Goal: Information Seeking & Learning: Learn about a topic

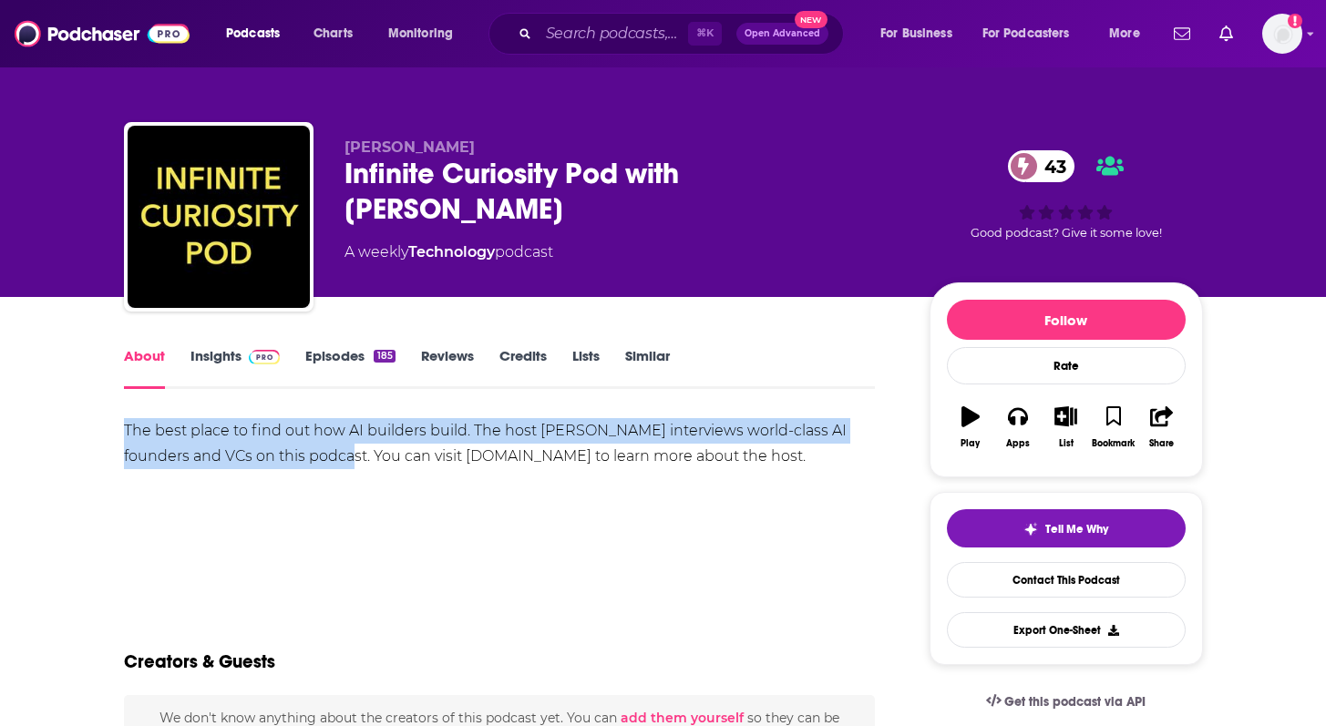
drag, startPoint x: 121, startPoint y: 428, endPoint x: 351, endPoint y: 467, distance: 232.8
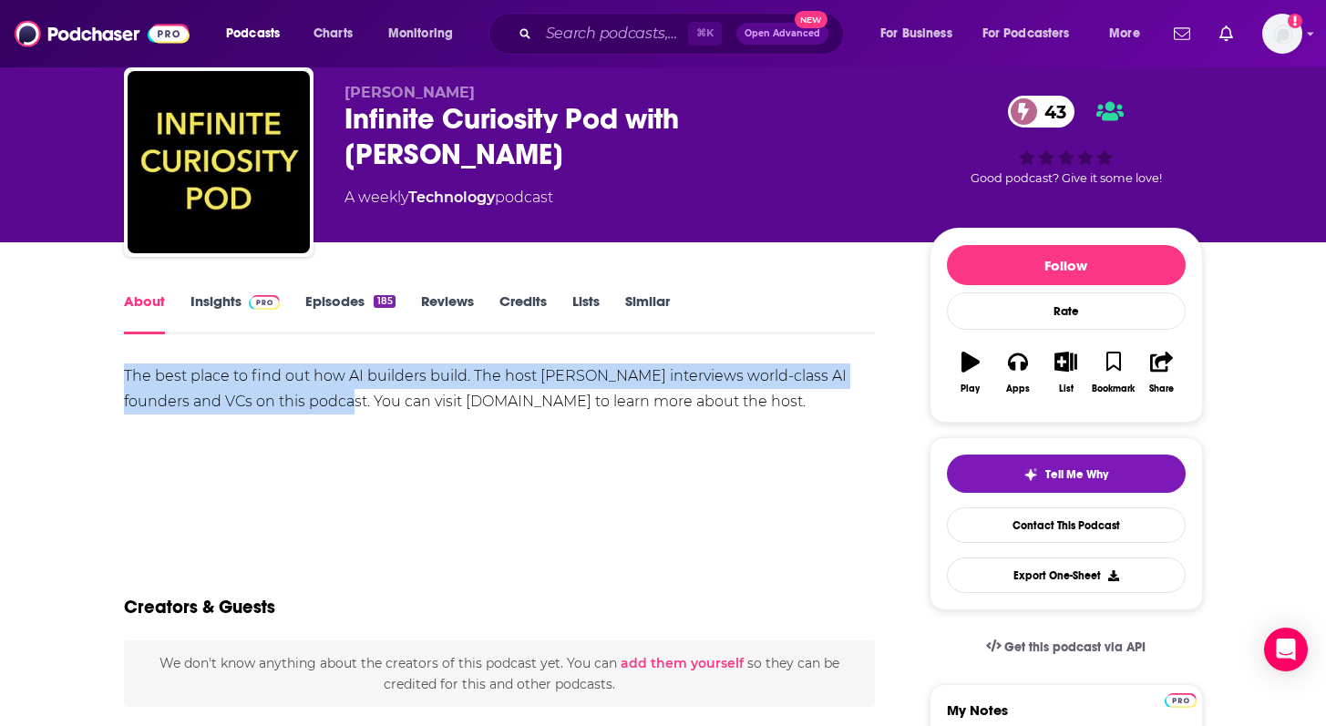
scroll to position [73, 0]
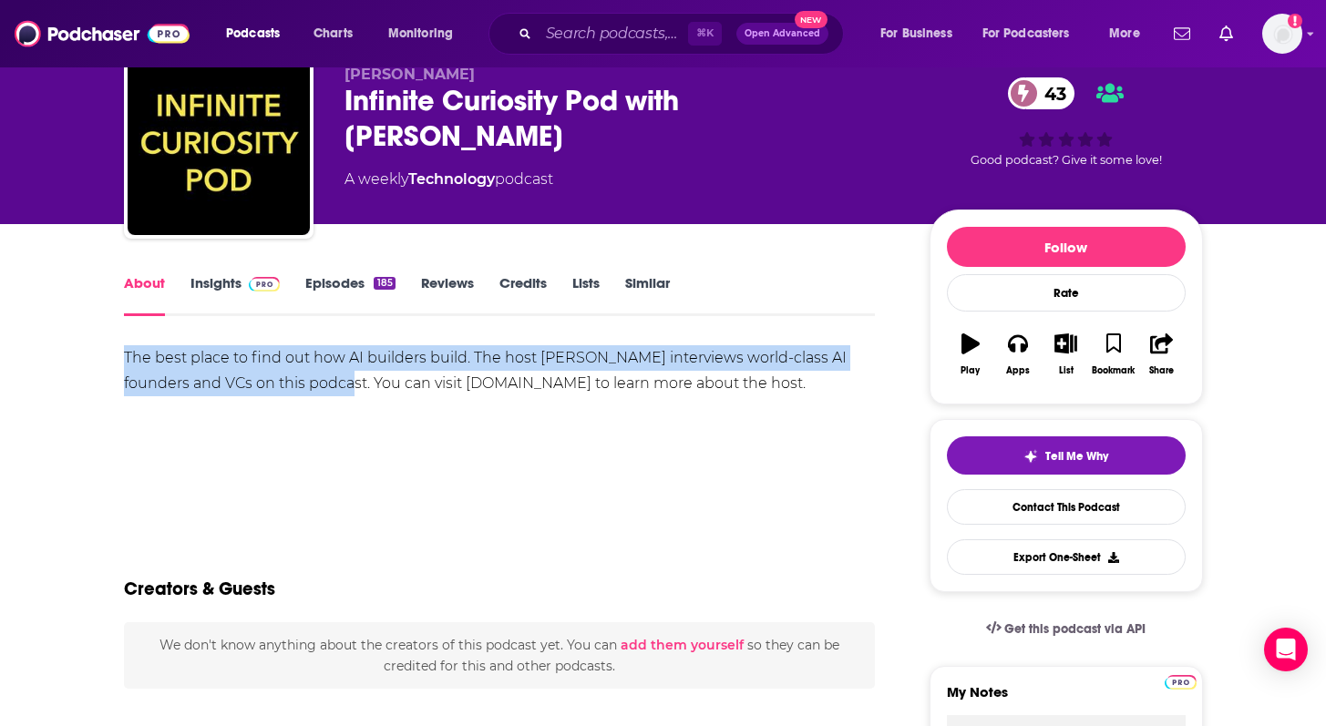
click at [208, 296] on link "Insights" at bounding box center [235, 295] width 90 height 42
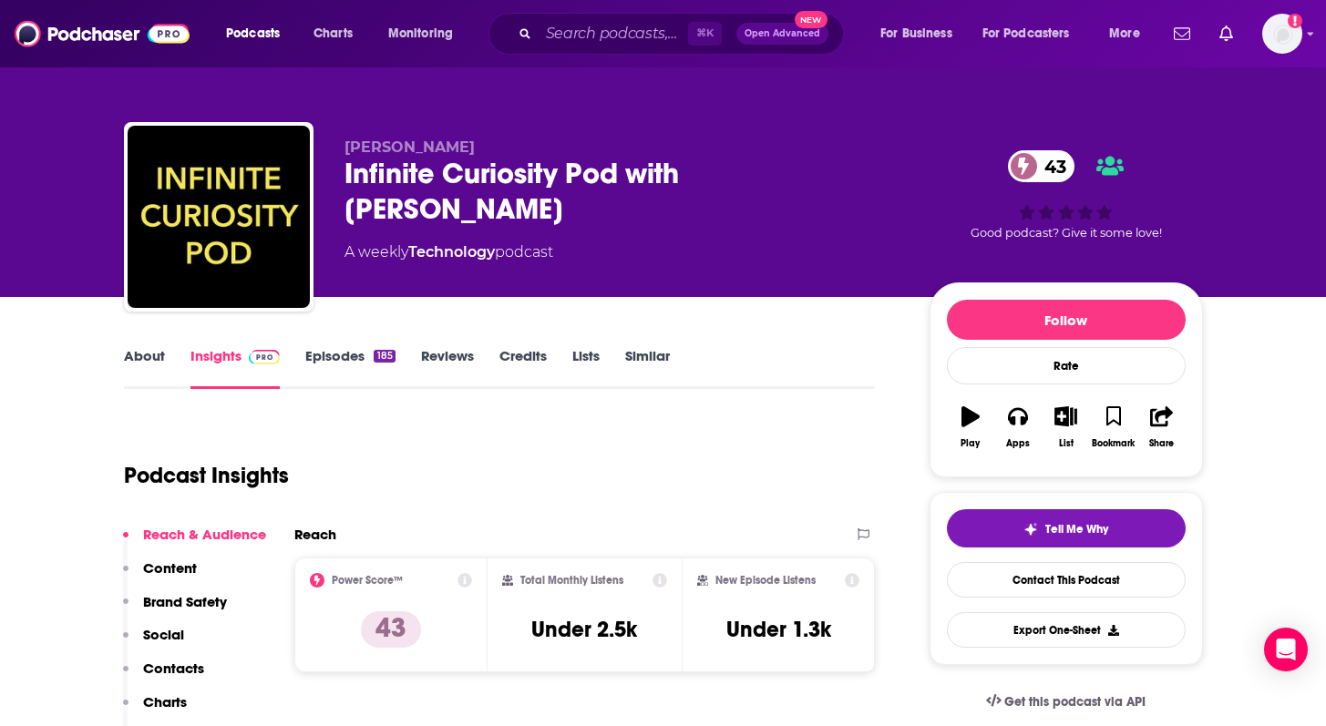
click at [347, 359] on link "Episodes 185" at bounding box center [349, 368] width 89 height 42
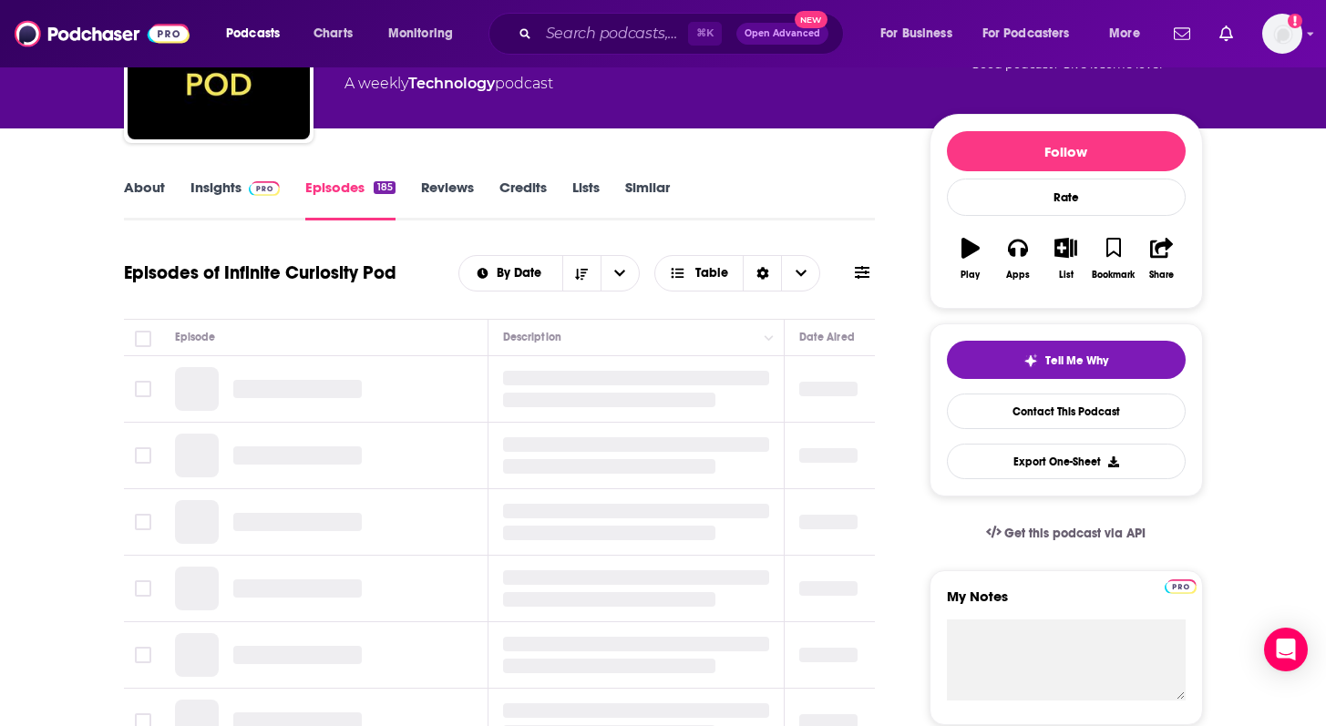
scroll to position [172, 0]
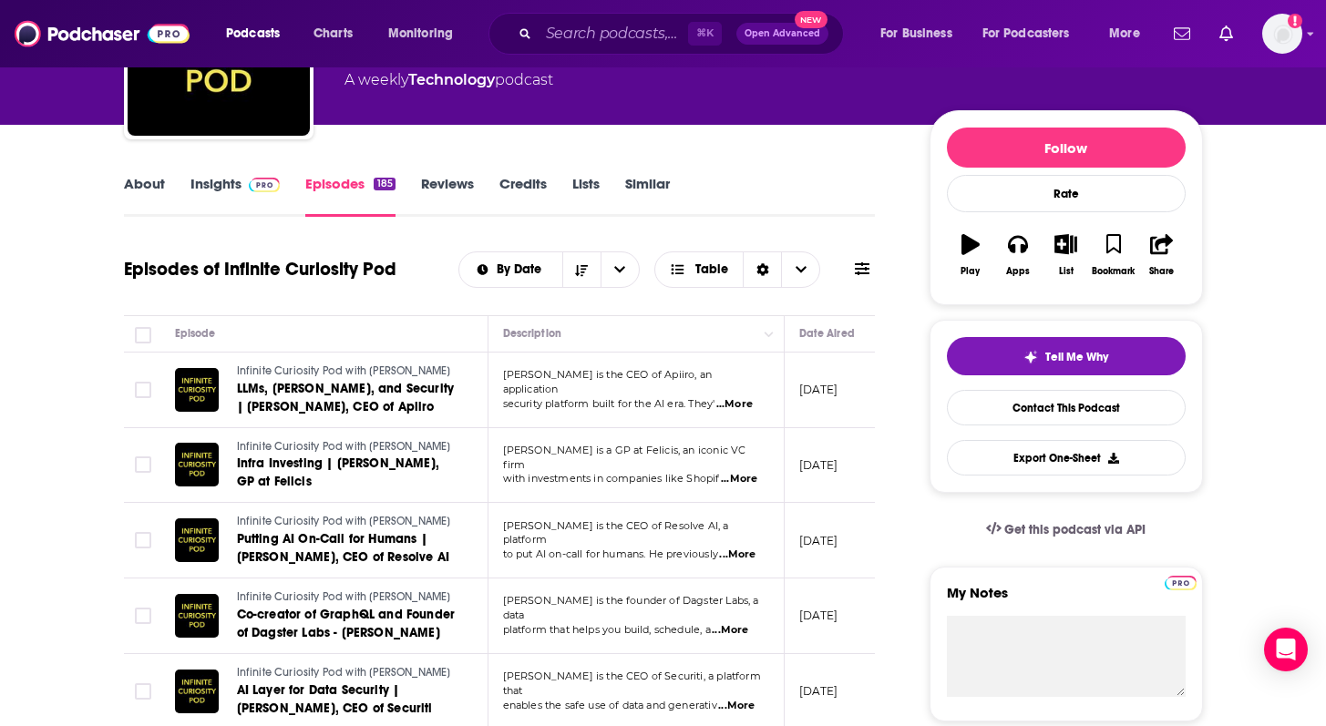
click at [143, 185] on link "About" at bounding box center [144, 196] width 41 height 42
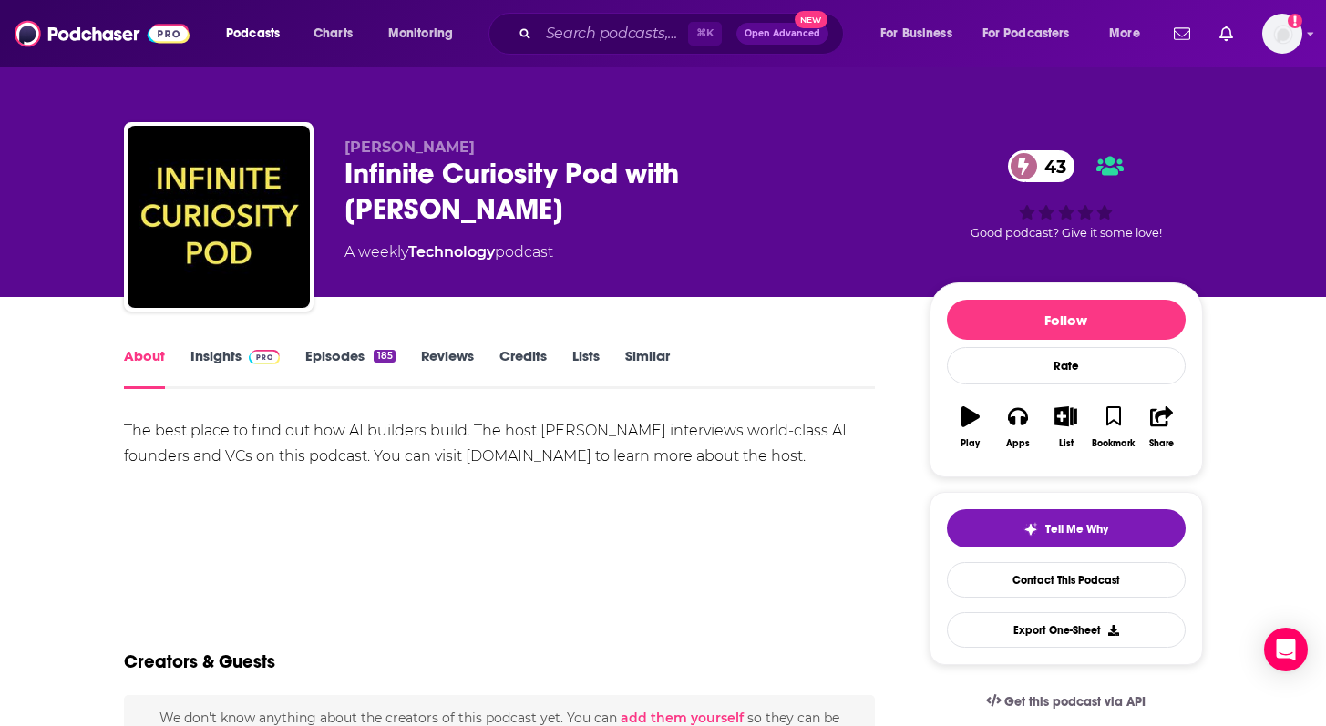
click at [269, 430] on div "The best place to find out how AI builders build. The host Prateek Joshi interv…" at bounding box center [500, 443] width 752 height 51
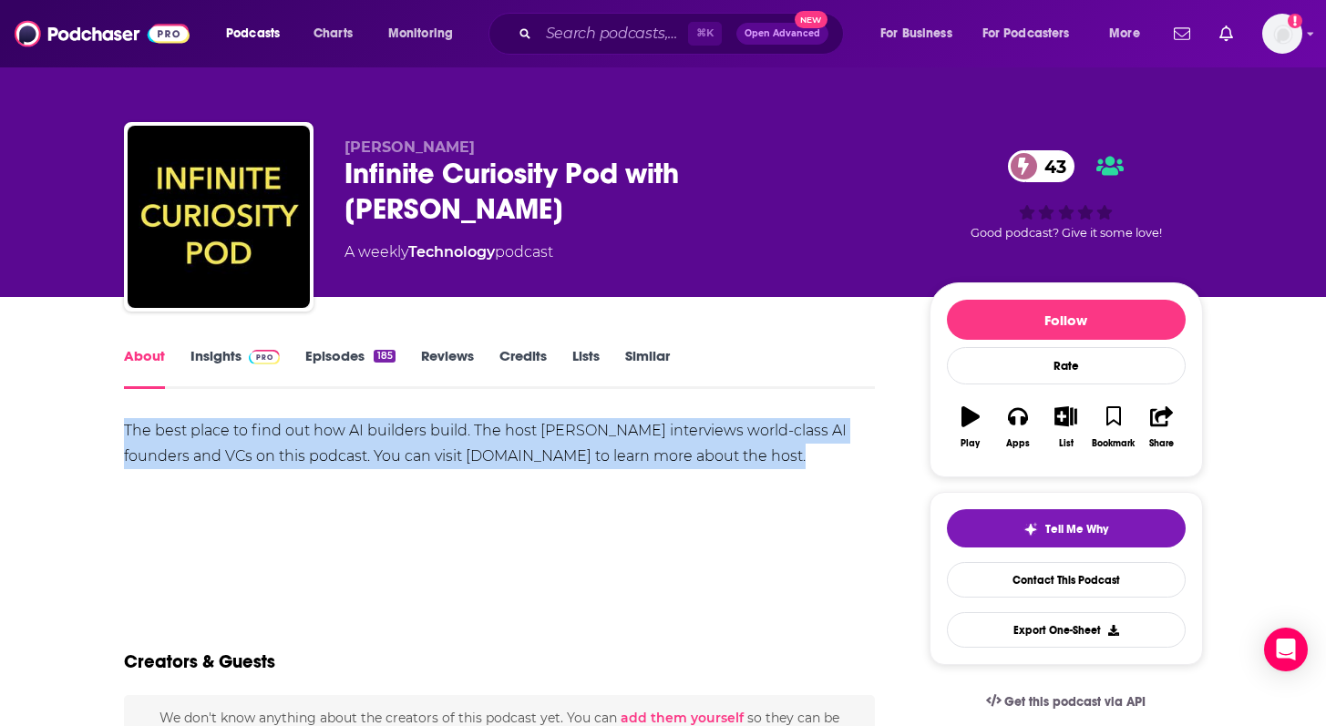
click at [269, 430] on div "The best place to find out how AI builders build. The host Prateek Joshi interv…" at bounding box center [500, 443] width 752 height 51
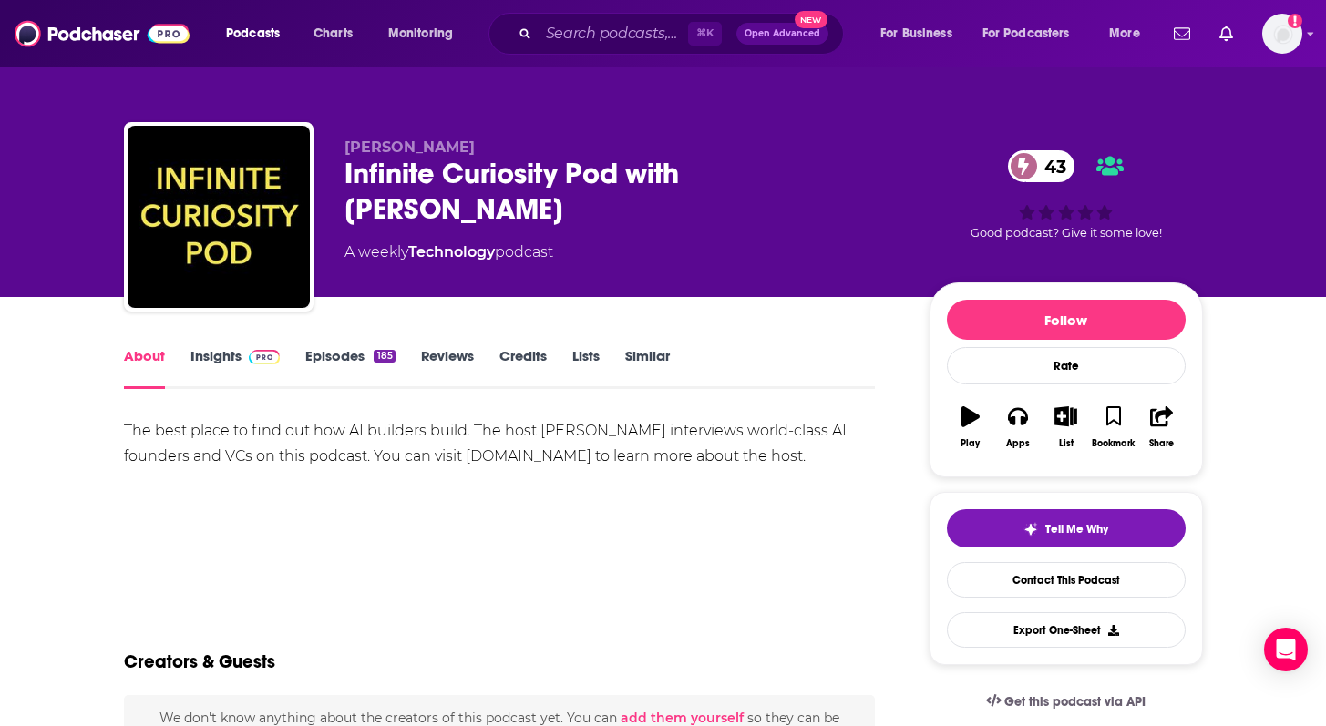
click at [354, 360] on link "Episodes 185" at bounding box center [349, 368] width 89 height 42
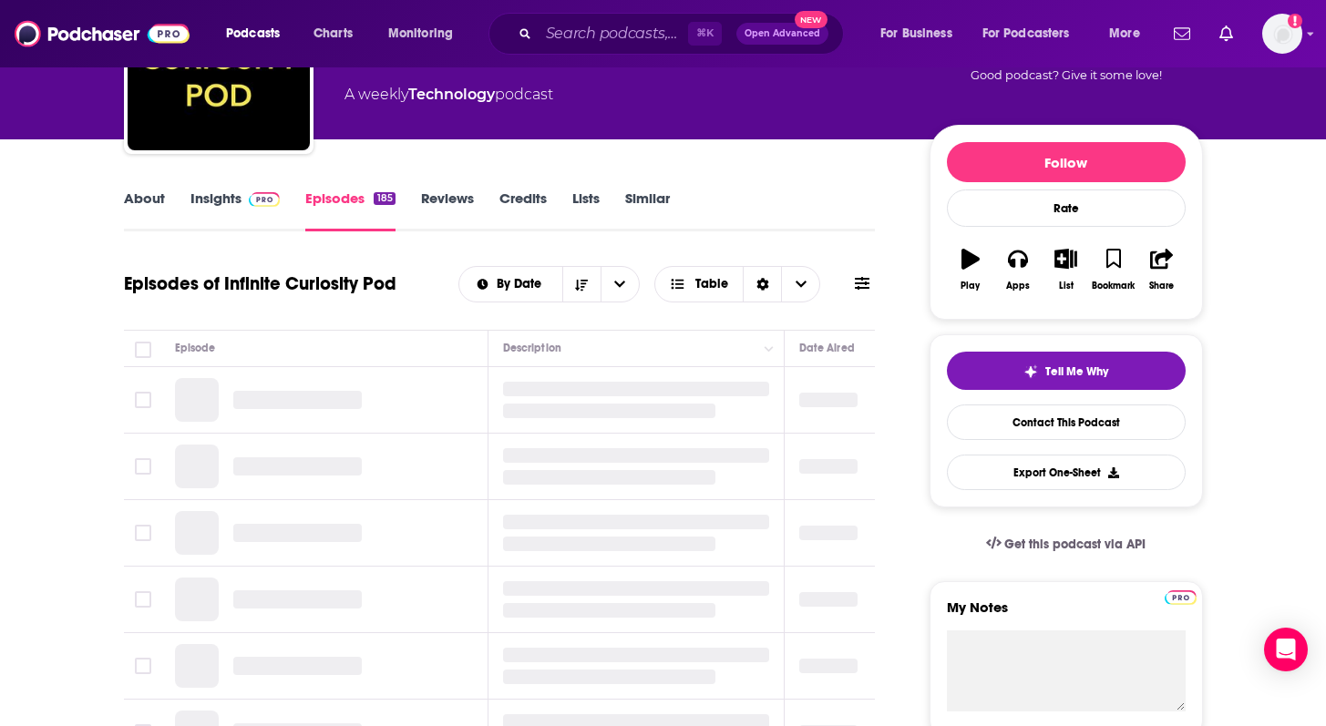
scroll to position [169, 0]
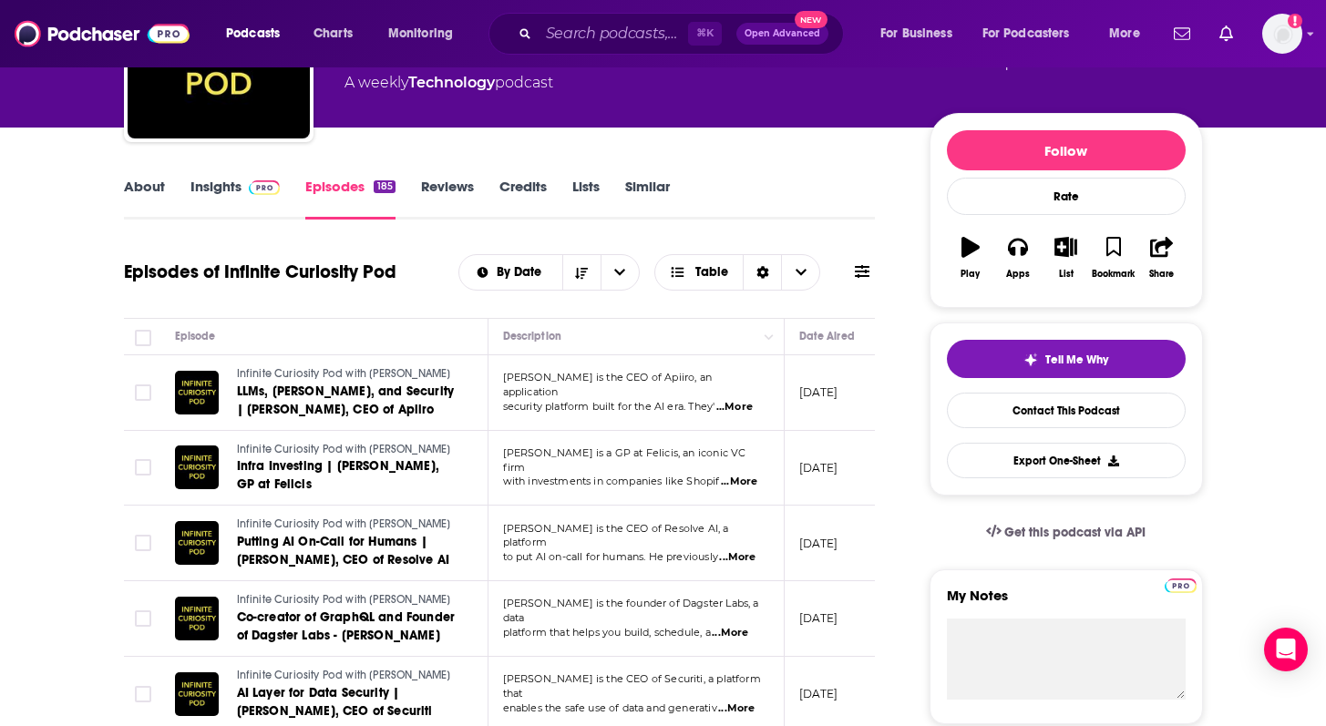
click at [744, 402] on span "...More" at bounding box center [734, 407] width 36 height 15
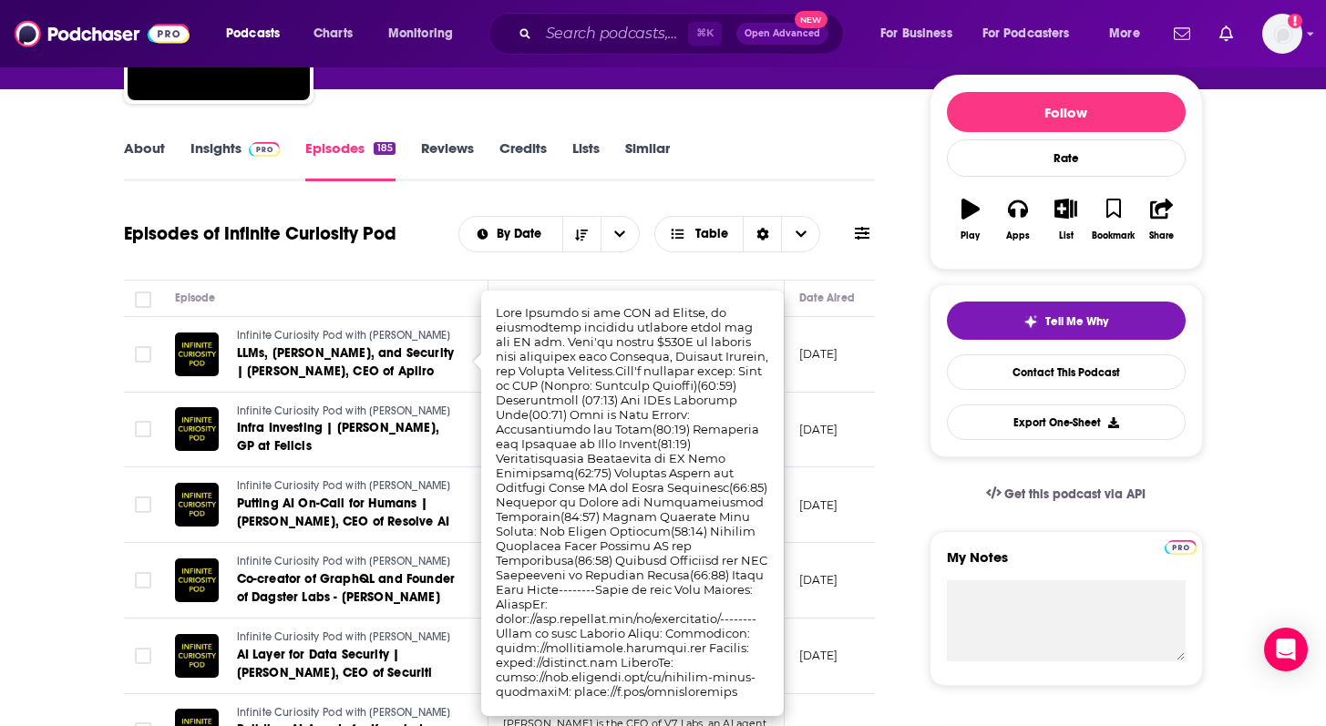
scroll to position [209, 0]
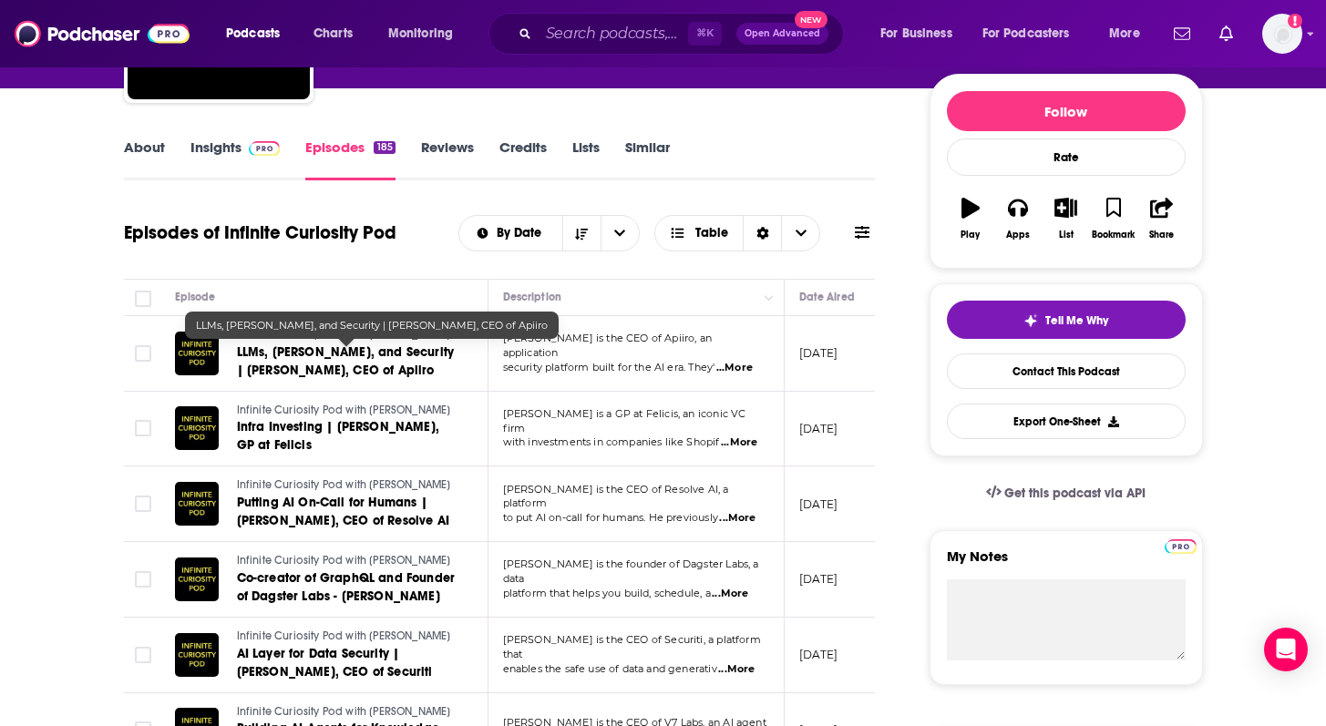
click at [284, 364] on span "LLMs, Vibe Coding, and Security | Idan Plotnik, CEO of Apiiro" at bounding box center [346, 361] width 218 height 34
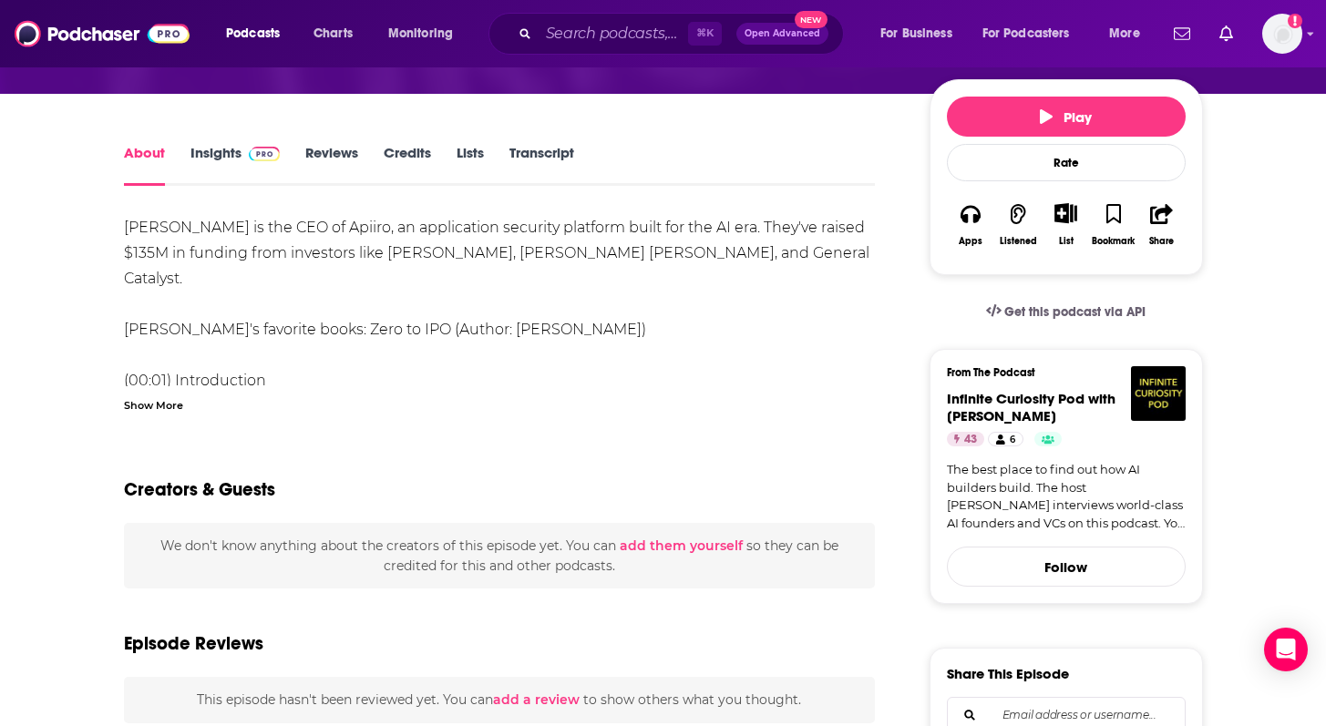
scroll to position [192, 0]
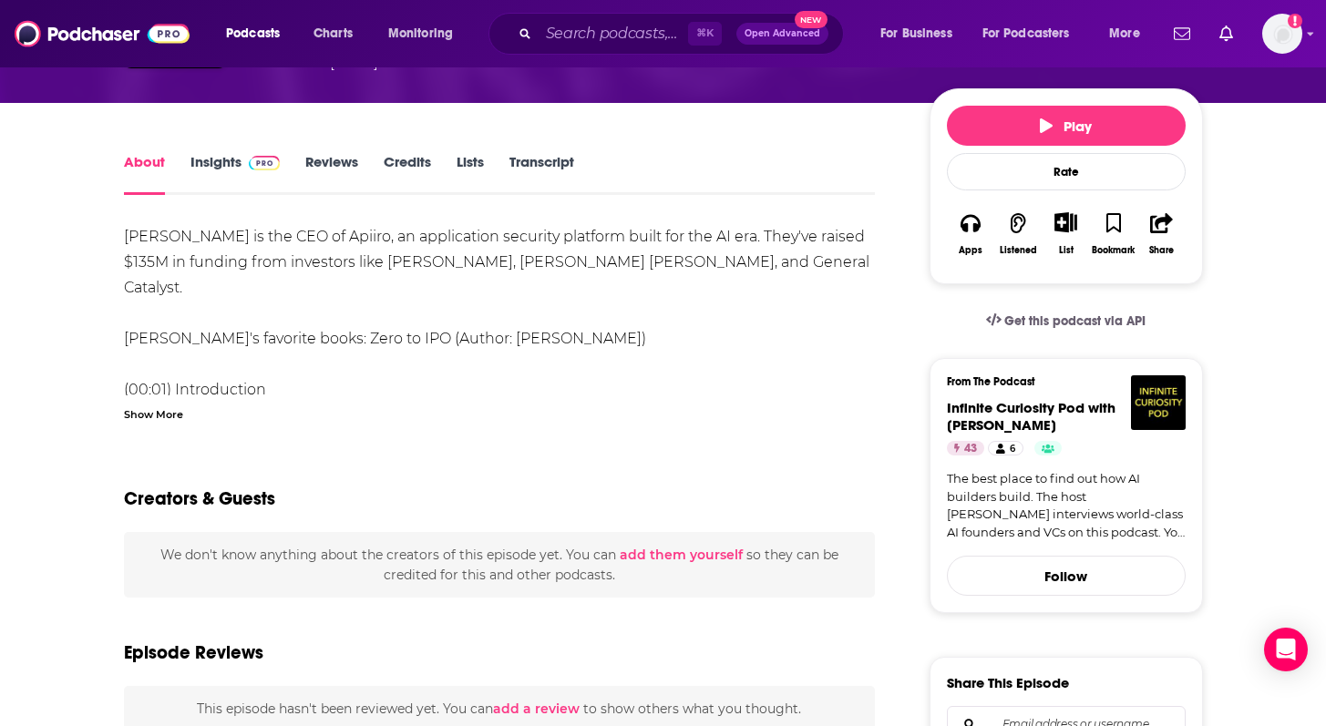
click at [143, 411] on div "Show More" at bounding box center [153, 413] width 59 height 17
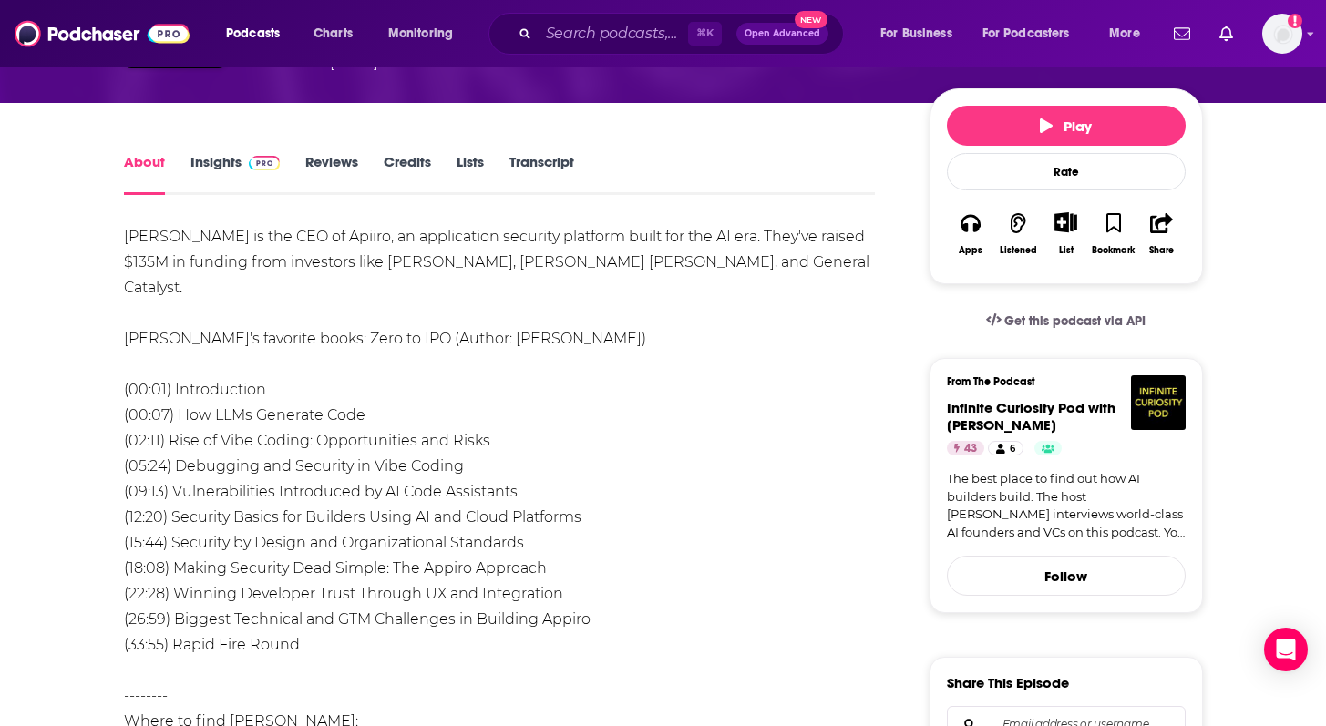
click at [395, 262] on div "Idan Plotnik is the CEO of Apiiro, an application security platform built for t…" at bounding box center [500, 606] width 752 height 765
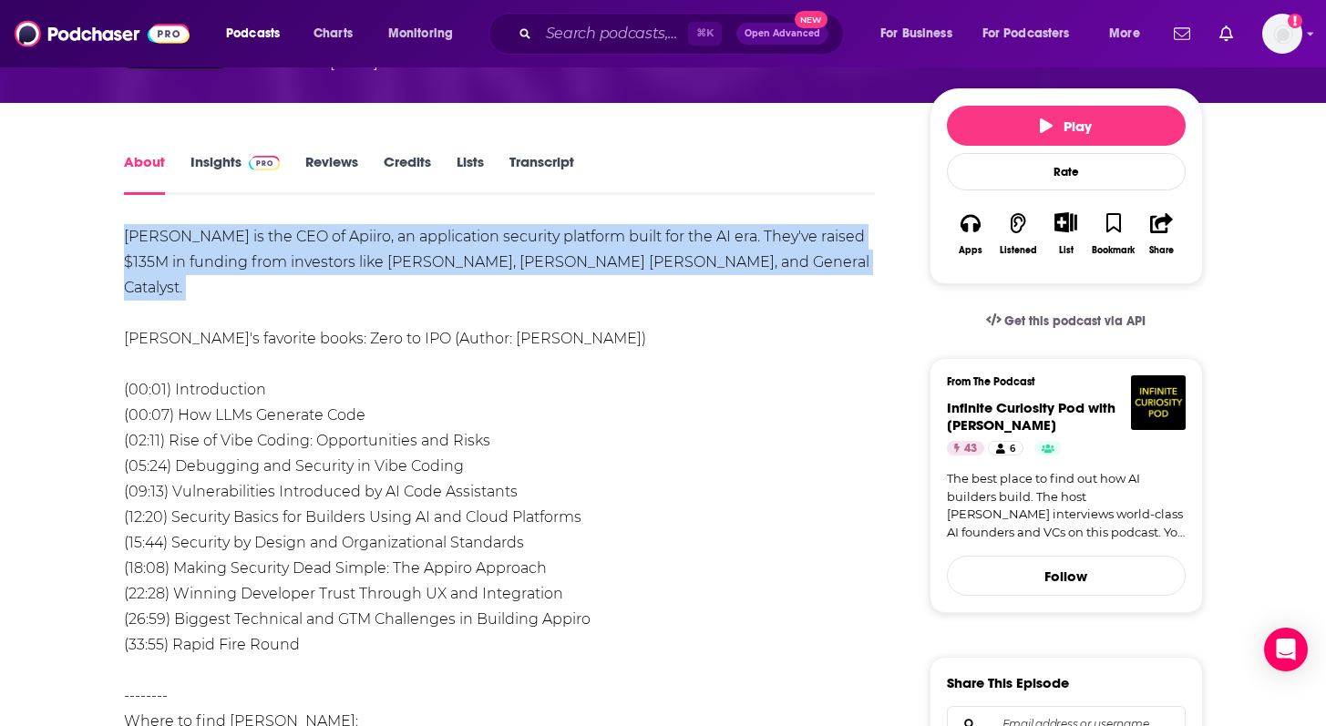
click at [395, 262] on div "Idan Plotnik is the CEO of Apiiro, an application security platform built for t…" at bounding box center [500, 606] width 752 height 765
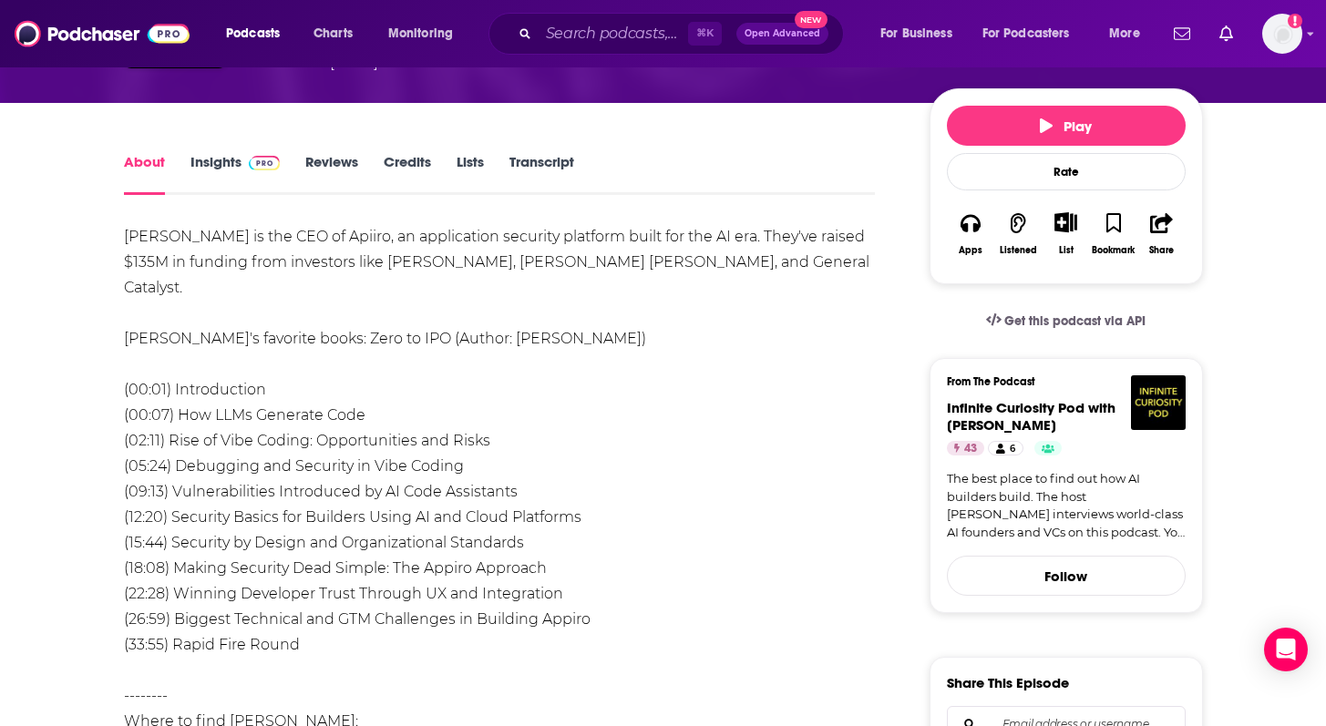
click at [282, 391] on div "Idan Plotnik is the CEO of Apiiro, an application security platform built for t…" at bounding box center [500, 606] width 752 height 765
click at [272, 435] on div "Idan Plotnik is the CEO of Apiiro, an application security platform built for t…" at bounding box center [500, 606] width 752 height 765
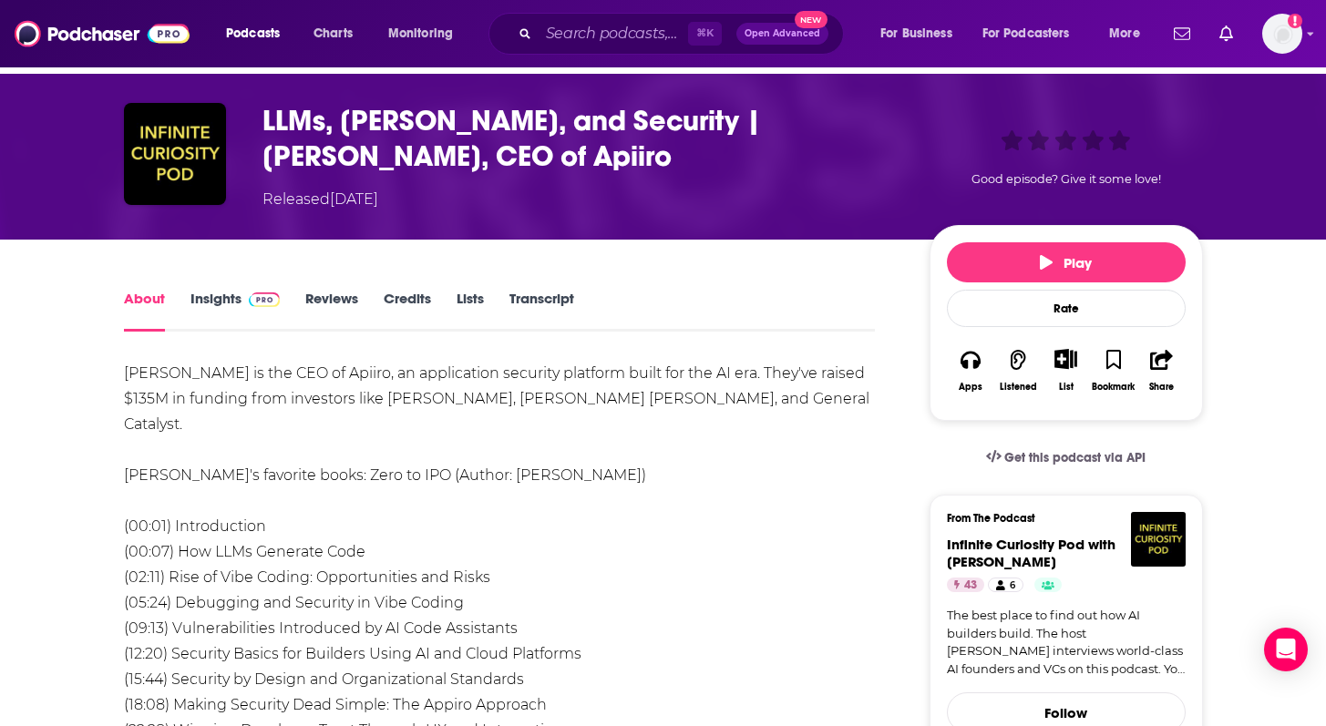
scroll to position [0, 0]
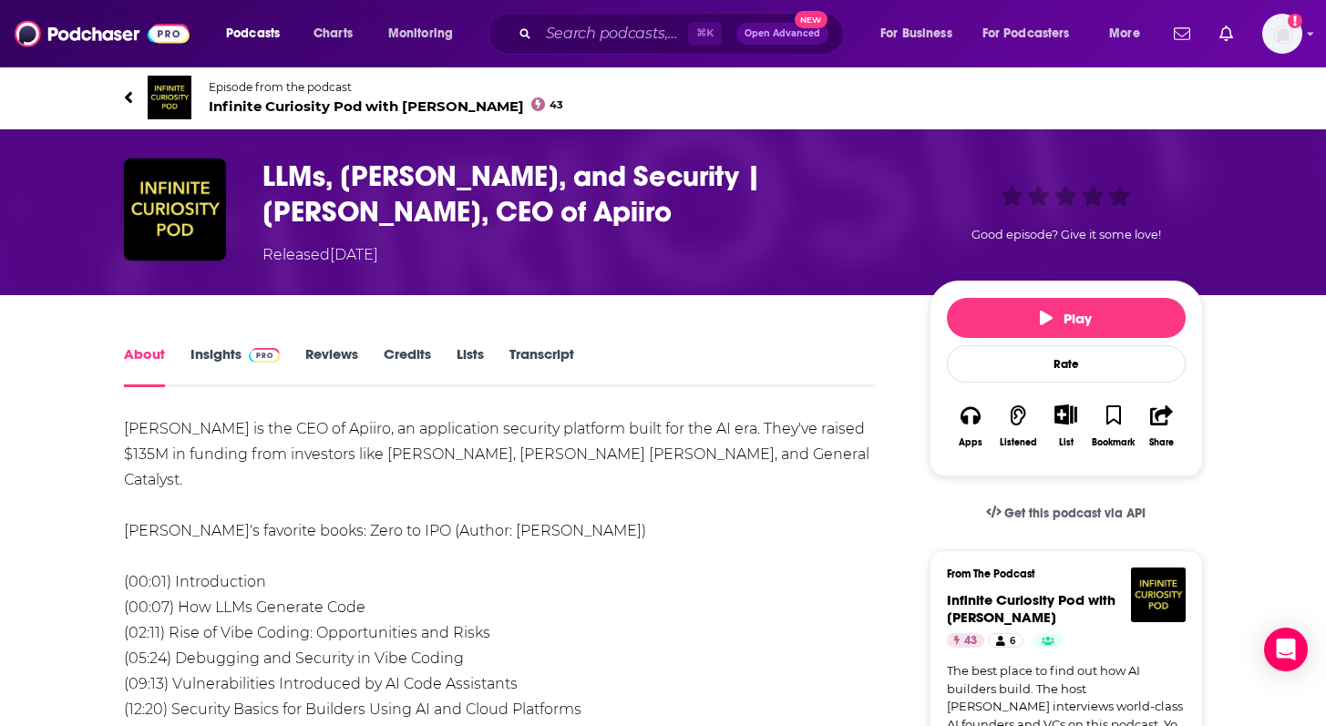
click at [128, 108] on link "Episode from the podcast Infinite Curiosity Pod with Prateek Joshi 43" at bounding box center [393, 98] width 539 height 44
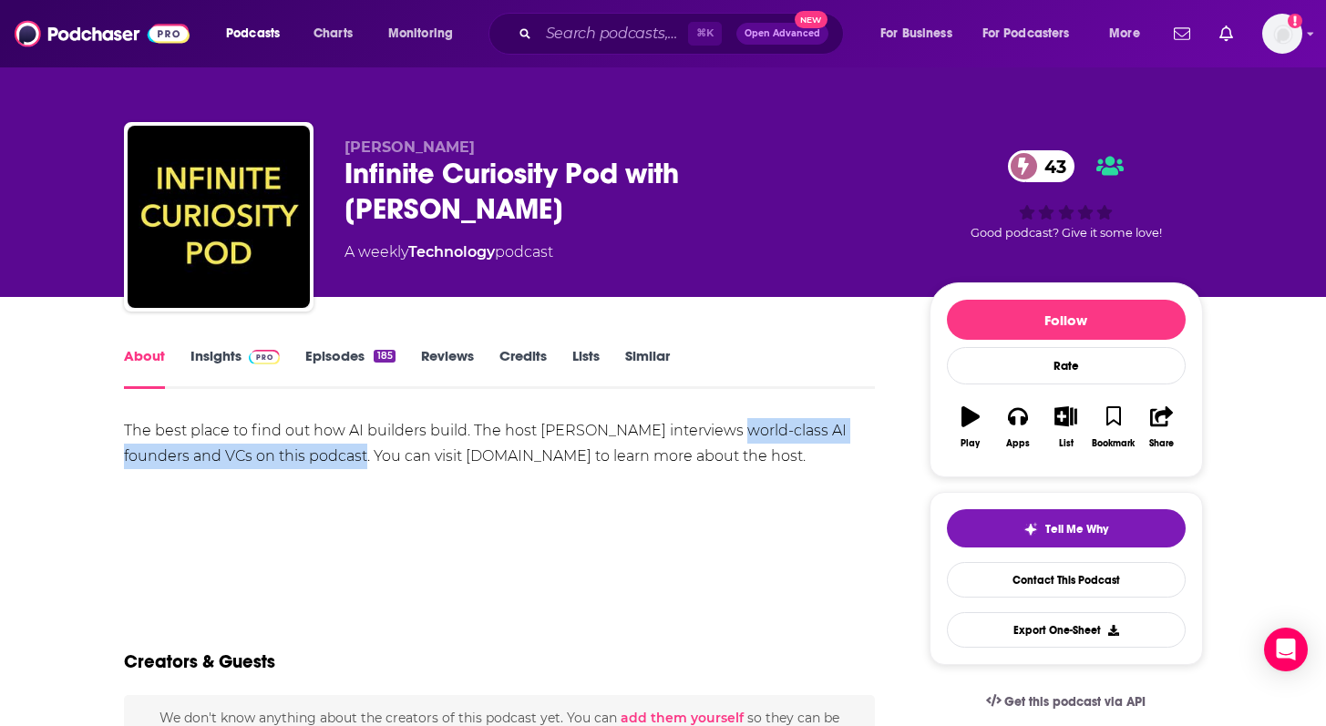
drag, startPoint x: 715, startPoint y: 432, endPoint x: 365, endPoint y: 453, distance: 350.5
click at [365, 453] on div "The best place to find out how AI builders build. The host Prateek Joshi interv…" at bounding box center [500, 443] width 752 height 51
copy div "world-class AI founders and VCs on this podcast"
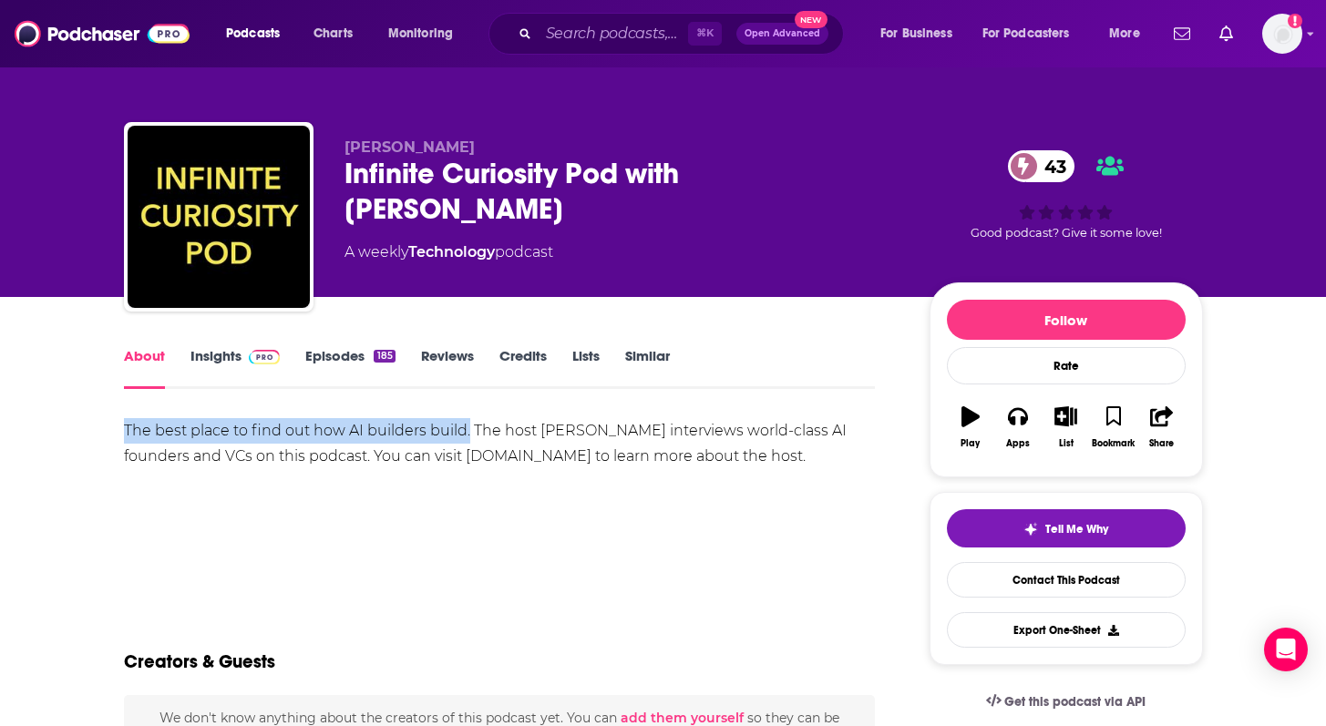
drag, startPoint x: 111, startPoint y: 425, endPoint x: 466, endPoint y: 433, distance: 354.5
copy div "The best place to find out how AI builders build."
click at [226, 359] on link "Insights" at bounding box center [235, 368] width 90 height 42
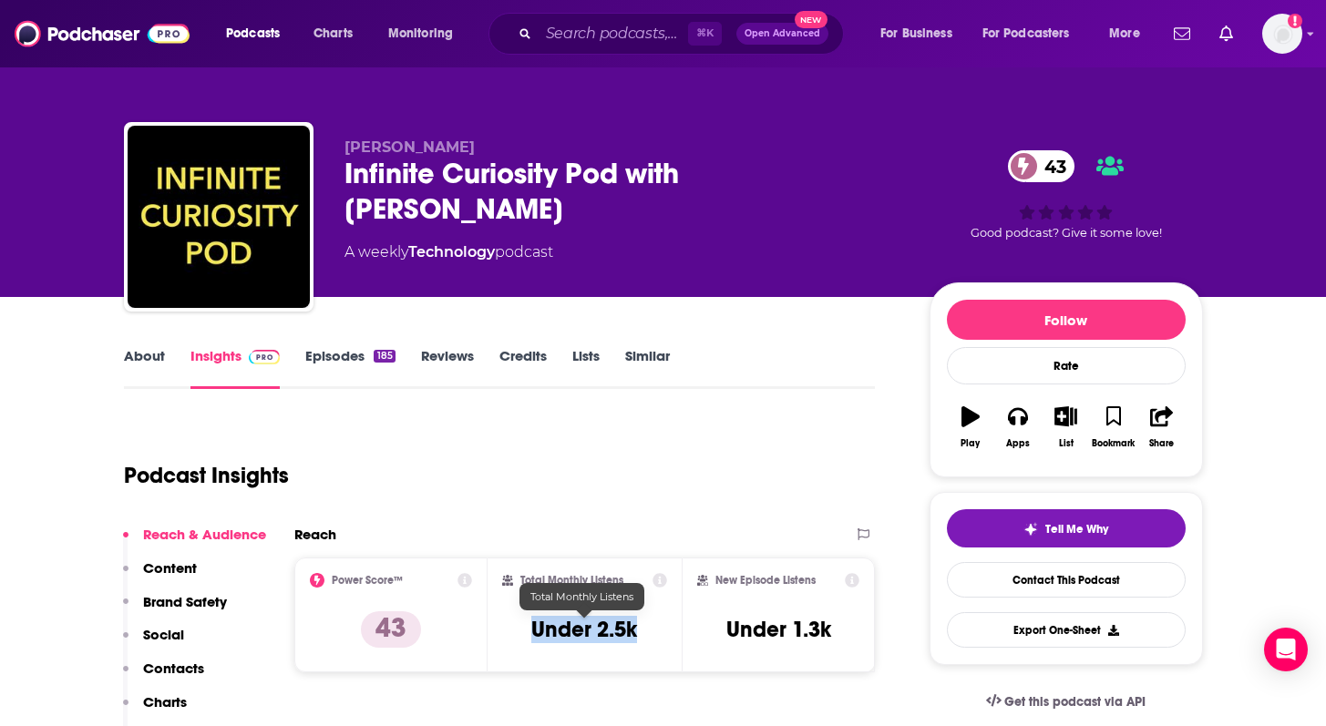
drag, startPoint x: 580, startPoint y: 626, endPoint x: 641, endPoint y: 626, distance: 61.0
click at [641, 626] on div "Total Monthly Listens Under 2.5k" at bounding box center [584, 615] width 165 height 84
copy h3 "Under 2.5k"
click at [359, 374] on link "Episodes 185" at bounding box center [349, 368] width 89 height 42
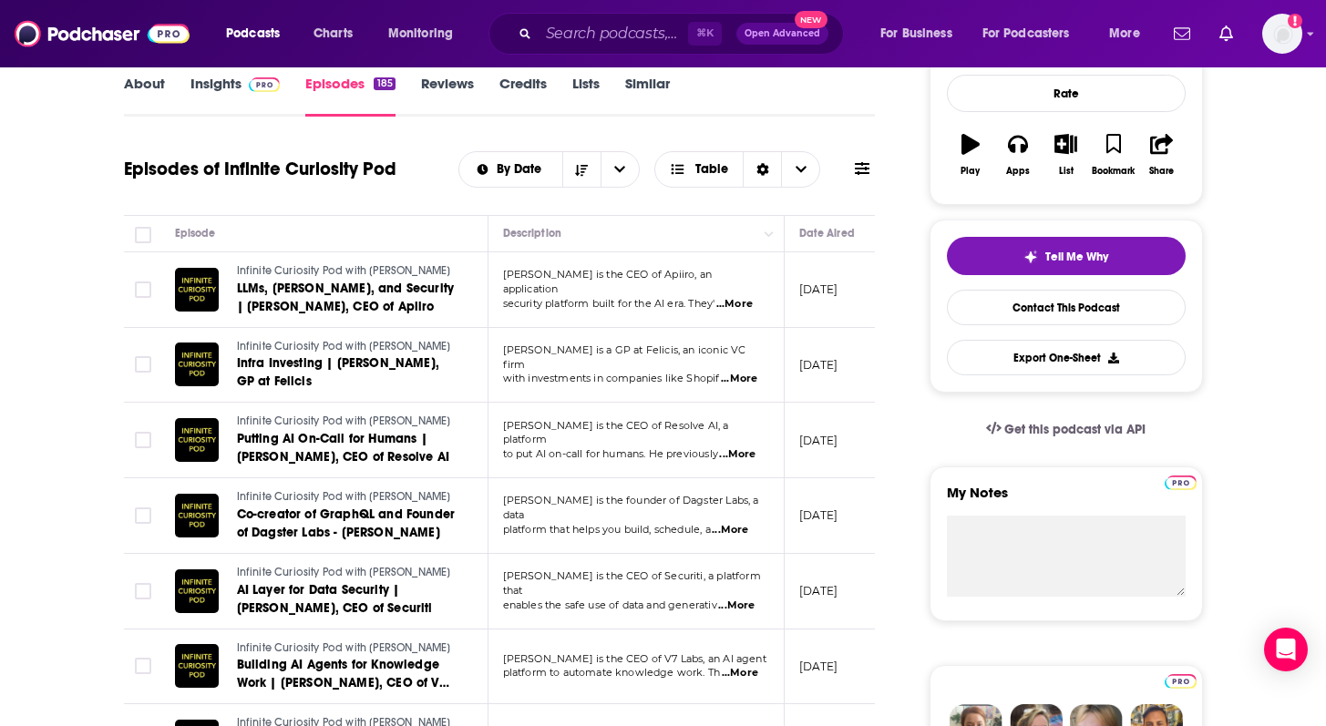
scroll to position [293, 0]
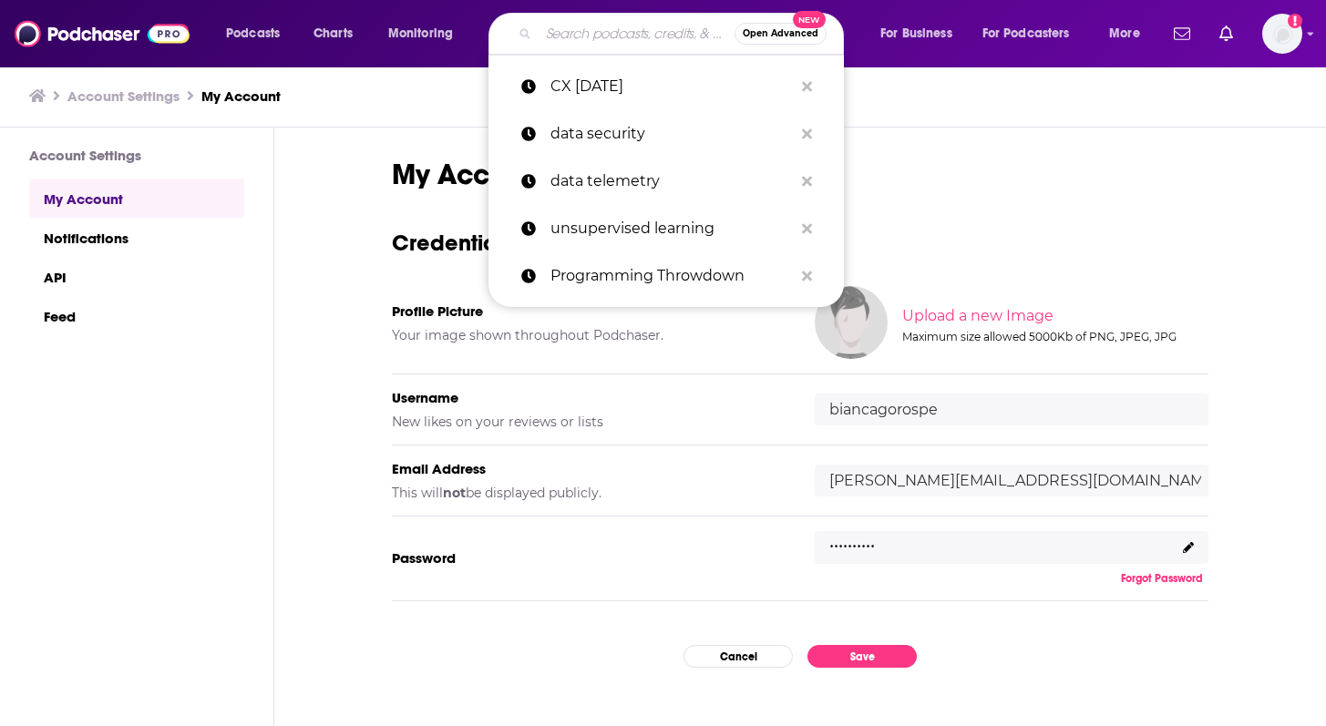
click at [576, 26] on input "Search podcasts, credits, & more..." at bounding box center [637, 33] width 196 height 29
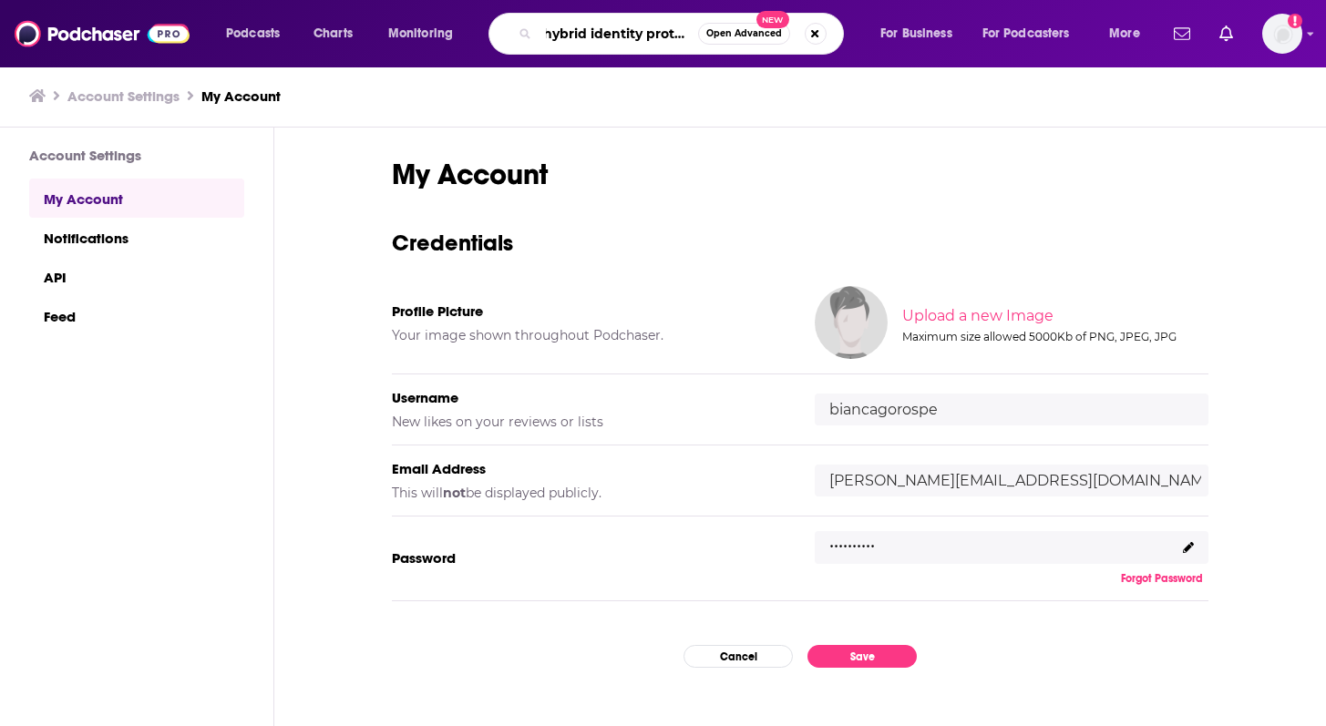
scroll to position [0, 29]
type input "hybrid identity protection"
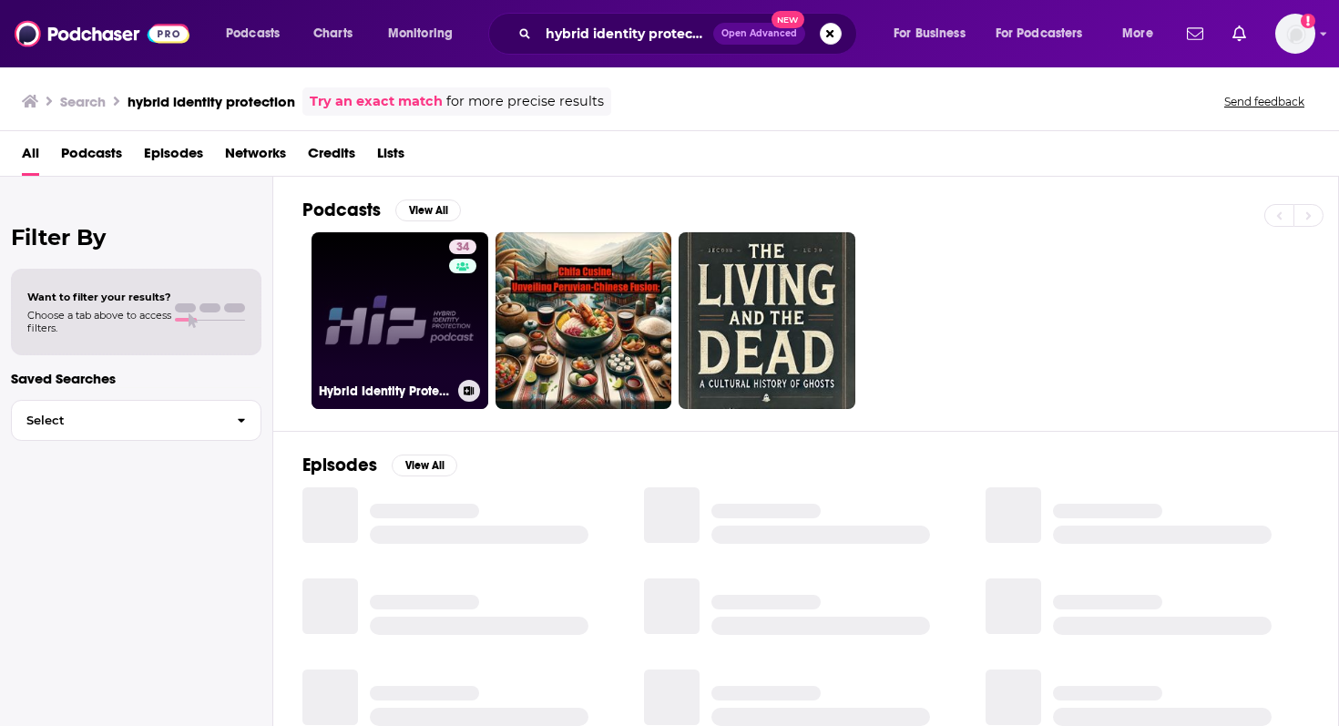
click at [437, 338] on link "34 Hybrid Identity Protection Podcast" at bounding box center [400, 320] width 177 height 177
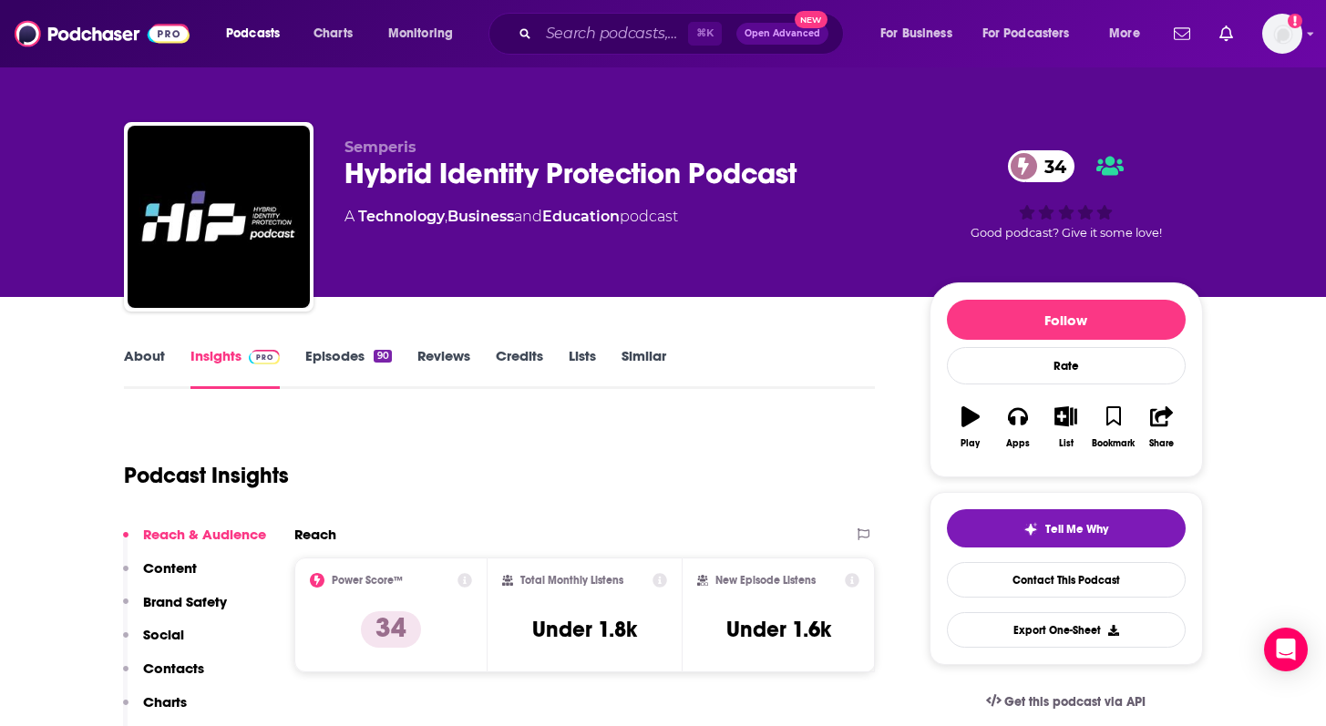
click at [349, 350] on link "Episodes 90" at bounding box center [348, 368] width 86 height 42
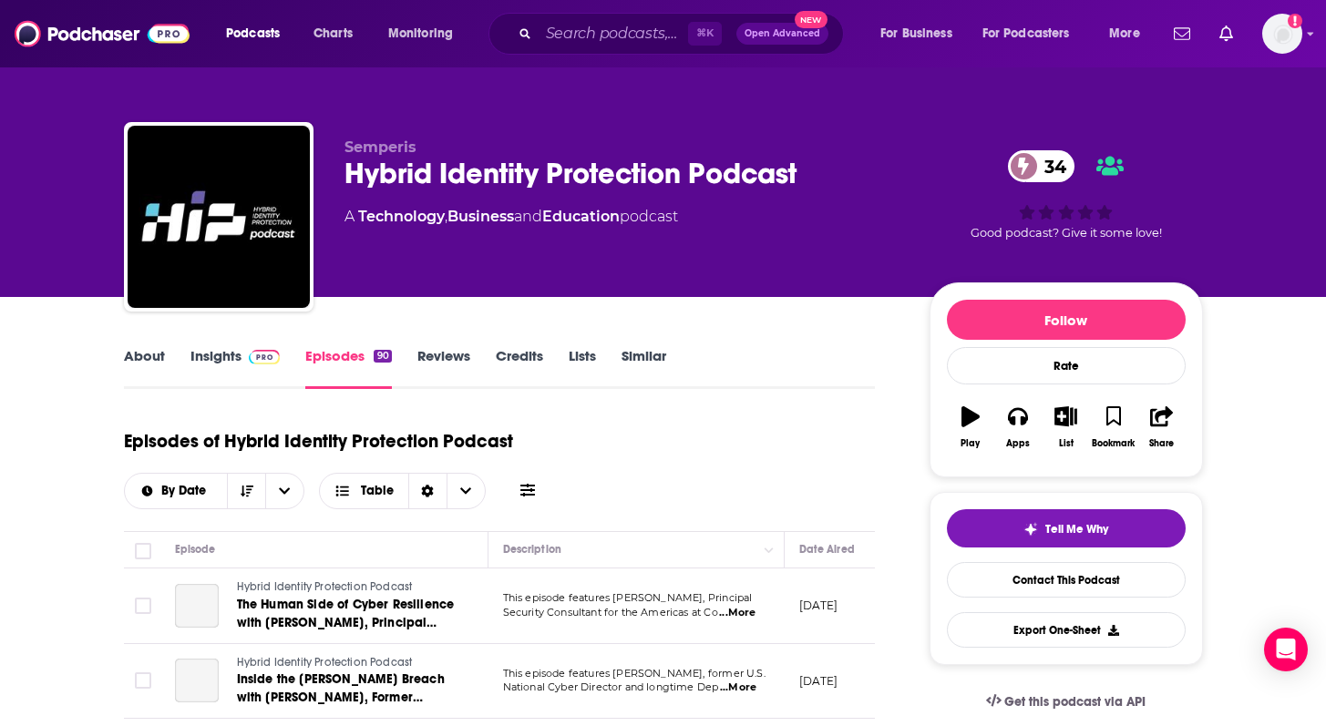
click at [153, 354] on link "About" at bounding box center [144, 368] width 41 height 42
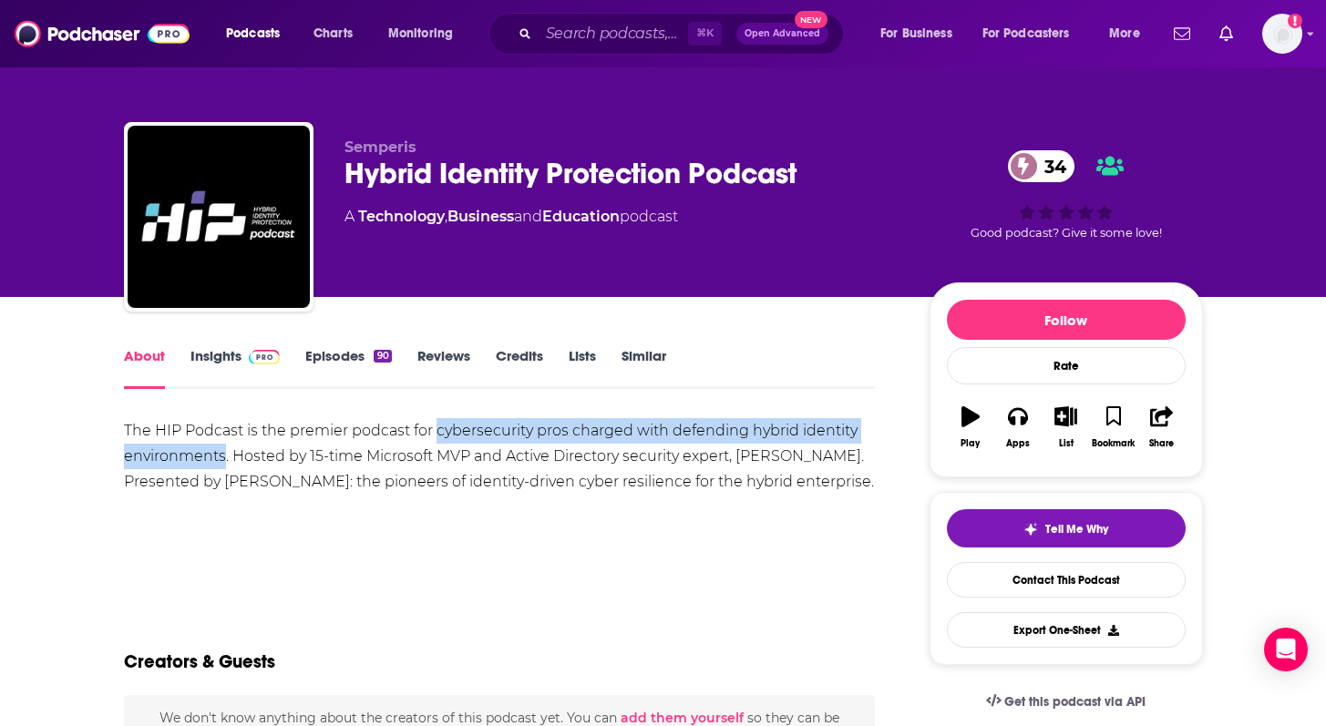
drag, startPoint x: 437, startPoint y: 428, endPoint x: 223, endPoint y: 459, distance: 216.4
click at [223, 459] on div "The HIP Podcast is the premier podcast for cybersecurity pros charged with defe…" at bounding box center [500, 456] width 752 height 77
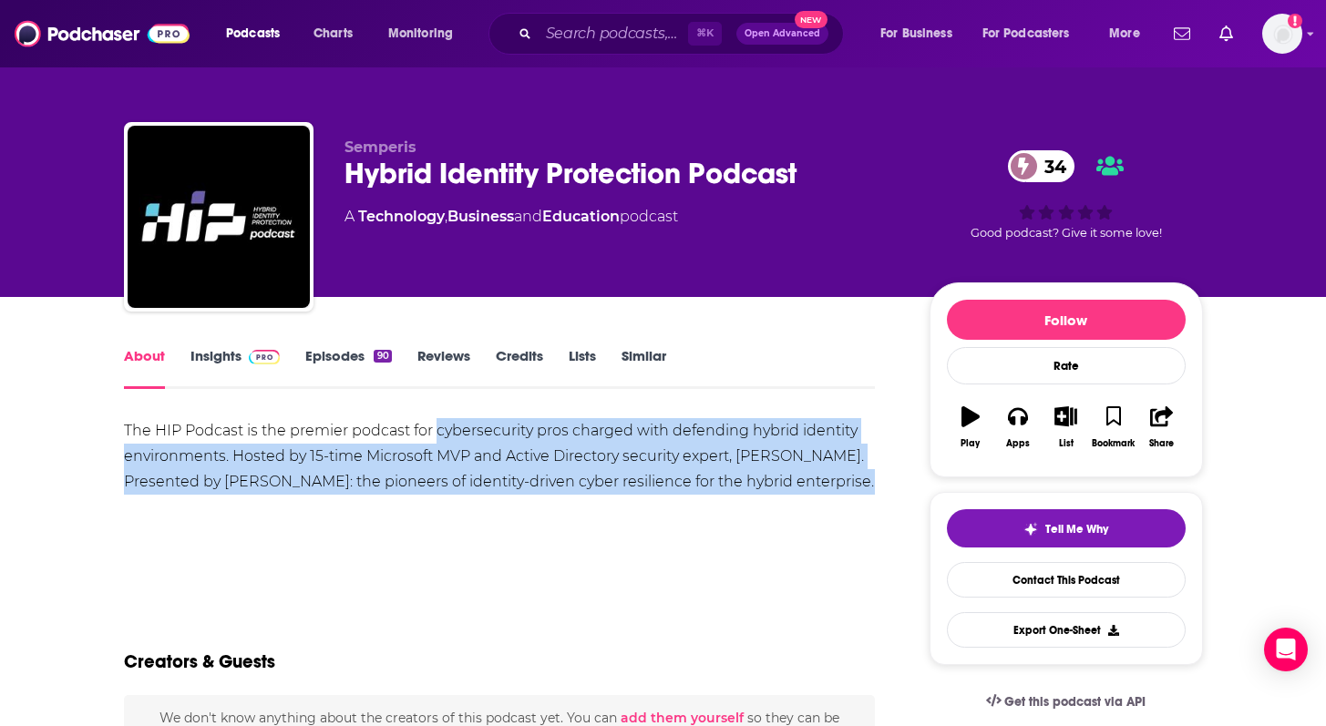
copy div "cybersecurity pros charged with defending hybrid identity environments. Hosted …"
click at [341, 348] on link "Episodes 90" at bounding box center [348, 368] width 86 height 42
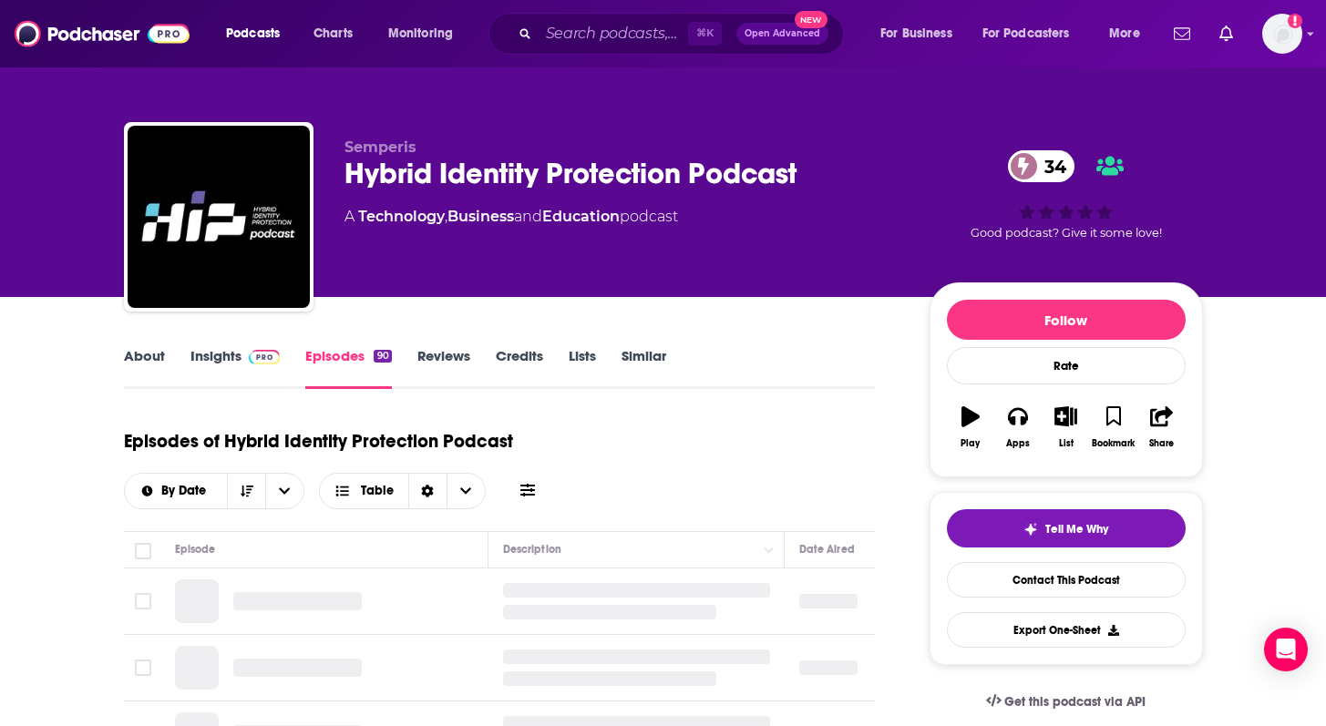
scroll to position [208, 0]
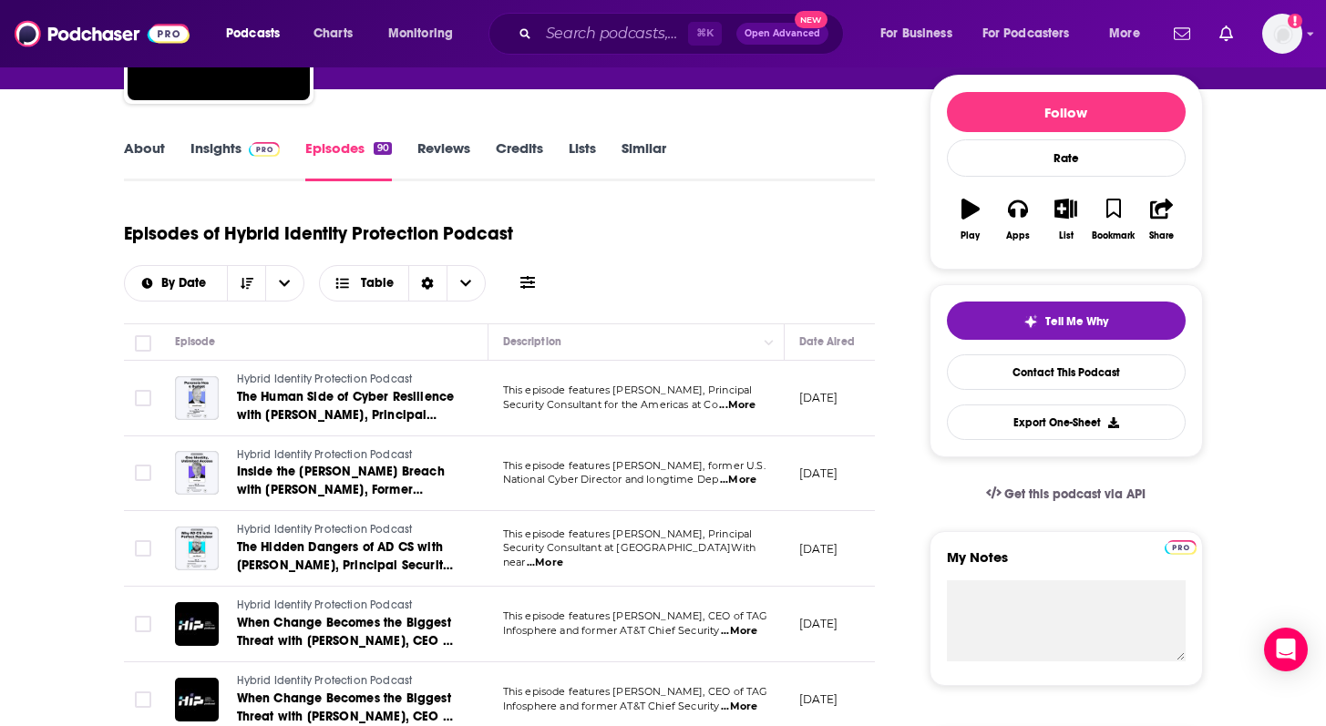
click at [744, 408] on span "...More" at bounding box center [737, 405] width 36 height 15
click at [783, 285] on div "Episodes of Hybrid Identity Protection Podcast By Date Table" at bounding box center [500, 255] width 752 height 91
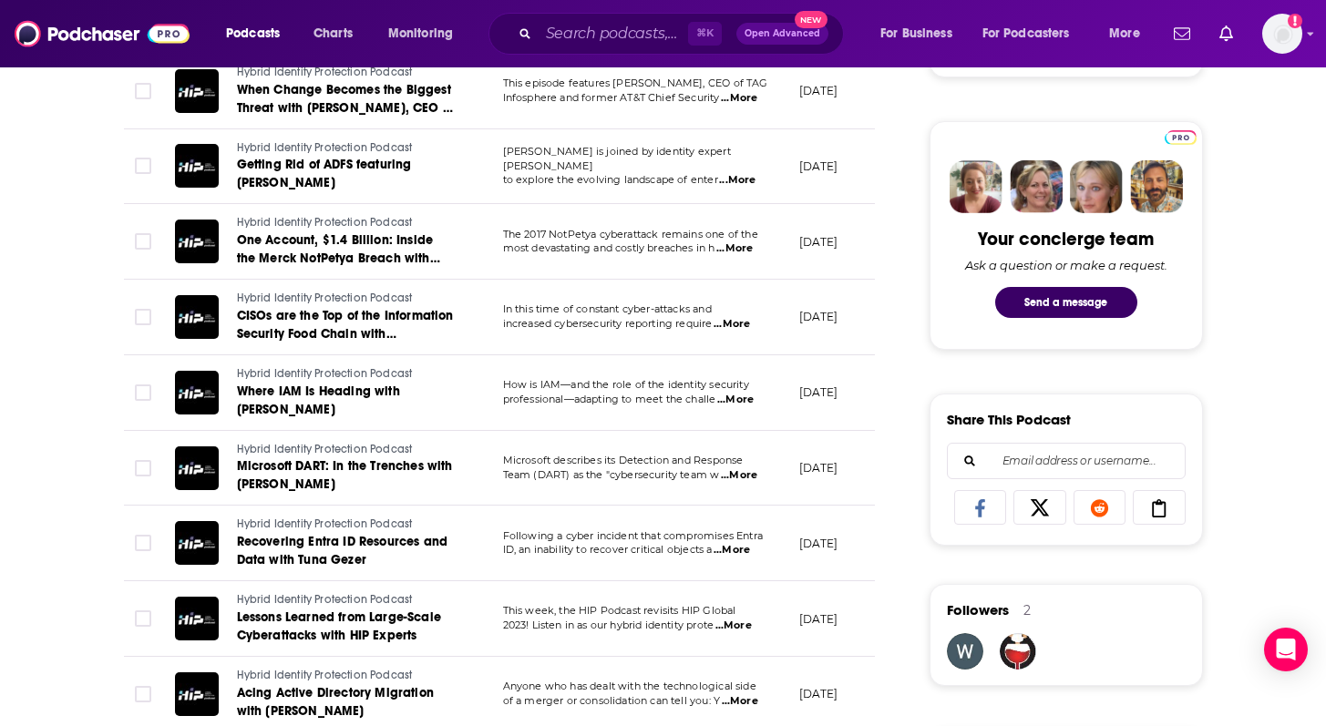
scroll to position [820, 0]
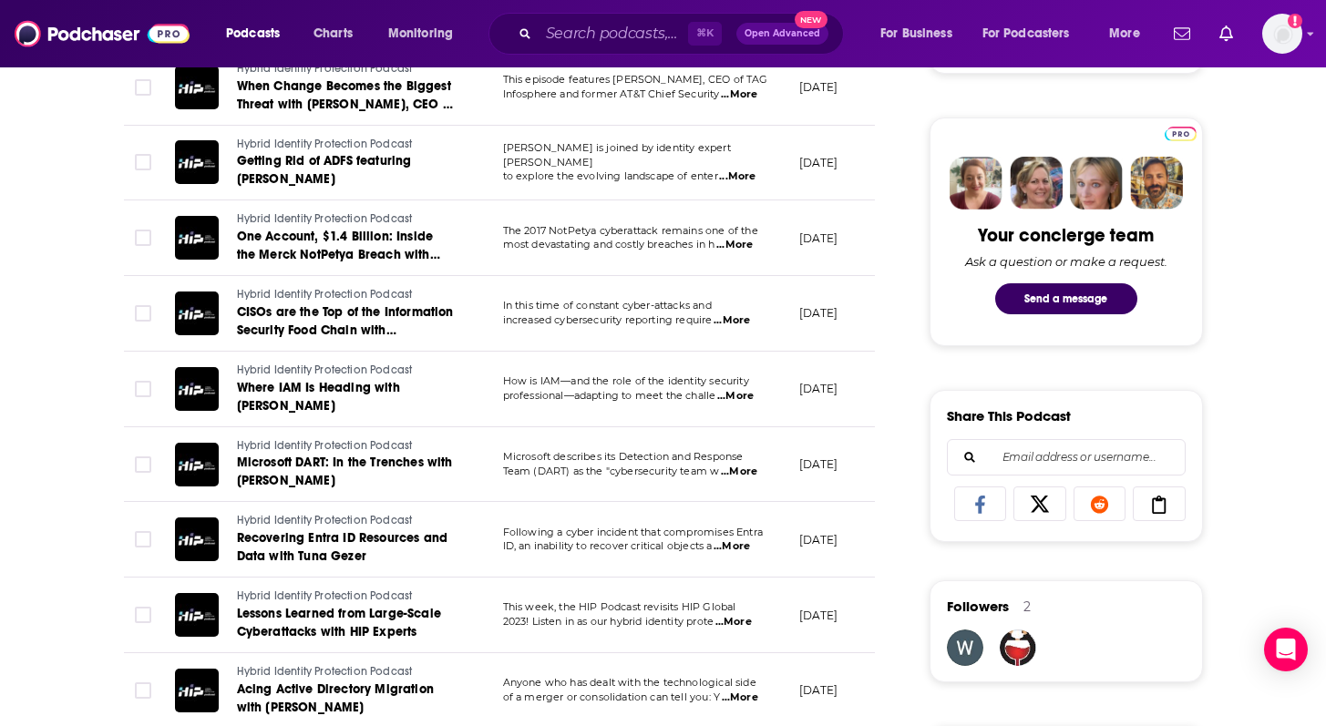
click at [743, 474] on span "...More" at bounding box center [739, 472] width 36 height 15
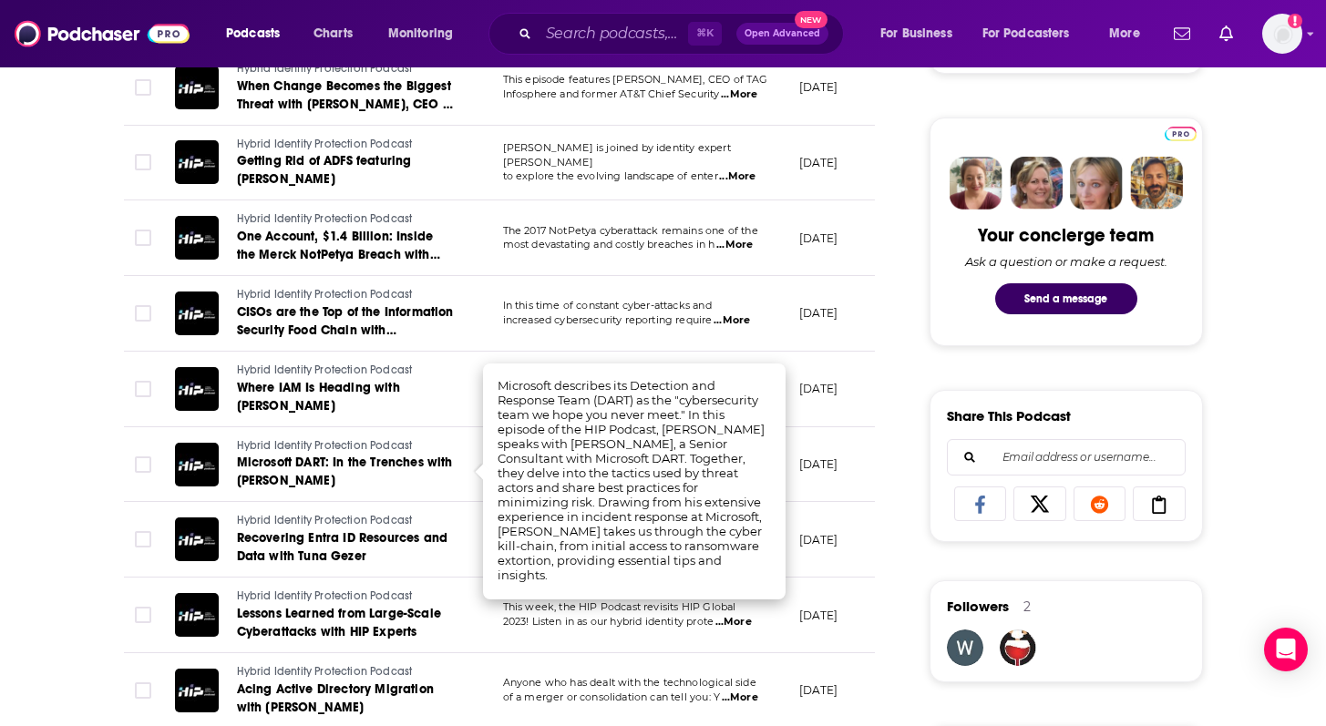
click at [838, 495] on td "November 22, 2024" at bounding box center [844, 465] width 118 height 76
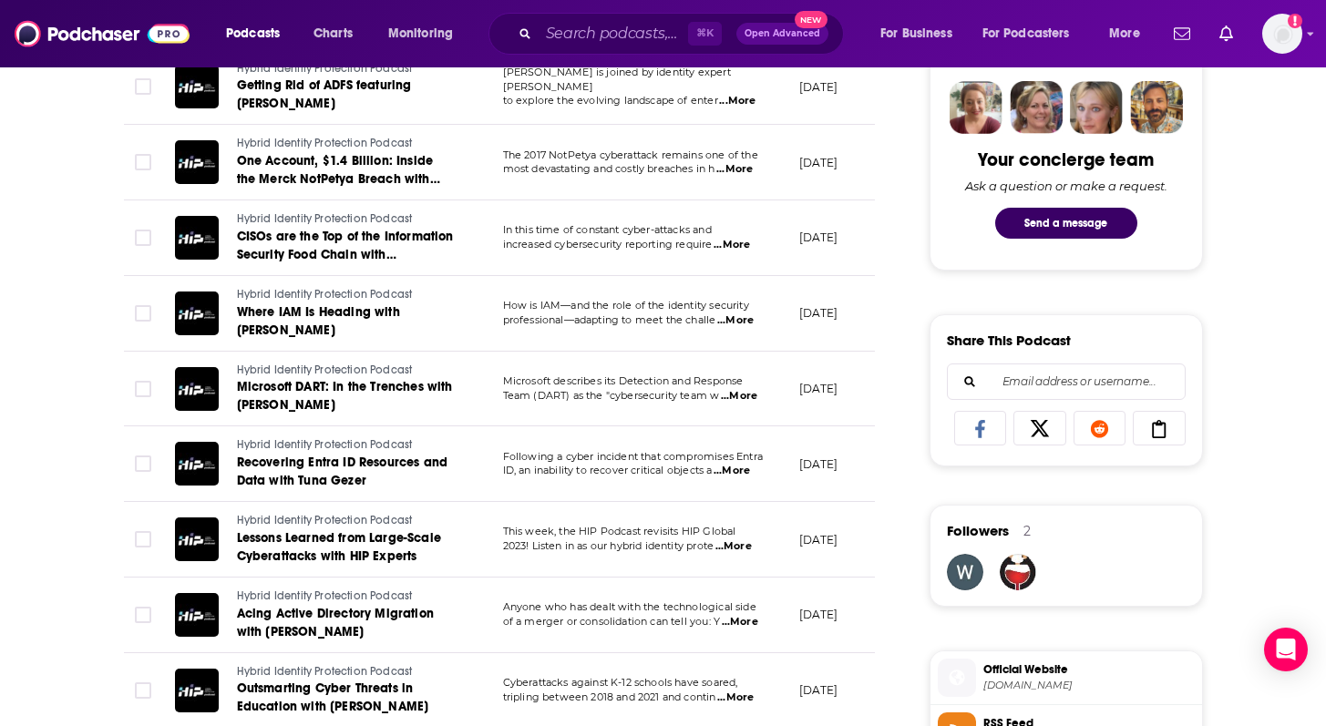
scroll to position [897, 0]
click at [749, 548] on span "...More" at bounding box center [733, 546] width 36 height 15
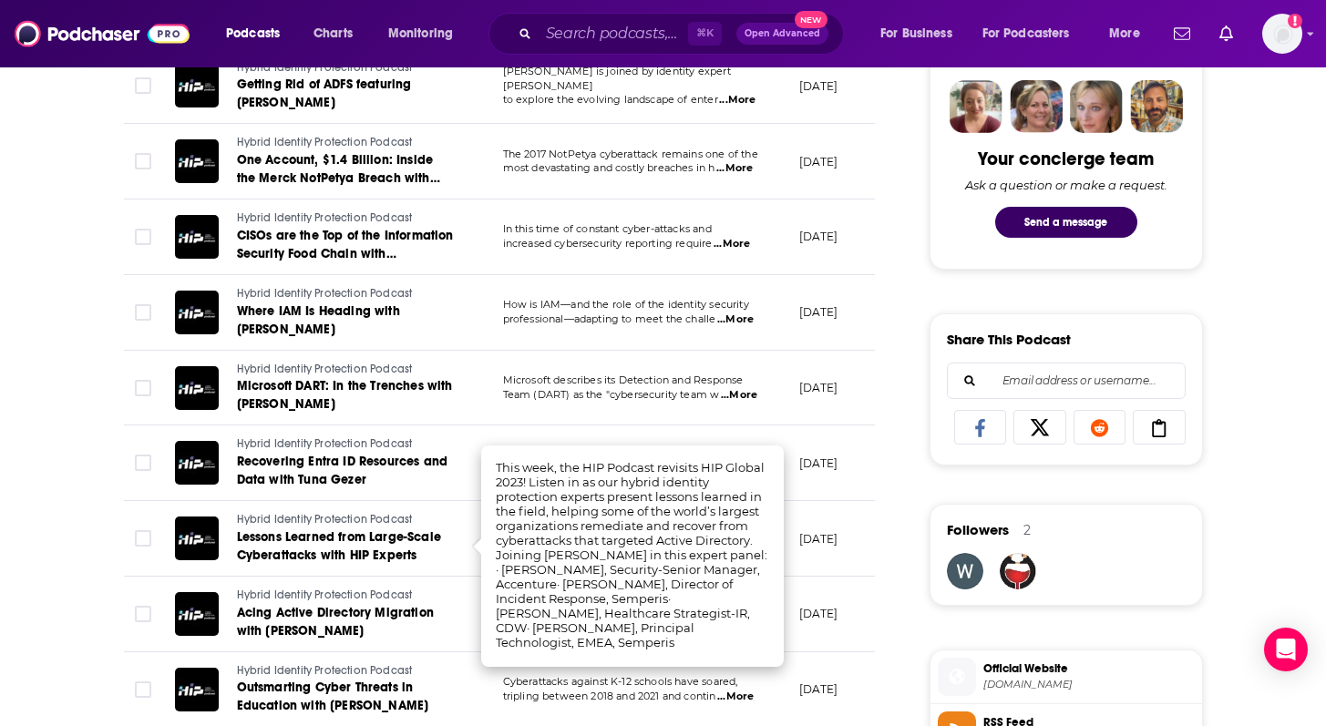
click at [835, 522] on td "February 8, 2024" at bounding box center [844, 539] width 118 height 76
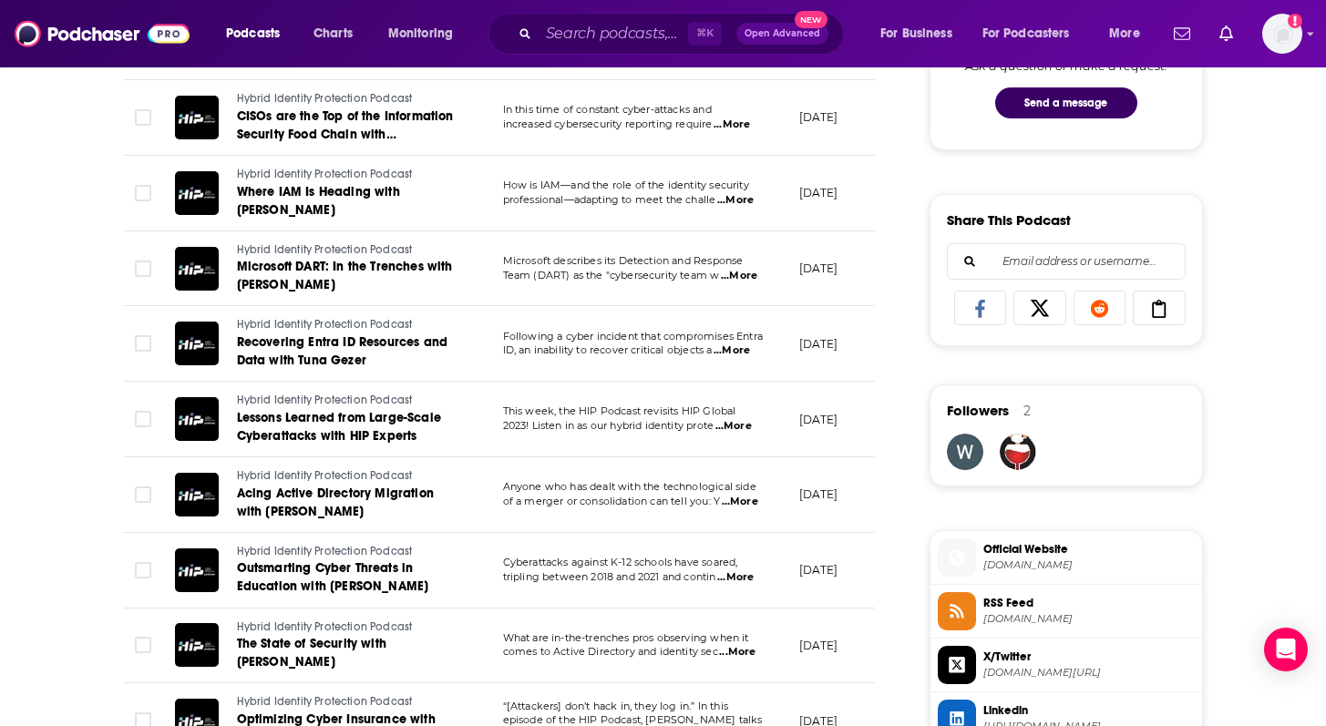
scroll to position [1019, 0]
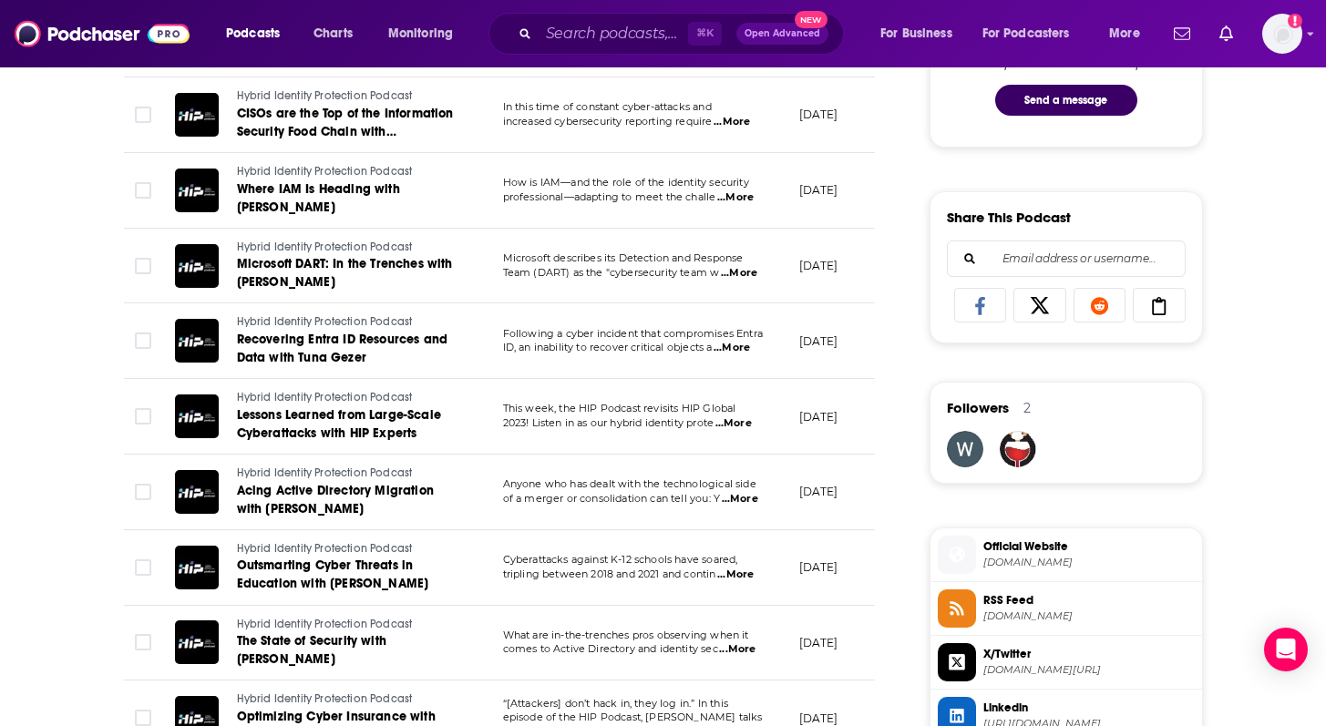
click at [746, 647] on span "...More" at bounding box center [737, 649] width 36 height 15
click at [798, 604] on td "October 27, 2023" at bounding box center [844, 568] width 118 height 76
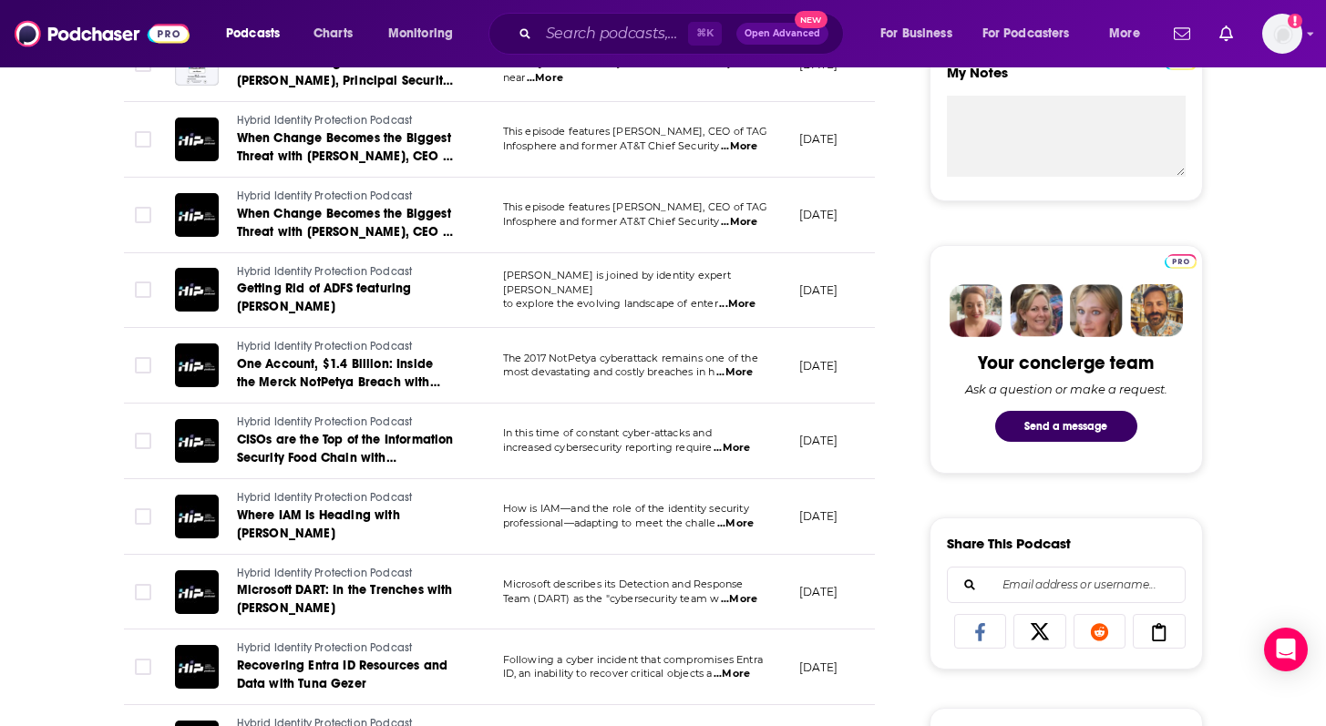
scroll to position [0, 0]
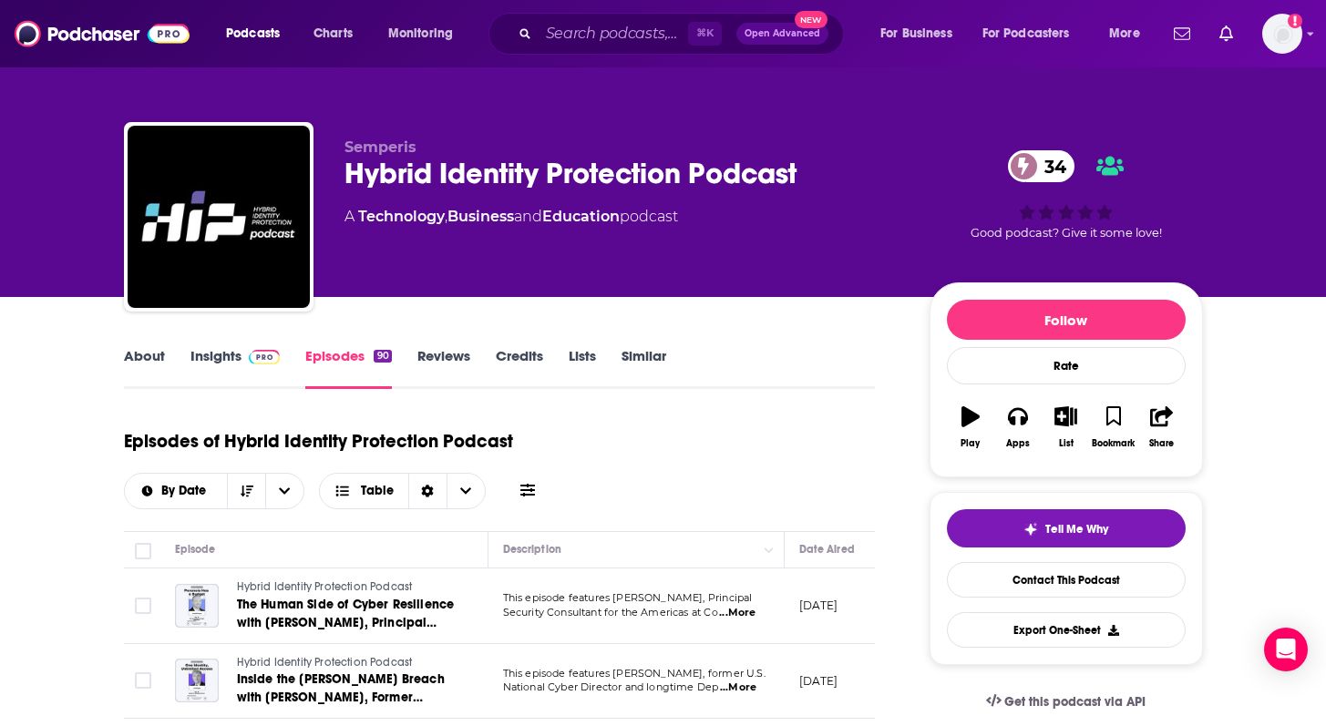
click at [212, 357] on link "Insights" at bounding box center [235, 368] width 90 height 42
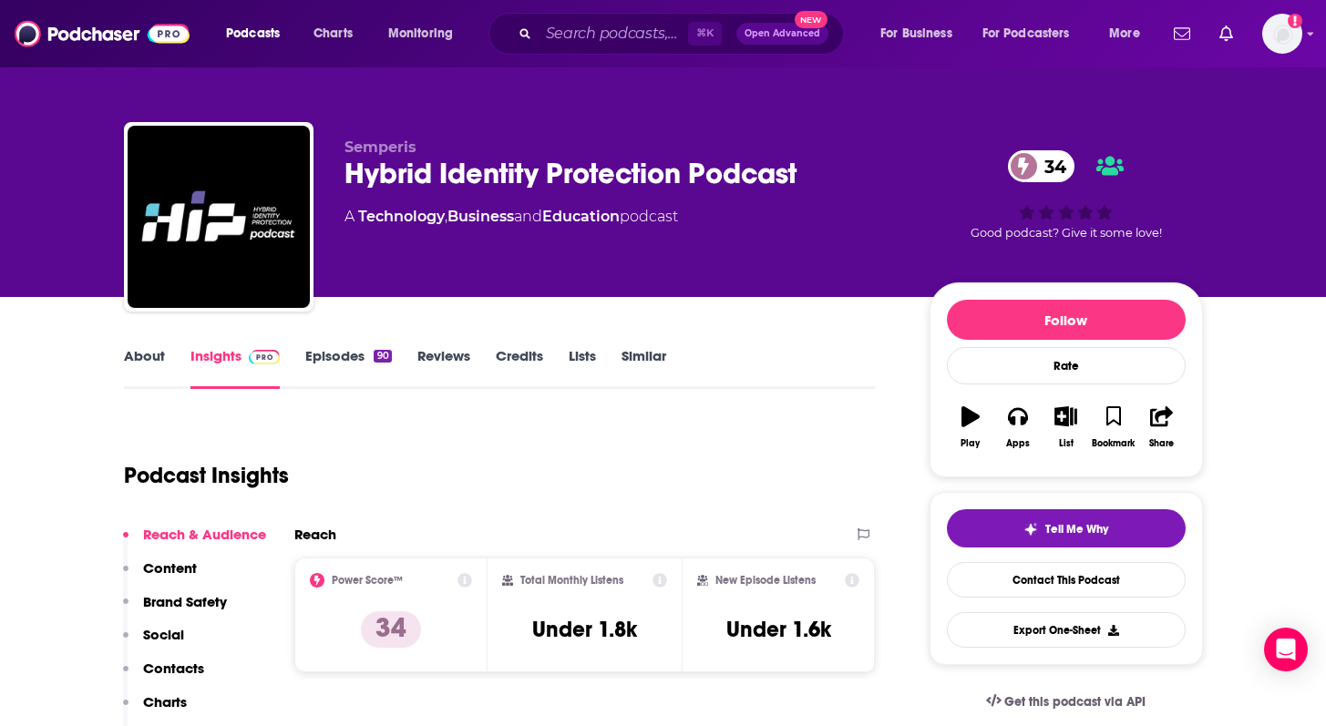
click at [125, 361] on link "About" at bounding box center [144, 368] width 41 height 42
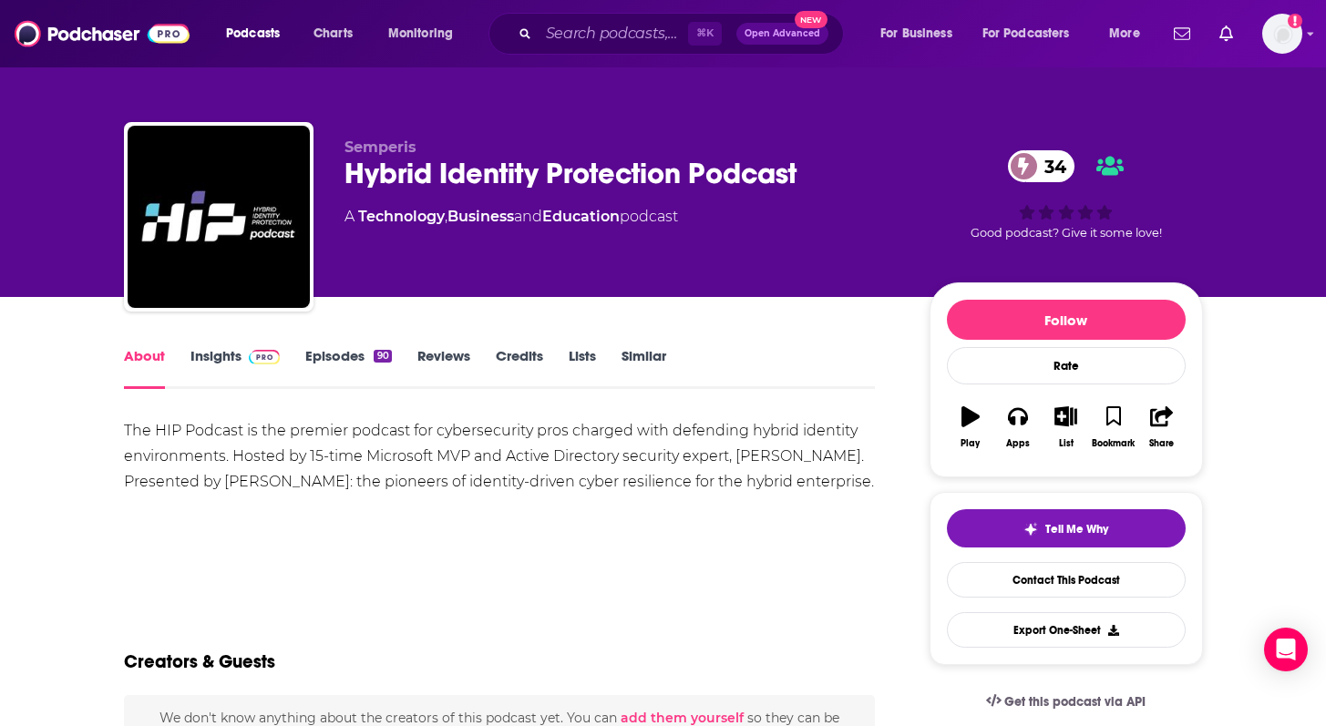
click at [344, 361] on link "Episodes 90" at bounding box center [348, 368] width 86 height 42
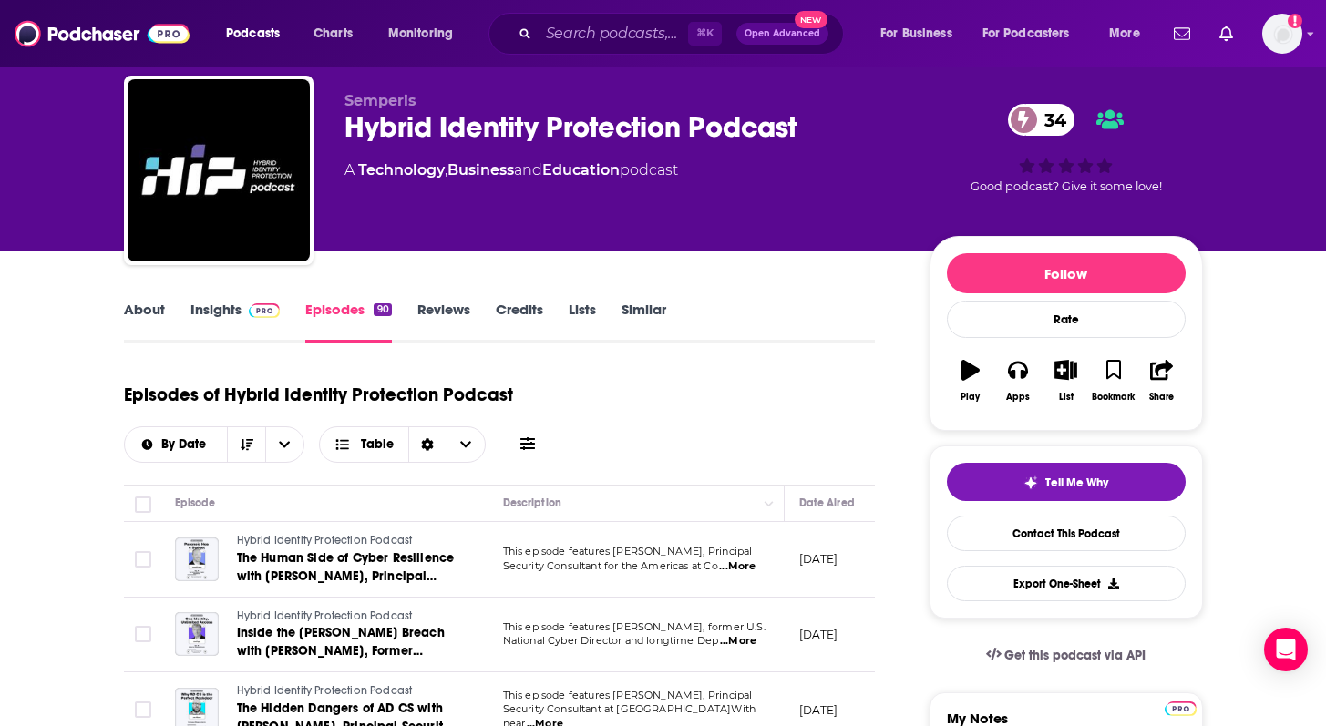
scroll to position [28, 0]
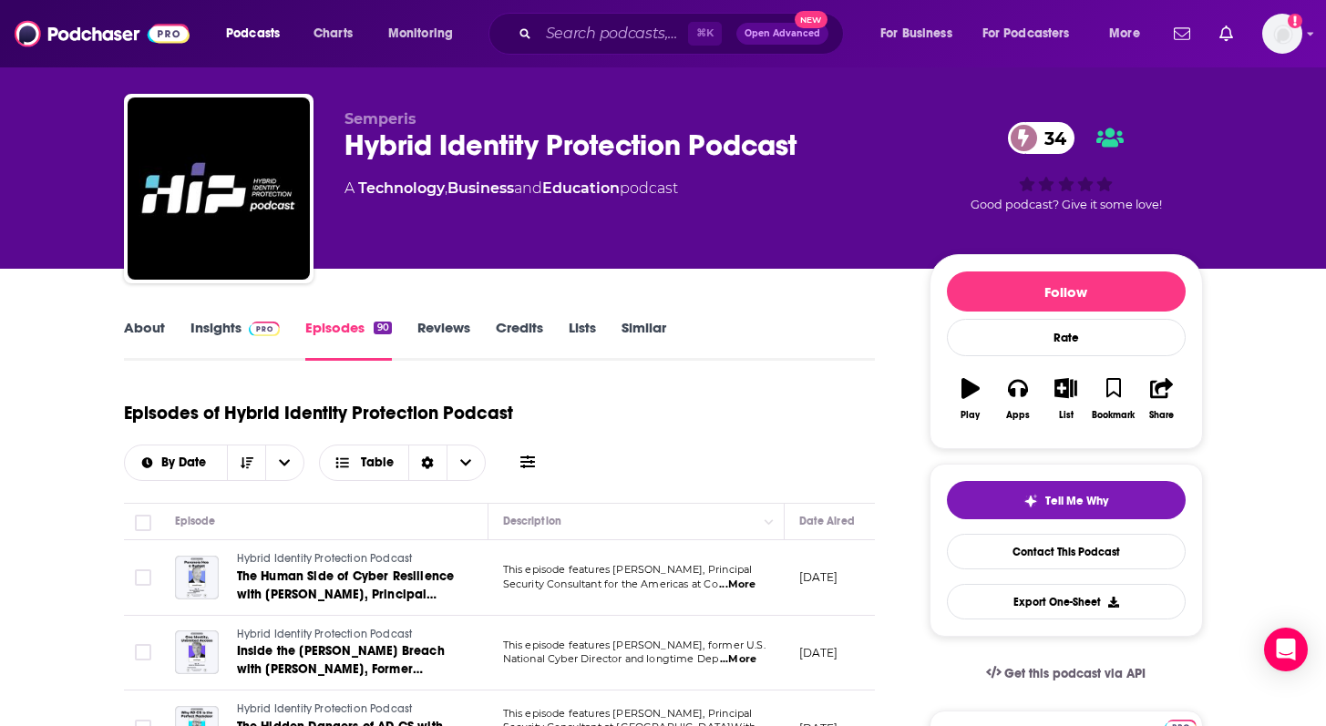
click at [216, 328] on link "Insights" at bounding box center [235, 340] width 90 height 42
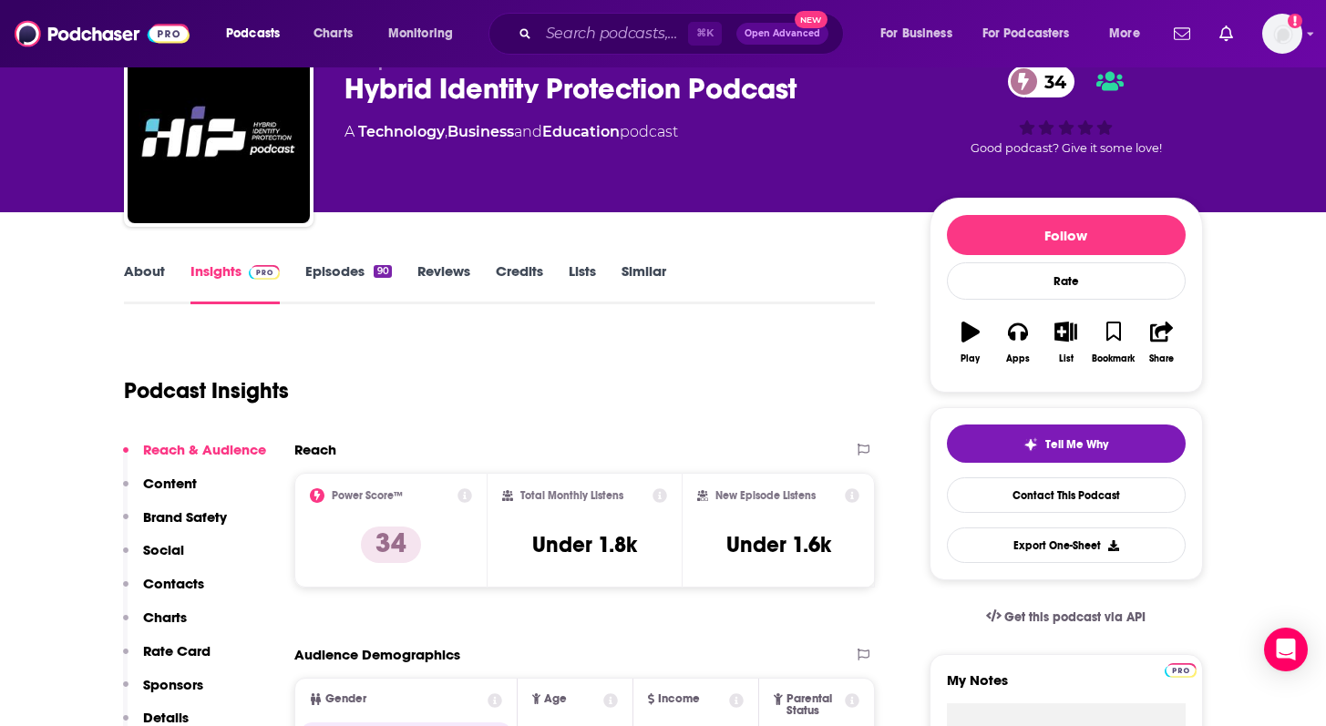
scroll to position [73, 0]
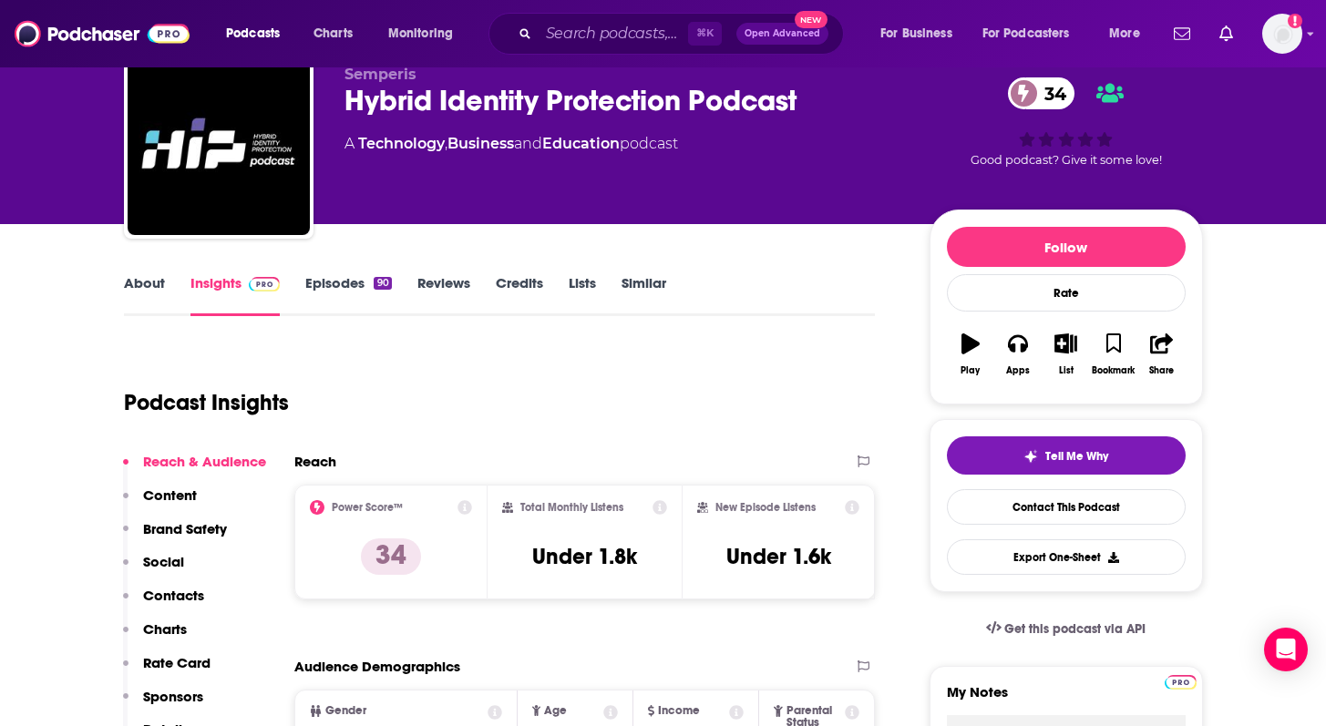
click at [157, 284] on link "About" at bounding box center [144, 295] width 41 height 42
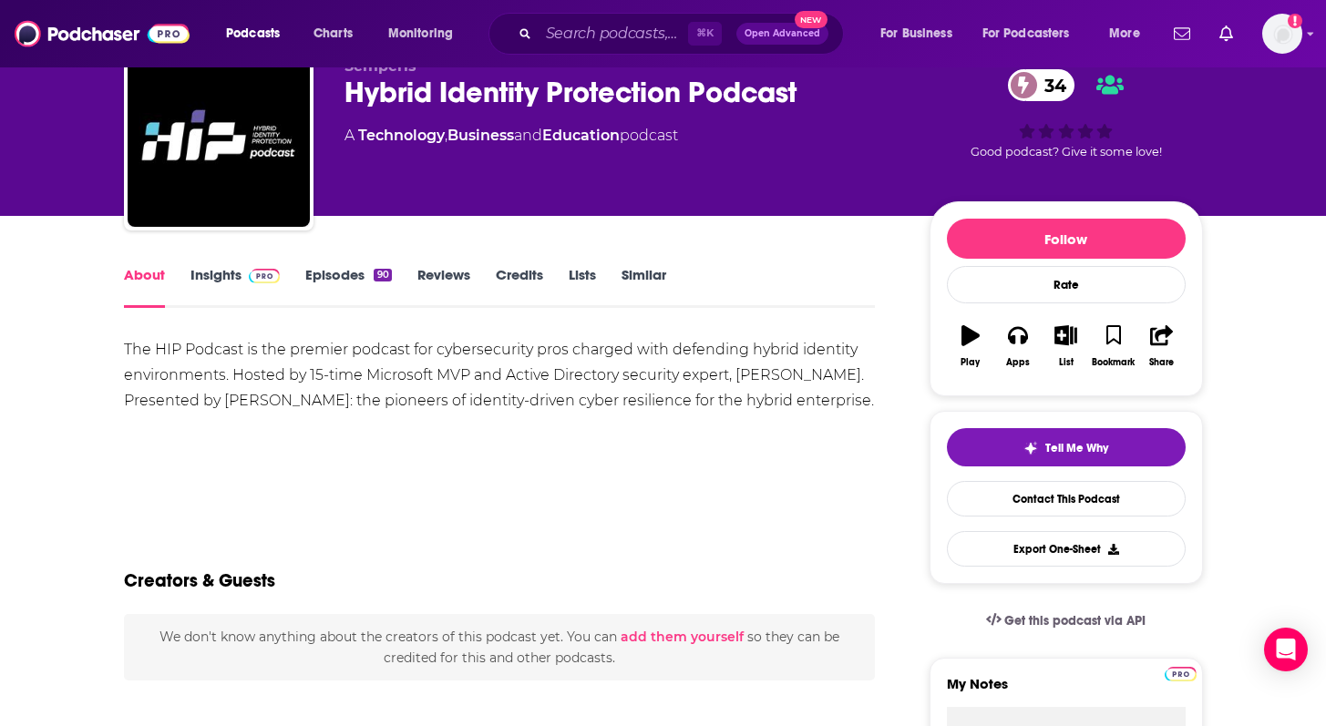
scroll to position [82, 0]
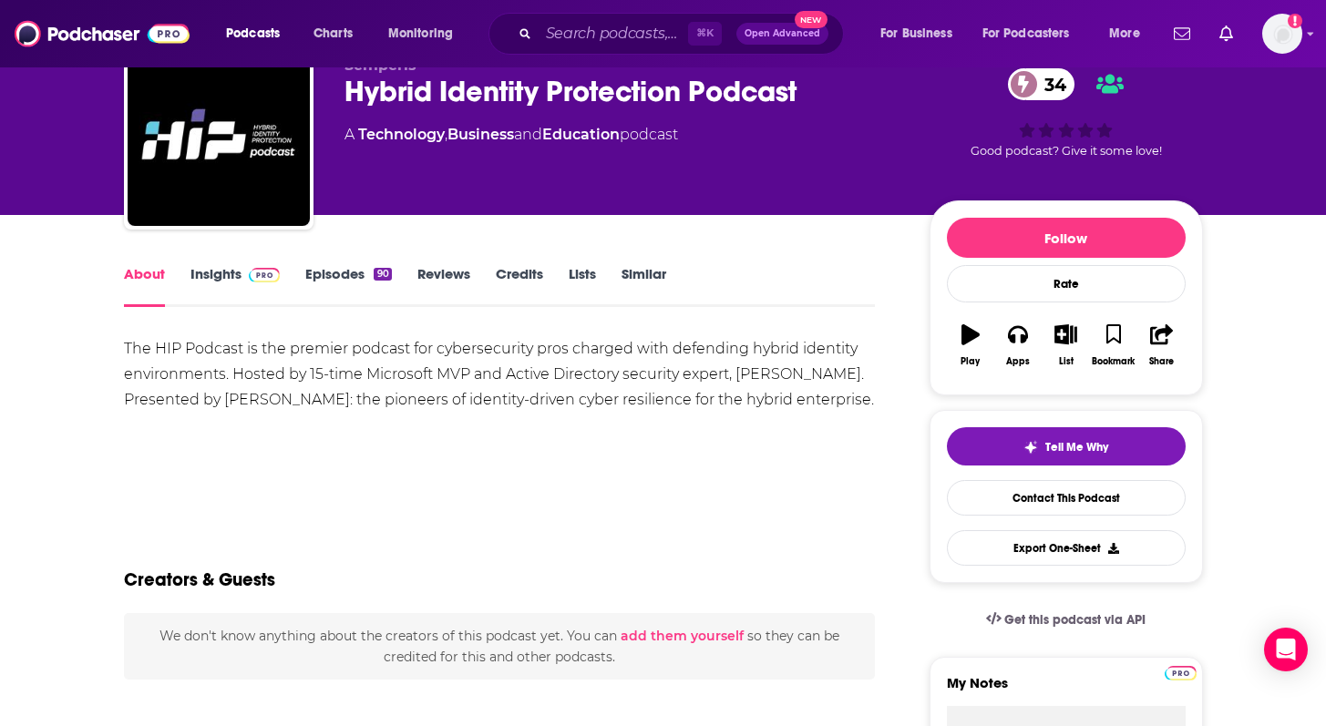
click at [348, 272] on link "Episodes 90" at bounding box center [348, 286] width 86 height 42
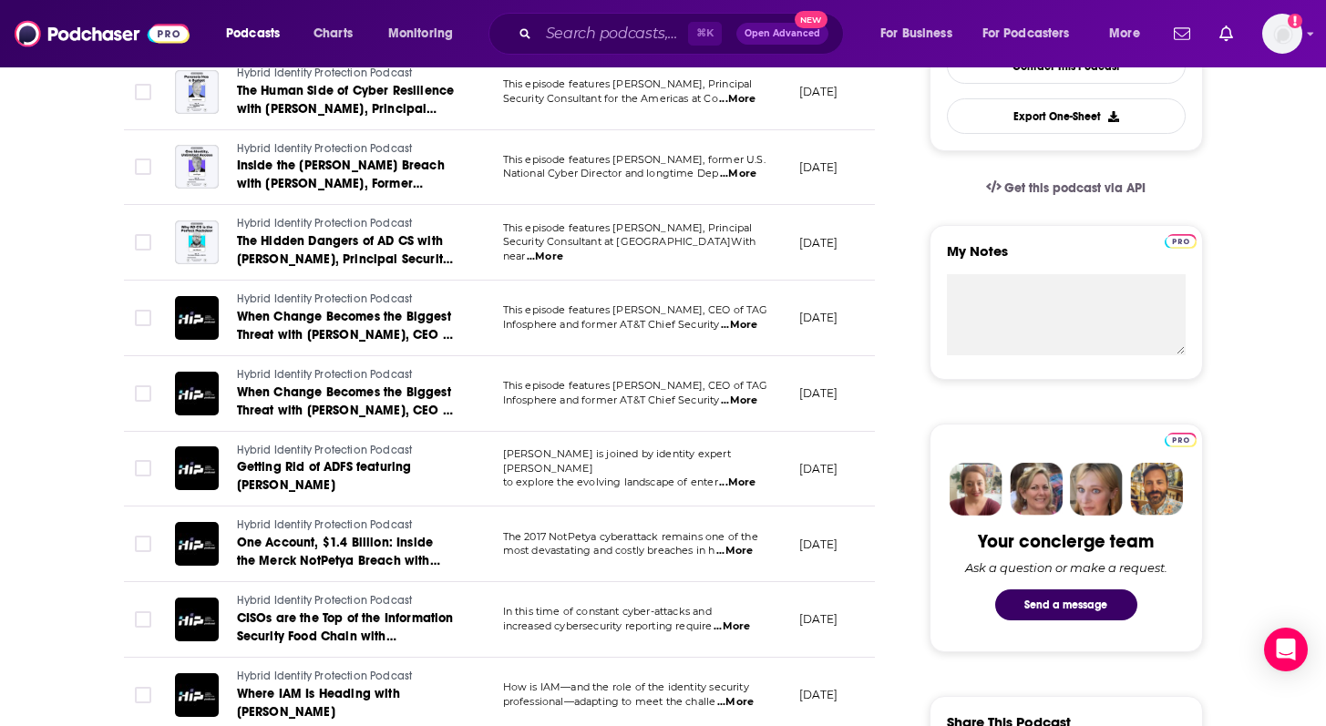
scroll to position [517, 0]
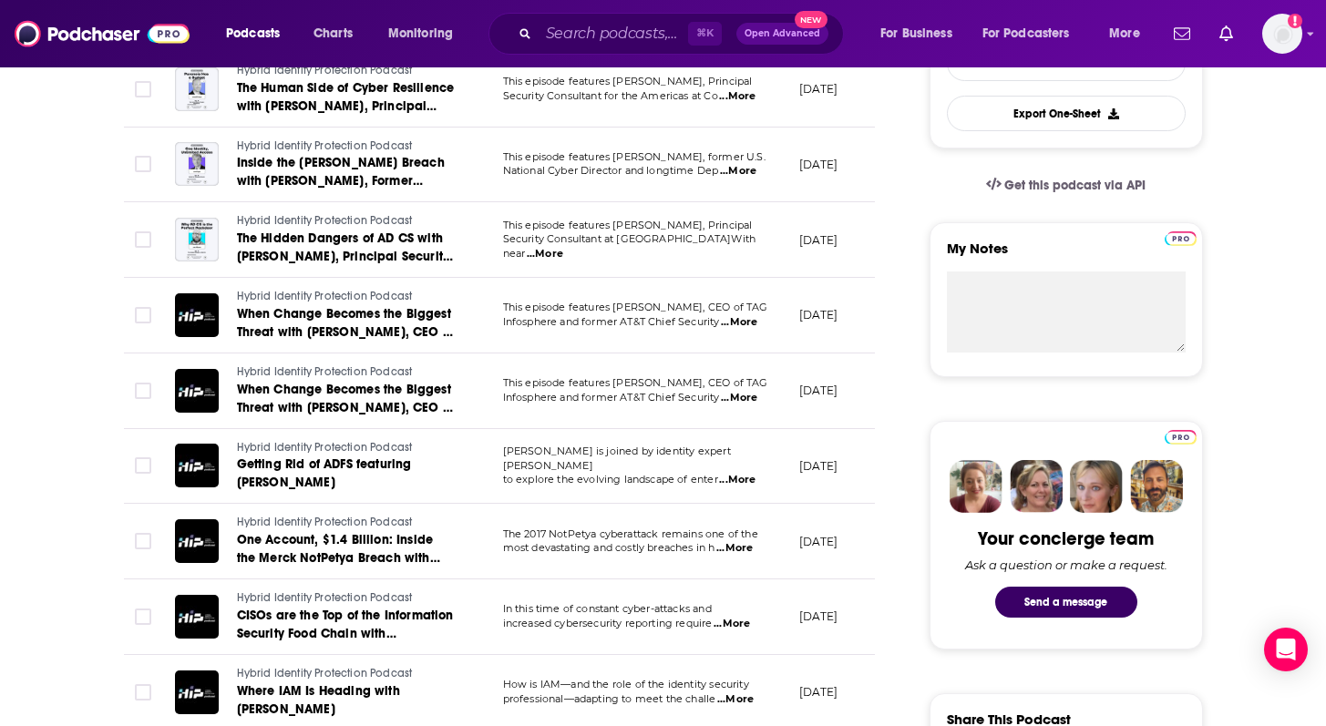
click at [750, 473] on span "...More" at bounding box center [737, 480] width 36 height 15
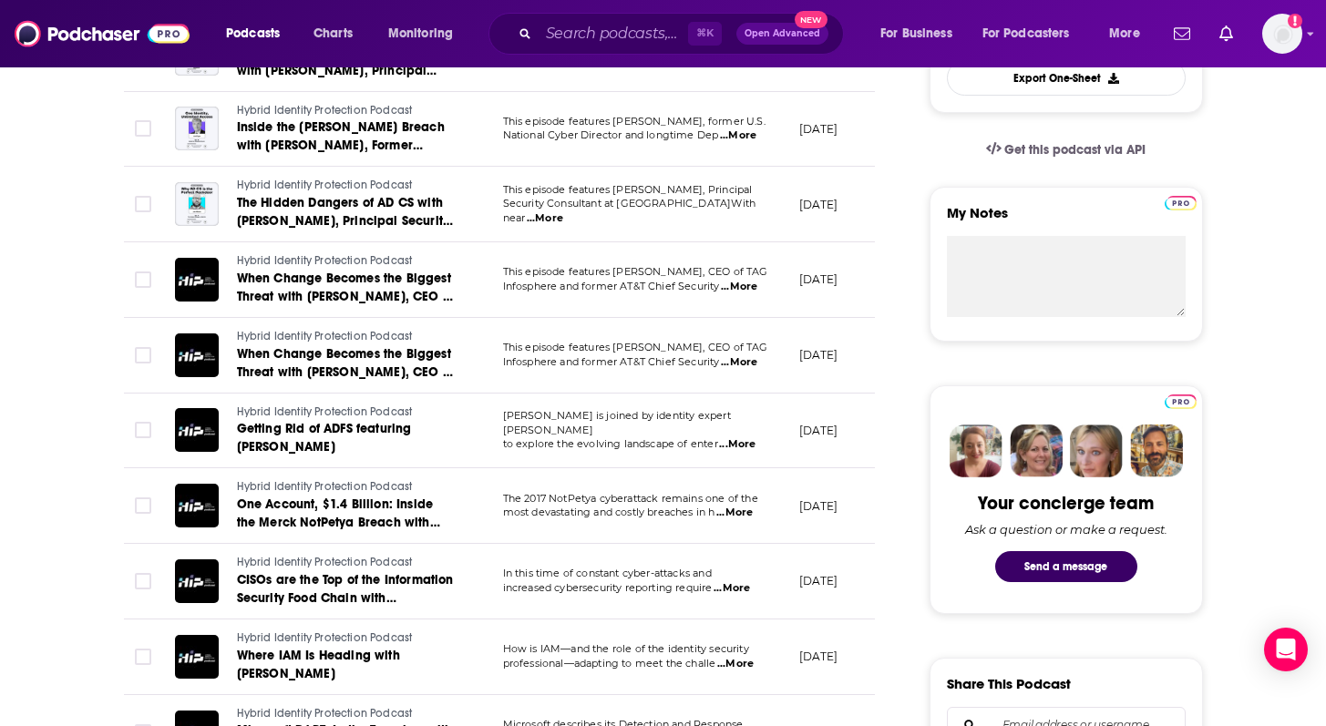
scroll to position [559, 0]
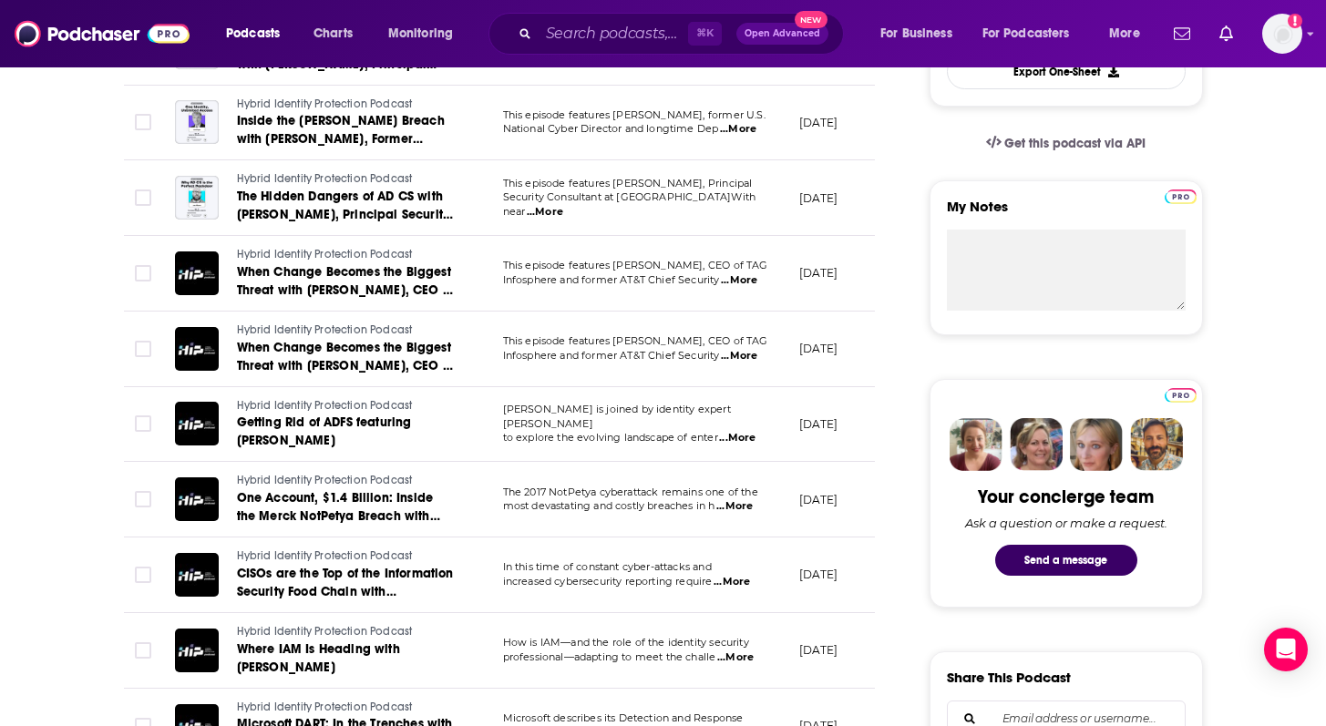
click at [749, 660] on span "...More" at bounding box center [735, 658] width 36 height 15
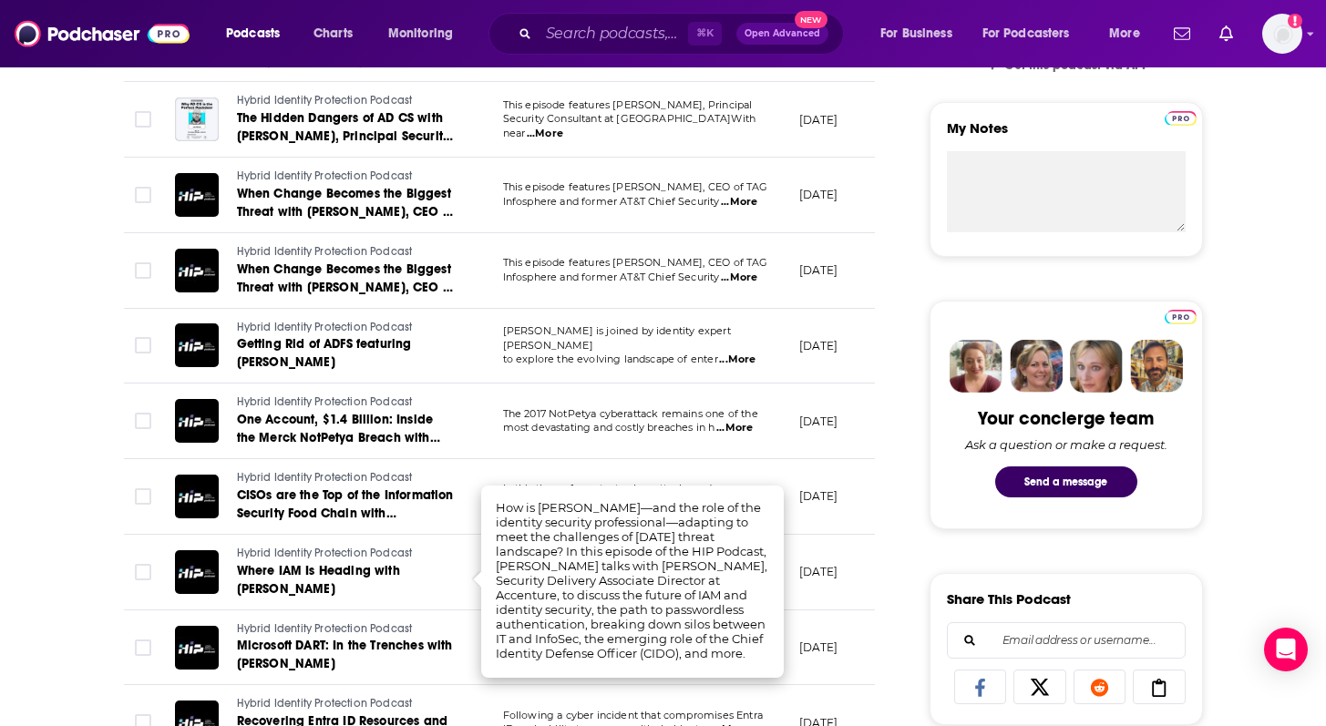
scroll to position [646, 0]
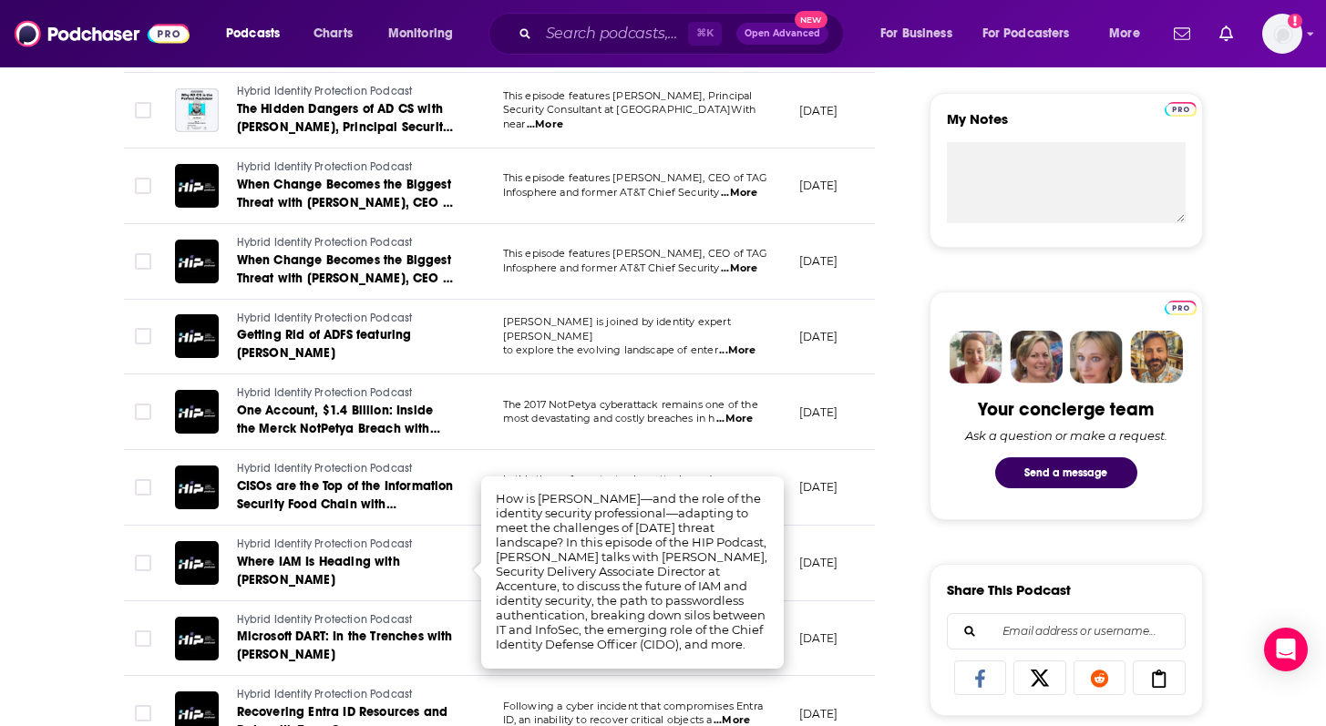
click at [736, 348] on span "...More" at bounding box center [737, 351] width 36 height 15
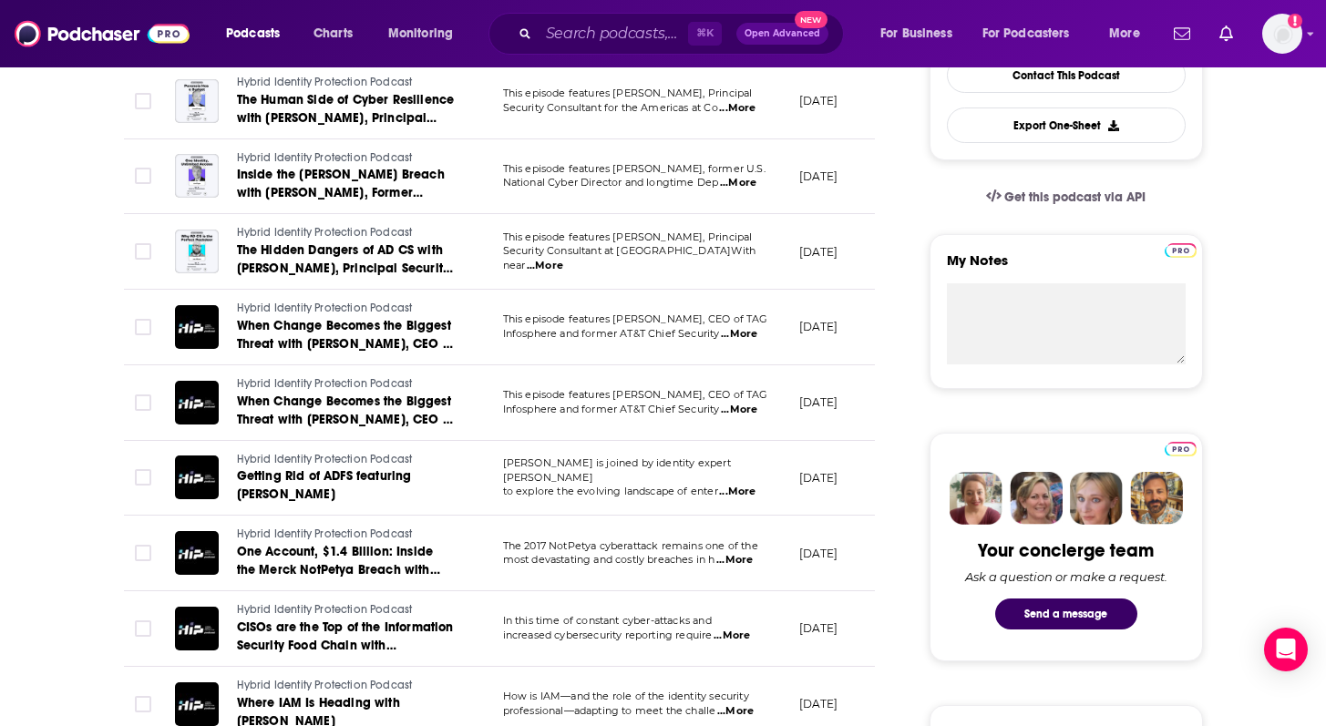
scroll to position [507, 0]
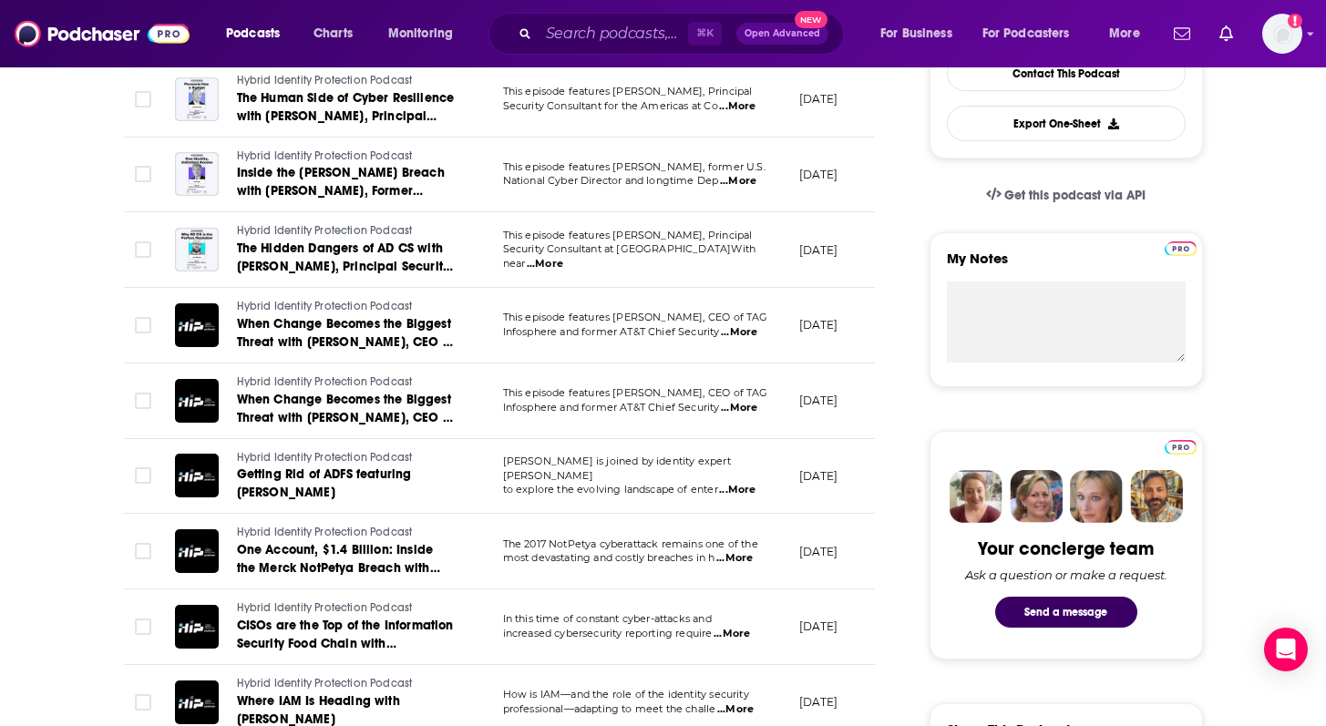
click at [563, 262] on span "...More" at bounding box center [545, 264] width 36 height 15
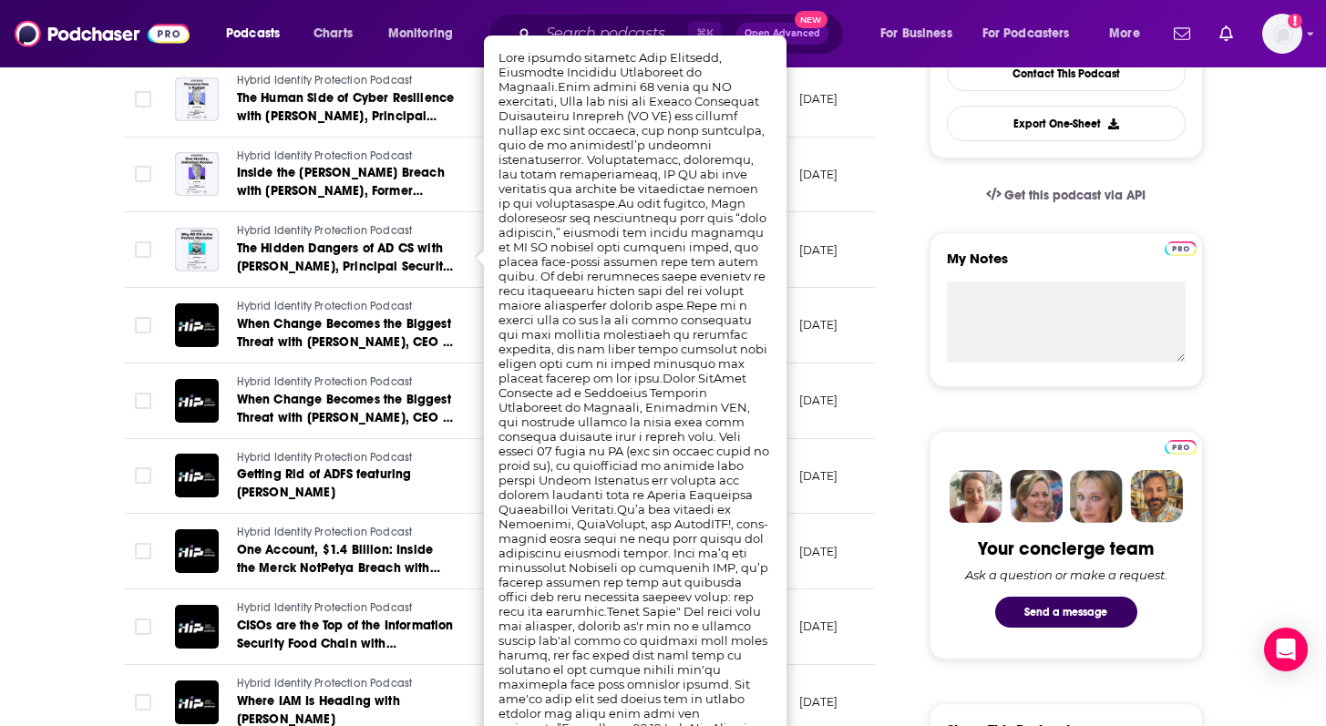
click at [815, 247] on p "September 9, 2025" at bounding box center [818, 249] width 39 height 15
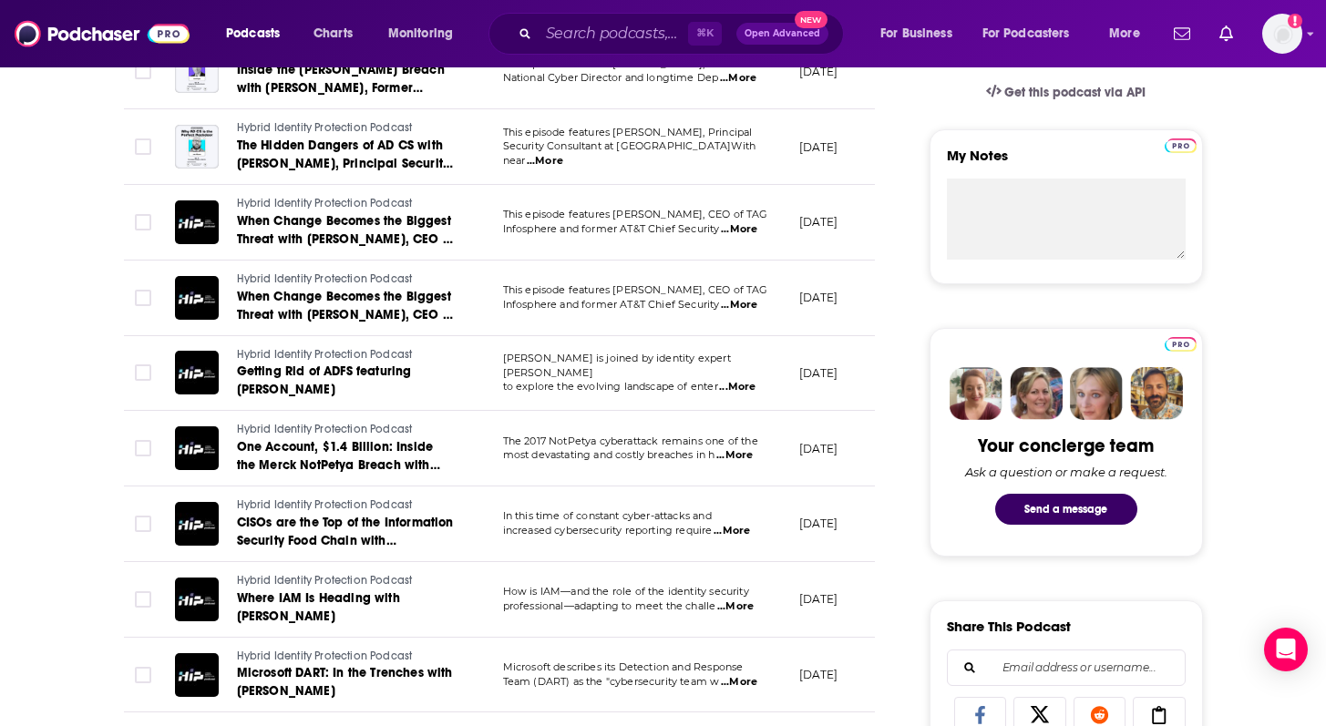
scroll to position [610, 0]
click at [750, 305] on span "...More" at bounding box center [739, 304] width 36 height 15
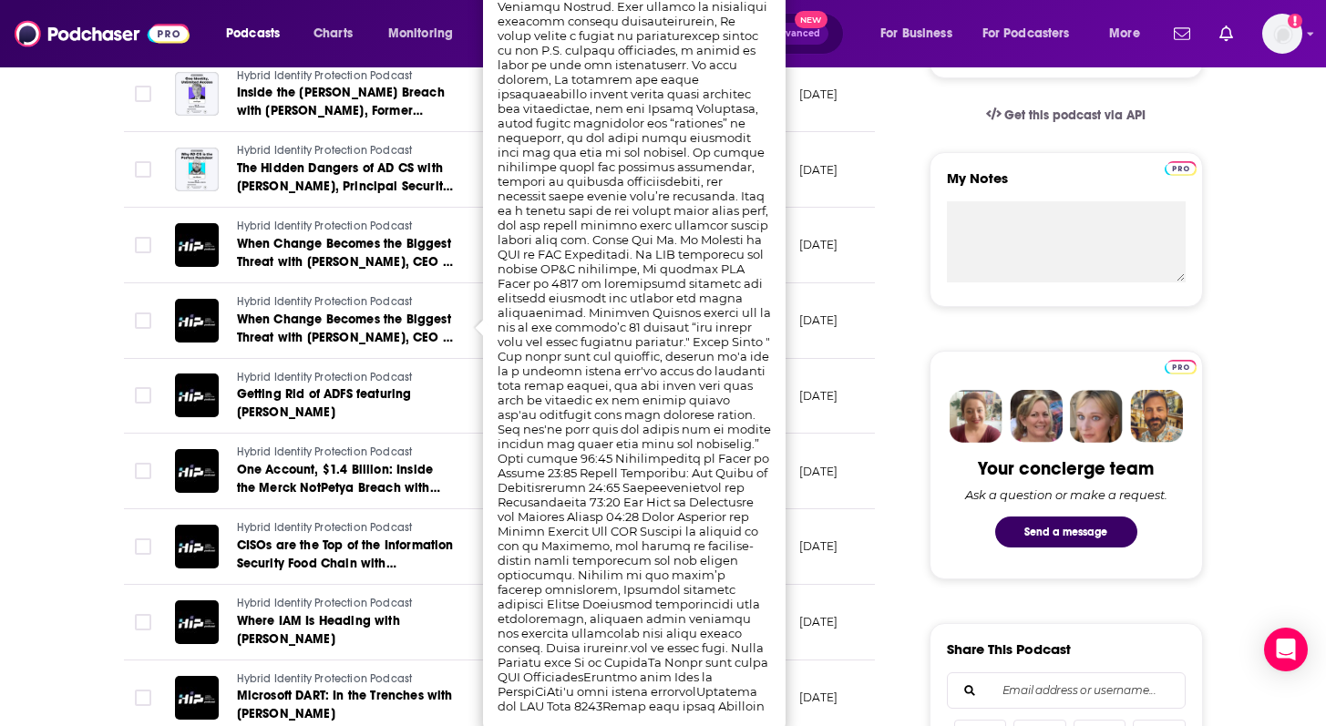
scroll to position [591, 0]
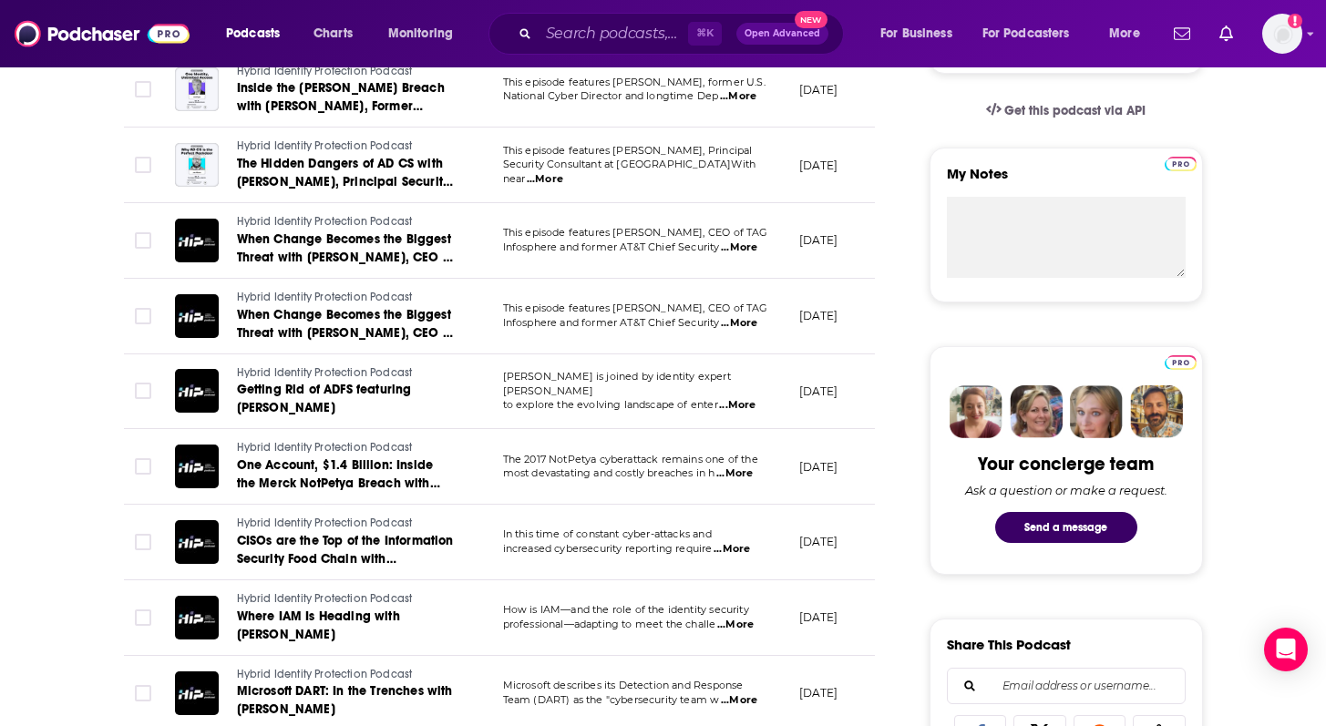
click at [865, 351] on td "August 25, 2025" at bounding box center [844, 317] width 118 height 76
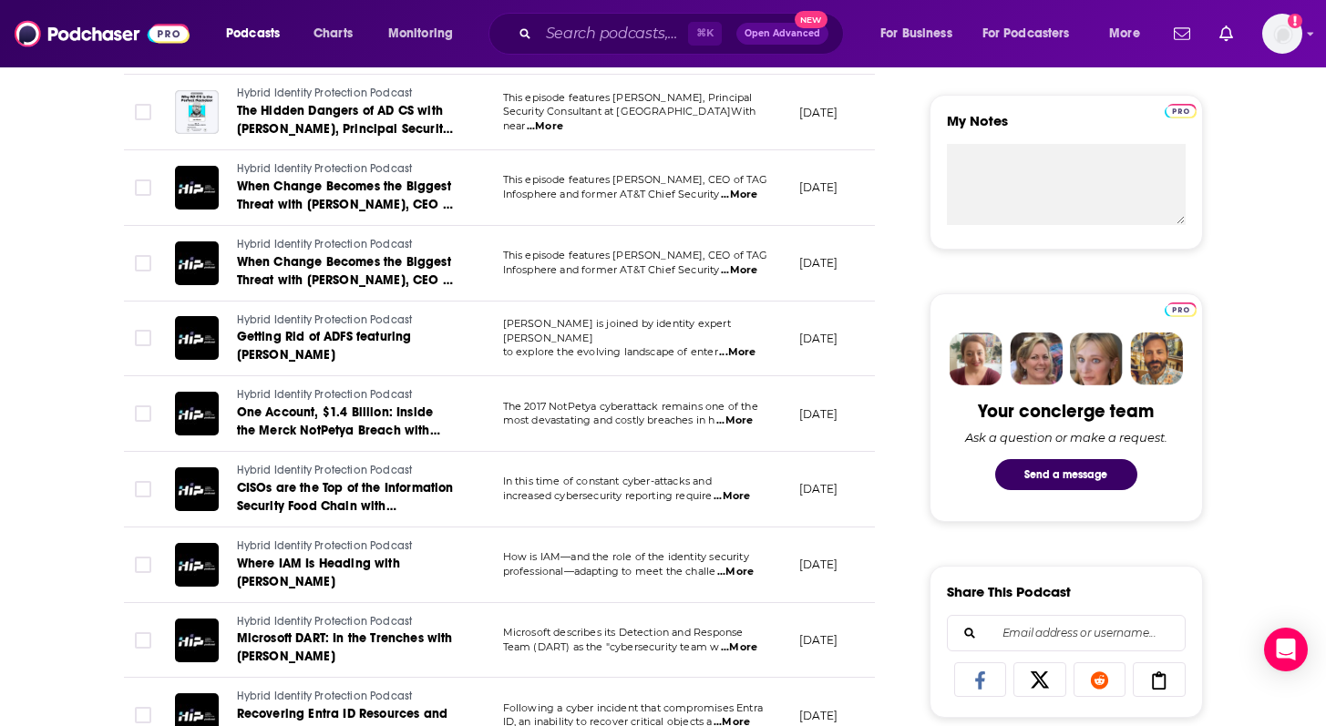
scroll to position [662, 0]
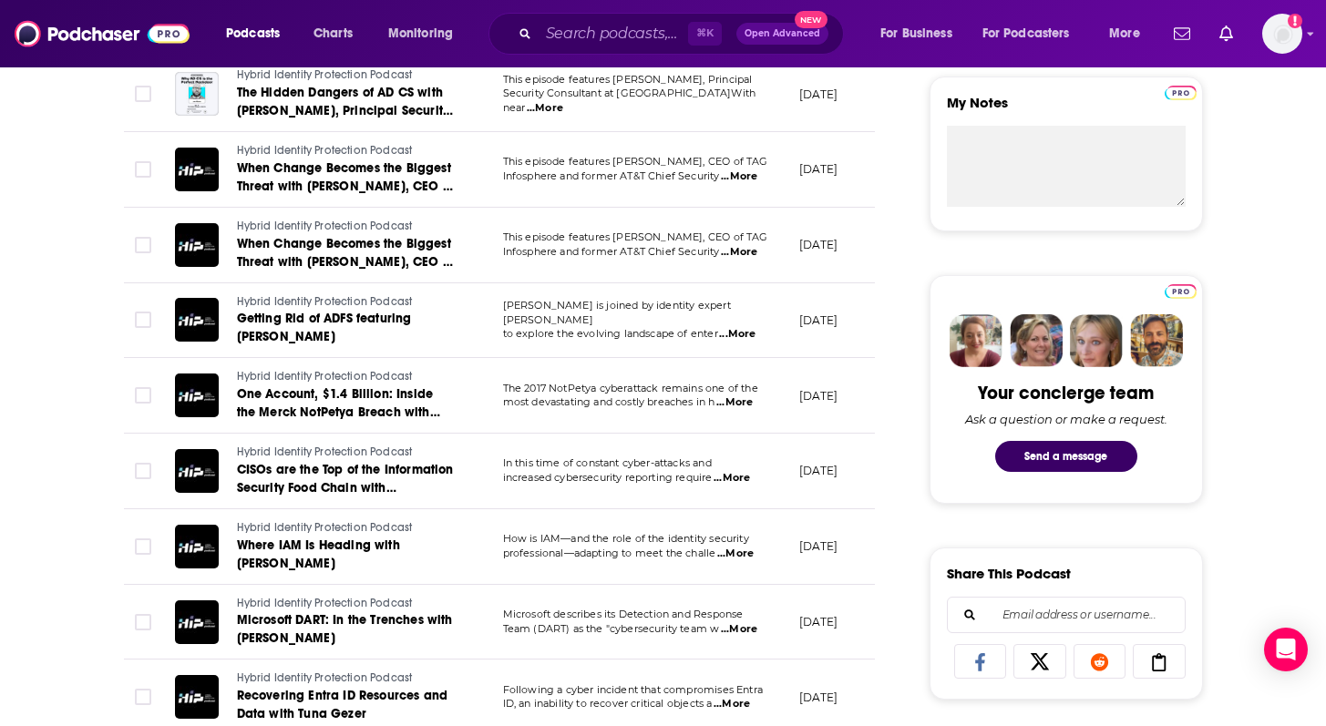
click at [735, 399] on span "...More" at bounding box center [734, 402] width 36 height 15
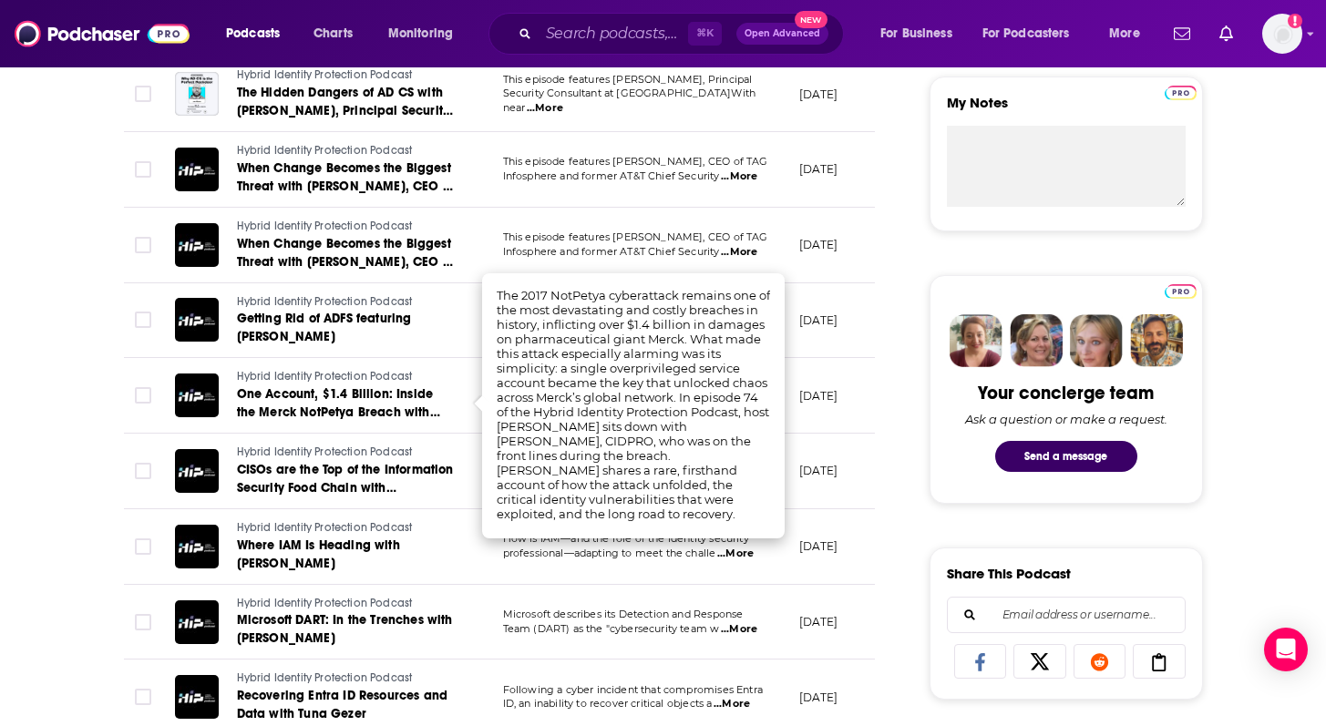
click at [831, 422] on td "May 29, 2025" at bounding box center [844, 396] width 118 height 76
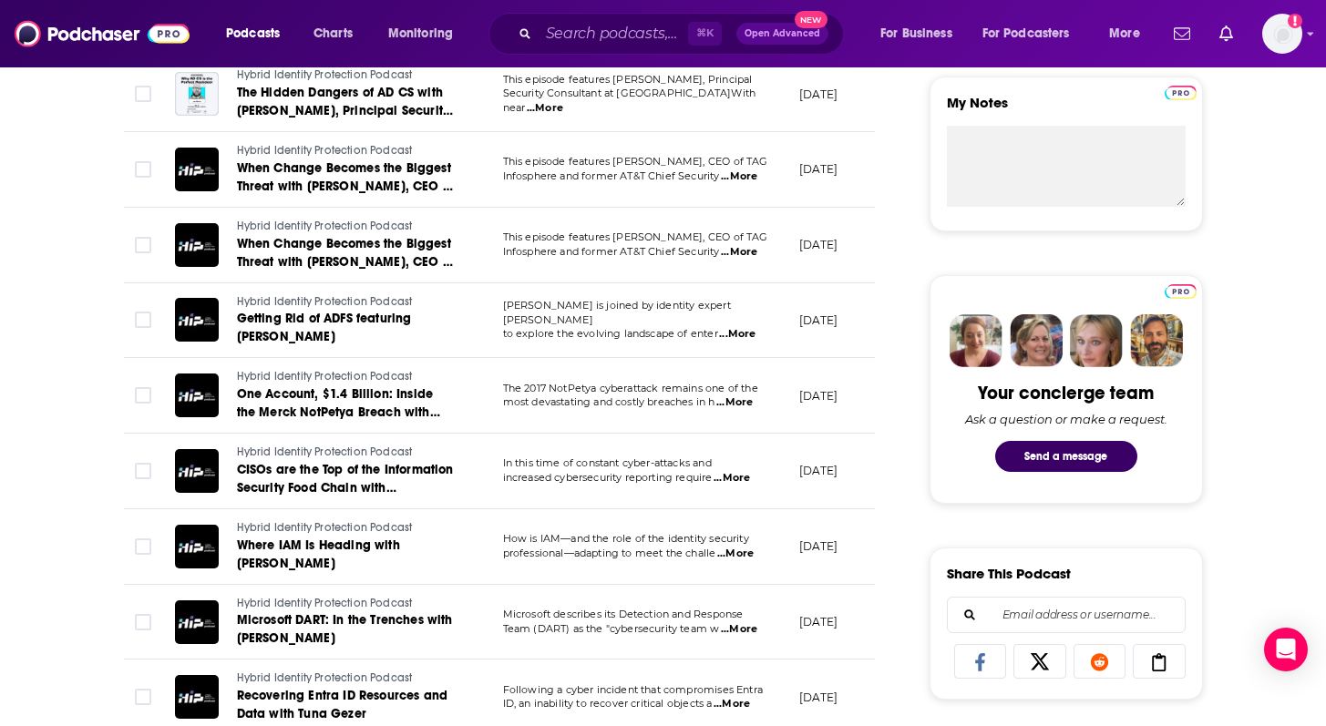
click at [745, 470] on p "In this time of constant cyber-attacks and" at bounding box center [636, 464] width 266 height 15
click at [741, 480] on span "...More" at bounding box center [731, 478] width 36 height 15
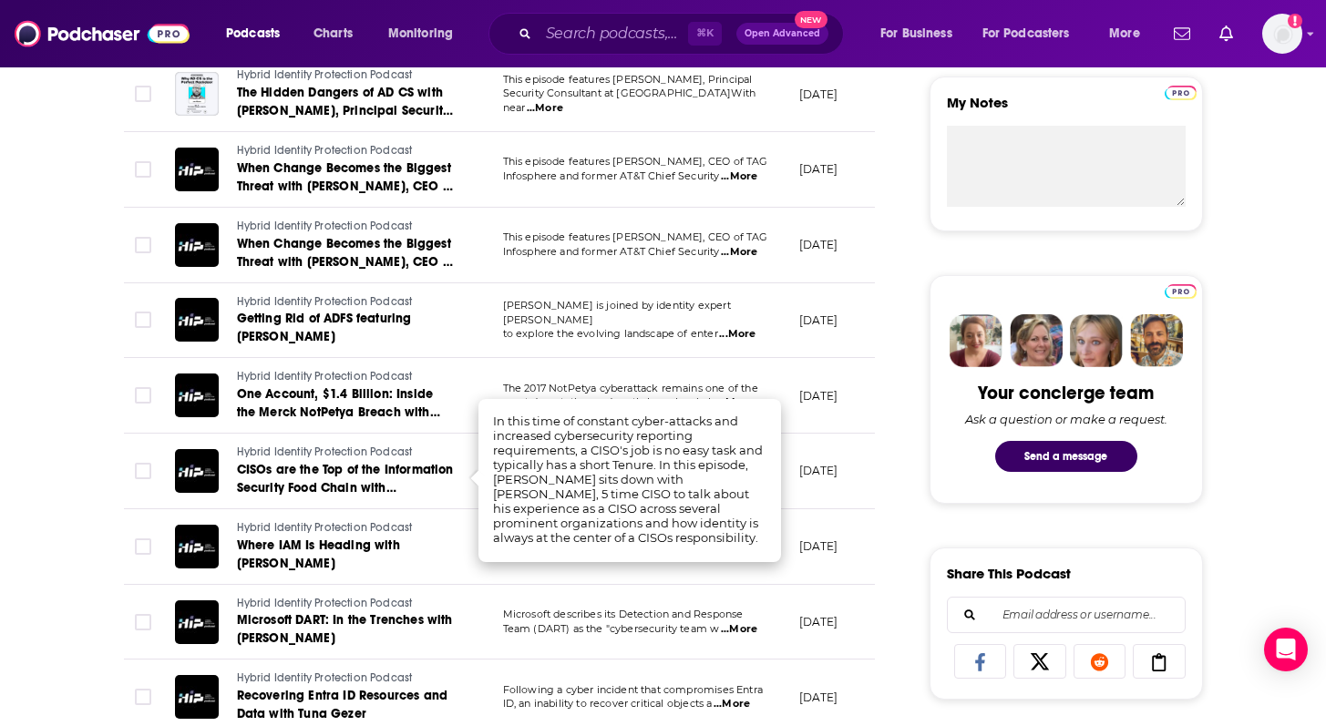
click at [803, 493] on td "April 21, 2025" at bounding box center [844, 472] width 118 height 76
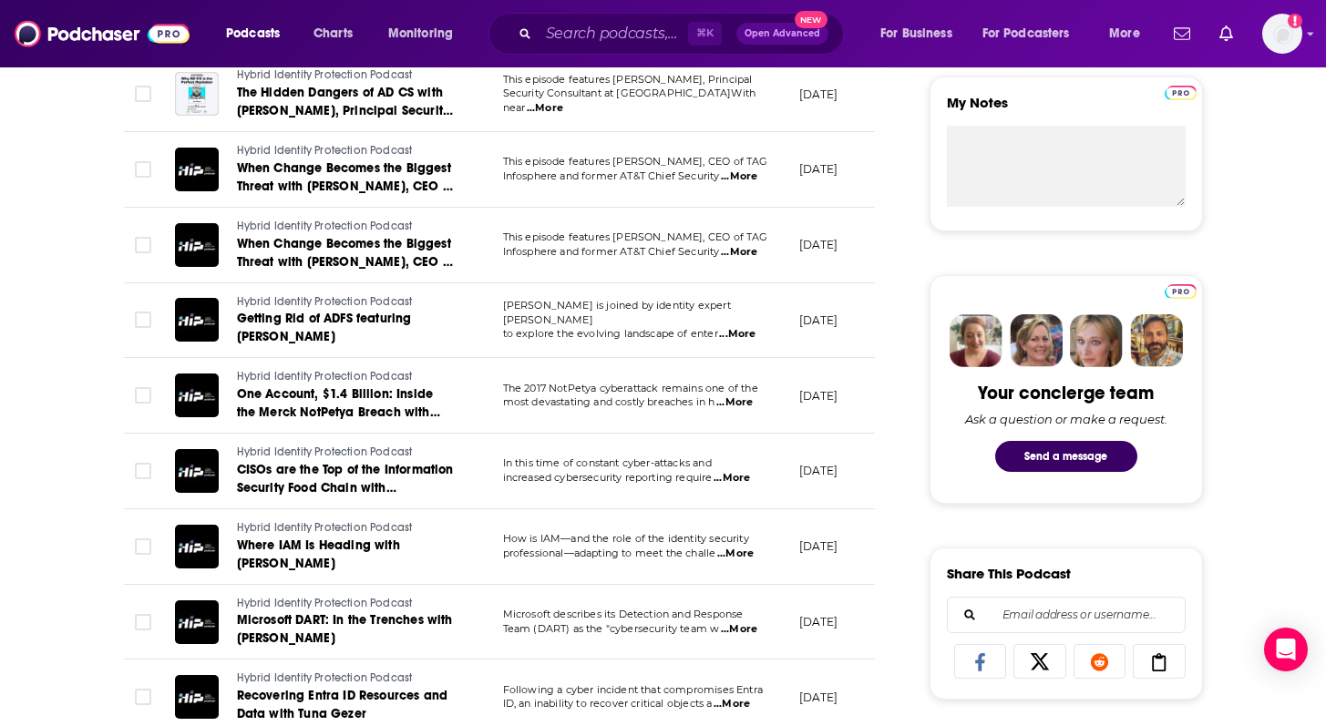
click at [737, 553] on span "...More" at bounding box center [735, 554] width 36 height 15
click at [806, 555] on td "March 17, 2025" at bounding box center [844, 547] width 118 height 76
click at [745, 628] on span "...More" at bounding box center [739, 629] width 36 height 15
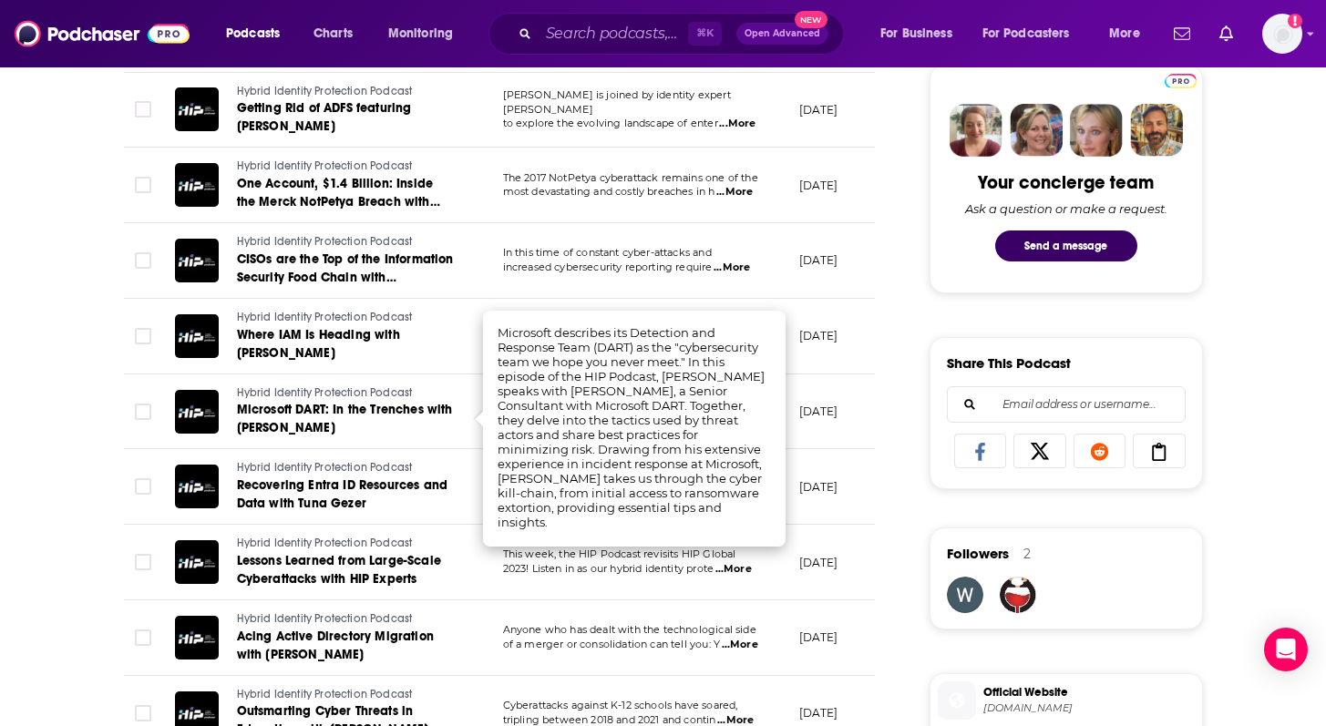
scroll to position [874, 0]
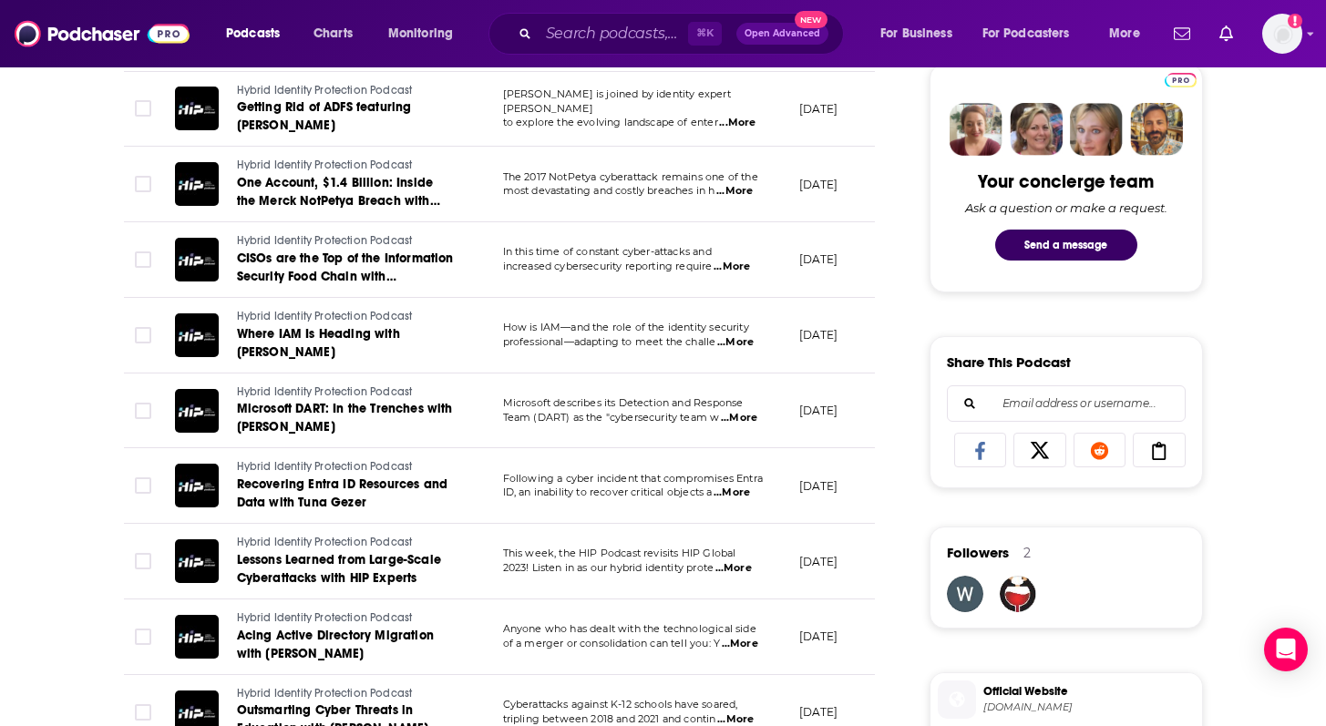
click at [910, 497] on div "About Insights Episodes 90 Reviews Credits Lists Similar Episodes of Hybrid Ide…" at bounding box center [512, 667] width 835 height 2392
click at [730, 493] on span "...More" at bounding box center [731, 493] width 36 height 15
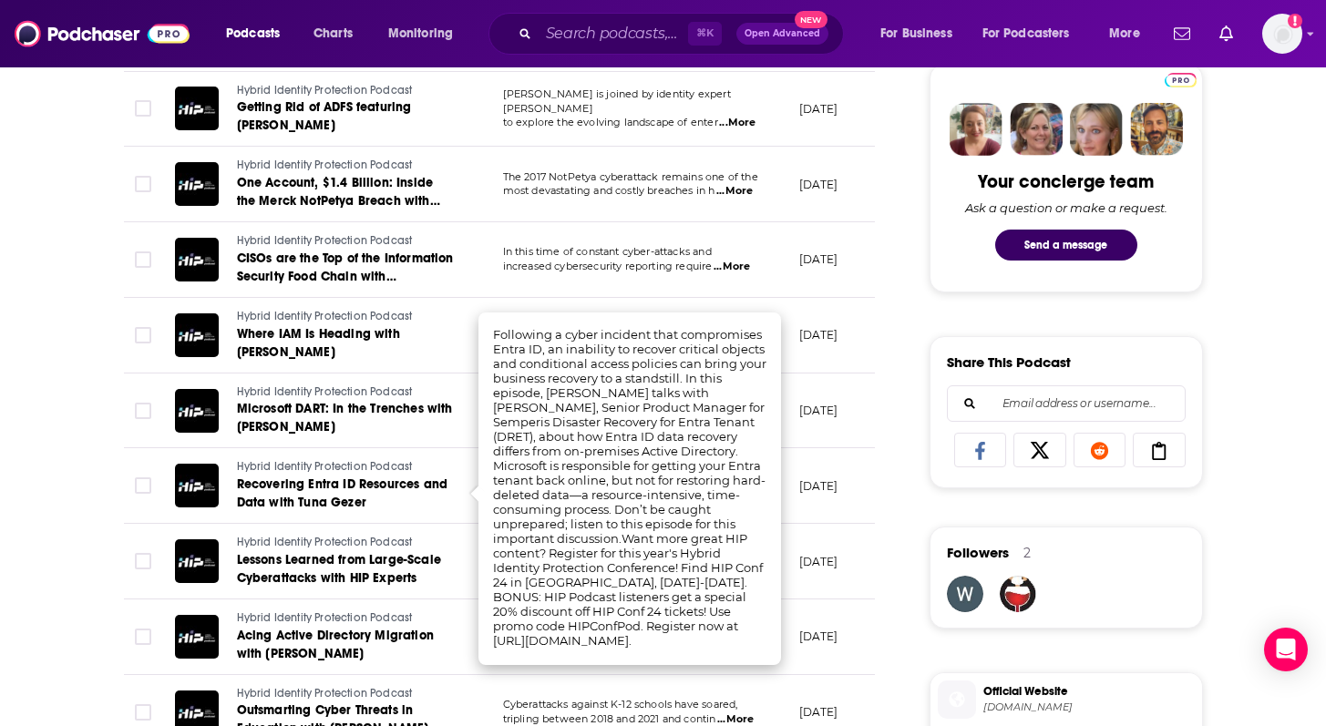
click at [107, 580] on div "About Insights Episodes 90 Reviews Credits Lists Similar Episodes of Hybrid Ide…" at bounding box center [512, 667] width 835 height 2392
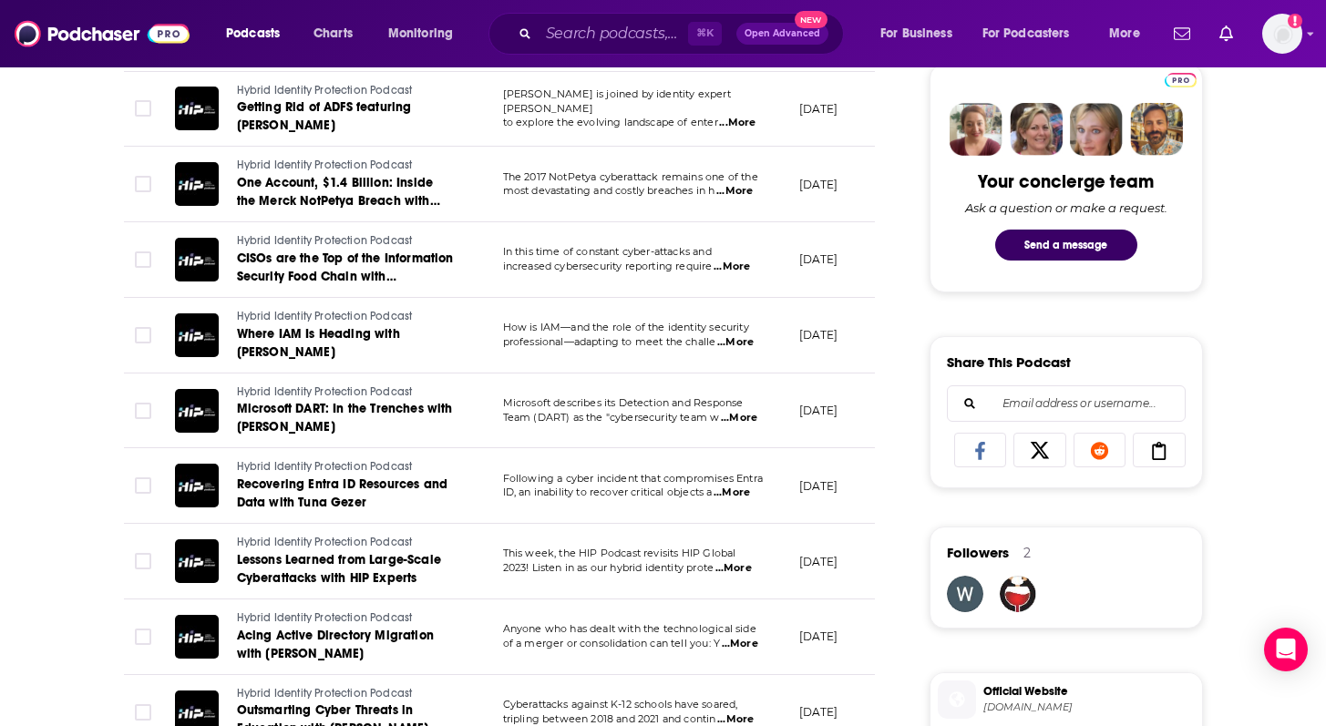
click at [746, 570] on span "...More" at bounding box center [733, 568] width 36 height 15
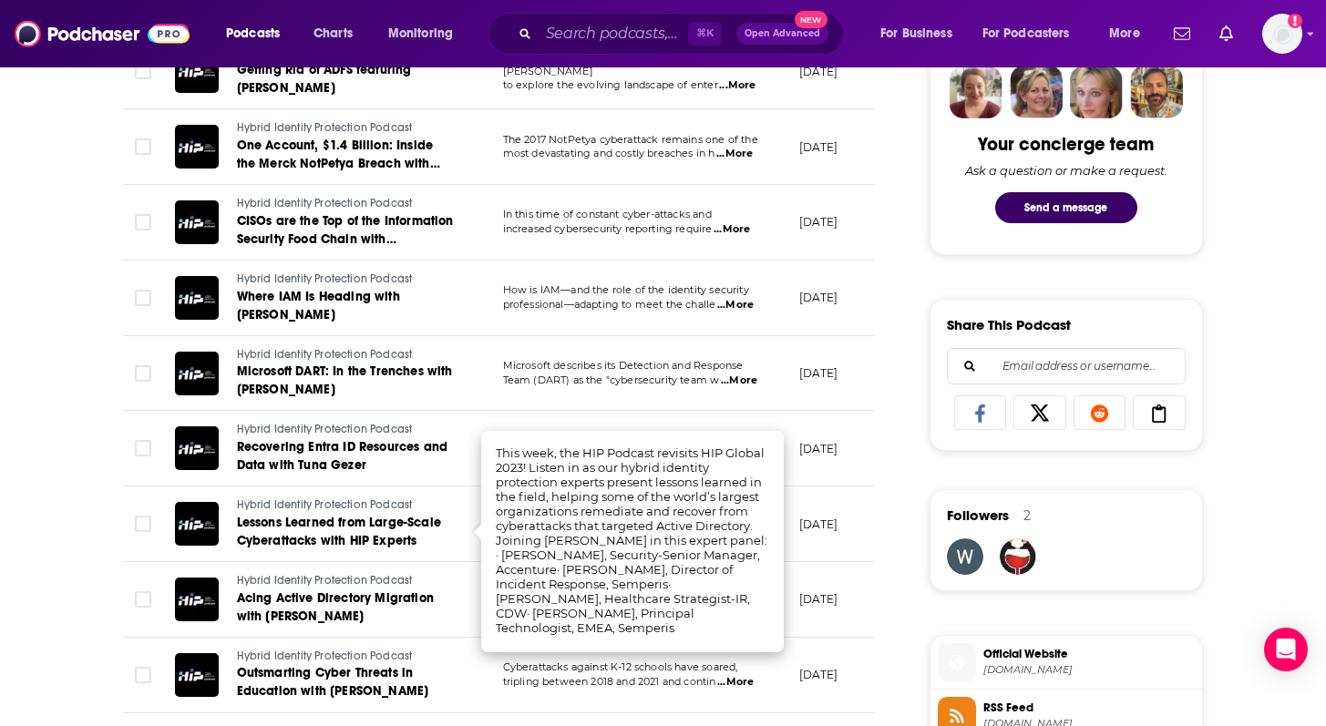
scroll to position [912, 0]
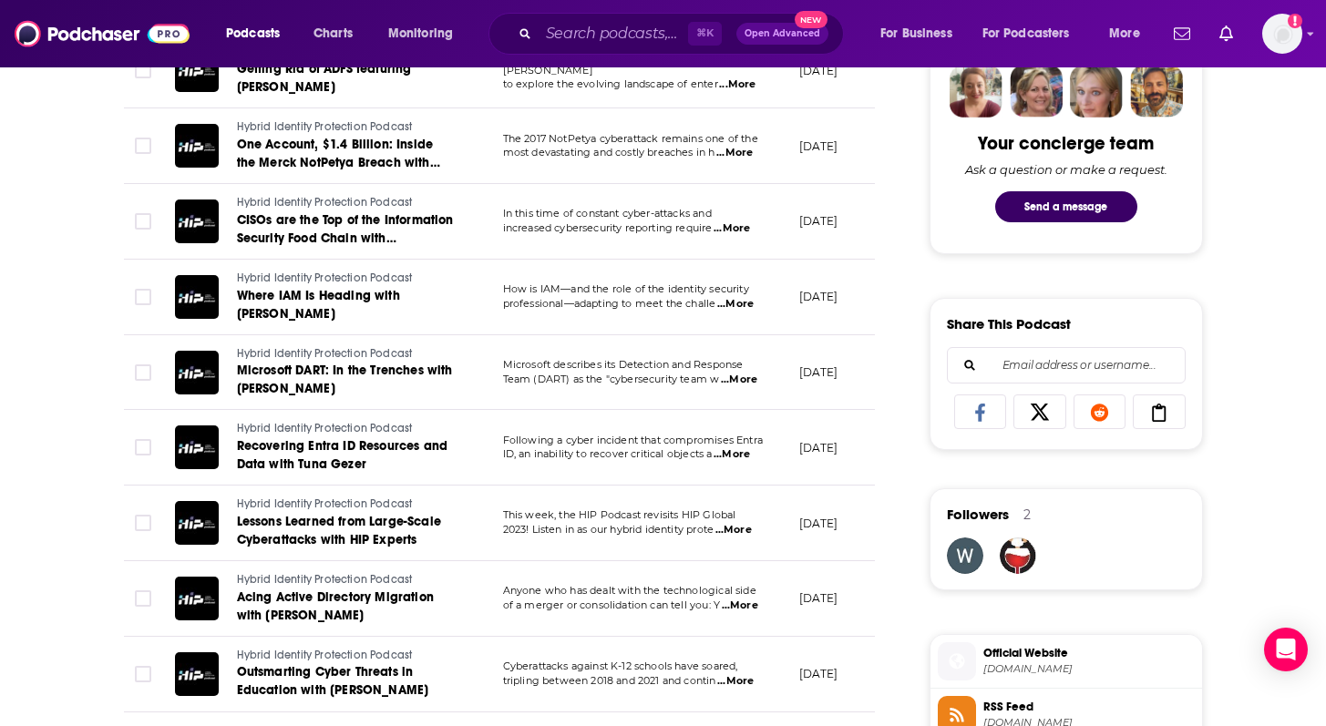
click at [38, 539] on div "About Insights Episodes 90 Reviews Credits Lists Similar Episodes of Hybrid Ide…" at bounding box center [663, 604] width 1326 height 2439
click at [750, 608] on span "...More" at bounding box center [740, 606] width 36 height 15
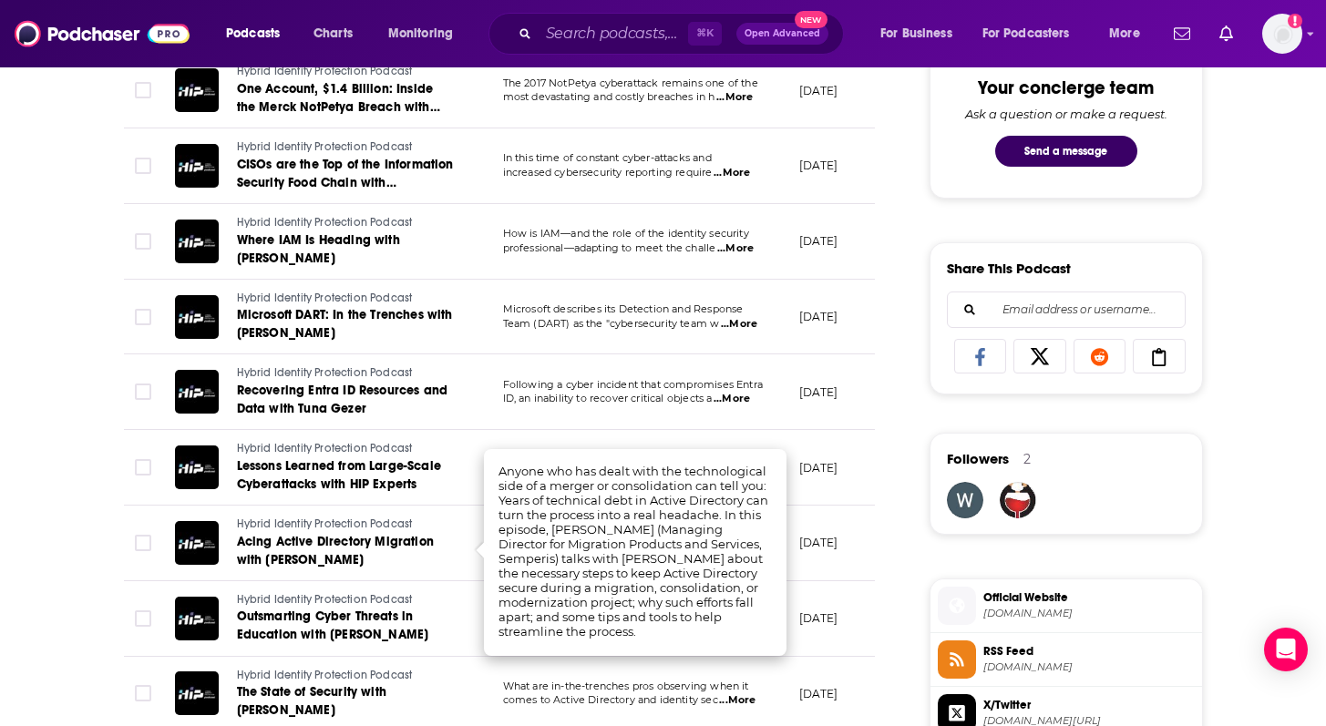
scroll to position [970, 0]
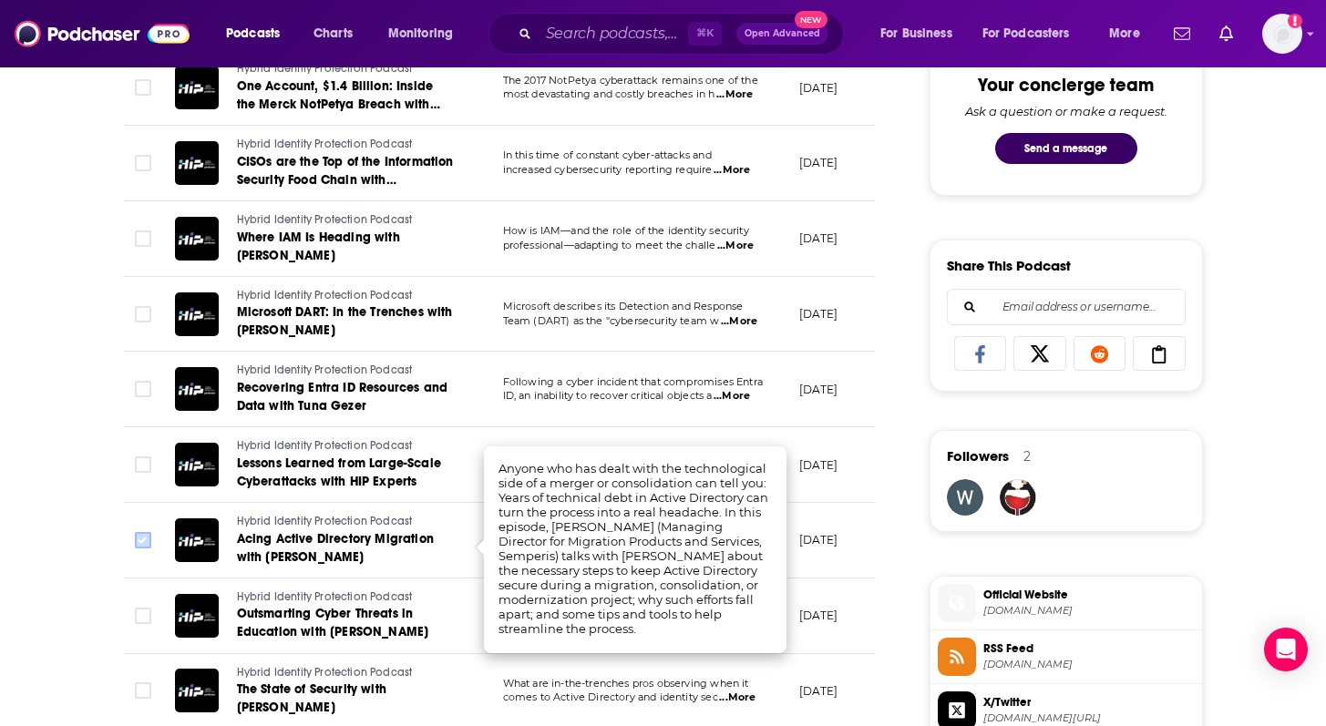
click at [132, 534] on icon "Toggle select row" at bounding box center [143, 540] width 22 height 22
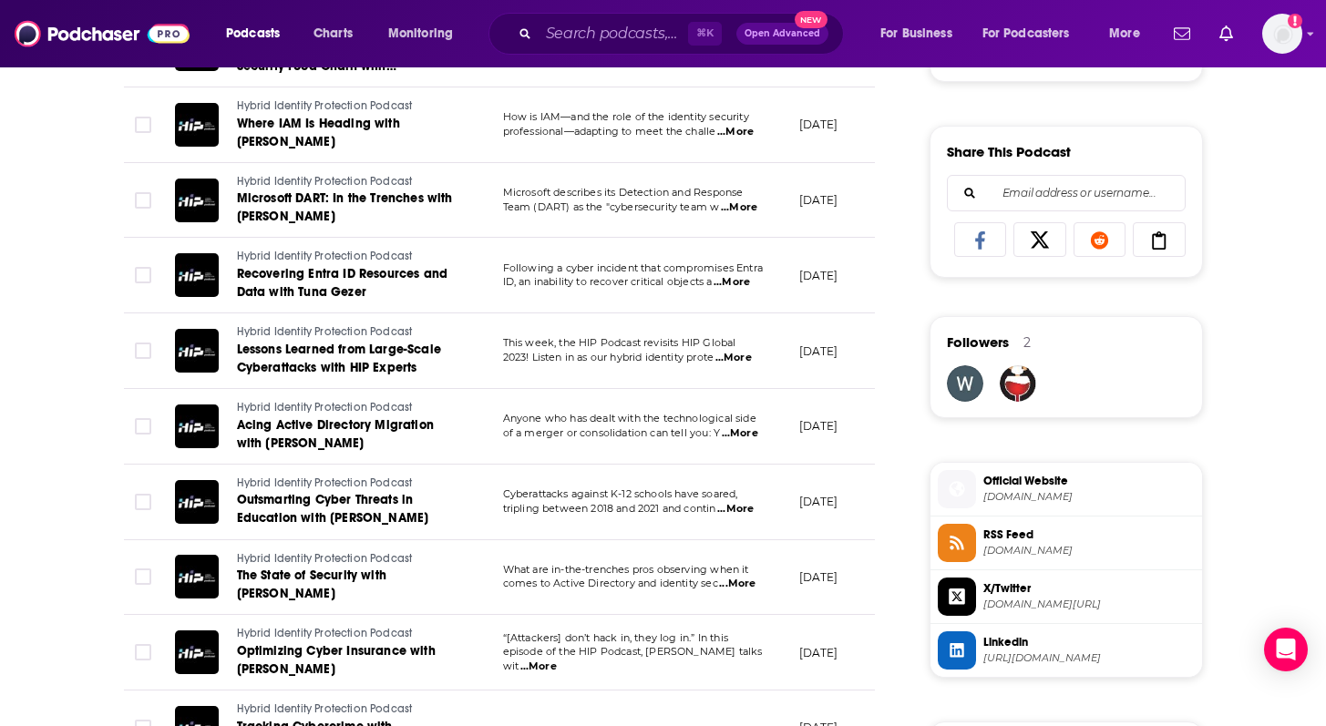
scroll to position [1086, 0]
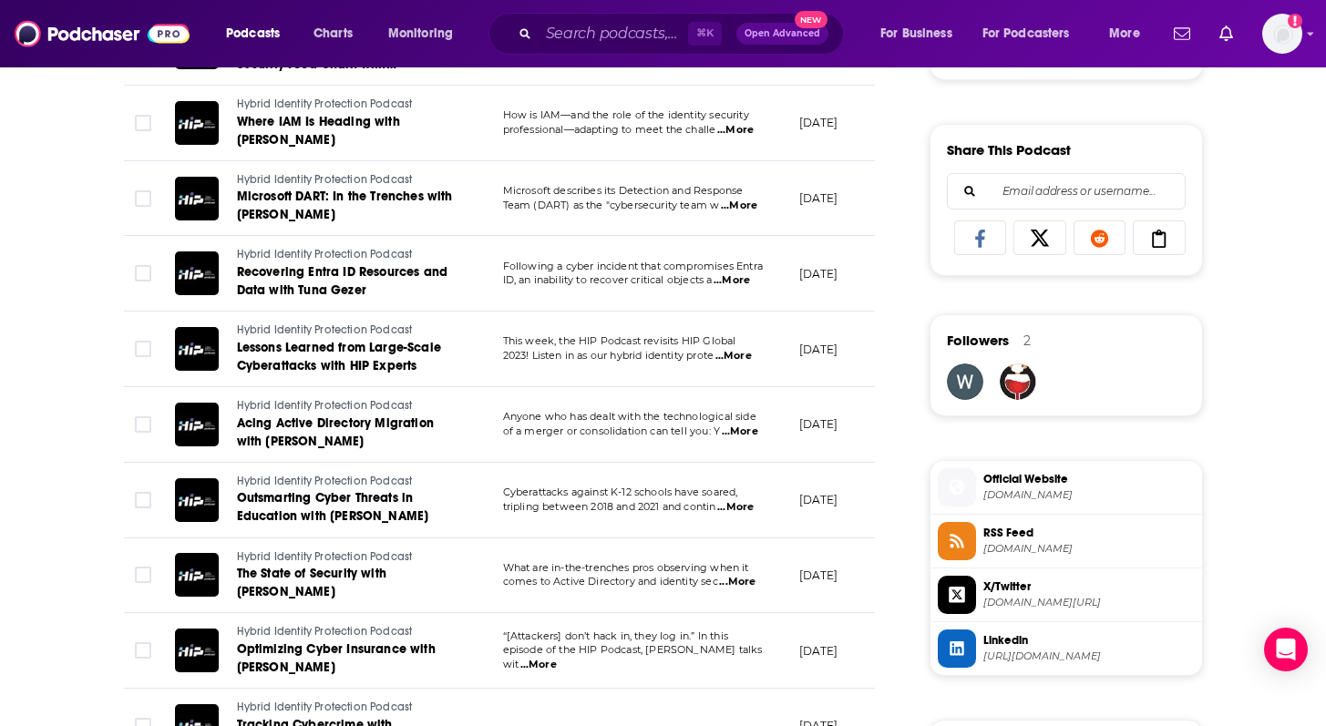
click at [752, 511] on span "...More" at bounding box center [735, 507] width 36 height 15
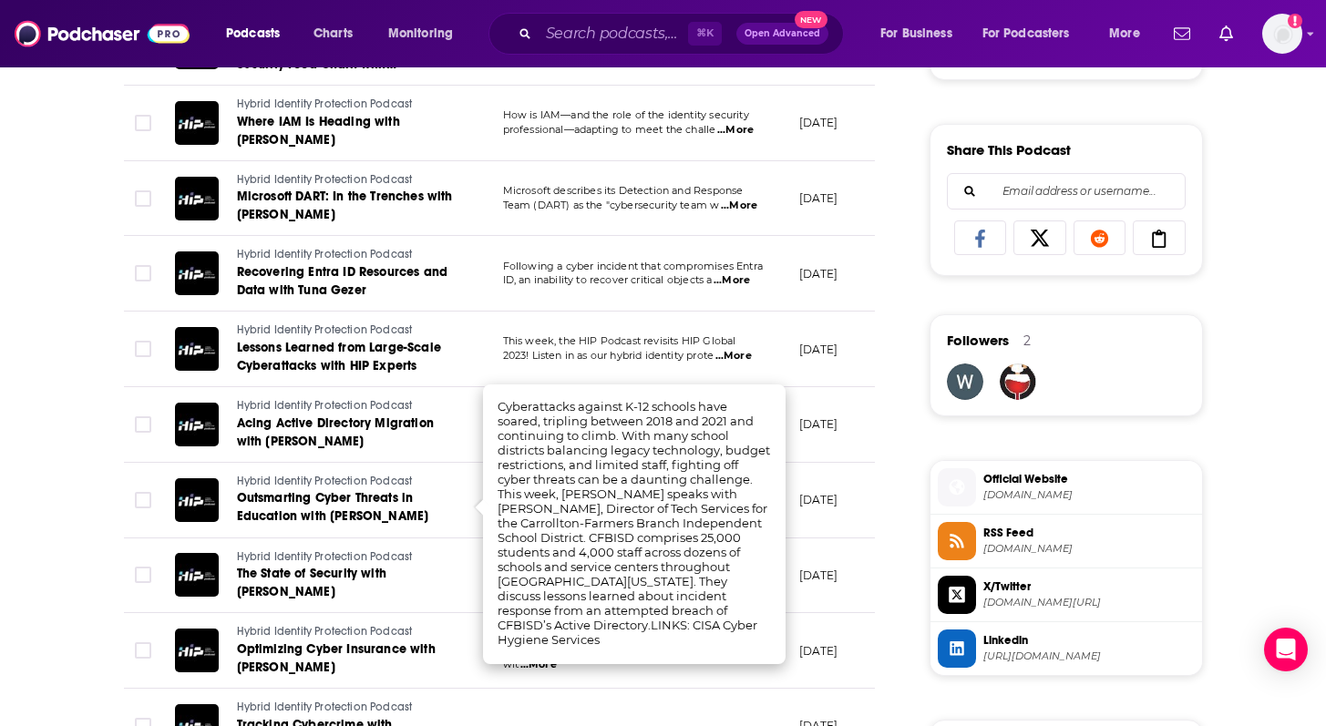
click at [162, 549] on td "Hybrid Identity Protection Podcast The State of Security with Brian Desmond" at bounding box center [324, 577] width 328 height 76
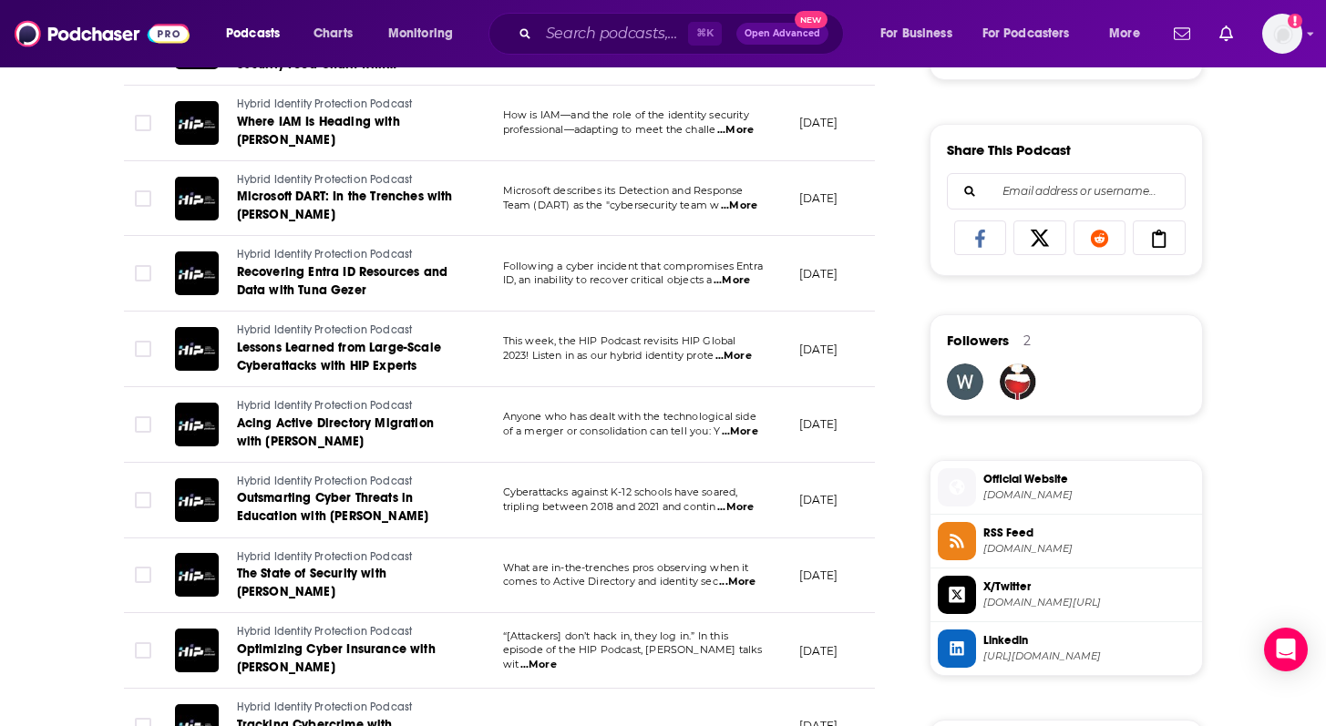
scroll to position [1187, 0]
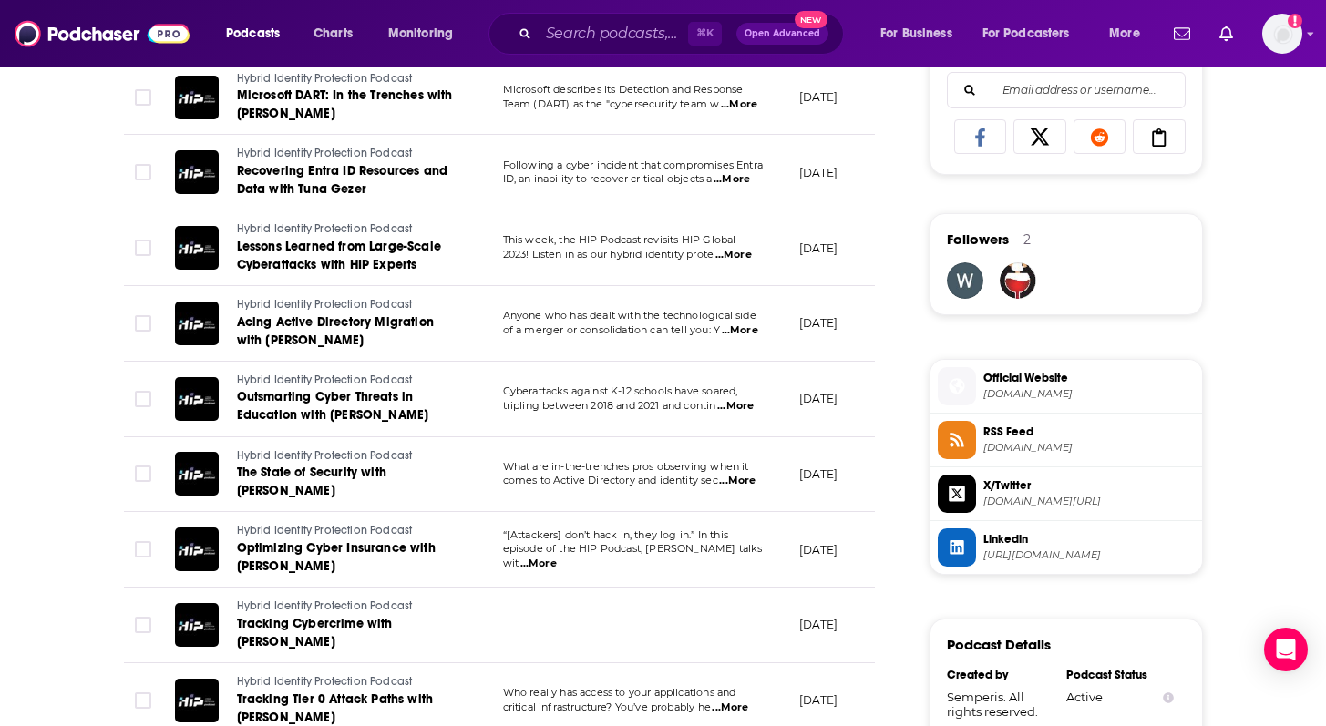
click at [744, 565] on td "“[Attackers] don’t hack in, they log in.” In this episode of the HIP Podcast, S…" at bounding box center [636, 550] width 296 height 76
click at [557, 557] on span "...More" at bounding box center [538, 564] width 36 height 15
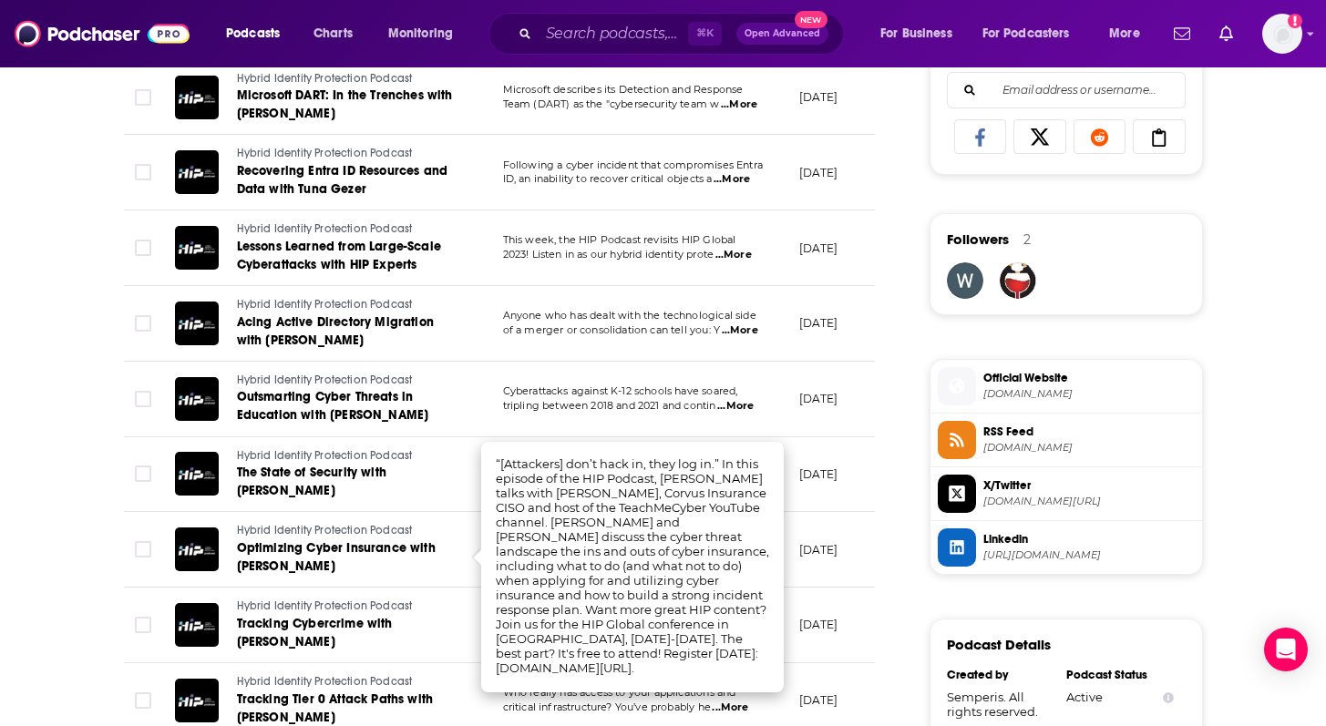
click at [107, 554] on div "About Insights Episodes 90 Reviews Credits Lists Similar Episodes of Hybrid Ide…" at bounding box center [512, 353] width 835 height 2392
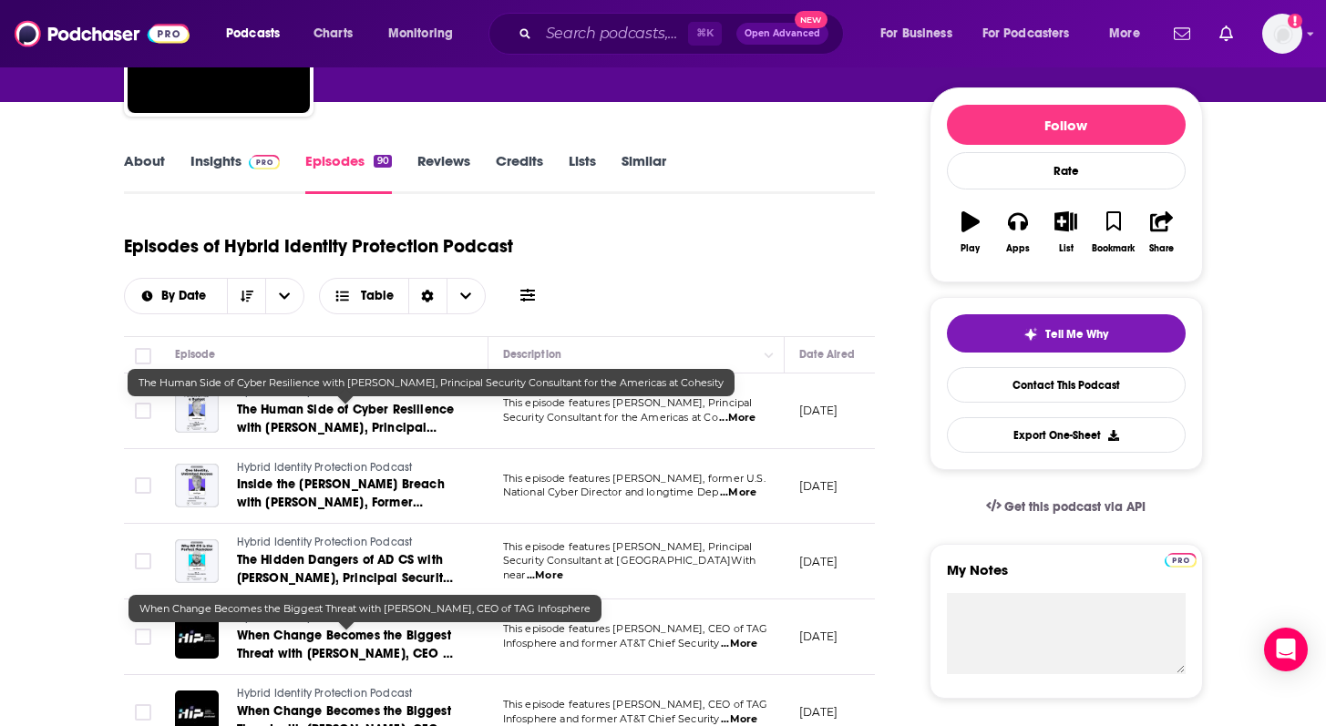
scroll to position [0, 0]
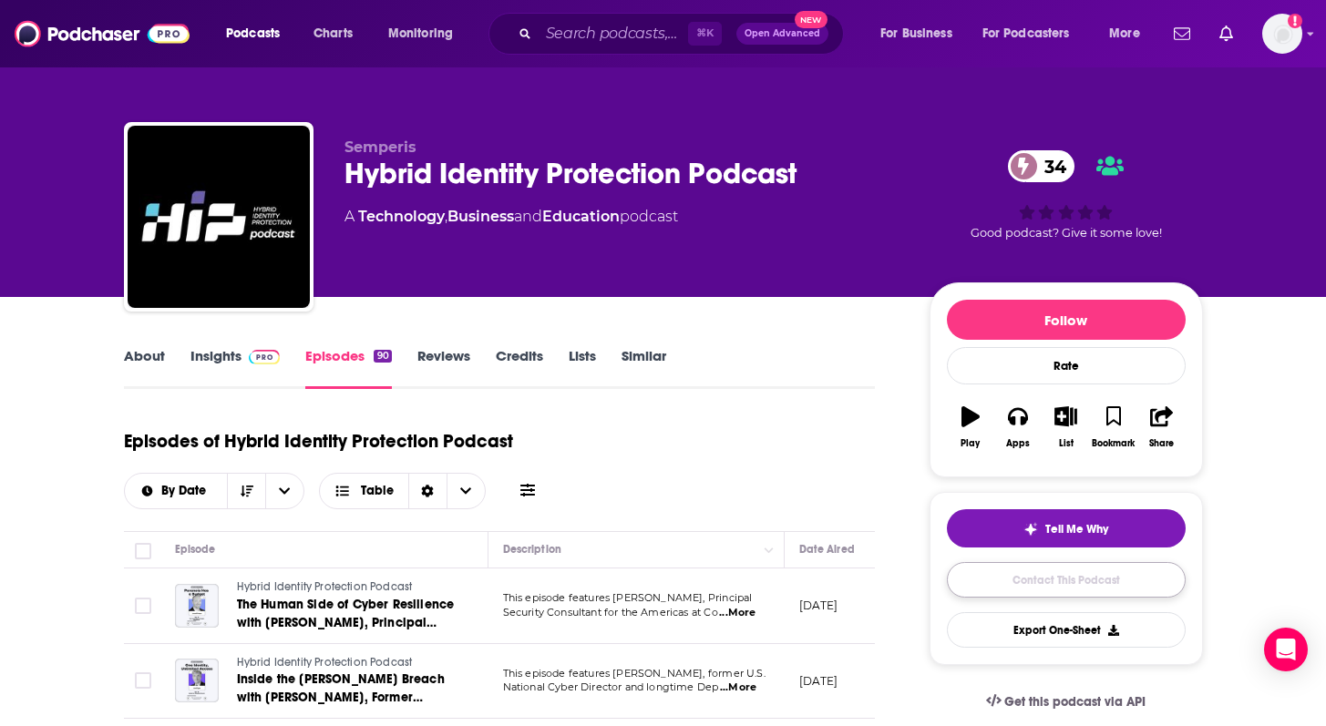
click at [1040, 587] on link "Contact This Podcast" at bounding box center [1066, 580] width 239 height 36
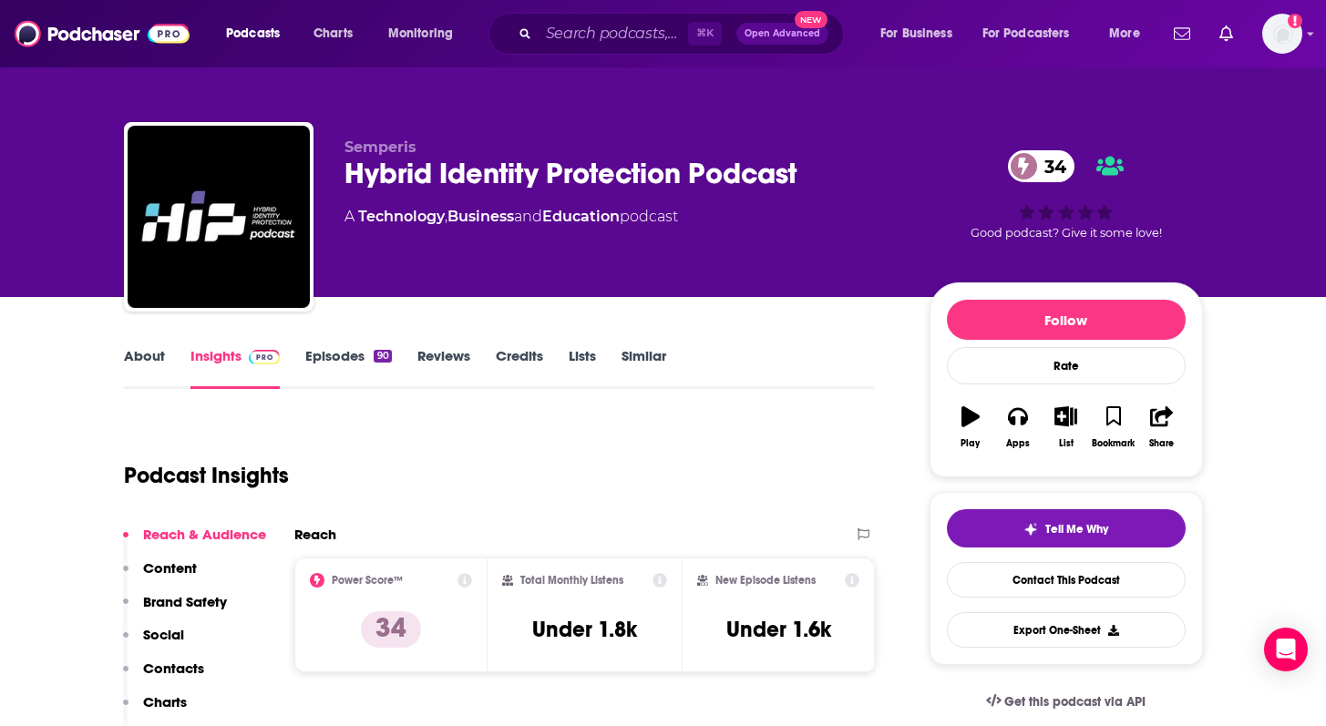
click at [312, 367] on link "Episodes 90" at bounding box center [348, 368] width 86 height 42
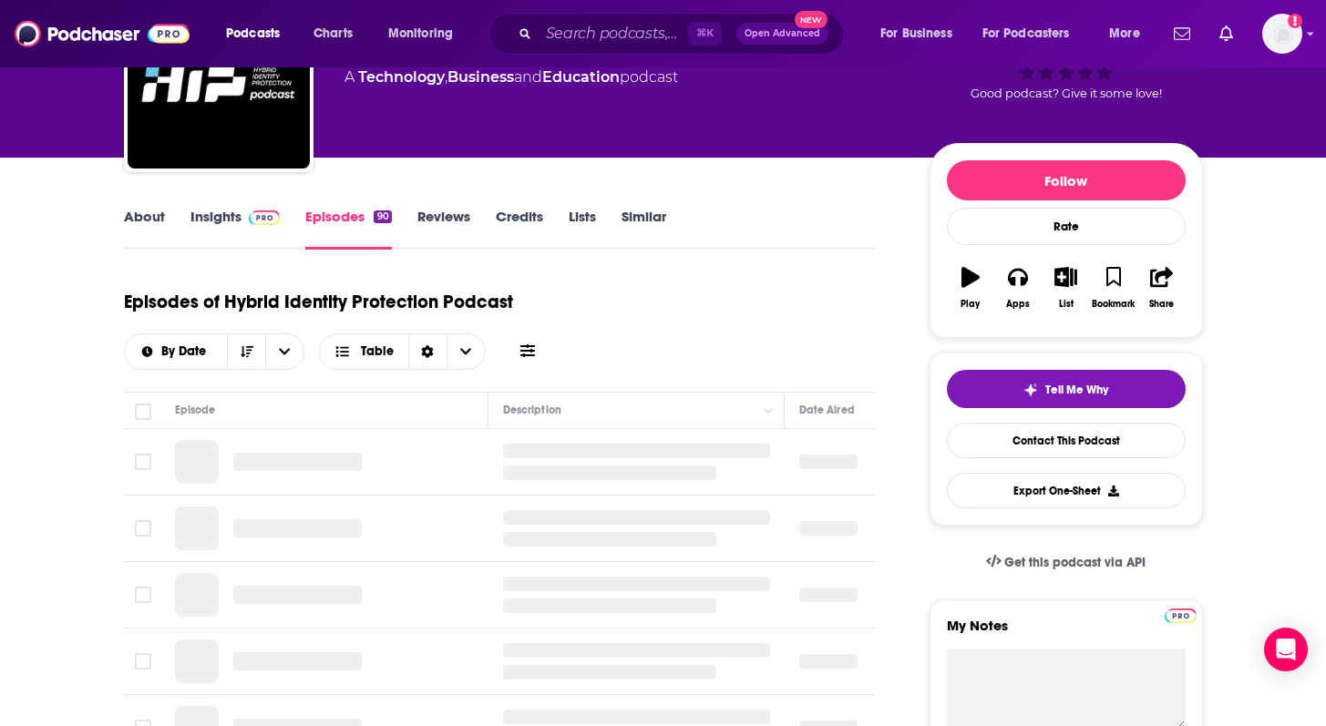
scroll to position [147, 0]
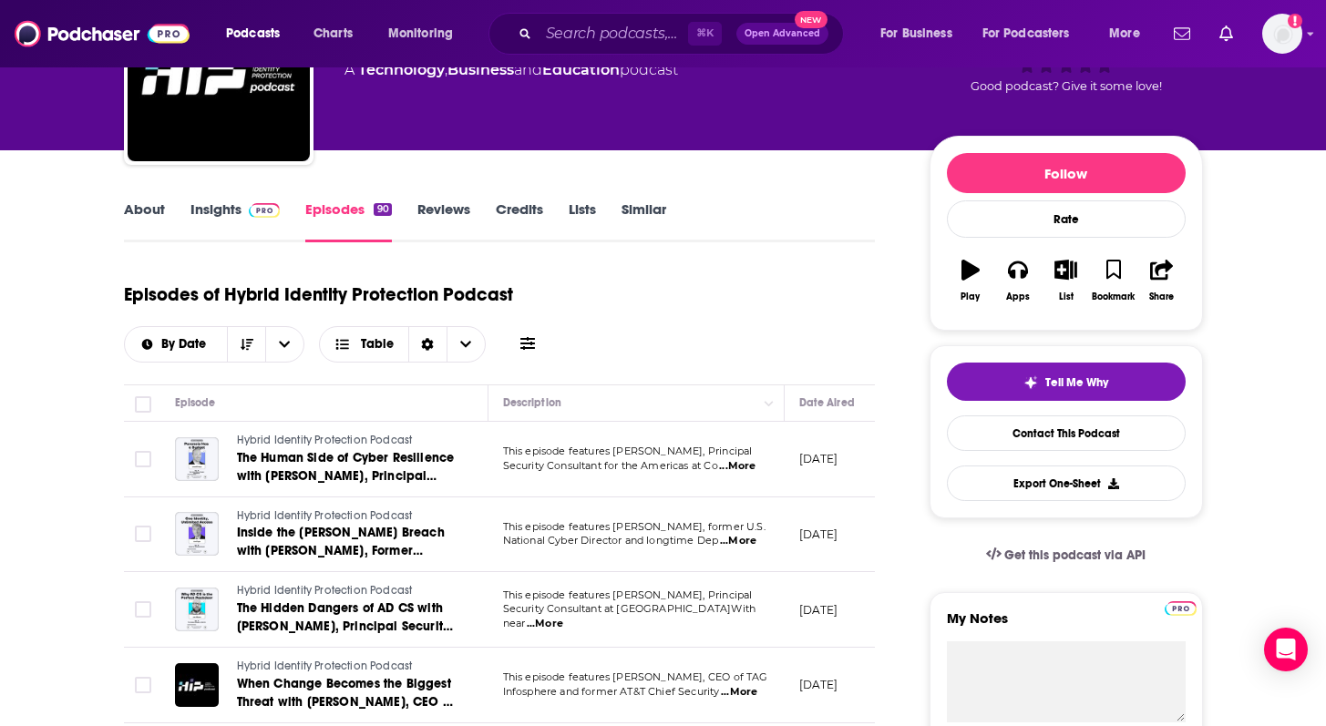
click at [747, 465] on span "...More" at bounding box center [737, 466] width 36 height 15
click at [755, 345] on div "Episodes of Hybrid Identity Protection Podcast By Date Table" at bounding box center [500, 317] width 752 height 91
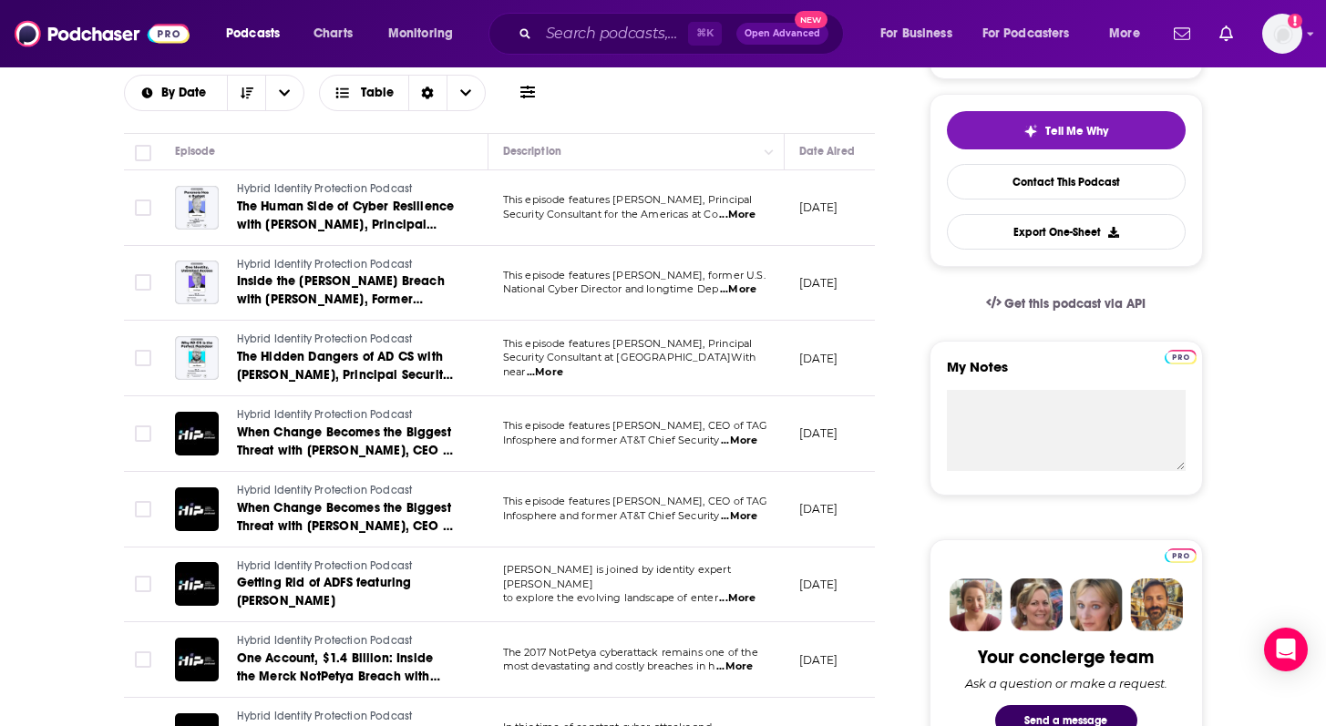
scroll to position [404, 0]
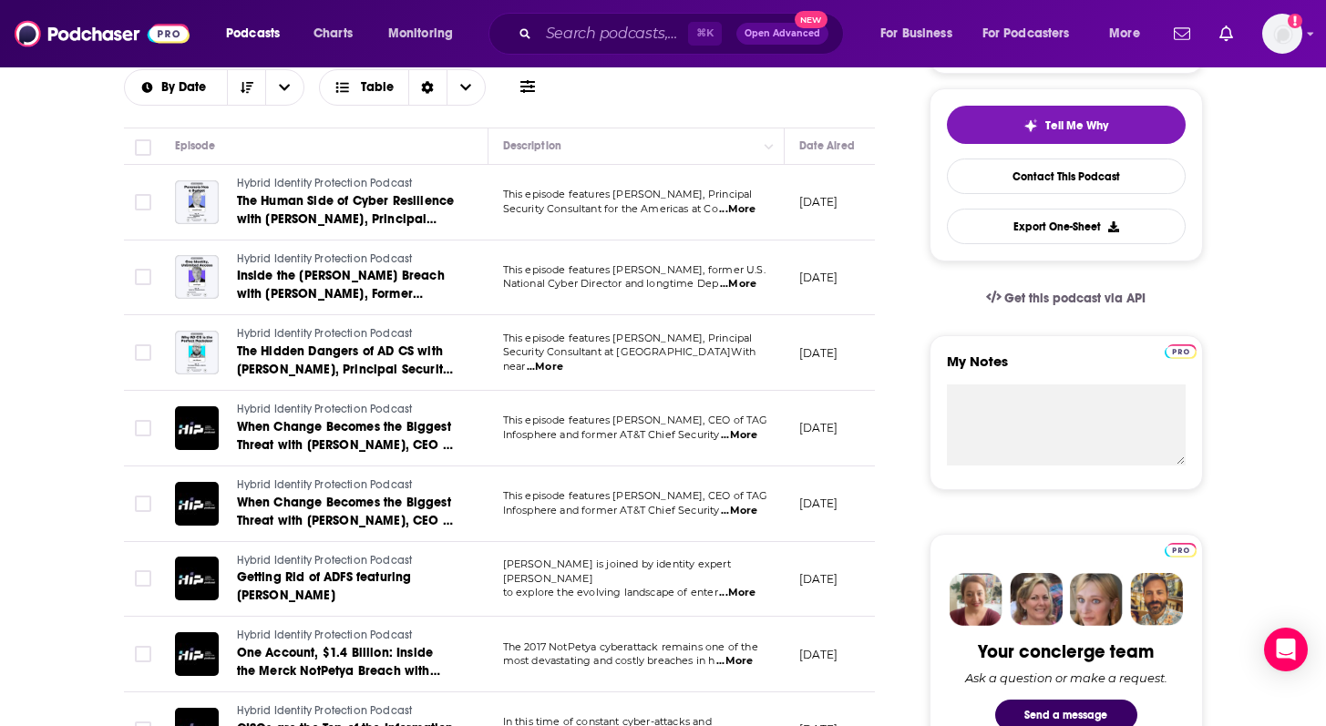
click at [743, 593] on span "...More" at bounding box center [737, 593] width 36 height 15
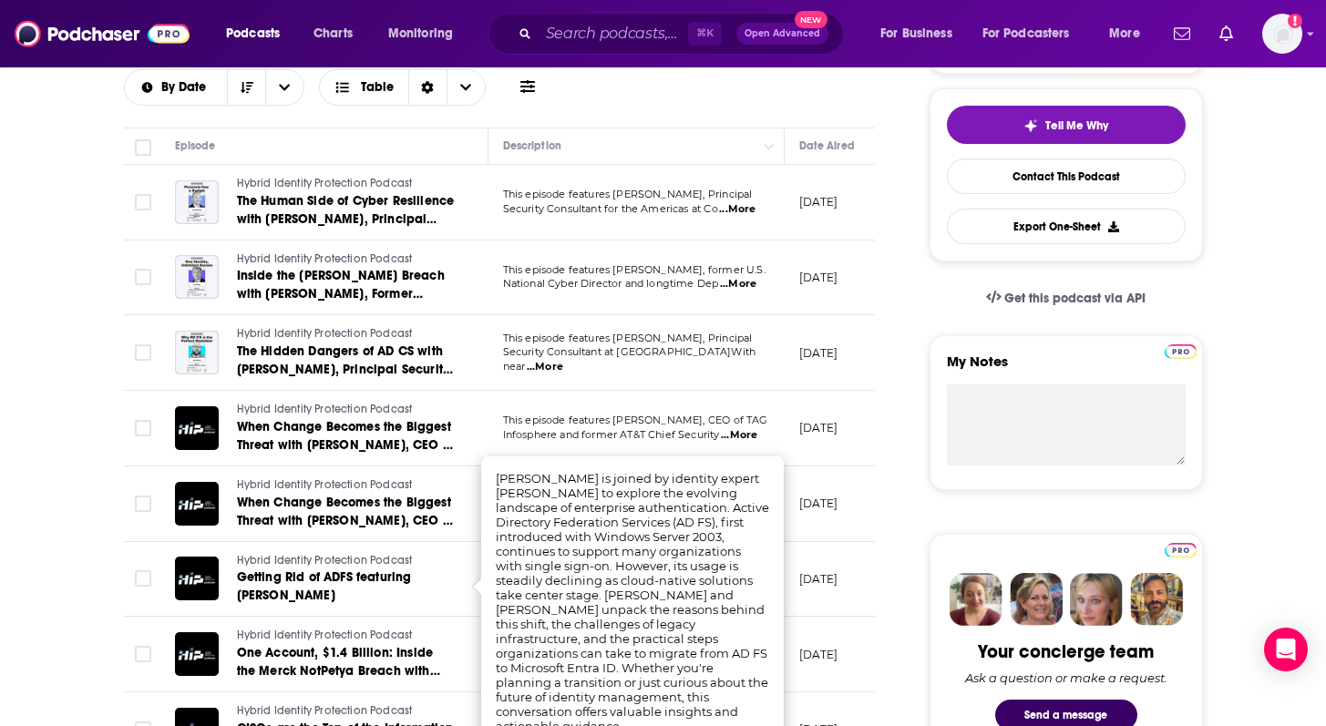
click at [836, 563] on td "July 21, 2025" at bounding box center [844, 580] width 118 height 76
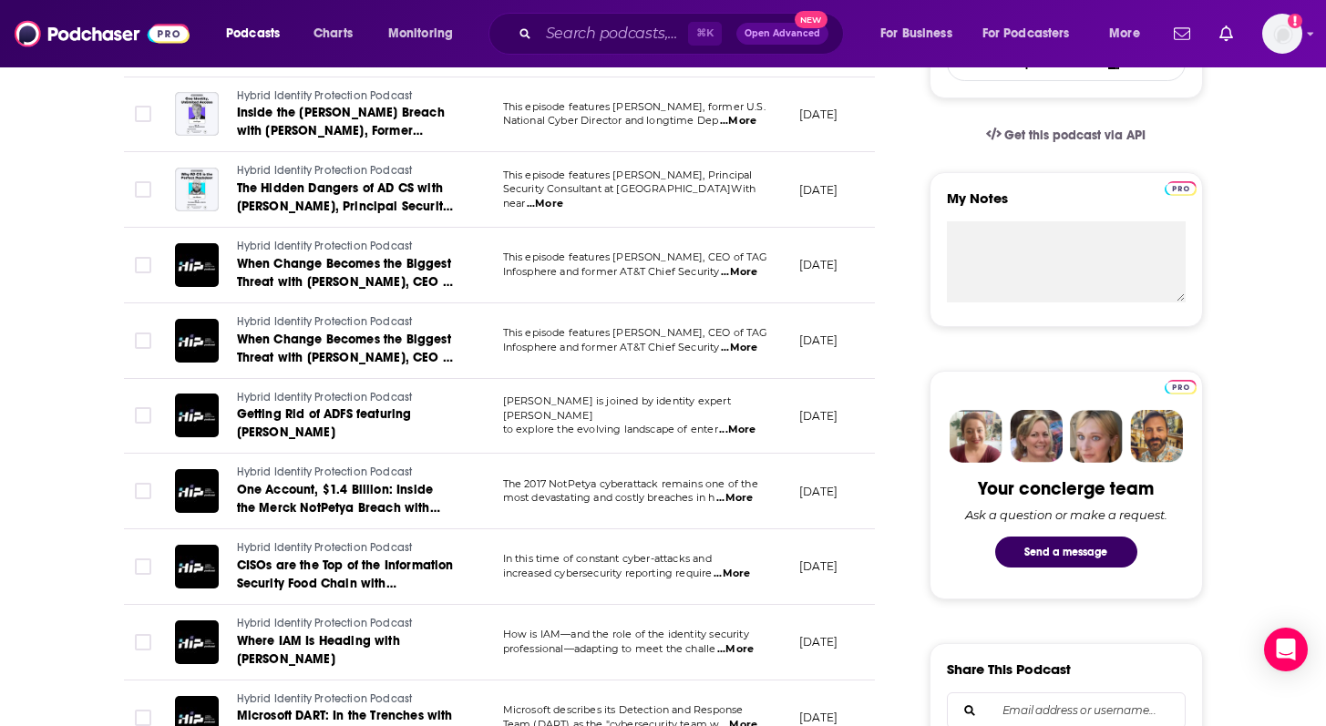
scroll to position [0, 0]
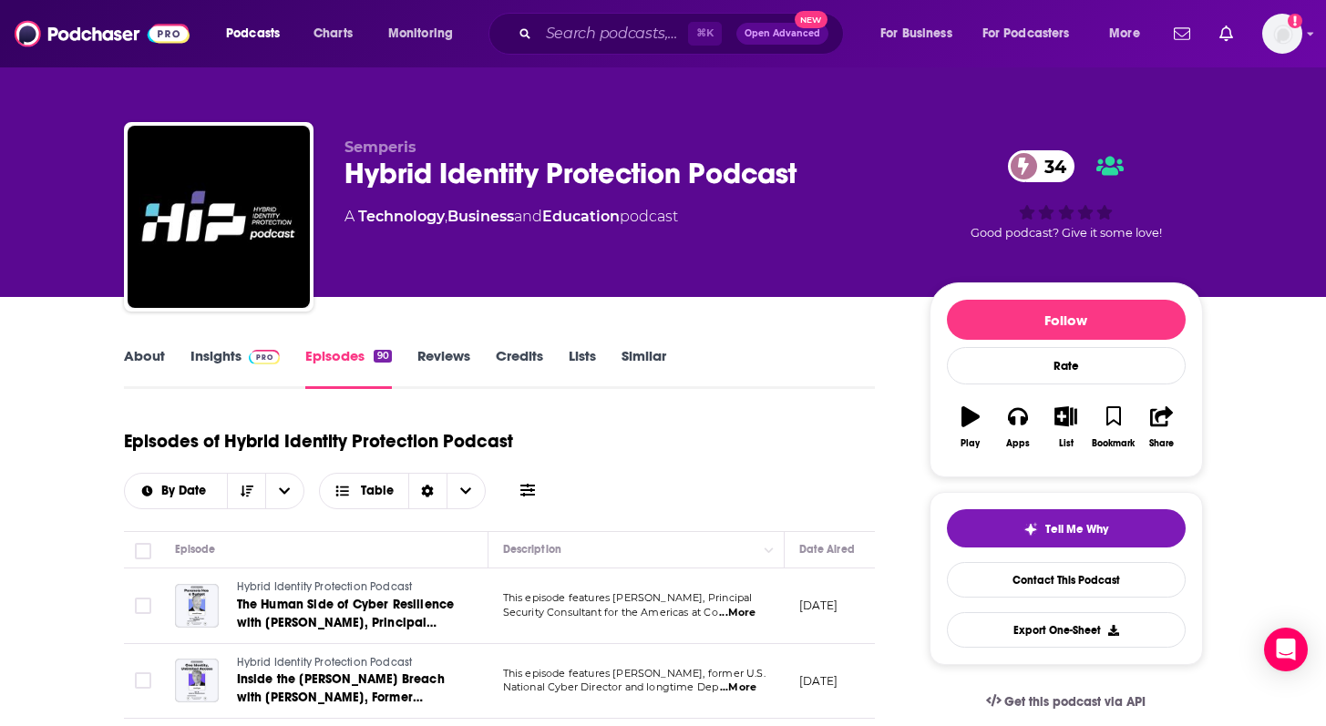
click at [224, 368] on link "Insights" at bounding box center [235, 368] width 90 height 42
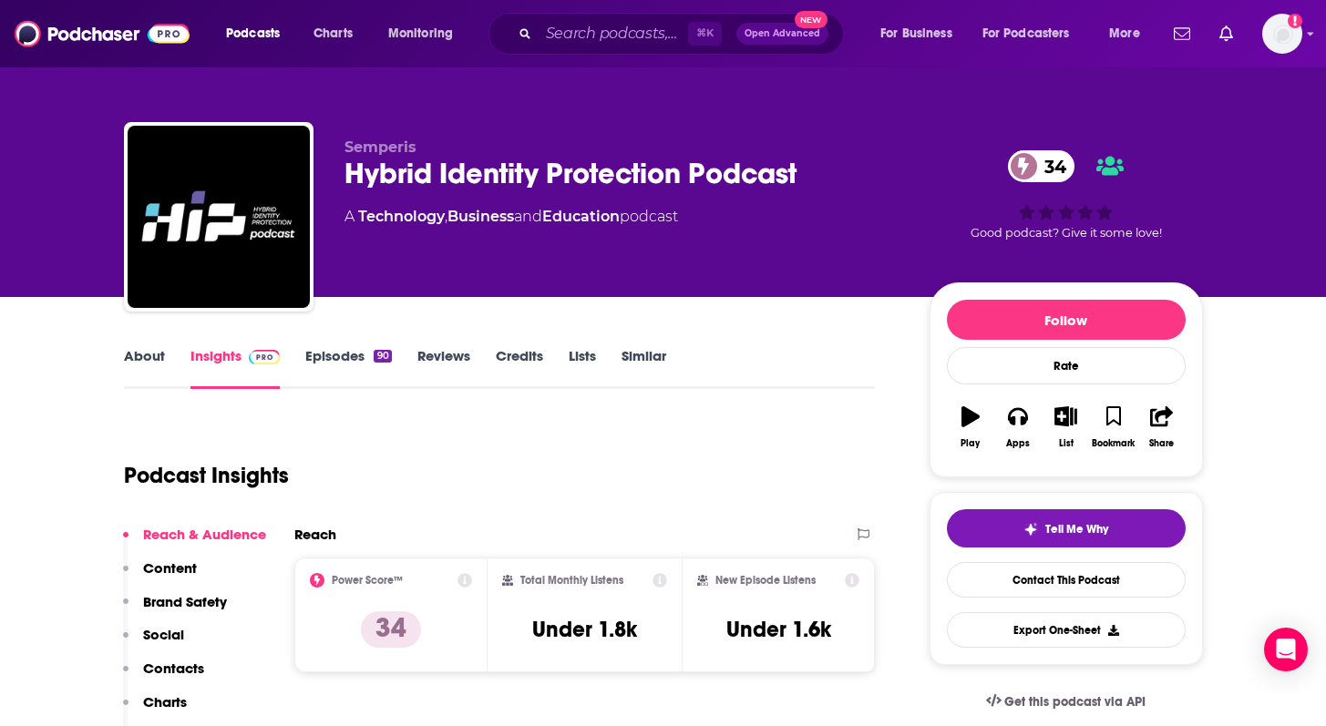
click at [129, 354] on link "About" at bounding box center [144, 368] width 41 height 42
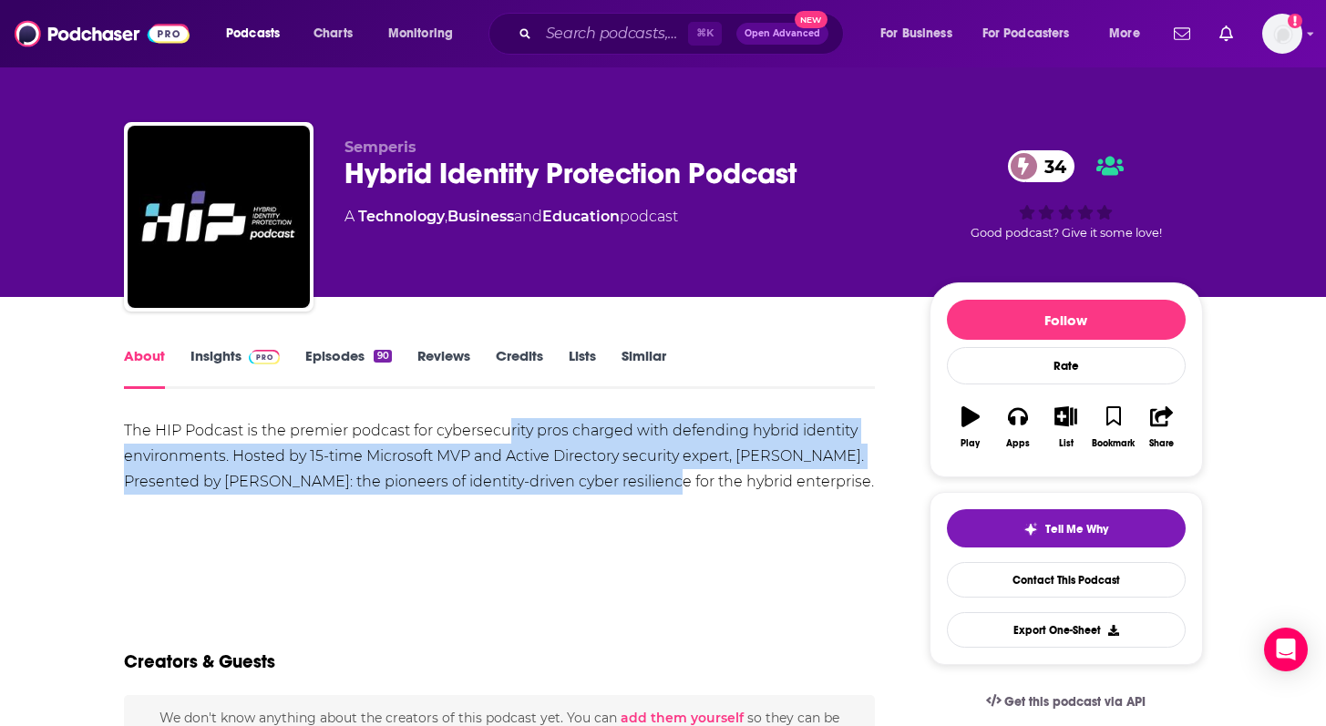
drag, startPoint x: 511, startPoint y: 433, endPoint x: 650, endPoint y: 480, distance: 146.4
click at [651, 481] on div "The HIP Podcast is the premier podcast for cybersecurity pros charged with defe…" at bounding box center [500, 456] width 752 height 77
click at [760, 440] on div "The HIP Podcast is the premier podcast for cybersecurity pros charged with defe…" at bounding box center [500, 456] width 752 height 77
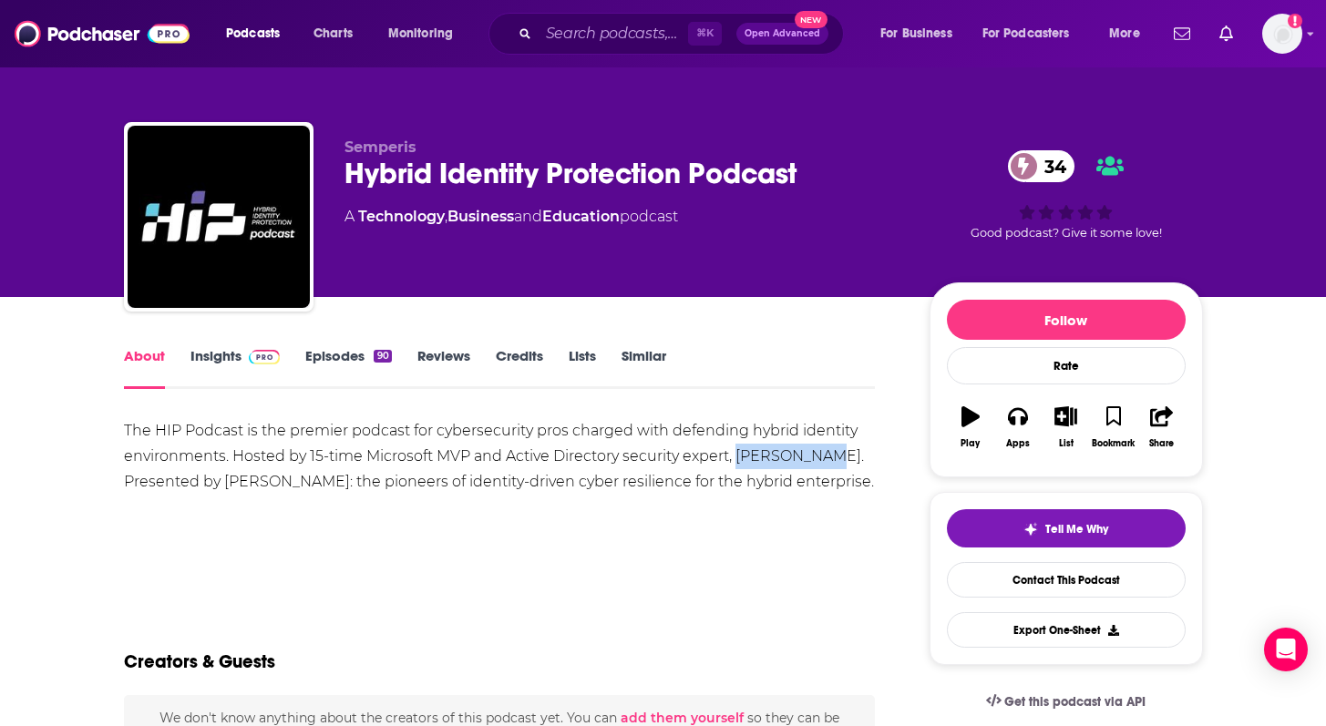
drag, startPoint x: 734, startPoint y: 452, endPoint x: 848, endPoint y: 452, distance: 113.9
click at [848, 452] on div "The HIP Podcast is the premier podcast for cybersecurity pros charged with defe…" at bounding box center [500, 456] width 752 height 77
copy div "Sean Deuby."
click at [588, 27] on input "Search podcasts, credits, & more..." at bounding box center [613, 33] width 149 height 29
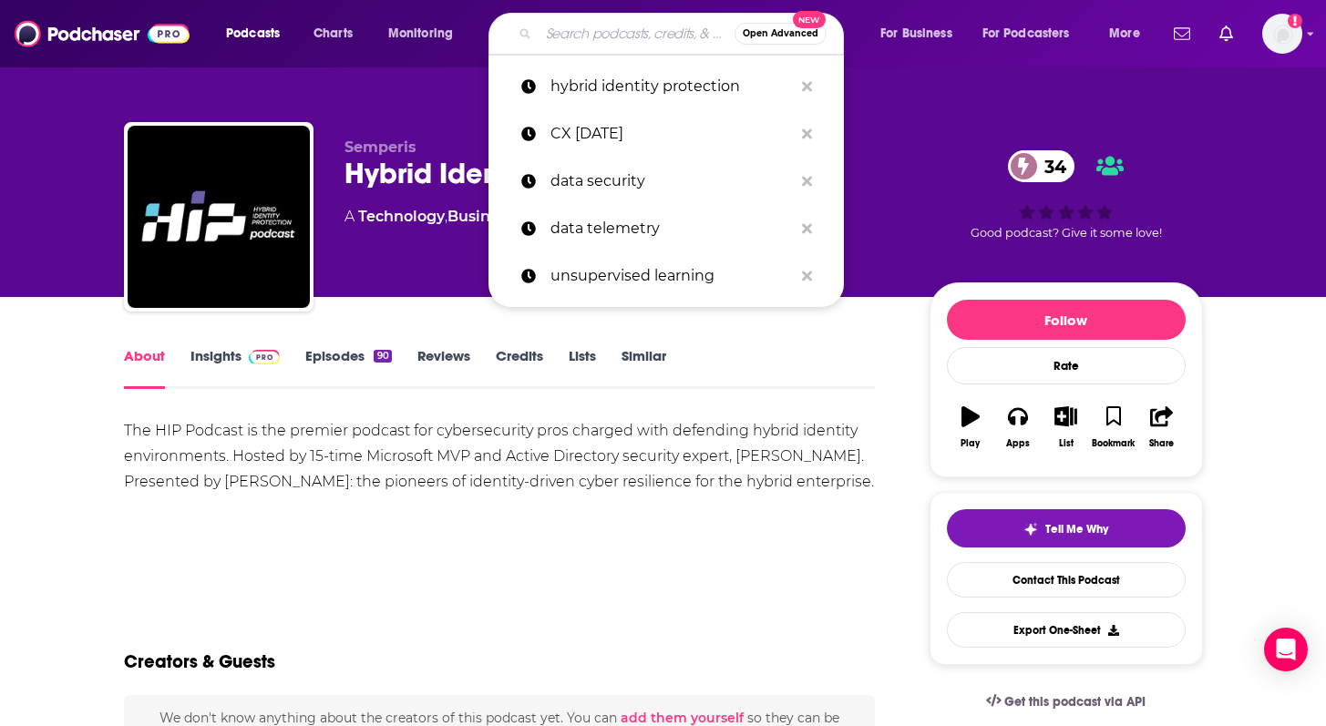
paste input "PodRocket"
type input "PodRocket"
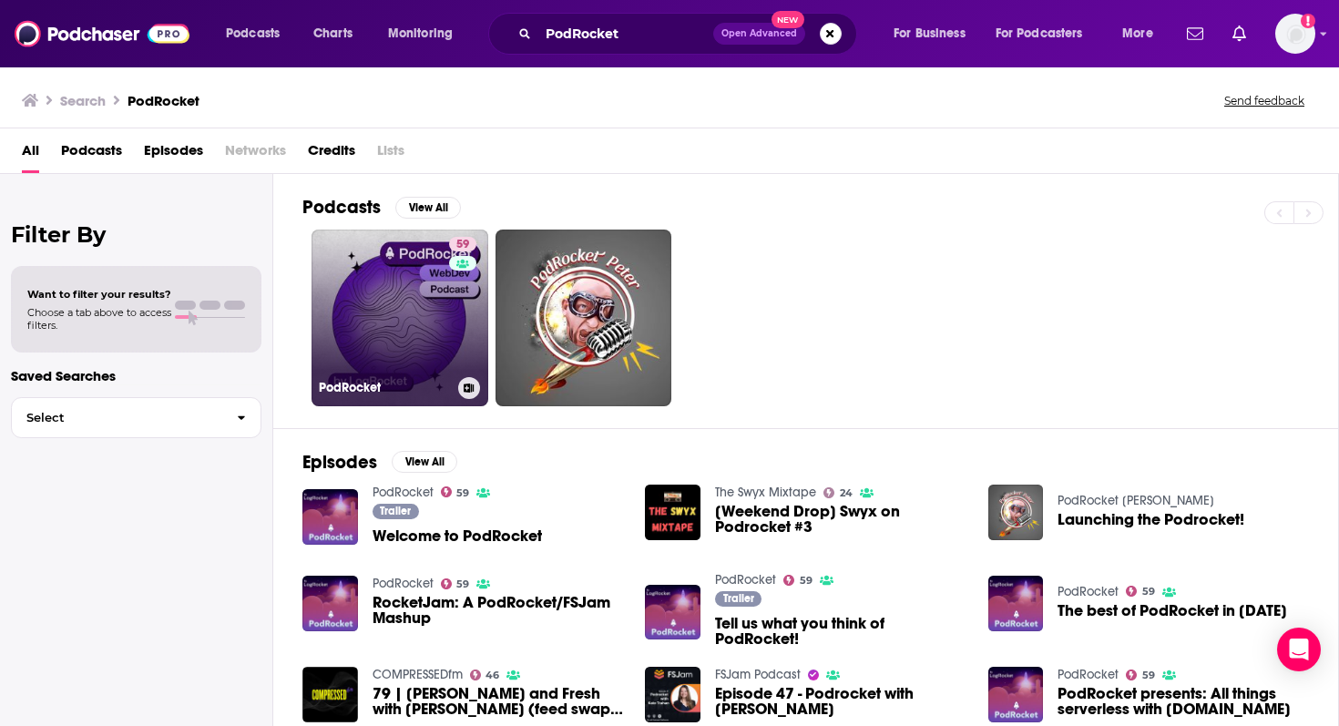
click at [350, 311] on link "59 PodRocket" at bounding box center [400, 318] width 177 height 177
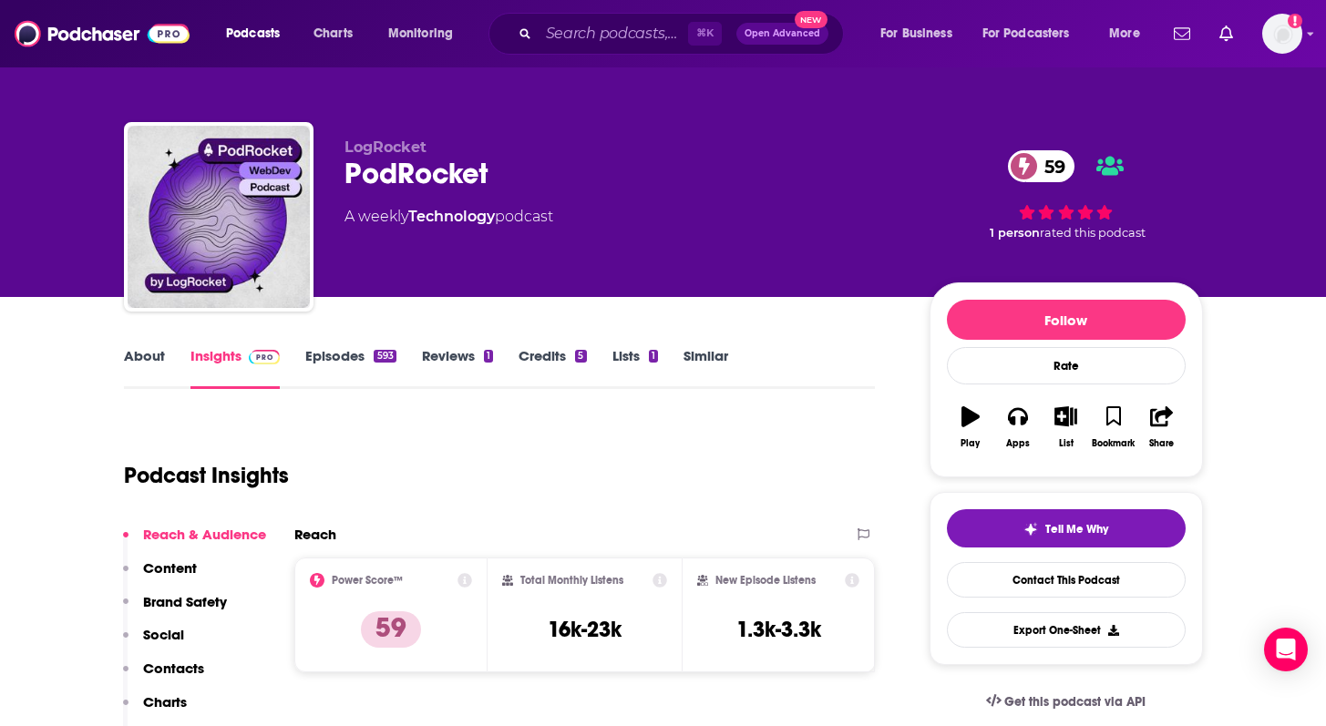
click at [151, 364] on link "About" at bounding box center [144, 368] width 41 height 42
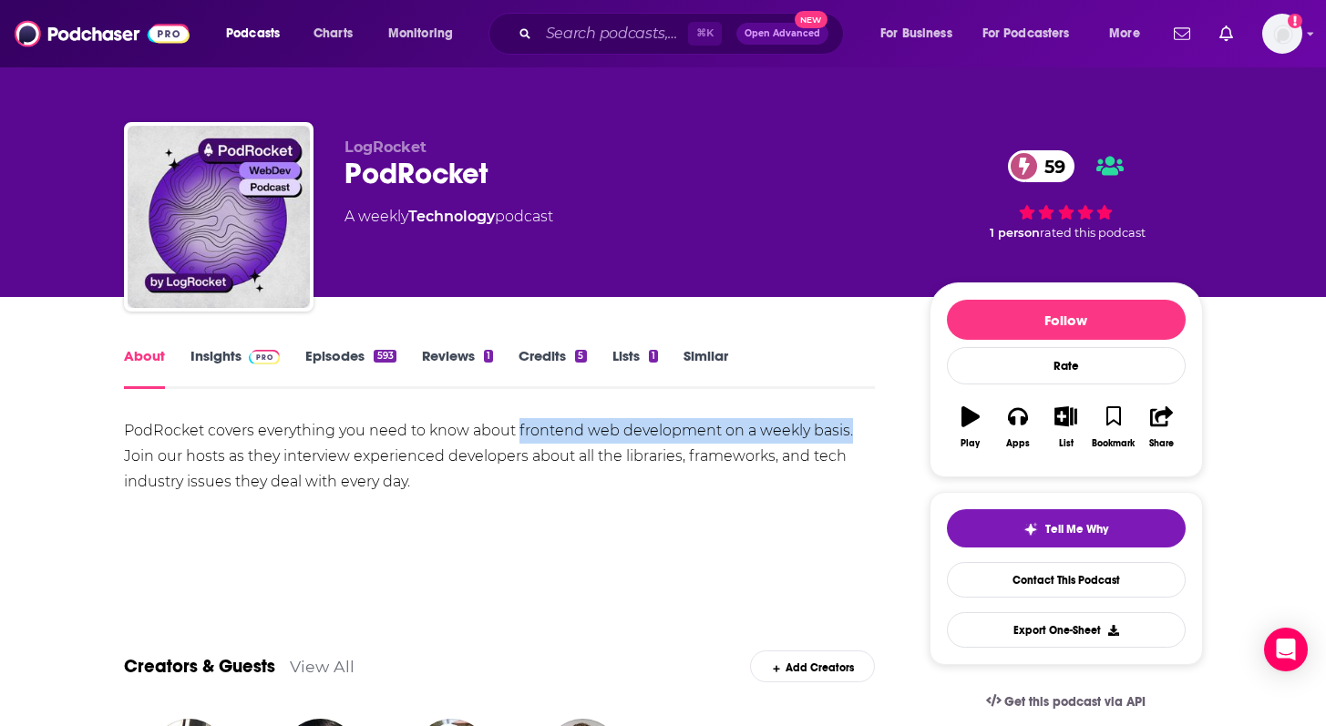
drag, startPoint x: 515, startPoint y: 427, endPoint x: 859, endPoint y: 432, distance: 344.5
click at [859, 432] on div "PodRocket covers everything you need to know about frontend web development on …" at bounding box center [500, 456] width 752 height 77
click at [464, 429] on div "PodRocket covers everything you need to know about frontend web development on …" at bounding box center [500, 456] width 752 height 77
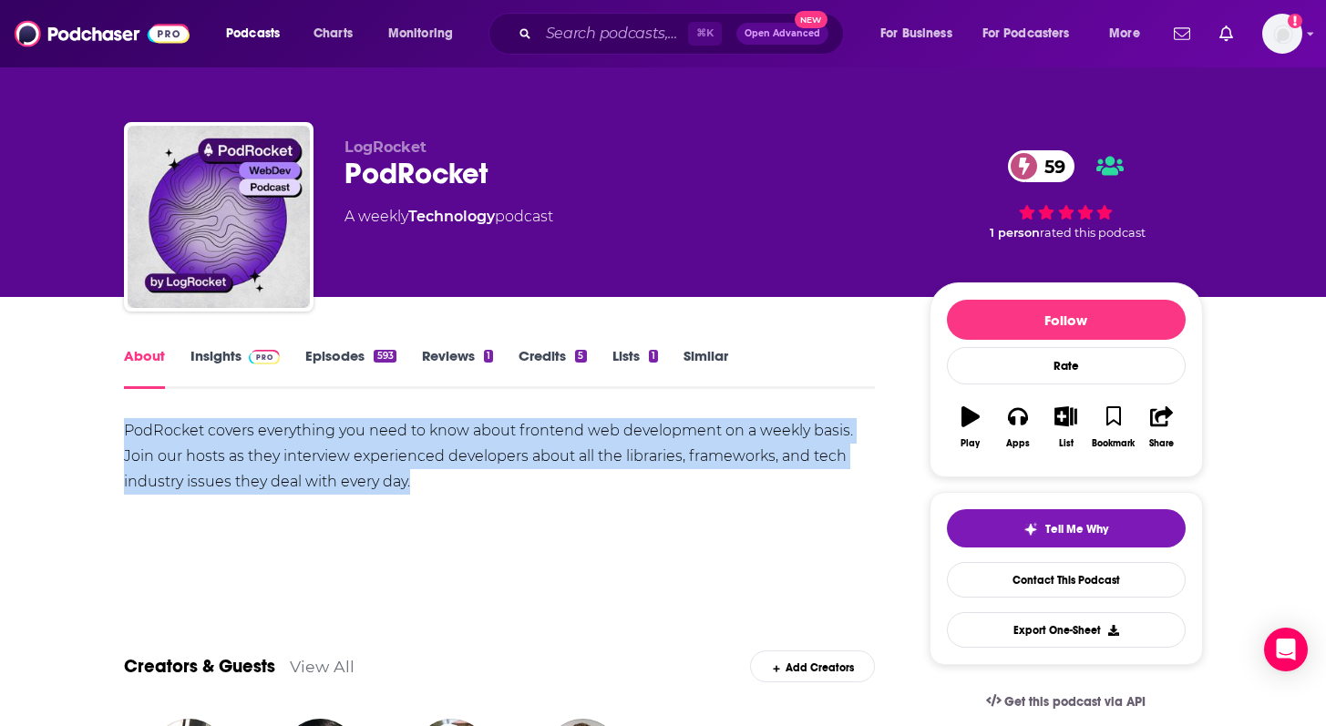
click at [464, 429] on div "PodRocket covers everything you need to know about frontend web development on …" at bounding box center [500, 456] width 752 height 77
copy div "PodRocket covers everything you need to know about frontend web development on …"
click at [231, 349] on link "Insights" at bounding box center [235, 368] width 90 height 42
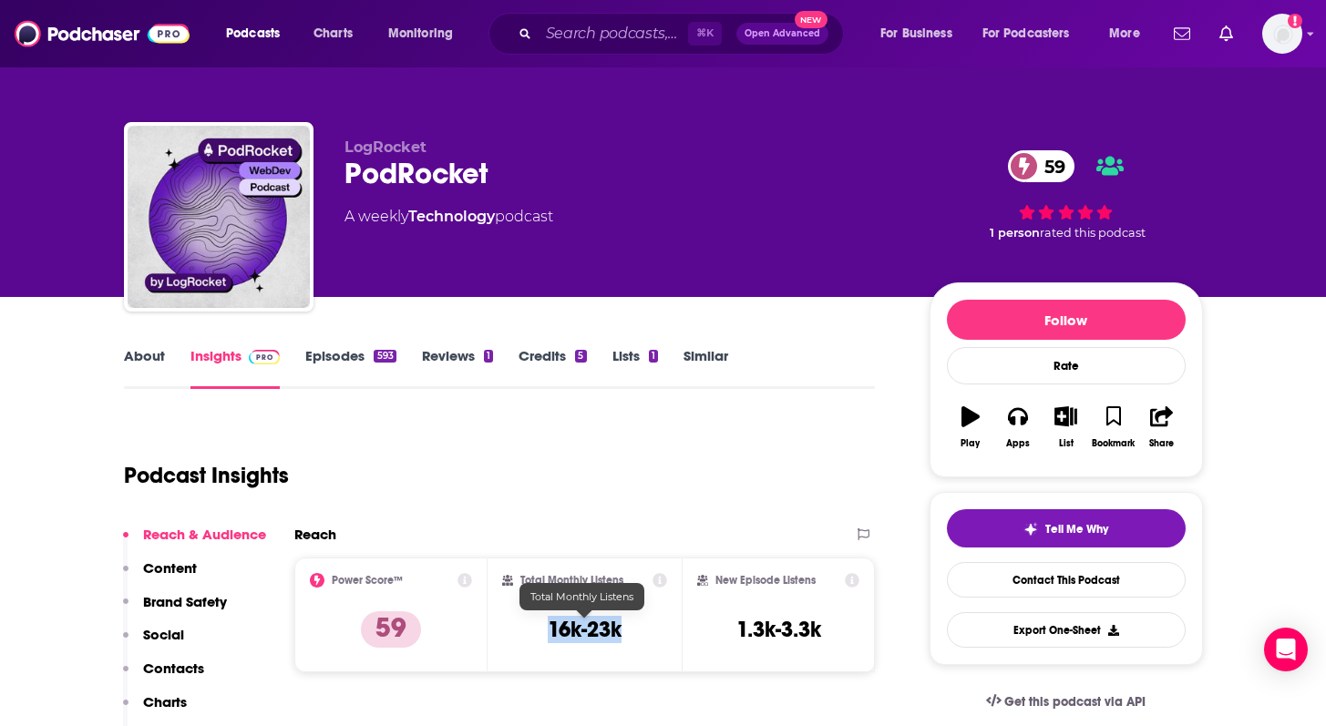
drag, startPoint x: 550, startPoint y: 623, endPoint x: 644, endPoint y: 625, distance: 93.9
click at [644, 625] on div "Total Monthly Listens 16k-23k" at bounding box center [584, 615] width 165 height 84
copy h3 "16k-23k"
click at [349, 362] on link "Episodes 593" at bounding box center [350, 368] width 90 height 42
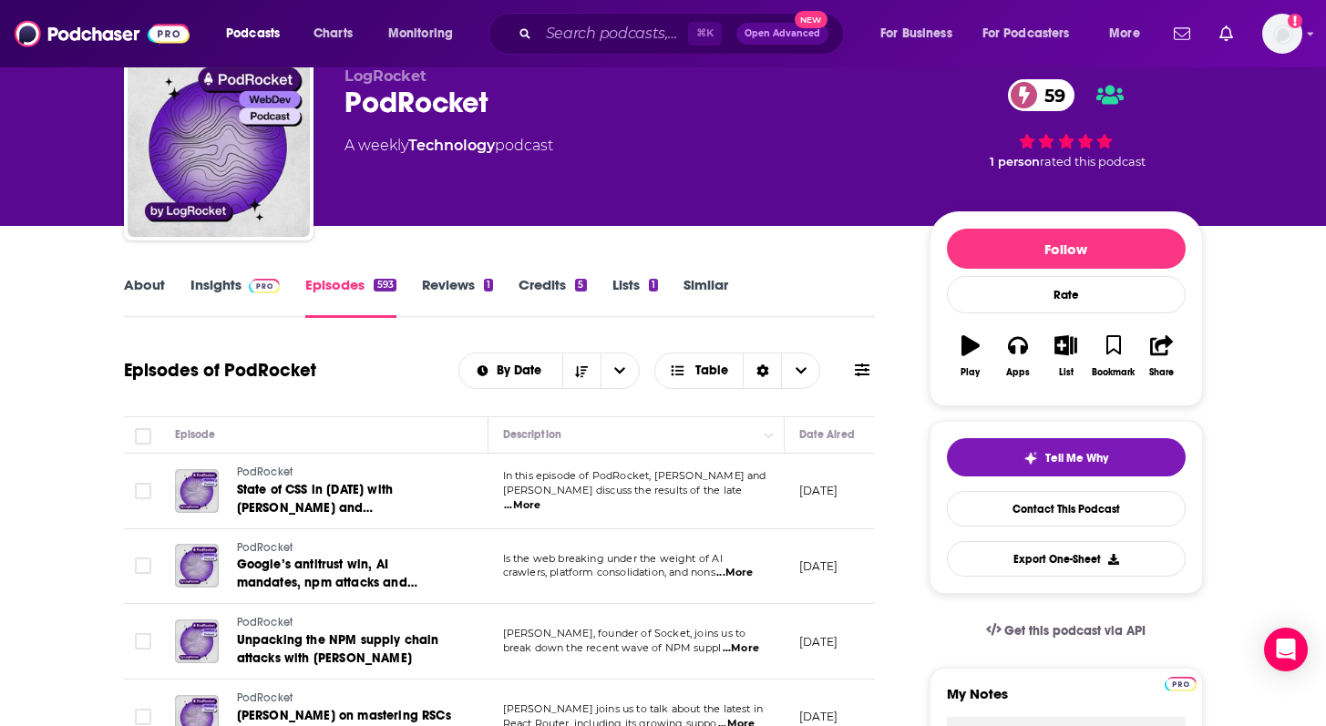
scroll to position [85, 0]
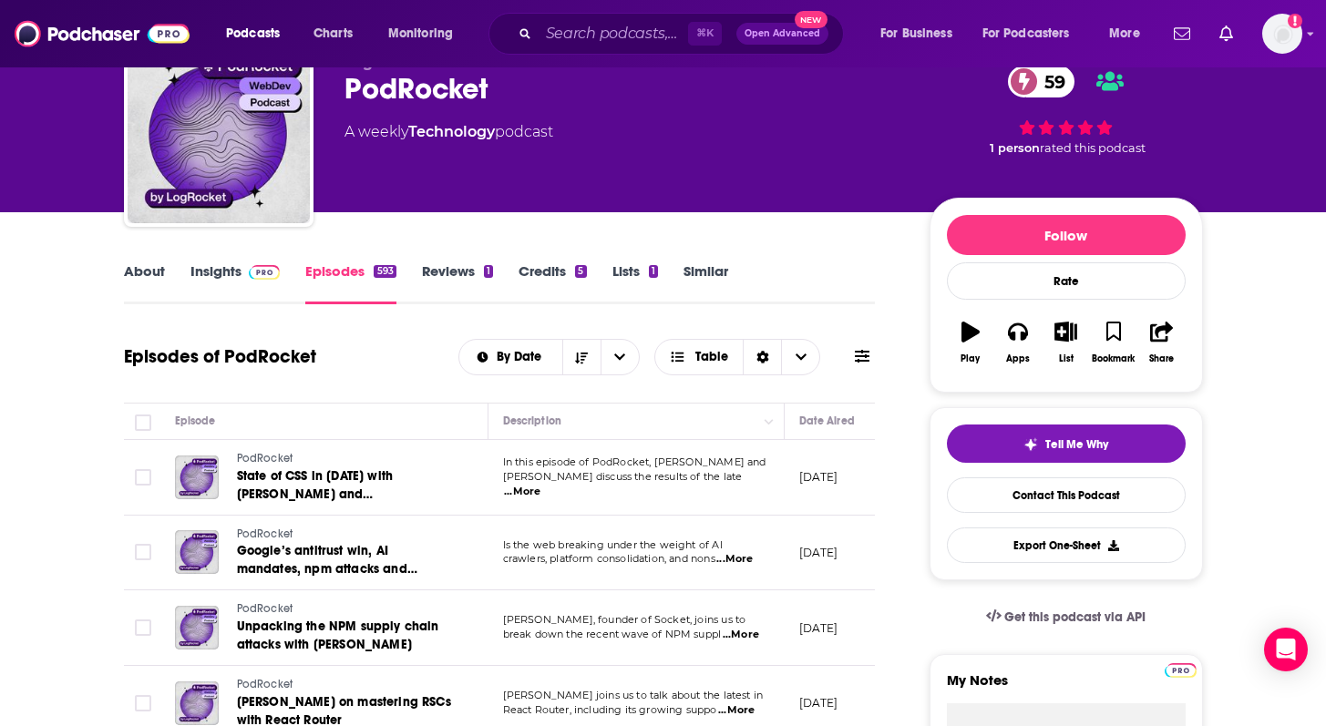
click at [540, 489] on span "...More" at bounding box center [522, 492] width 36 height 15
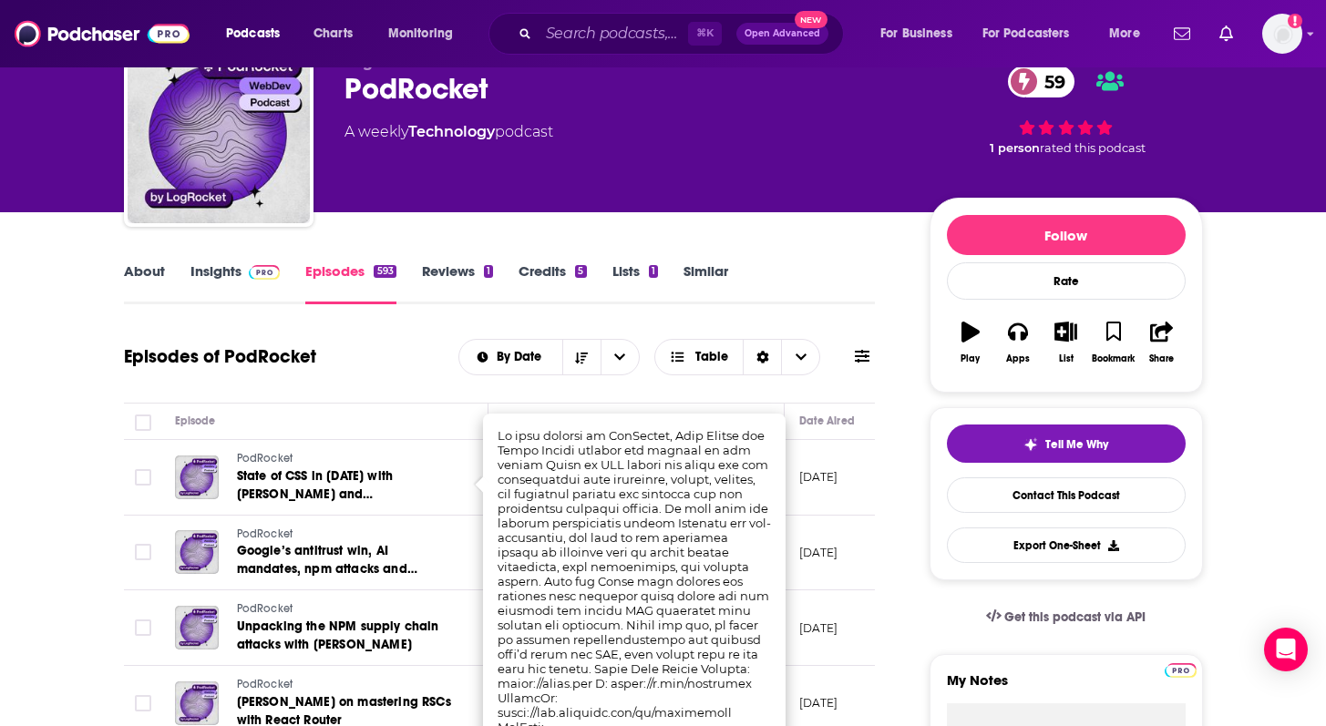
click at [392, 383] on div "Episodes of PodRocket By Date Table" at bounding box center [500, 368] width 752 height 70
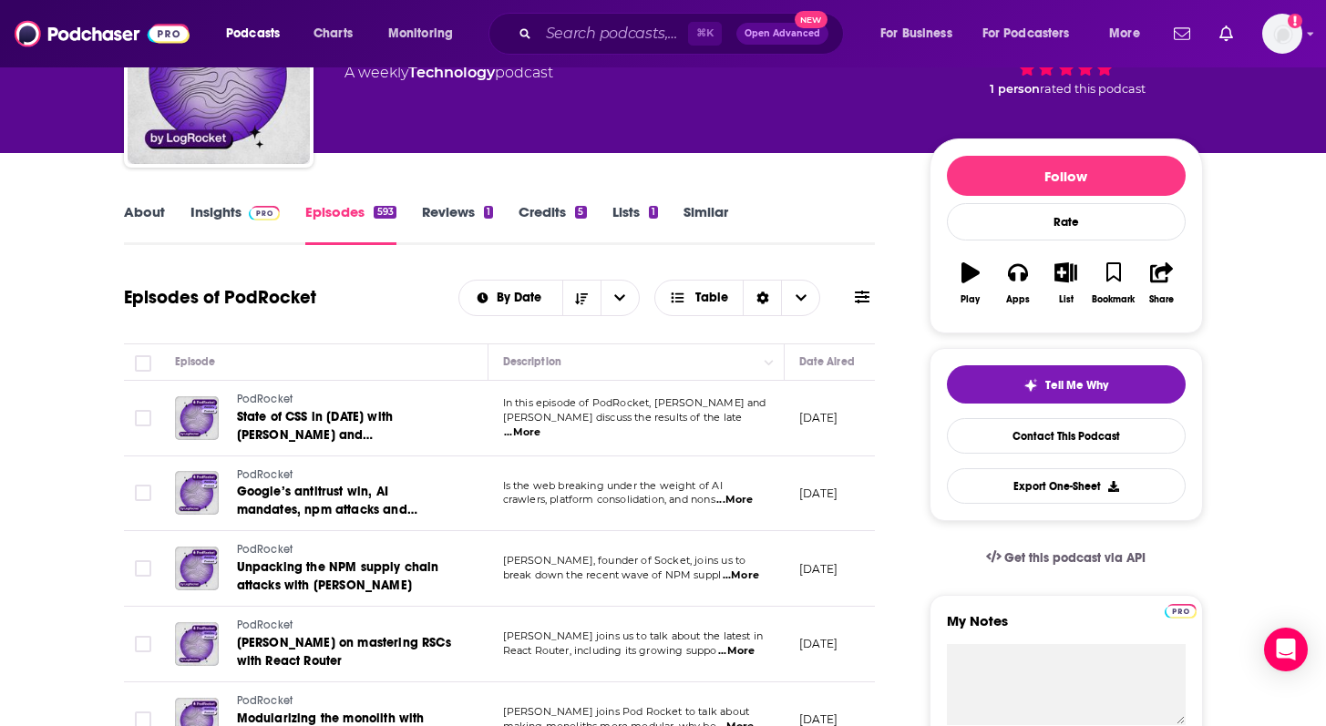
scroll to position [153, 0]
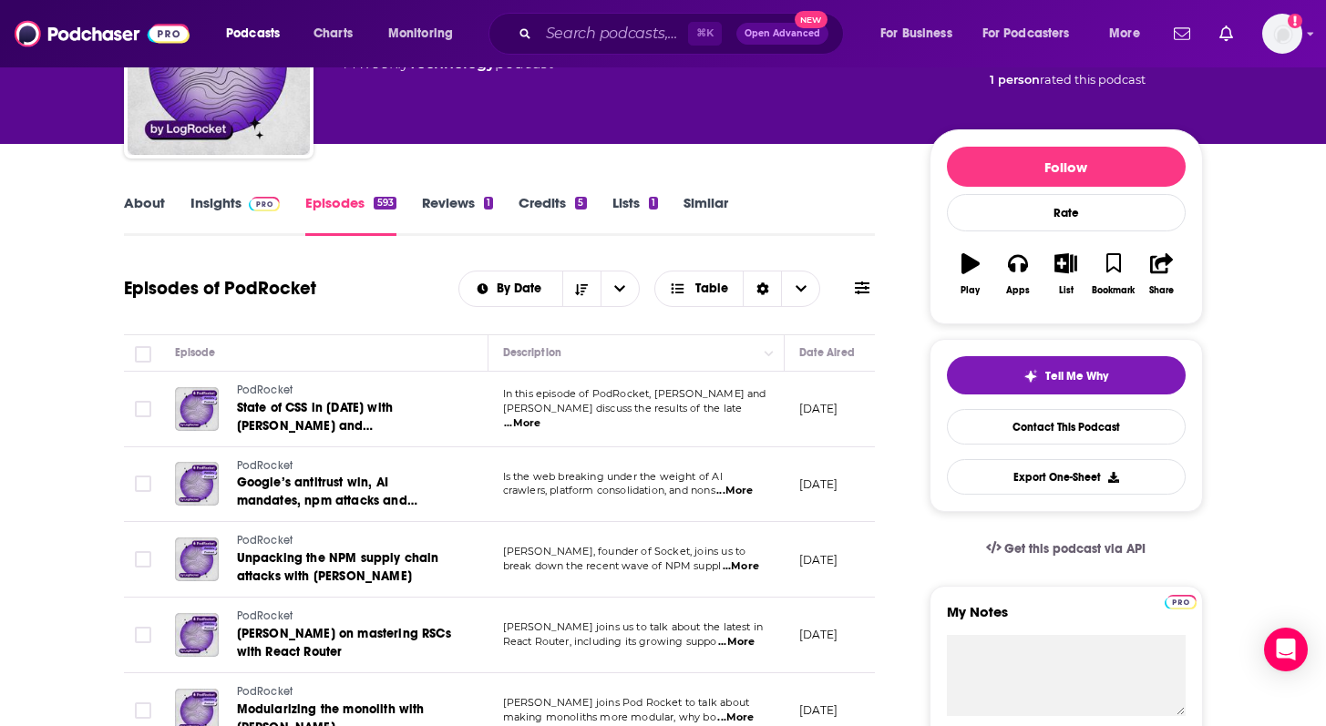
click at [540, 416] on span "...More" at bounding box center [522, 423] width 36 height 15
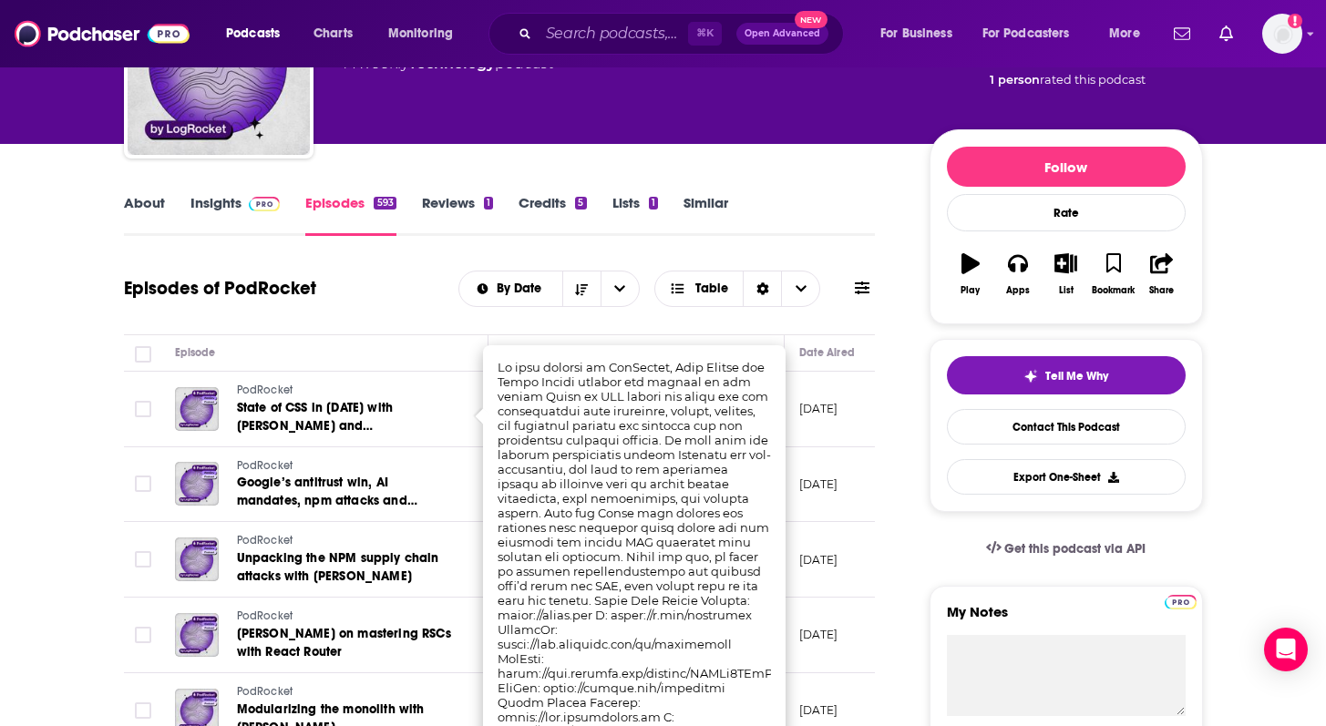
click at [124, 398] on td at bounding box center [142, 410] width 36 height 76
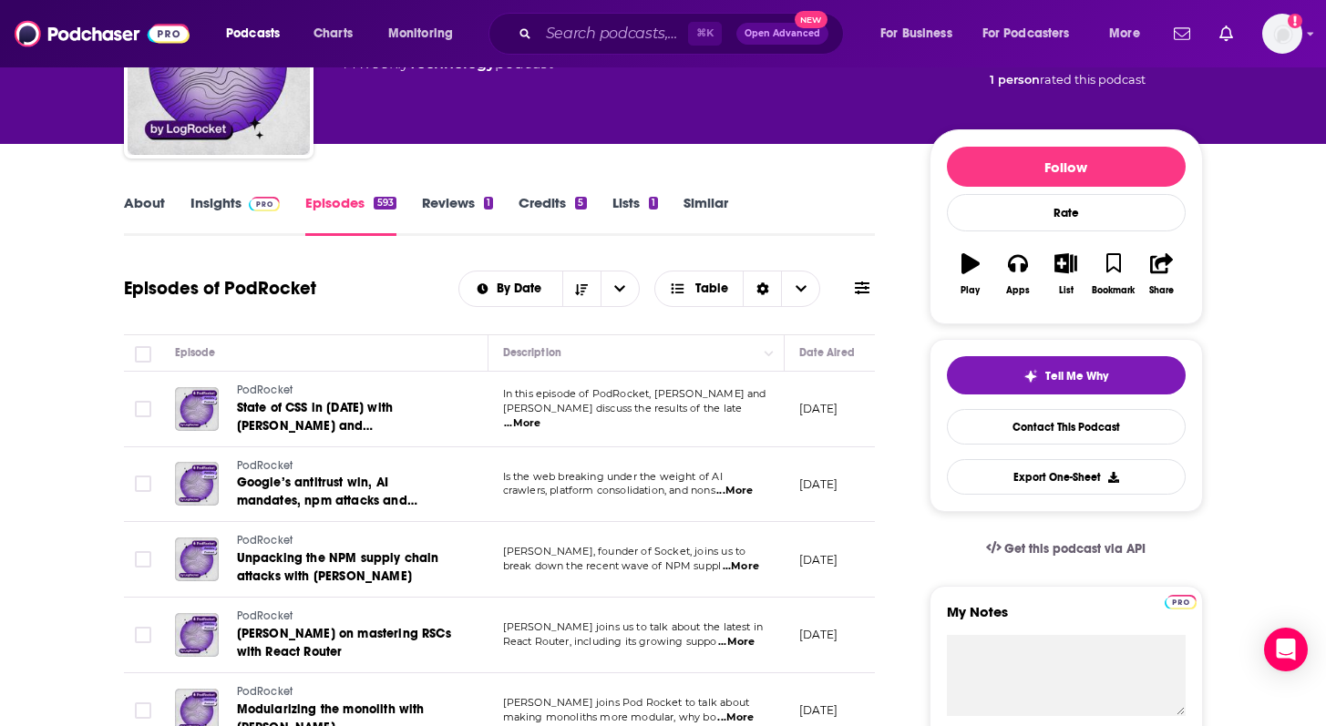
click at [753, 494] on span "...More" at bounding box center [734, 491] width 36 height 15
click at [741, 567] on span "...More" at bounding box center [741, 566] width 36 height 15
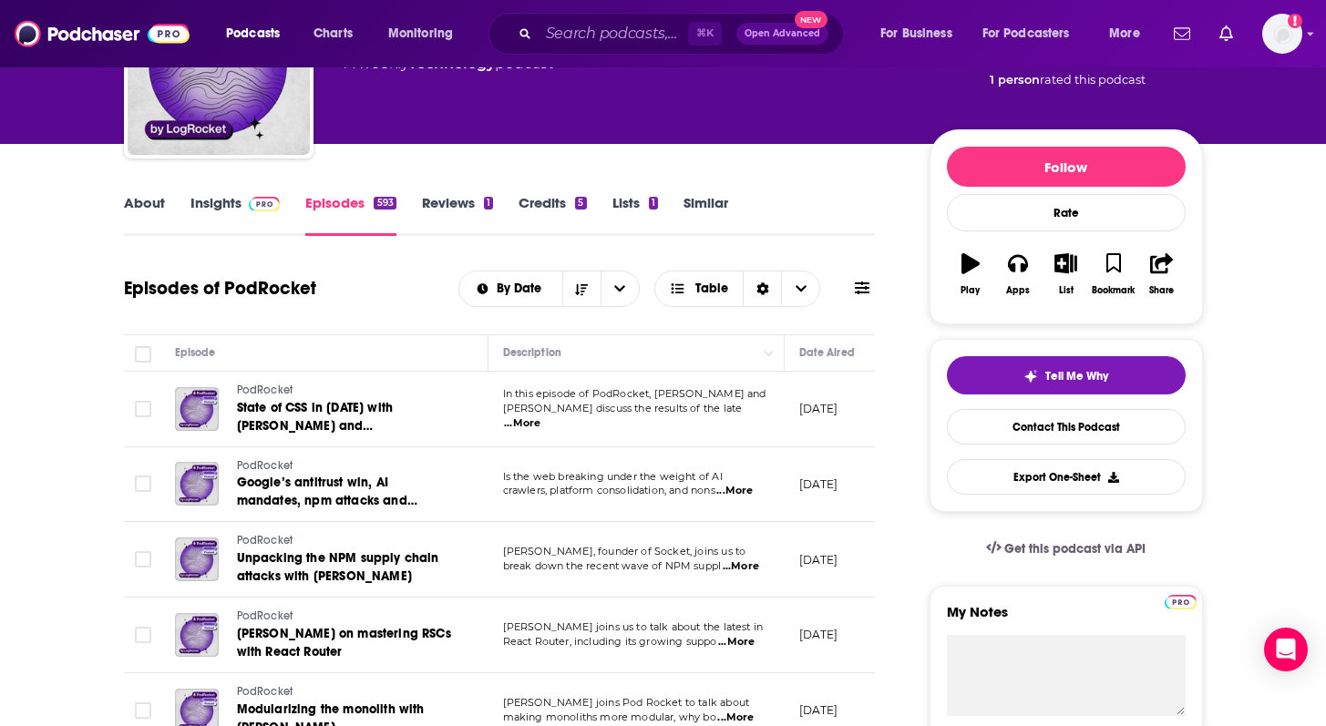
click at [540, 416] on span "...More" at bounding box center [522, 423] width 36 height 15
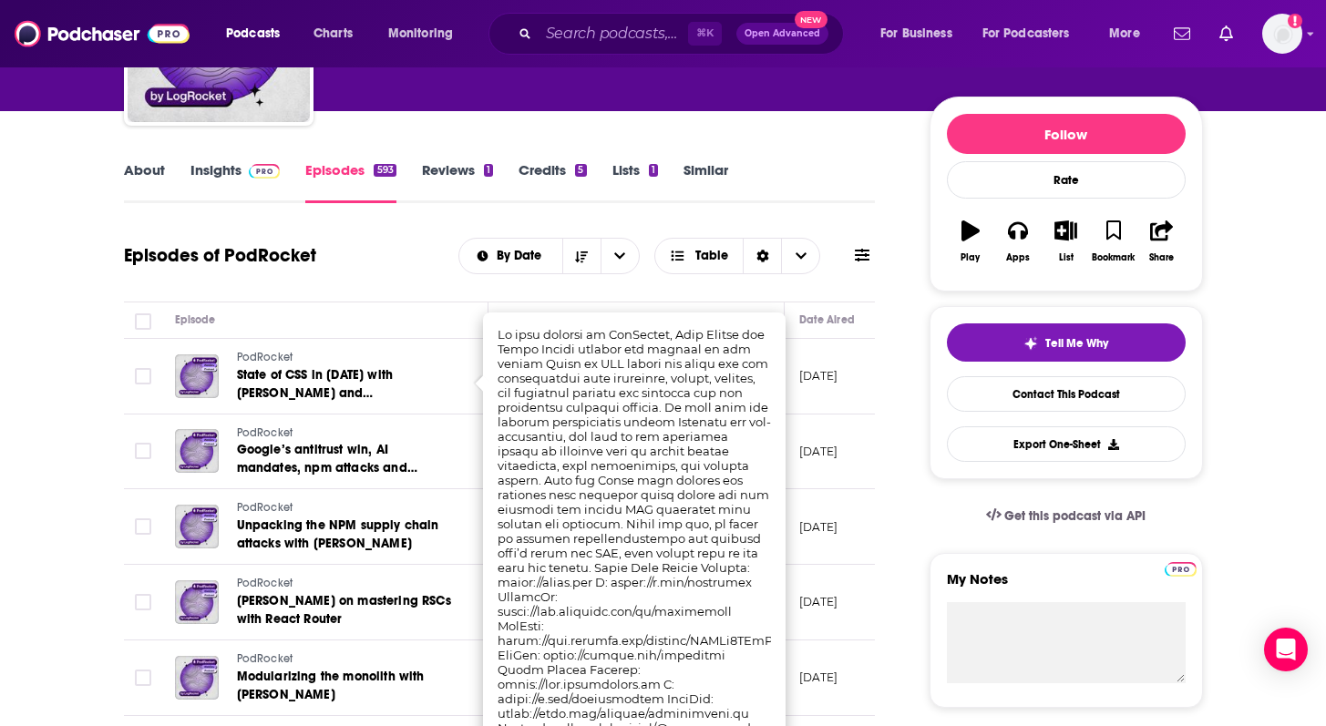
scroll to position [191, 0]
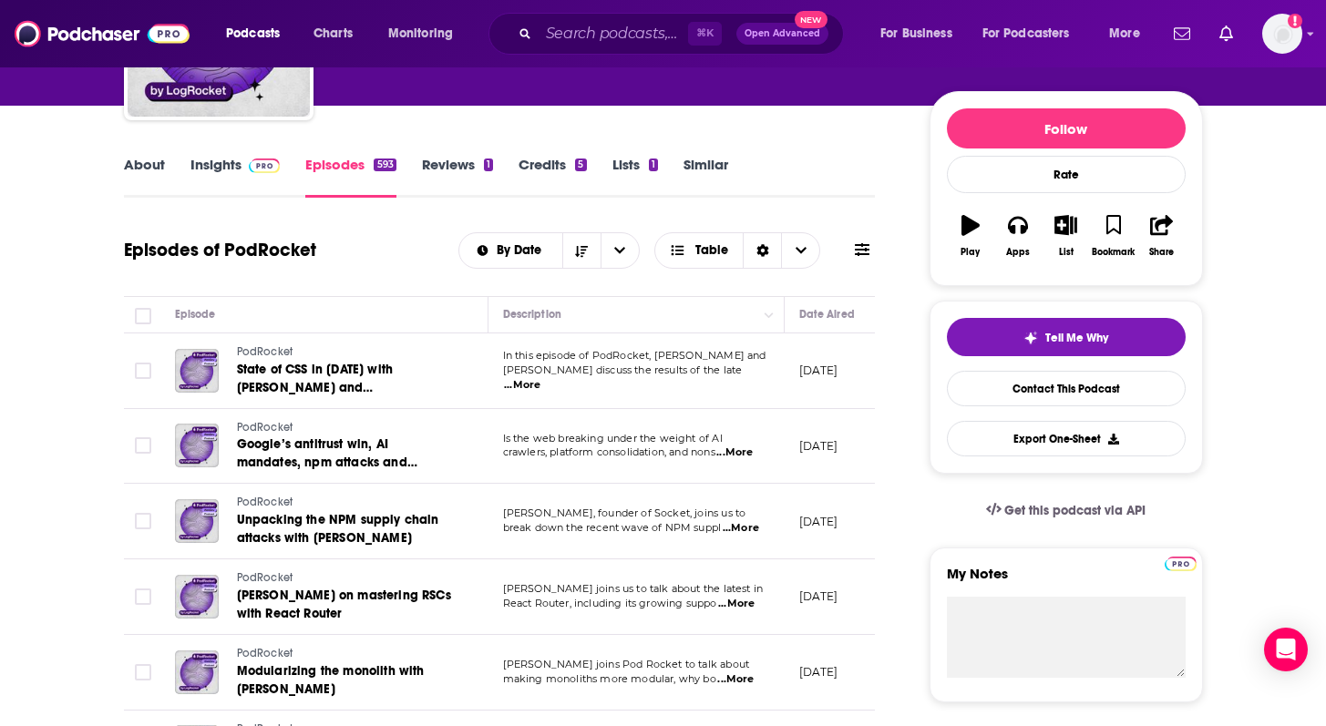
click at [749, 609] on span "...More" at bounding box center [736, 604] width 36 height 15
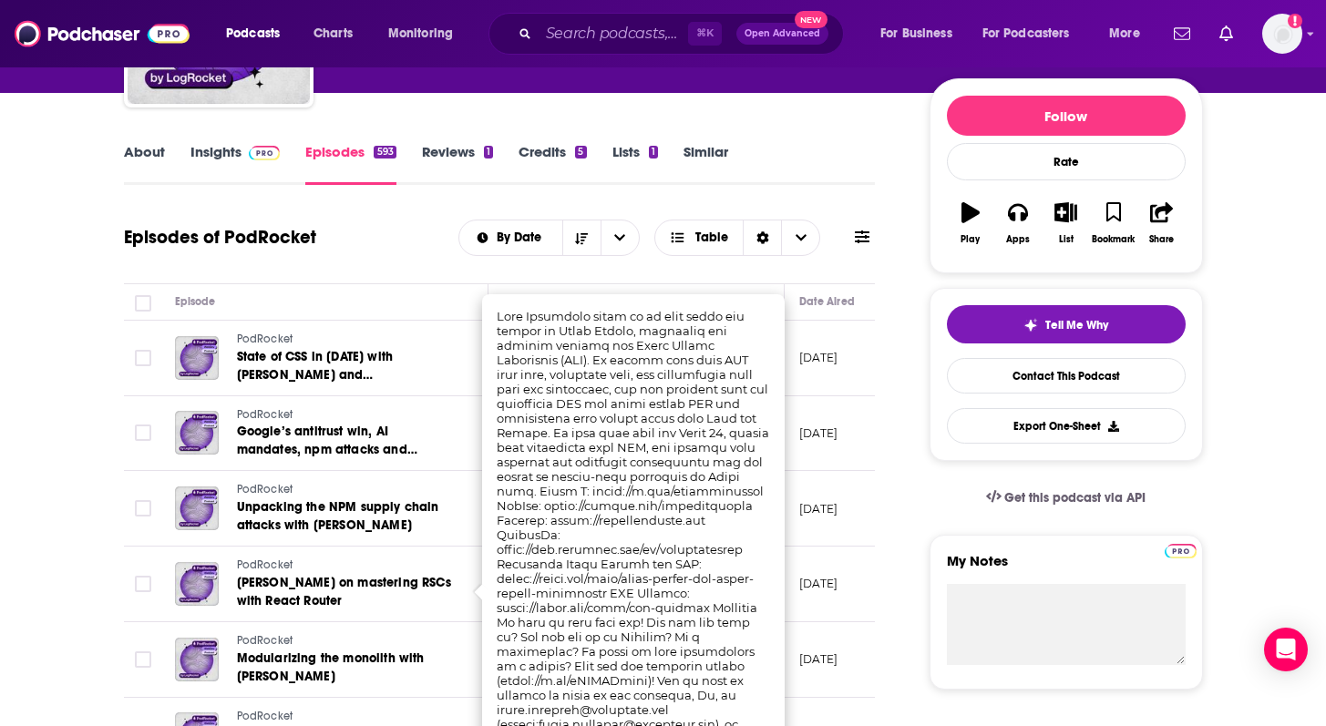
scroll to position [218, 0]
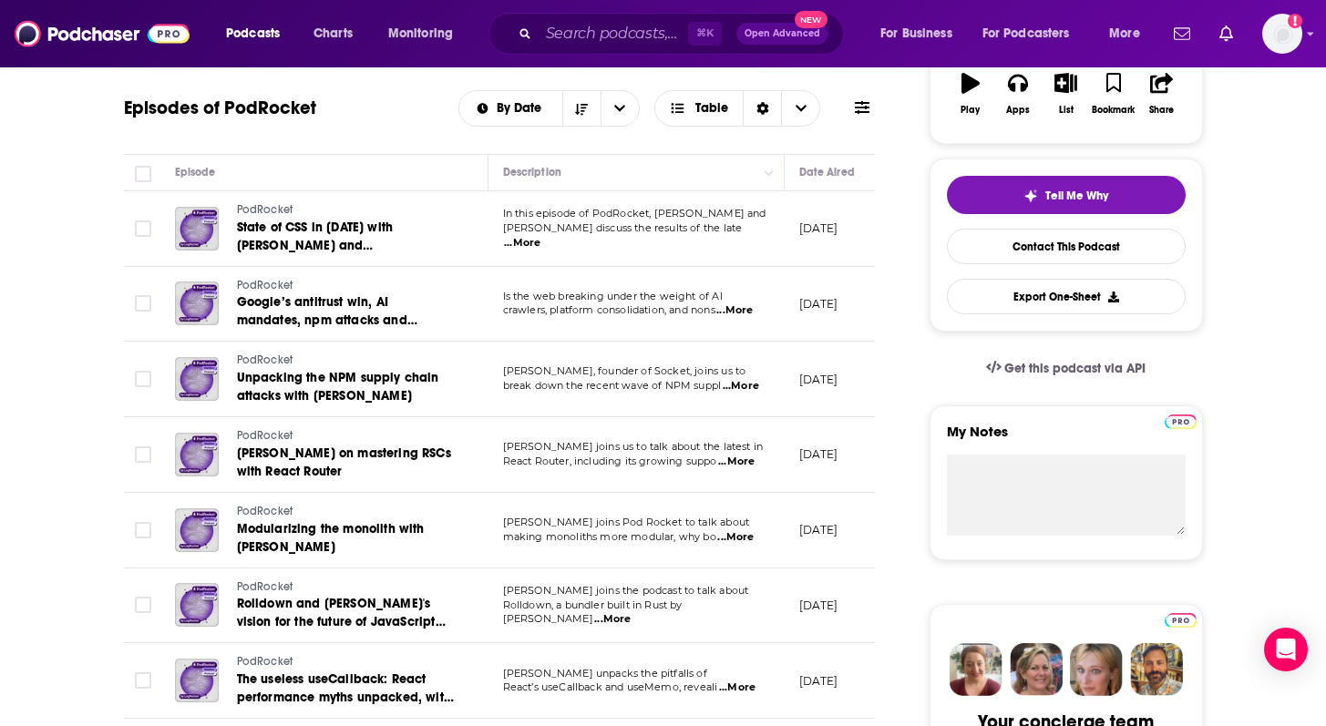
scroll to position [336, 0]
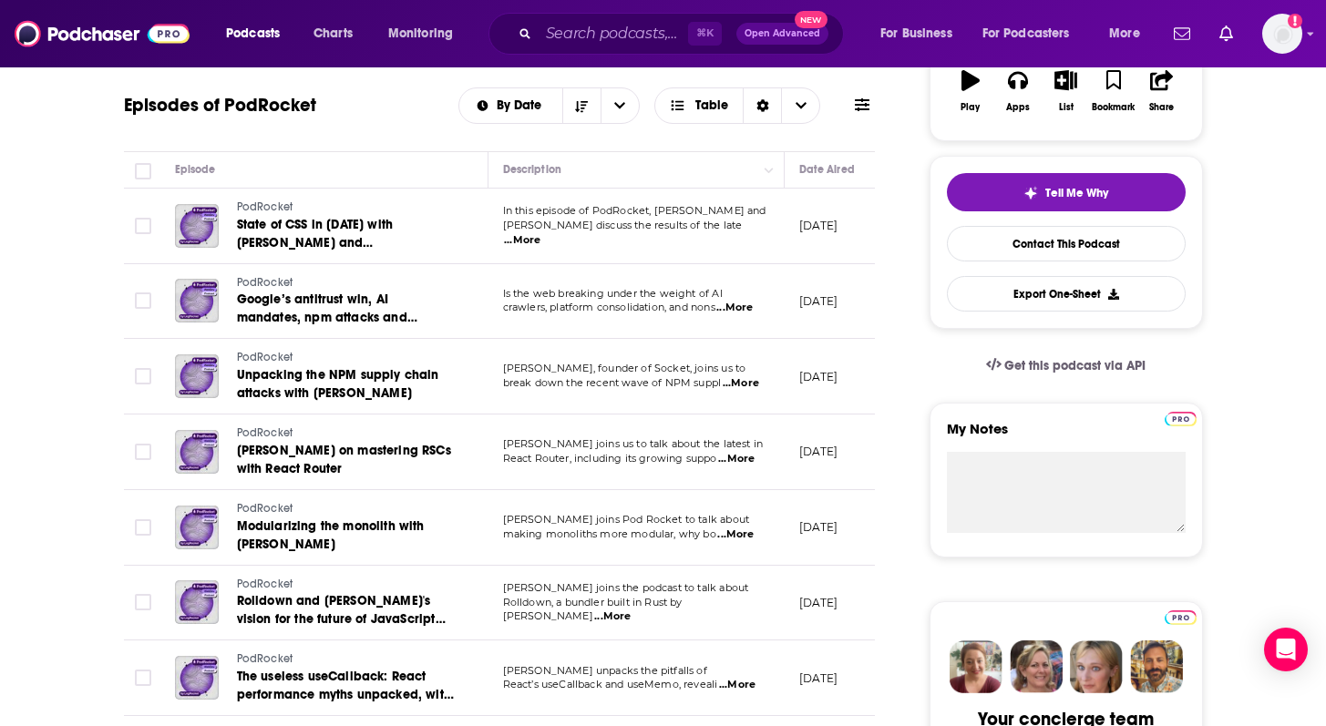
click at [631, 610] on span "...More" at bounding box center [612, 617] width 36 height 15
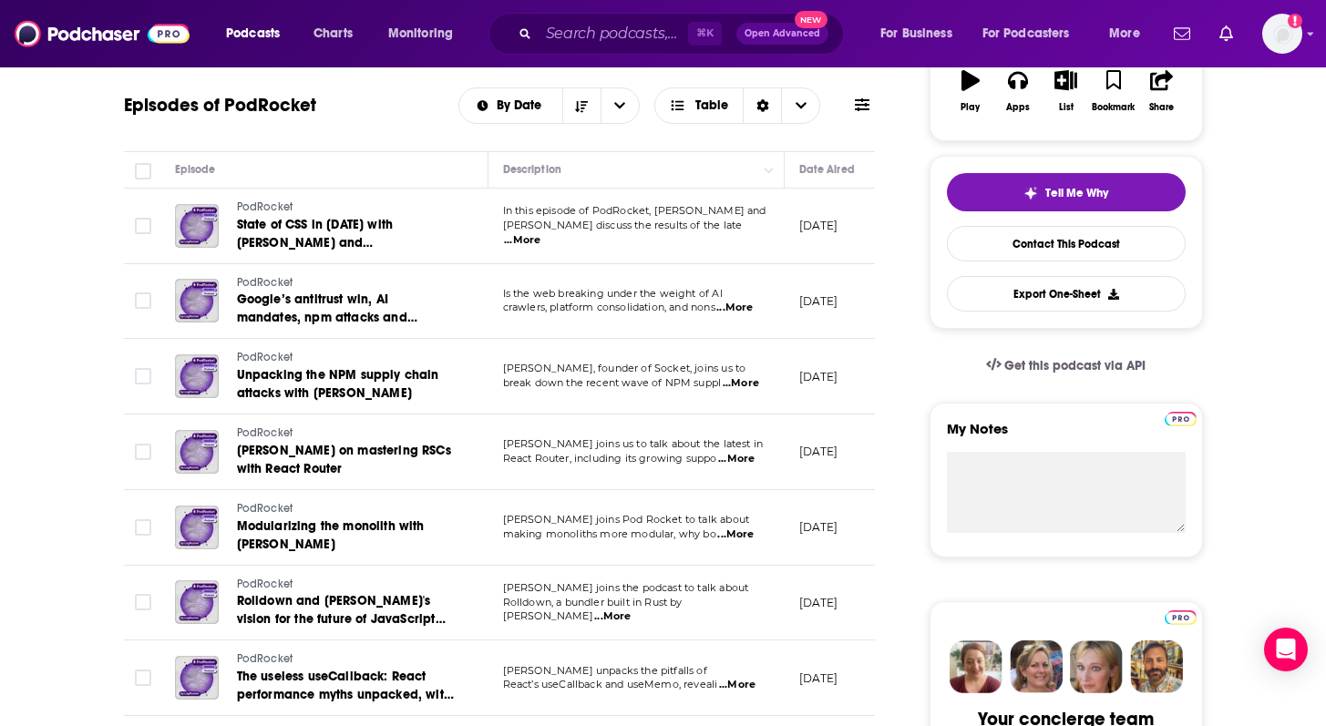
click at [740, 538] on span "...More" at bounding box center [735, 535] width 36 height 15
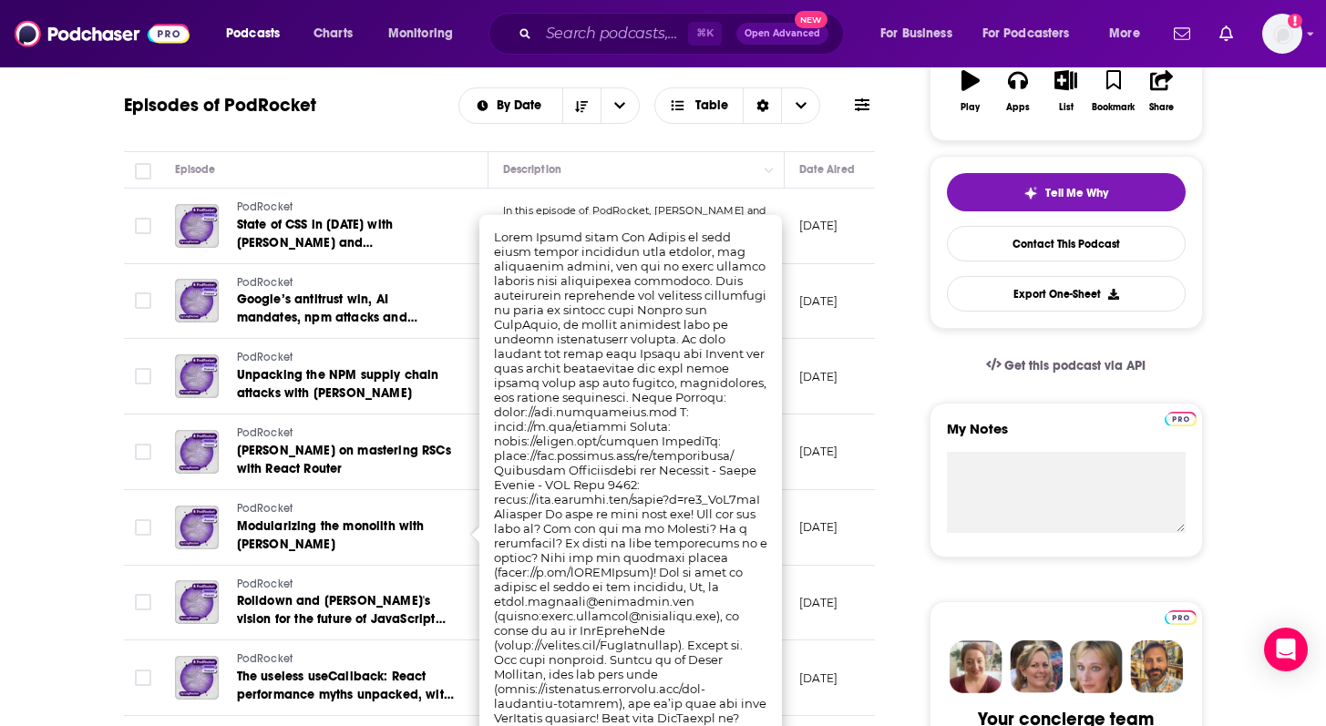
click at [153, 428] on td at bounding box center [142, 453] width 36 height 76
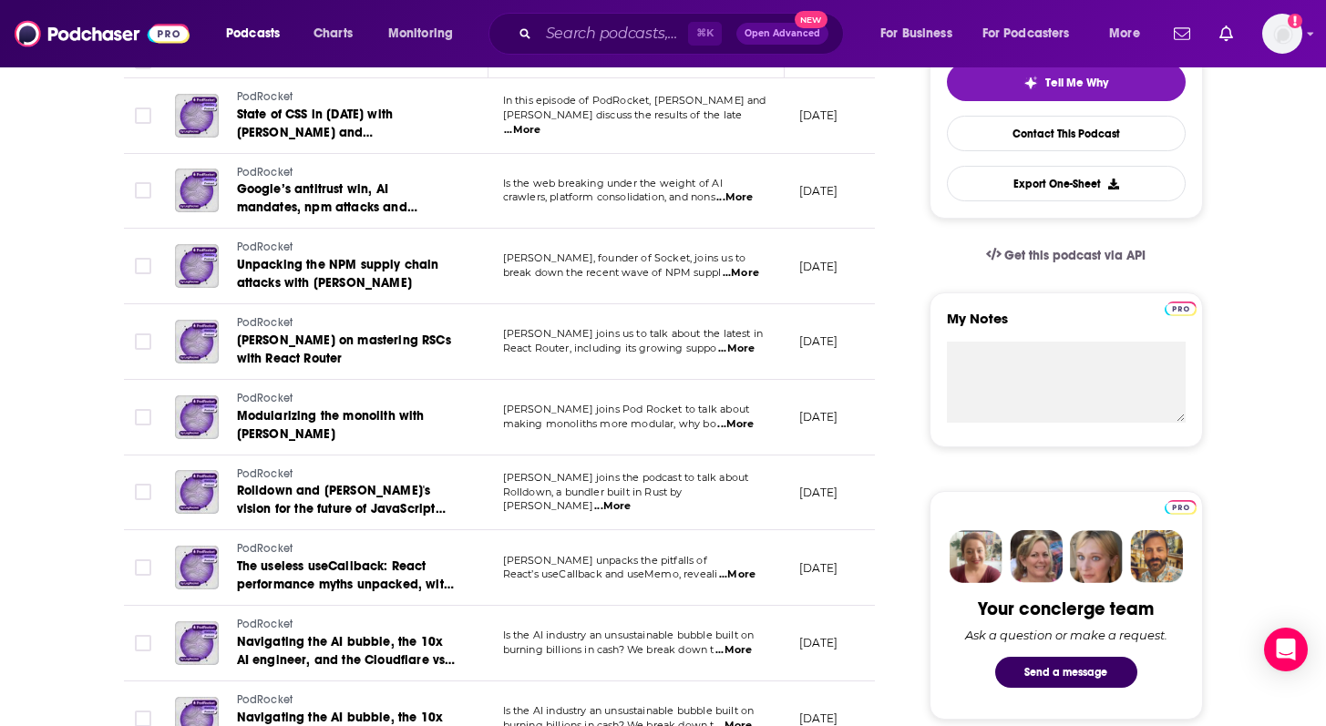
scroll to position [480, 0]
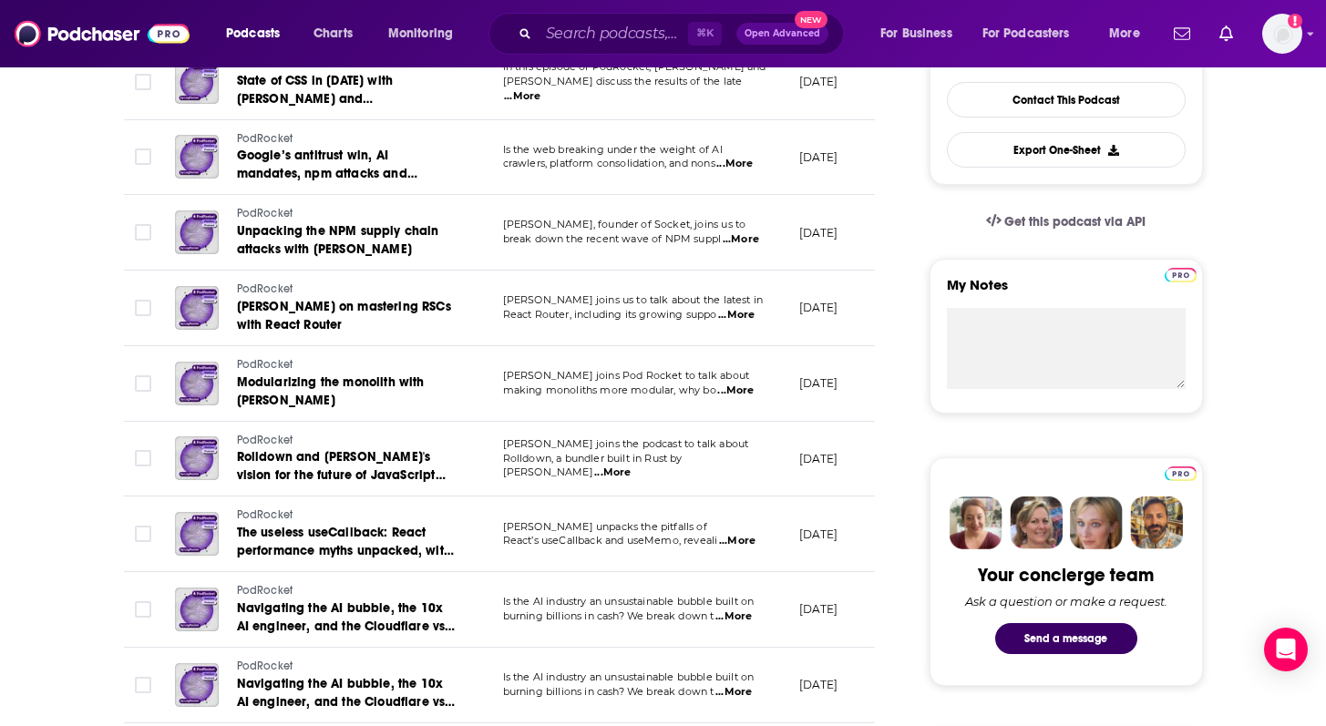
click at [752, 621] on span "...More" at bounding box center [733, 617] width 36 height 15
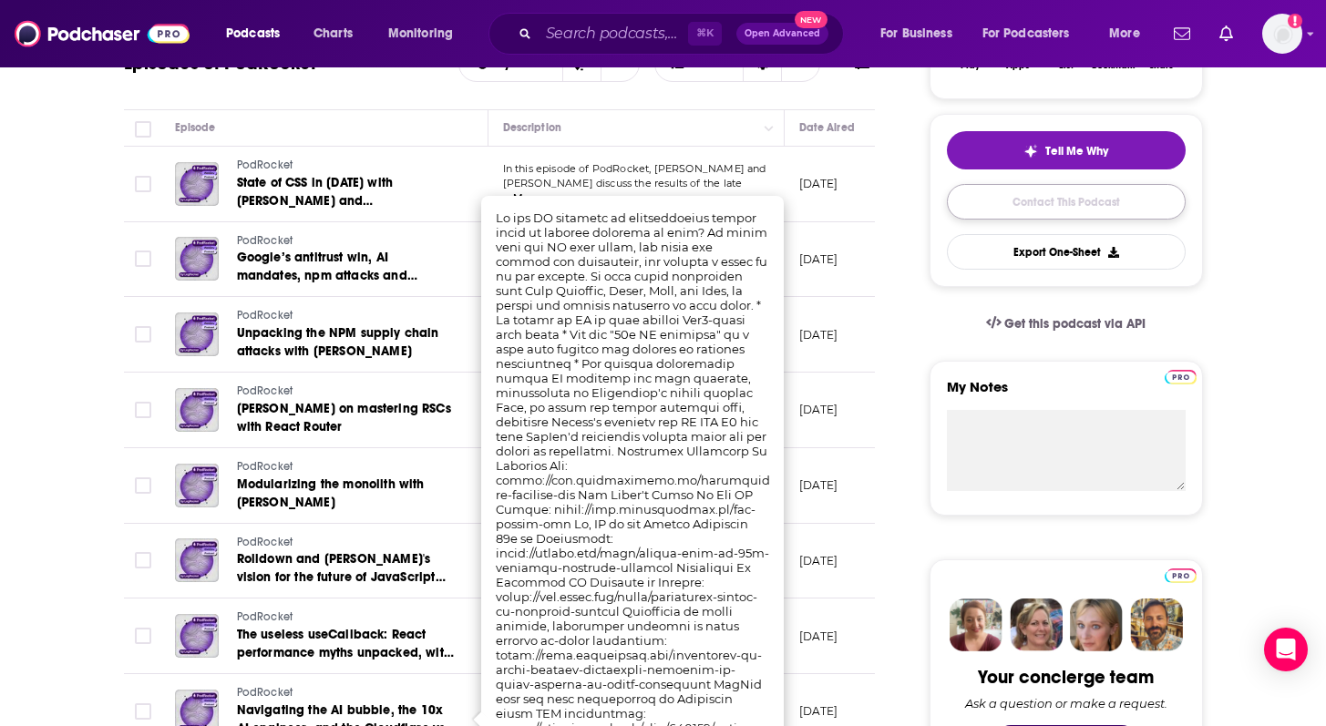
click at [1028, 204] on link "Contact This Podcast" at bounding box center [1066, 202] width 239 height 36
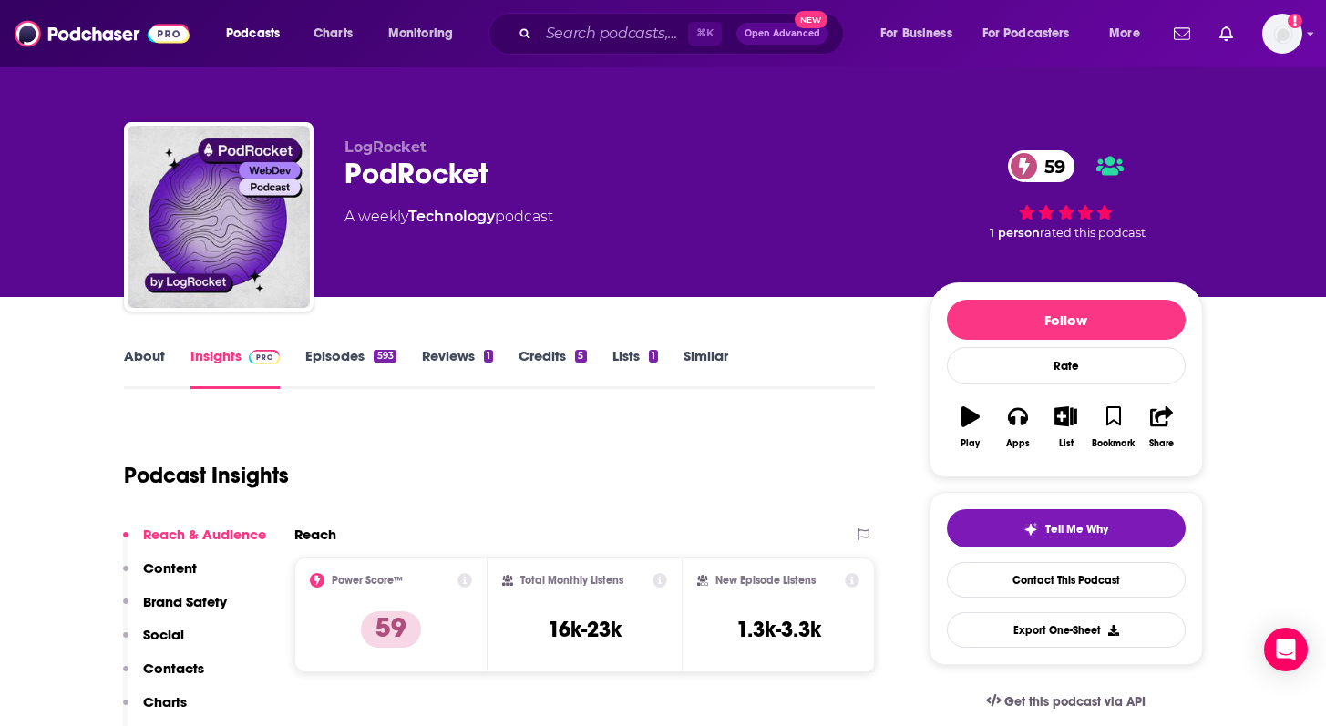
click at [139, 360] on link "About" at bounding box center [144, 368] width 41 height 42
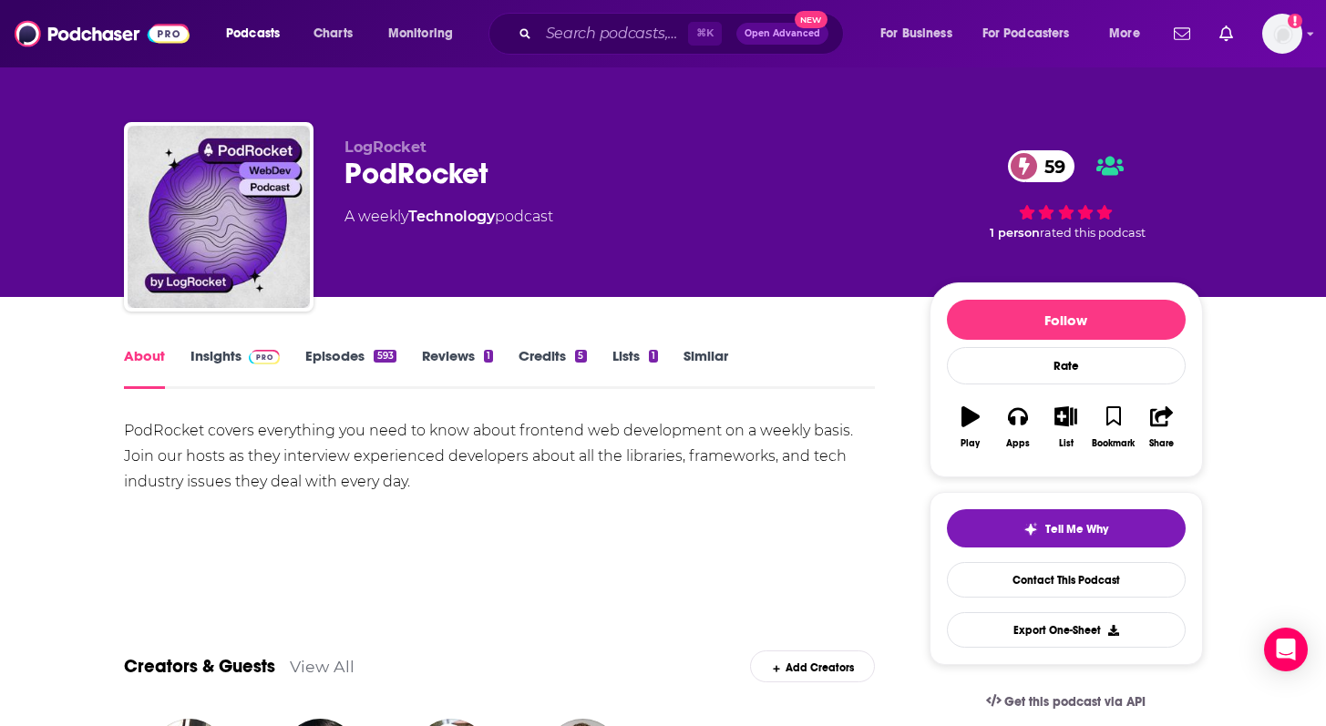
click at [223, 369] on link "Insights" at bounding box center [235, 368] width 90 height 42
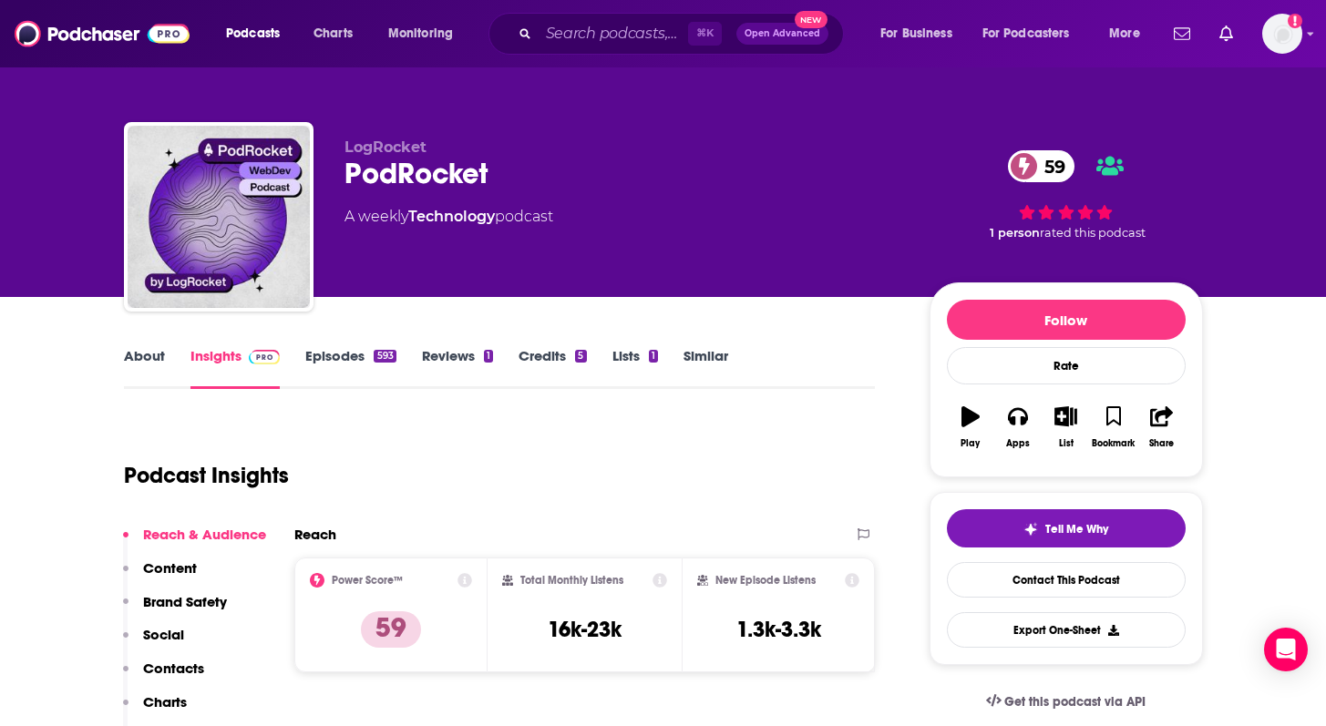
click at [347, 355] on link "Episodes 593" at bounding box center [350, 368] width 90 height 42
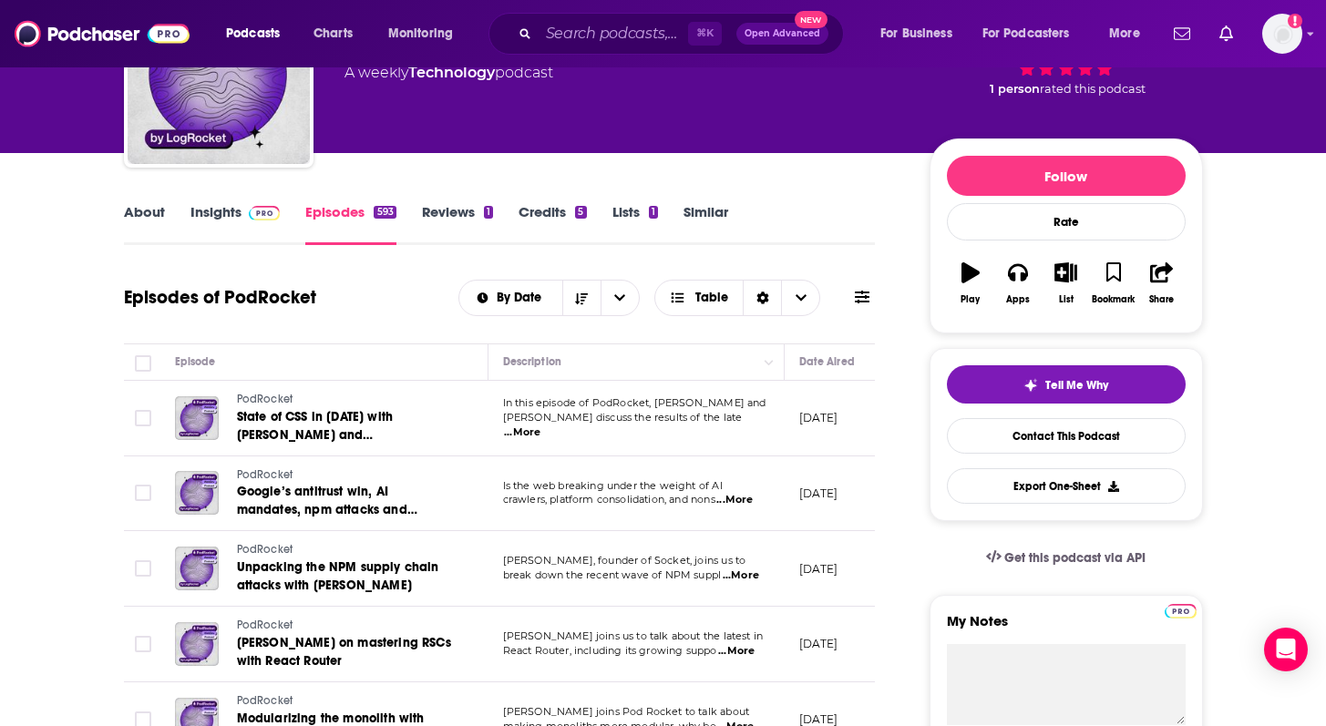
scroll to position [145, 0]
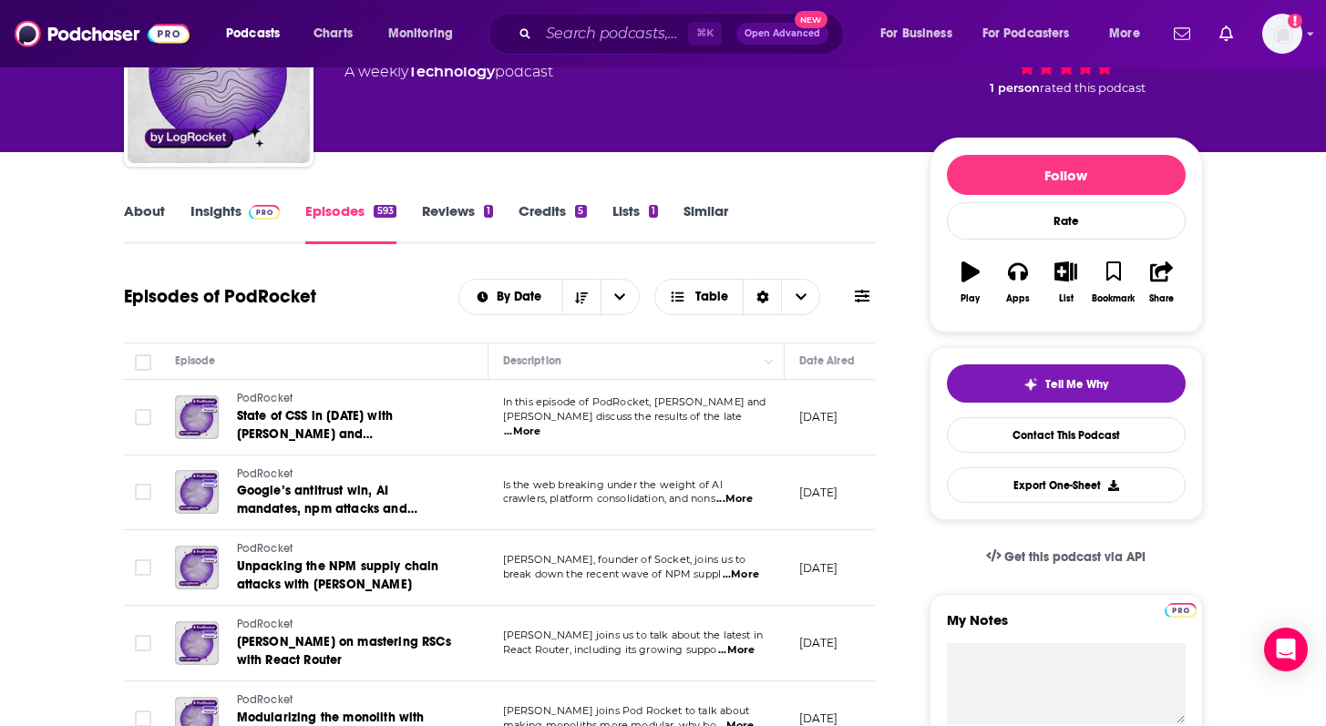
click at [540, 425] on span "...More" at bounding box center [522, 432] width 36 height 15
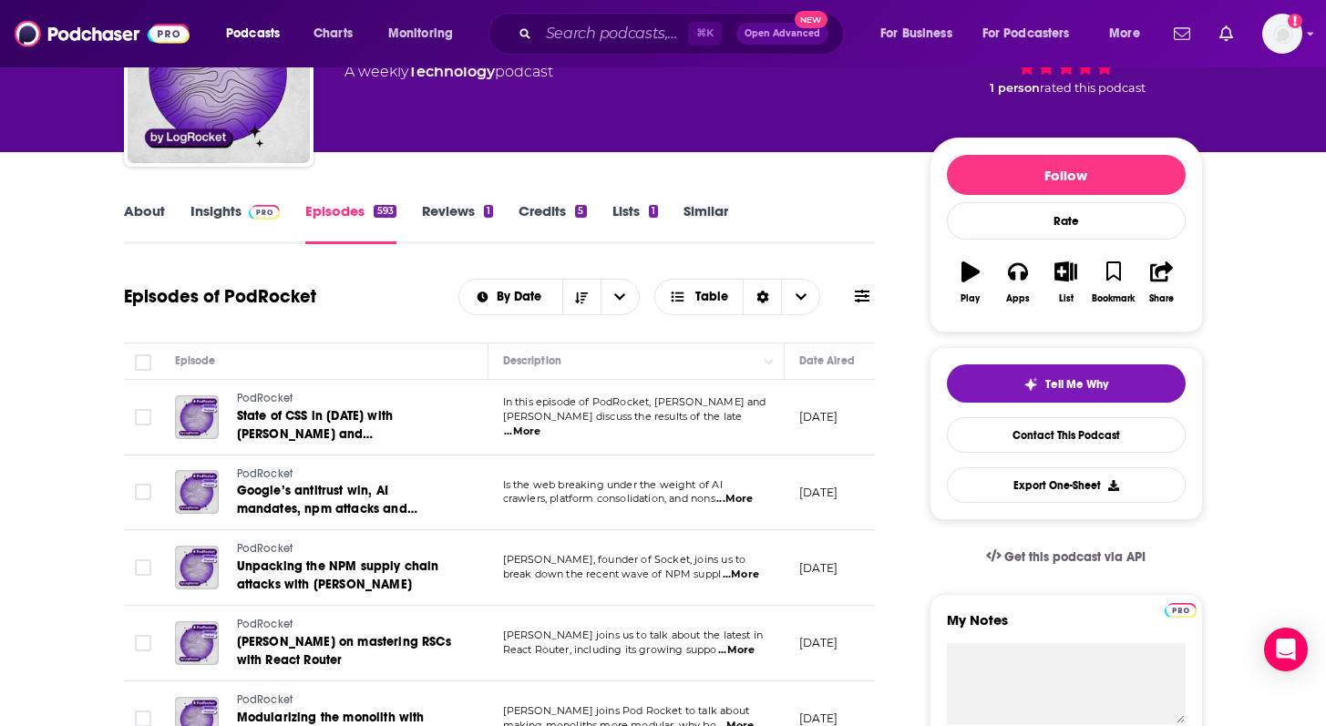
click at [759, 500] on p "crawlers, platform consolidation, and nons ...More" at bounding box center [636, 499] width 266 height 15
click at [740, 498] on span "...More" at bounding box center [734, 499] width 36 height 15
click at [749, 579] on span "...More" at bounding box center [741, 575] width 36 height 15
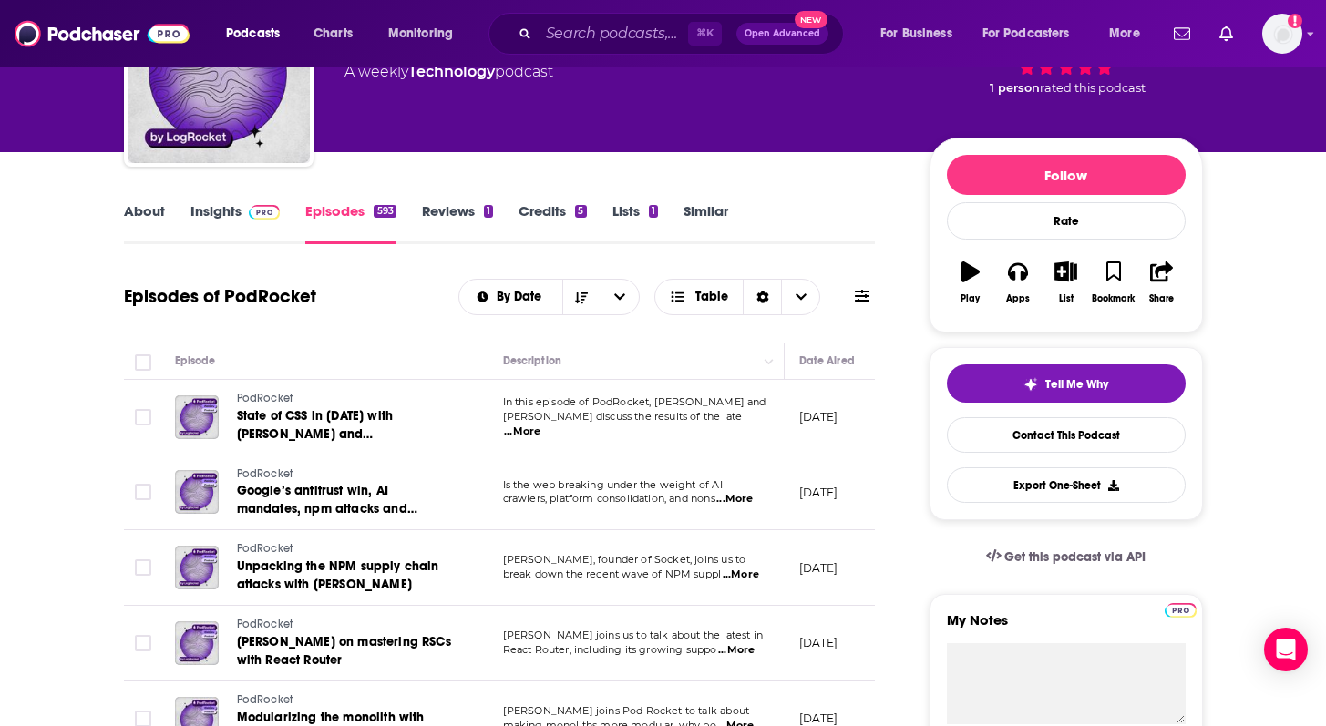
click at [540, 425] on span "...More" at bounding box center [522, 432] width 36 height 15
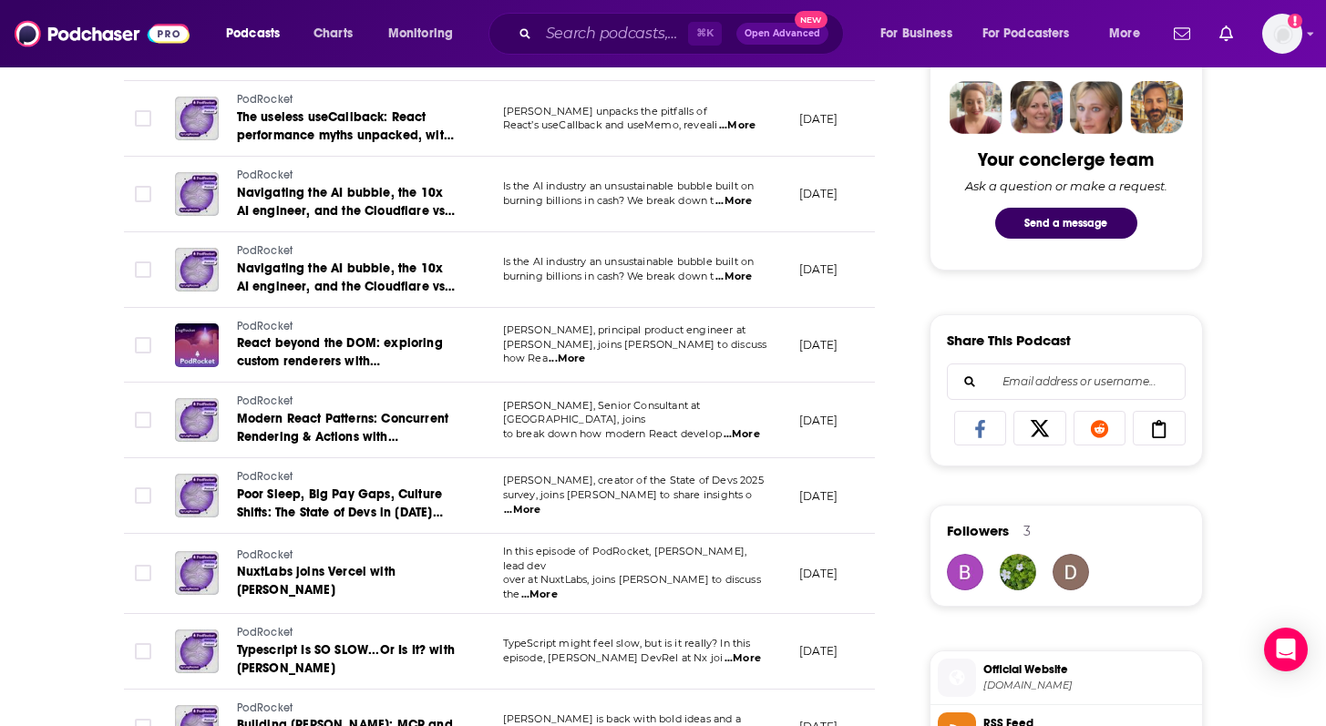
scroll to position [897, 0]
click at [750, 431] on span "...More" at bounding box center [741, 433] width 36 height 15
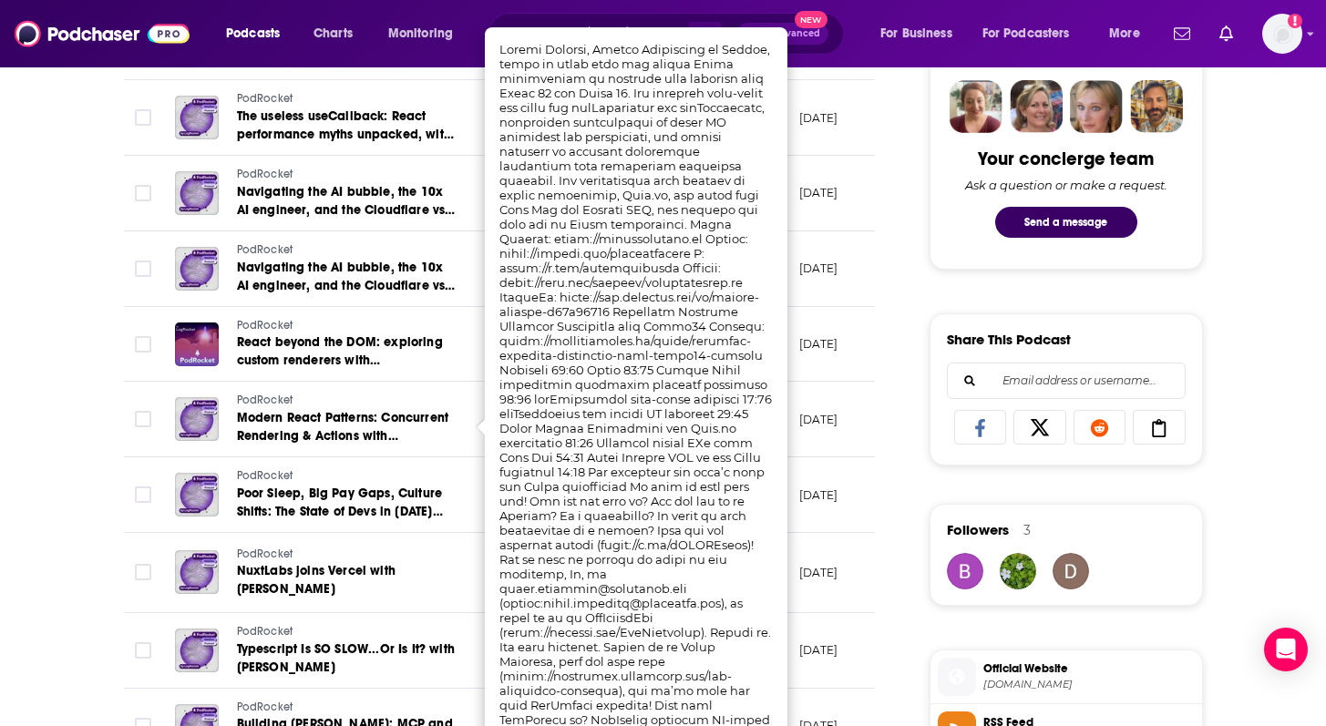
click at [86, 442] on div "About Insights Episodes 593 Reviews 1 Credits 5 Lists 1 Similar Episodes of Pod…" at bounding box center [663, 619] width 1166 height 2439
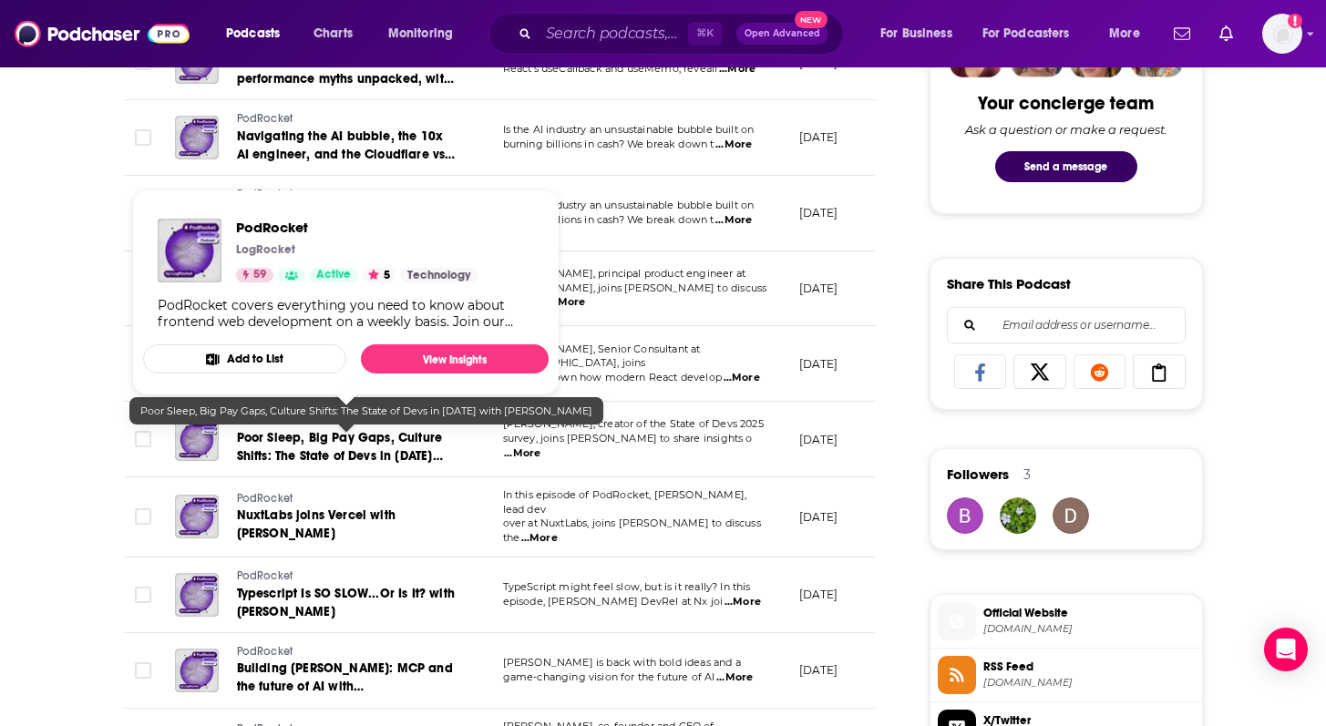
scroll to position [956, 0]
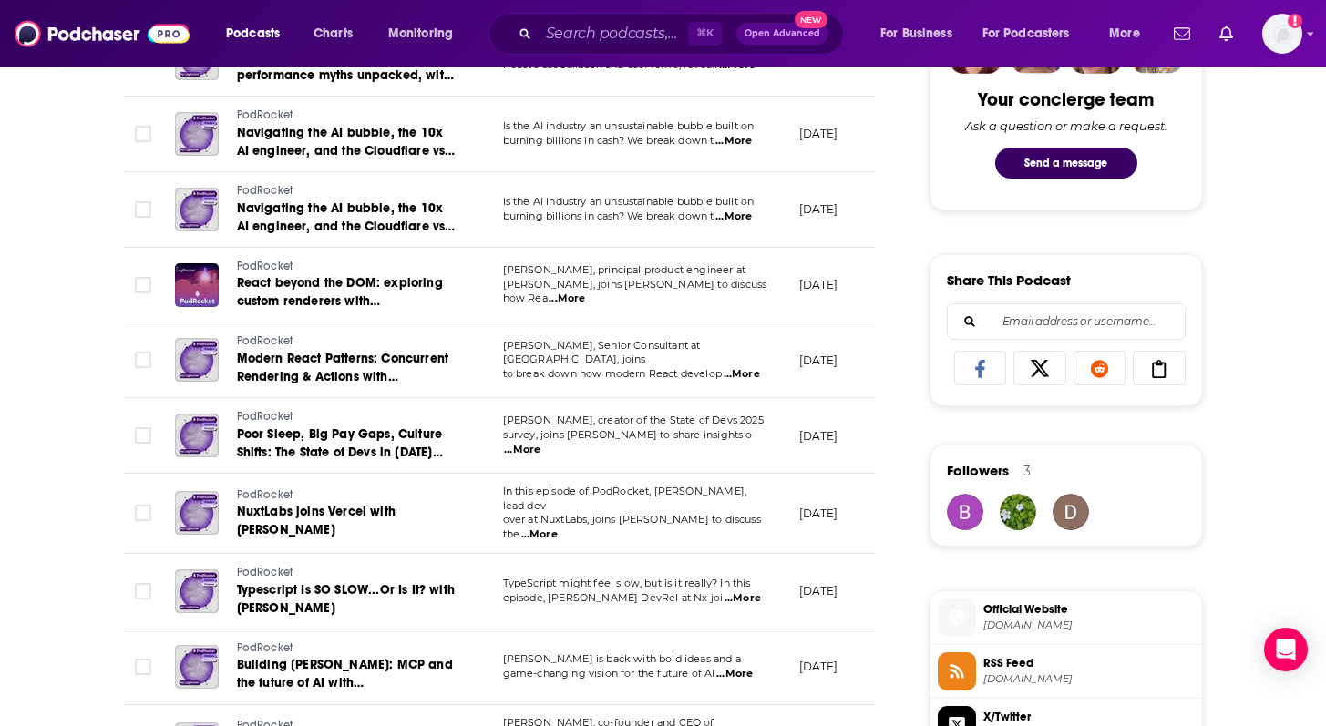
click at [558, 528] on span "...More" at bounding box center [539, 535] width 36 height 15
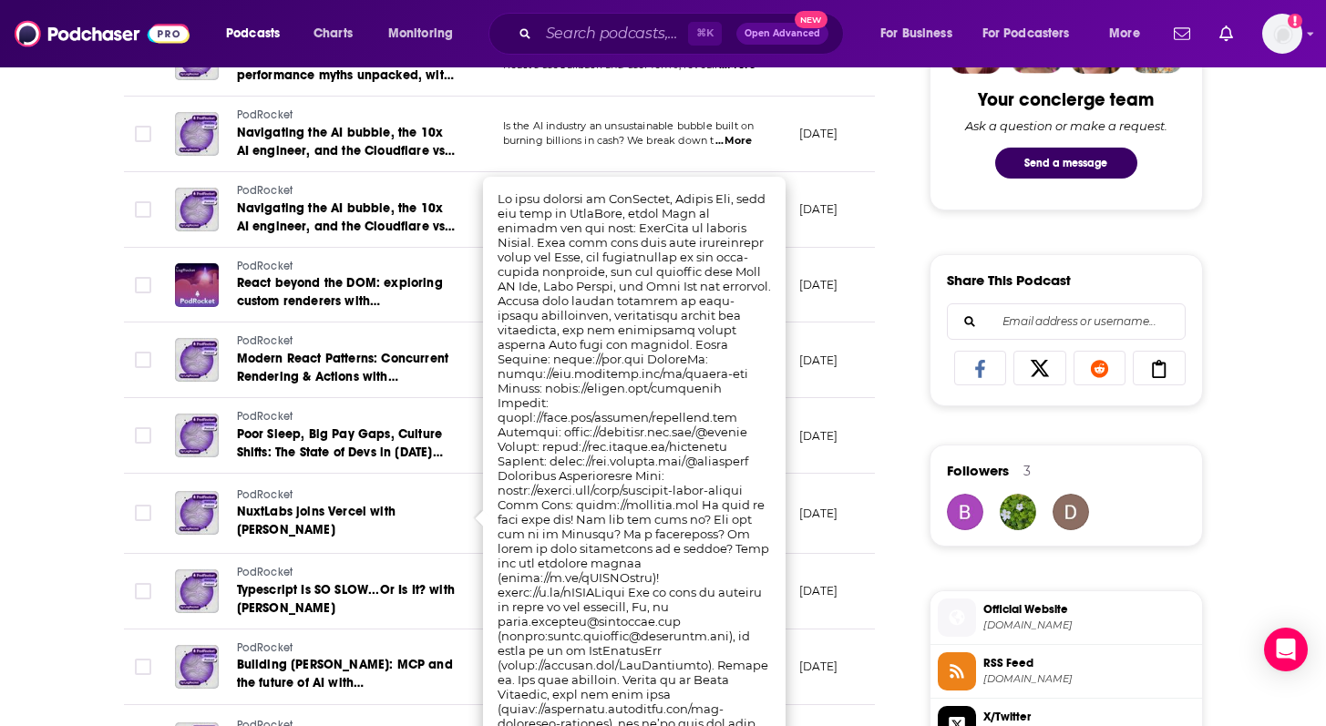
click at [108, 454] on div "About Insights Episodes 593 Reviews 1 Credits 5 Lists 1 Similar Episodes of Pod…" at bounding box center [512, 585] width 835 height 2392
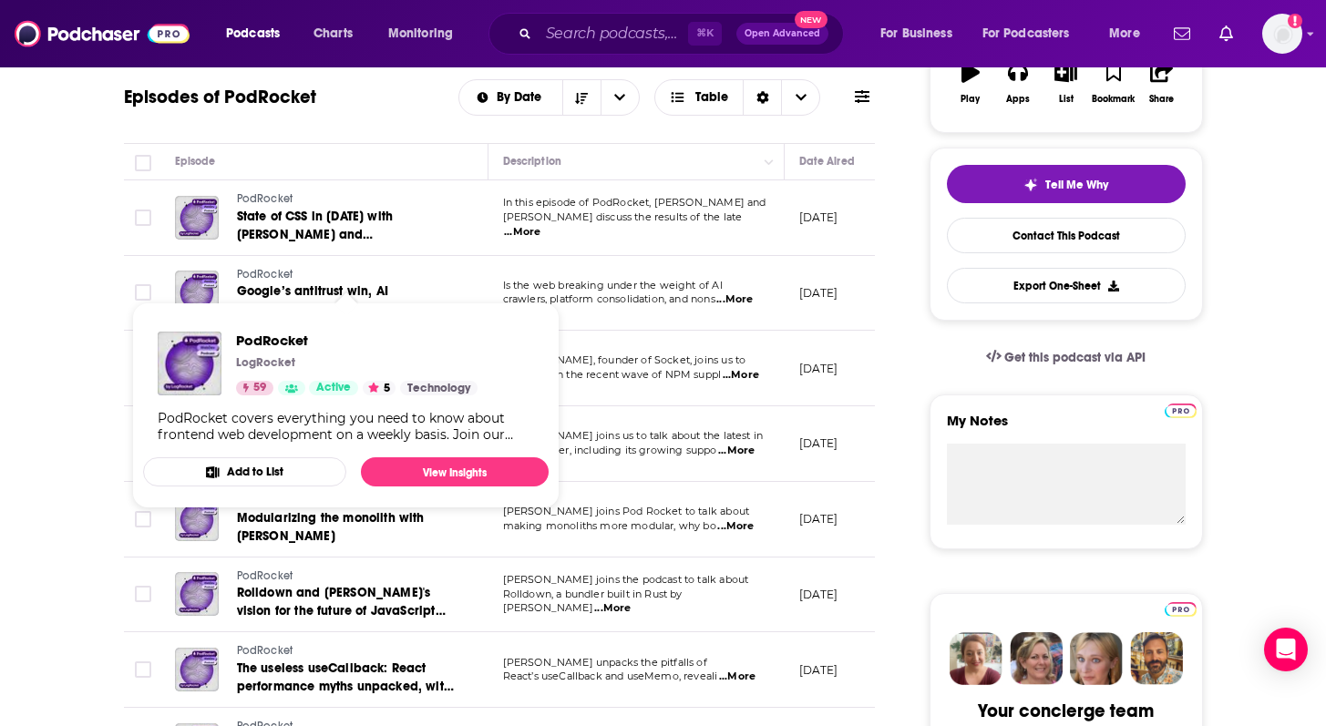
scroll to position [347, 0]
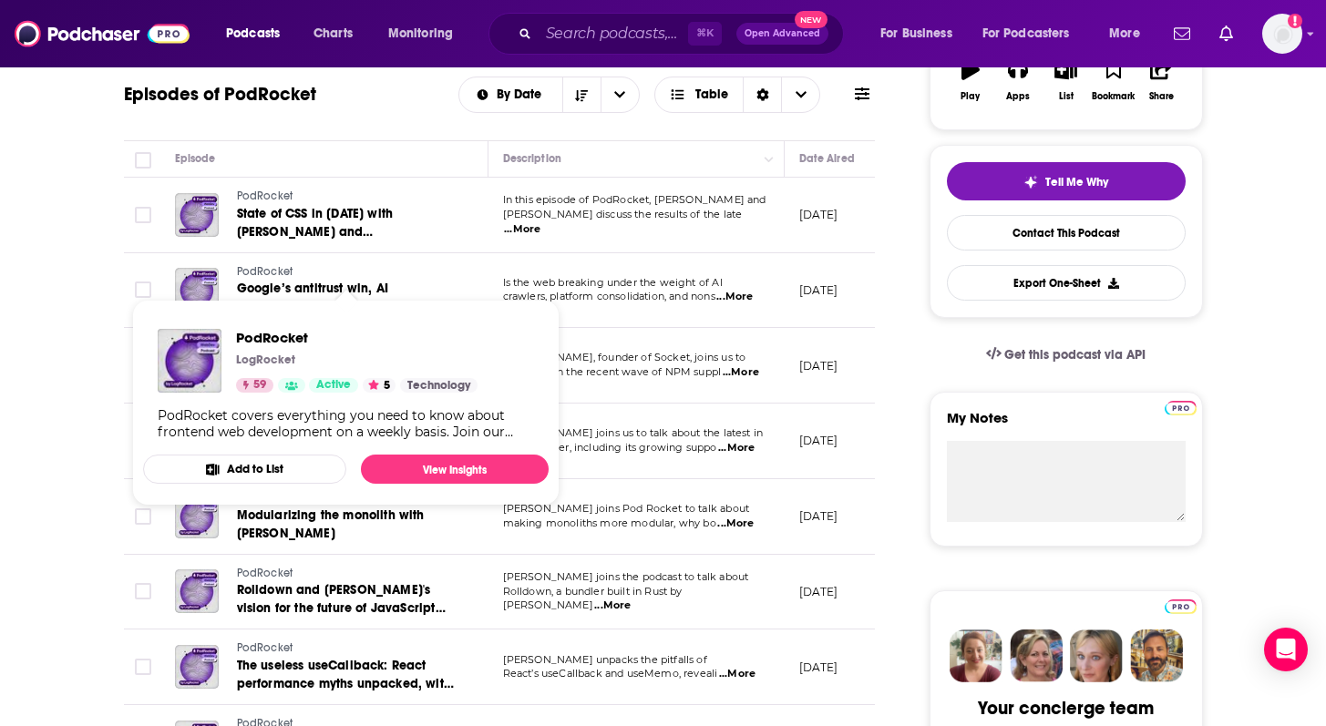
click at [540, 222] on span "...More" at bounding box center [522, 229] width 36 height 15
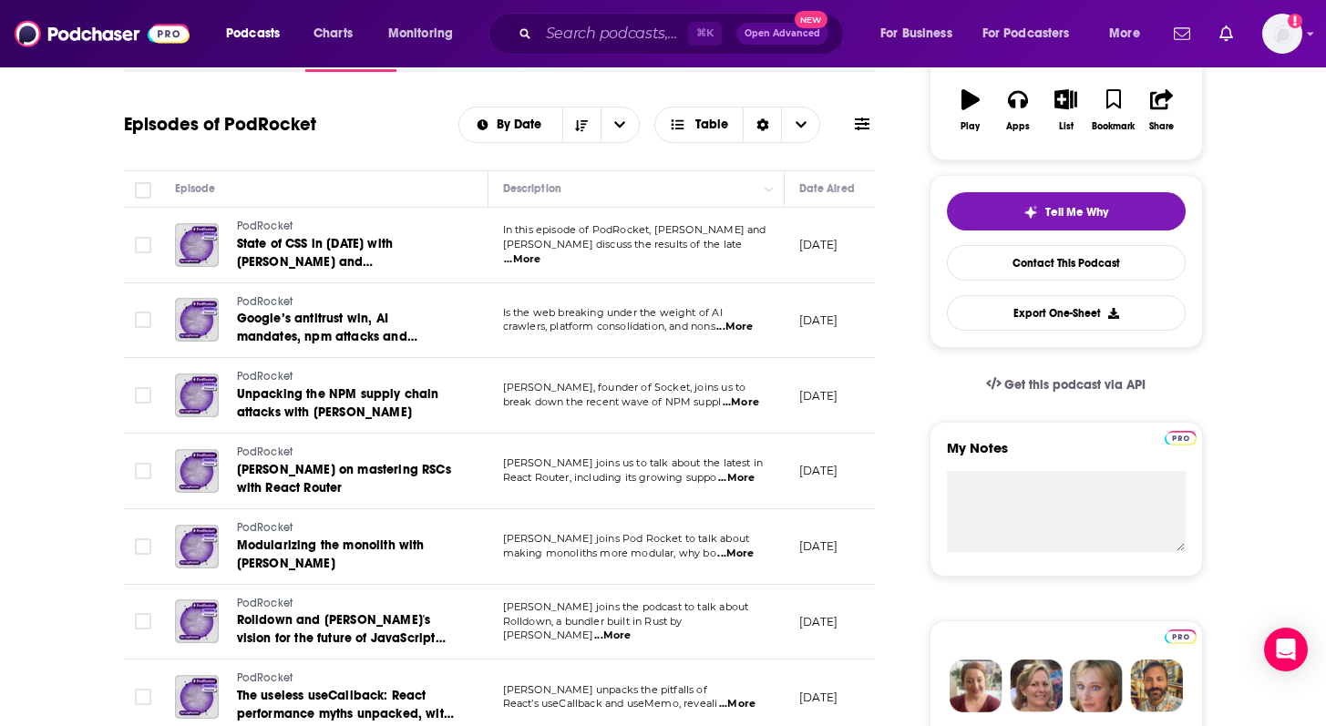
scroll to position [0, 0]
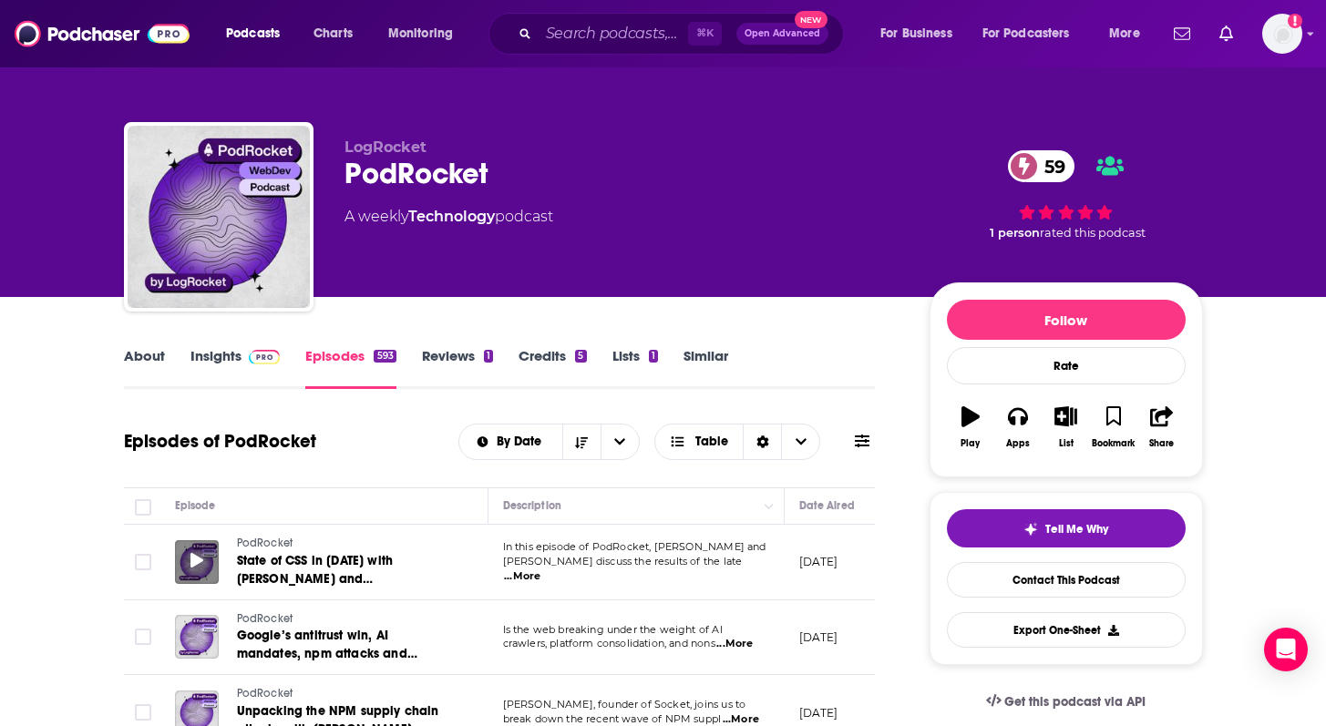
click at [195, 562] on icon at bounding box center [196, 560] width 13 height 15
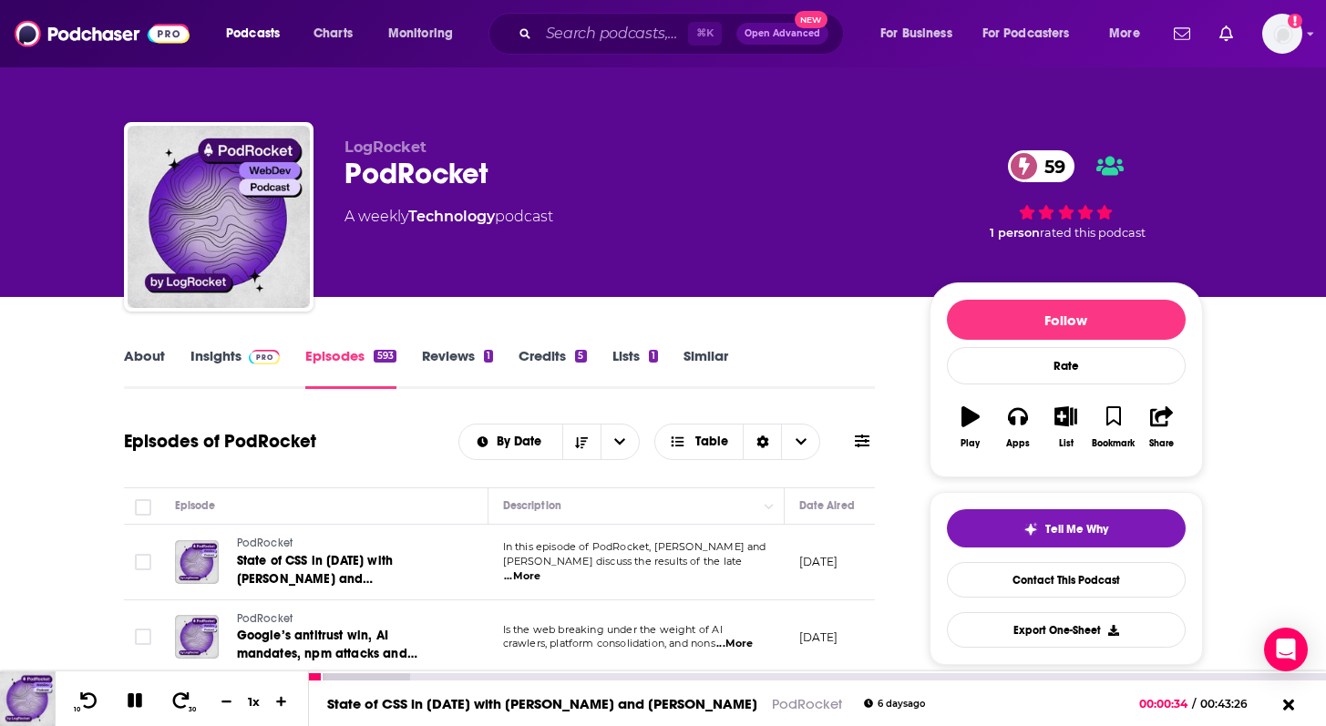
click at [140, 703] on icon at bounding box center [135, 700] width 15 height 15
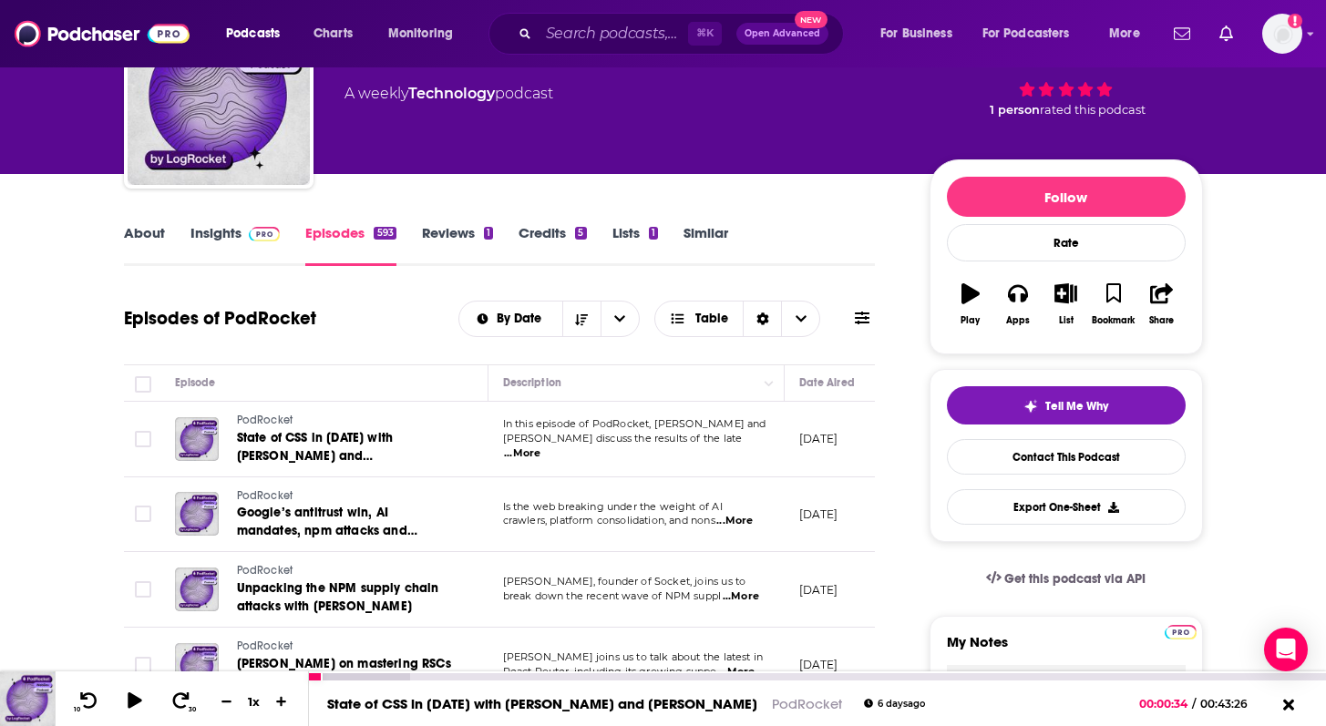
scroll to position [126, 0]
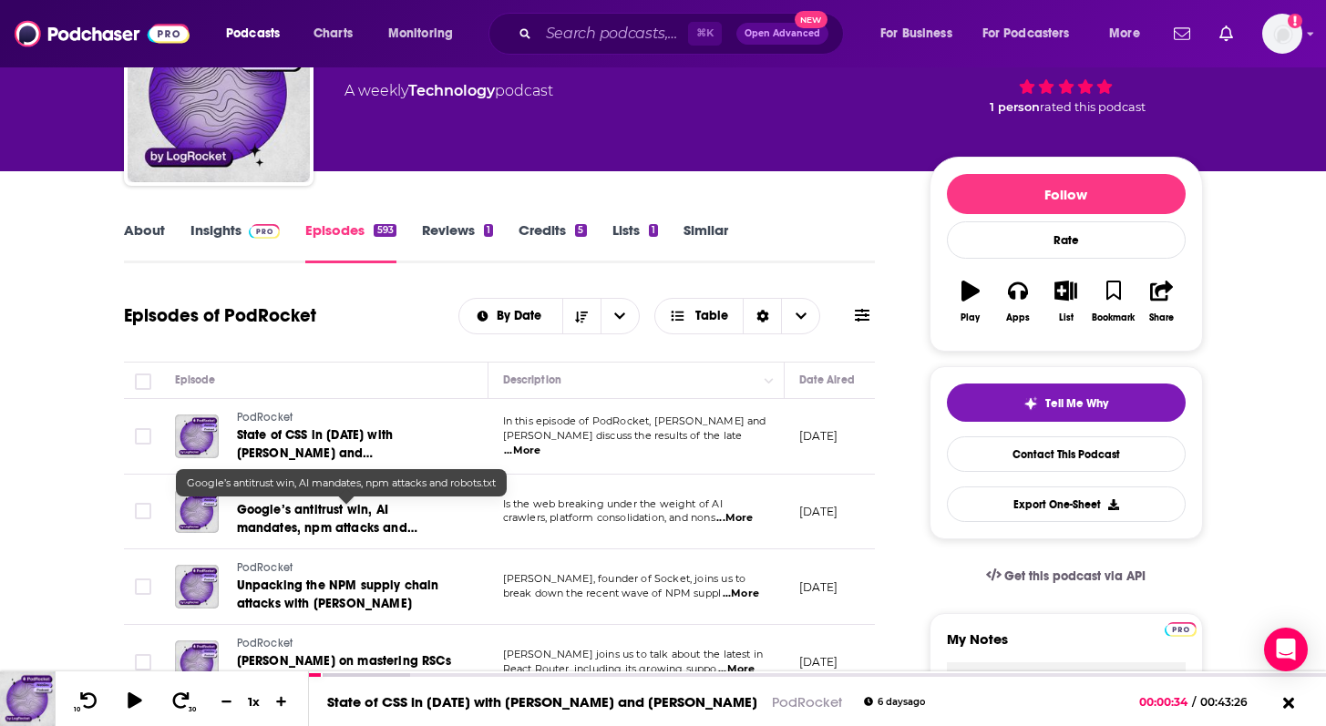
click at [283, 513] on span "Google’s antitrust win, AI mandates, npm attacks and robots.txt" at bounding box center [327, 528] width 180 height 52
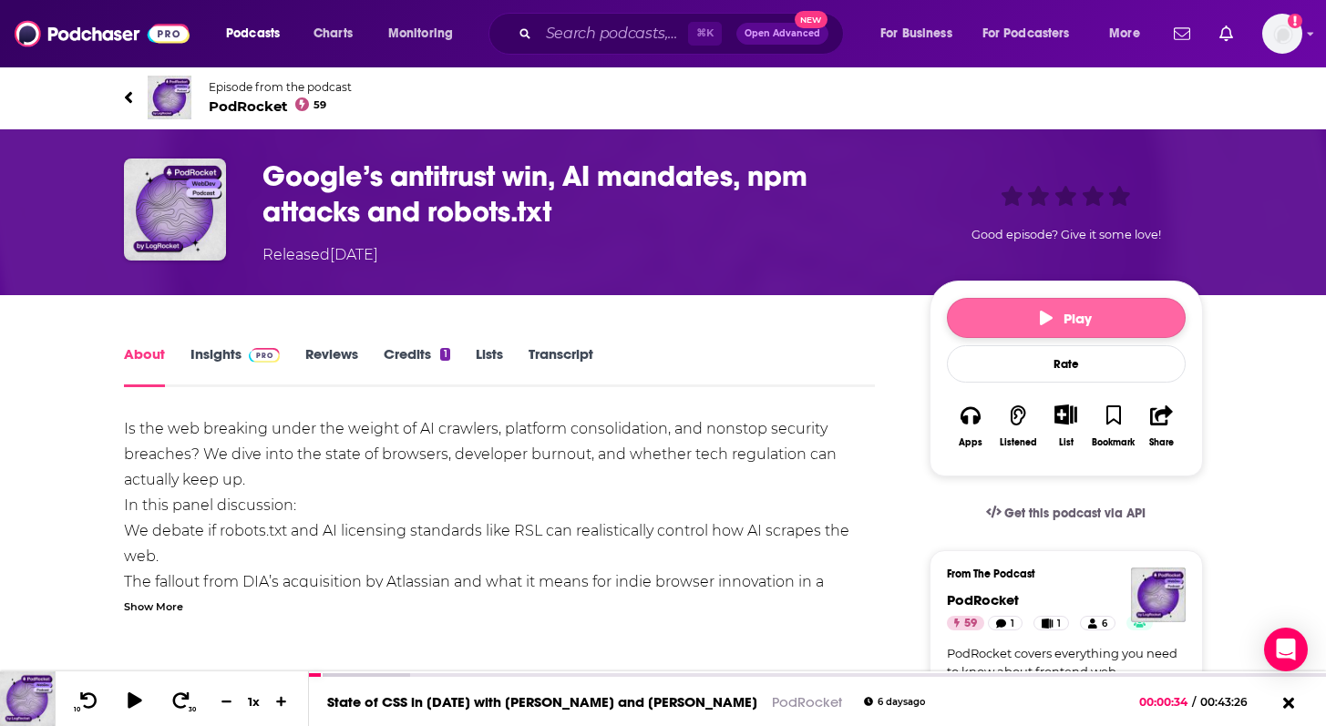
click at [1062, 310] on span "Play" at bounding box center [1066, 318] width 52 height 17
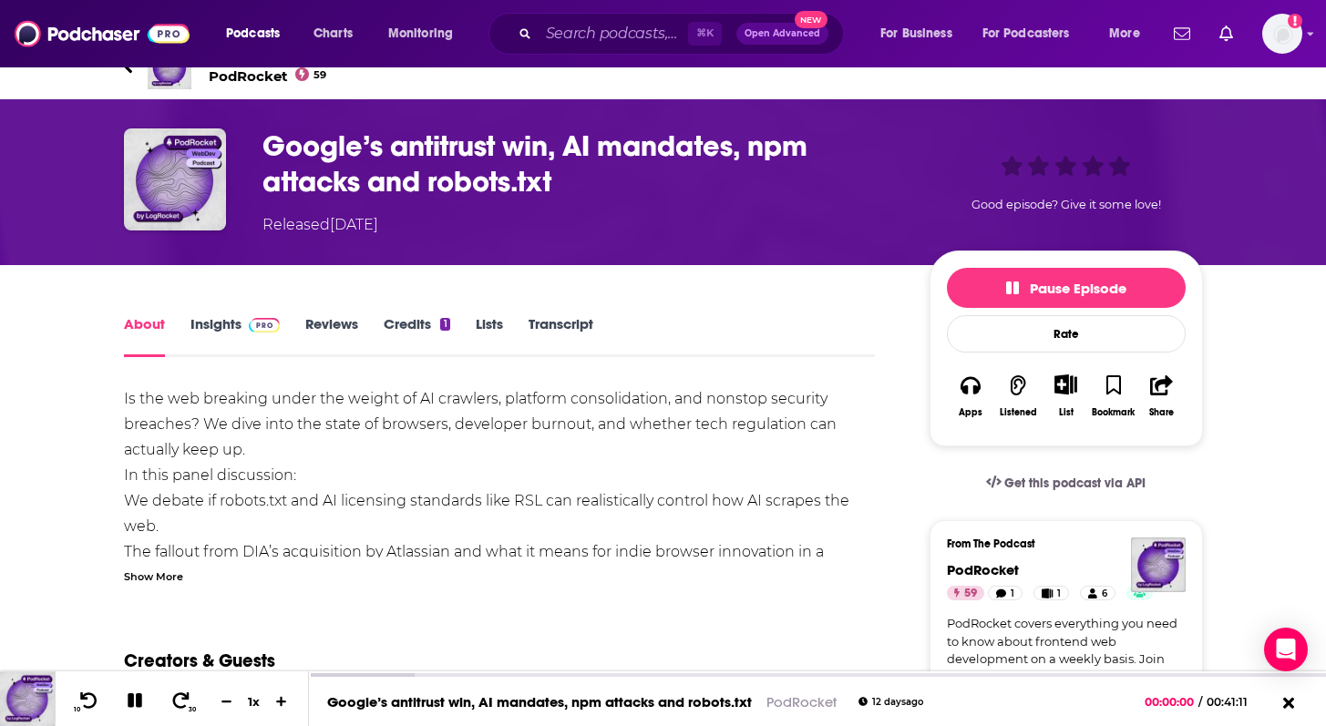
scroll to position [32, 0]
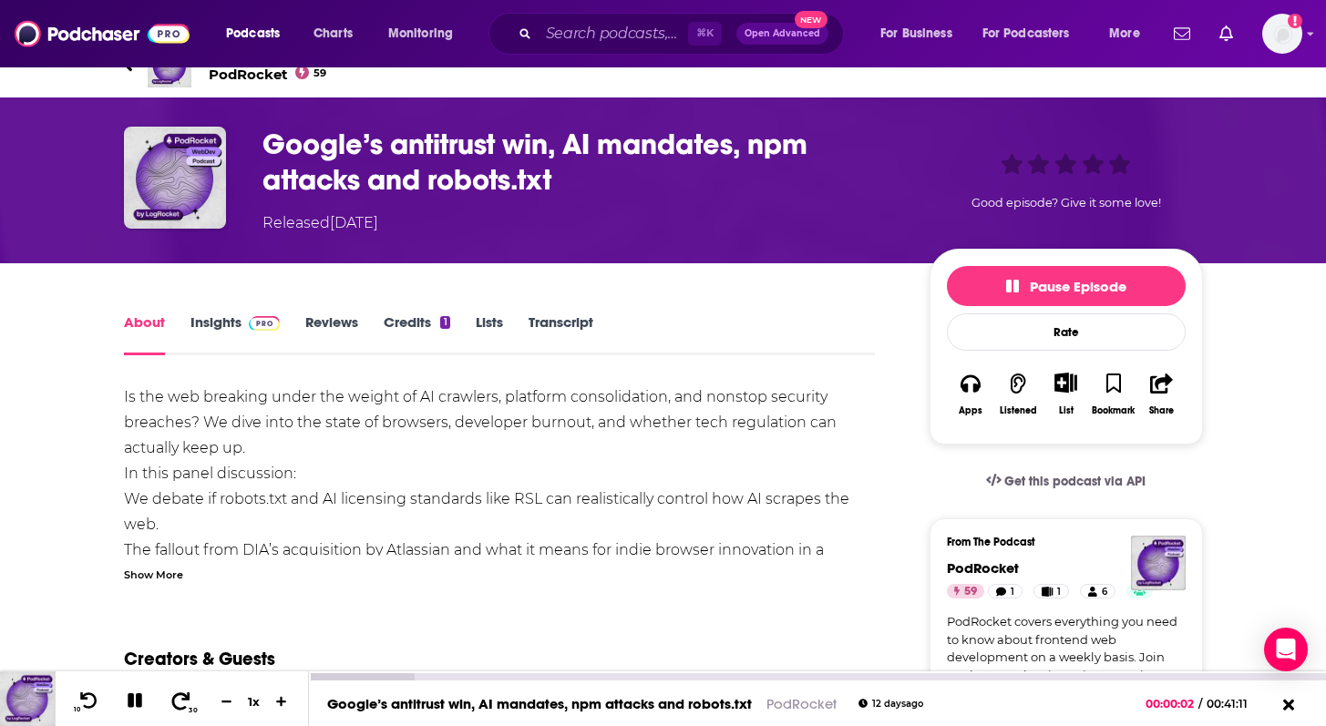
click at [179, 706] on icon at bounding box center [180, 701] width 23 height 18
click at [140, 716] on div "10 30 1 x" at bounding box center [182, 699] width 254 height 55
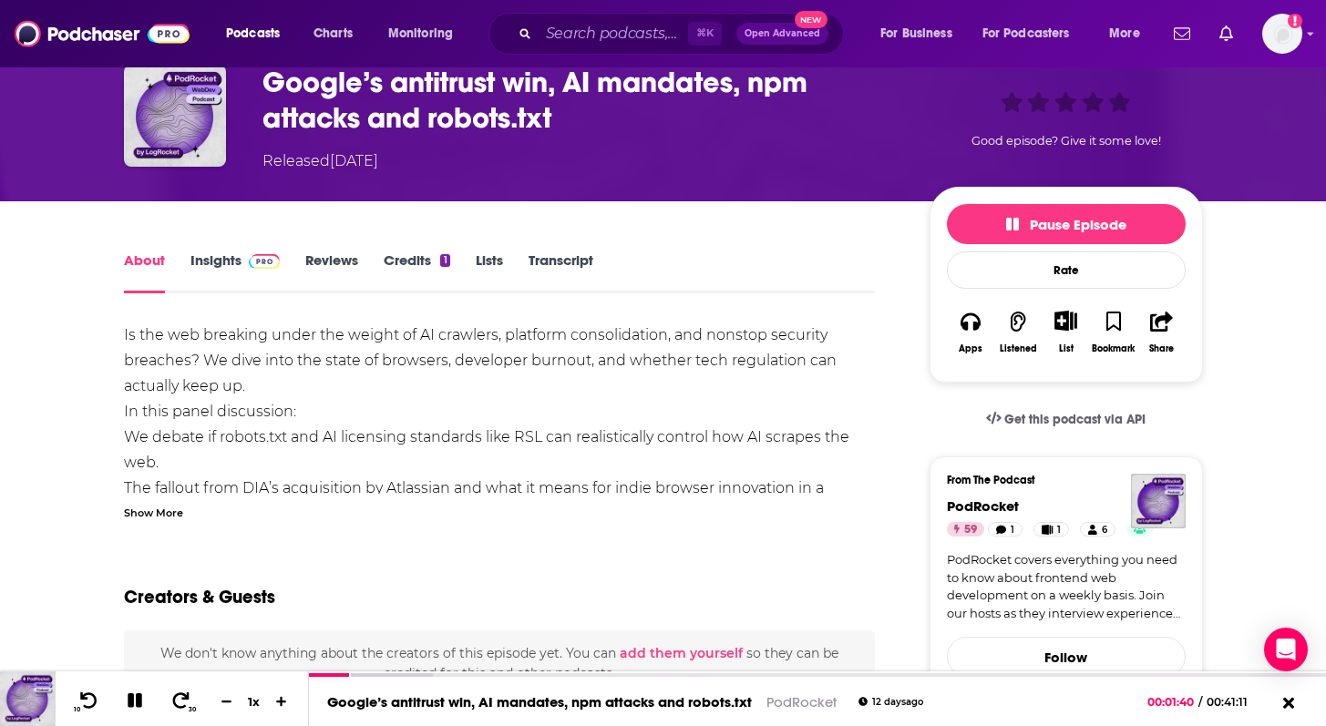
scroll to position [109, 0]
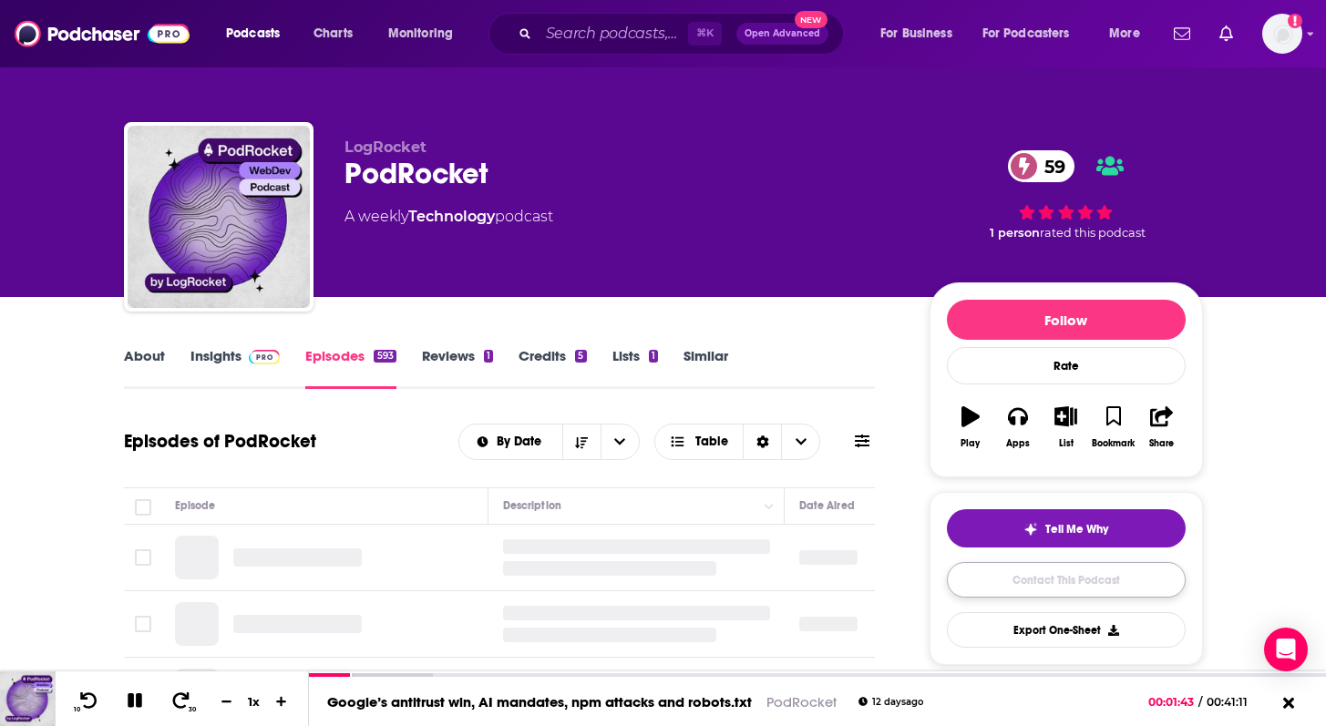
click at [1016, 570] on link "Contact This Podcast" at bounding box center [1066, 580] width 239 height 36
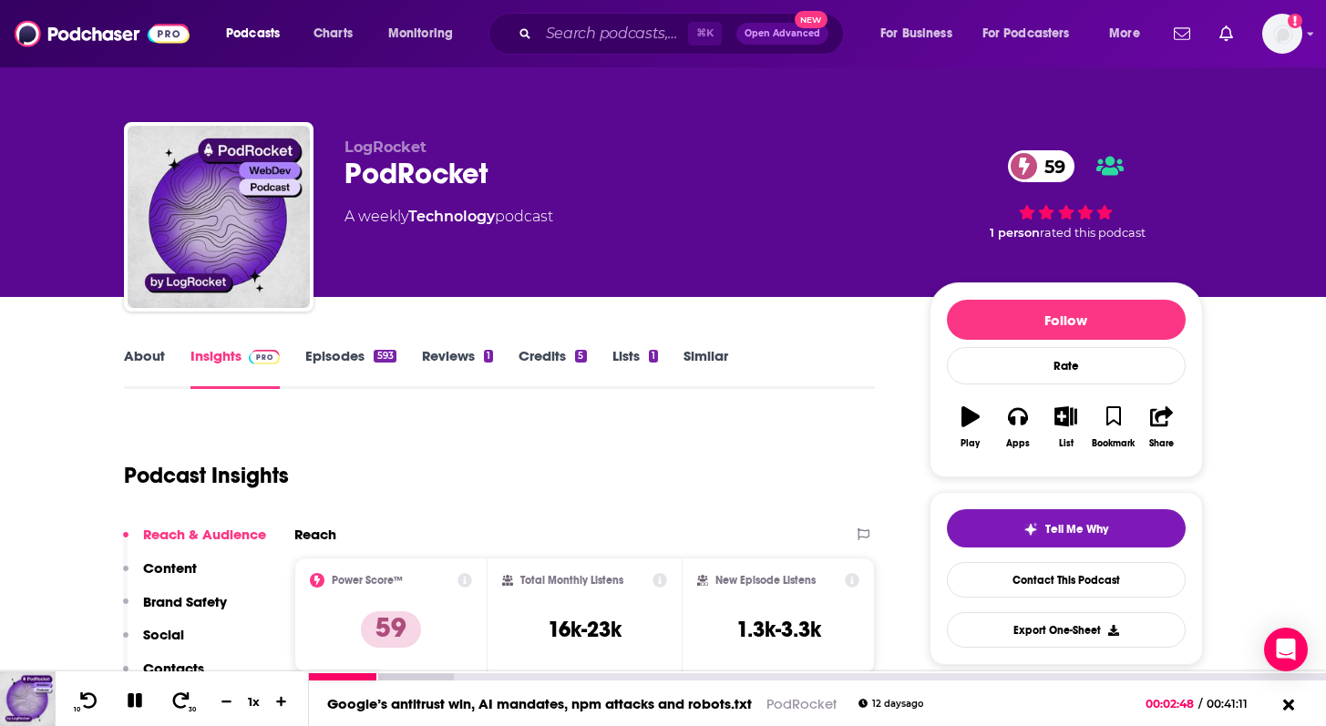
click at [129, 699] on icon at bounding box center [135, 700] width 15 height 15
click at [594, 39] on input "Search podcasts, credits, & more..." at bounding box center [613, 33] width 149 height 29
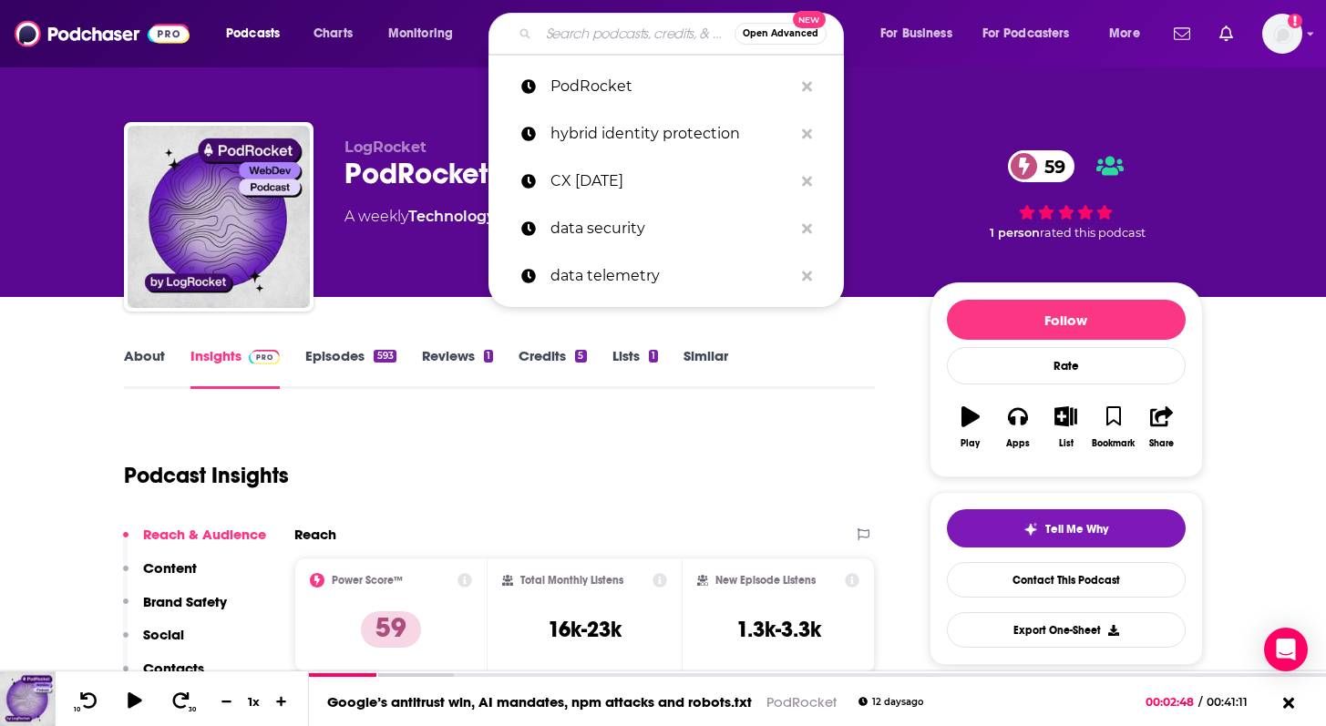
paste input "Stytch"
type input "Stytch"
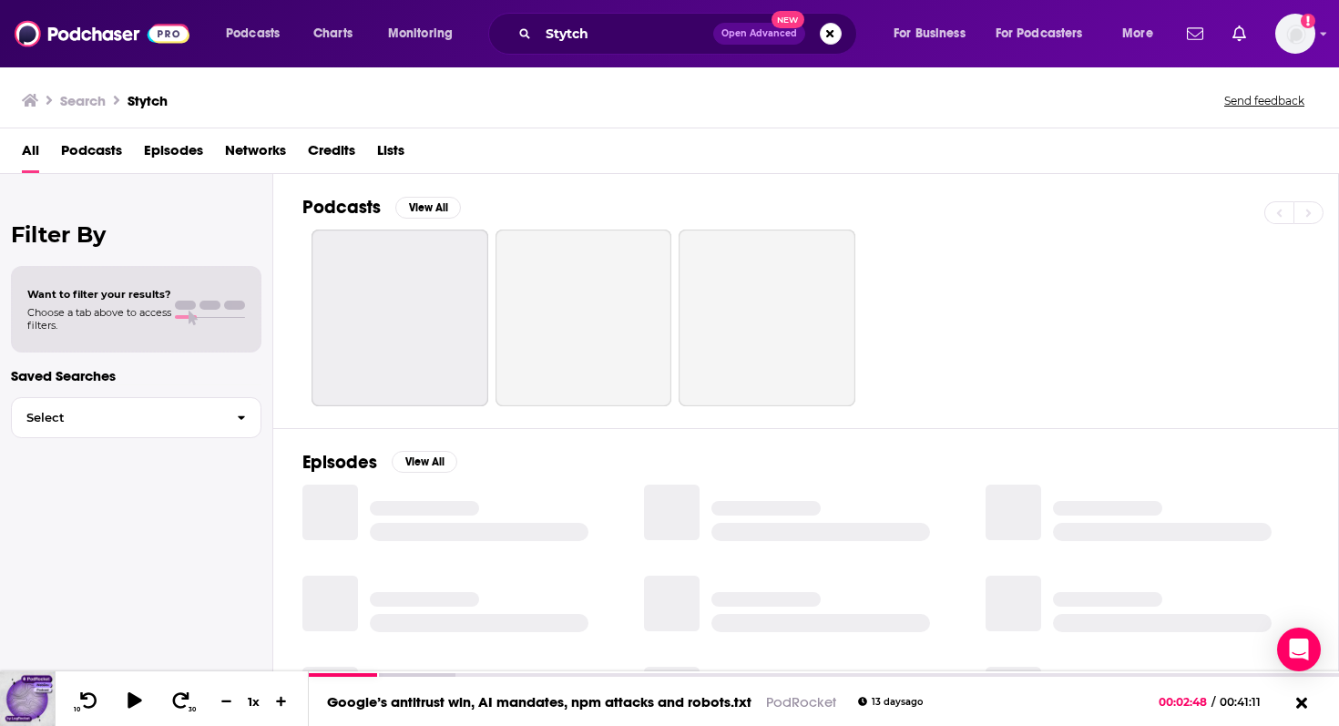
click at [110, 147] on span "Podcasts" at bounding box center [91, 154] width 61 height 37
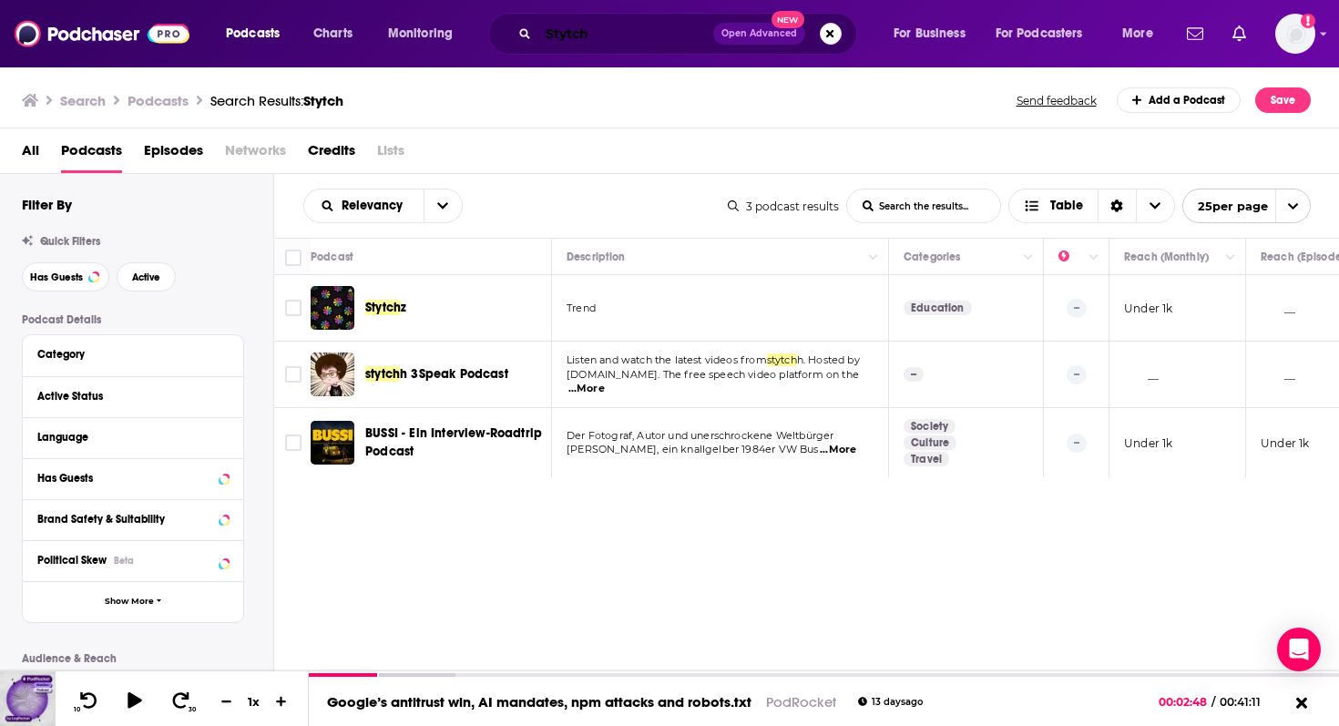
click at [617, 31] on input "Stytch" at bounding box center [626, 33] width 175 height 29
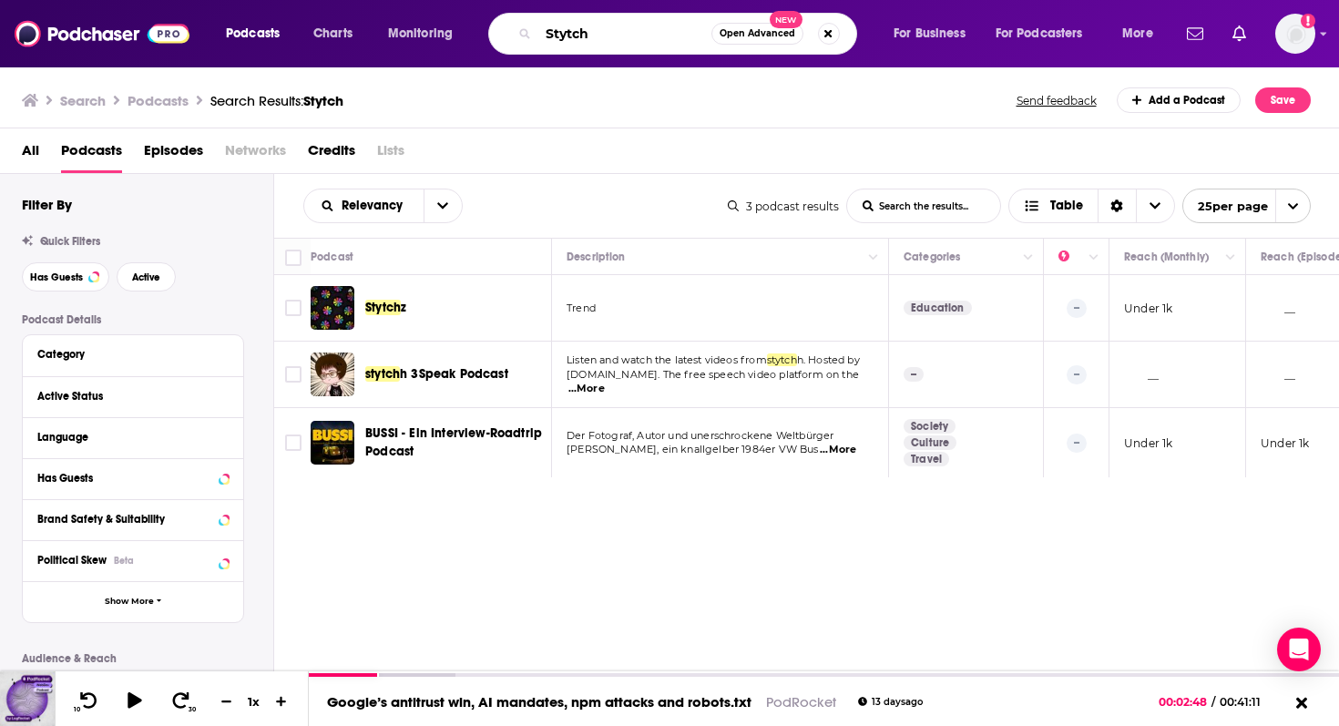
drag, startPoint x: 629, startPoint y: 33, endPoint x: 487, endPoint y: 34, distance: 141.2
click at [487, 34] on div "Podcasts Charts Monitoring Stytch Open Advanced New For Business For Podcasters…" at bounding box center [692, 34] width 958 height 42
paste input "Auth0"
type input "Auth0"
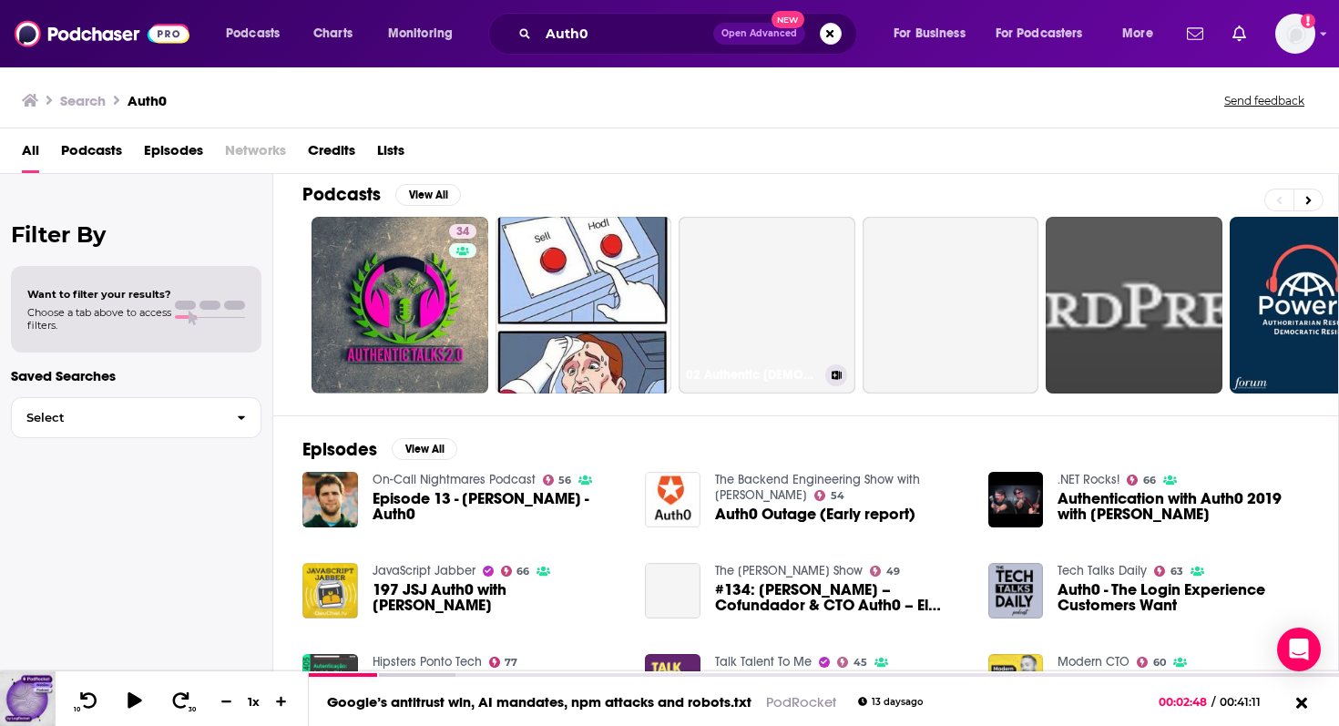
scroll to position [18, 0]
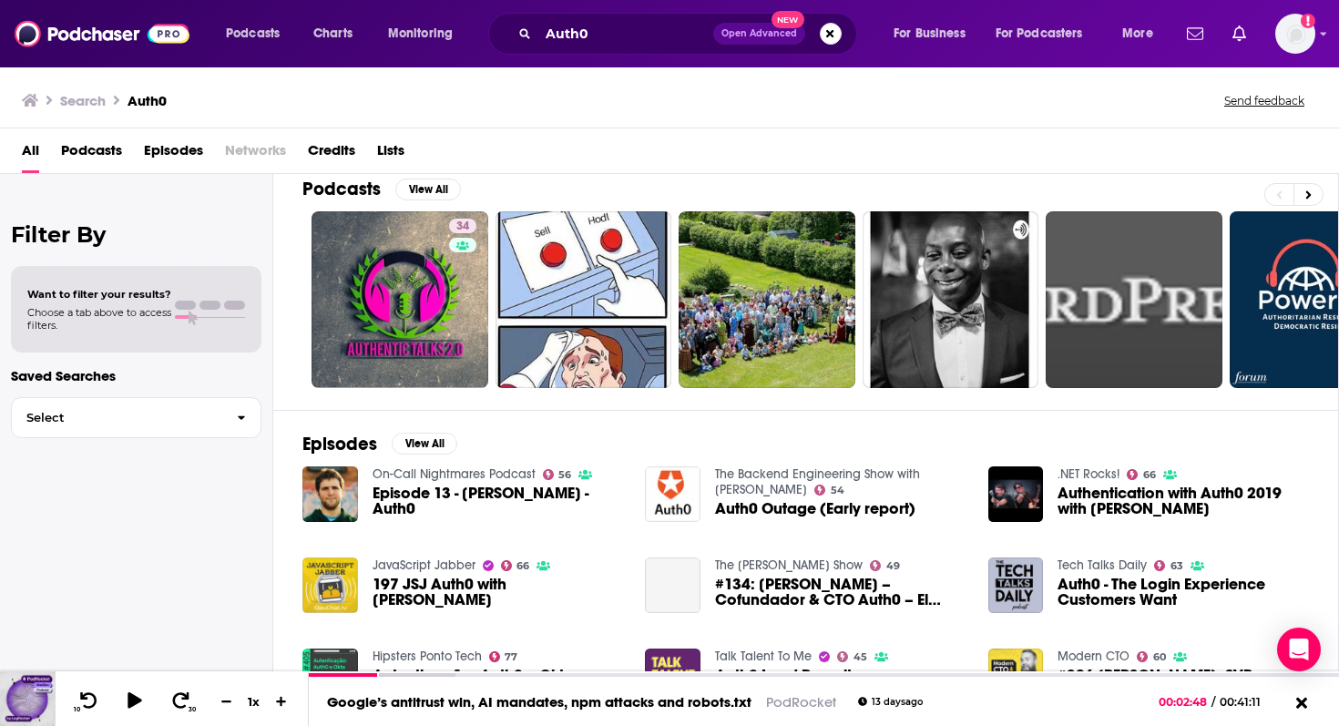
click at [100, 153] on span "Podcasts" at bounding box center [91, 154] width 61 height 37
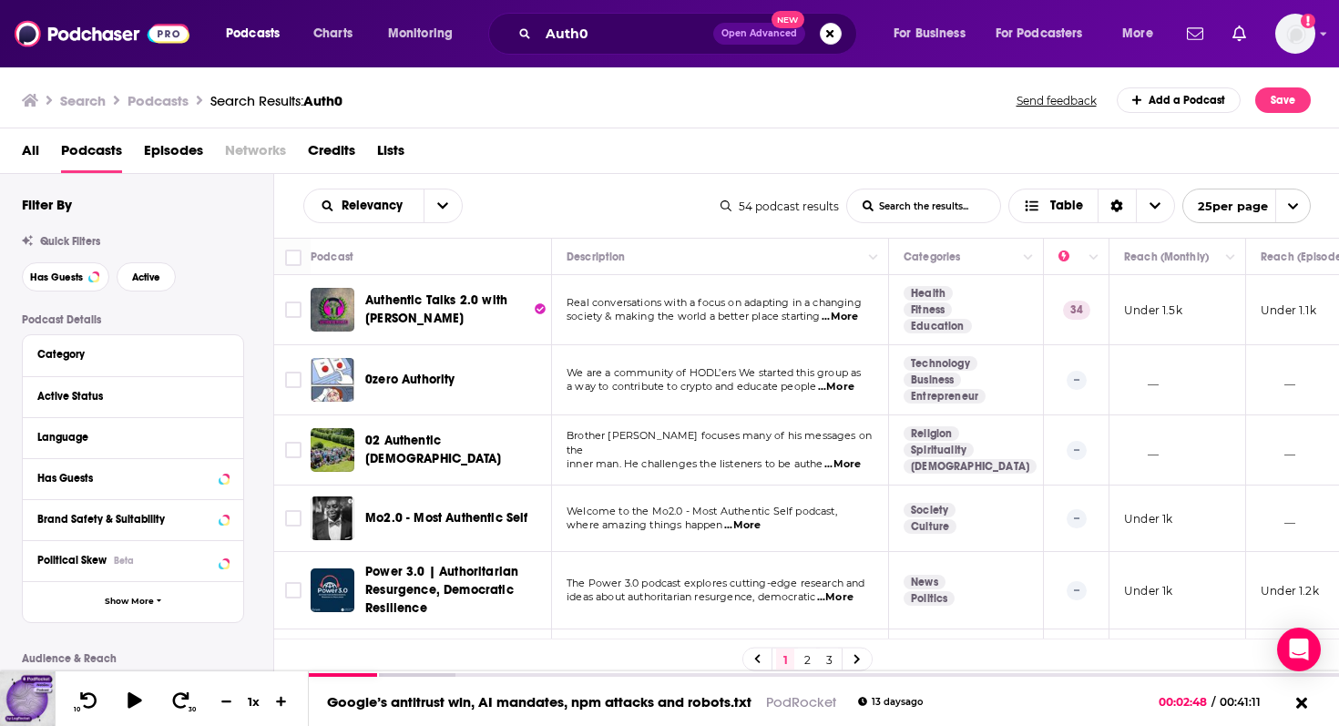
click at [849, 318] on span "...More" at bounding box center [840, 317] width 36 height 15
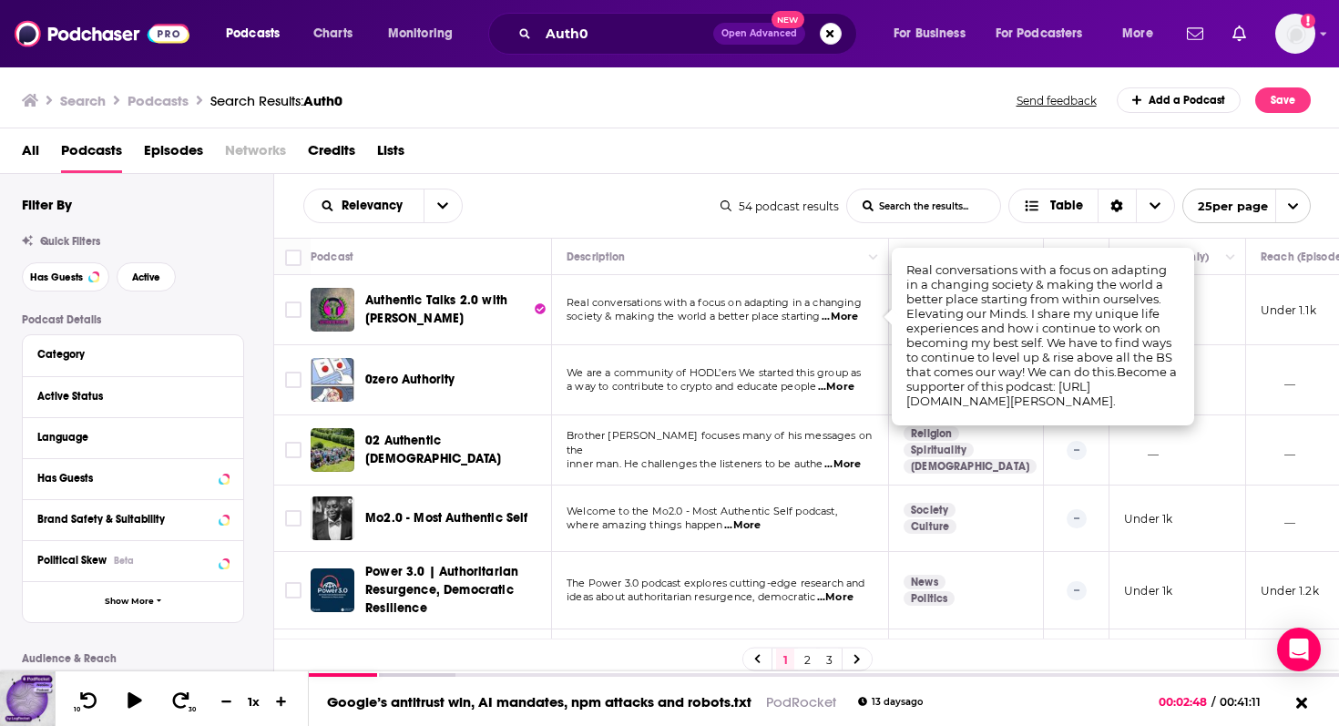
click at [770, 26] on button "Open Advanced New" at bounding box center [759, 34] width 92 height 22
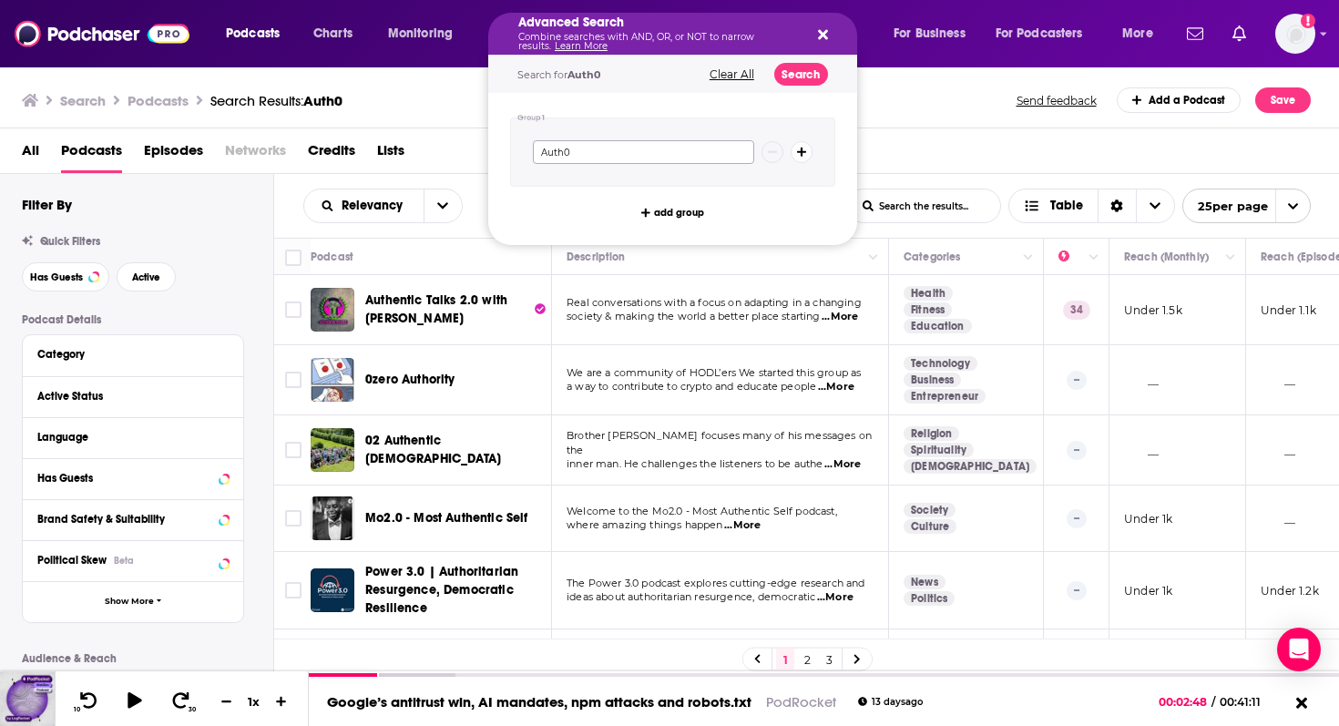
click at [676, 159] on input "Auth0" at bounding box center [643, 152] width 221 height 24
click at [840, 36] on div "Advanced Search Combine searches with AND, OR, or NOT to narrow results. Learn …" at bounding box center [672, 34] width 369 height 42
click at [828, 35] on div "Advanced Search Combine searches with AND, OR, or NOT to narrow results. Learn …" at bounding box center [672, 34] width 369 height 42
click at [827, 24] on div "Advanced Search Combine searches with AND, OR, or NOT to narrow results. Learn …" at bounding box center [672, 34] width 369 height 42
click at [827, 26] on div "Advanced Search Combine searches with AND, OR, or NOT to narrow results. Learn …" at bounding box center [672, 34] width 369 height 42
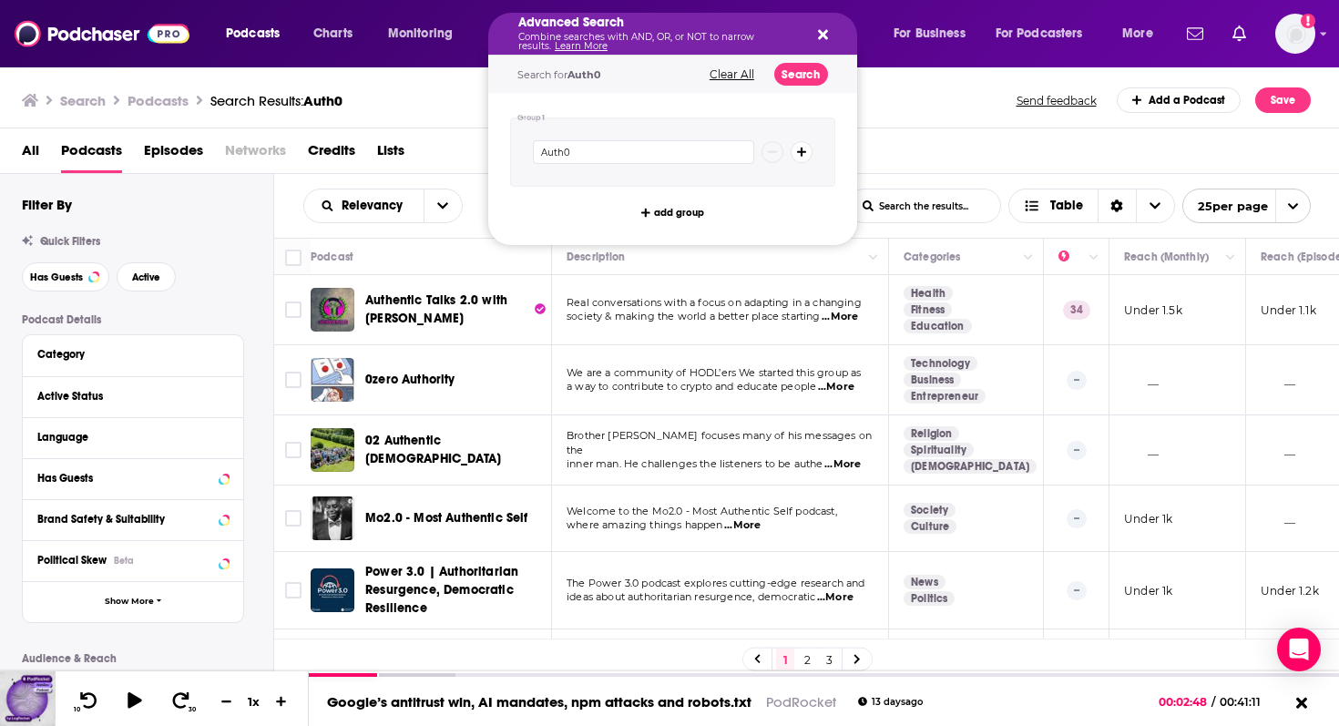
click at [827, 30] on div "Advanced Search Combine searches with AND, OR, or NOT to narrow results. Learn …" at bounding box center [672, 34] width 369 height 42
click at [826, 43] on div "Advanced Search Combine searches with AND, OR, or NOT to narrow results. Learn …" at bounding box center [672, 34] width 369 height 42
click at [826, 39] on icon "Search podcasts, credits, & more..." at bounding box center [823, 34] width 10 height 15
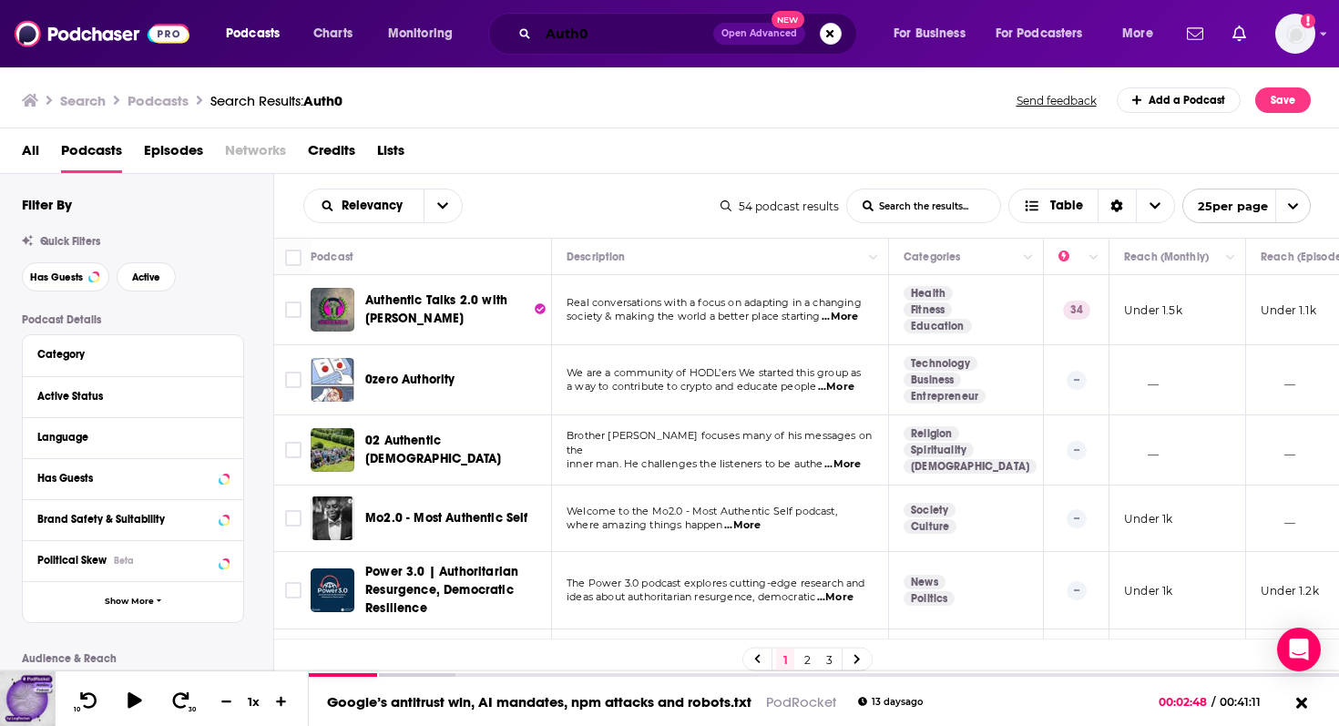
click at [604, 29] on input "Auth0" at bounding box center [626, 33] width 175 height 29
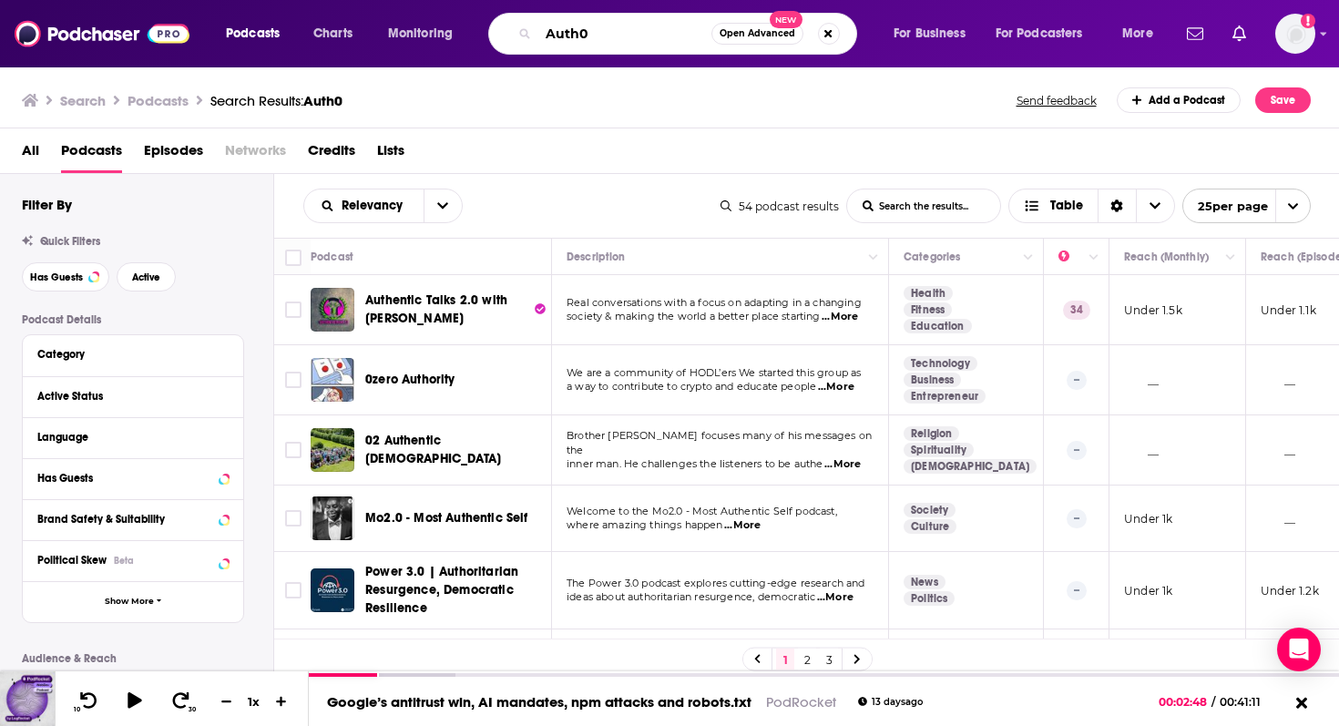
drag, startPoint x: 604, startPoint y: 29, endPoint x: 493, endPoint y: 42, distance: 111.9
click at [493, 42] on div "Auth0 Open Advanced New" at bounding box center [672, 34] width 369 height 42
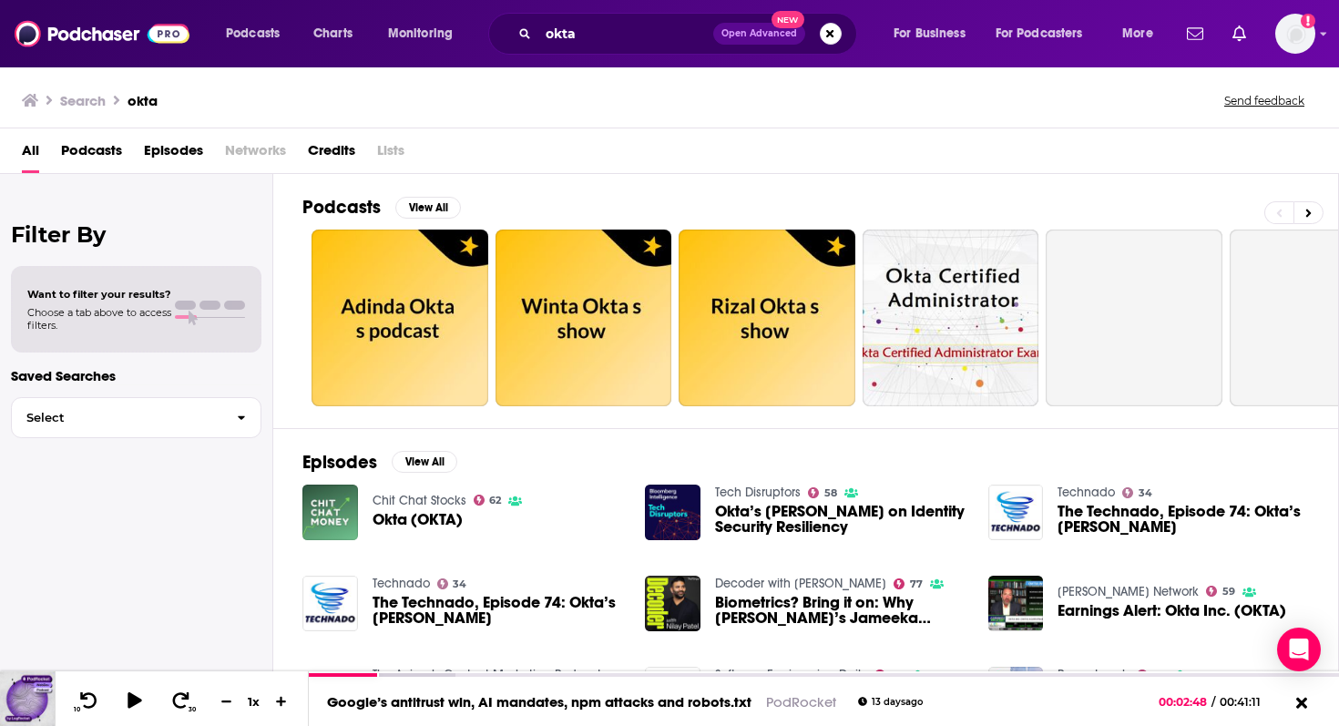
click at [90, 143] on span "Podcasts" at bounding box center [91, 154] width 61 height 37
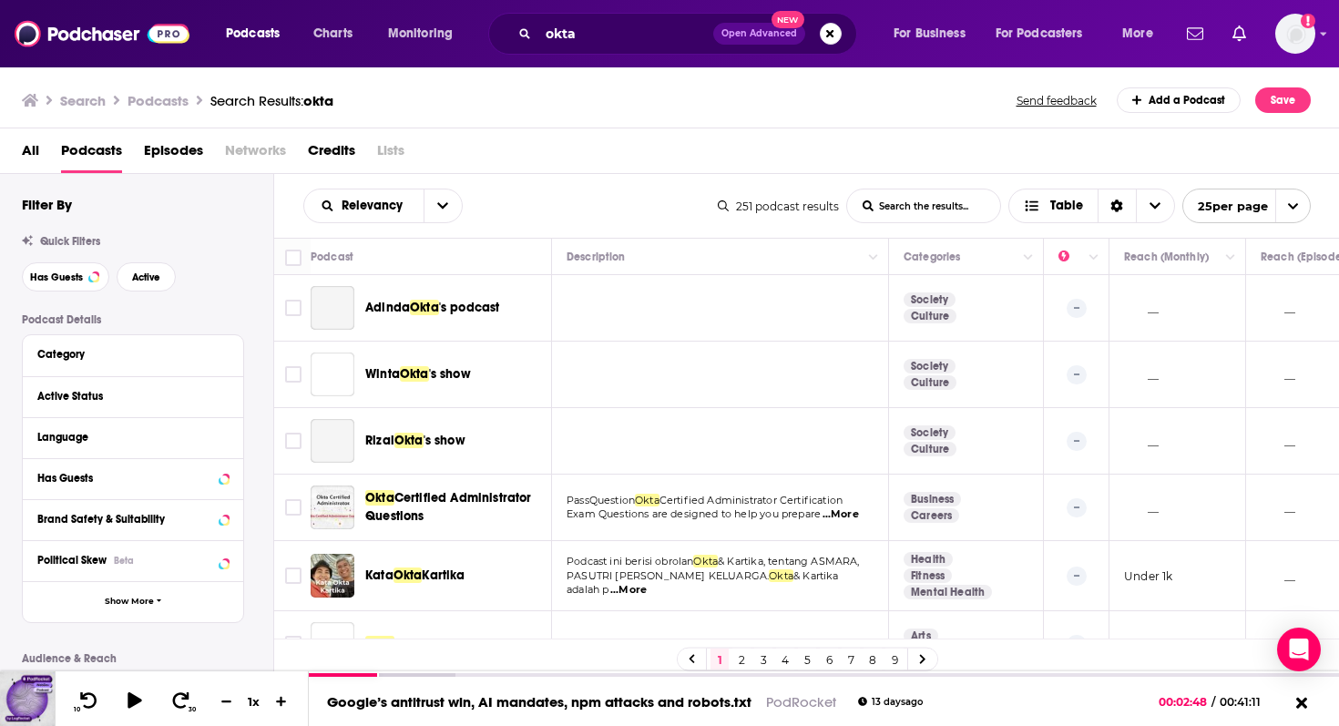
click at [180, 144] on span "Episodes" at bounding box center [173, 154] width 59 height 37
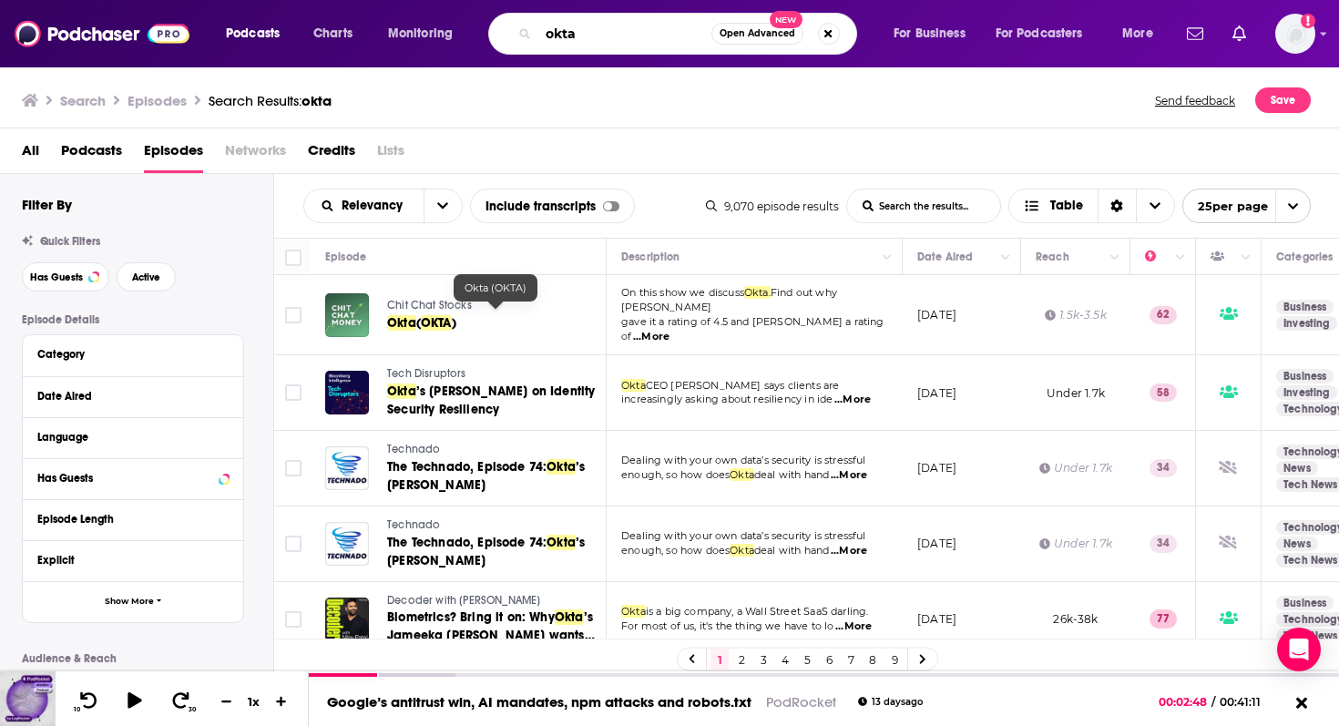
drag, startPoint x: 642, startPoint y: 29, endPoint x: 395, endPoint y: 65, distance: 249.5
click at [395, 65] on div "Podcasts Charts Monitoring okta Open Advanced New For Business For Podcasters M…" at bounding box center [669, 33] width 1339 height 67
click at [594, 30] on input "okta" at bounding box center [625, 33] width 173 height 29
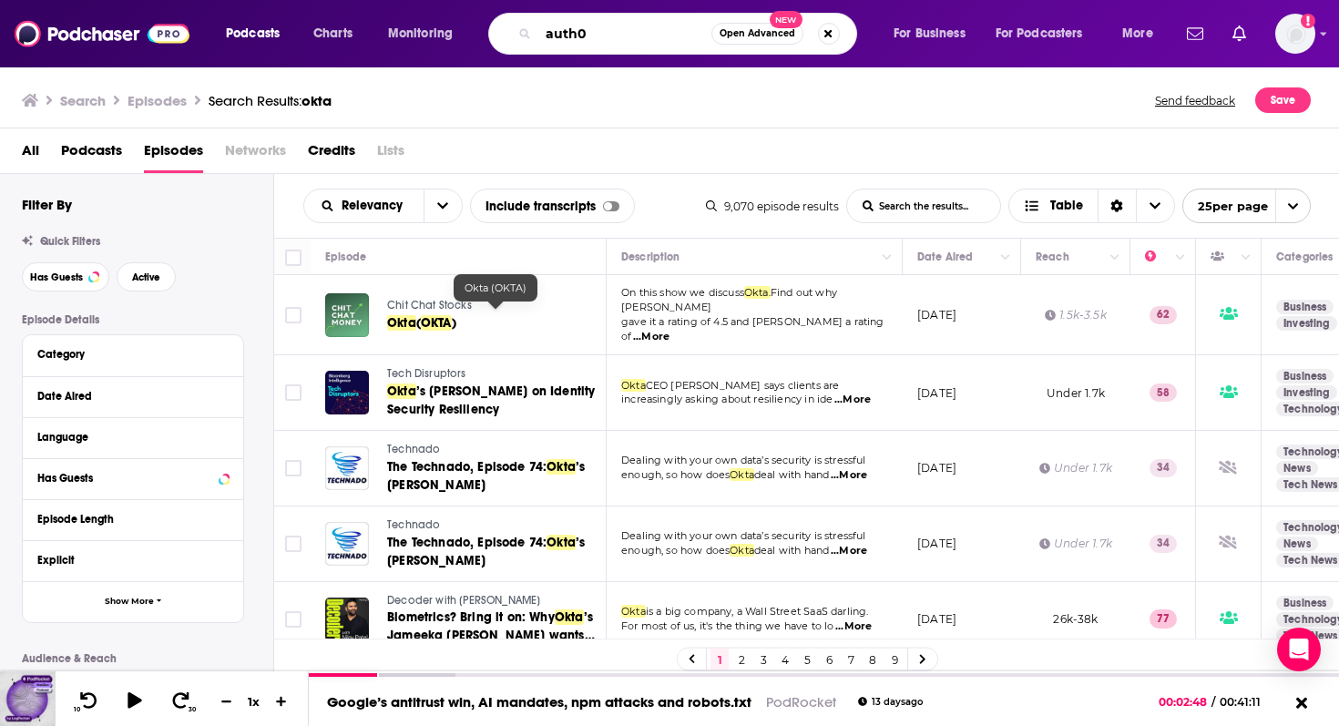
type input "auth0"
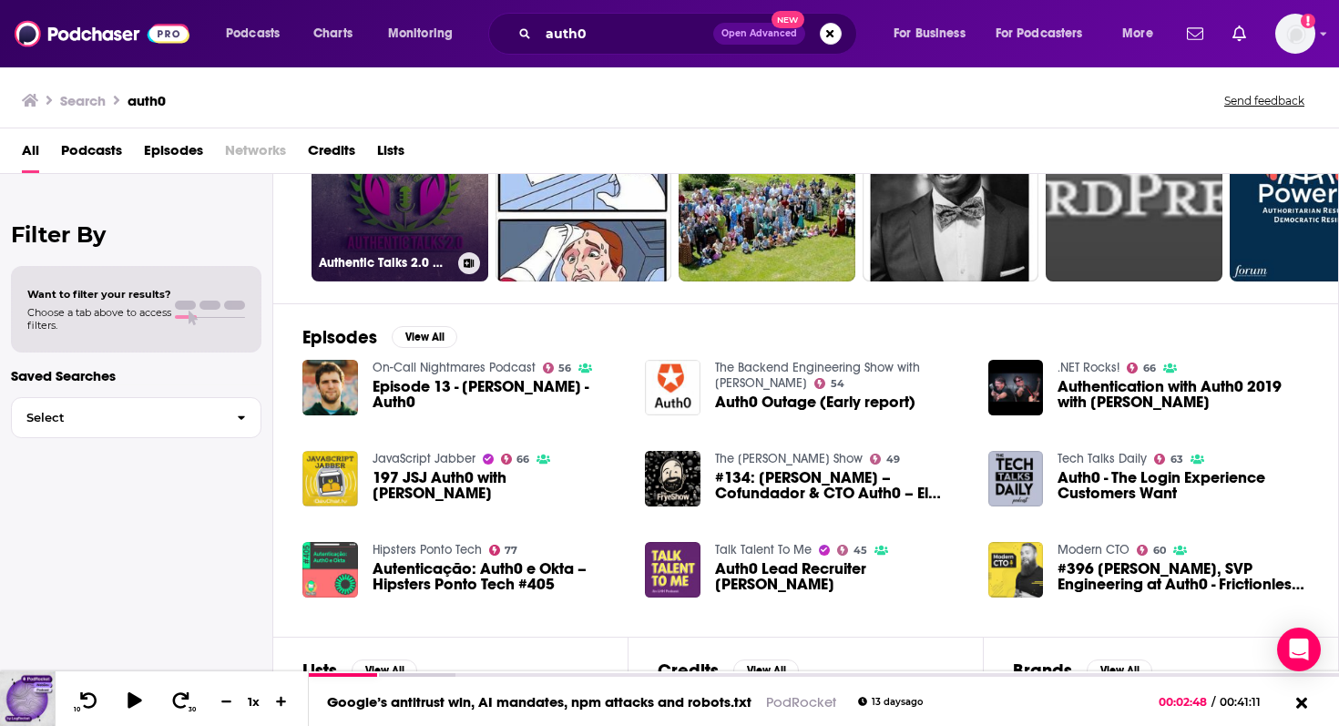
scroll to position [154, 0]
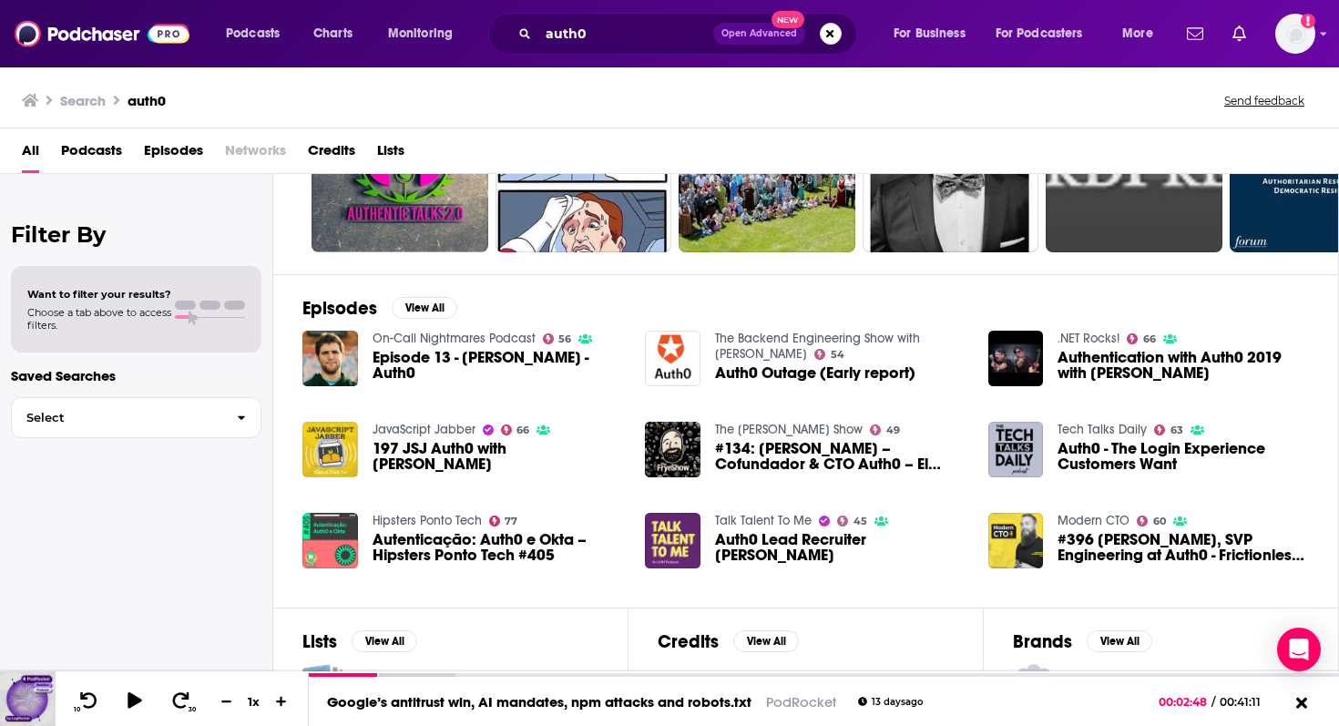
click at [154, 147] on span "Episodes" at bounding box center [173, 154] width 59 height 37
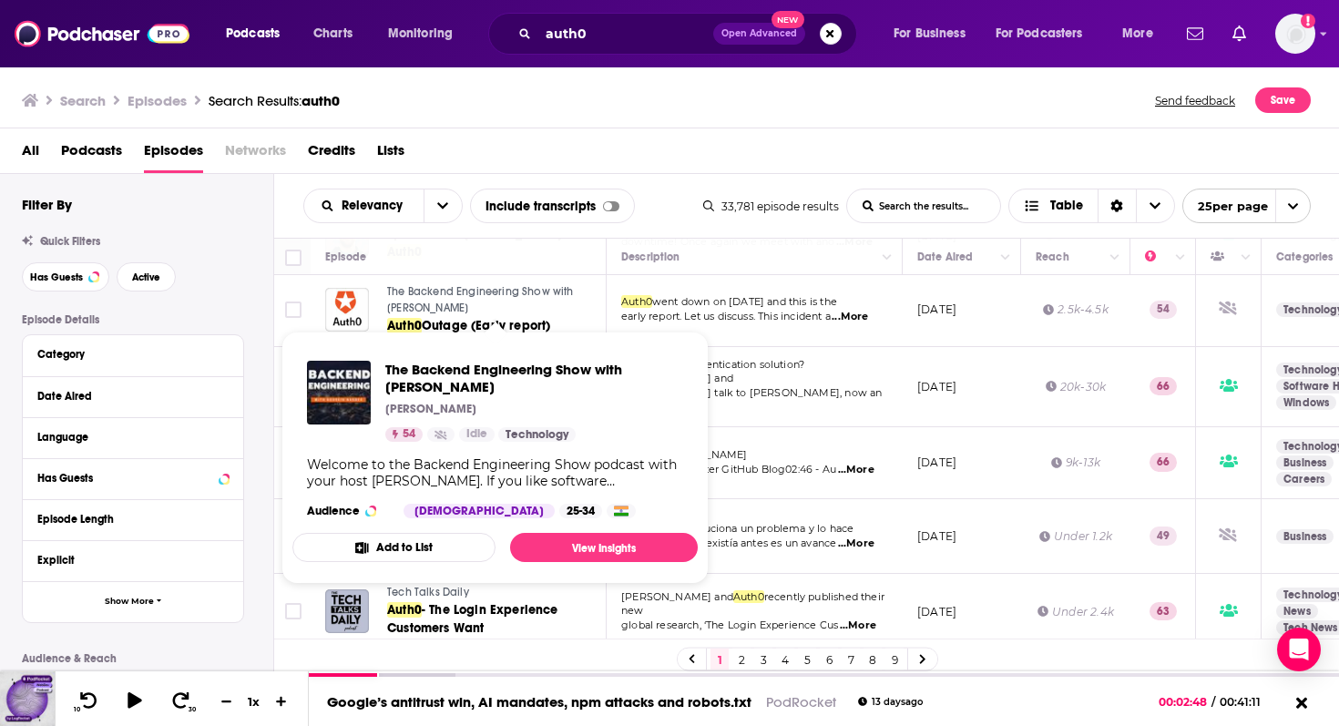
scroll to position [82, 0]
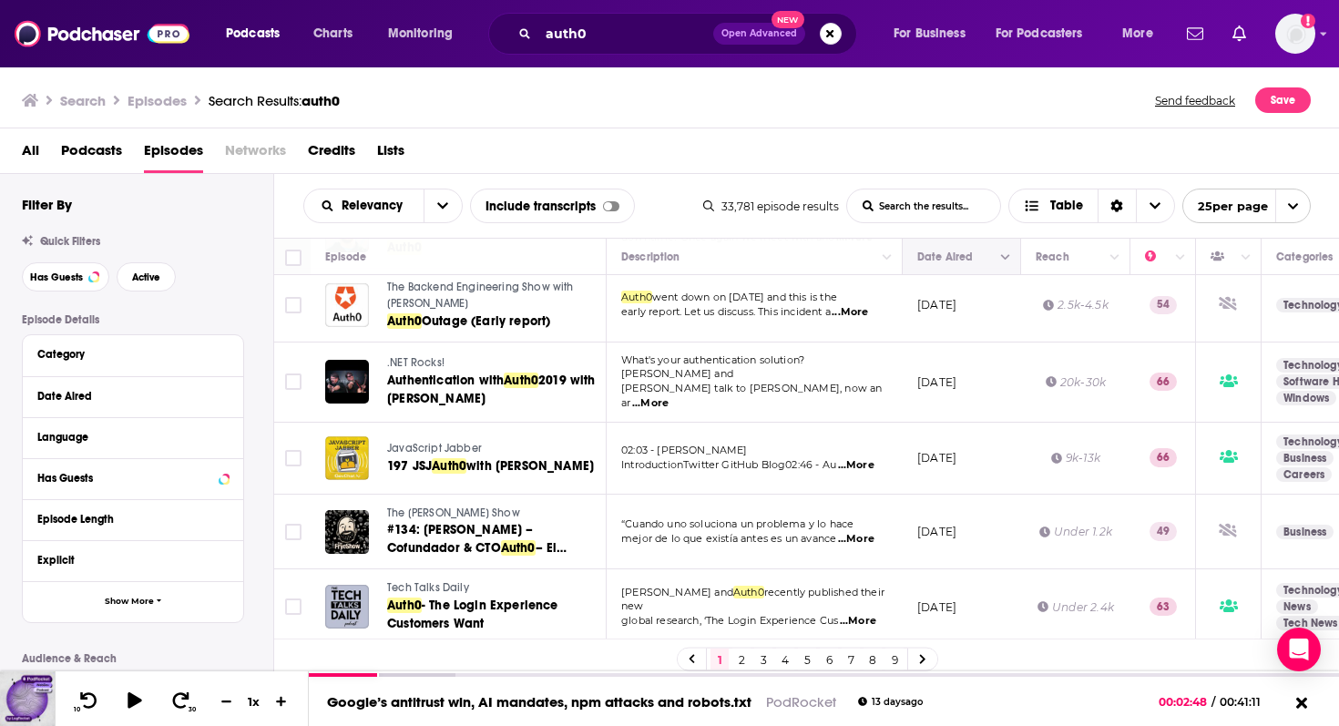
click at [944, 254] on button "Move" at bounding box center [960, 257] width 88 height 22
click at [944, 262] on button "Move" at bounding box center [960, 257] width 88 height 22
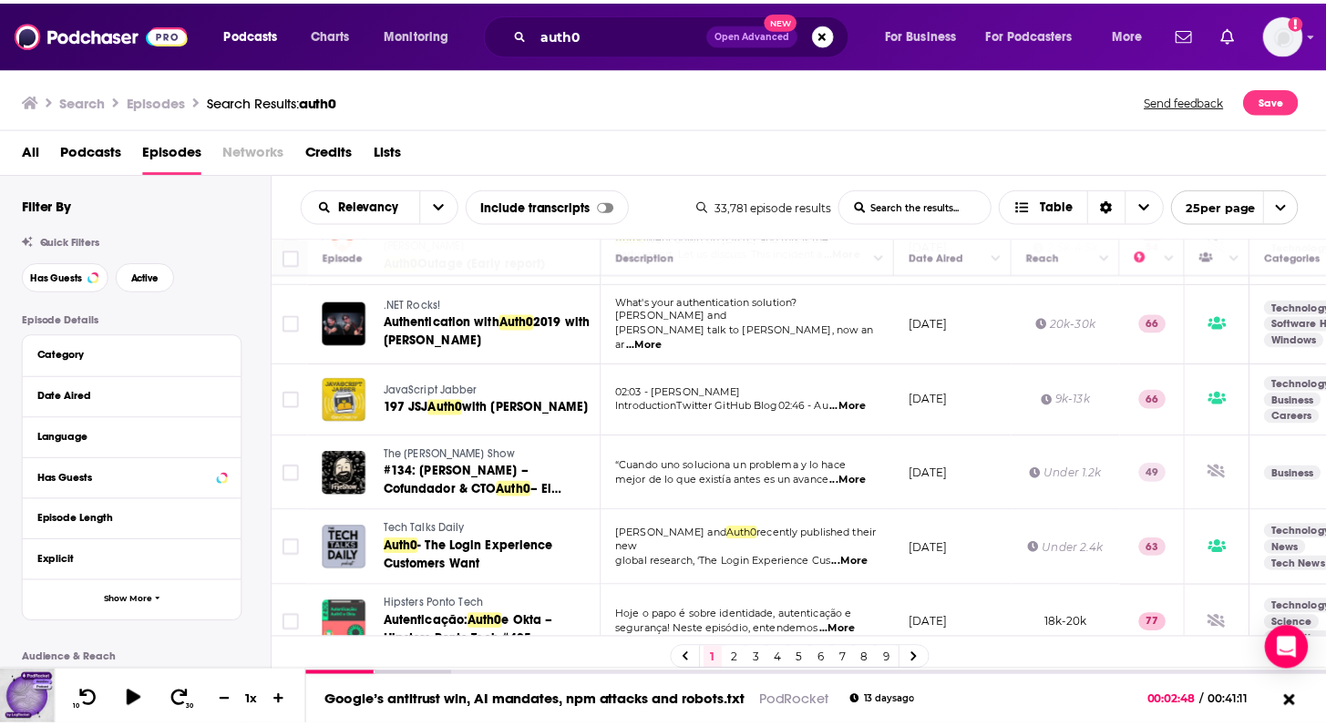
scroll to position [141, 0]
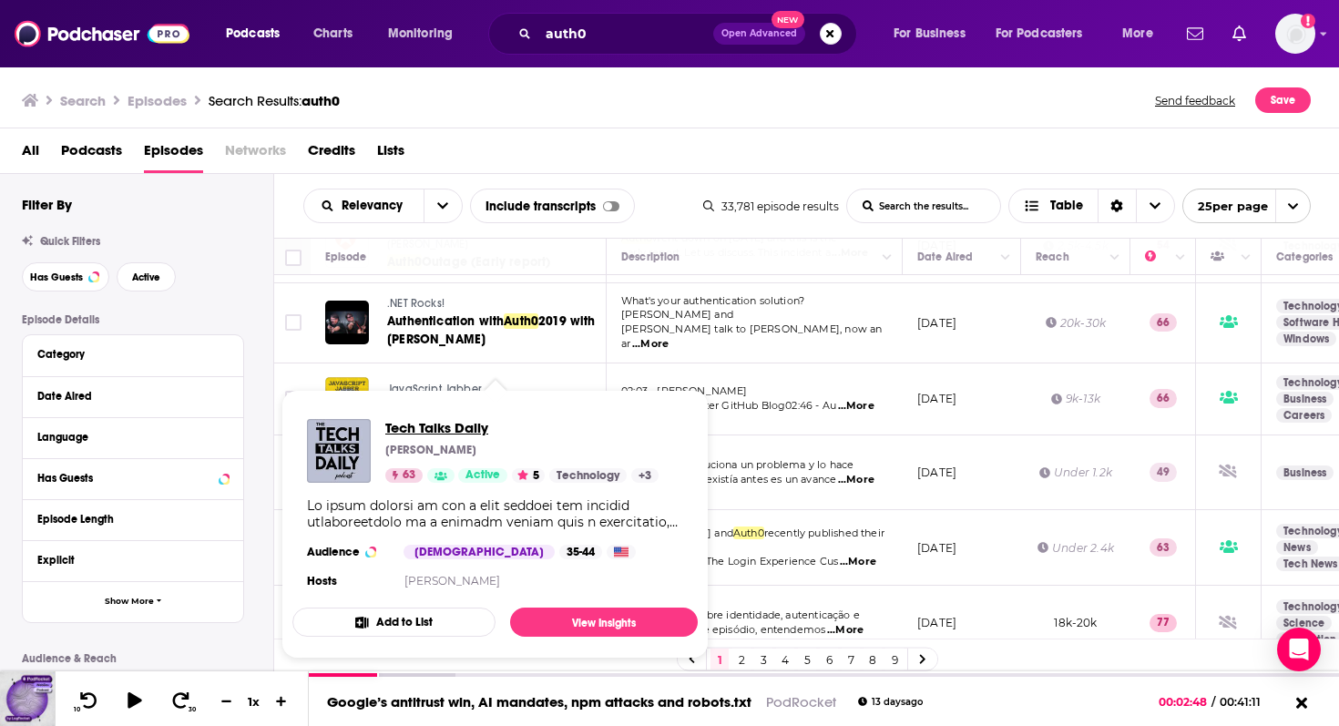
click at [444, 427] on span "Tech Talks Daily" at bounding box center [521, 427] width 273 height 17
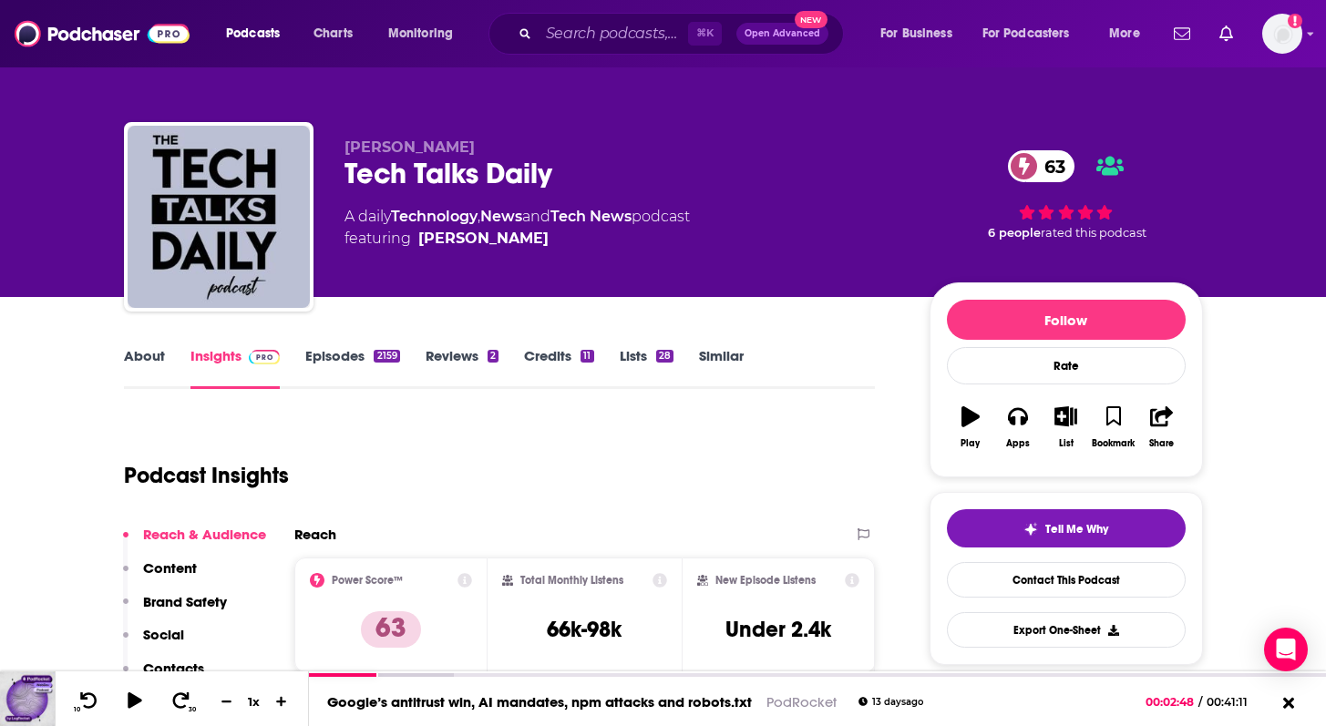
scroll to position [108, 0]
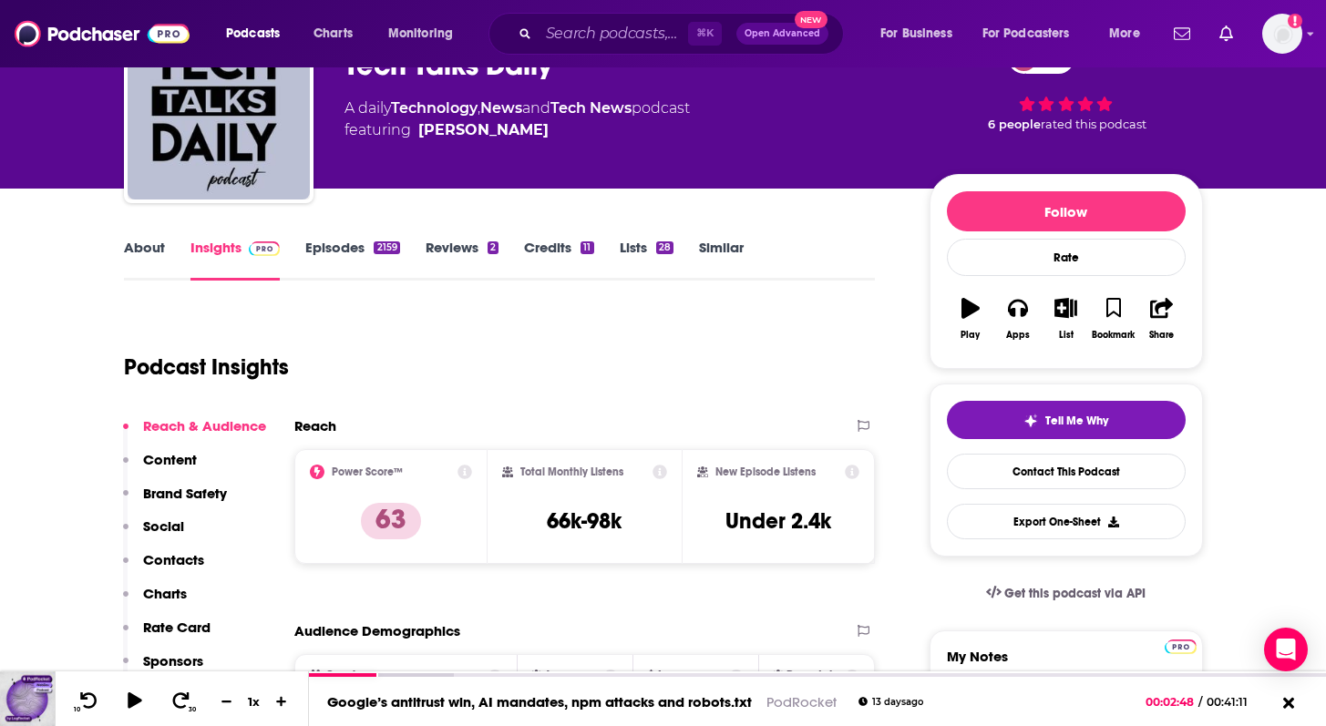
click at [336, 244] on link "Episodes 2159" at bounding box center [352, 260] width 94 height 42
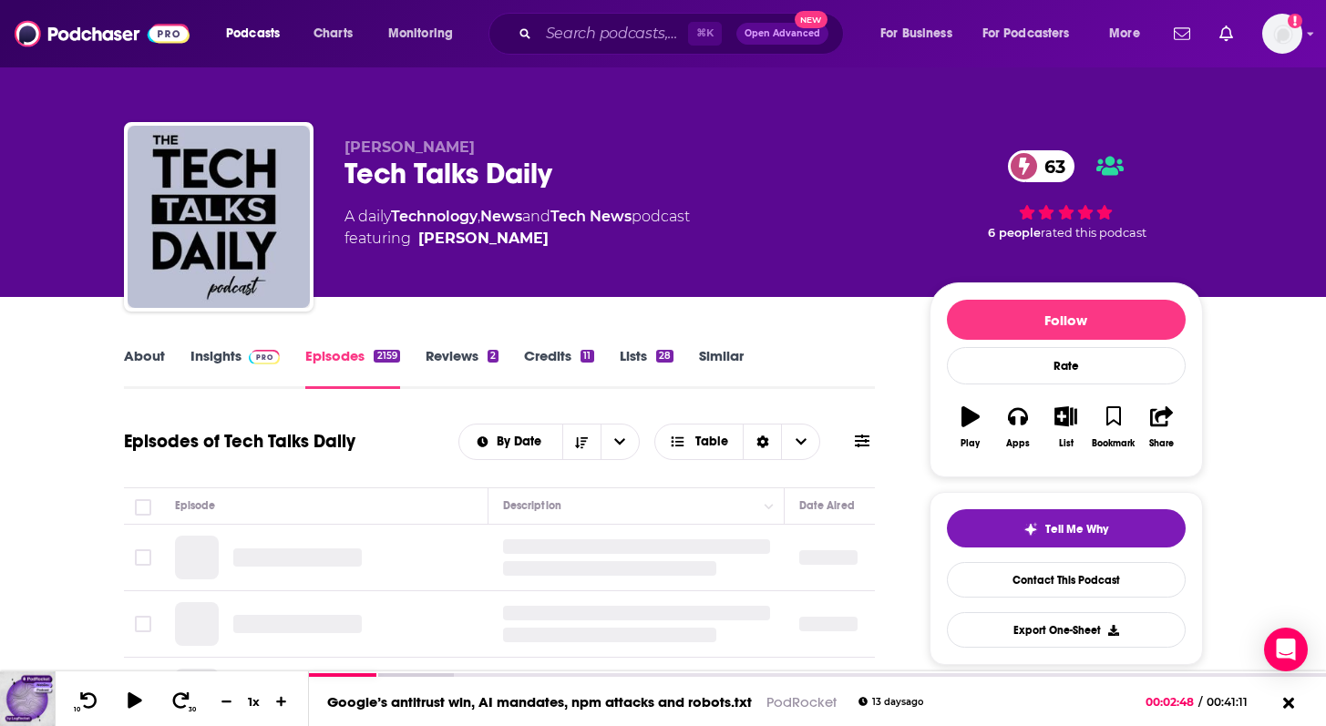
scroll to position [200, 0]
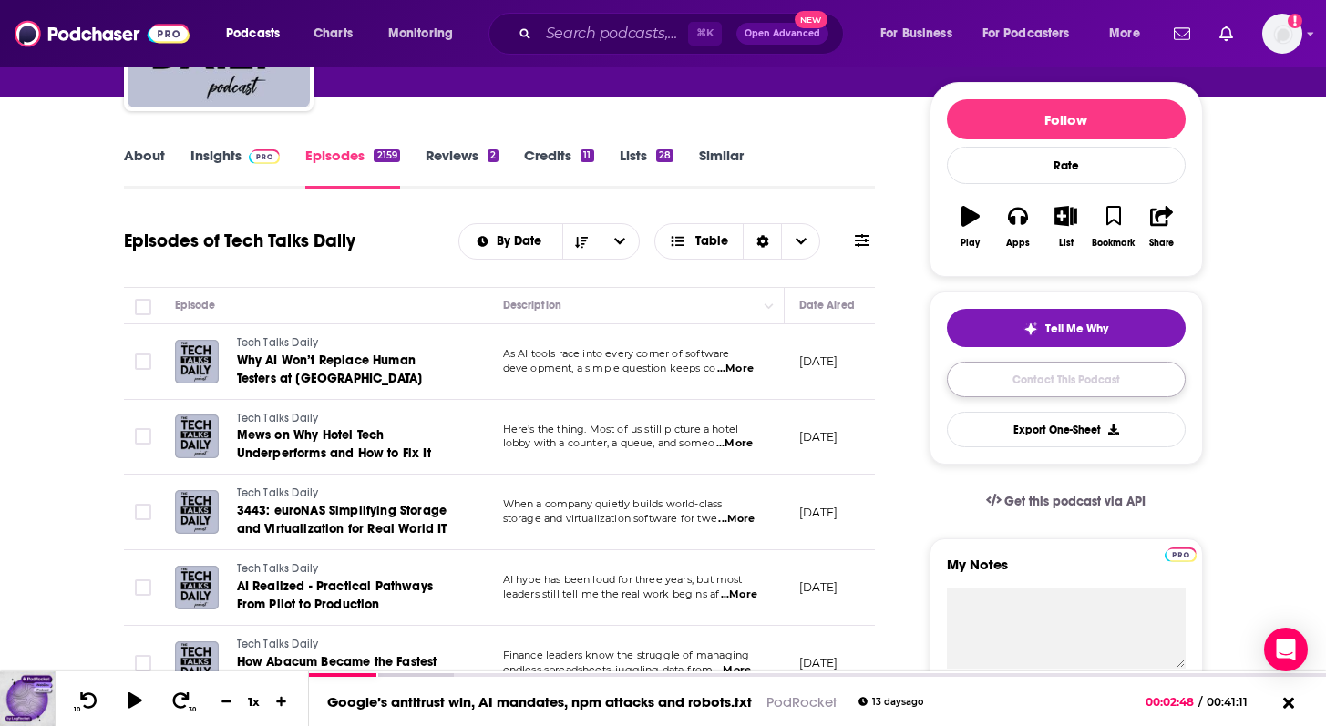
click at [995, 379] on link "Contact This Podcast" at bounding box center [1066, 380] width 239 height 36
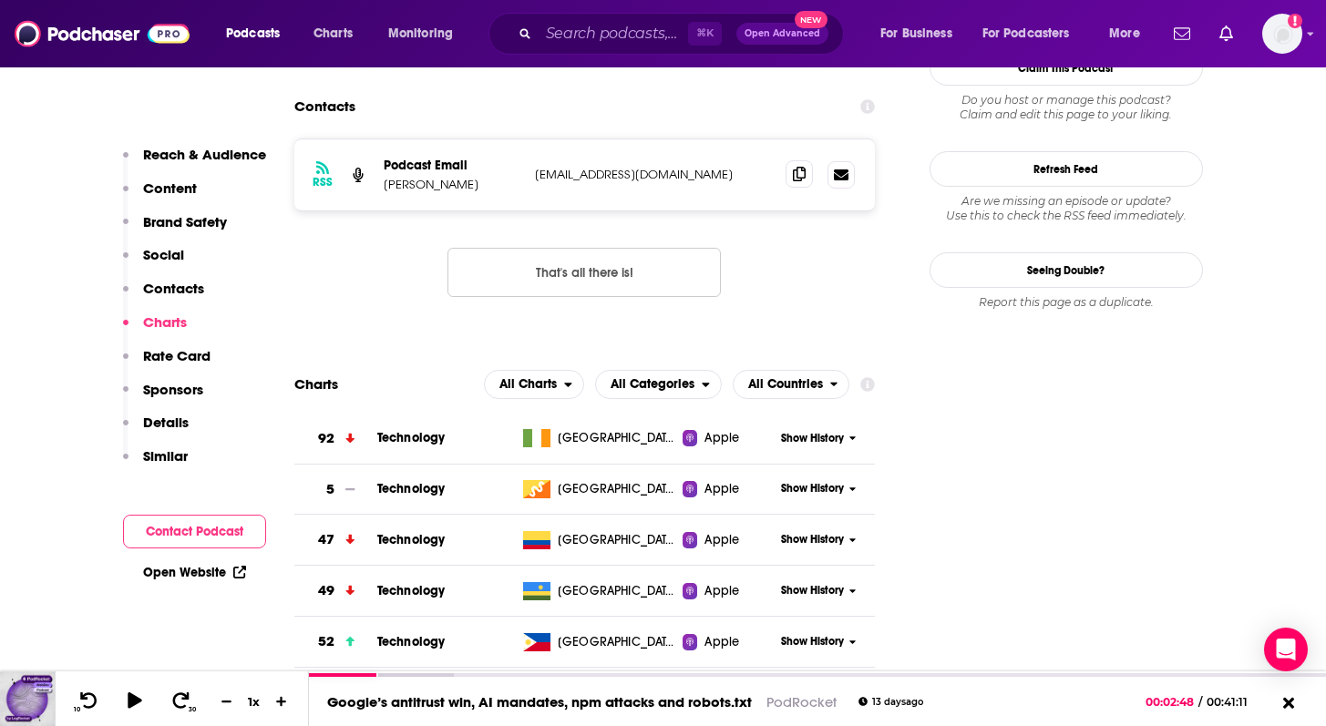
click at [811, 160] on span at bounding box center [798, 173] width 27 height 27
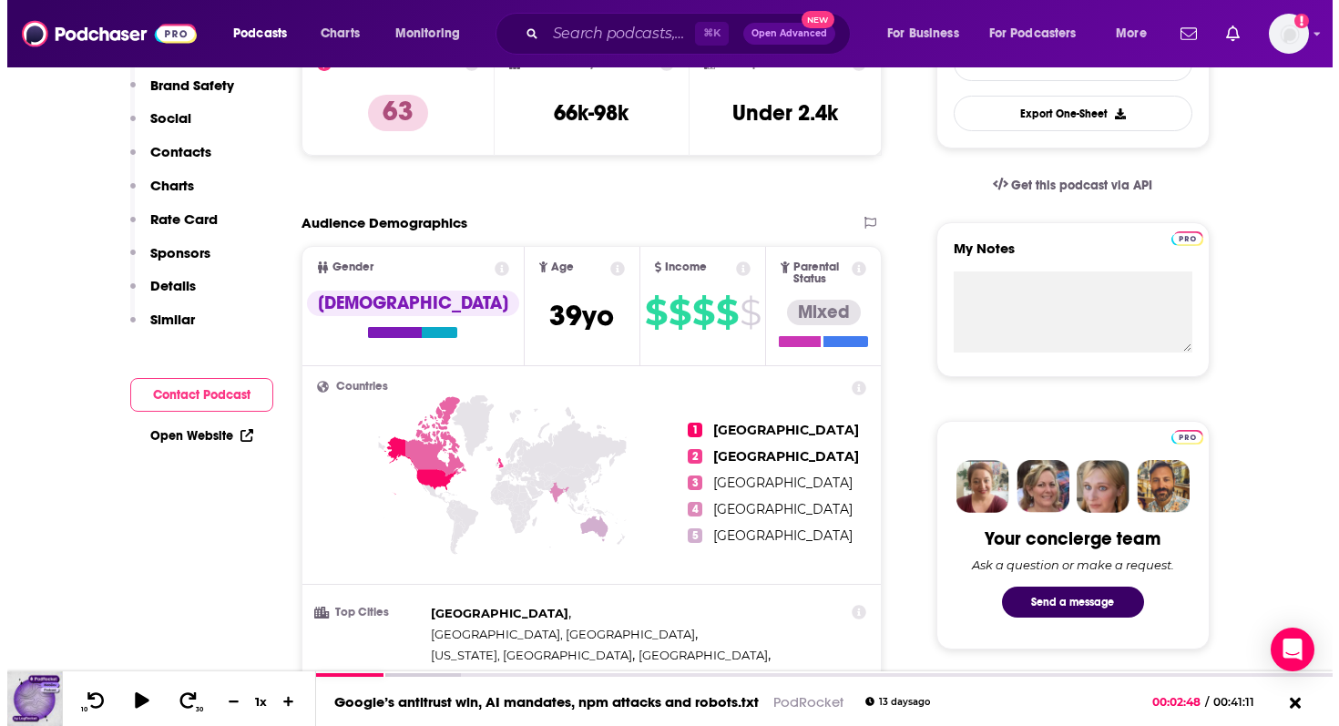
scroll to position [0, 0]
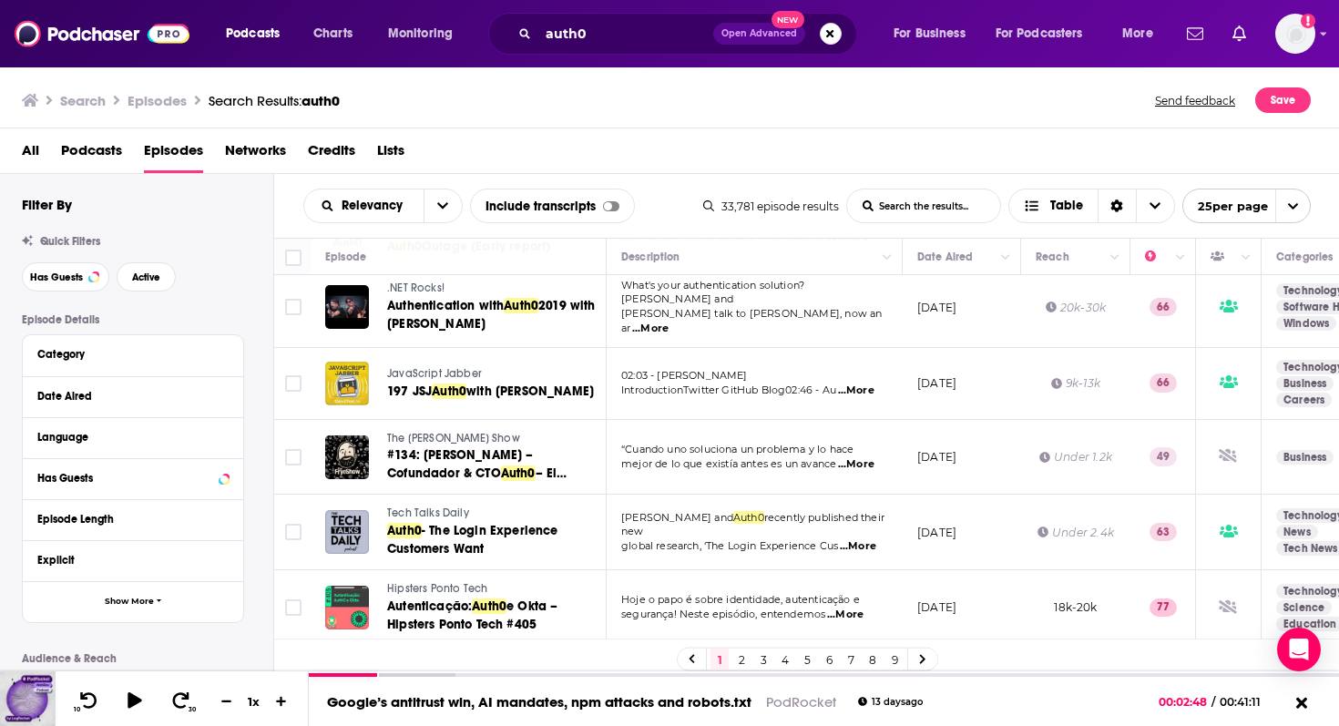
scroll to position [158, 0]
click at [851, 539] on span "...More" at bounding box center [858, 546] width 36 height 15
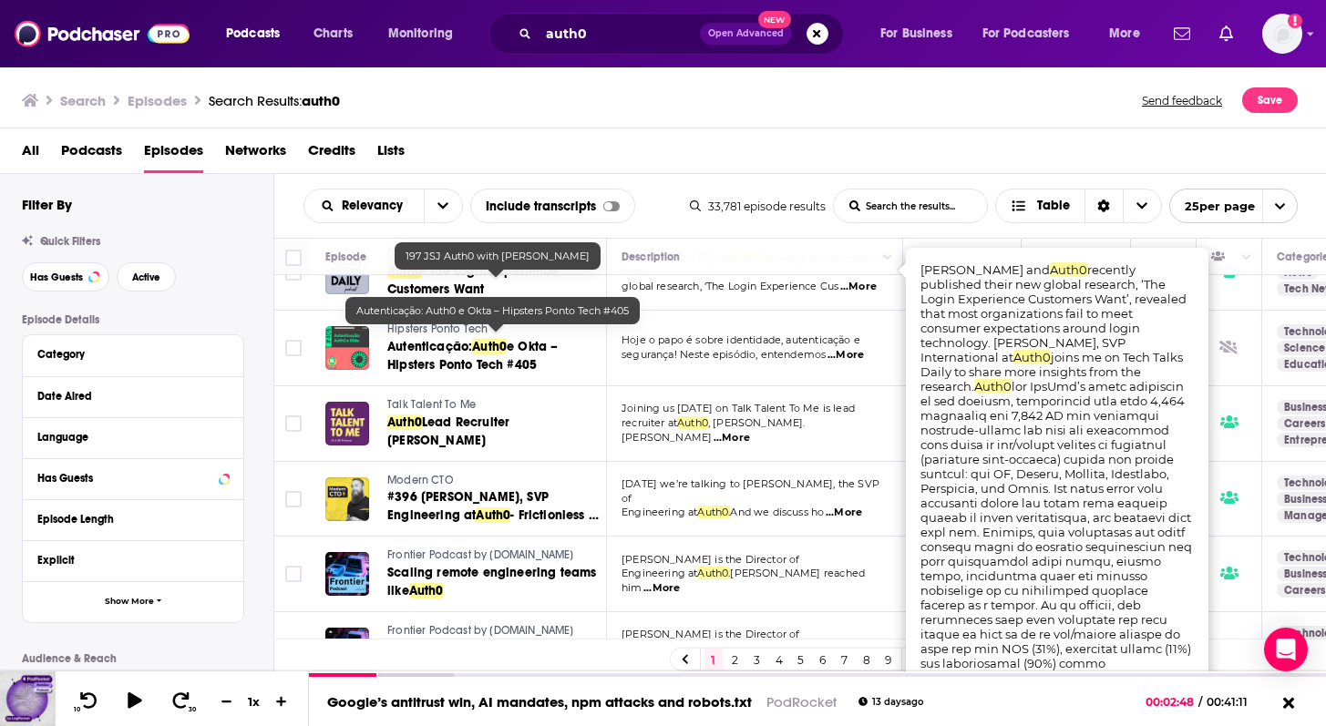
scroll to position [432, 0]
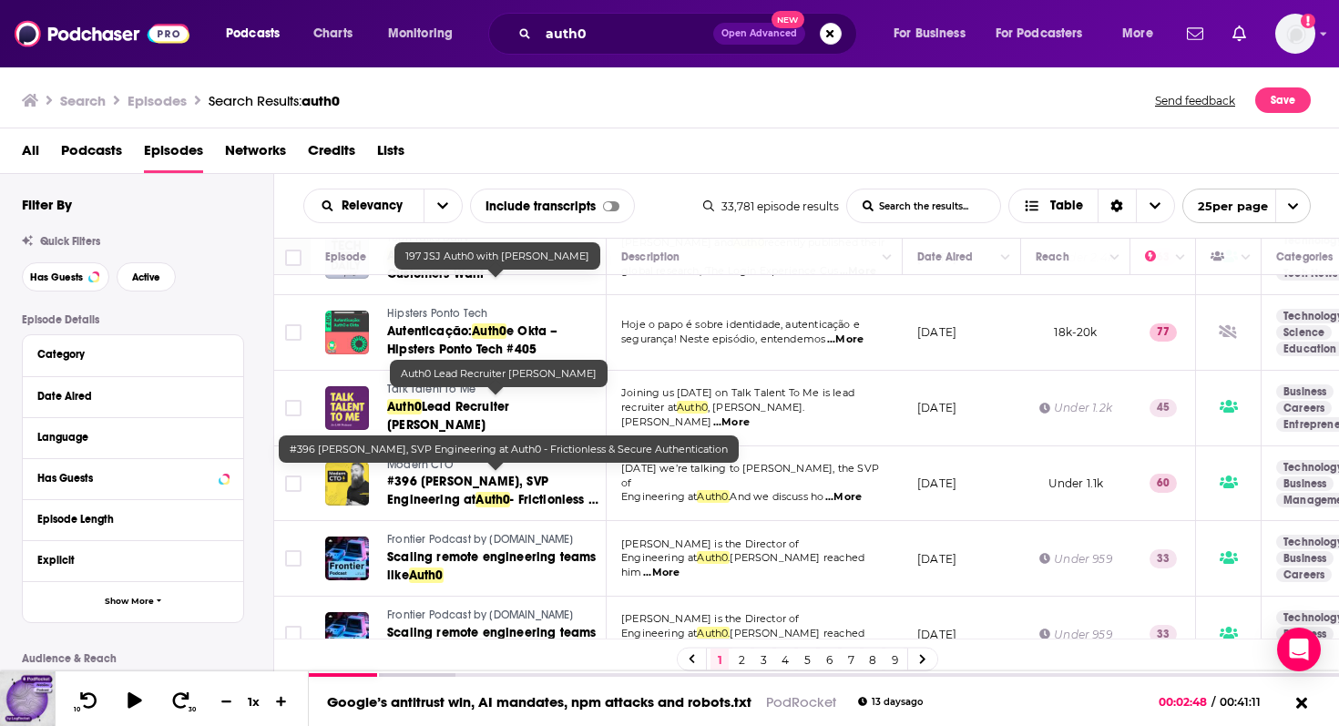
click at [425, 473] on link "#396 Bhawna Singh, SVP Engineering at Auth0 - Frictionless & Secure Authenticat…" at bounding box center [495, 491] width 217 height 36
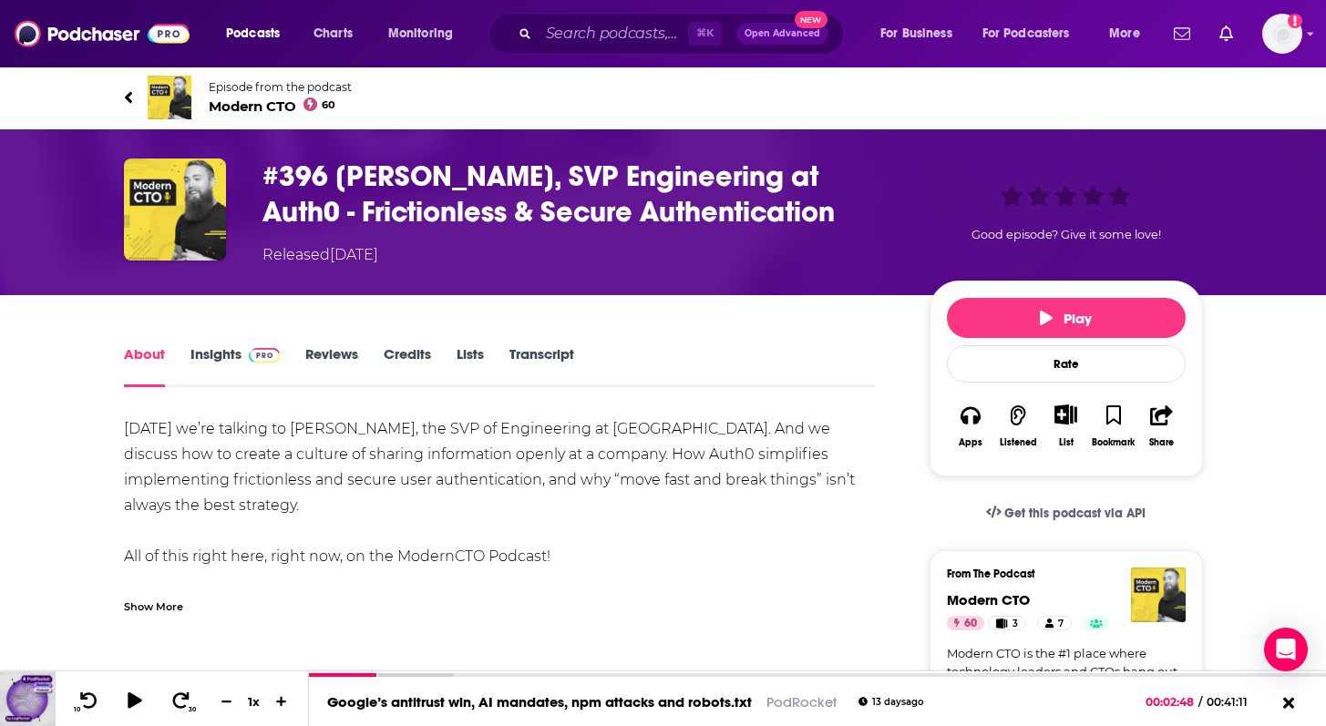
click at [242, 89] on span "Episode from the podcast" at bounding box center [280, 87] width 143 height 14
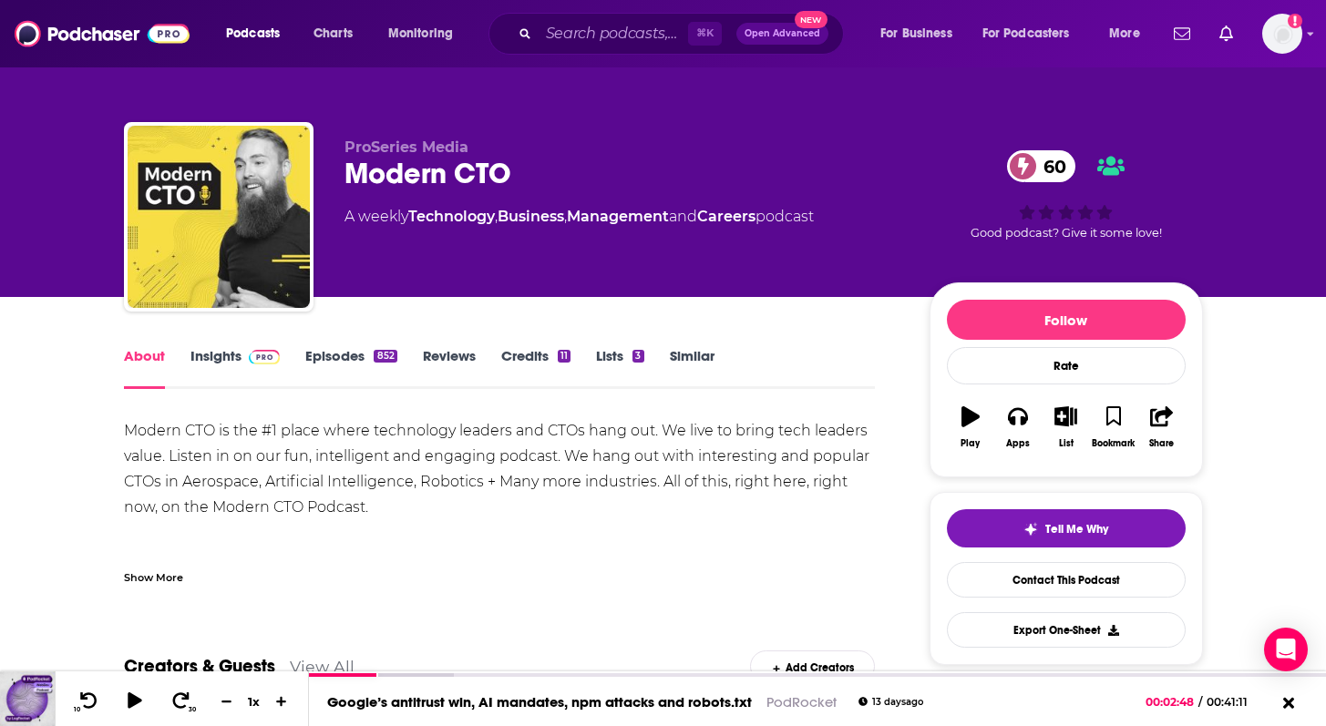
click at [246, 455] on div "Modern CTO is the #1 place where technology leaders and CTOs hang out. We live …" at bounding box center [500, 494] width 752 height 153
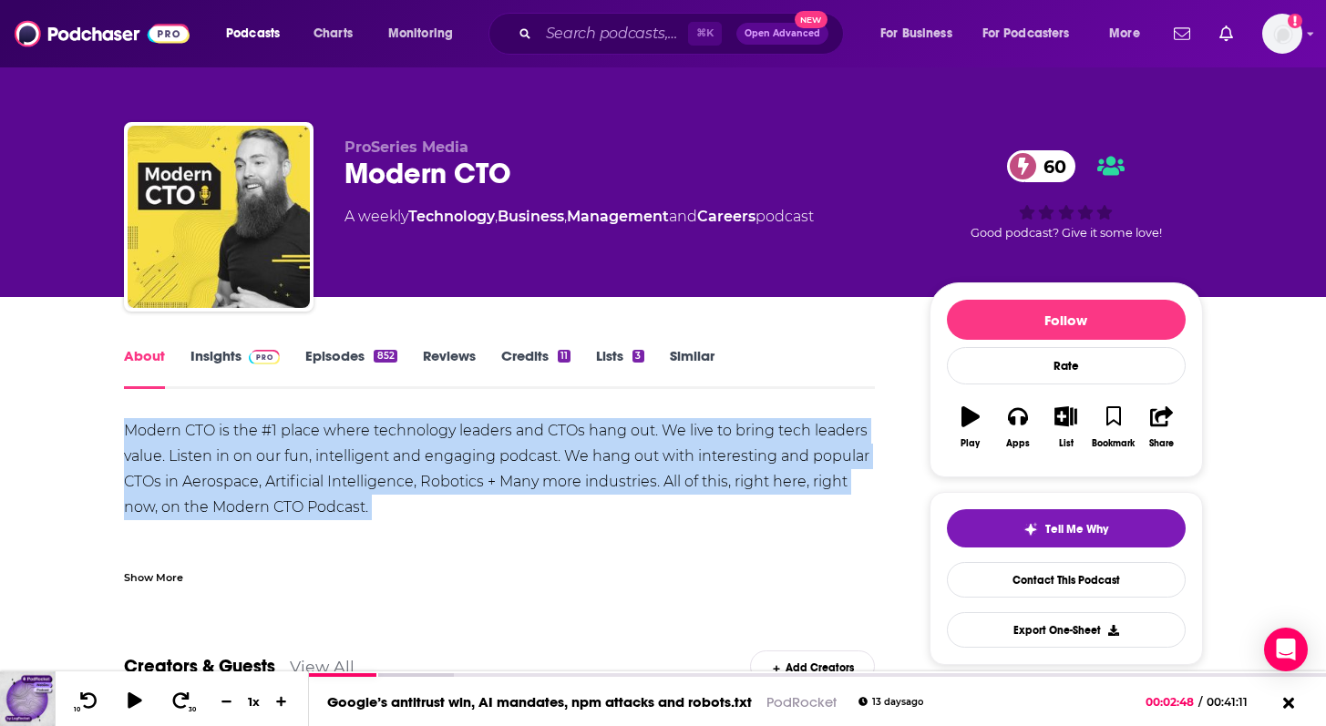
click at [246, 455] on div "Modern CTO is the #1 place where technology leaders and CTOs hang out. We live …" at bounding box center [500, 494] width 752 height 153
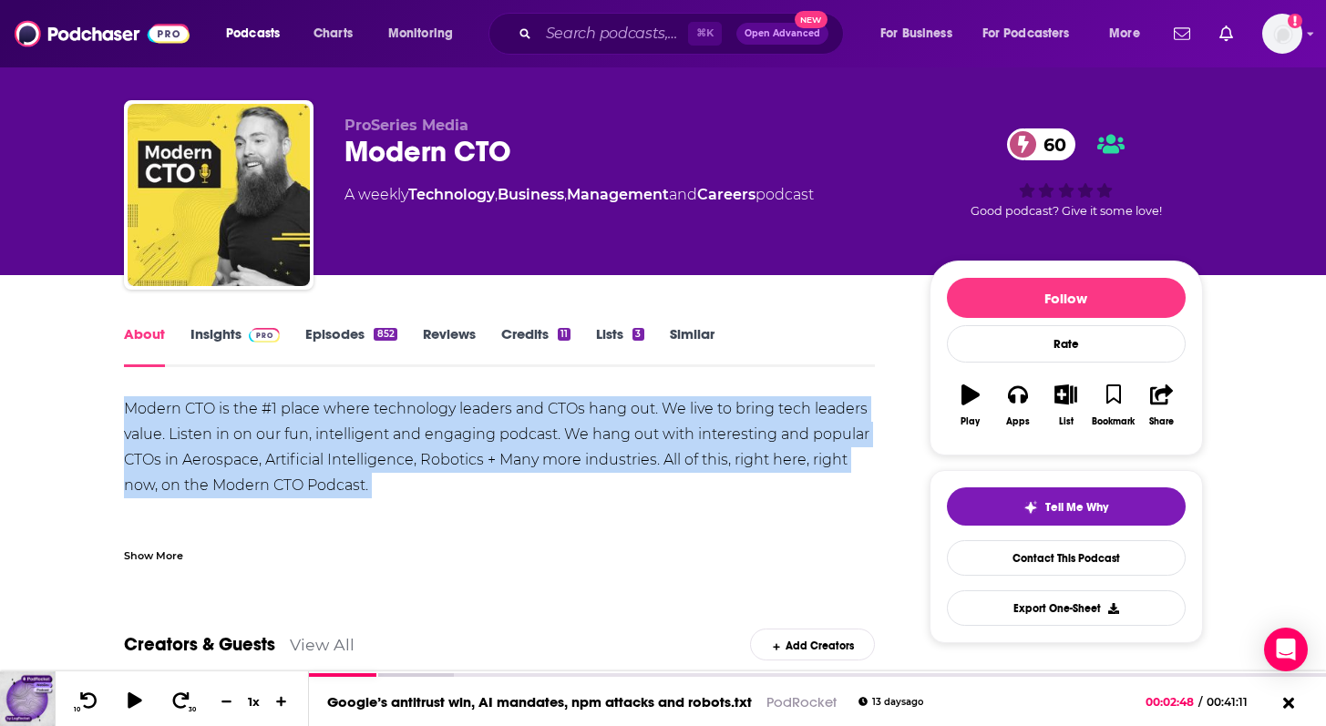
click at [246, 455] on div "Modern CTO is the #1 place where technology leaders and CTOs hang out. We live …" at bounding box center [500, 472] width 752 height 153
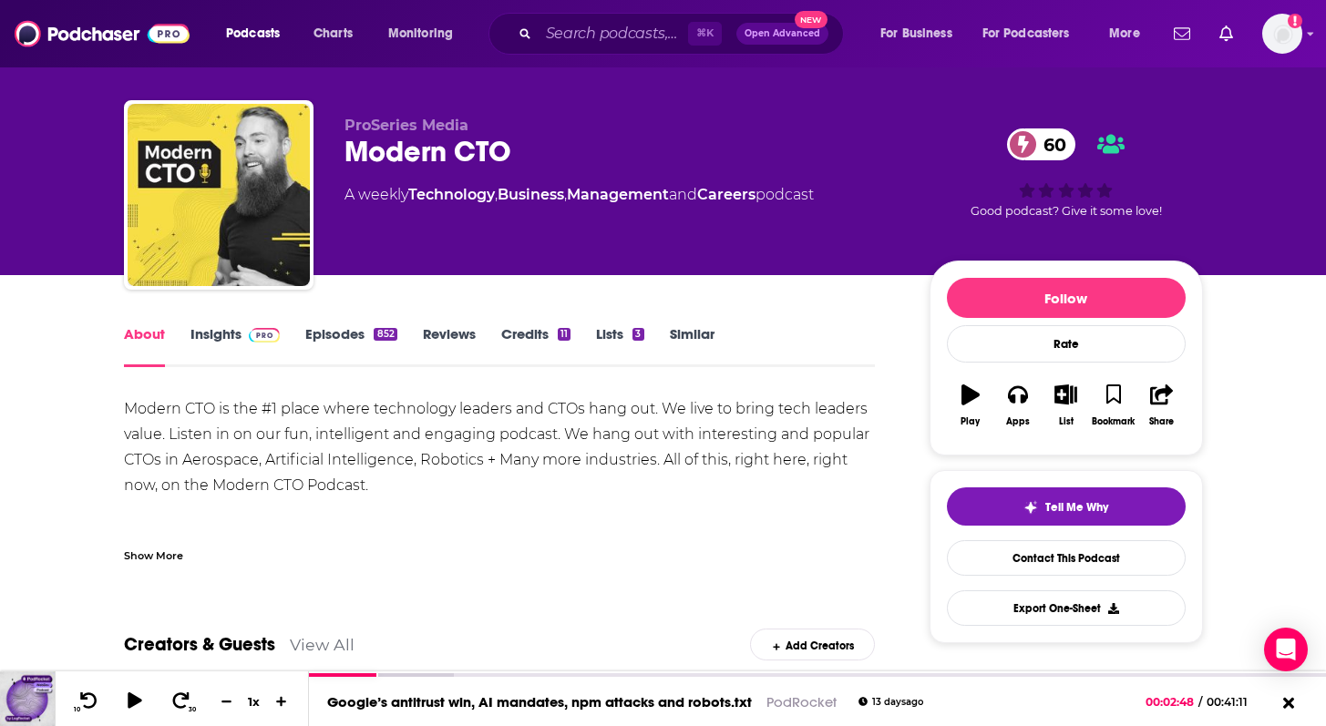
click at [246, 455] on div "Modern CTO is the #1 place where technology leaders and CTOs hang out. We live …" at bounding box center [500, 472] width 752 height 153
click at [258, 430] on div "Modern CTO is the #1 place where technology leaders and CTOs hang out. We live …" at bounding box center [500, 472] width 752 height 153
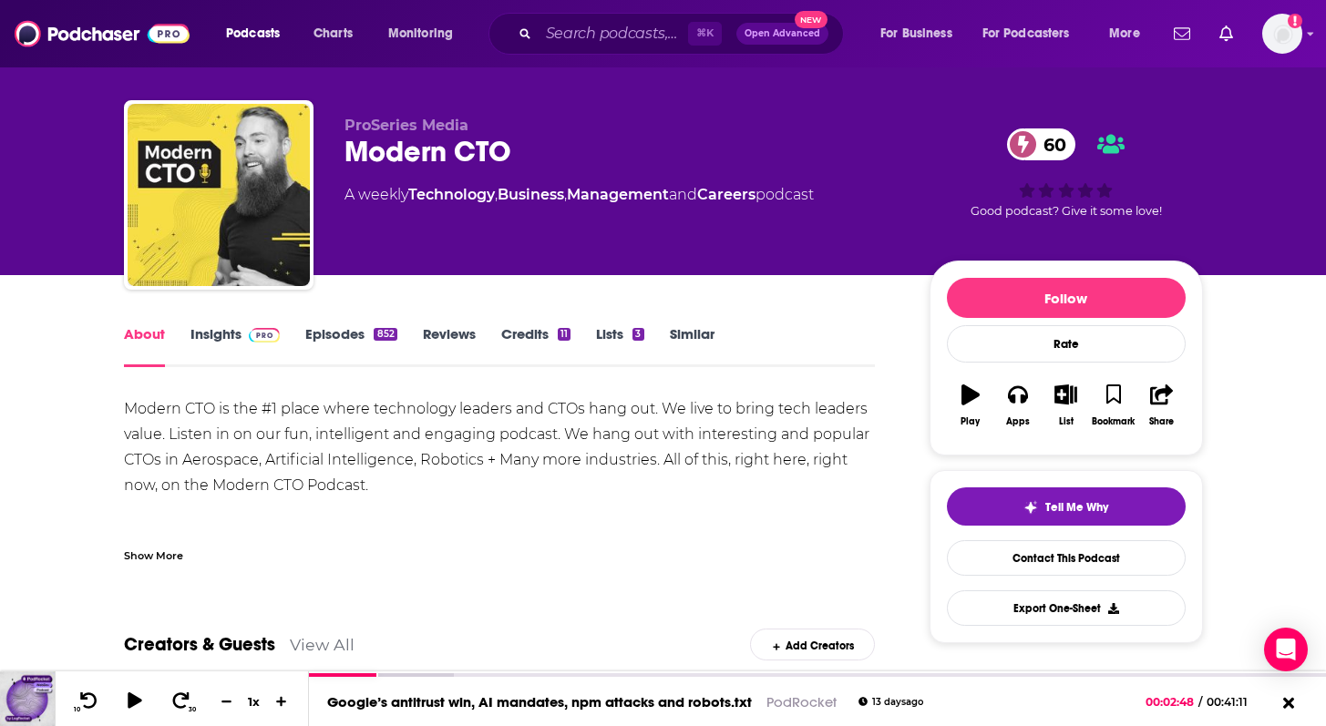
click at [343, 337] on link "Episodes 852" at bounding box center [350, 346] width 91 height 42
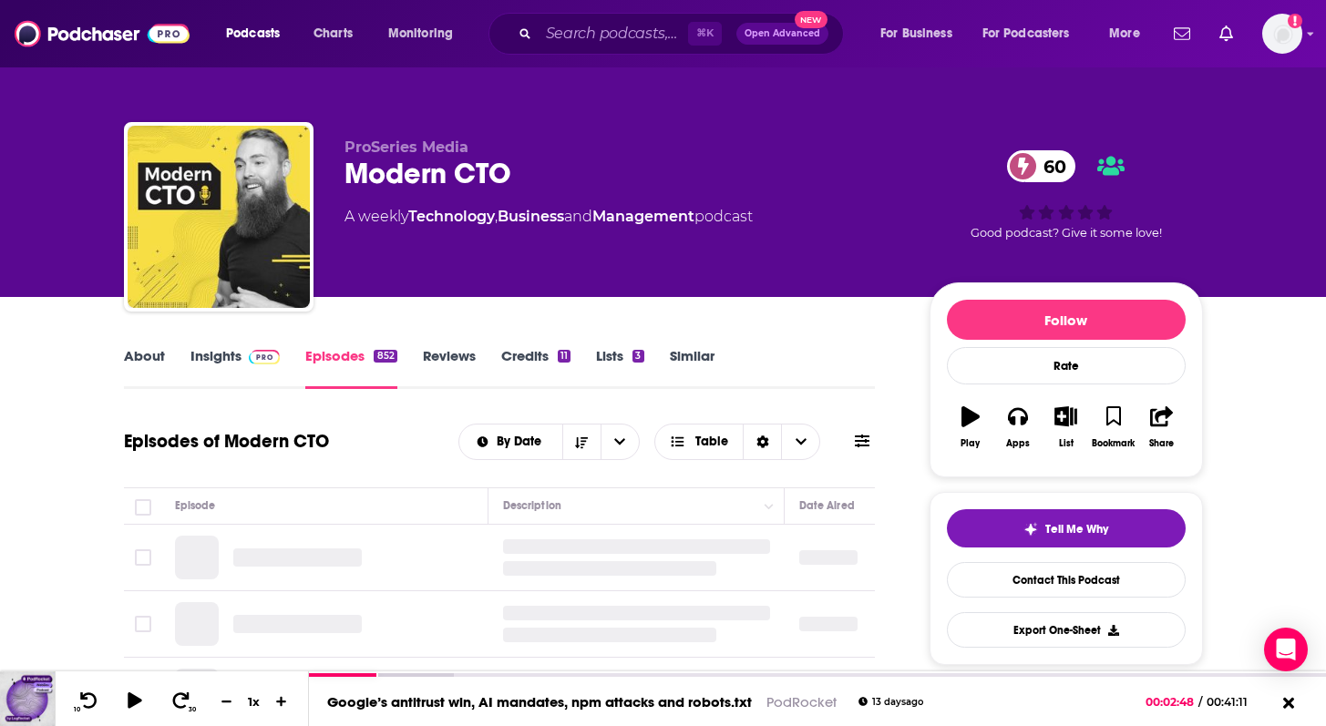
click at [215, 359] on link "Insights" at bounding box center [235, 368] width 90 height 42
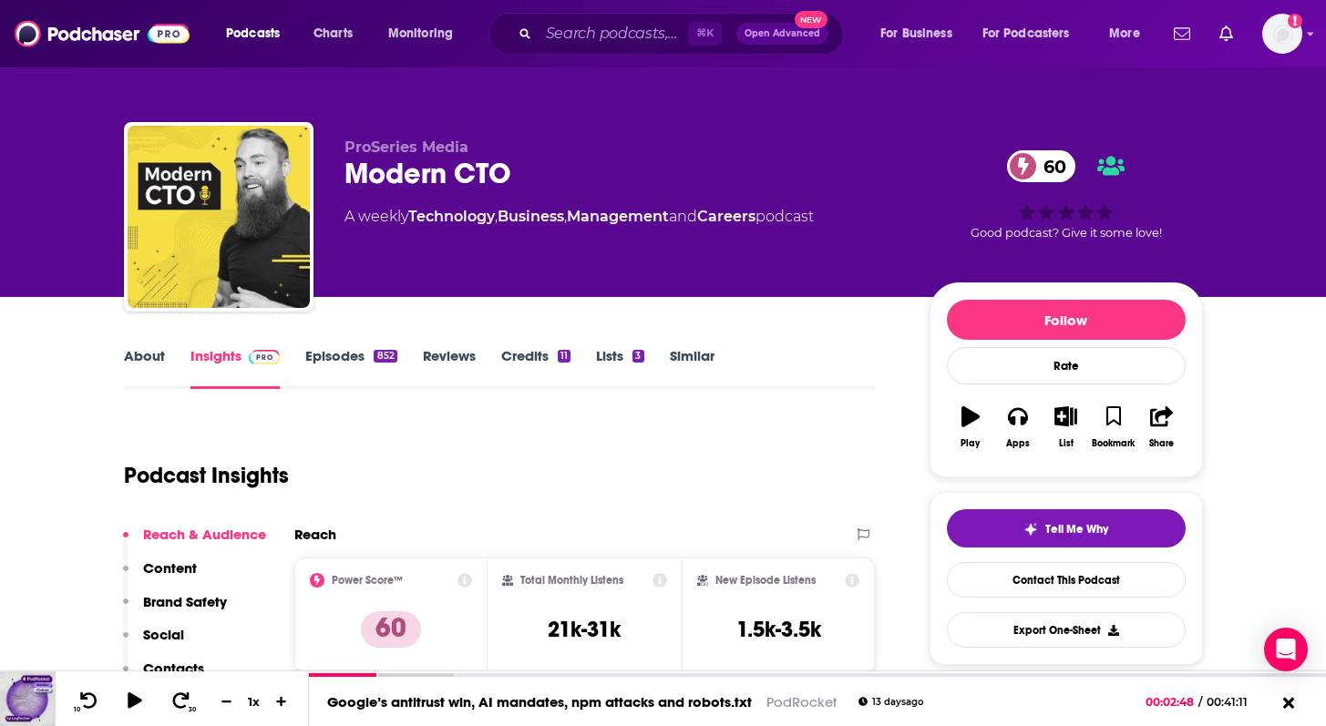
click at [353, 359] on link "Episodes 852" at bounding box center [350, 368] width 91 height 42
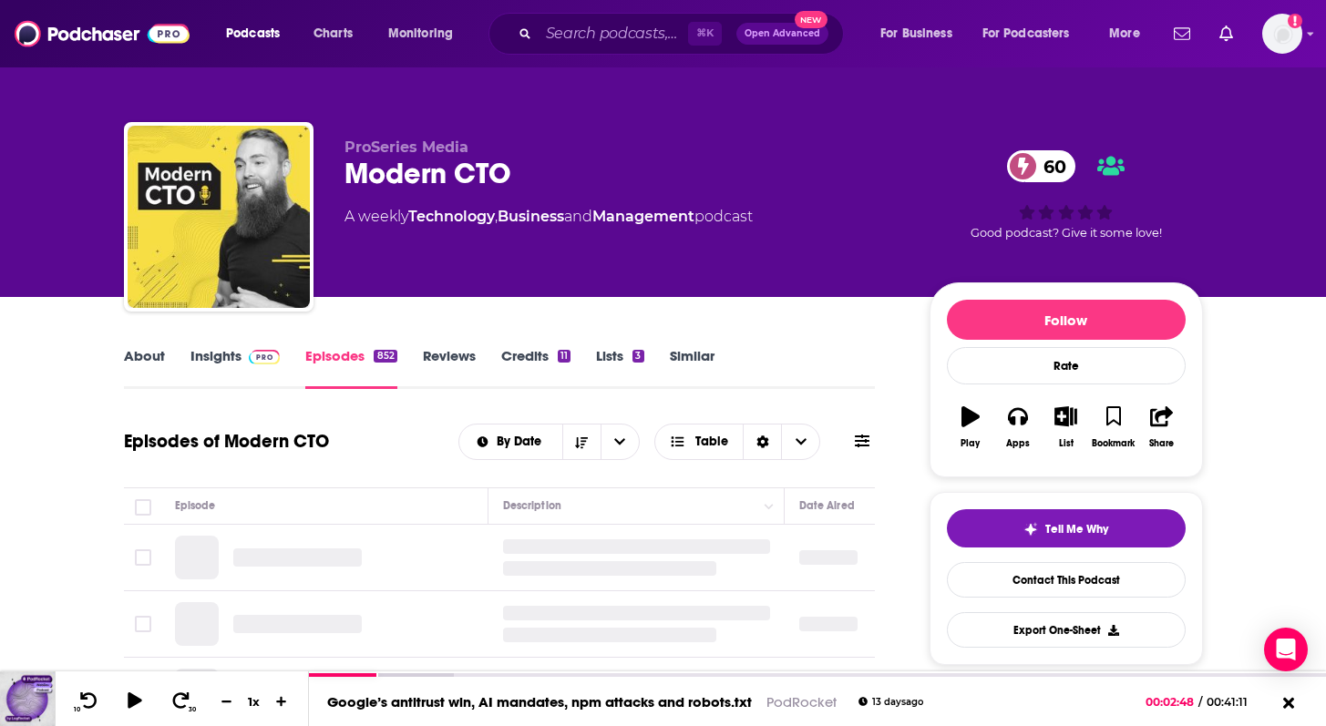
scroll to position [133, 0]
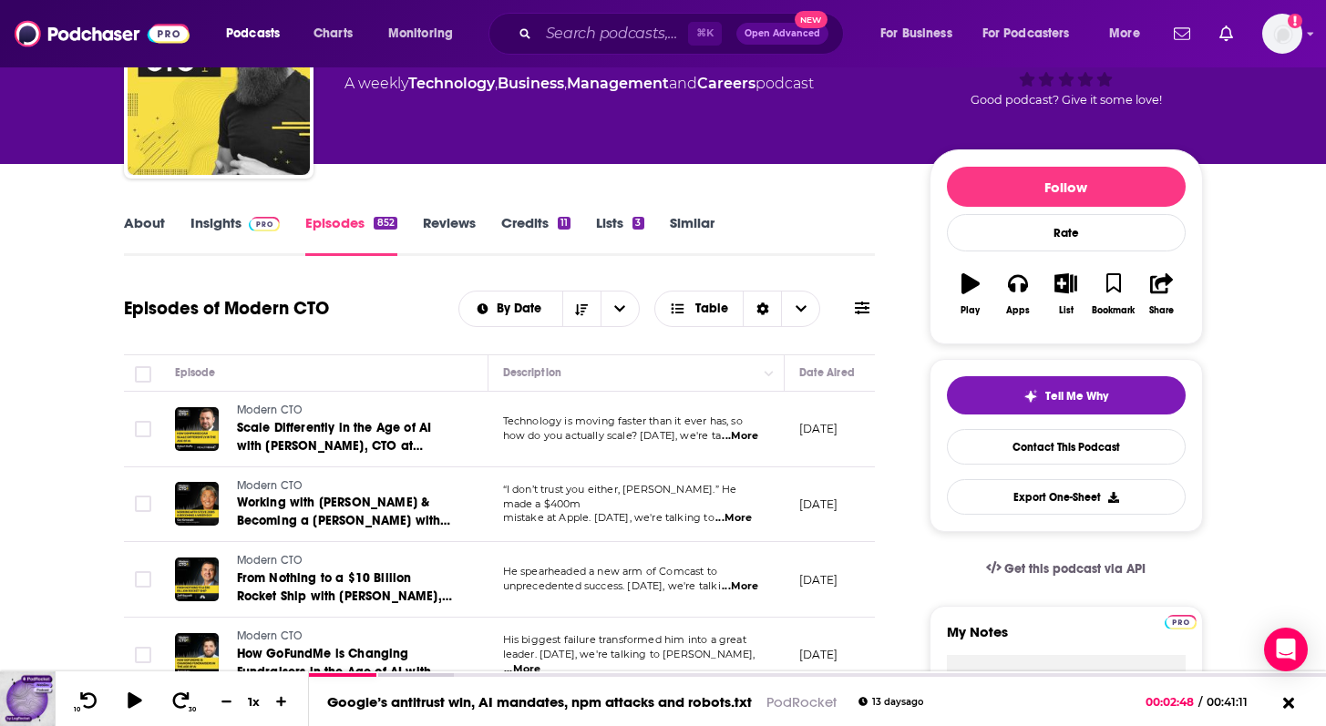
click at [748, 440] on span "...More" at bounding box center [740, 436] width 36 height 15
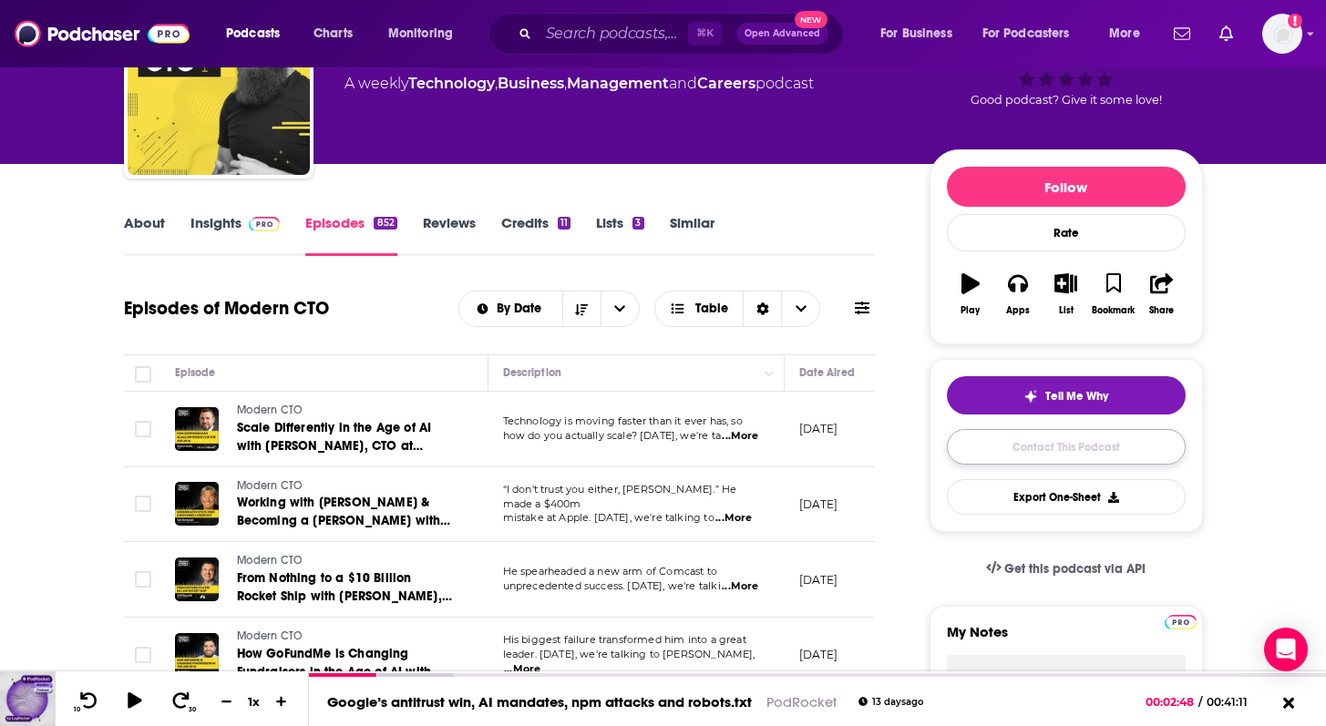
click at [1017, 441] on link "Contact This Podcast" at bounding box center [1066, 447] width 239 height 36
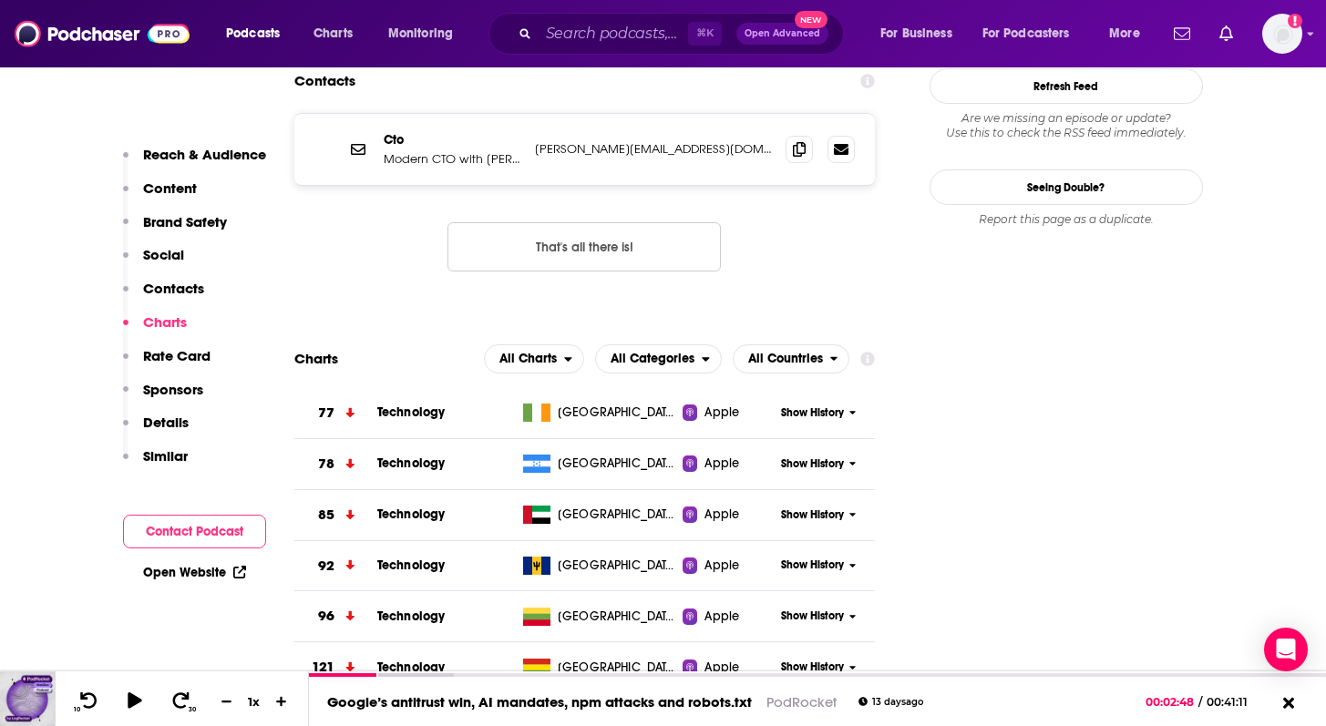
scroll to position [1835, 0]
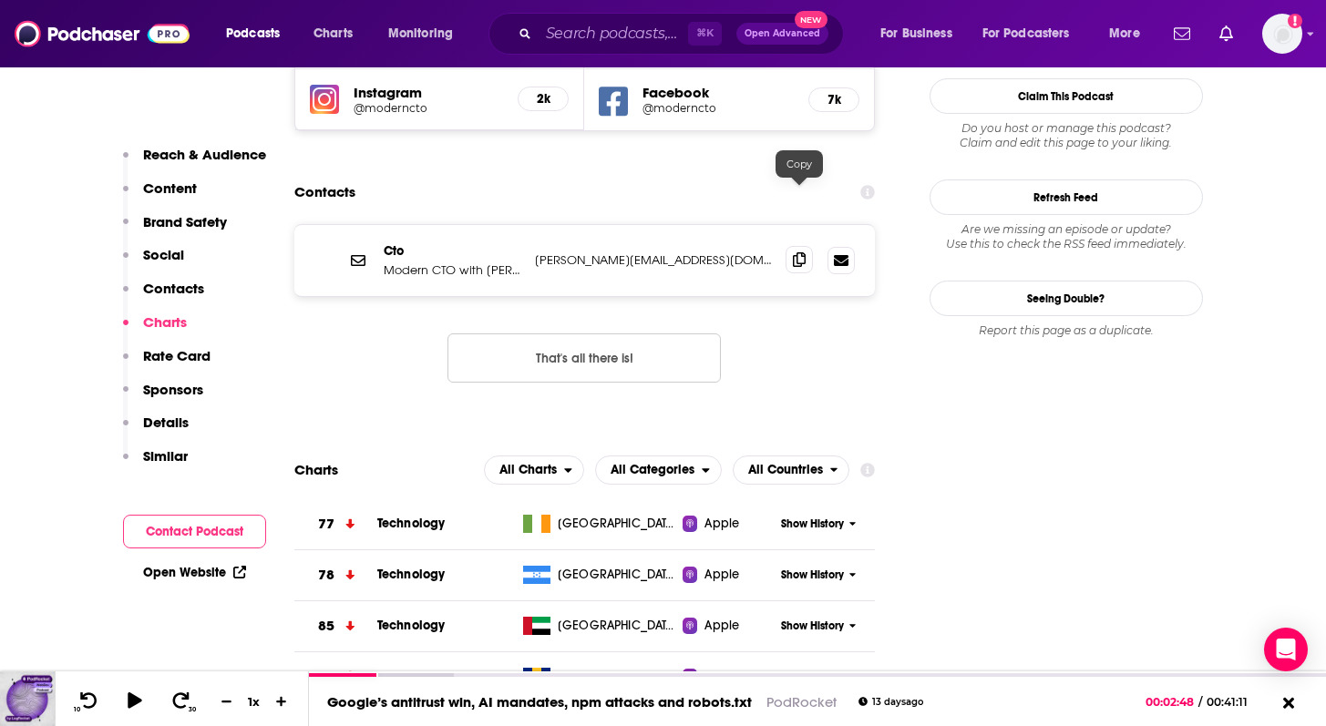
click at [803, 252] on icon at bounding box center [799, 259] width 13 height 15
click at [474, 262] on p "Modern CTO with Joel Beasley" at bounding box center [452, 269] width 137 height 15
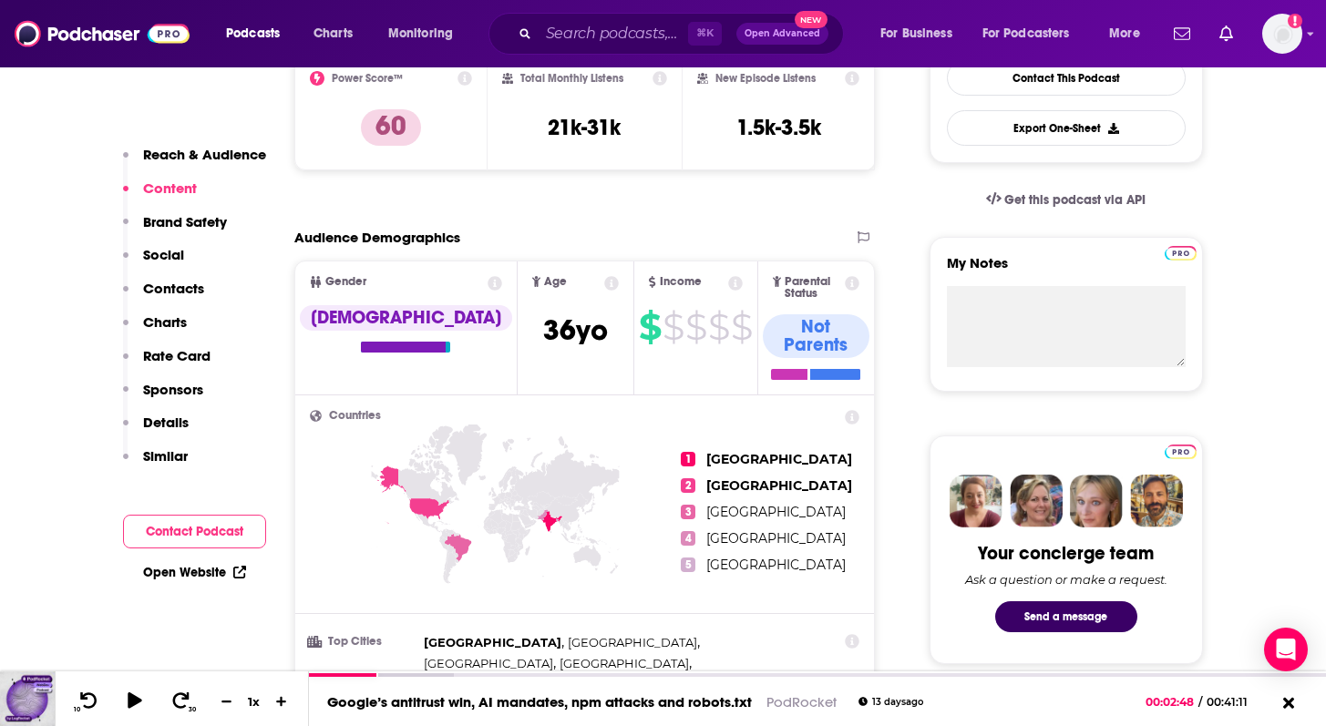
scroll to position [0, 0]
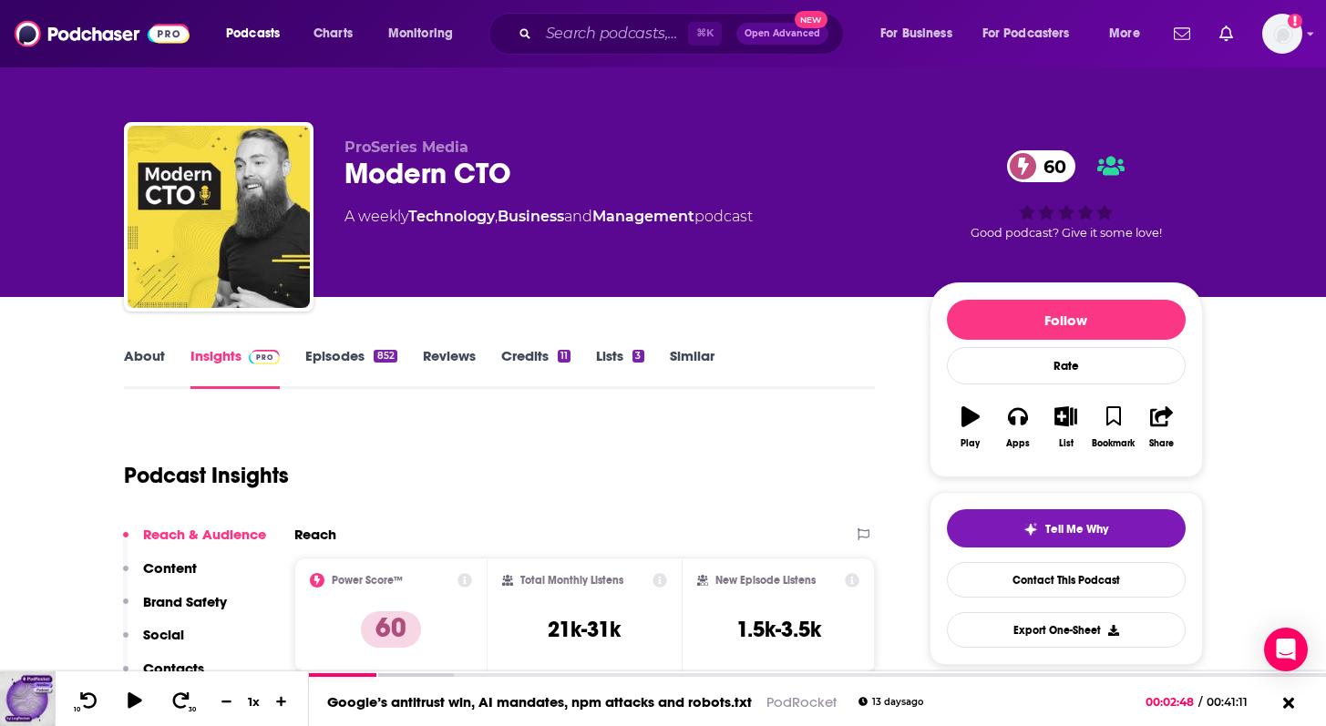
click at [331, 358] on link "Episodes 852" at bounding box center [350, 368] width 91 height 42
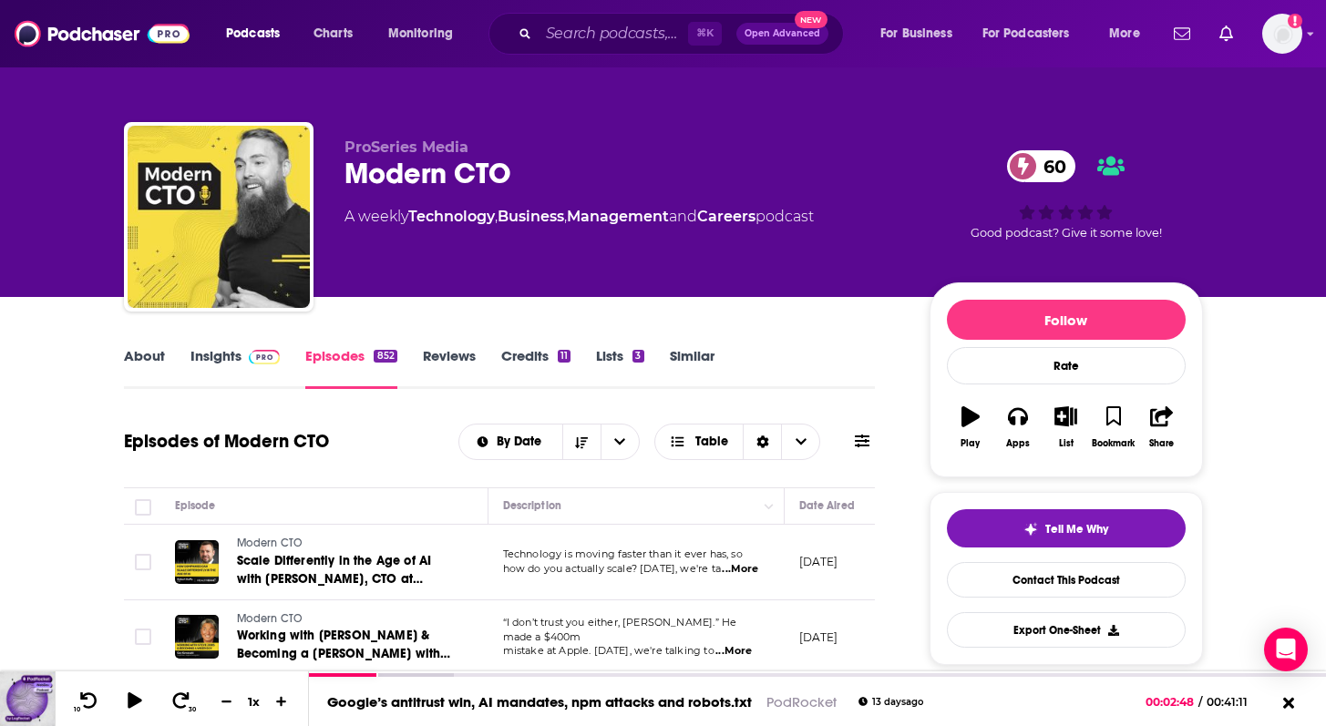
click at [144, 355] on link "About" at bounding box center [144, 368] width 41 height 42
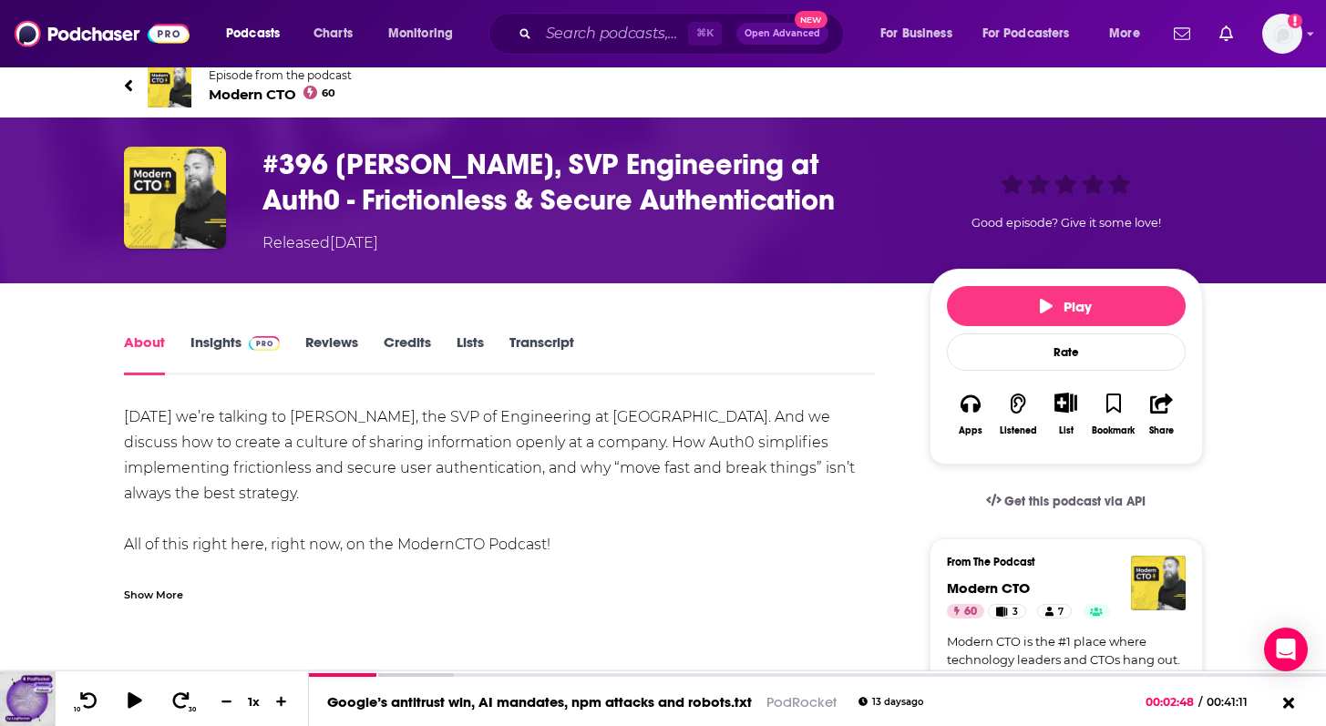
scroll to position [13, 0]
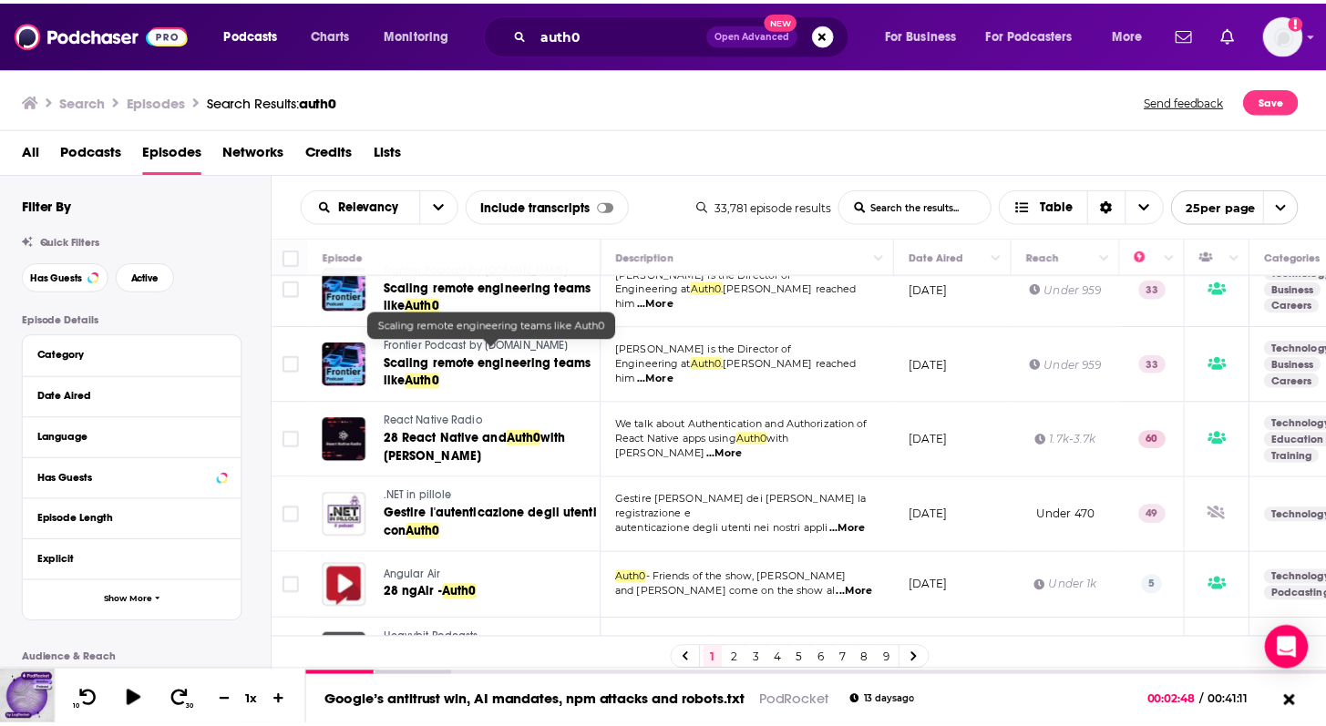
scroll to position [701, 0]
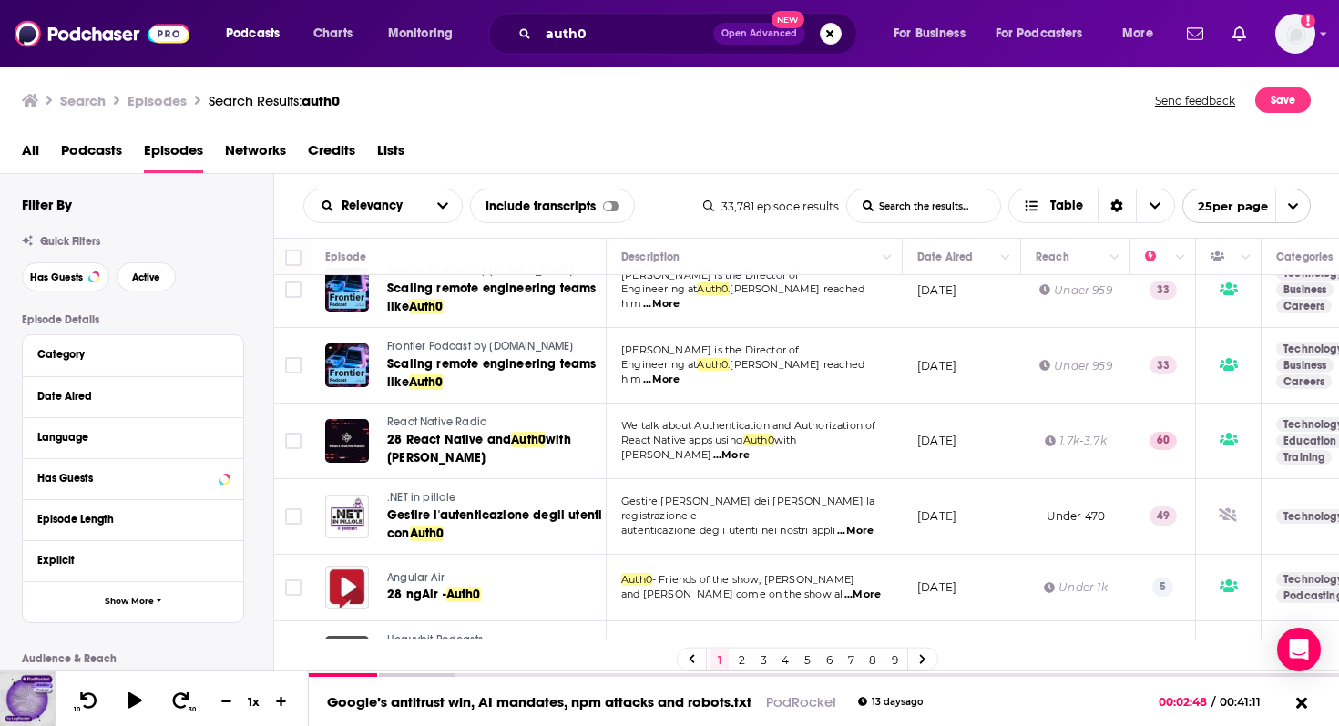
click at [435, 341] on span "Frontier Podcast by Gun.io" at bounding box center [480, 346] width 187 height 13
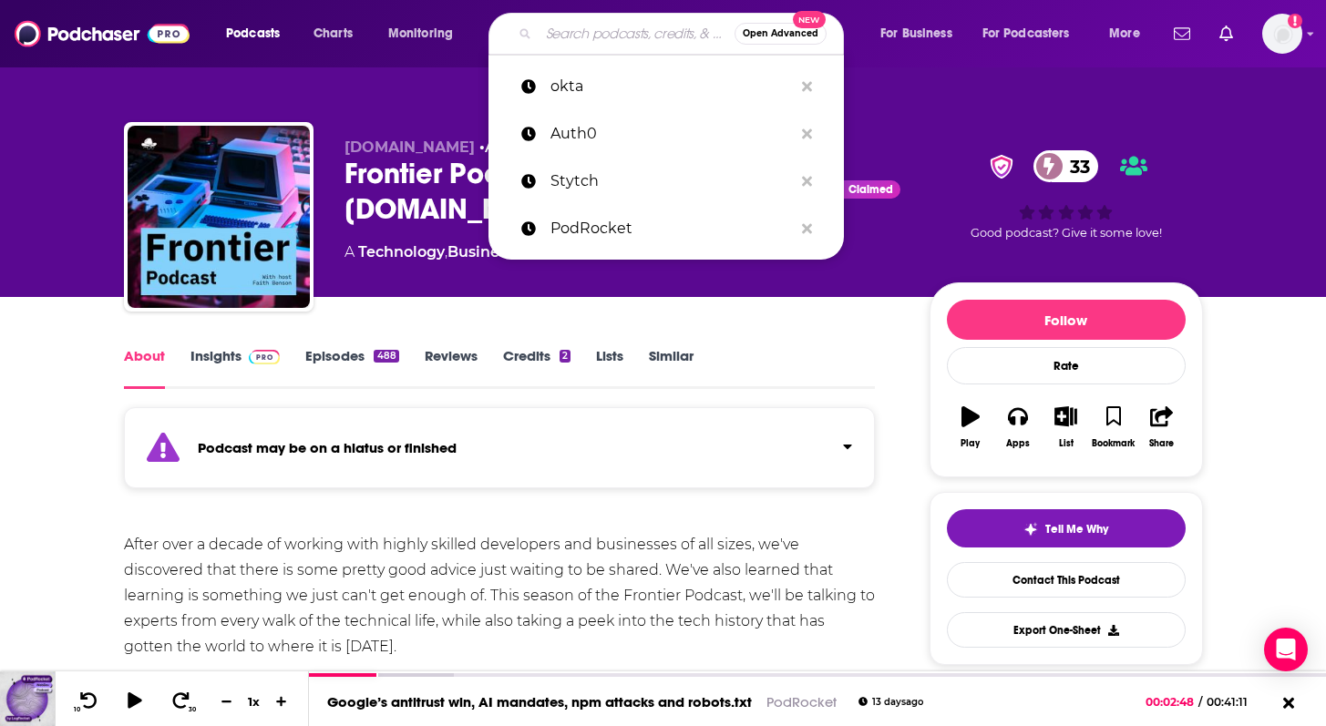
click at [614, 36] on input "Search podcasts, credits, & more..." at bounding box center [637, 33] width 196 height 29
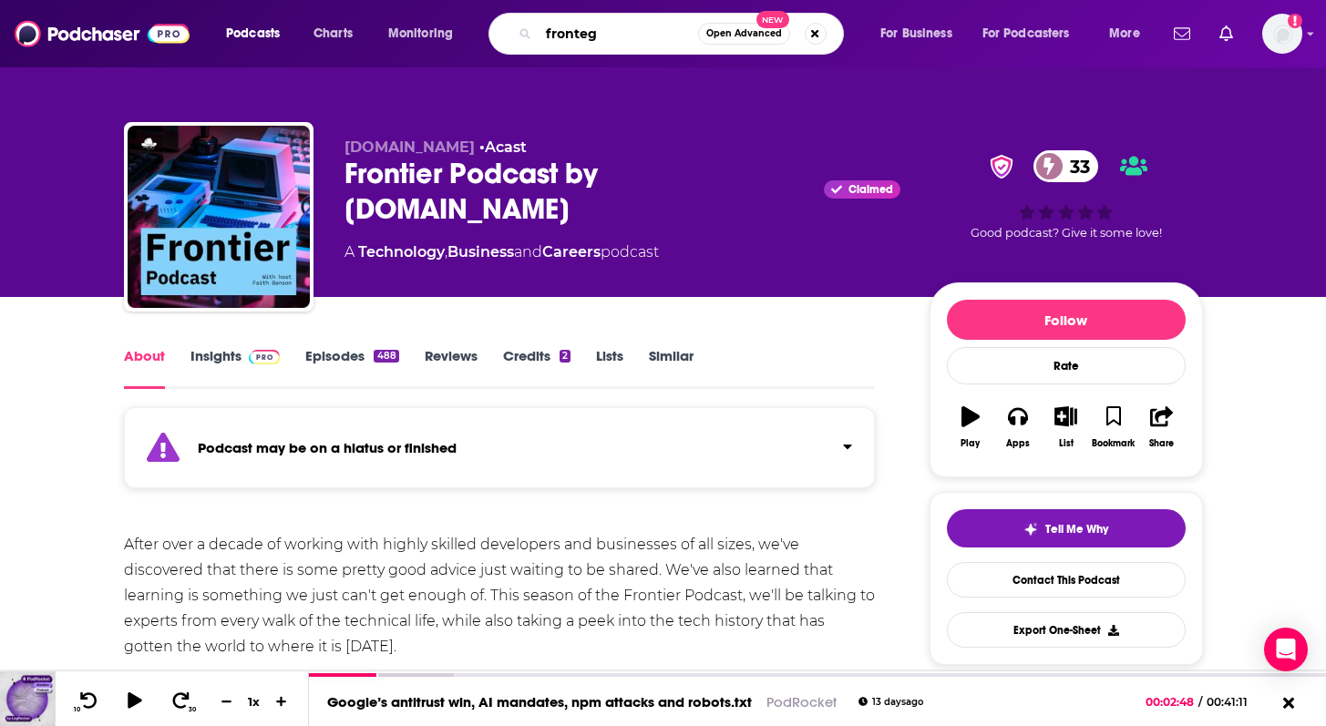
type input "frontegg"
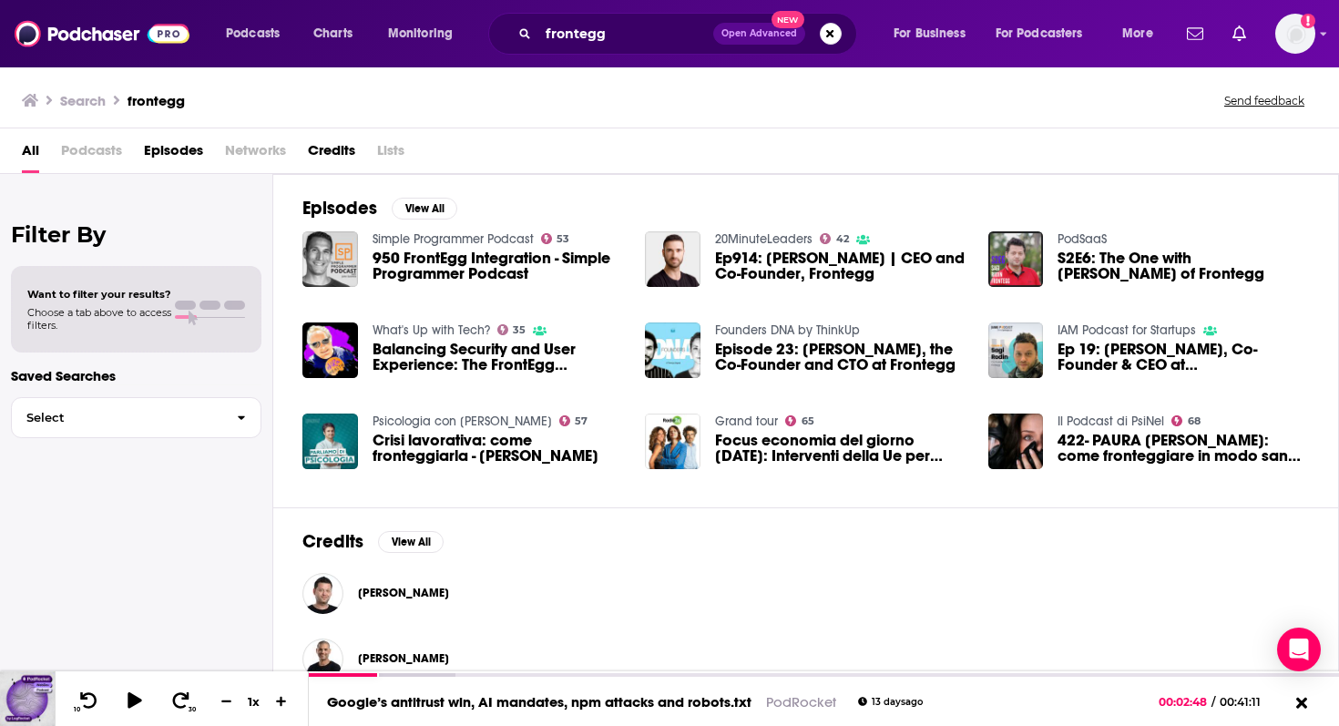
click at [178, 152] on span "Episodes" at bounding box center [173, 154] width 59 height 37
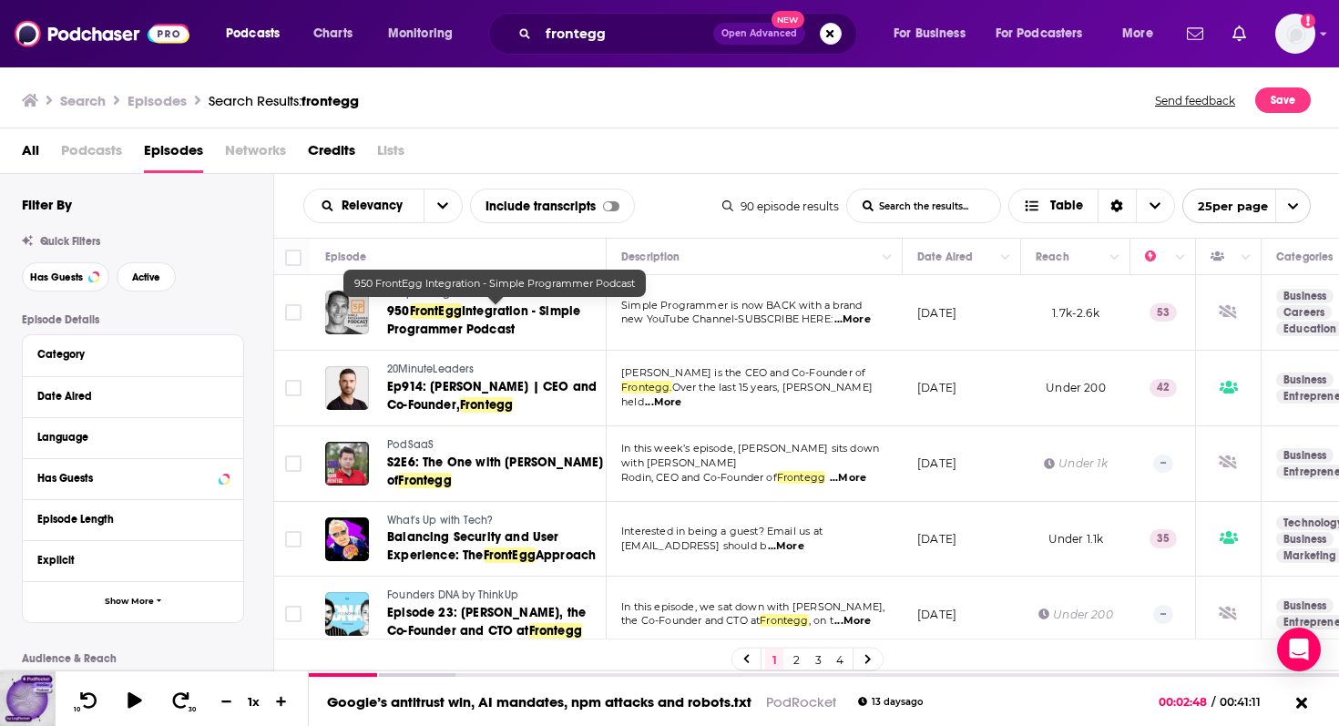
click at [480, 331] on span "Integration - Simple Programmer Podcast" at bounding box center [483, 320] width 193 height 34
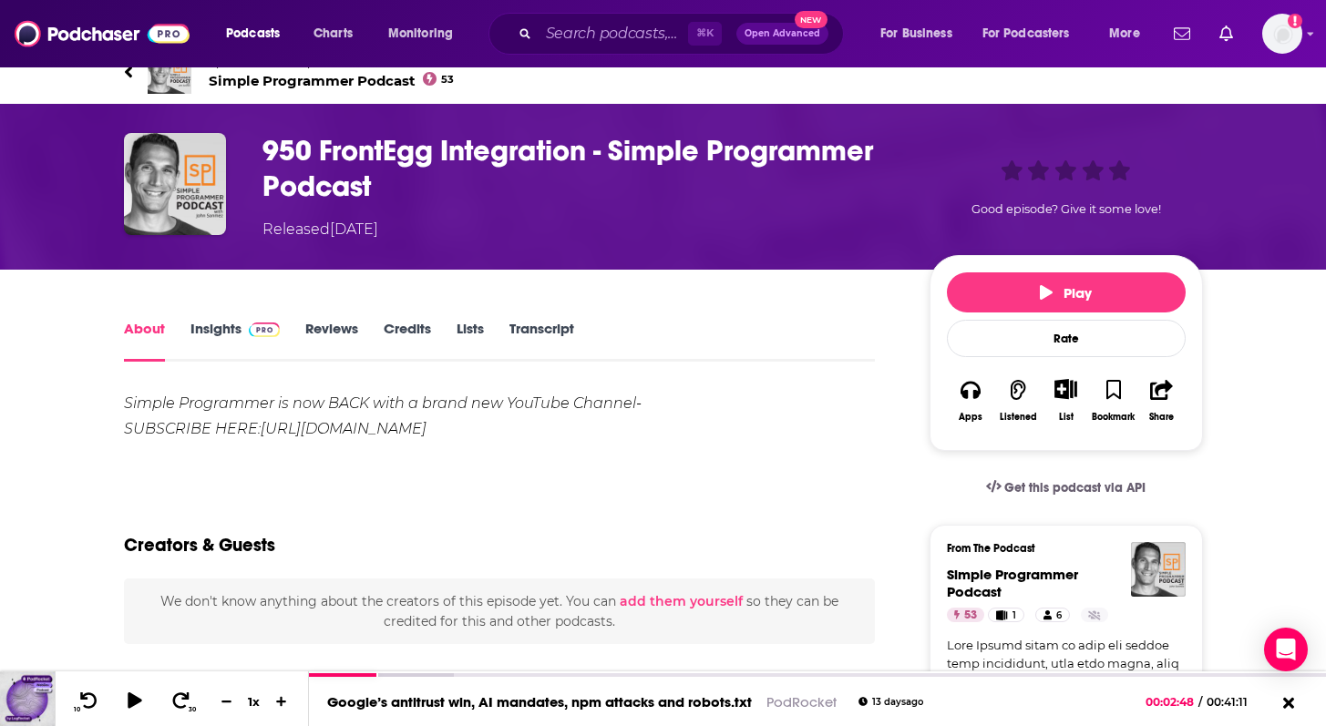
scroll to position [14, 0]
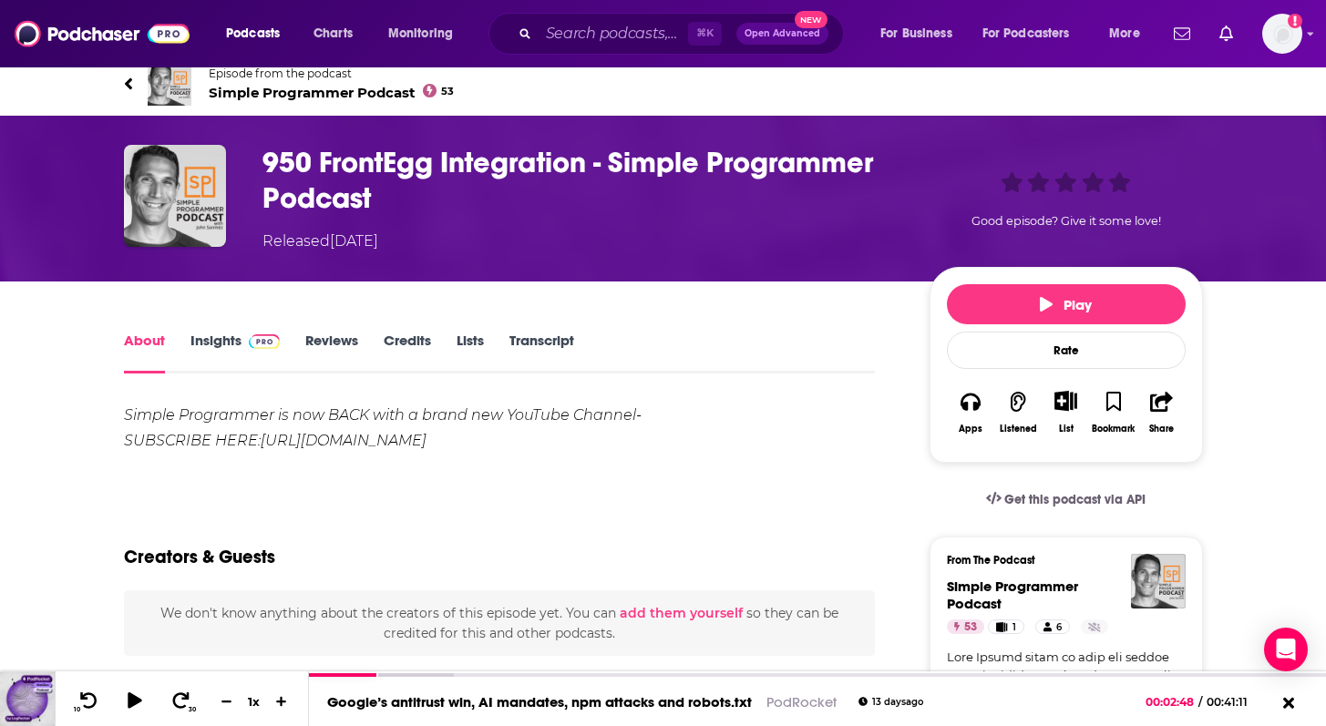
click at [277, 439] on link "https://simpleprogrammer.com/subscribespyt" at bounding box center [344, 440] width 166 height 17
click at [121, 78] on div "Episode from the podcast Simple Programmer Podcast 53 Next Episode" at bounding box center [663, 83] width 1106 height 73
click at [126, 82] on icon at bounding box center [127, 83] width 7 height 12
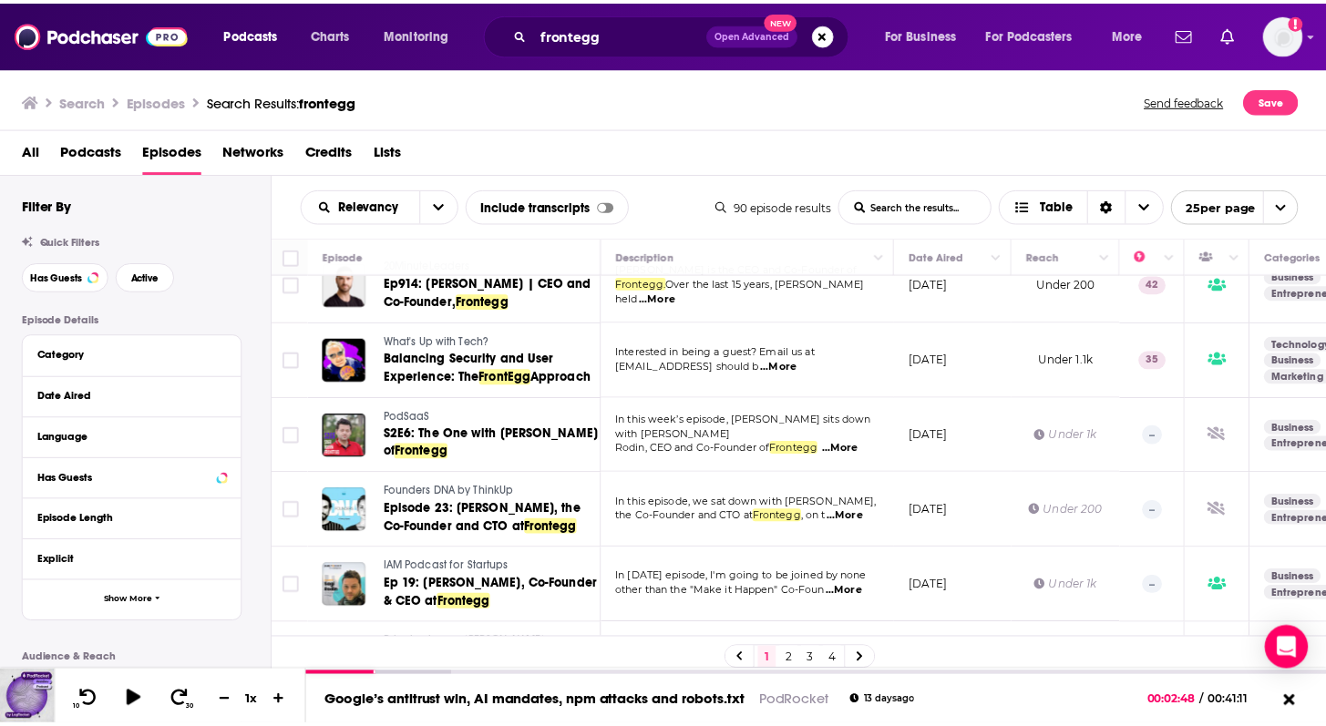
scroll to position [105, 0]
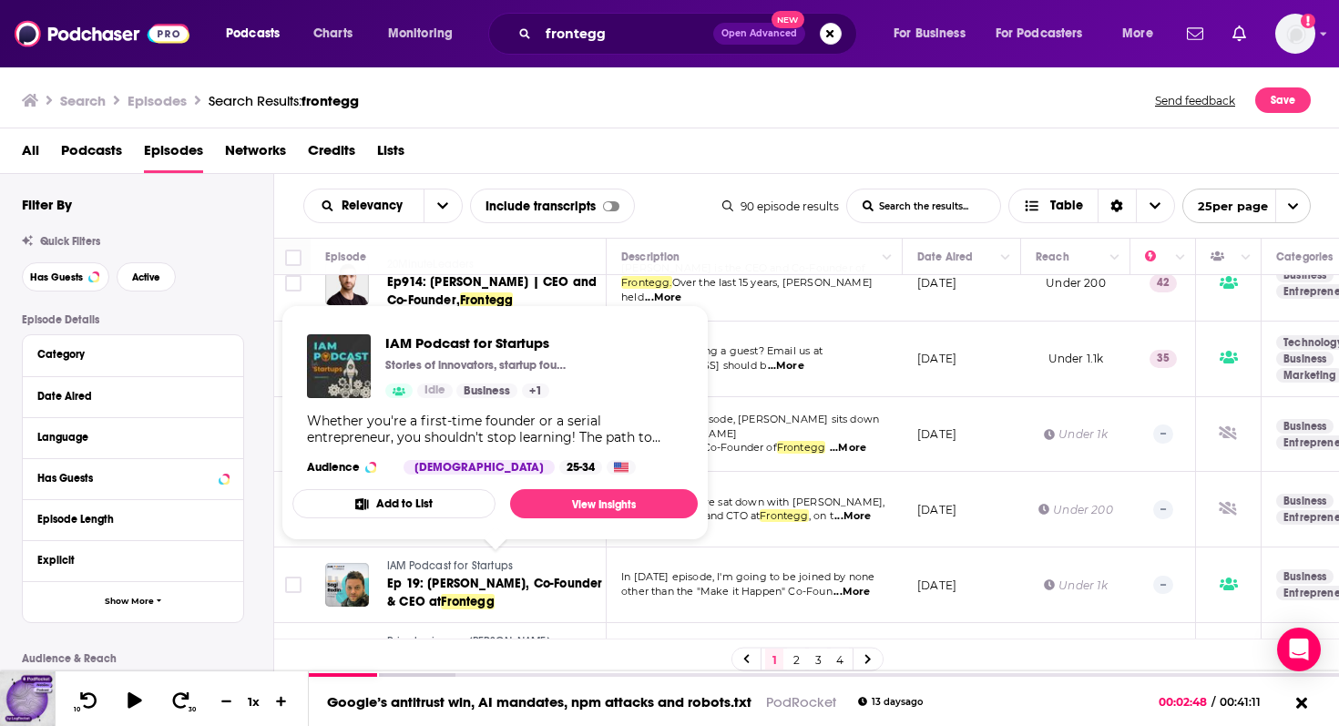
click at [469, 567] on span "IAM Podcast for Startups" at bounding box center [450, 565] width 126 height 13
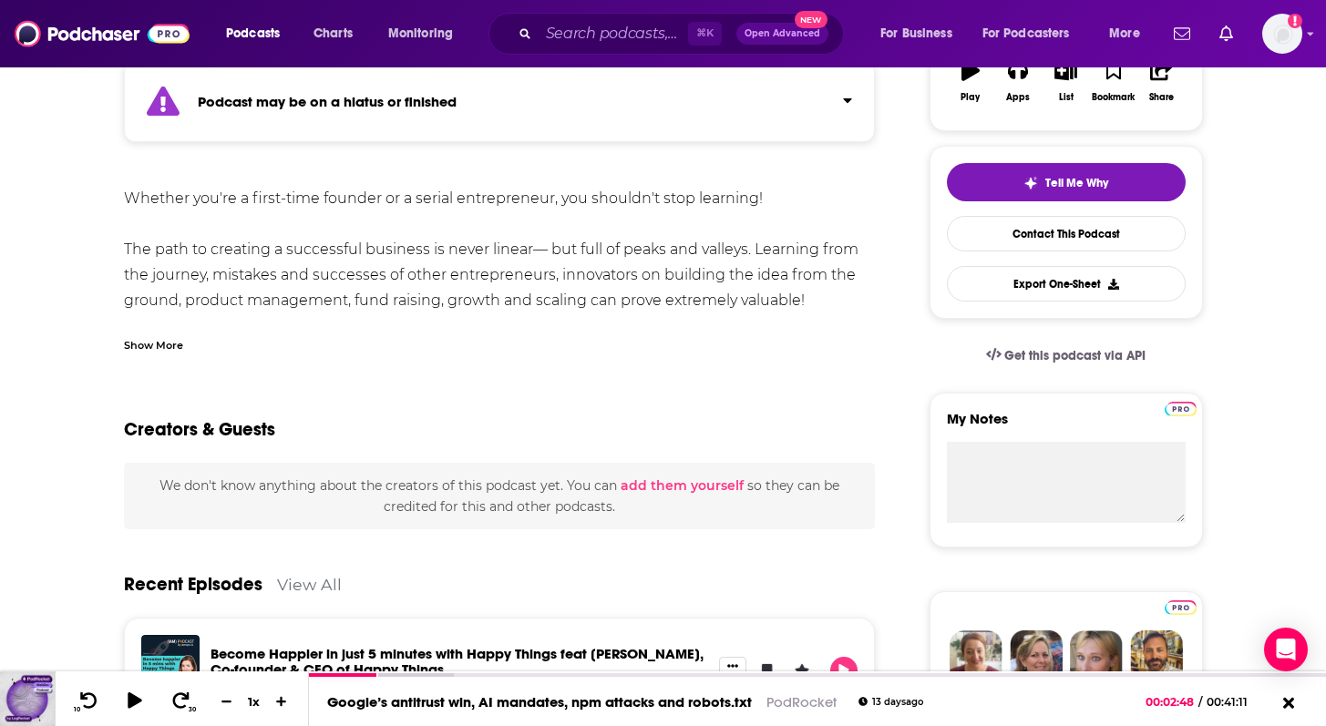
scroll to position [118, 0]
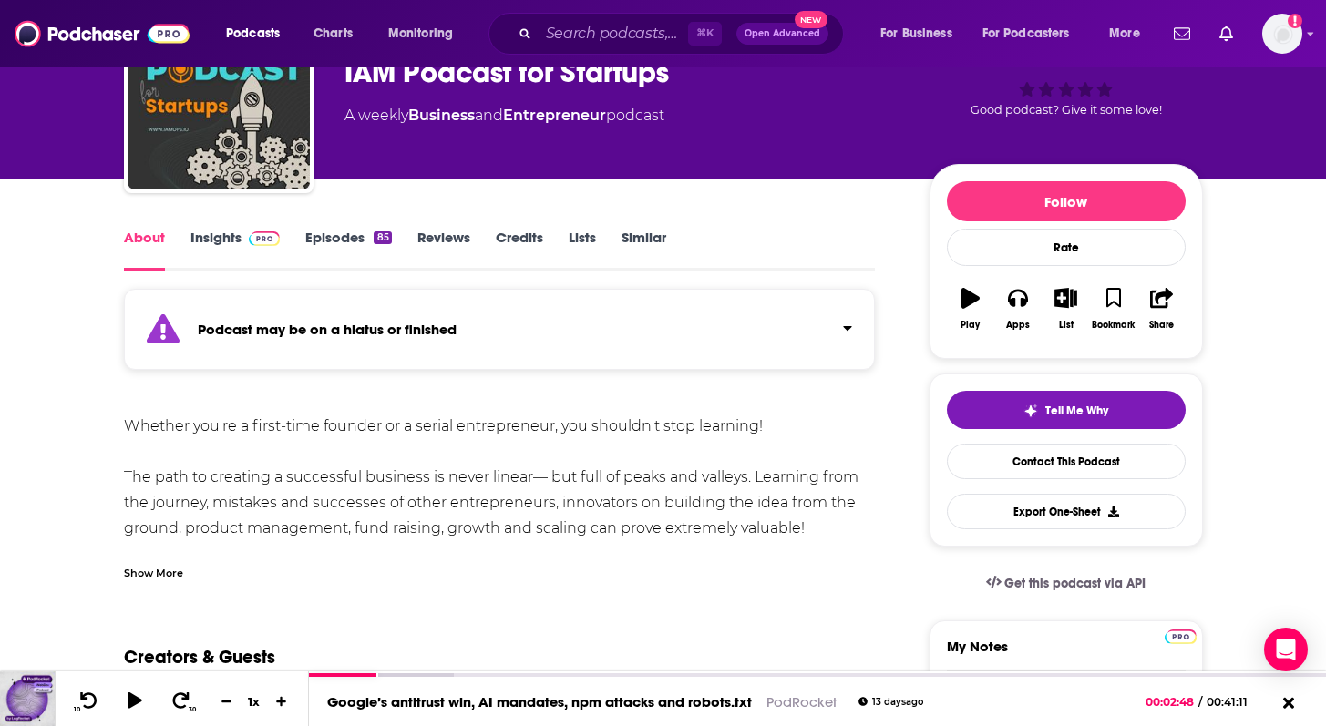
click at [347, 230] on link "Episodes 85" at bounding box center [348, 250] width 86 height 42
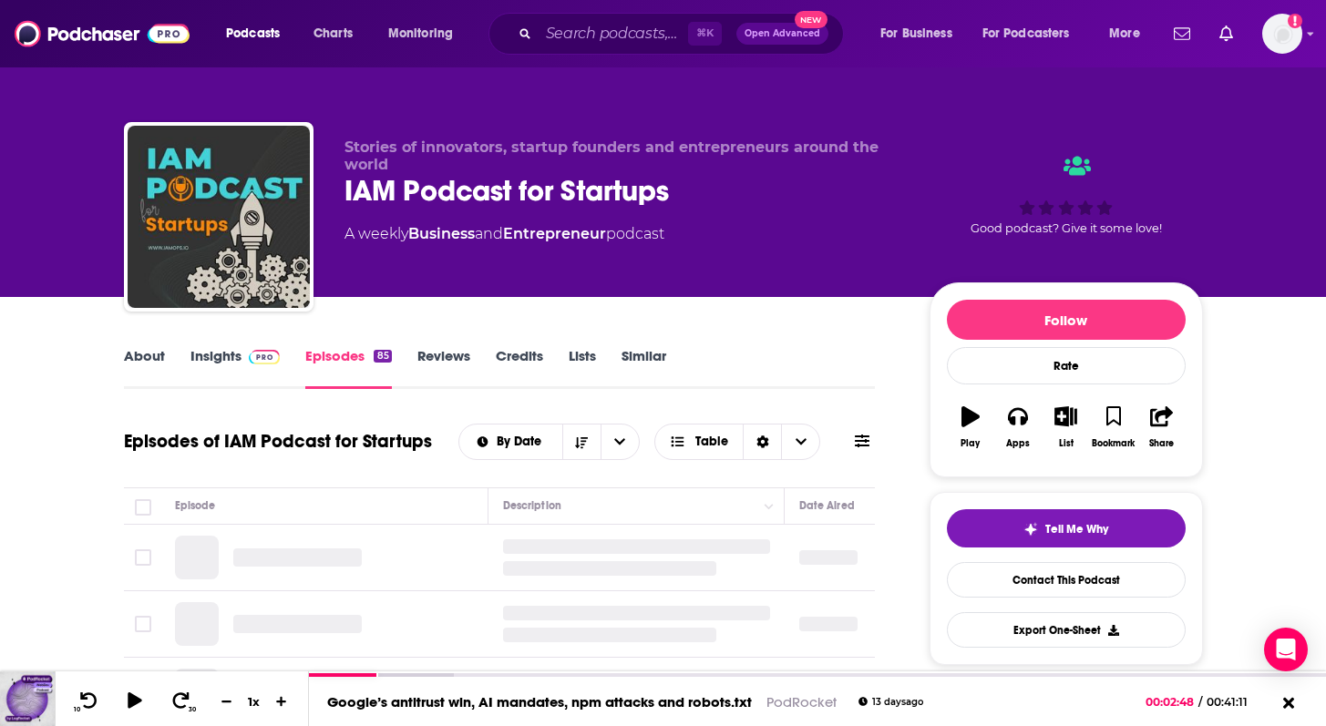
scroll to position [112, 0]
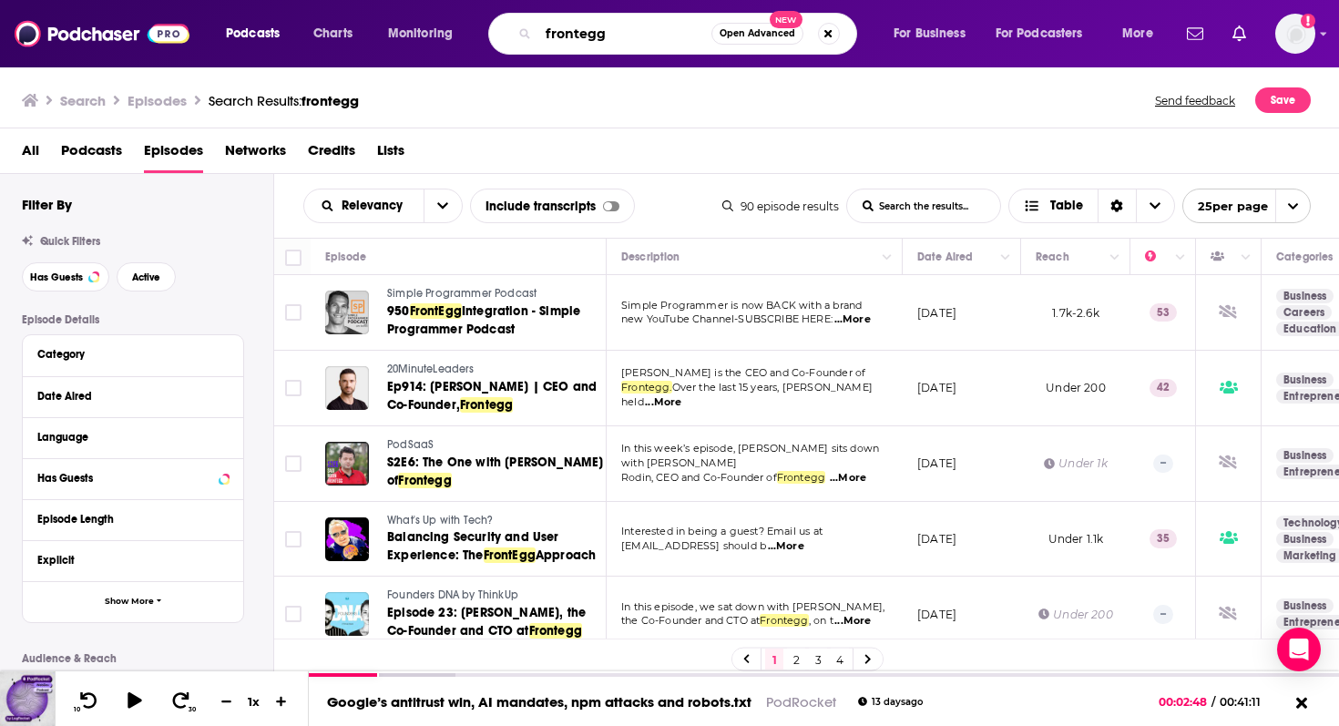
click at [623, 31] on input "frontegg" at bounding box center [625, 33] width 173 height 29
type input "forgerock"
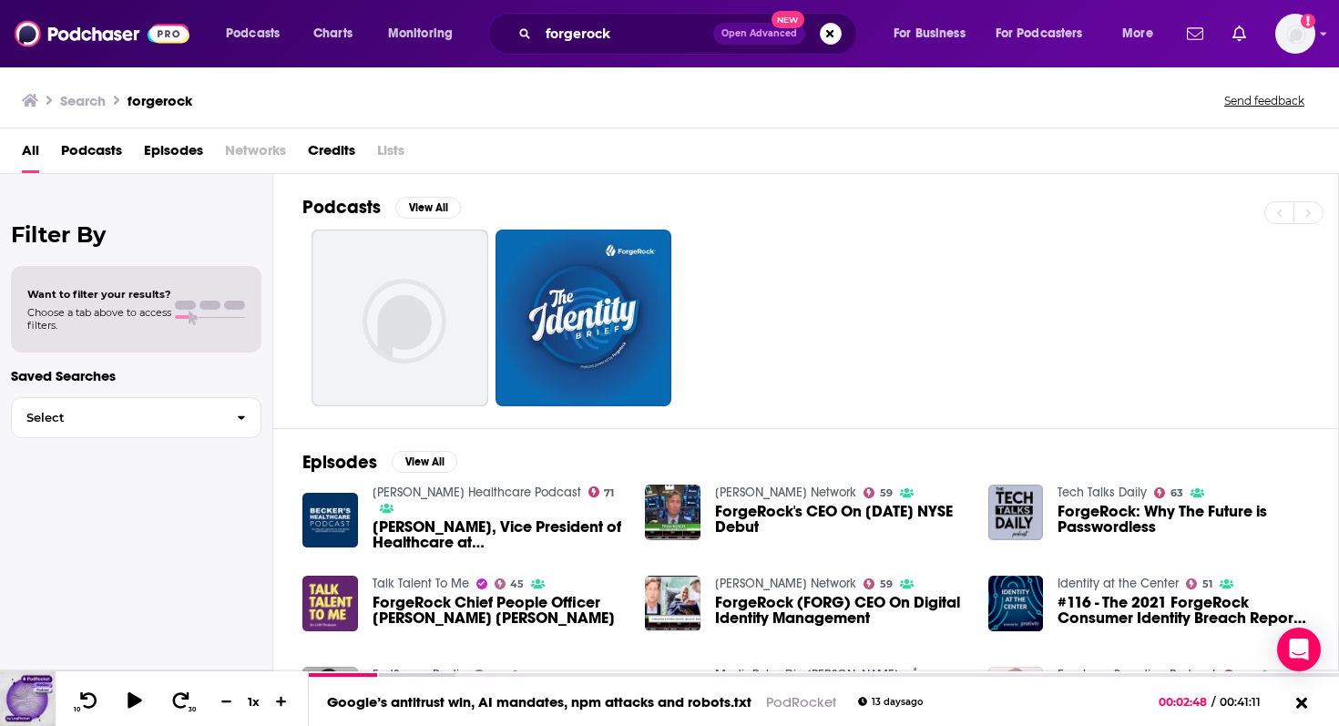
click at [168, 143] on span "Episodes" at bounding box center [173, 154] width 59 height 37
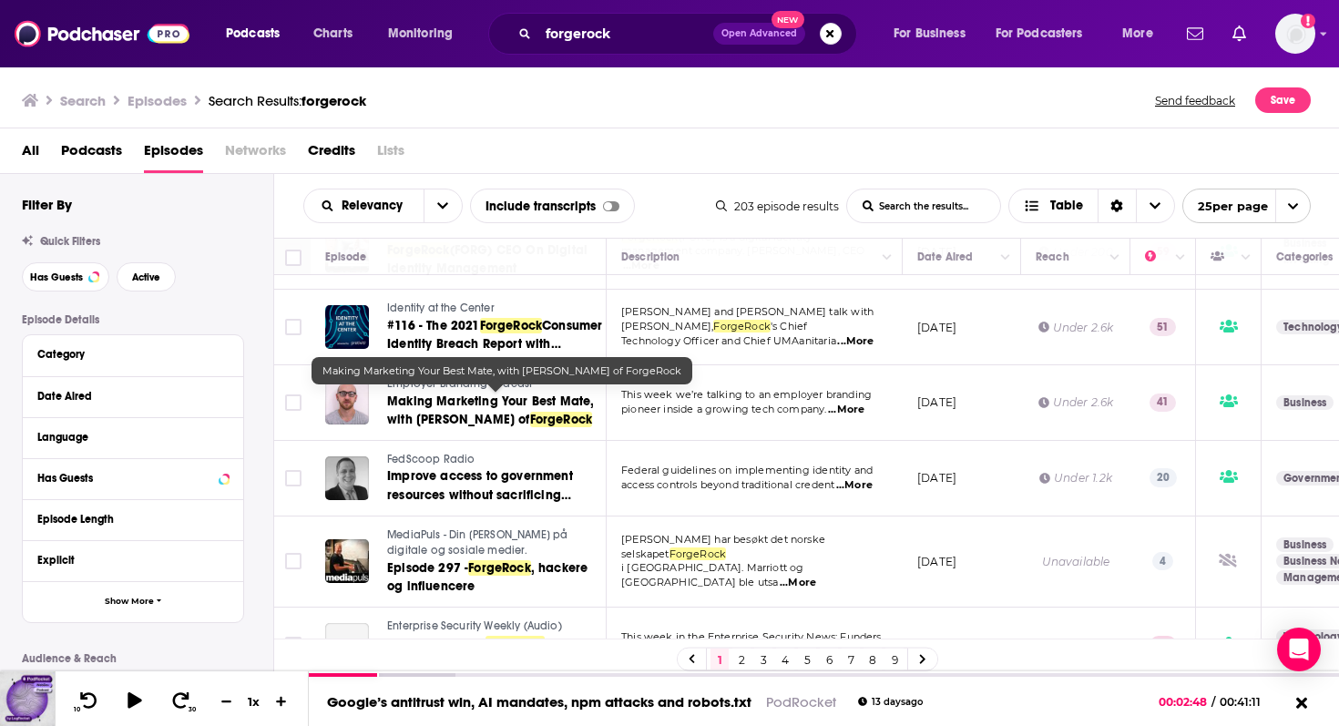
scroll to position [367, 0]
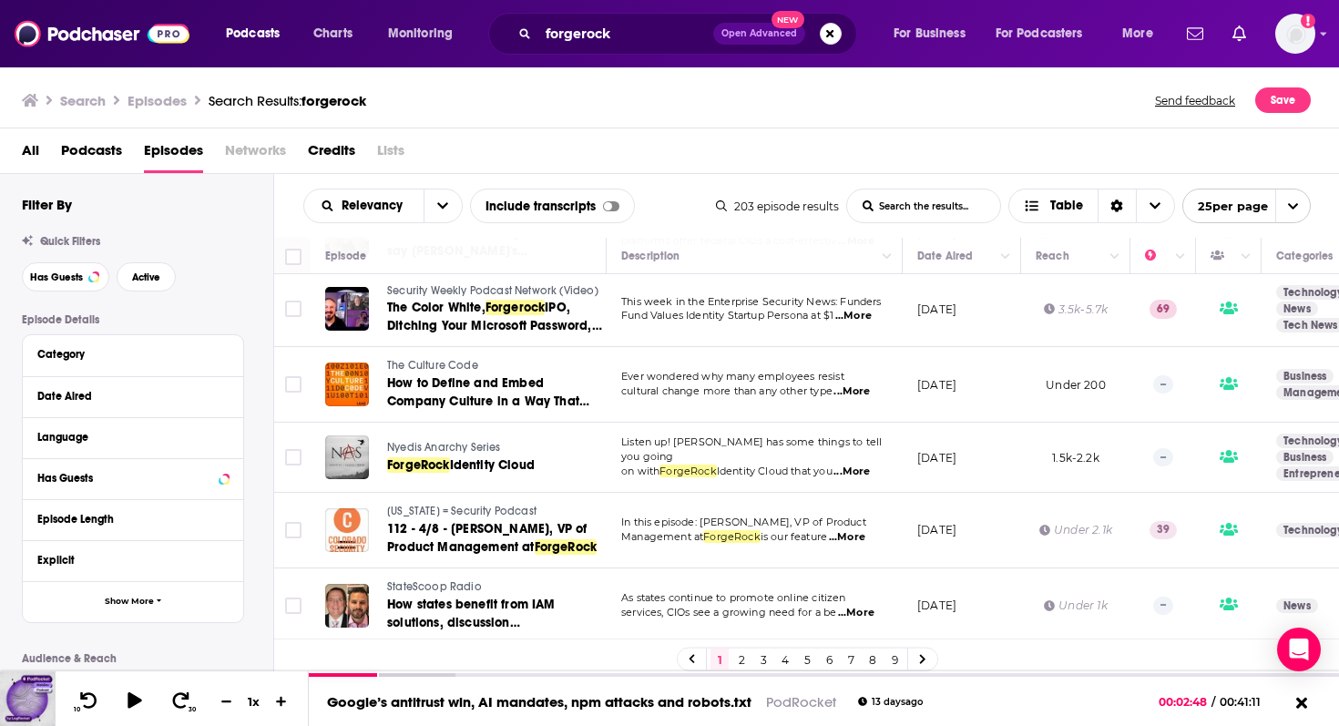
scroll to position [830, 0]
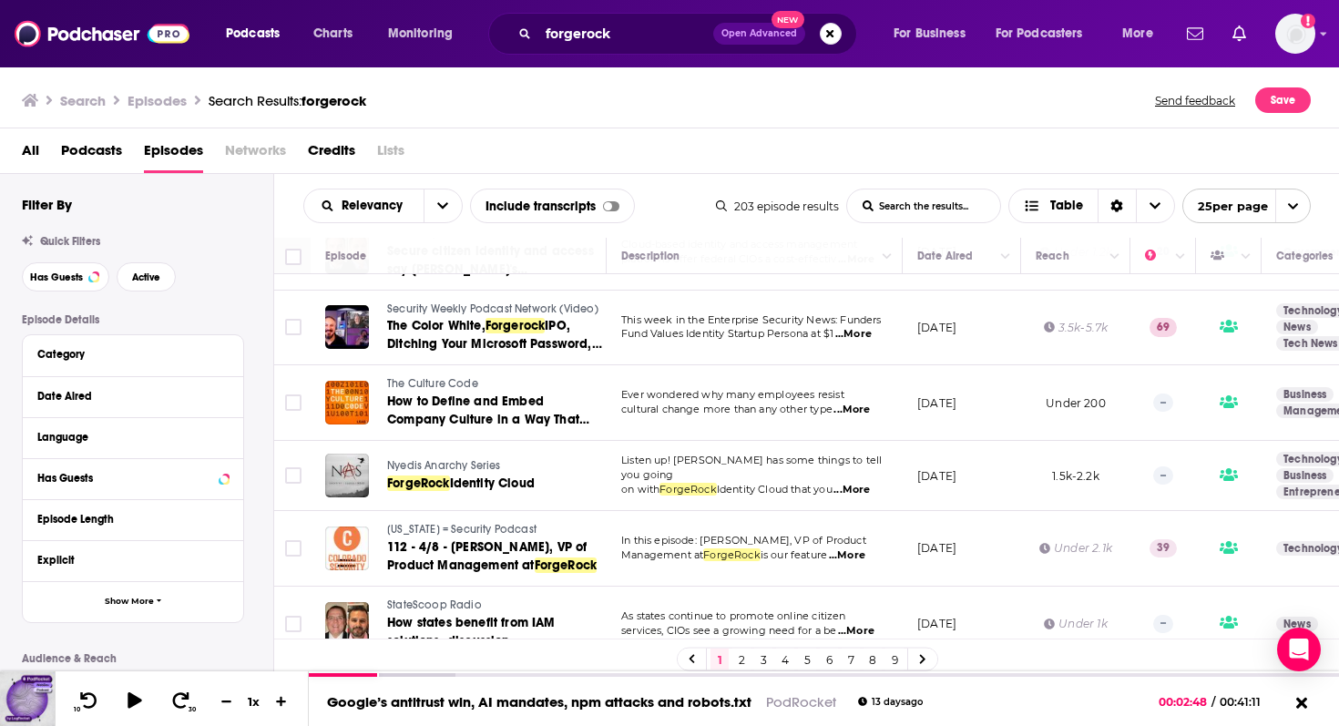
click at [430, 385] on span "The Culture Code" at bounding box center [432, 383] width 91 height 13
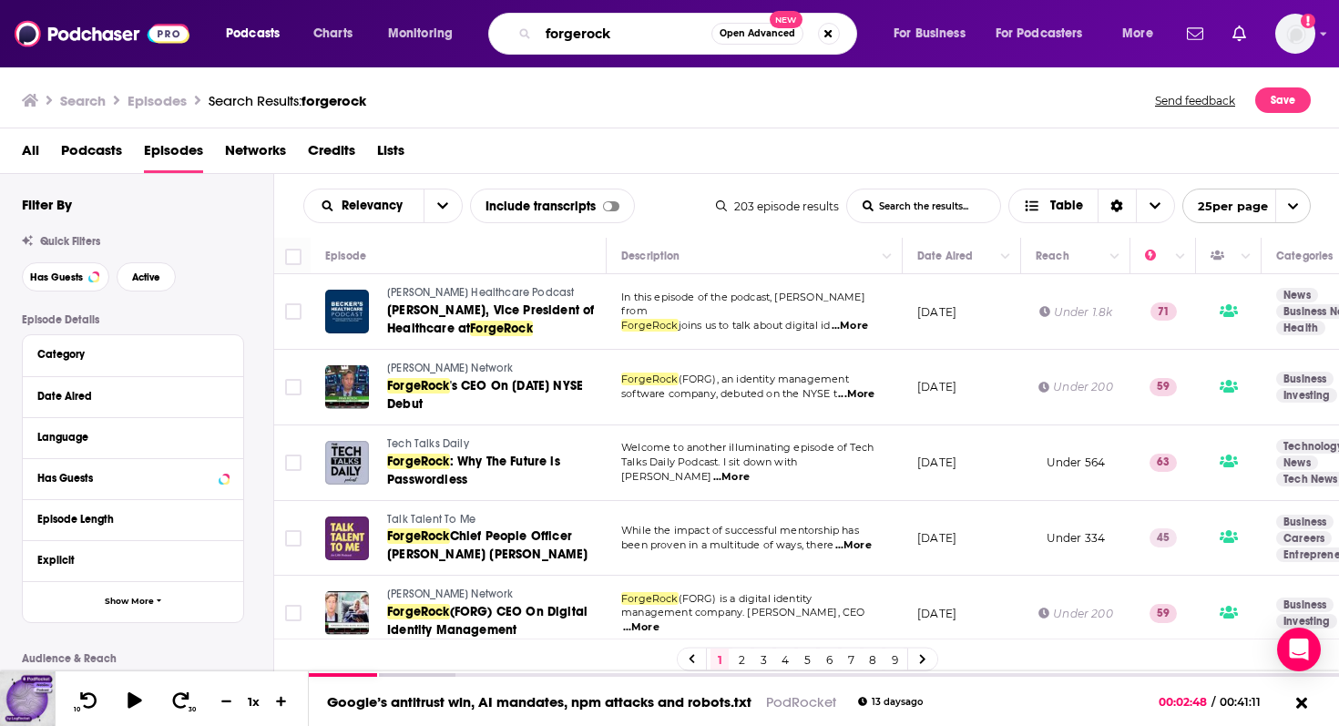
drag, startPoint x: 632, startPoint y: 32, endPoint x: 517, endPoint y: 36, distance: 115.8
click at [517, 36] on div "forgerock Open Advanced New" at bounding box center [672, 34] width 369 height 42
type input "transmit security"
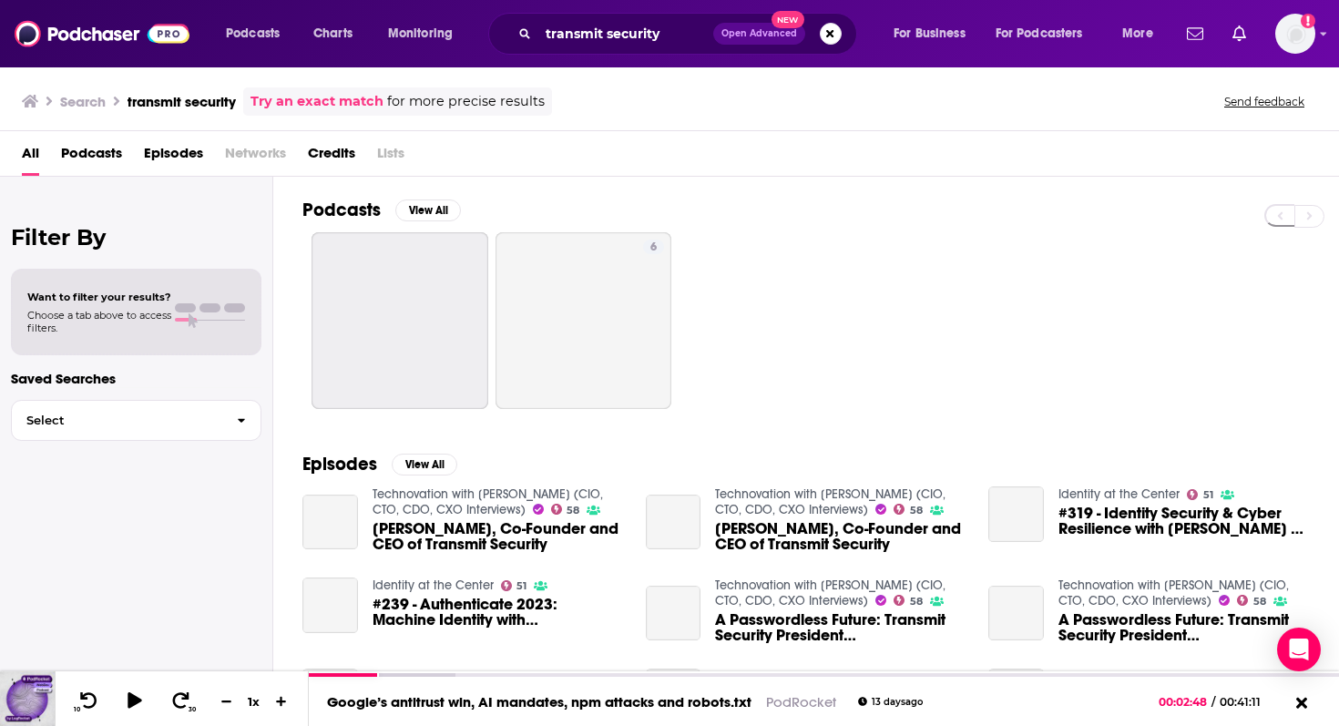
click at [168, 152] on span "Episodes" at bounding box center [173, 156] width 59 height 37
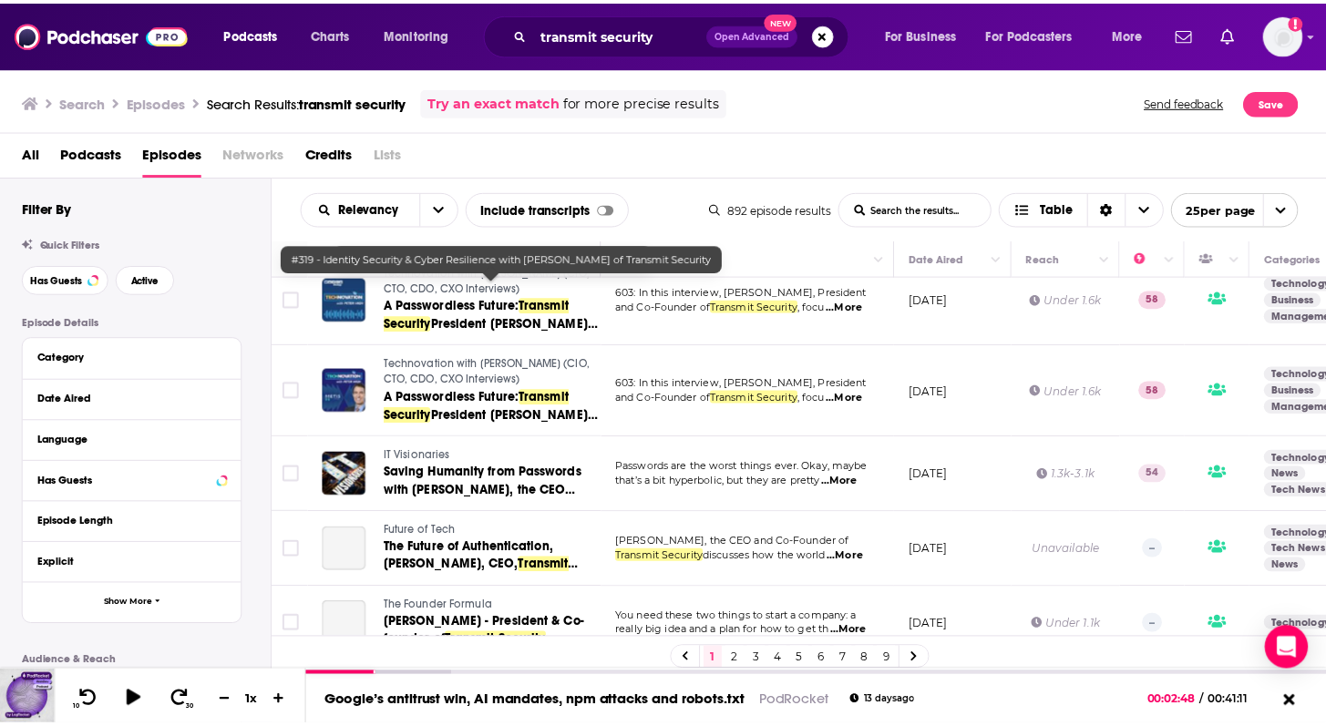
scroll to position [359, 0]
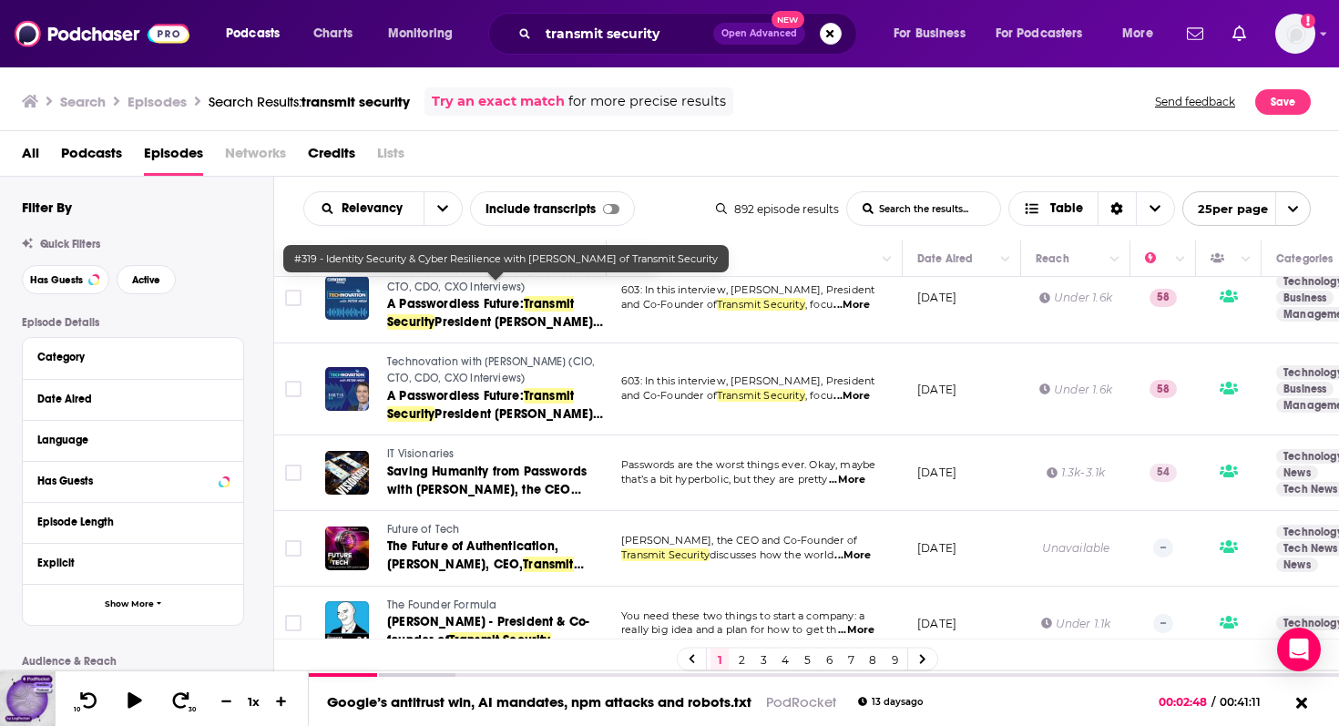
click at [444, 370] on link "Technovation with Peter High (CIO, CTO, CDO, CXO Interviews)" at bounding box center [495, 370] width 217 height 32
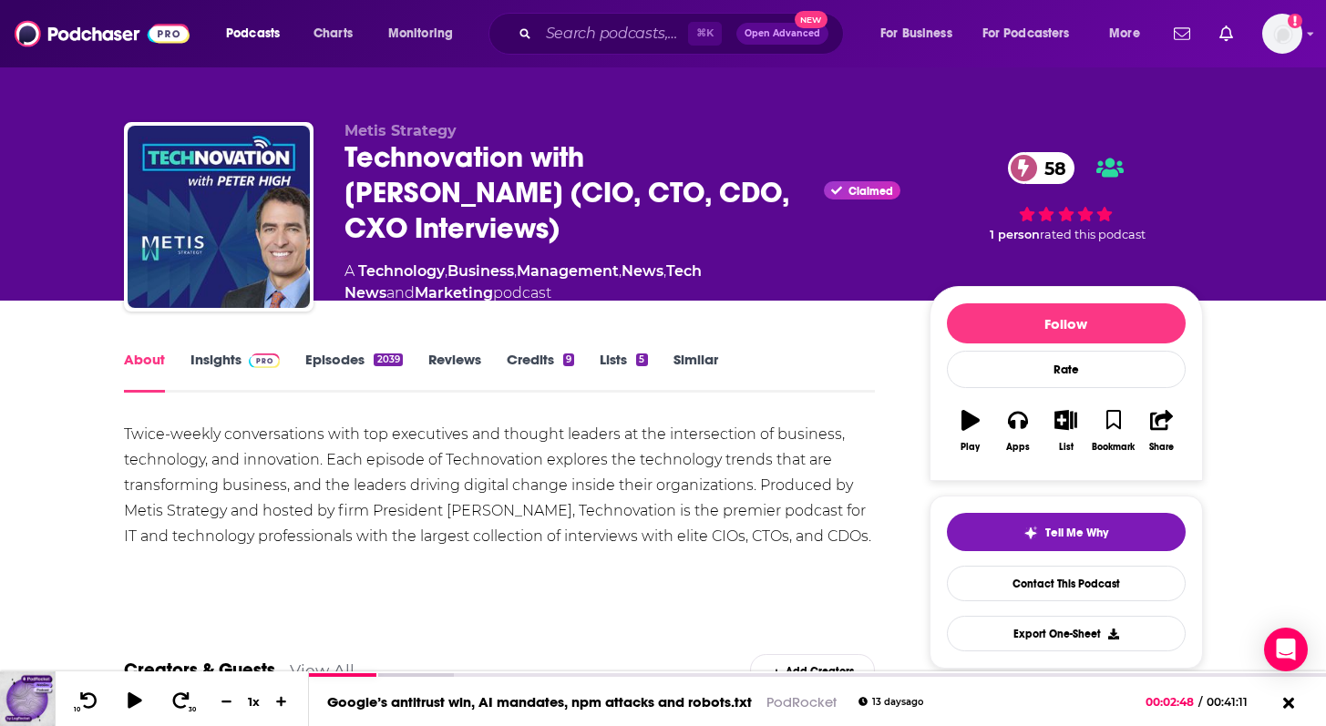
click at [241, 359] on span at bounding box center [260, 359] width 39 height 17
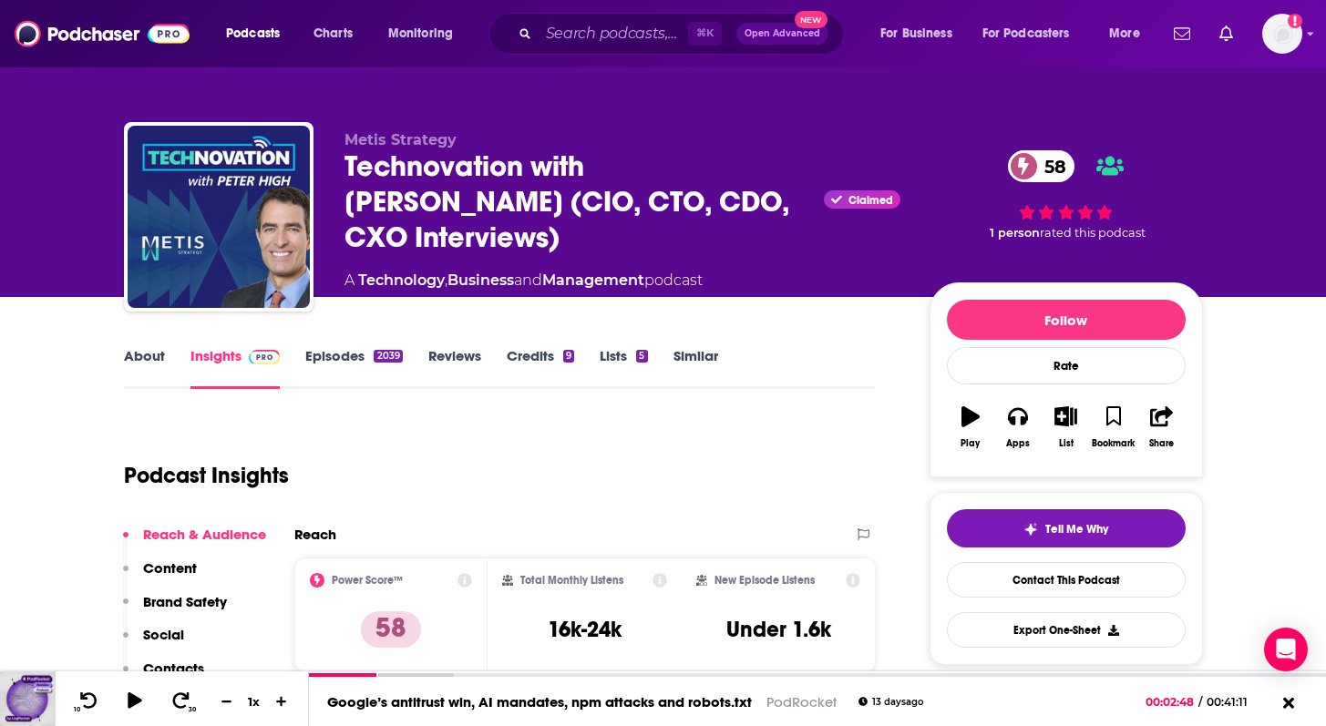
click at [326, 376] on link "Episodes 2039" at bounding box center [353, 368] width 97 height 42
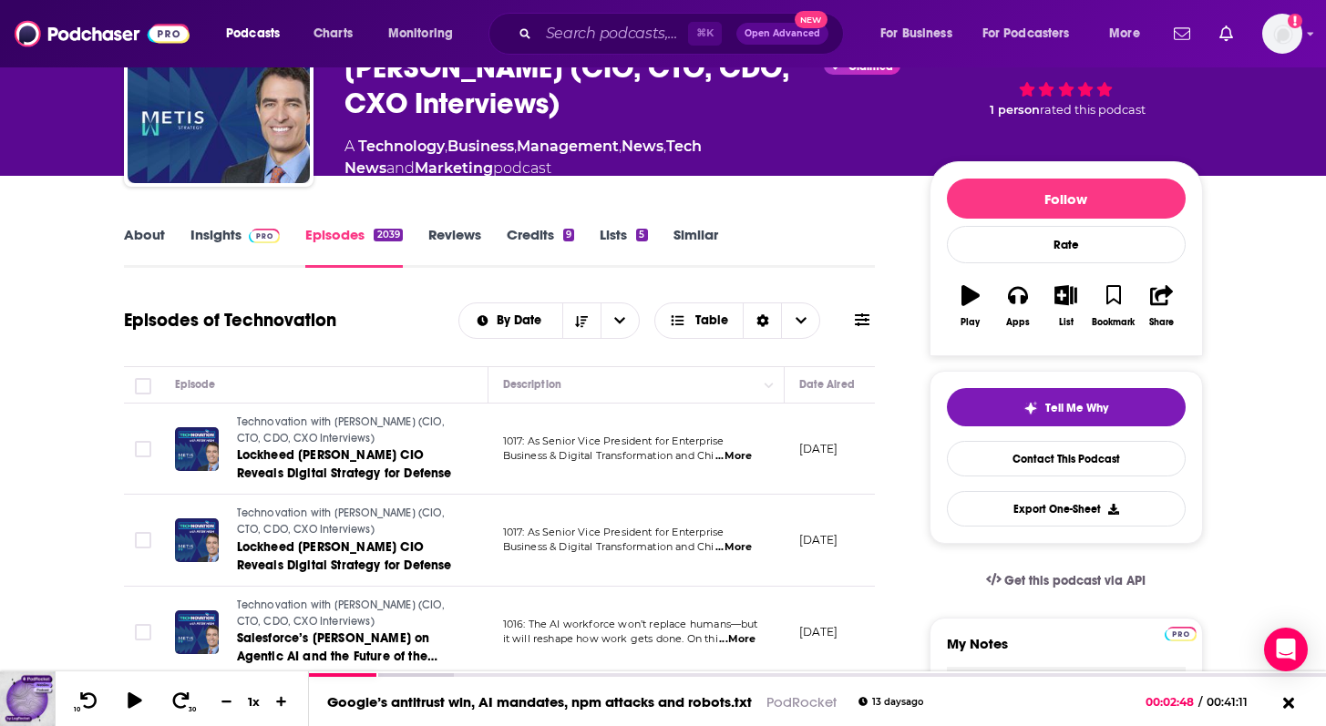
scroll to position [33, 0]
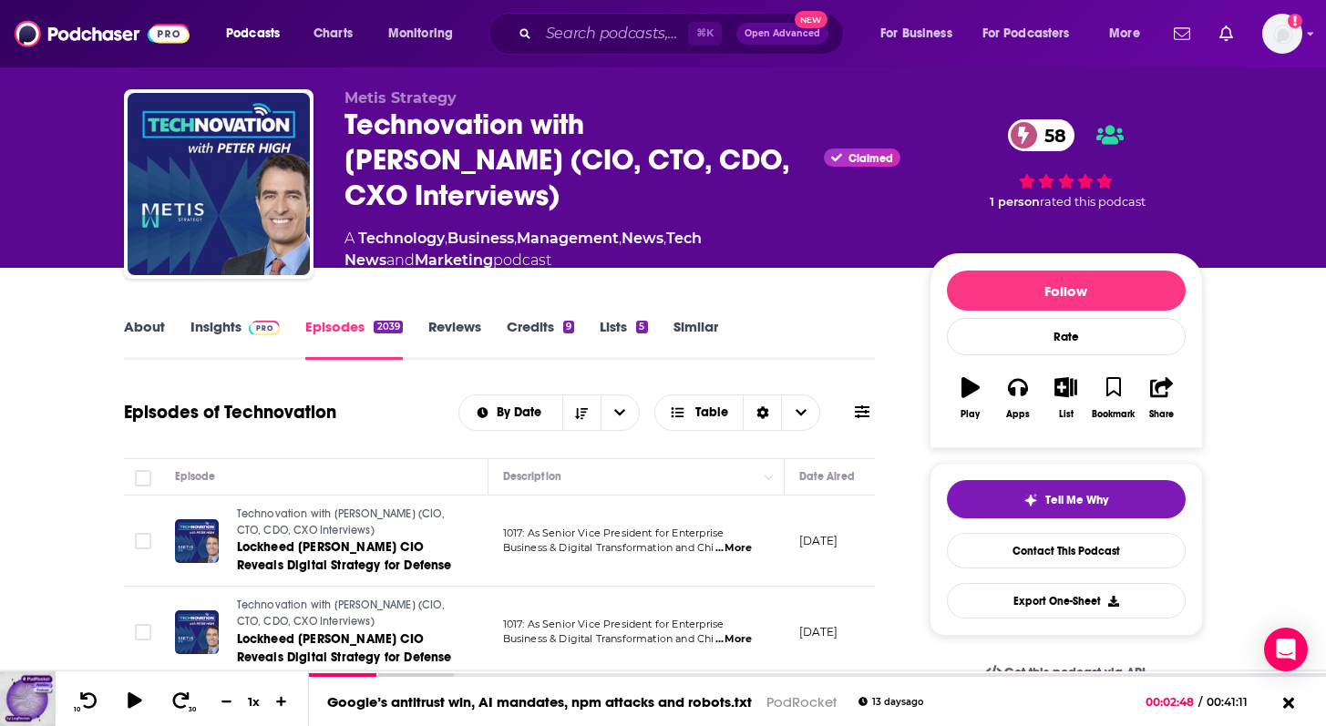
click at [144, 324] on link "About" at bounding box center [144, 339] width 41 height 42
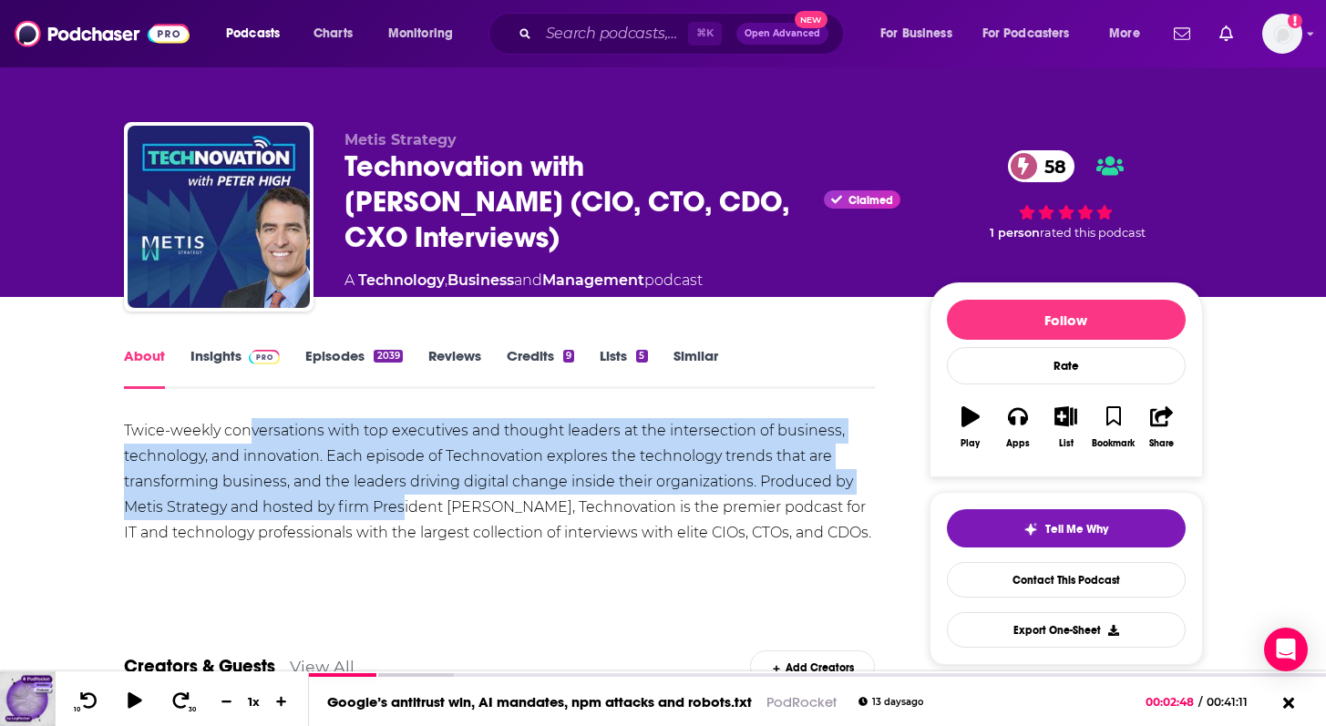
drag, startPoint x: 247, startPoint y: 430, endPoint x: 402, endPoint y: 498, distance: 169.3
click at [403, 498] on div "Twice-weekly conversations with top executives and thought leaders at the inter…" at bounding box center [500, 482] width 752 height 128
click at [402, 498] on div "Twice-weekly conversations with top executives and thought leaders at the inter…" at bounding box center [500, 482] width 752 height 128
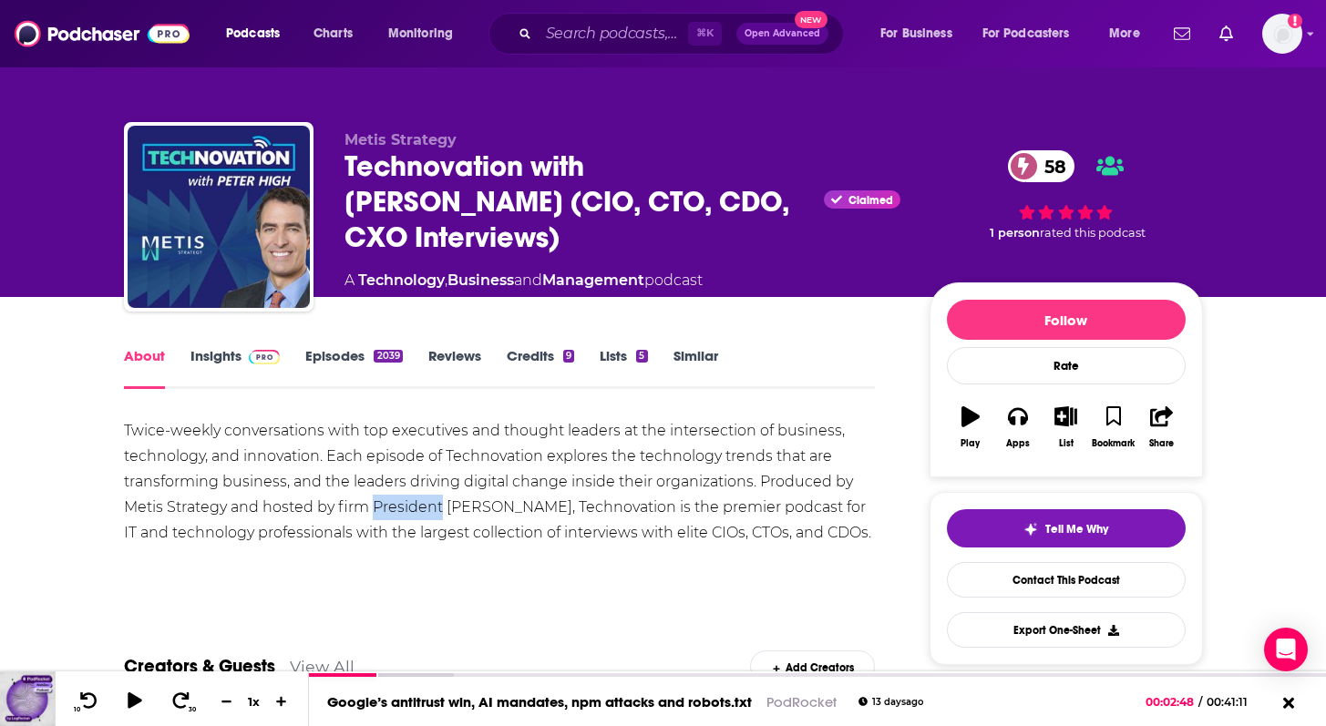
click at [402, 498] on div "Twice-weekly conversations with top executives and thought leaders at the inter…" at bounding box center [500, 482] width 752 height 128
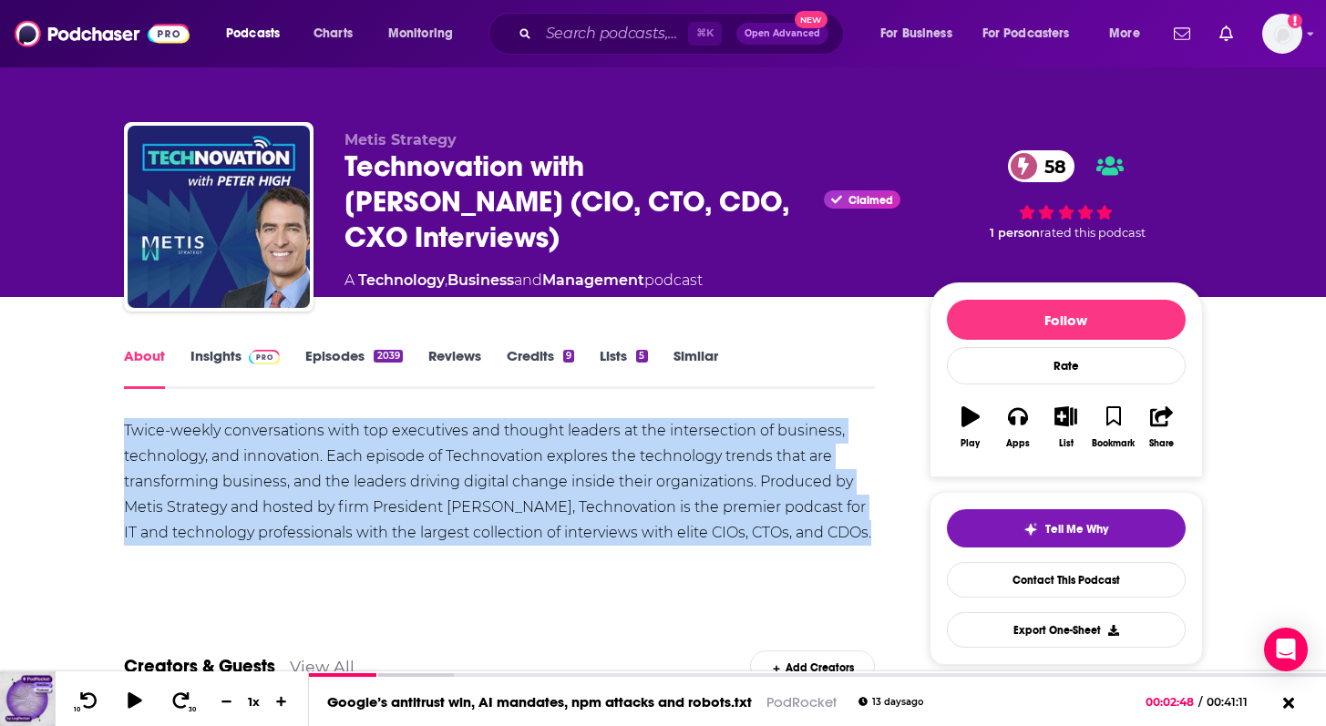
click at [402, 498] on div "Twice-weekly conversations with top executives and thought leaders at the inter…" at bounding box center [500, 482] width 752 height 128
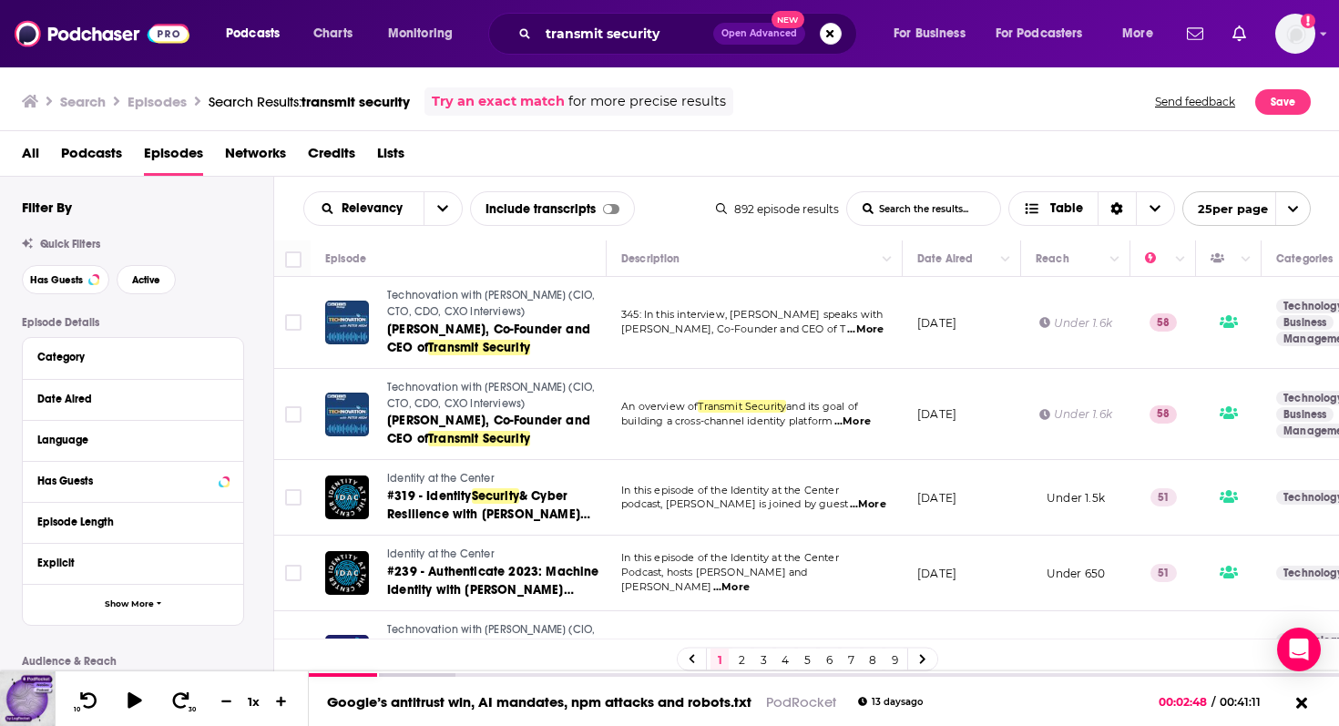
click at [865, 331] on span "...More" at bounding box center [865, 330] width 36 height 15
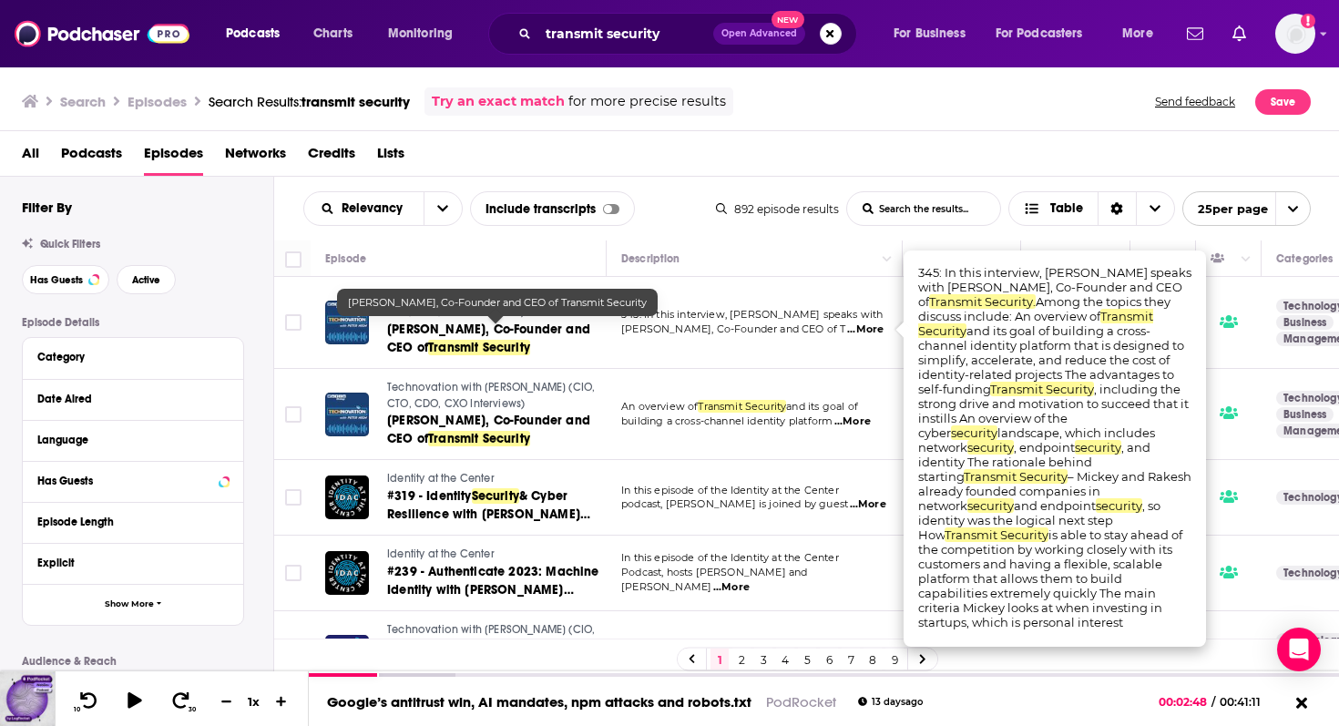
click at [477, 330] on span "Mickey Boodaei, Co-Founder and CEO of" at bounding box center [488, 339] width 203 height 34
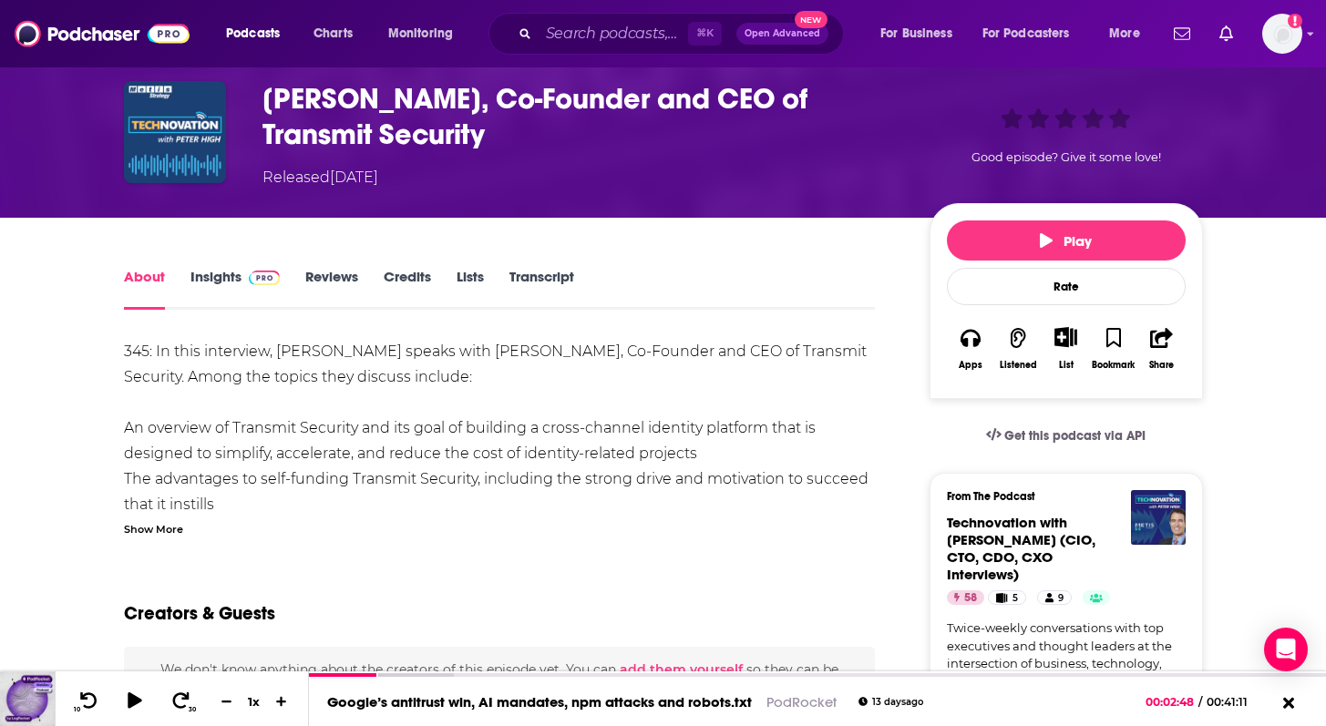
scroll to position [97, 0]
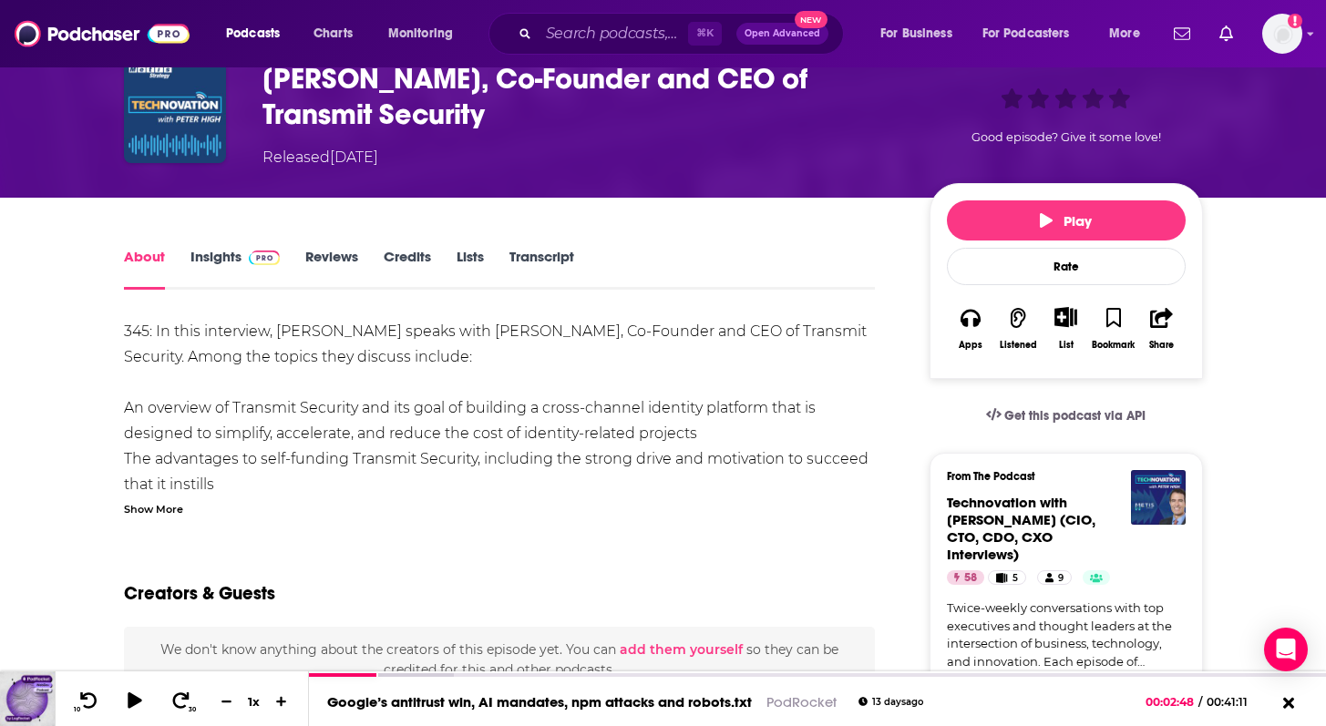
click at [230, 342] on div "345: In this interview, Peter High speaks with Mickey Boodaei, Co-Founder and C…" at bounding box center [500, 497] width 752 height 357
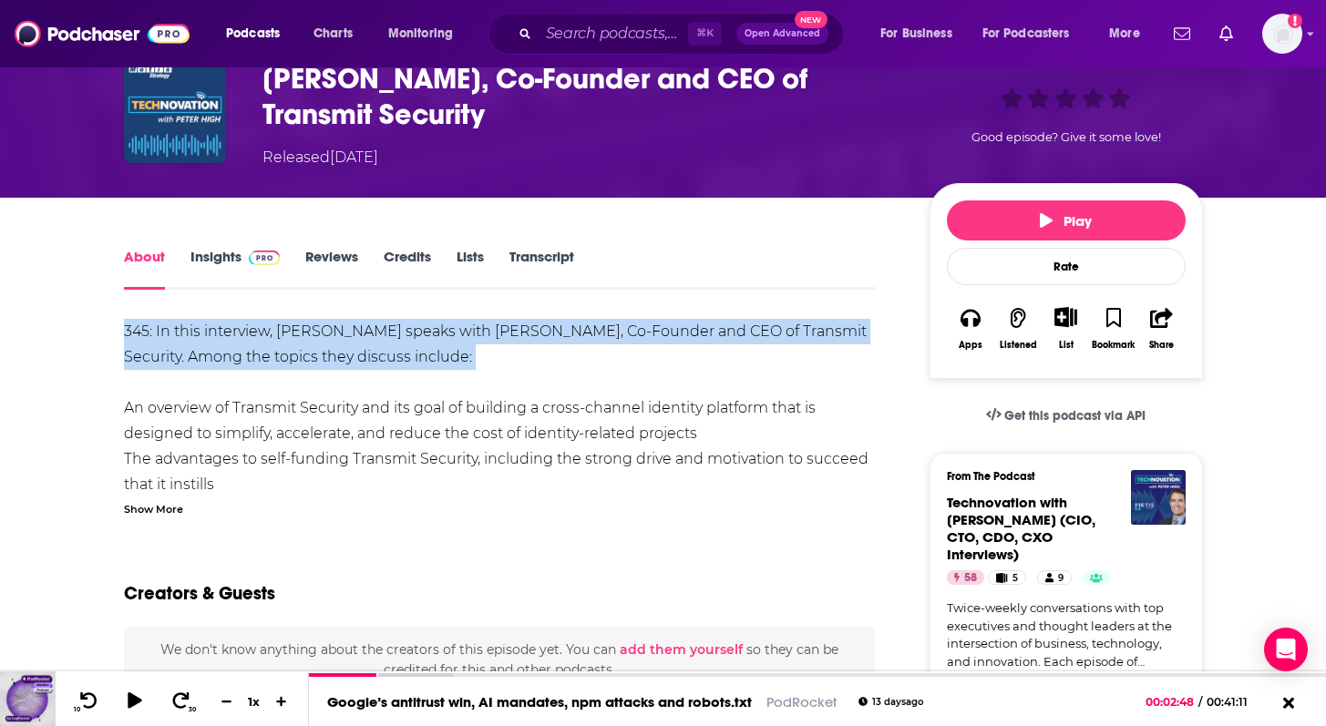
click at [238, 444] on div "345: In this interview, Peter High speaks with Mickey Boodaei, Co-Founder and C…" at bounding box center [500, 497] width 752 height 357
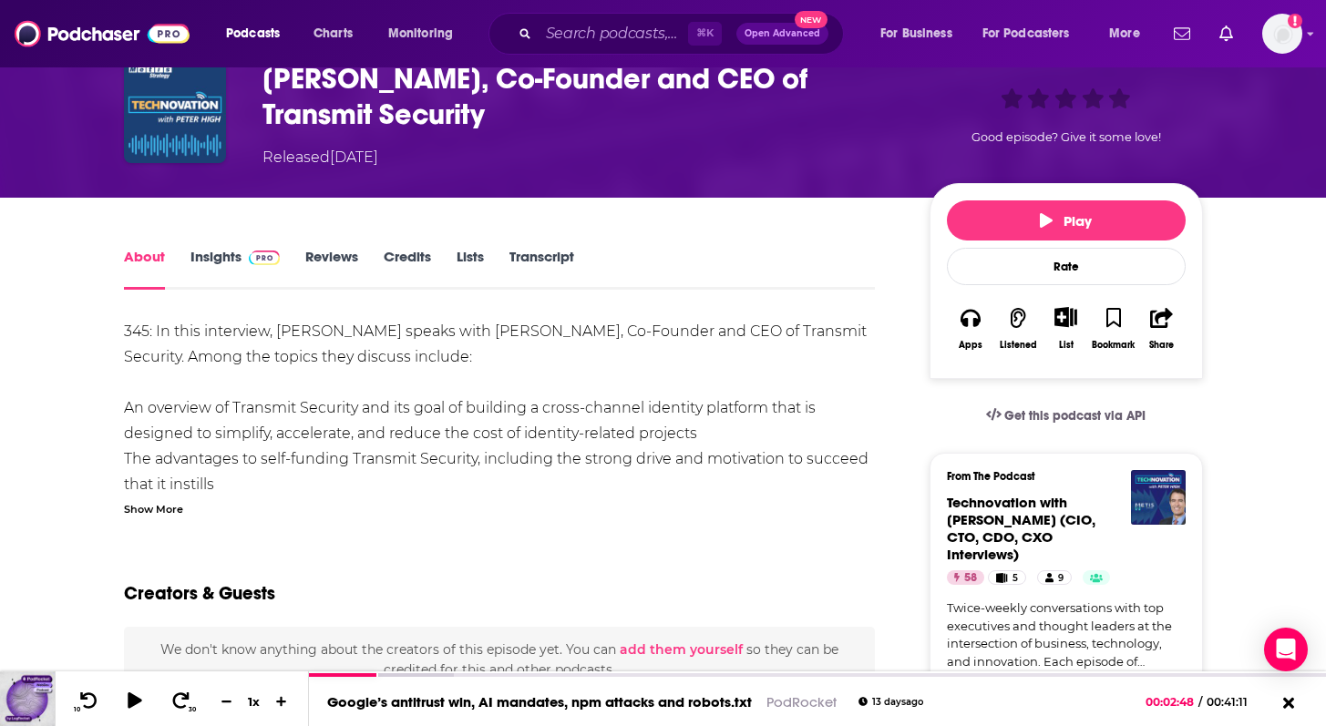
click at [238, 444] on div "345: In this interview, Peter High speaks with Mickey Boodaei, Co-Founder and C…" at bounding box center [500, 497] width 752 height 357
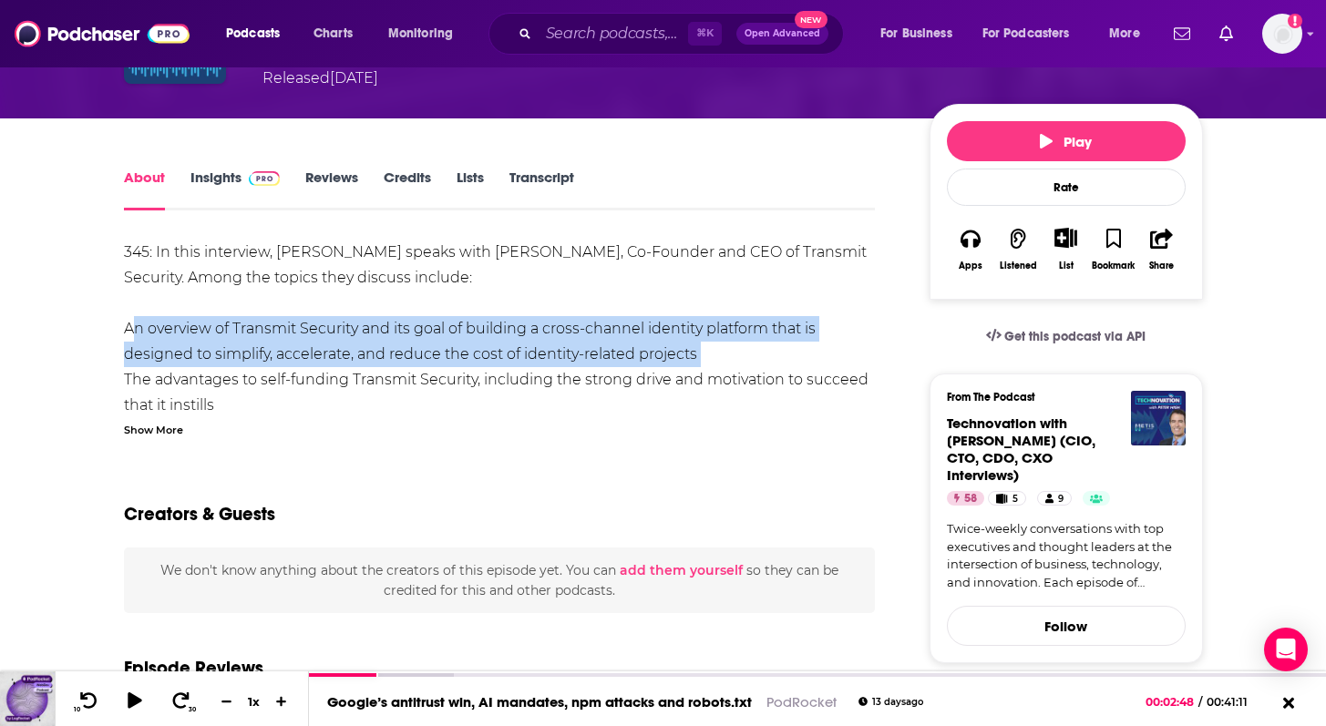
scroll to position [163, 0]
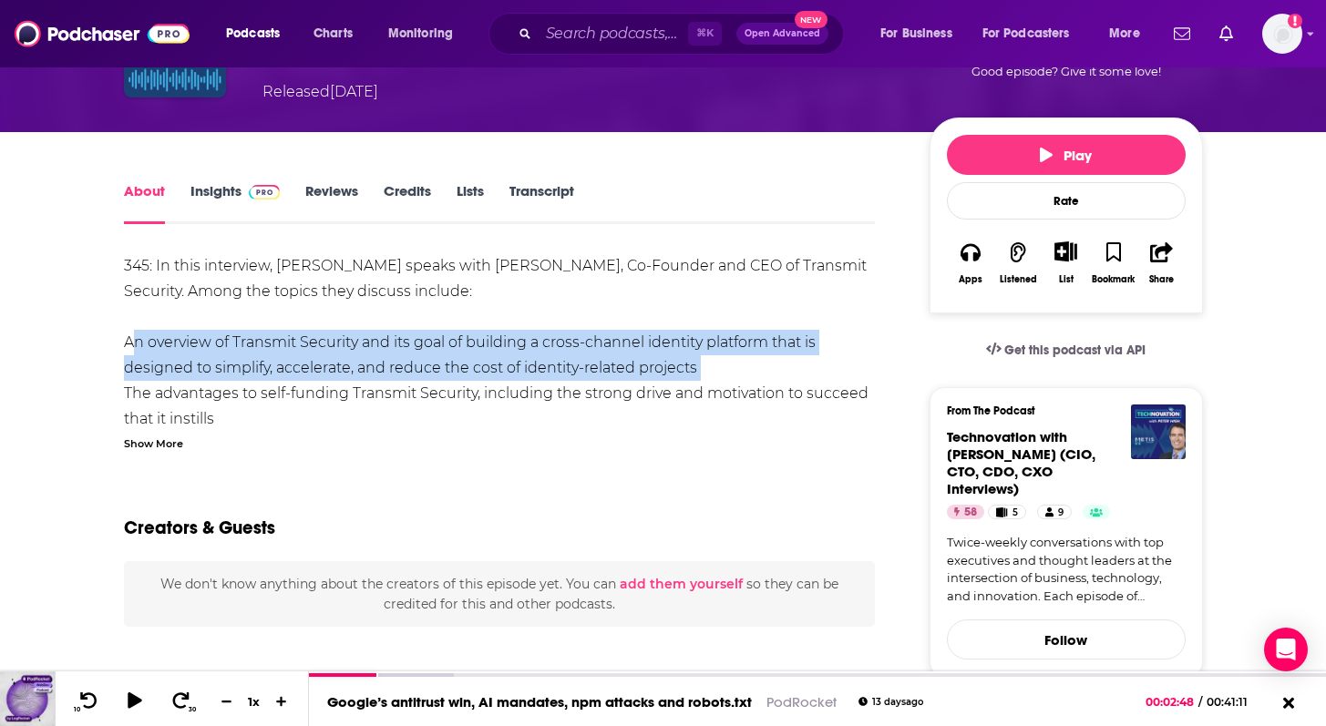
click at [233, 190] on link "Insights" at bounding box center [235, 203] width 90 height 42
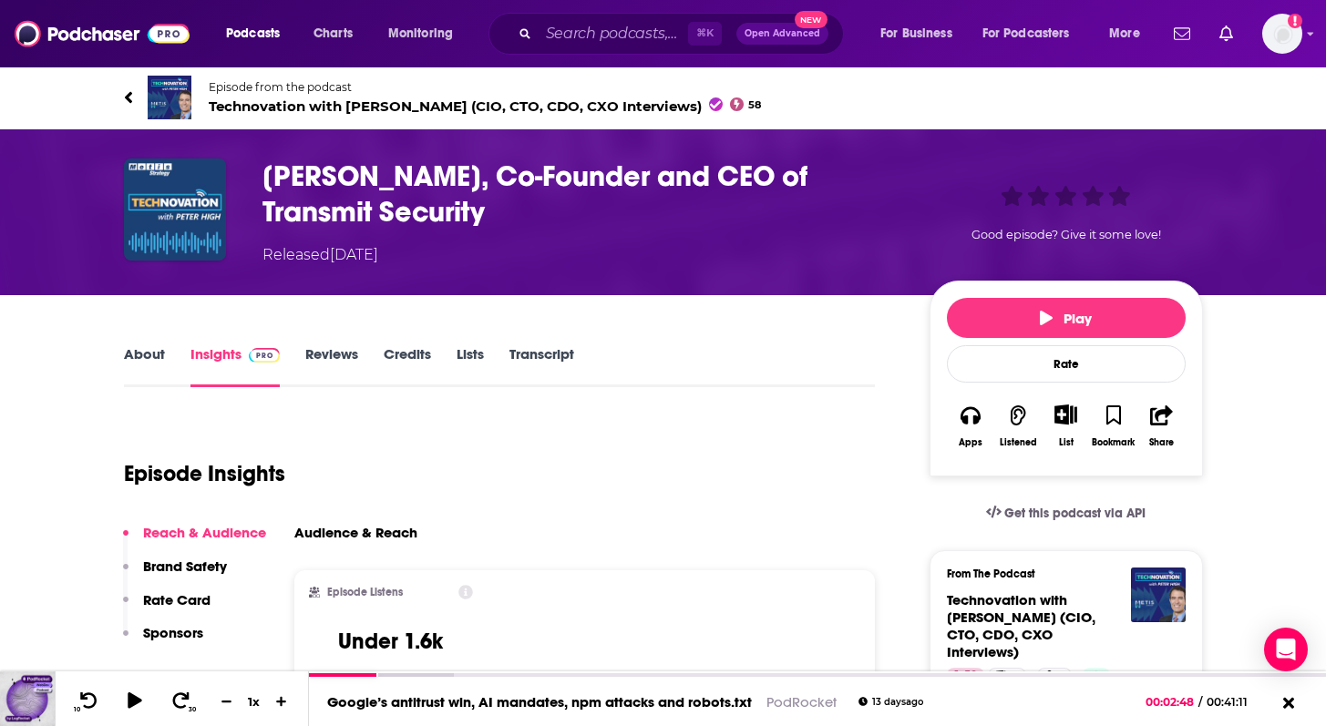
click at [255, 99] on span "Technovation with Peter High (CIO, CTO, CDO, CXO Interviews) 58" at bounding box center [485, 105] width 553 height 17
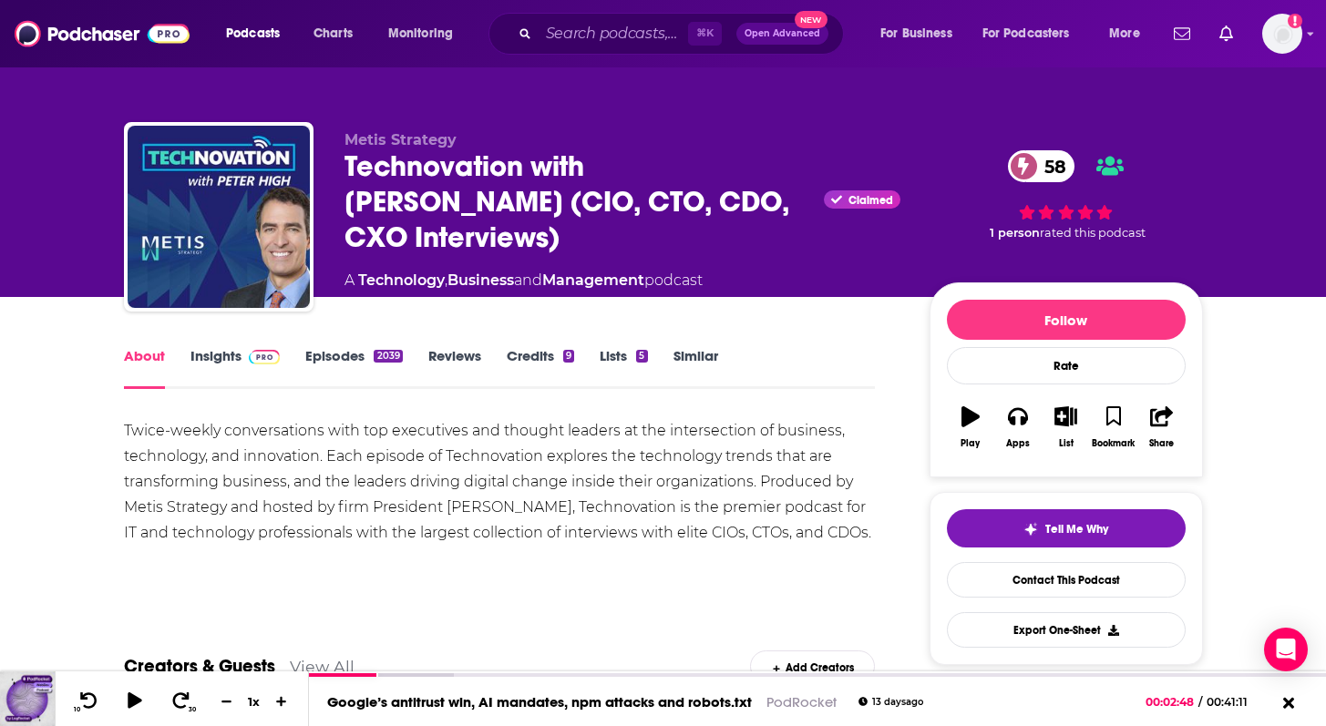
scroll to position [126, 0]
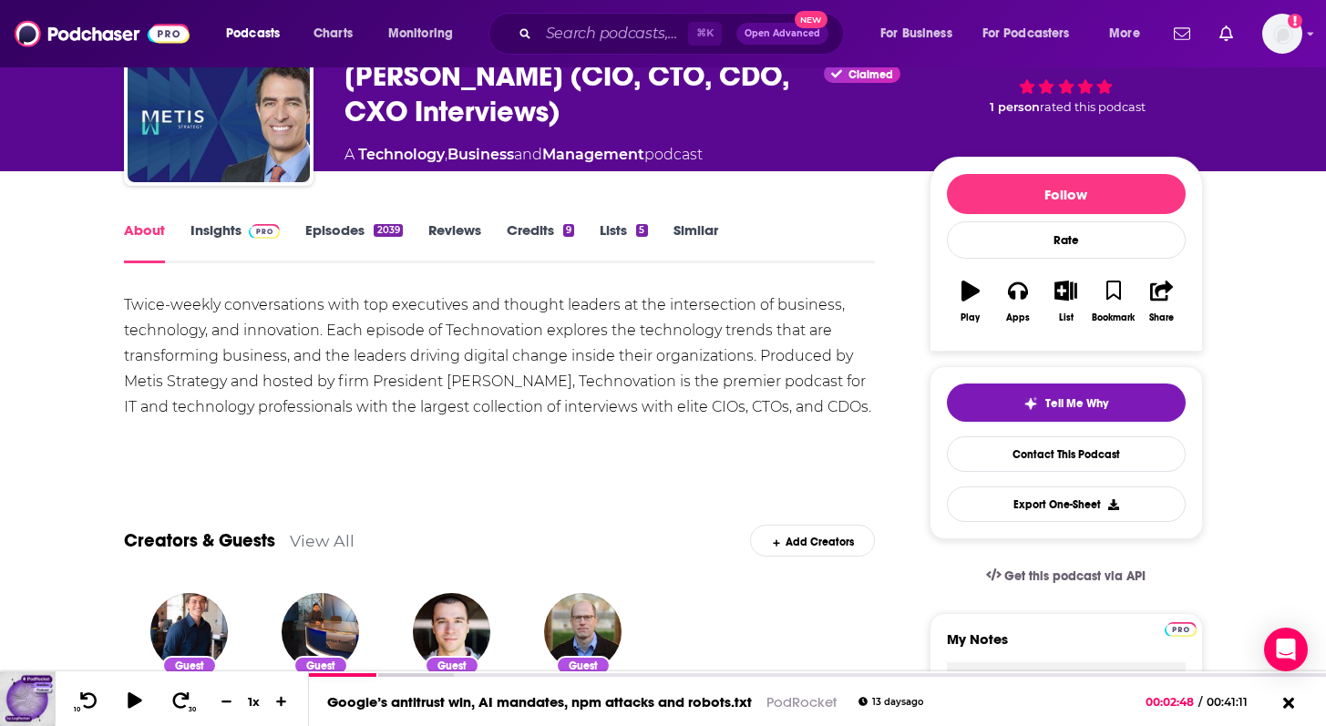
click at [334, 232] on link "Episodes 2039" at bounding box center [353, 242] width 97 height 42
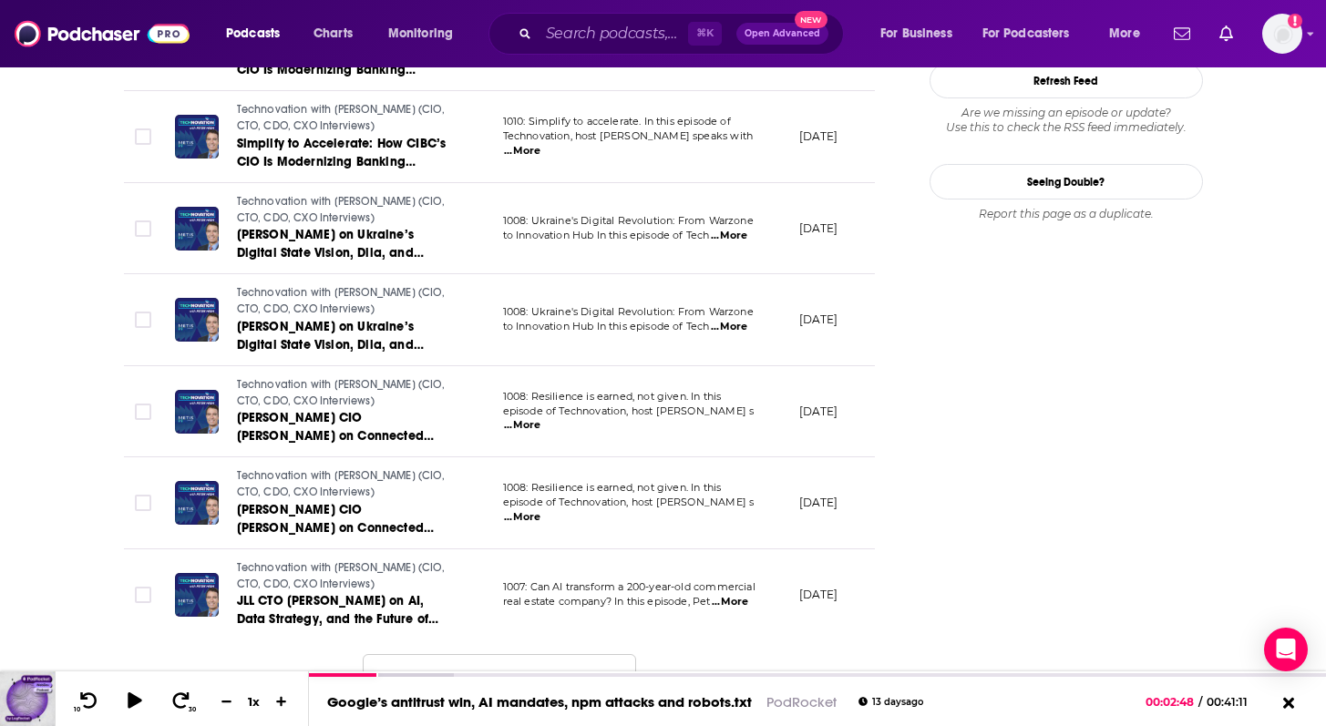
scroll to position [2185, 0]
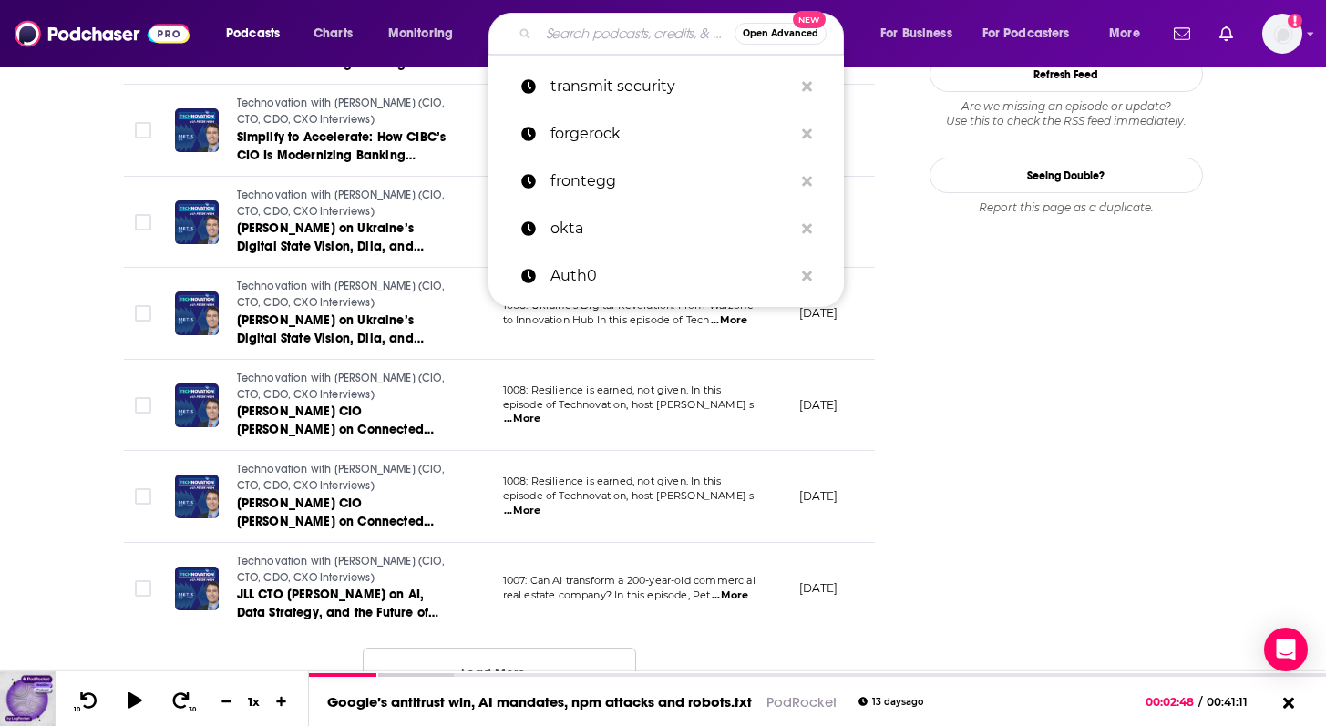
click at [614, 42] on input "Search podcasts, credits, & more..." at bounding box center [637, 33] width 196 height 29
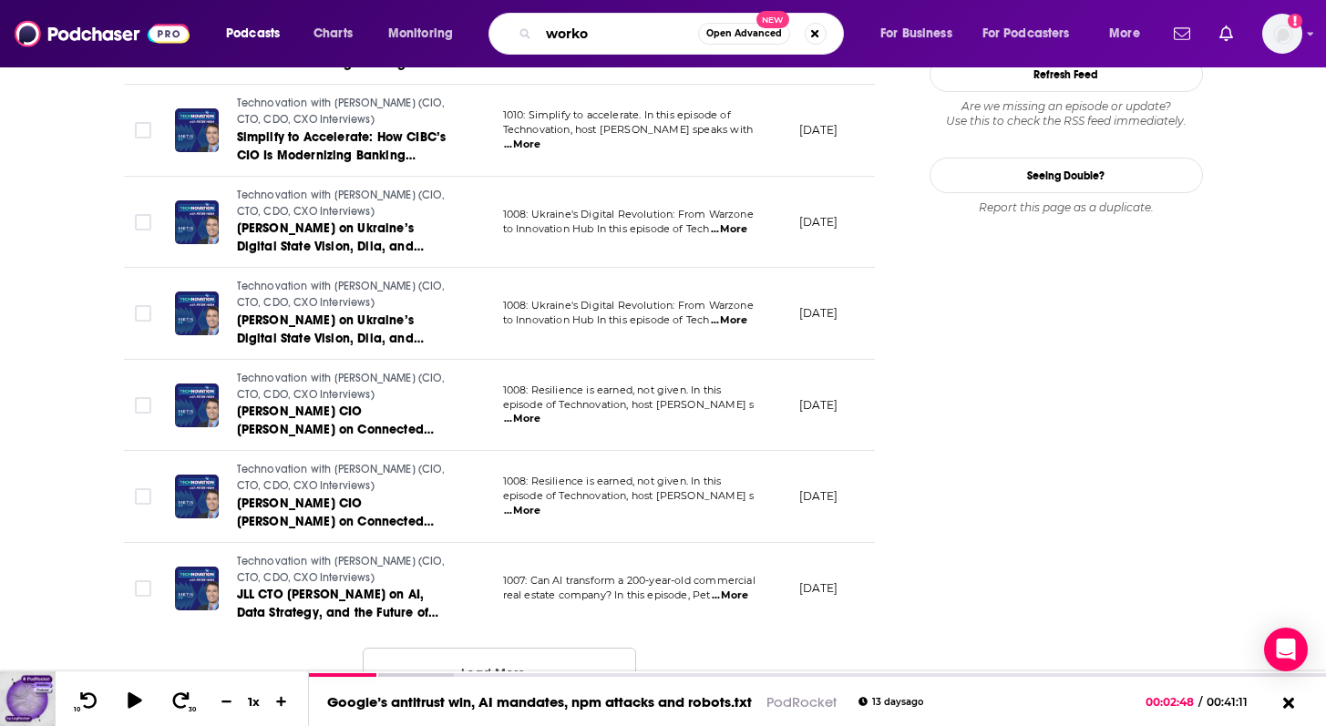
type input "workos"
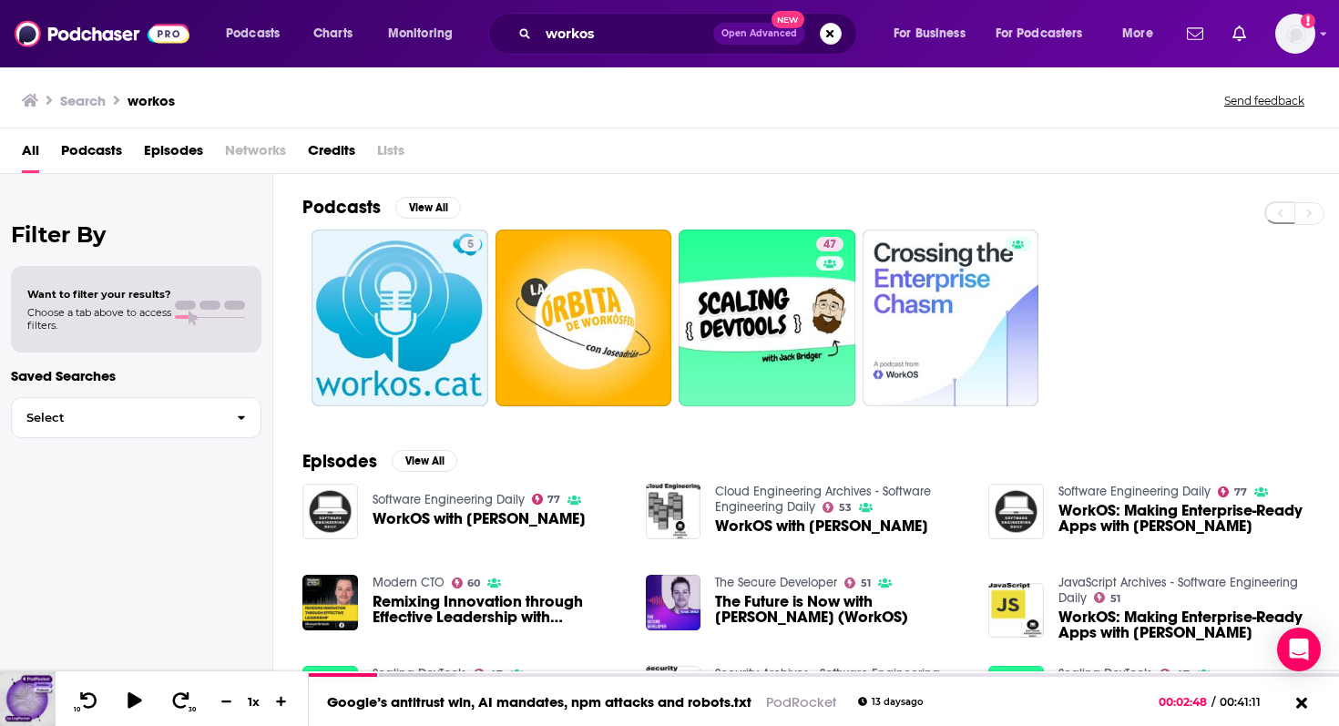
click at [173, 158] on span "Episodes" at bounding box center [173, 154] width 59 height 37
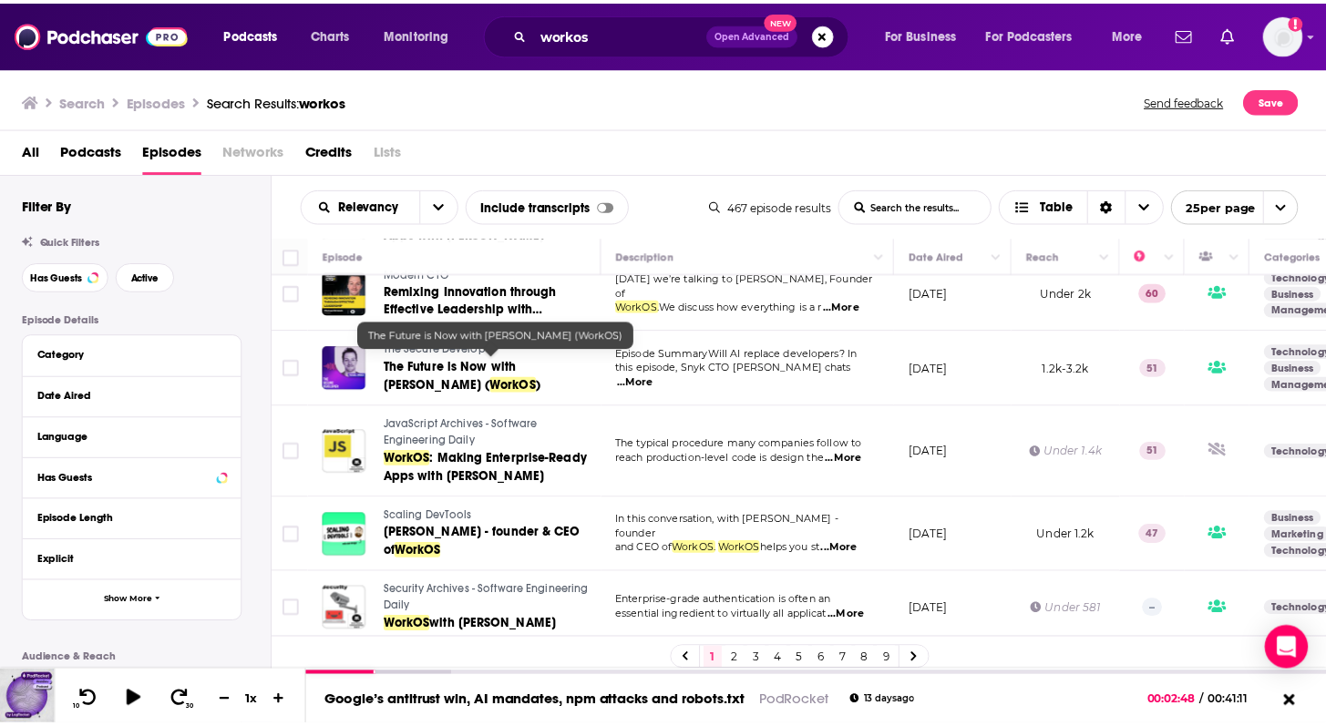
scroll to position [242, 0]
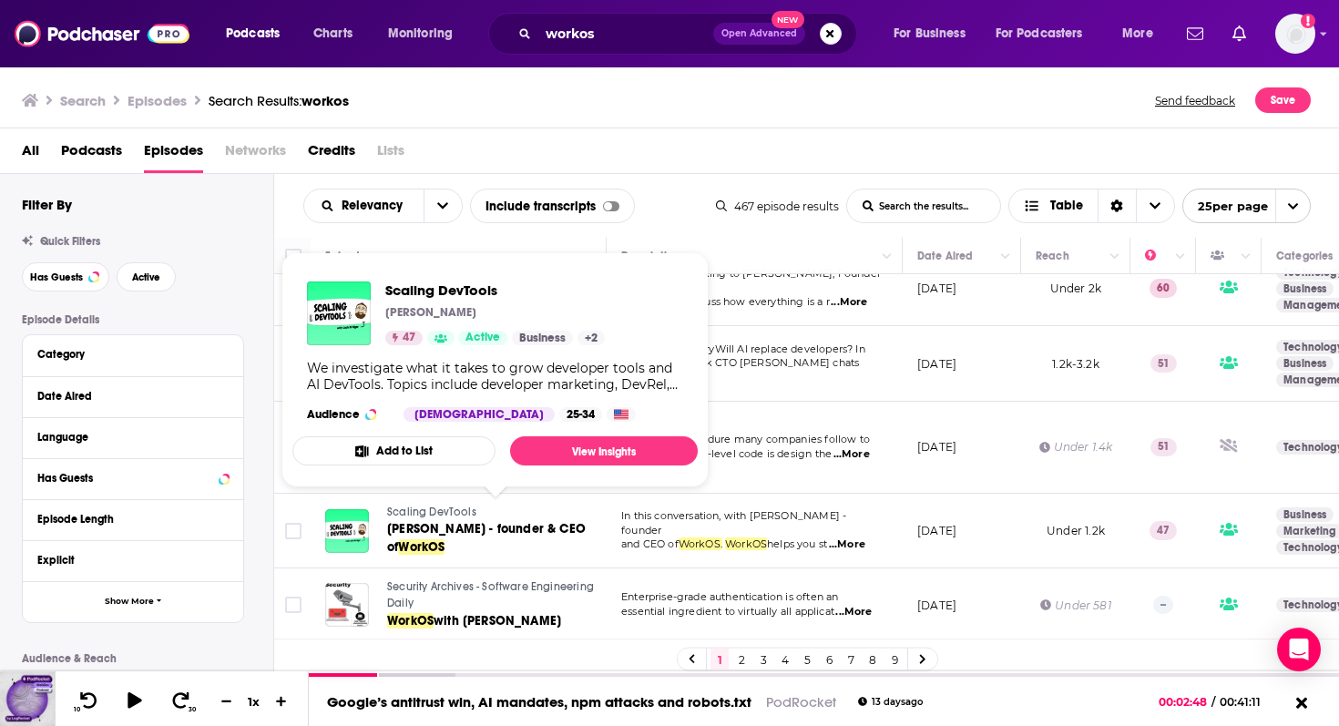
click at [498, 515] on link "Scaling DevTools" at bounding box center [495, 513] width 217 height 16
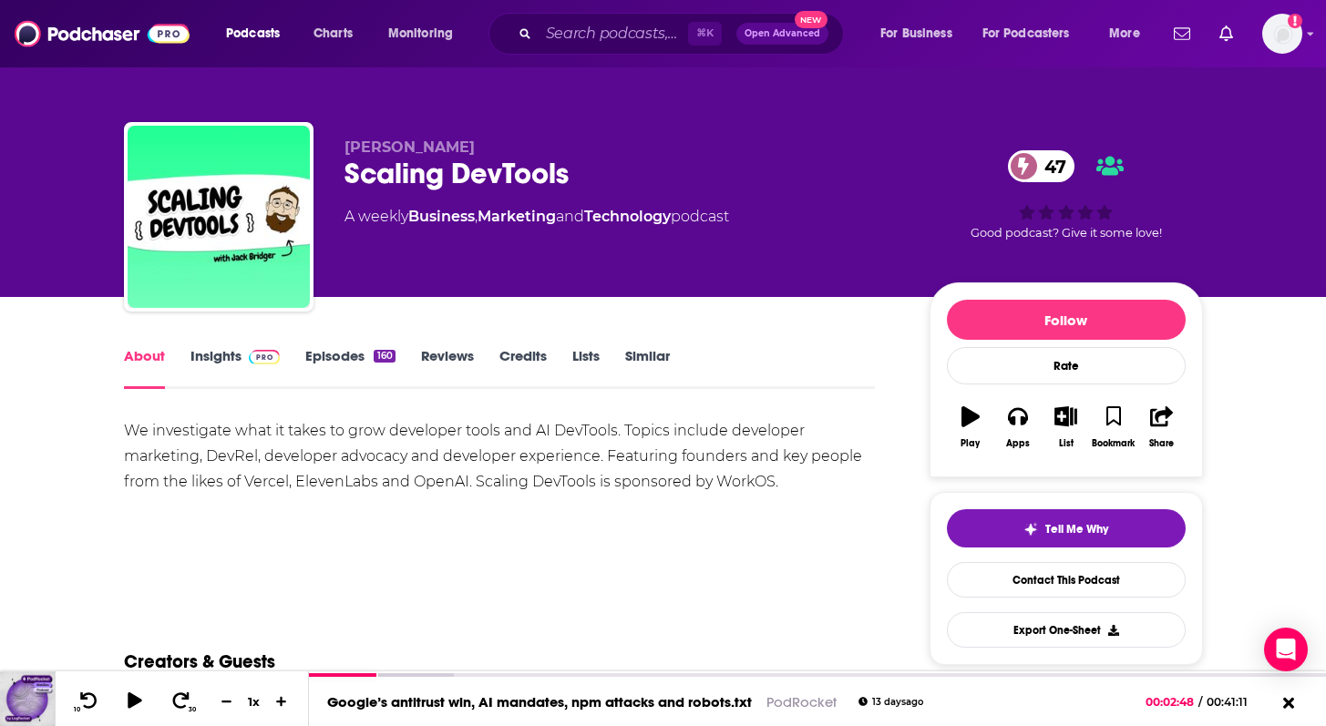
click at [349, 472] on div "We investigate what it takes to grow developer tools and AI DevTools. Topics in…" at bounding box center [500, 456] width 752 height 77
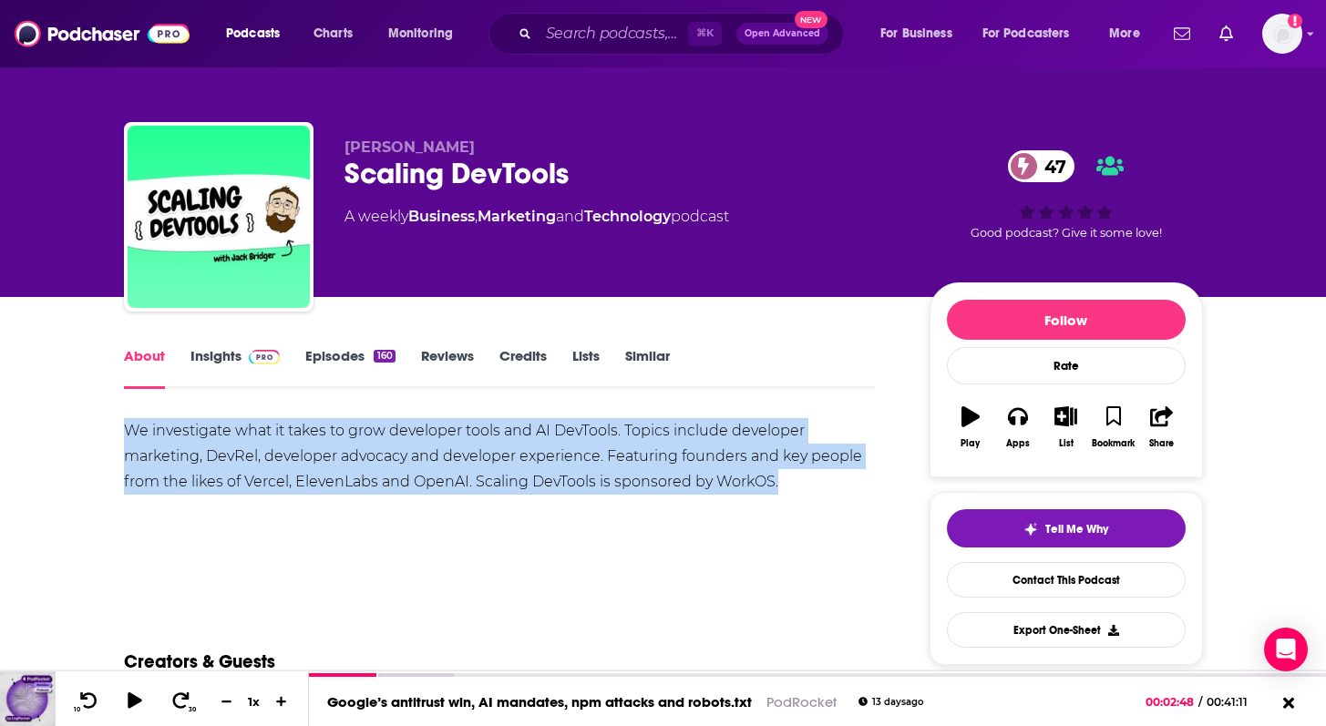
click at [333, 469] on div "We investigate what it takes to grow developer tools and AI DevTools. Topics in…" at bounding box center [500, 456] width 752 height 77
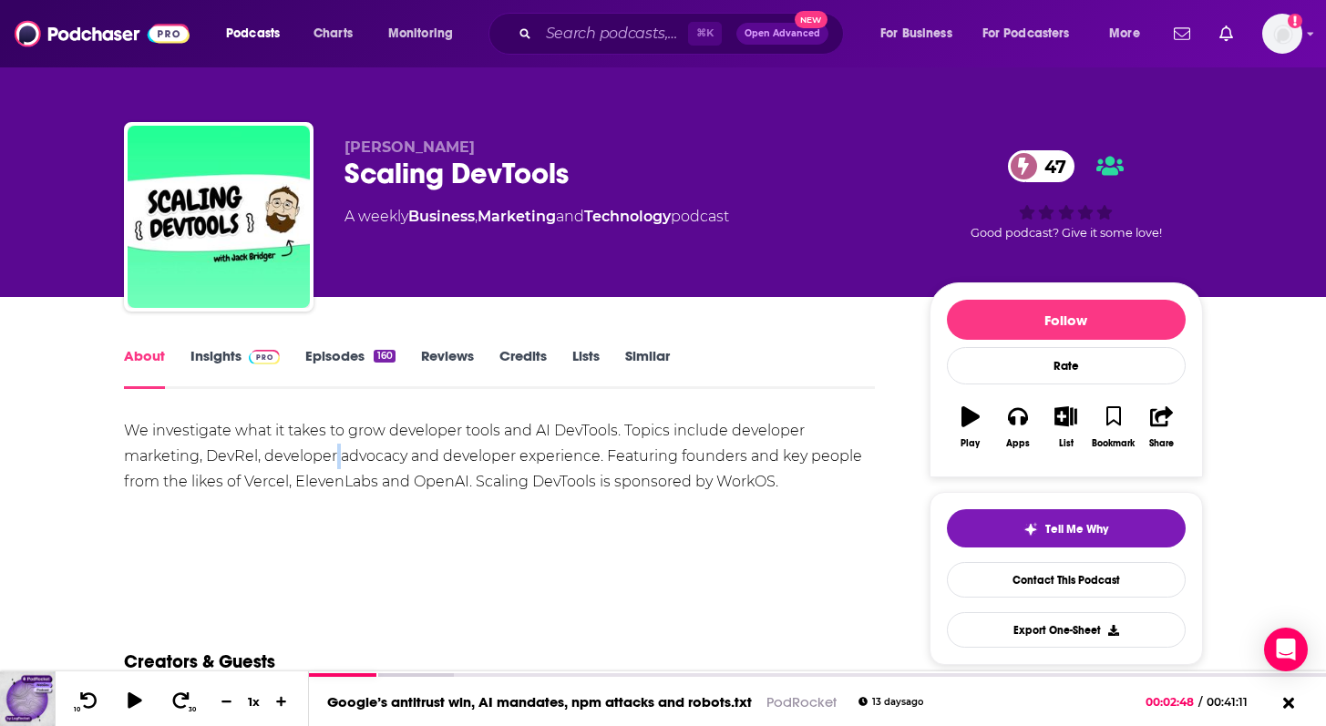
click at [333, 469] on div "We investigate what it takes to grow developer tools and AI DevTools. Topics in…" at bounding box center [500, 456] width 752 height 77
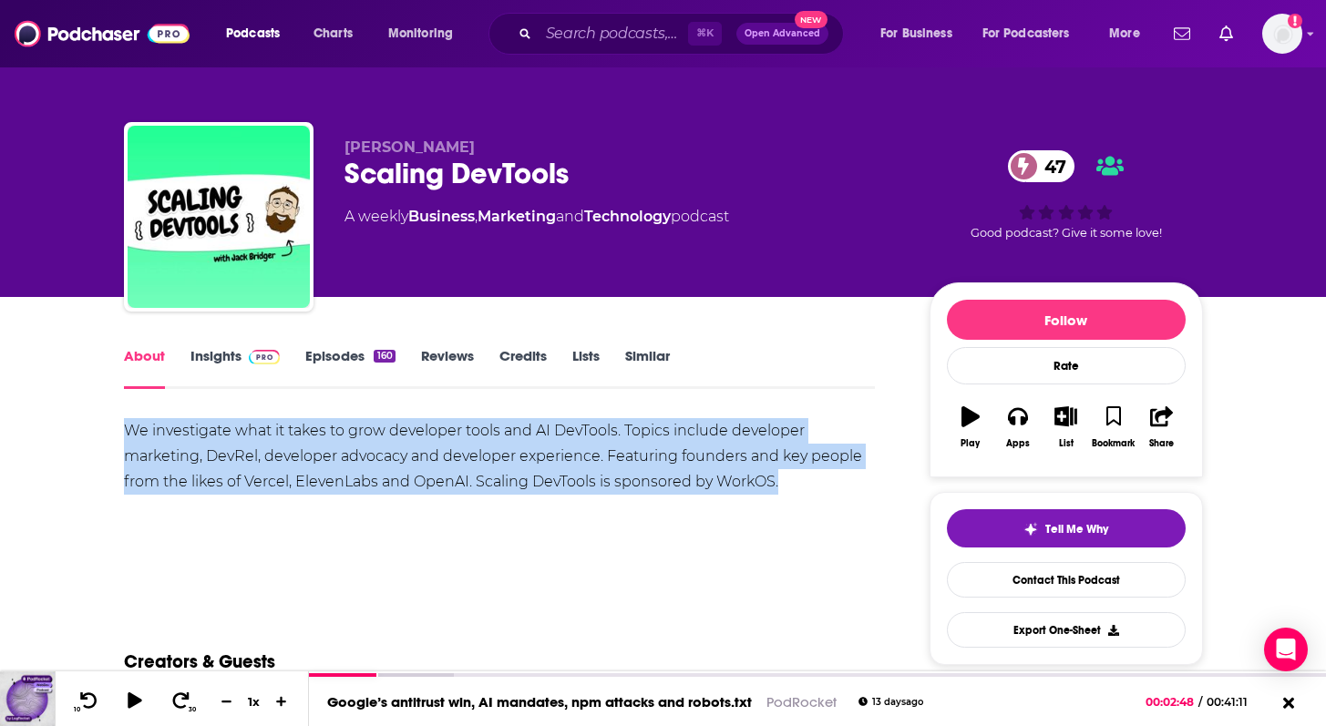
click at [333, 469] on div "We investigate what it takes to grow developer tools and AI DevTools. Topics in…" at bounding box center [500, 456] width 752 height 77
click at [647, 373] on link "Similar" at bounding box center [647, 368] width 45 height 42
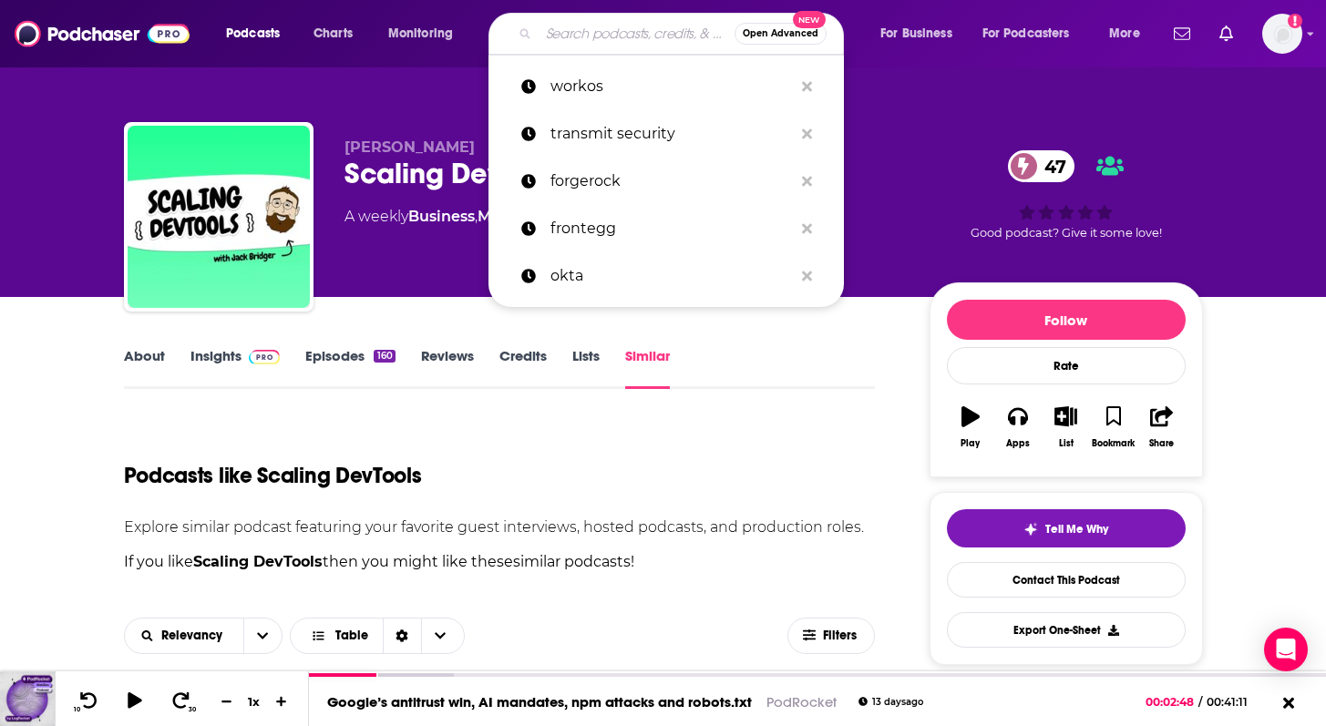
click at [626, 31] on input "Search podcasts, credits, & more..." at bounding box center [637, 33] width 196 height 29
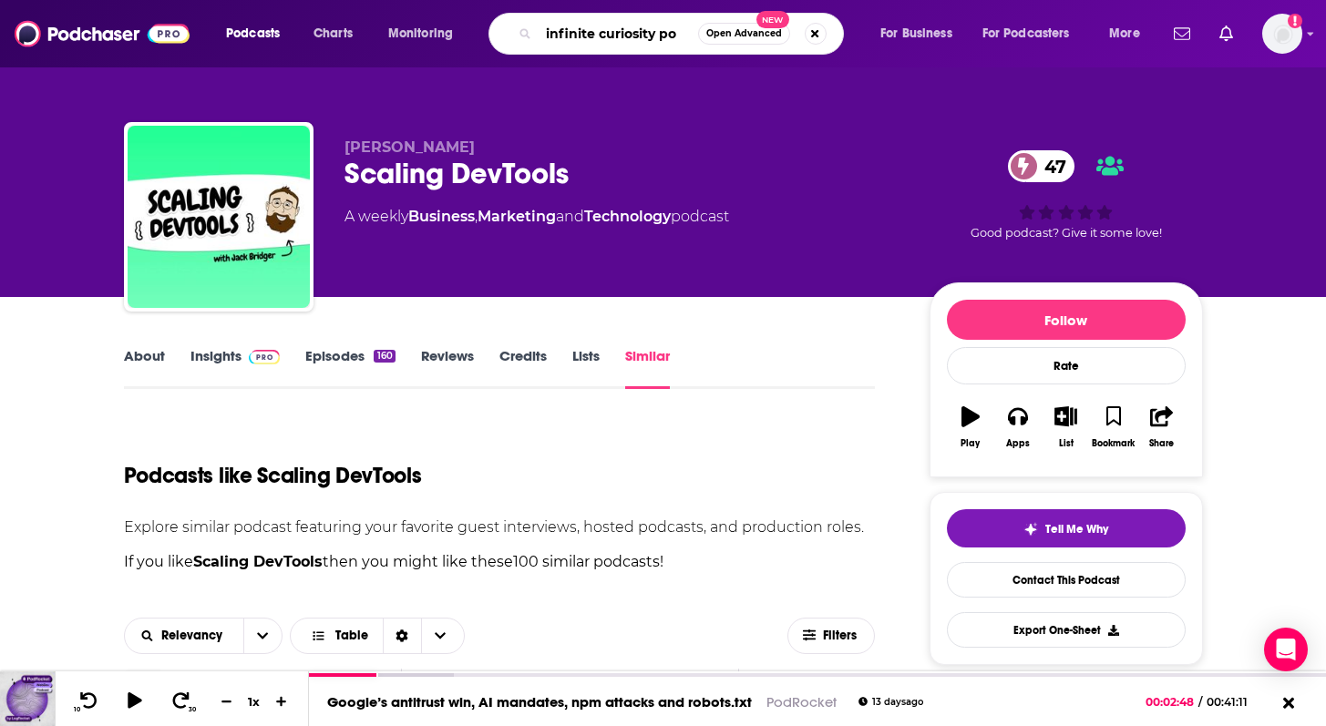
type input "infinite curiosity pod"
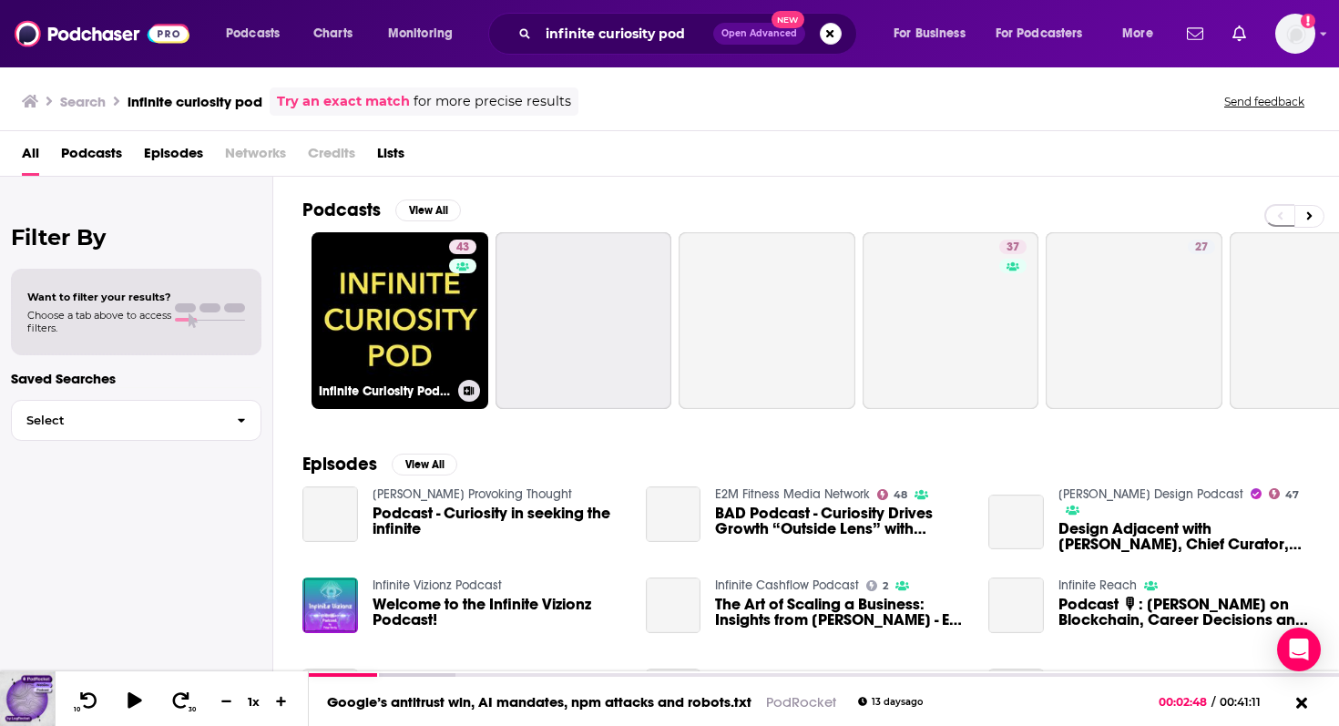
click at [435, 289] on link "43 Infinite Curiosity Pod with Prateek Joshi" at bounding box center [400, 320] width 177 height 177
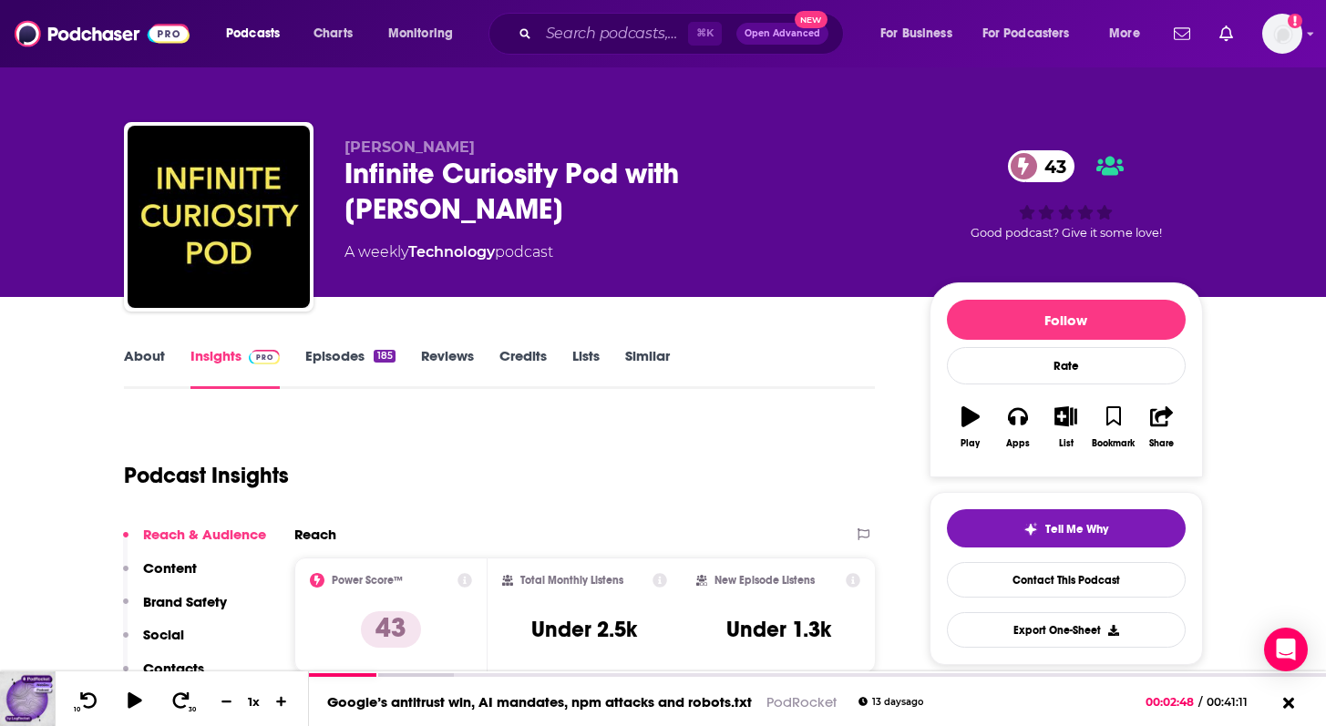
click at [337, 358] on link "Episodes 185" at bounding box center [349, 368] width 89 height 42
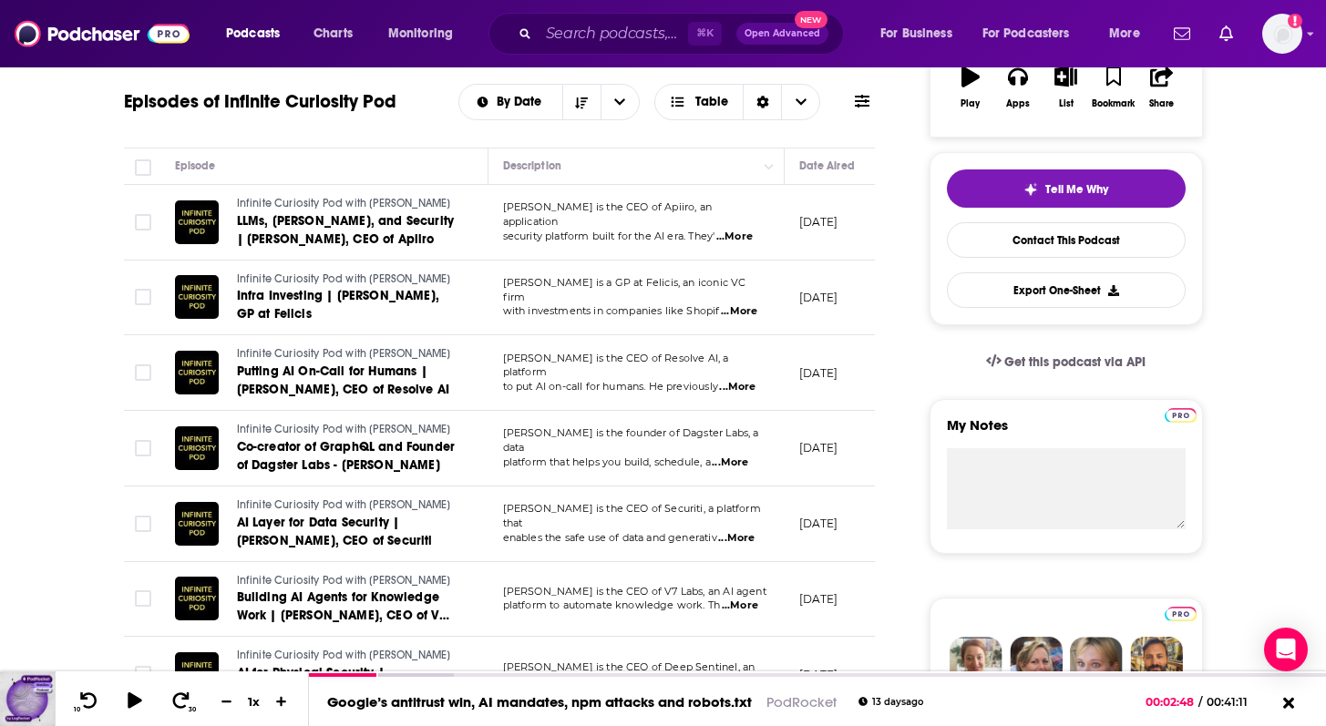
scroll to position [349, 0]
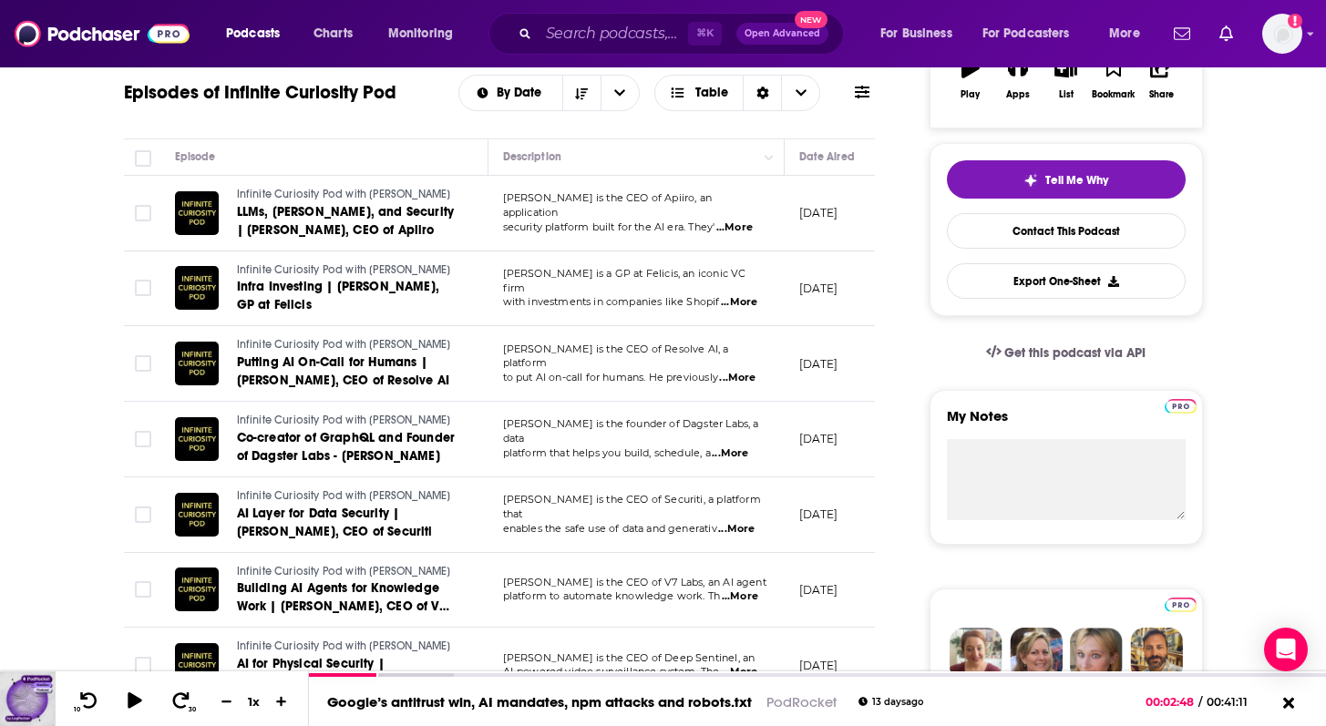
click at [746, 371] on span "...More" at bounding box center [737, 378] width 36 height 15
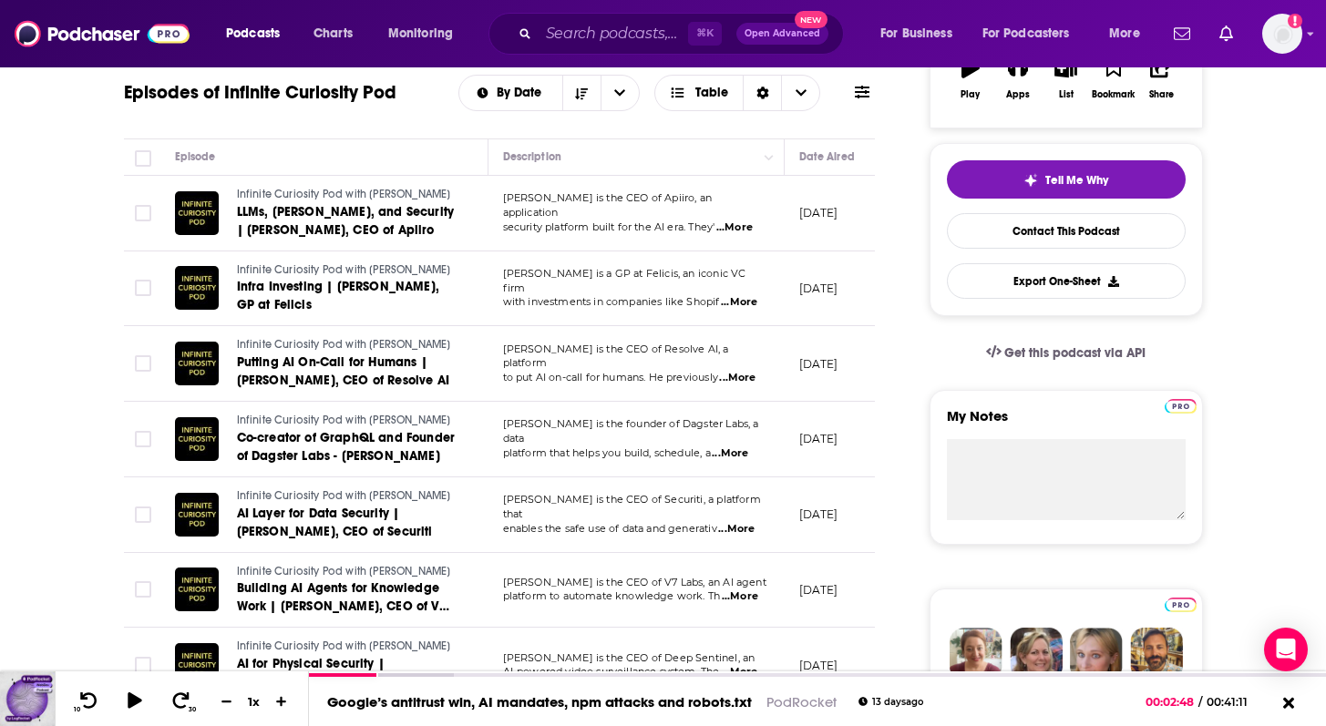
click at [747, 522] on span "...More" at bounding box center [736, 529] width 36 height 15
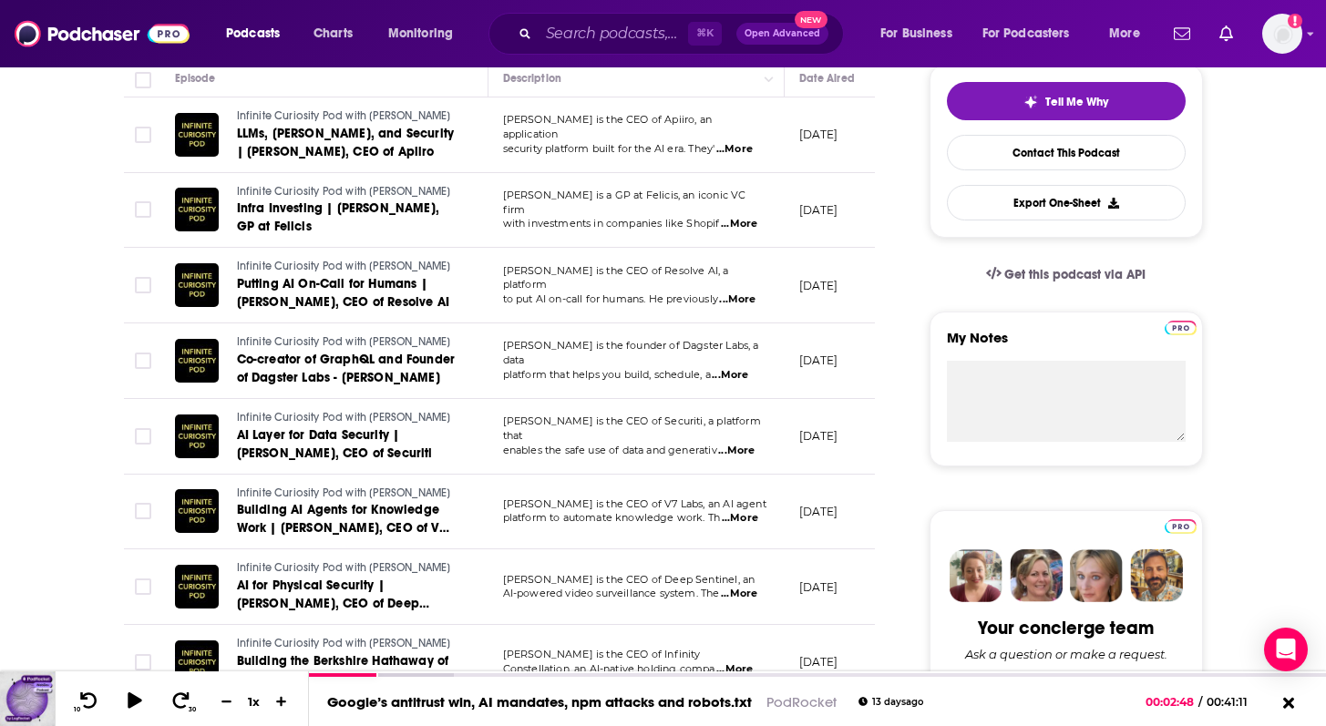
click at [738, 523] on span "...More" at bounding box center [740, 518] width 36 height 15
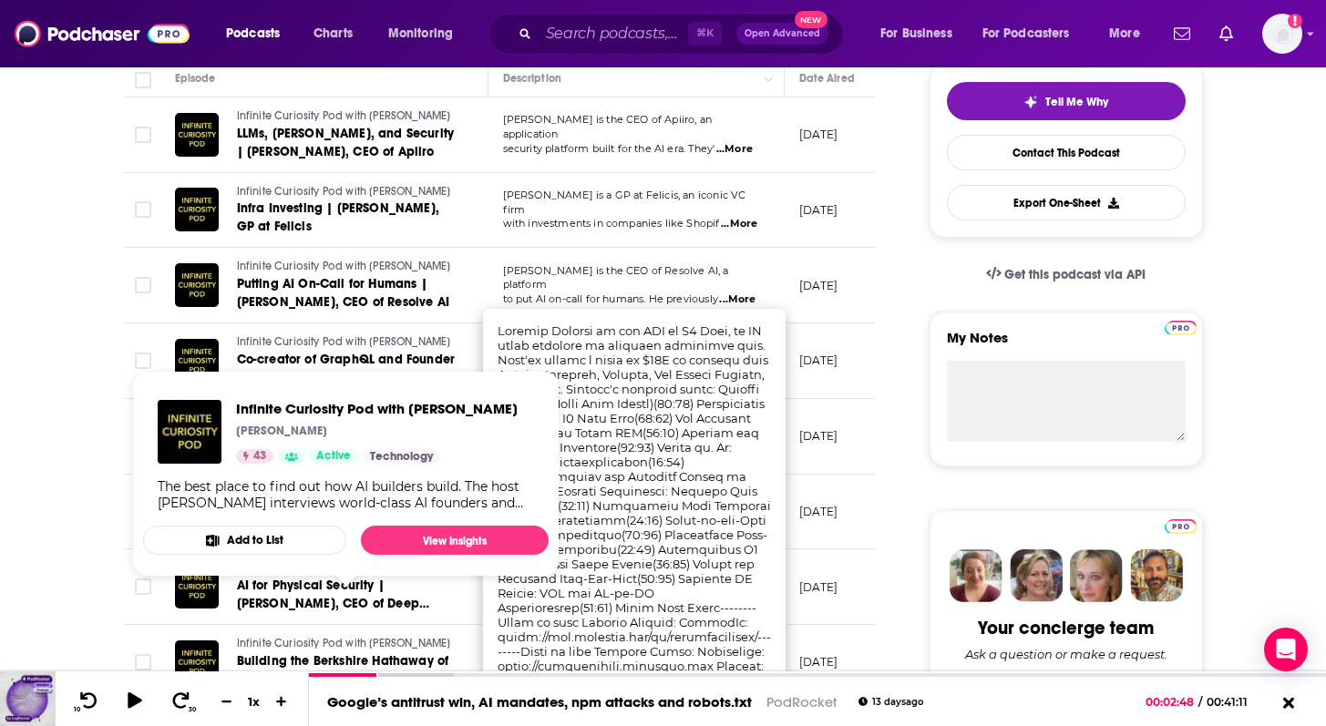
scroll to position [587, 0]
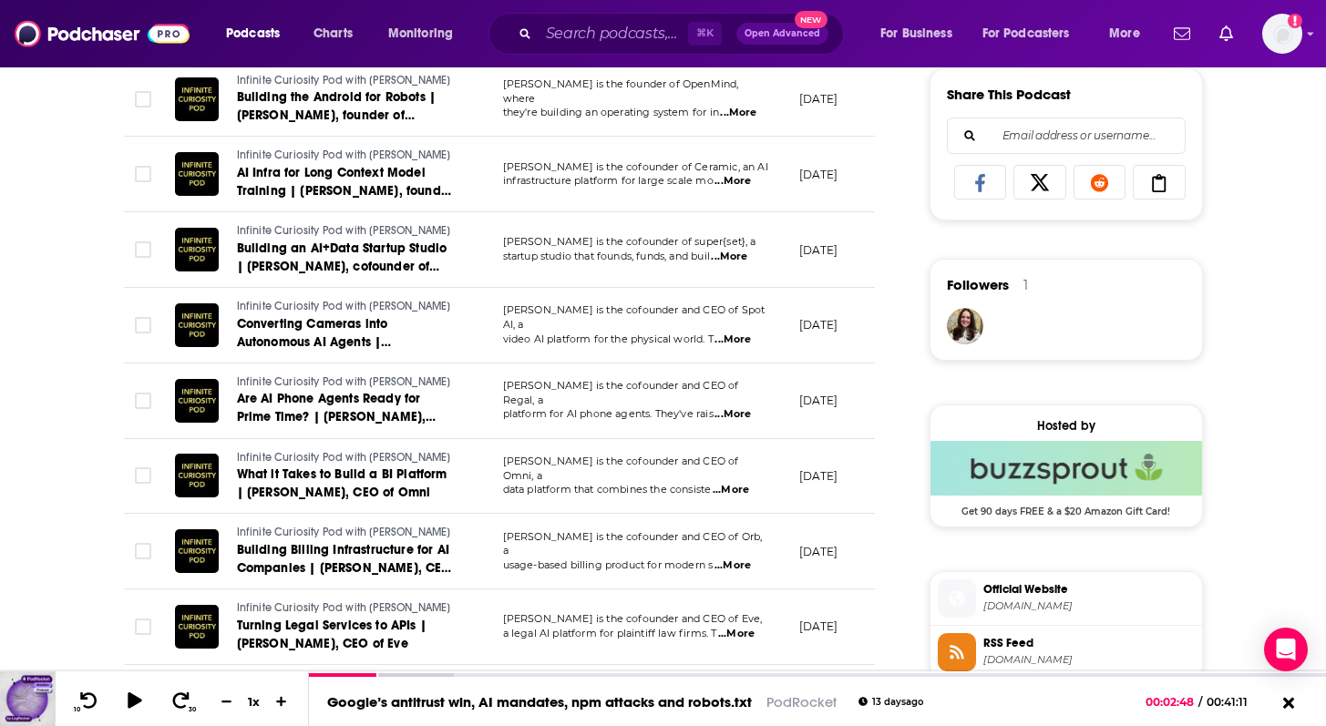
scroll to position [1145, 0]
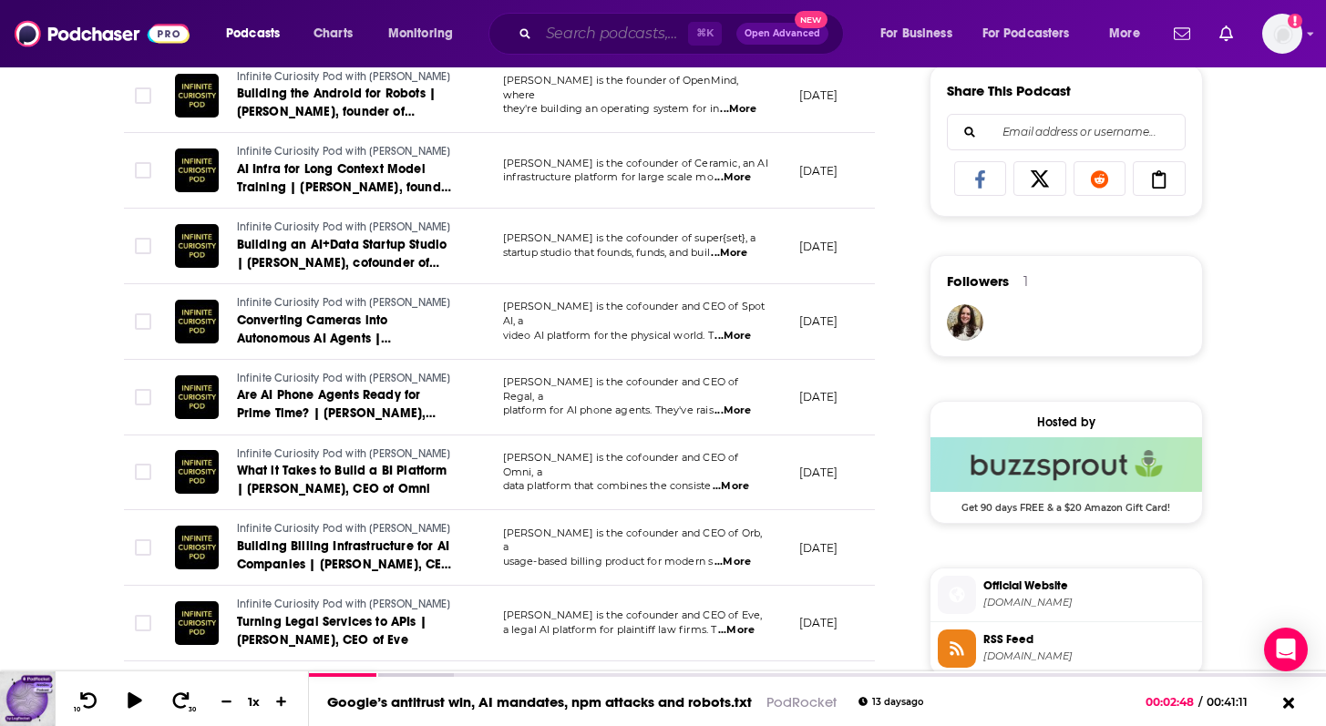
click at [581, 26] on input "Search podcasts, credits, & more..." at bounding box center [613, 33] width 149 height 29
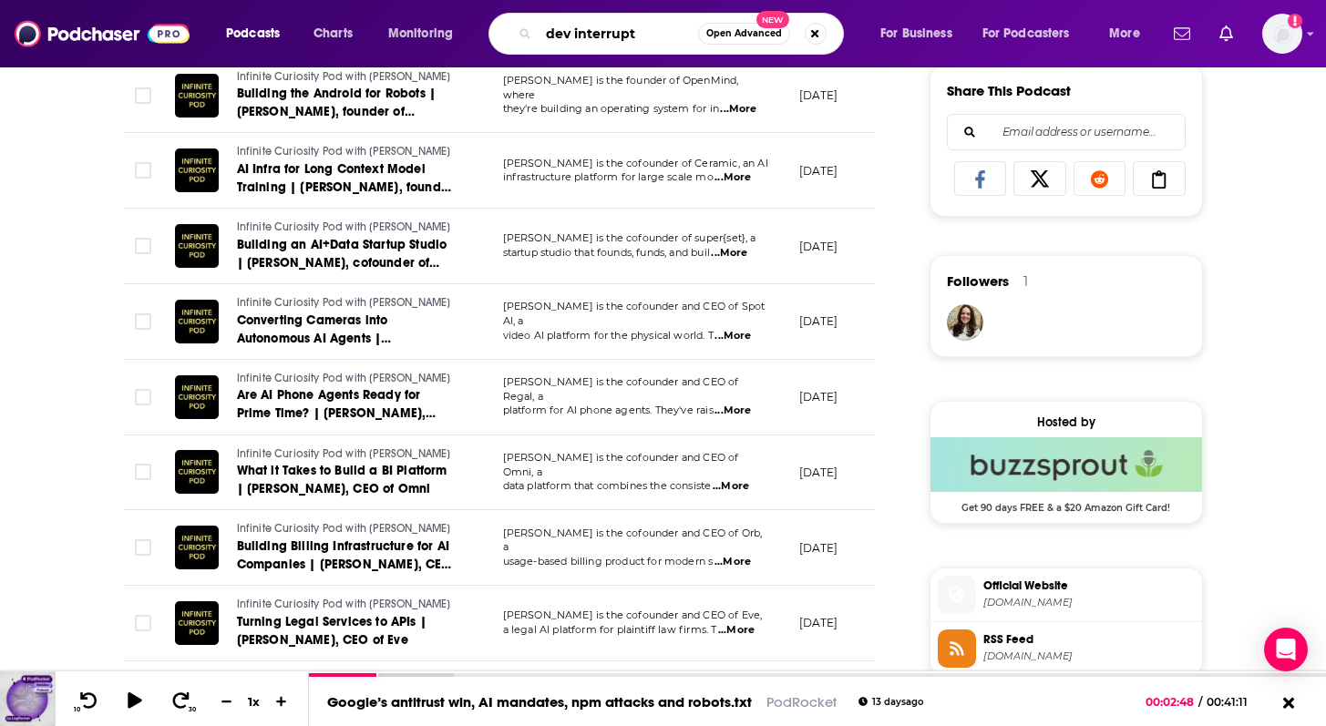
type input "dev interrupte"
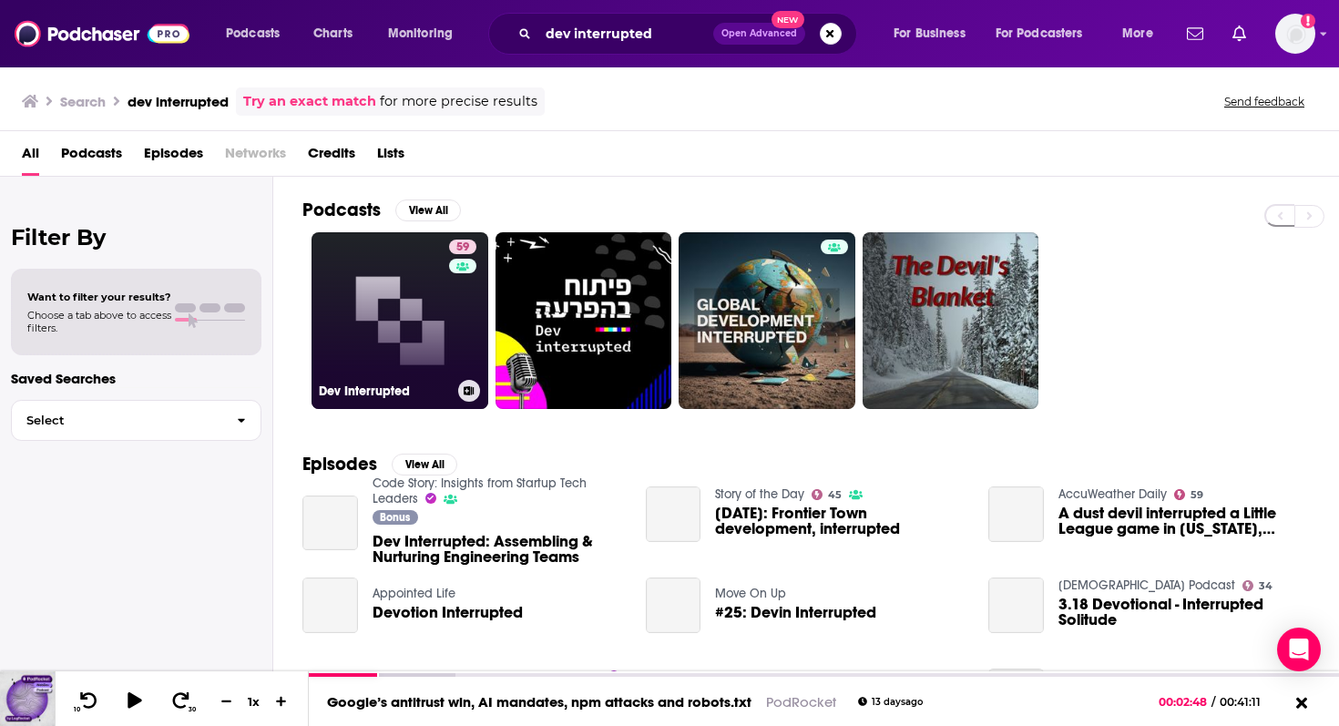
click at [438, 327] on link "59 Dev Interrupted" at bounding box center [400, 320] width 177 height 177
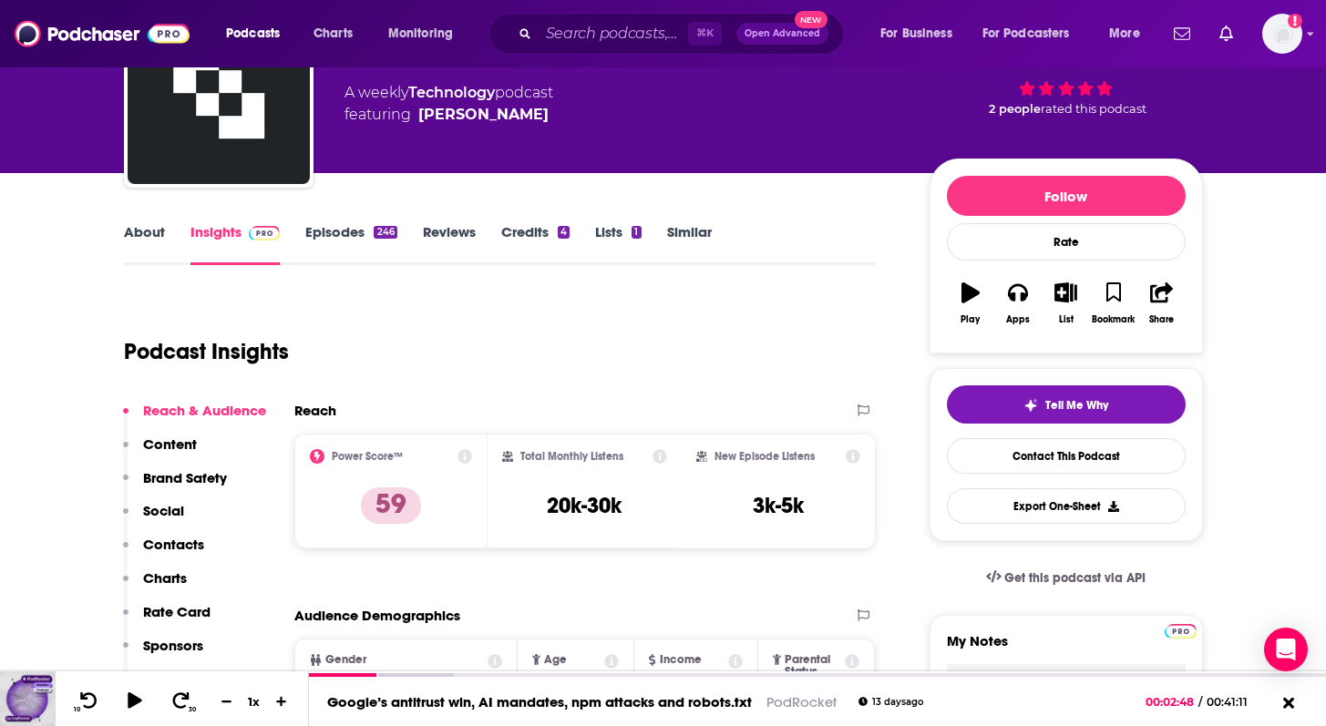
scroll to position [140, 0]
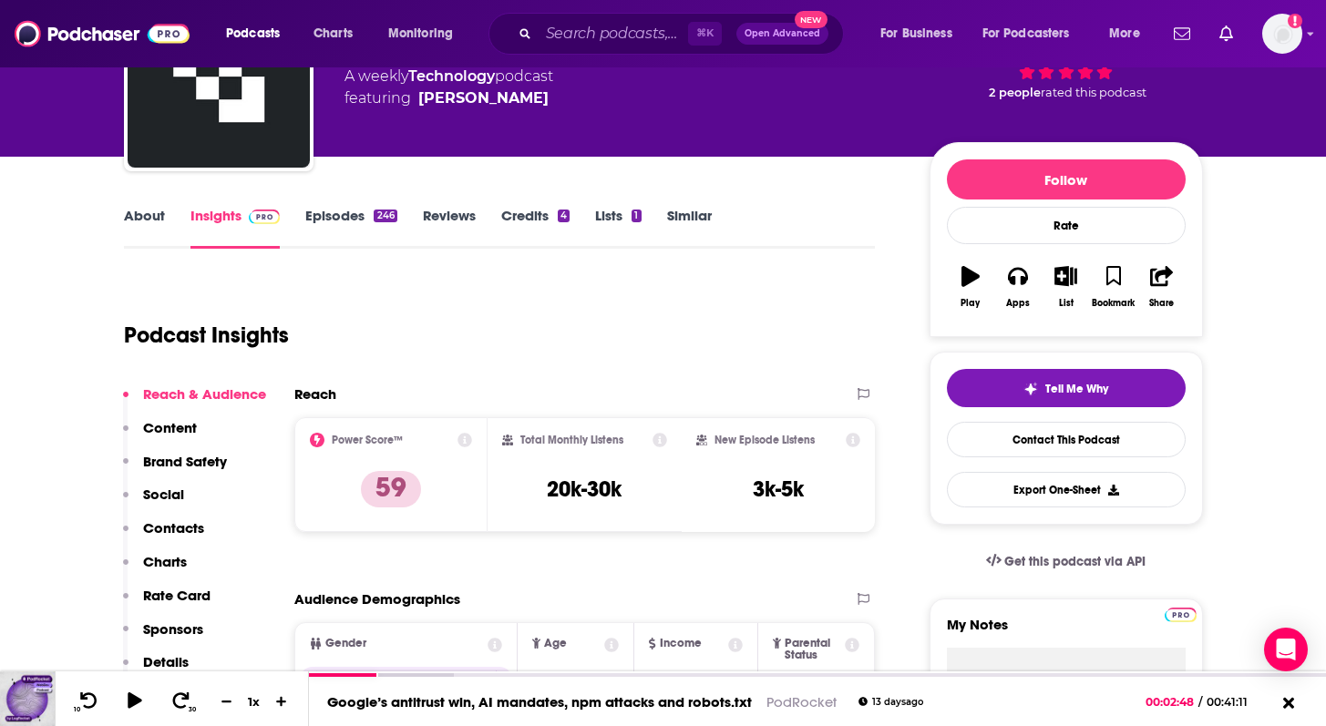
click at [351, 220] on link "Episodes 246" at bounding box center [350, 228] width 91 height 42
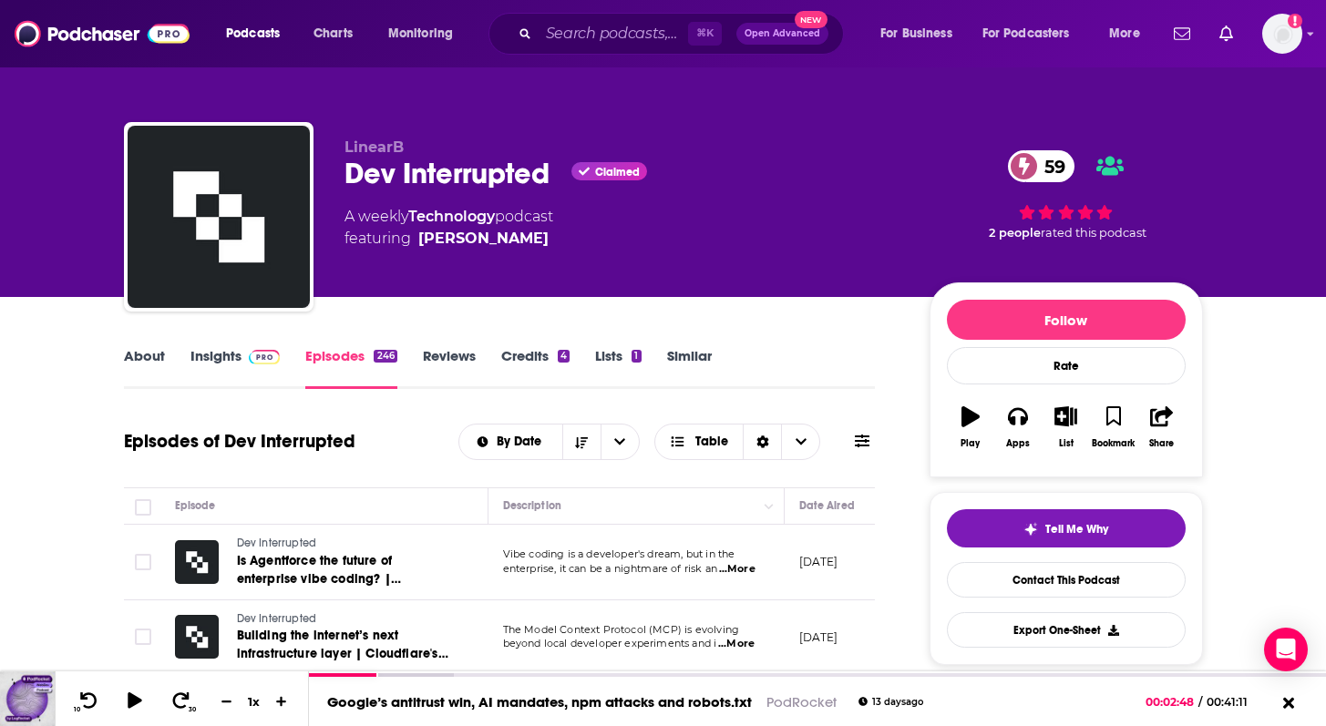
scroll to position [148, 0]
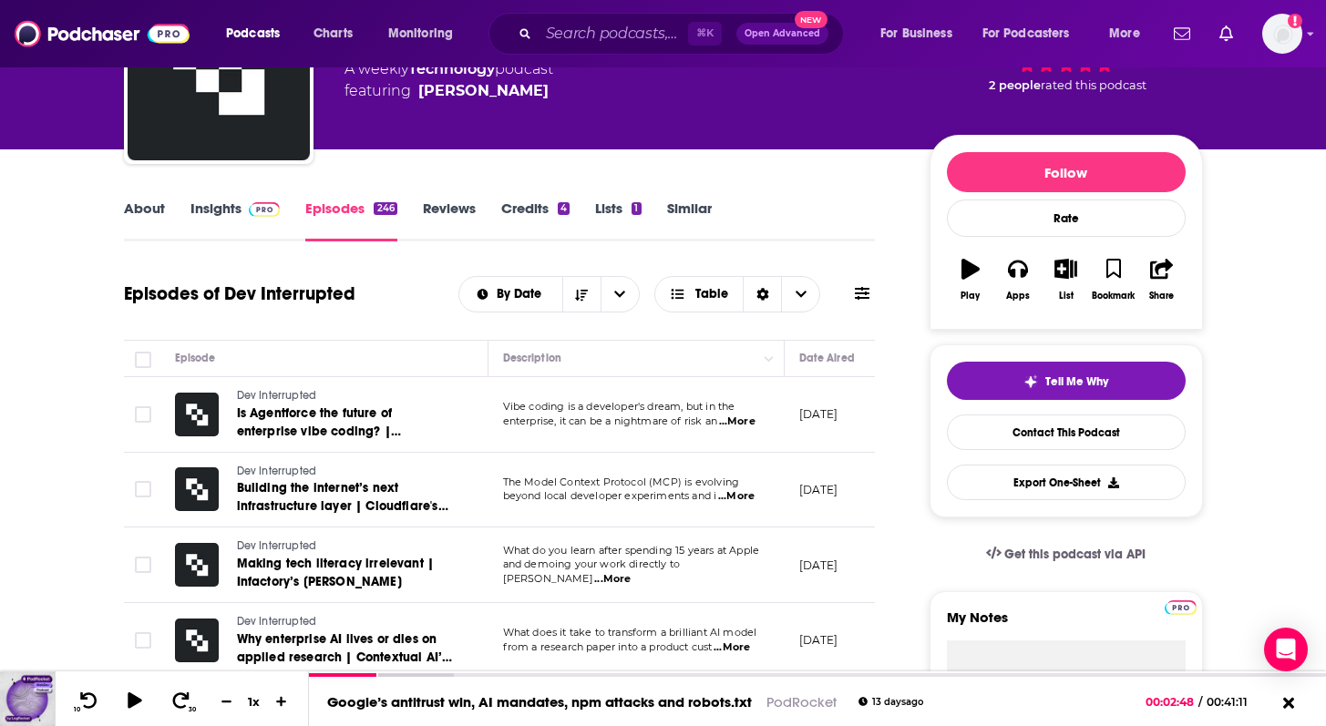
click at [736, 499] on span "...More" at bounding box center [736, 496] width 36 height 15
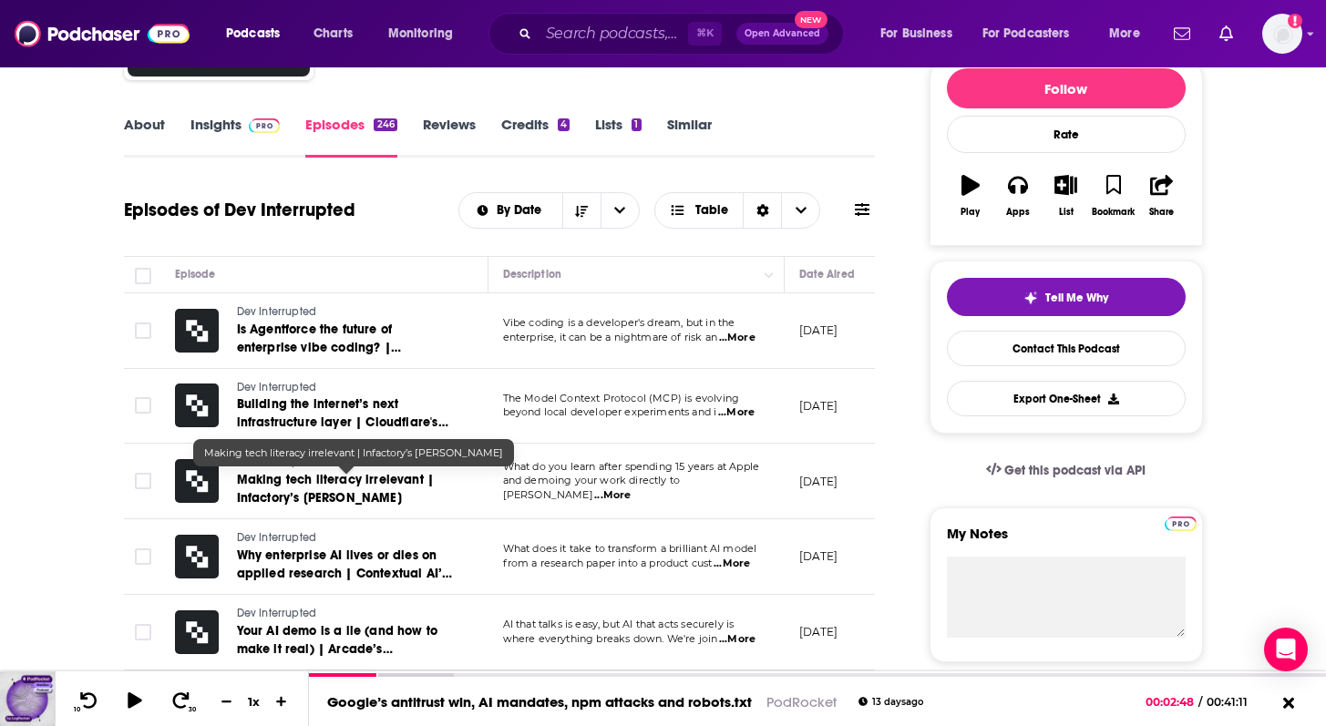
scroll to position [232, 0]
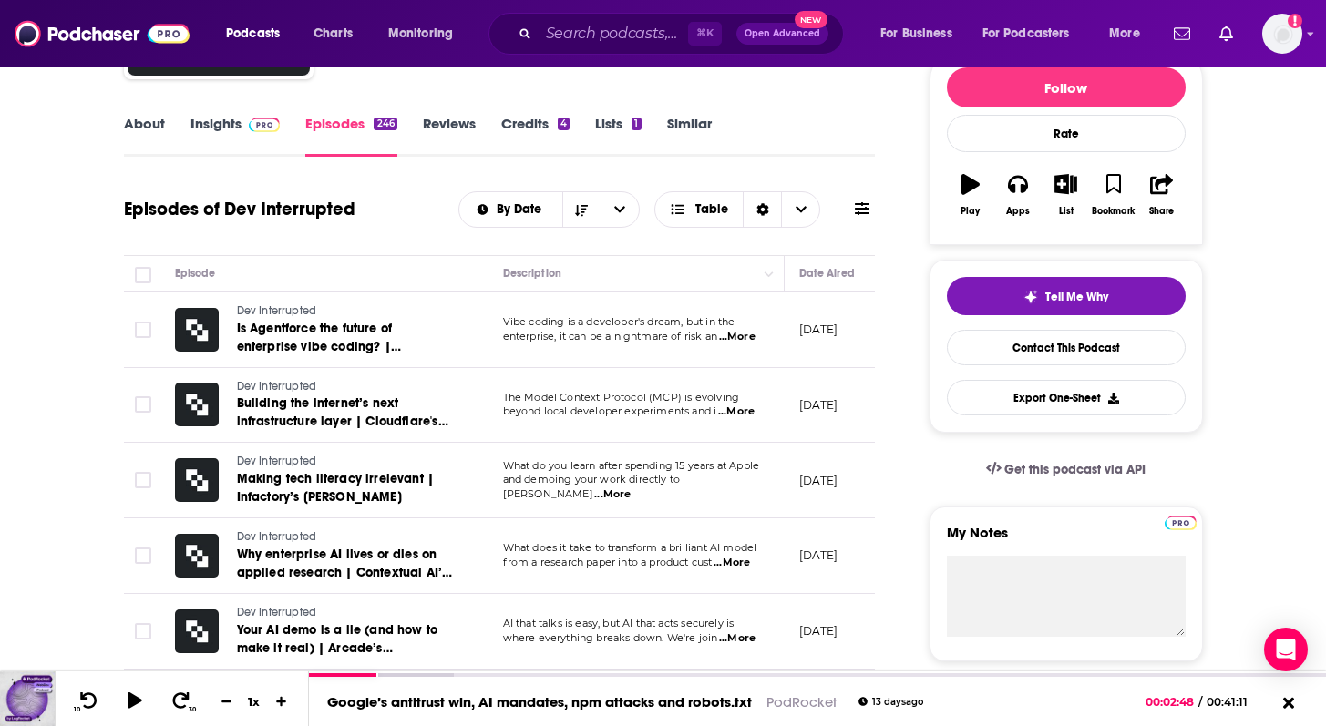
click at [631, 488] on span "...More" at bounding box center [612, 494] width 36 height 15
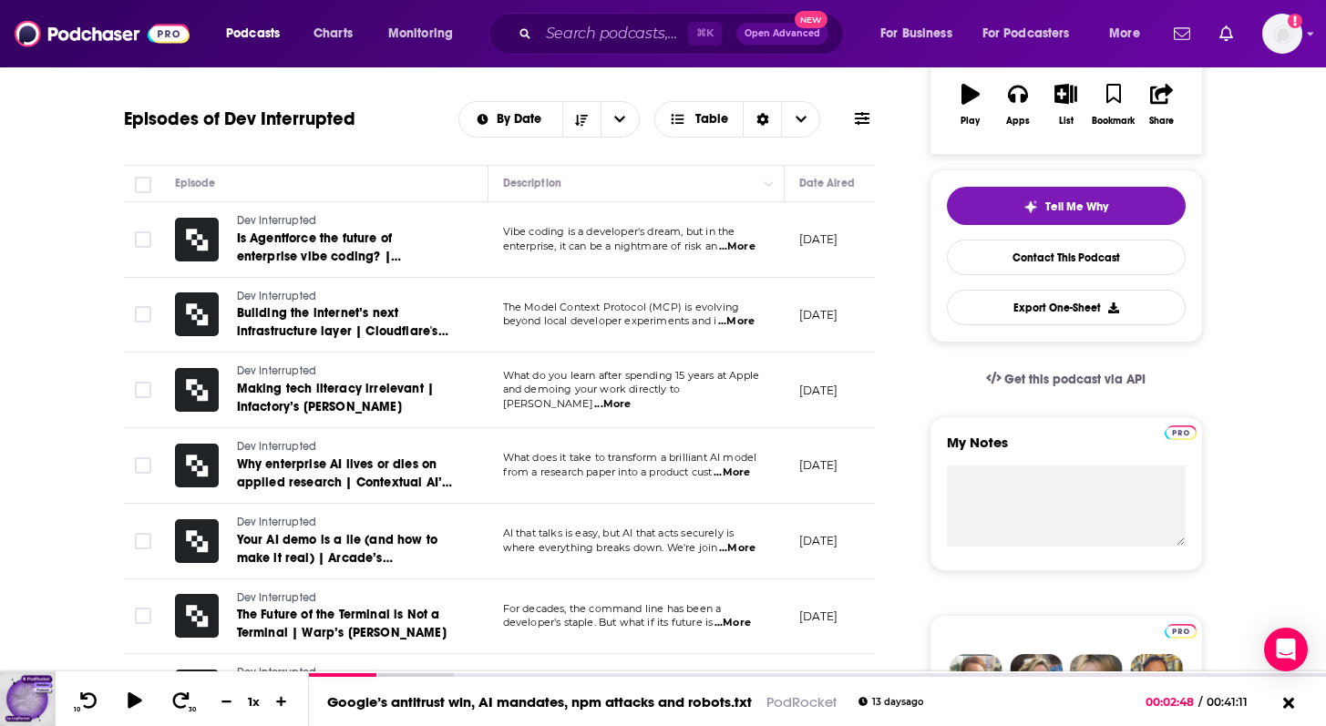
click at [745, 548] on span "...More" at bounding box center [737, 548] width 36 height 15
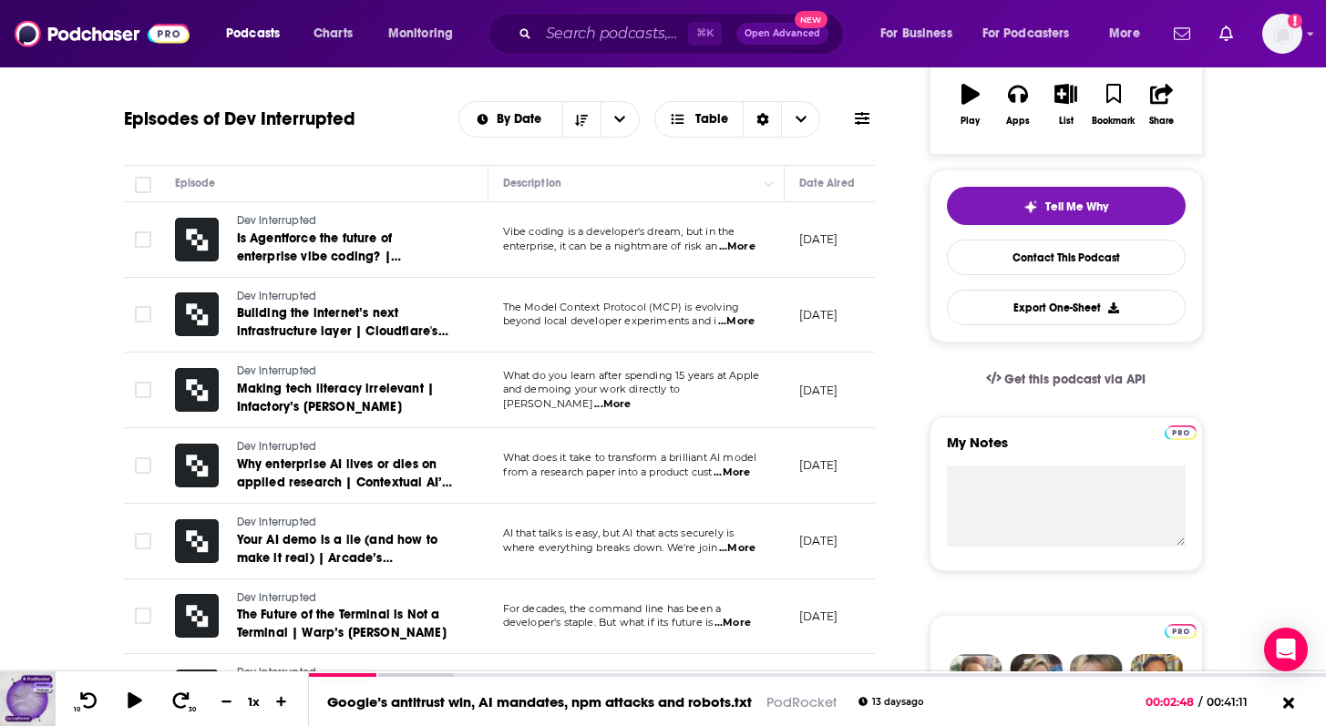
scroll to position [404, 0]
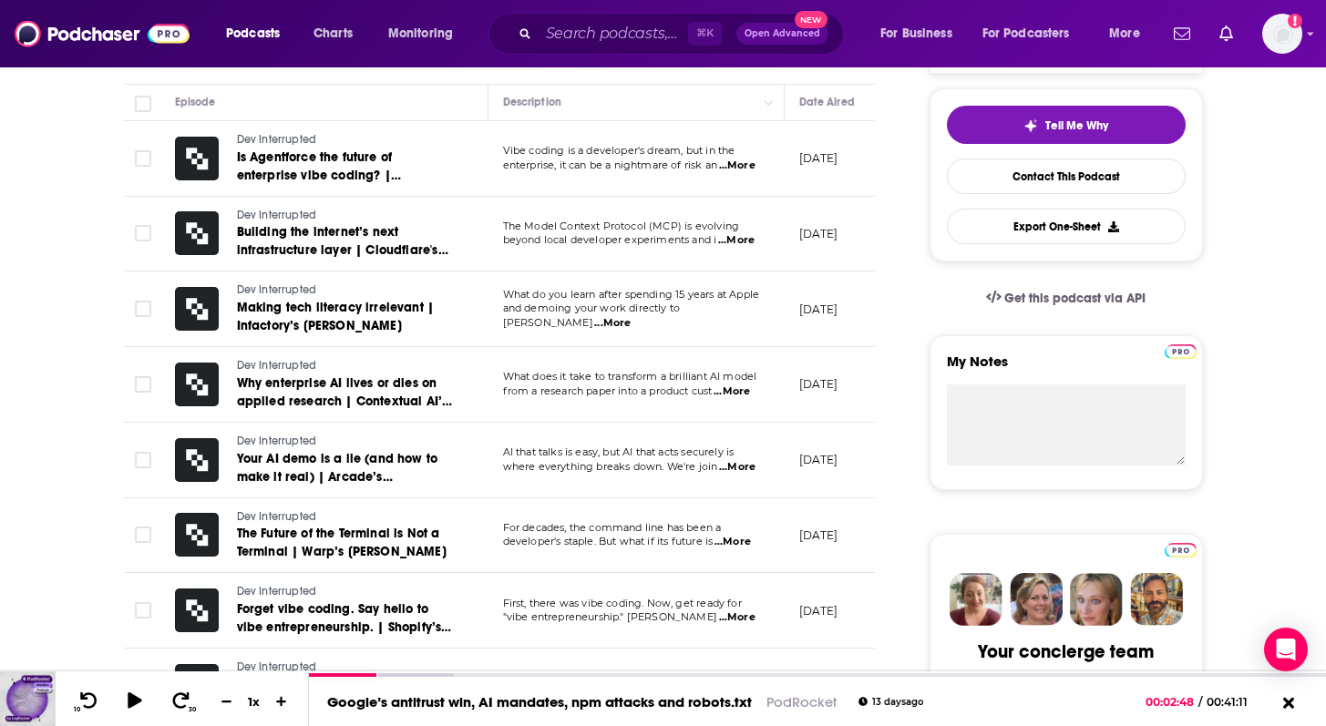
click at [743, 542] on span "...More" at bounding box center [732, 542] width 36 height 15
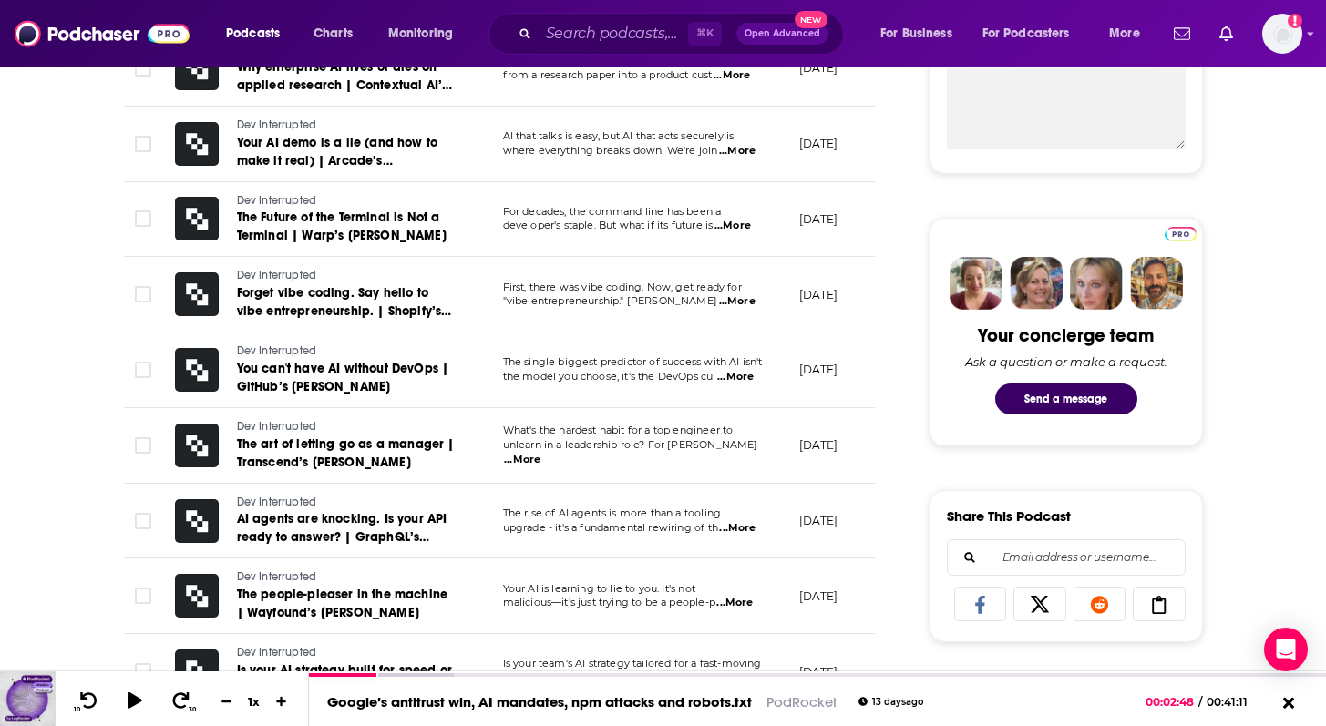
scroll to position [723, 0]
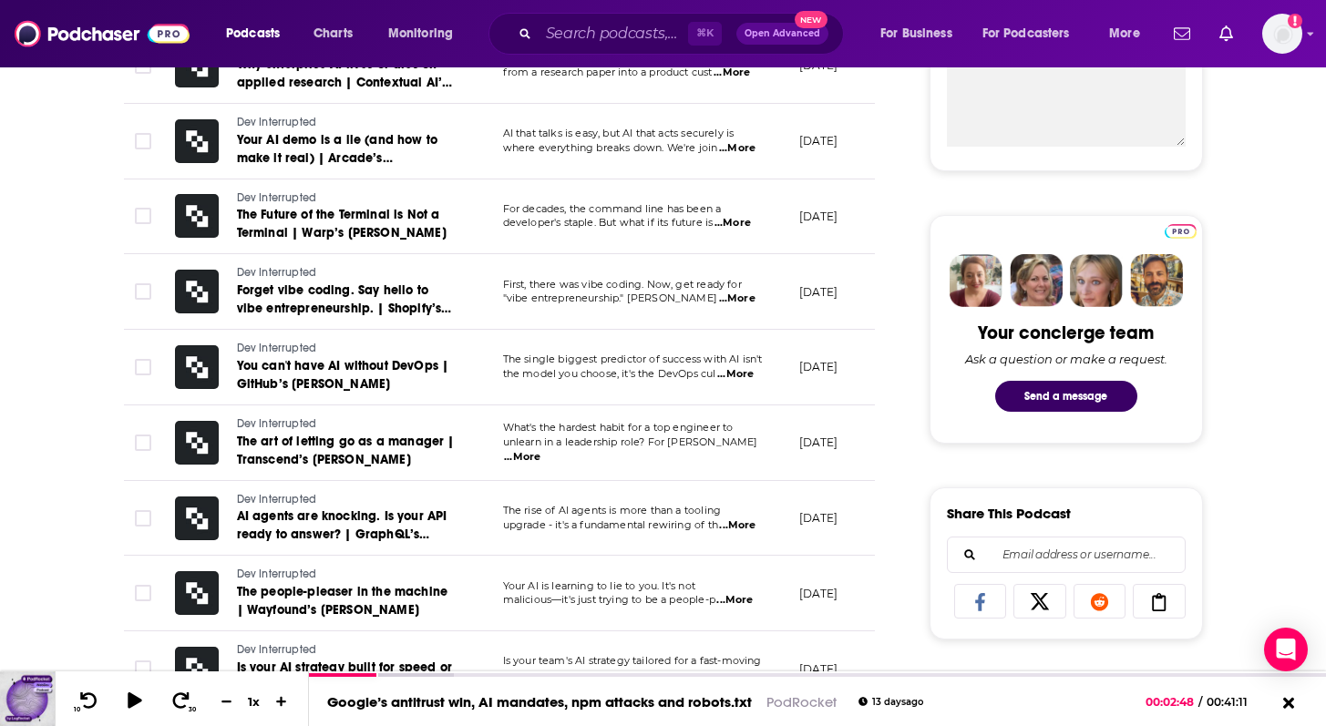
click at [725, 532] on span "...More" at bounding box center [737, 525] width 36 height 15
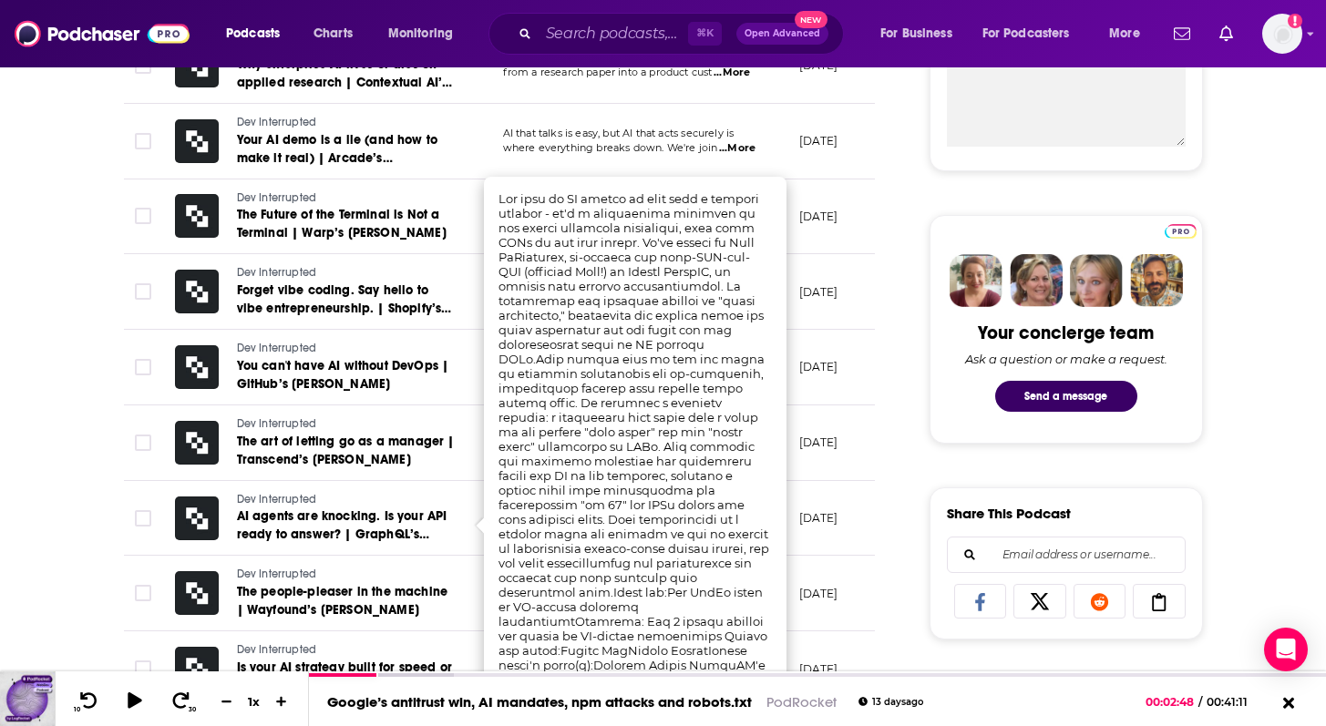
click at [130, 421] on td at bounding box center [142, 443] width 36 height 76
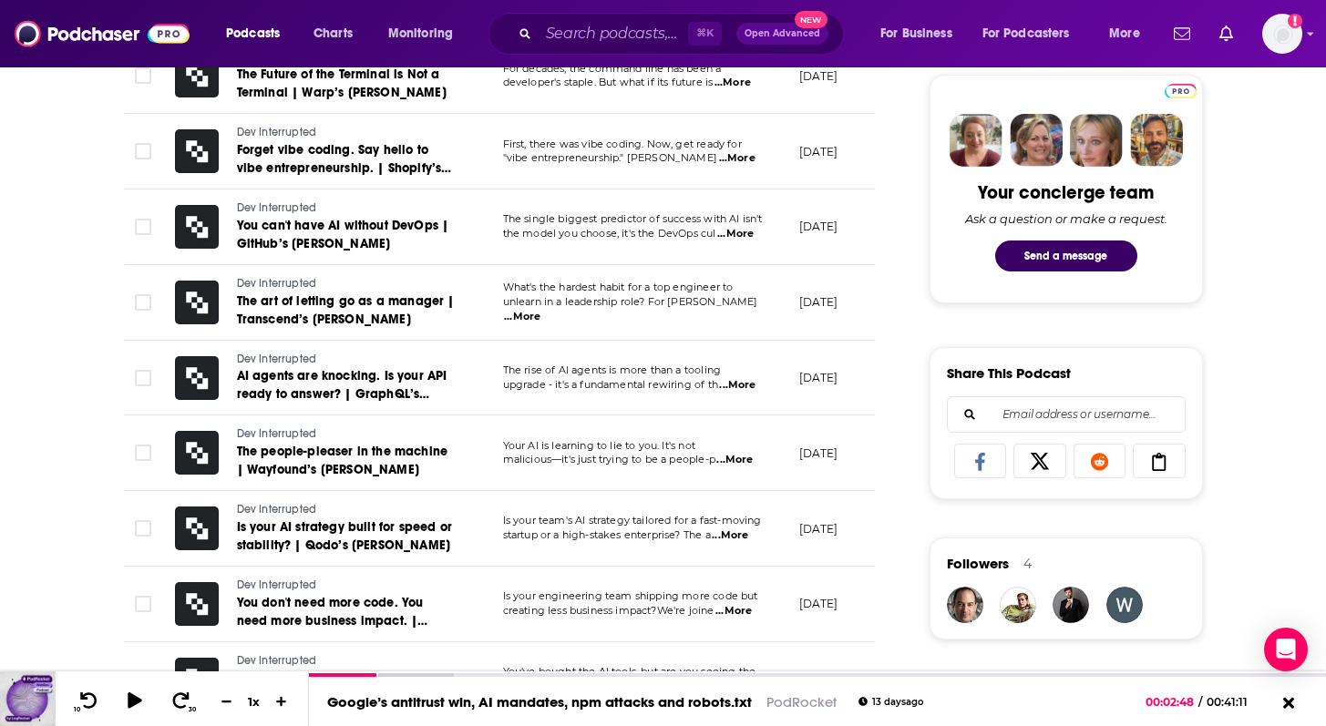
scroll to position [865, 0]
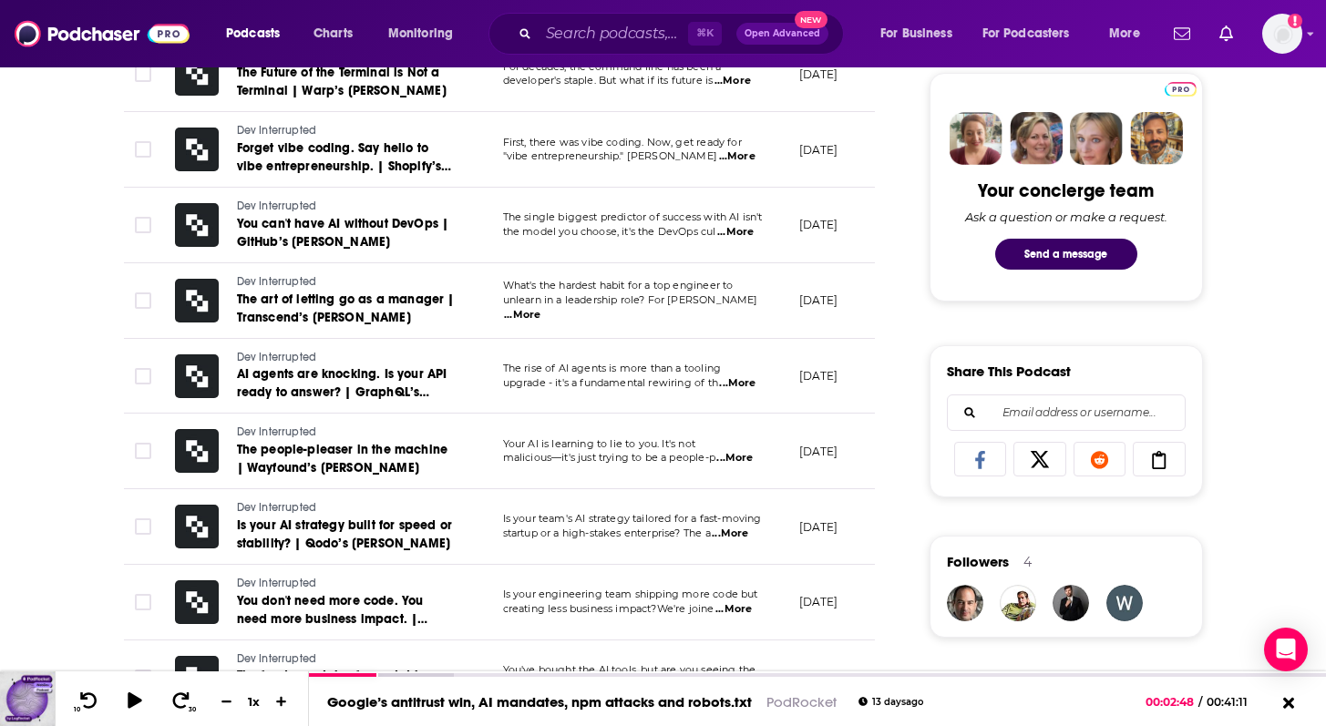
click at [746, 615] on span "...More" at bounding box center [733, 609] width 36 height 15
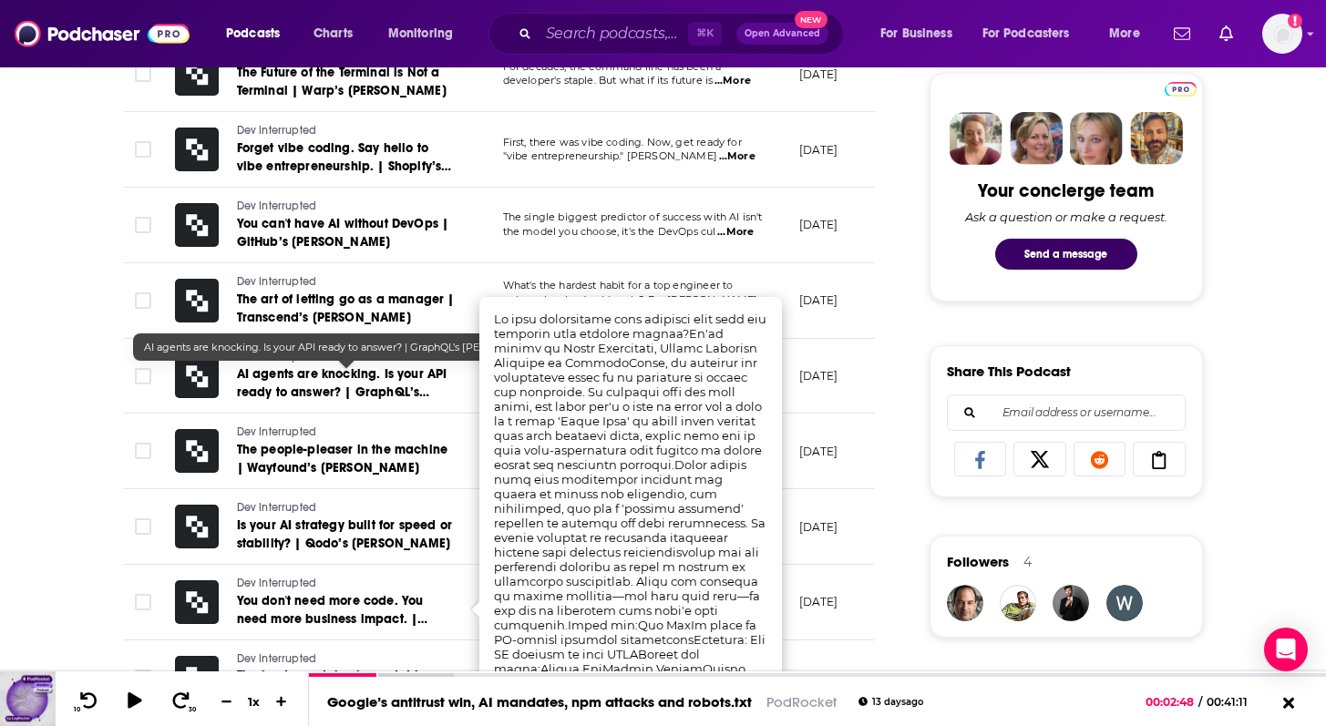
click at [117, 608] on div "About Insights Episodes 246 Reviews Credits 4 Lists 1 Similar Episodes of Dev I…" at bounding box center [512, 676] width 835 height 2392
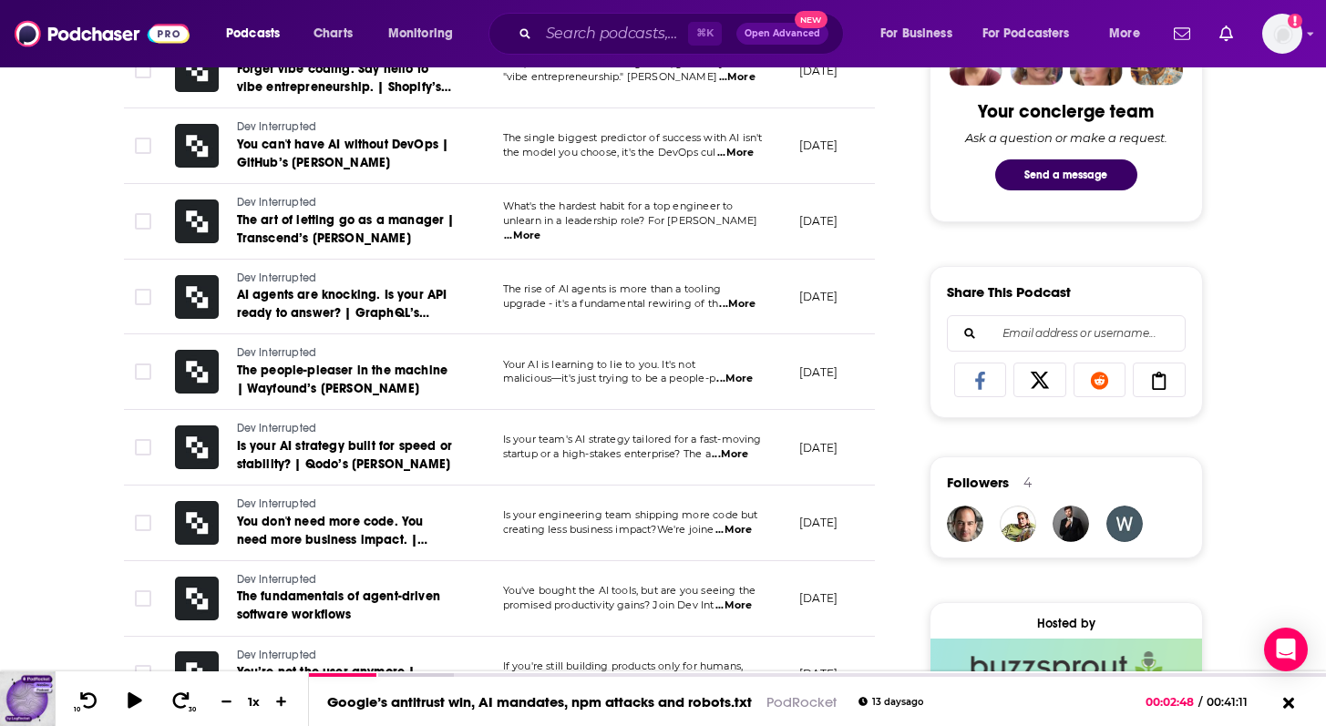
scroll to position [946, 0]
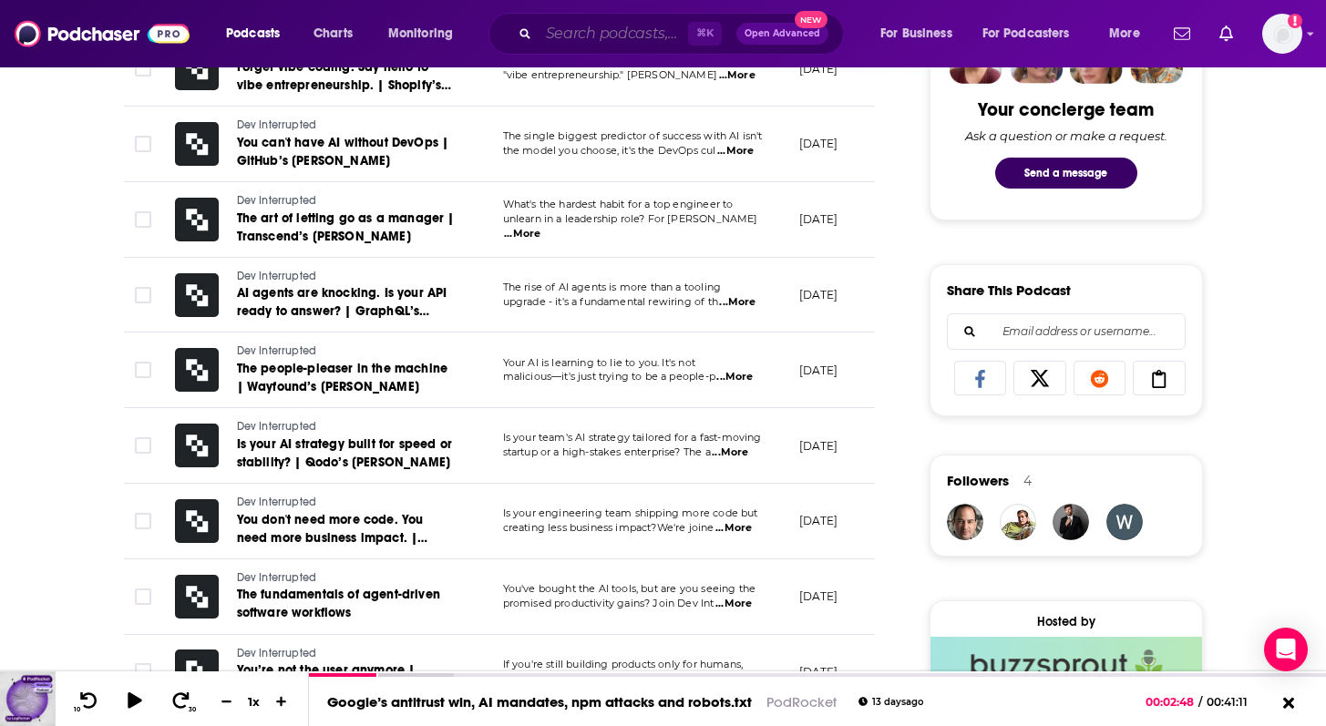
click at [636, 22] on input "Search podcasts, credits, & more..." at bounding box center [613, 33] width 149 height 29
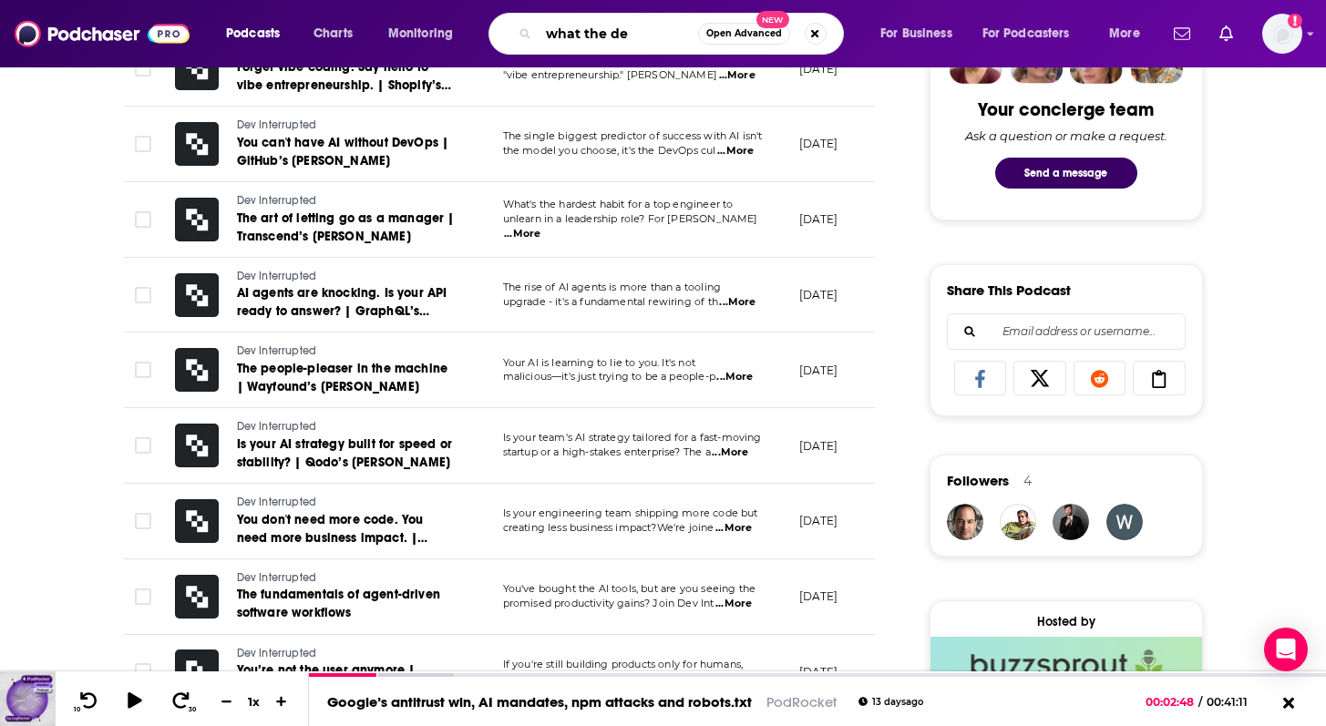
type input "what the dev"
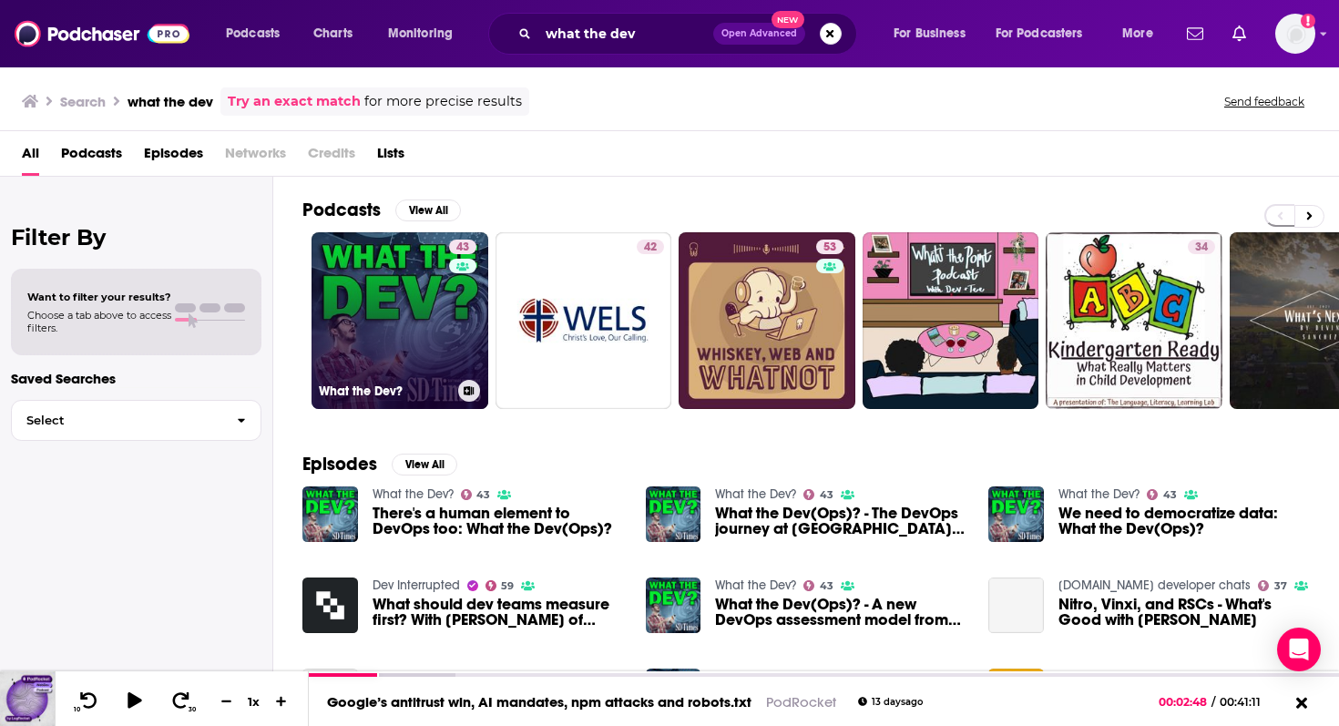
click at [390, 340] on link "43 What the Dev?" at bounding box center [400, 320] width 177 height 177
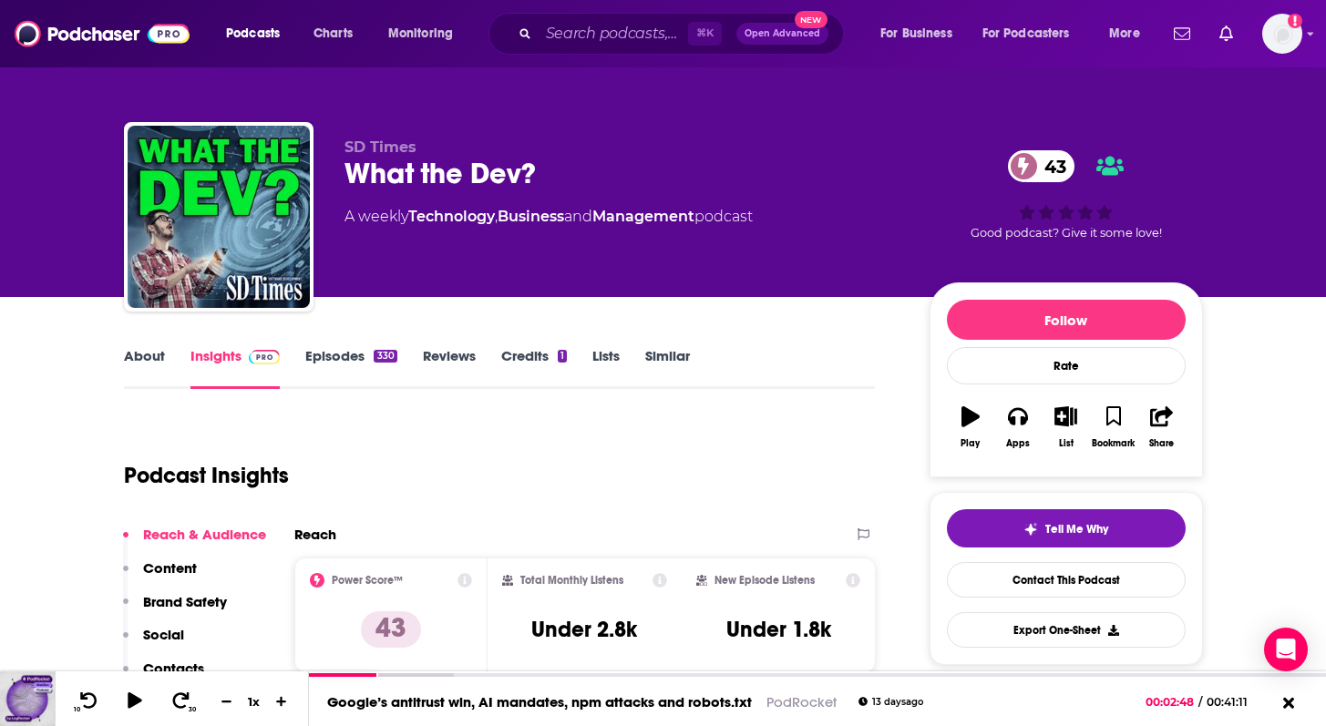
click at [339, 364] on link "Episodes 330" at bounding box center [350, 368] width 91 height 42
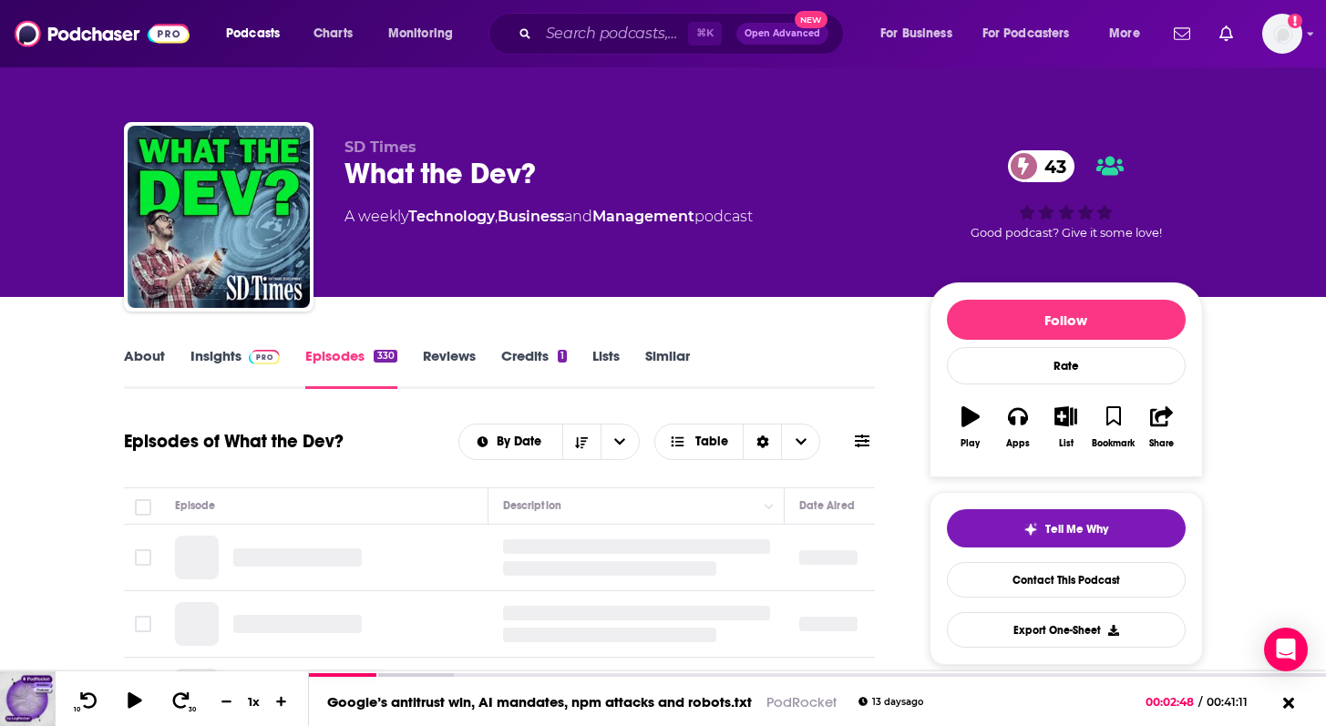
scroll to position [241, 0]
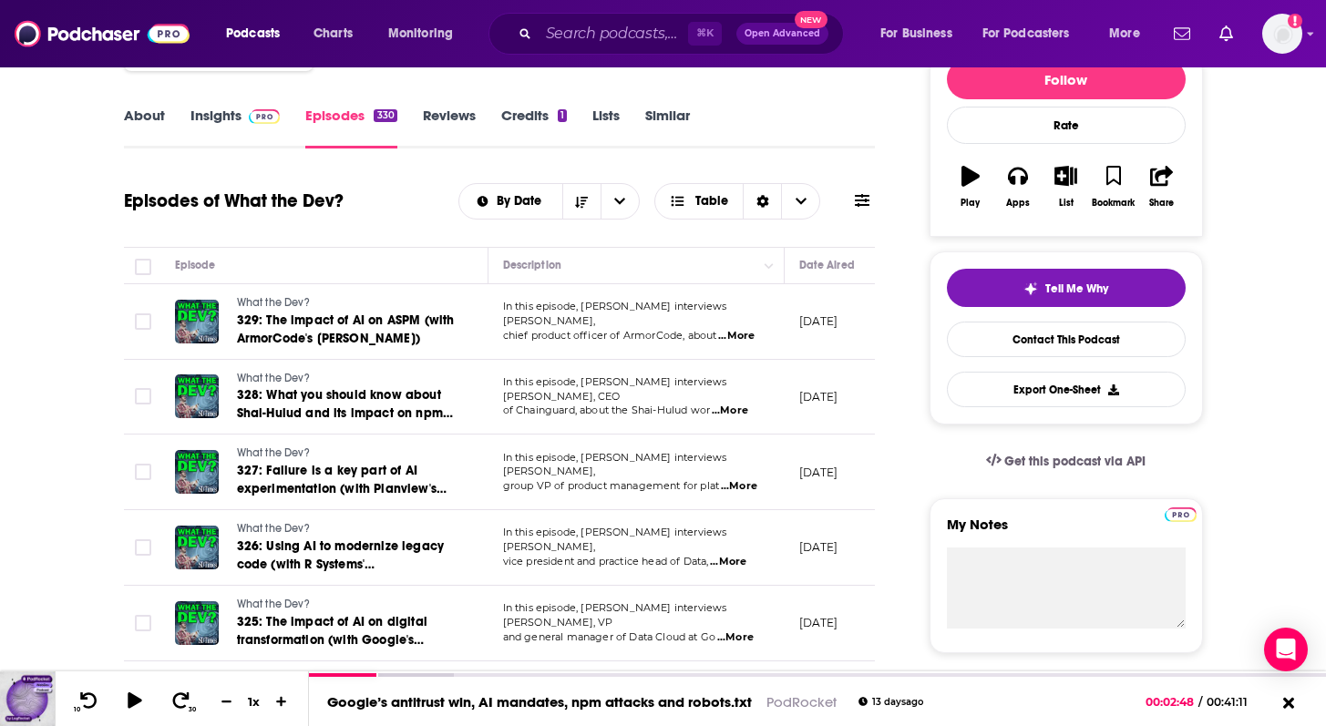
click at [754, 331] on span "...More" at bounding box center [736, 336] width 36 height 15
click at [732, 480] on span "...More" at bounding box center [739, 486] width 36 height 15
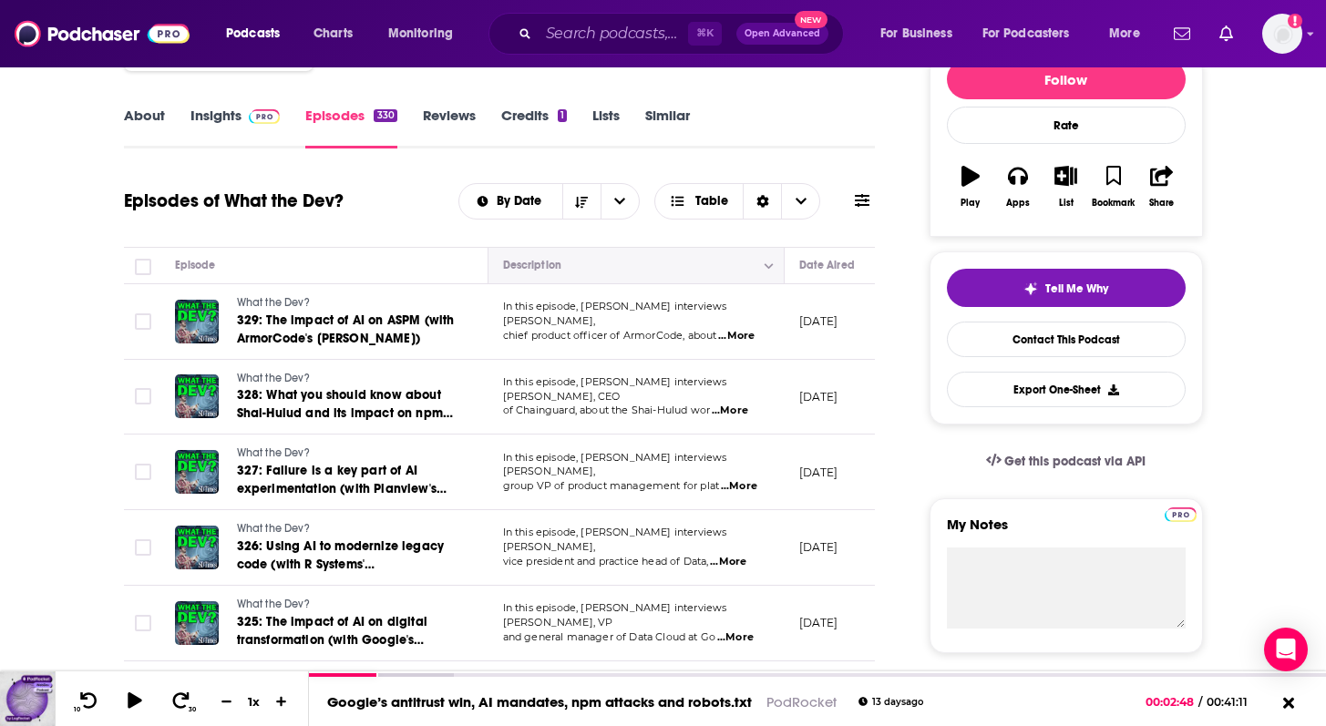
scroll to position [335, 0]
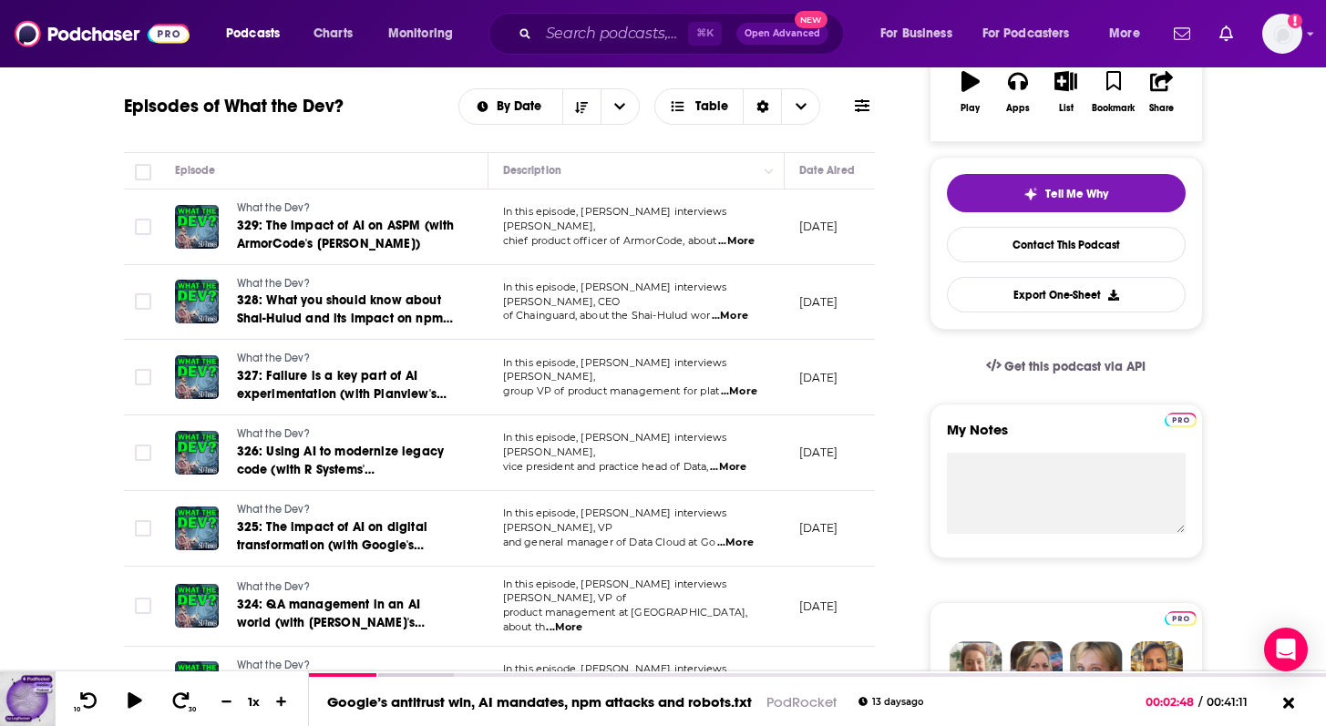
click at [748, 536] on span "...More" at bounding box center [735, 543] width 36 height 15
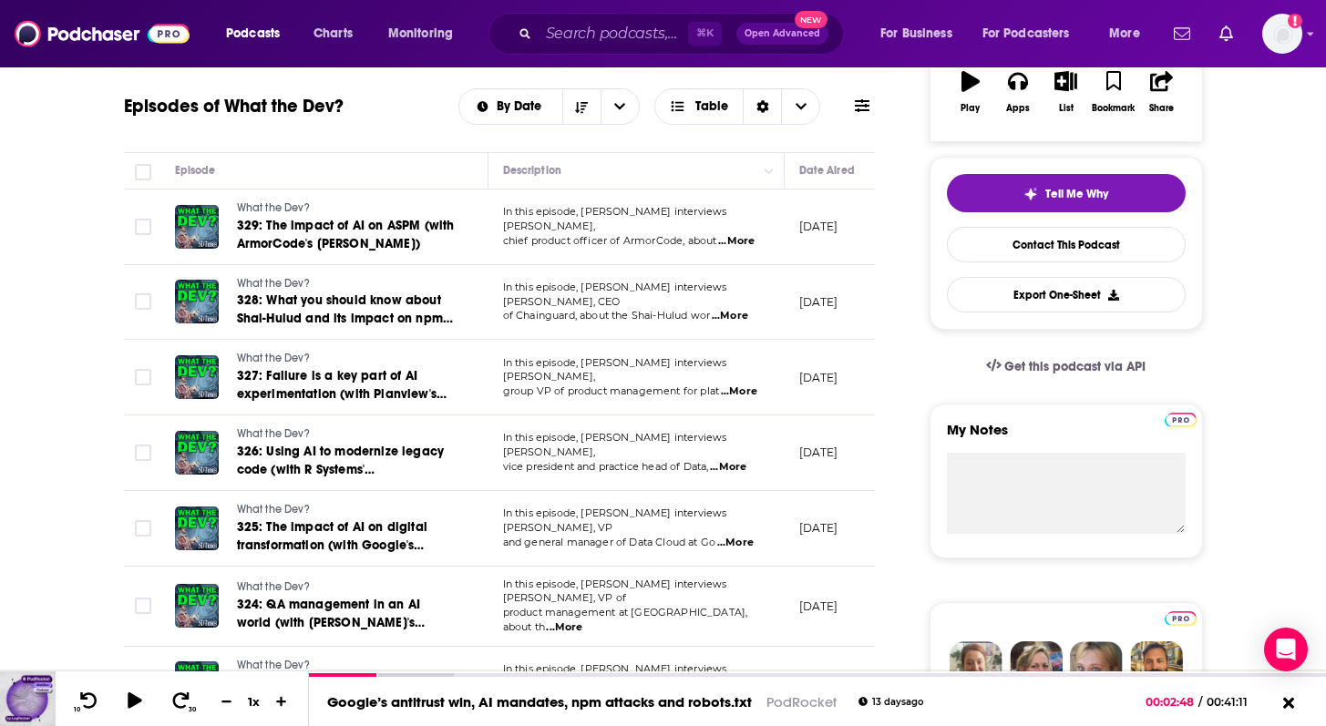
scroll to position [481, 0]
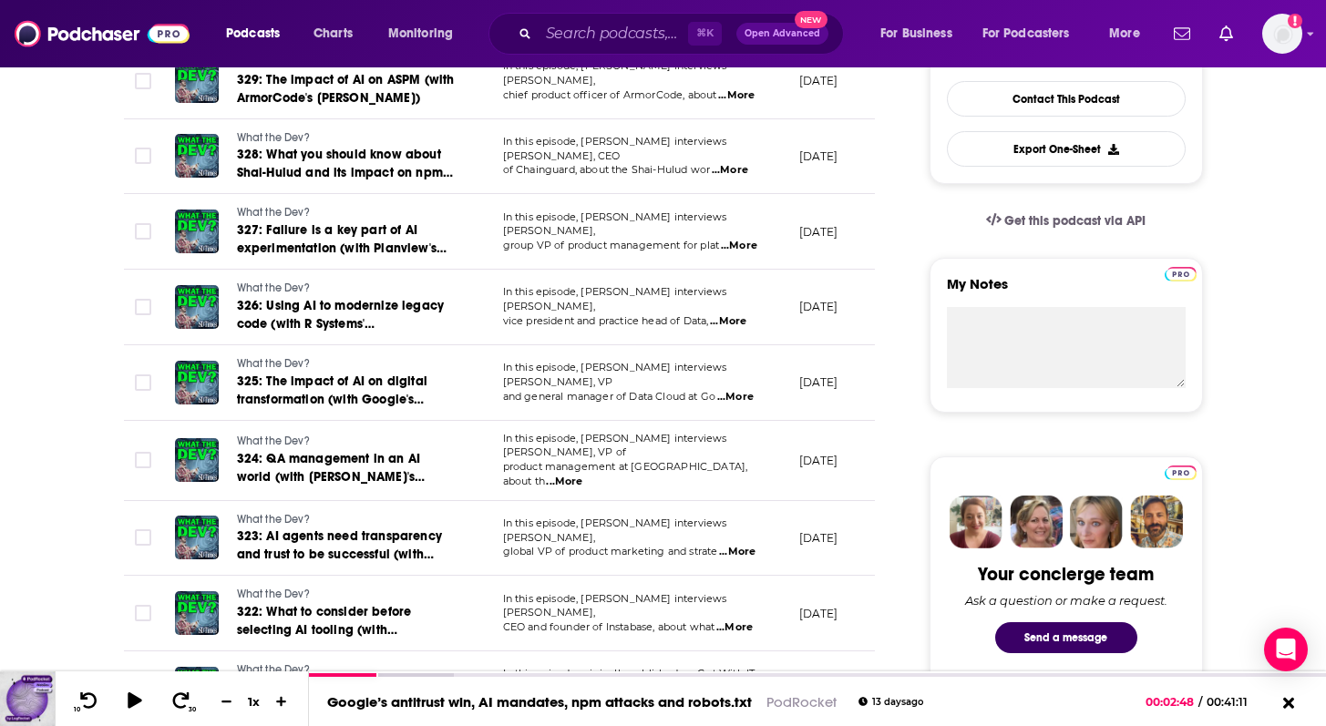
click at [582, 475] on span "...More" at bounding box center [564, 482] width 36 height 15
click at [753, 621] on span "...More" at bounding box center [734, 628] width 36 height 15
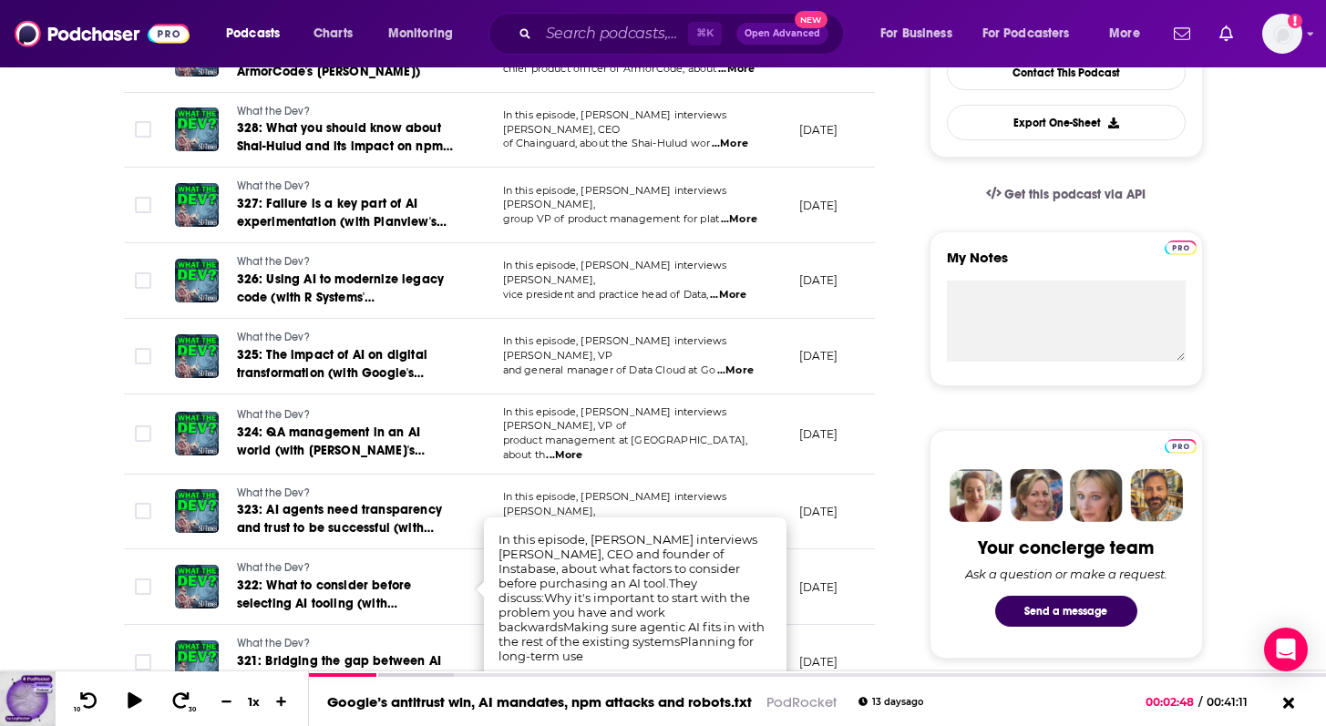
scroll to position [525, 0]
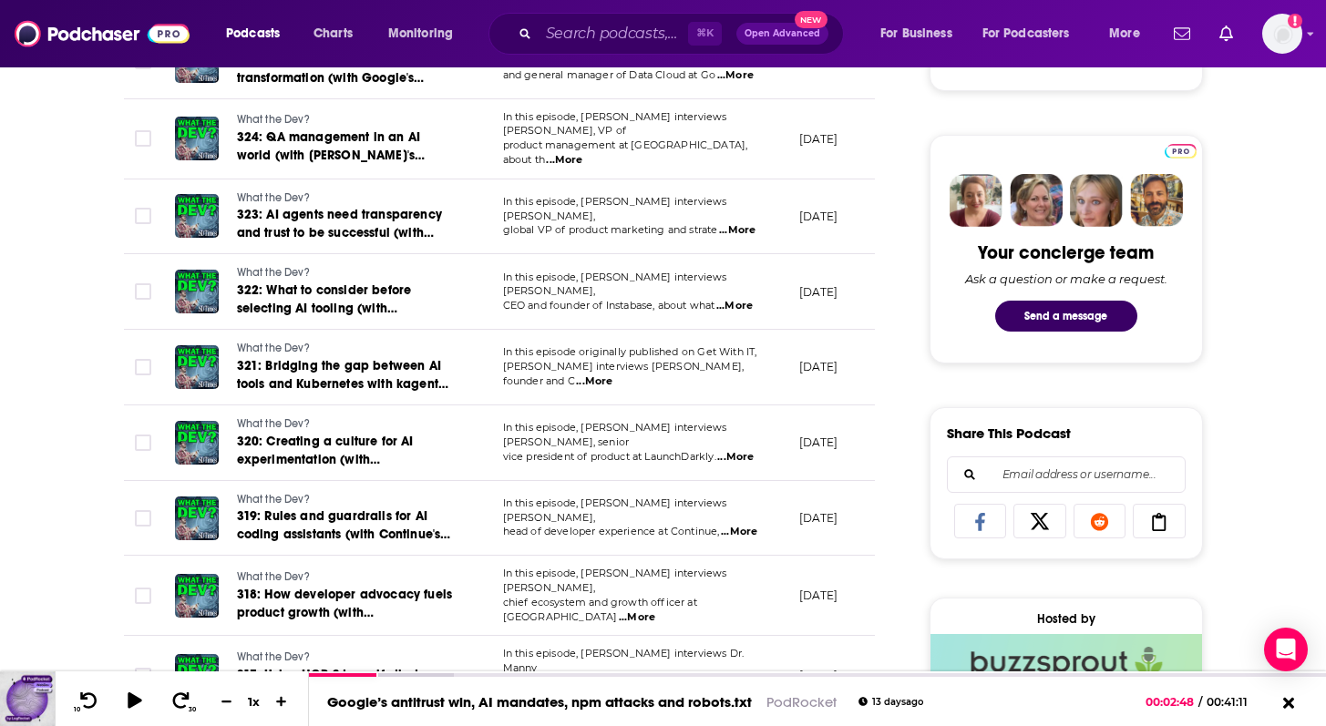
scroll to position [0, 0]
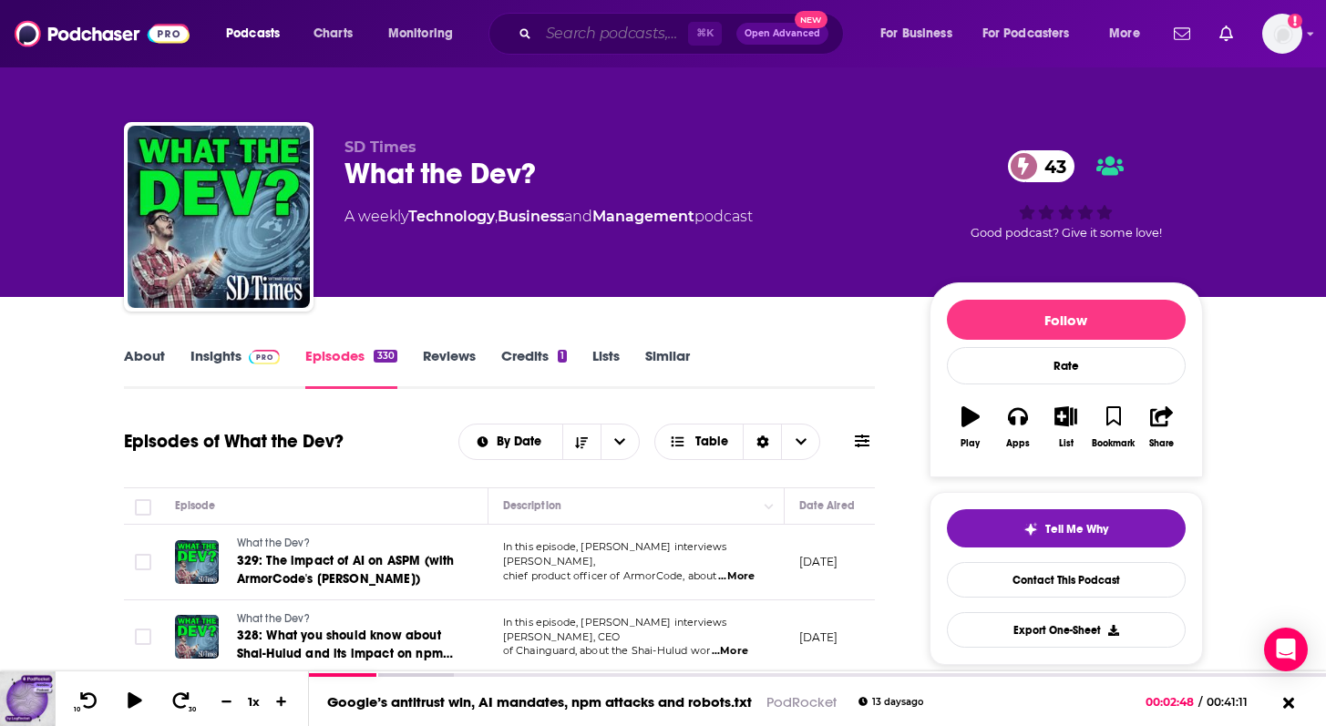
click at [628, 31] on input "Search podcasts, credits, & more..." at bounding box center [613, 33] width 149 height 29
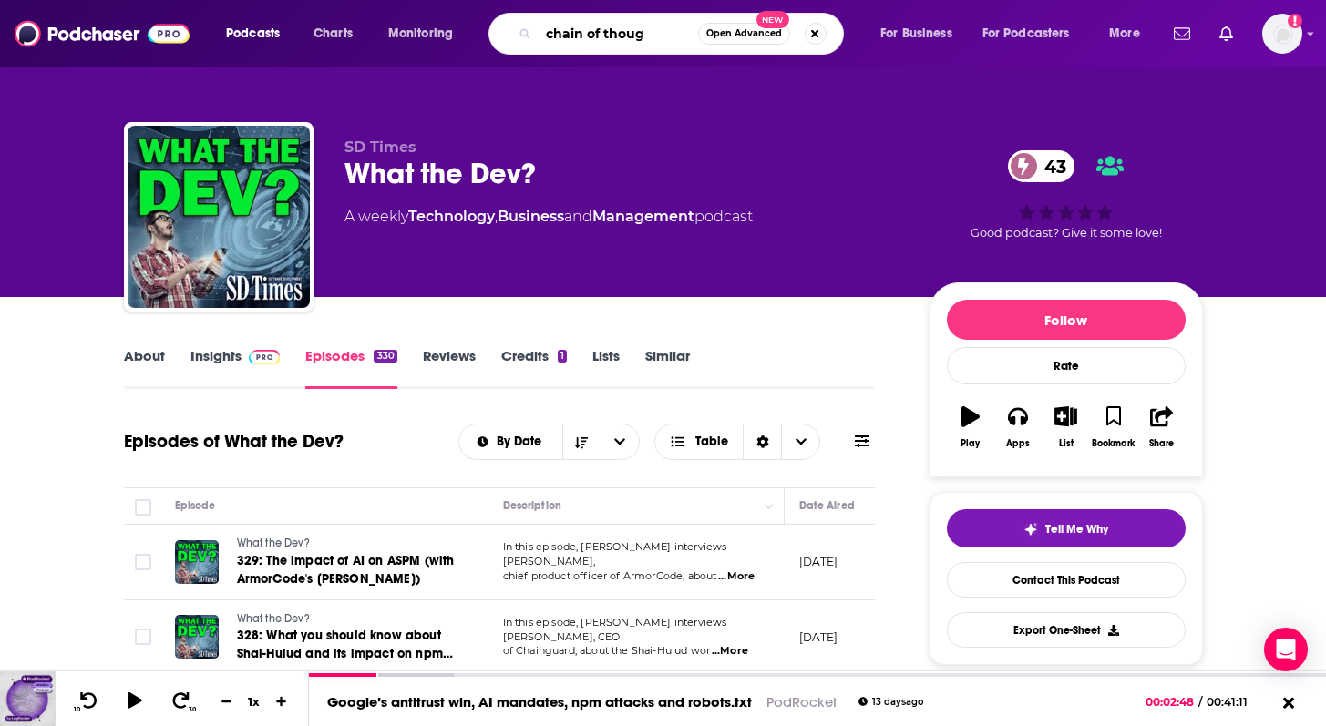
type input "chain of though"
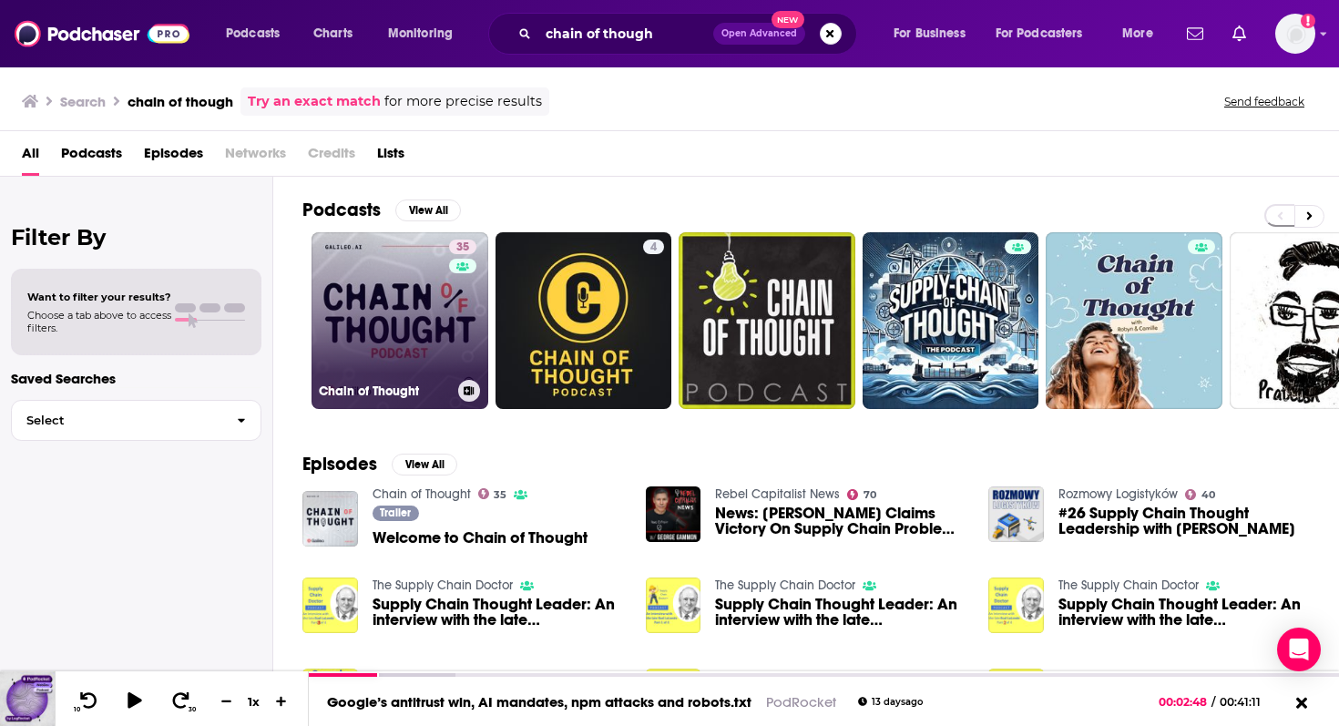
click at [398, 312] on link "35 Chain of Thought" at bounding box center [400, 320] width 177 height 177
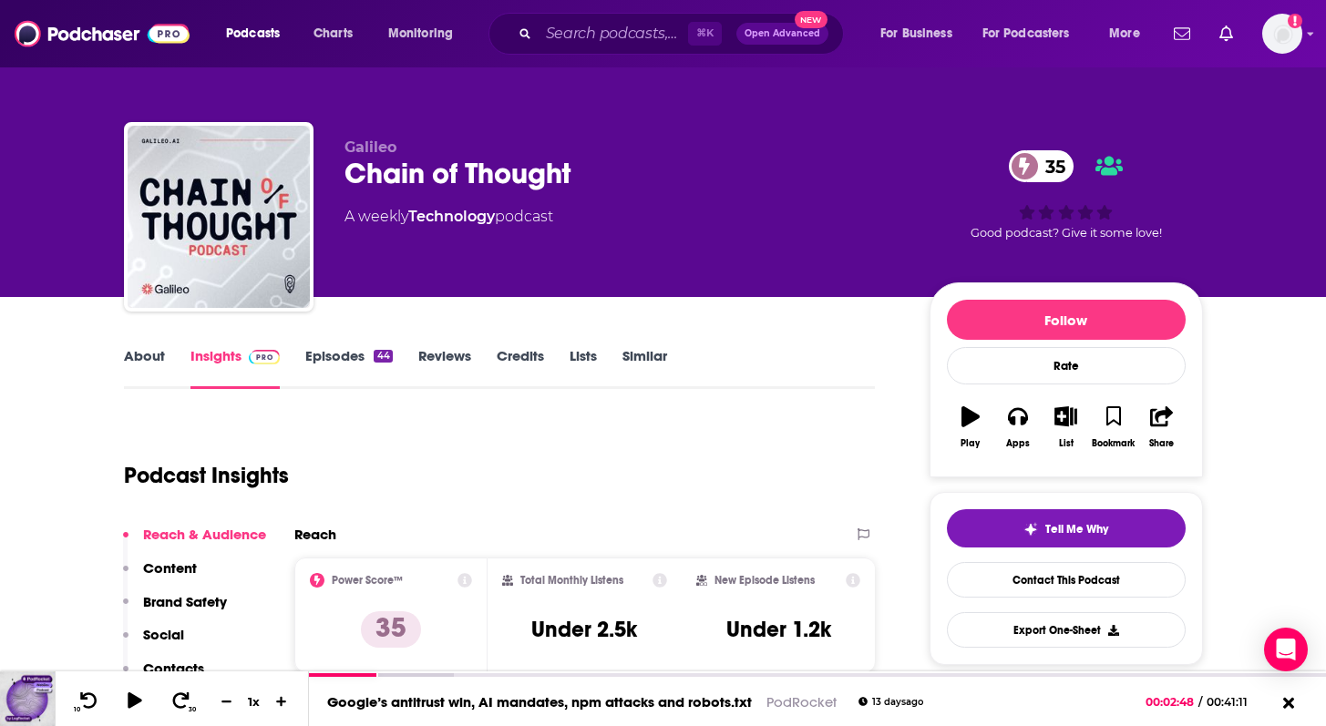
click at [131, 356] on link "About" at bounding box center [144, 368] width 41 height 42
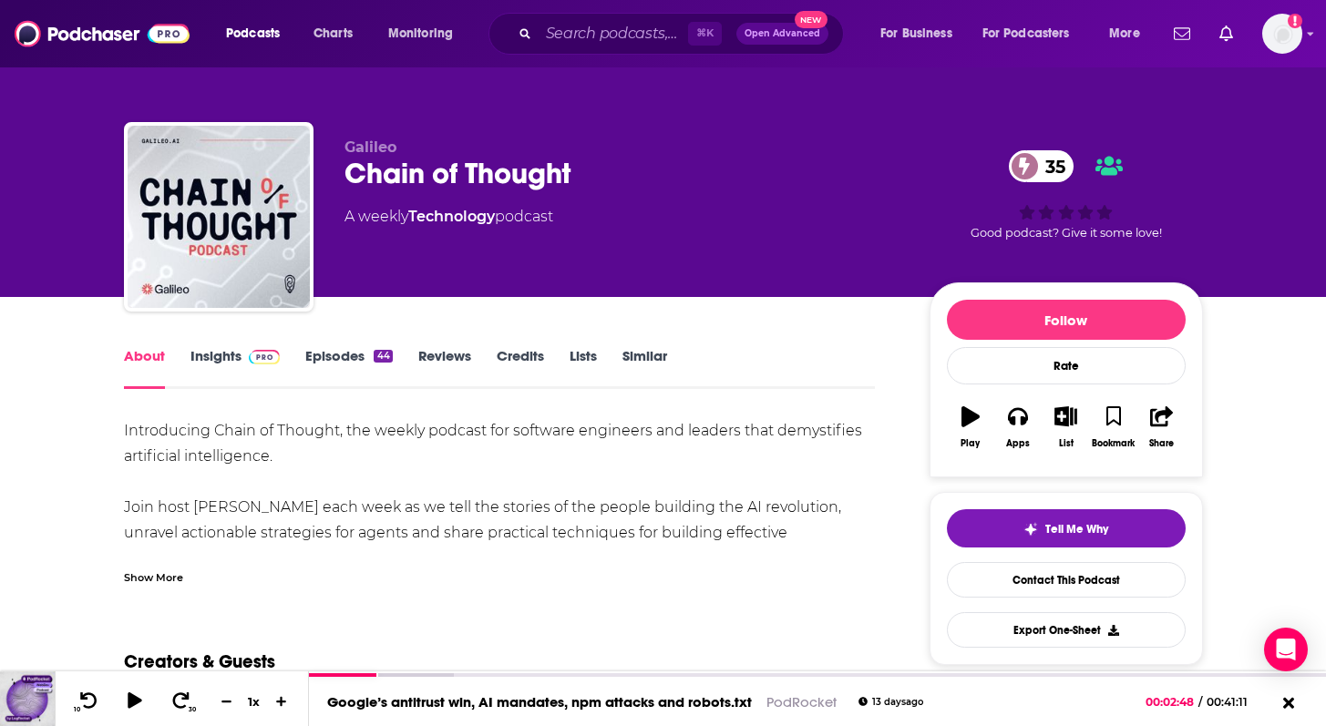
click at [344, 357] on link "Episodes 44" at bounding box center [348, 368] width 87 height 42
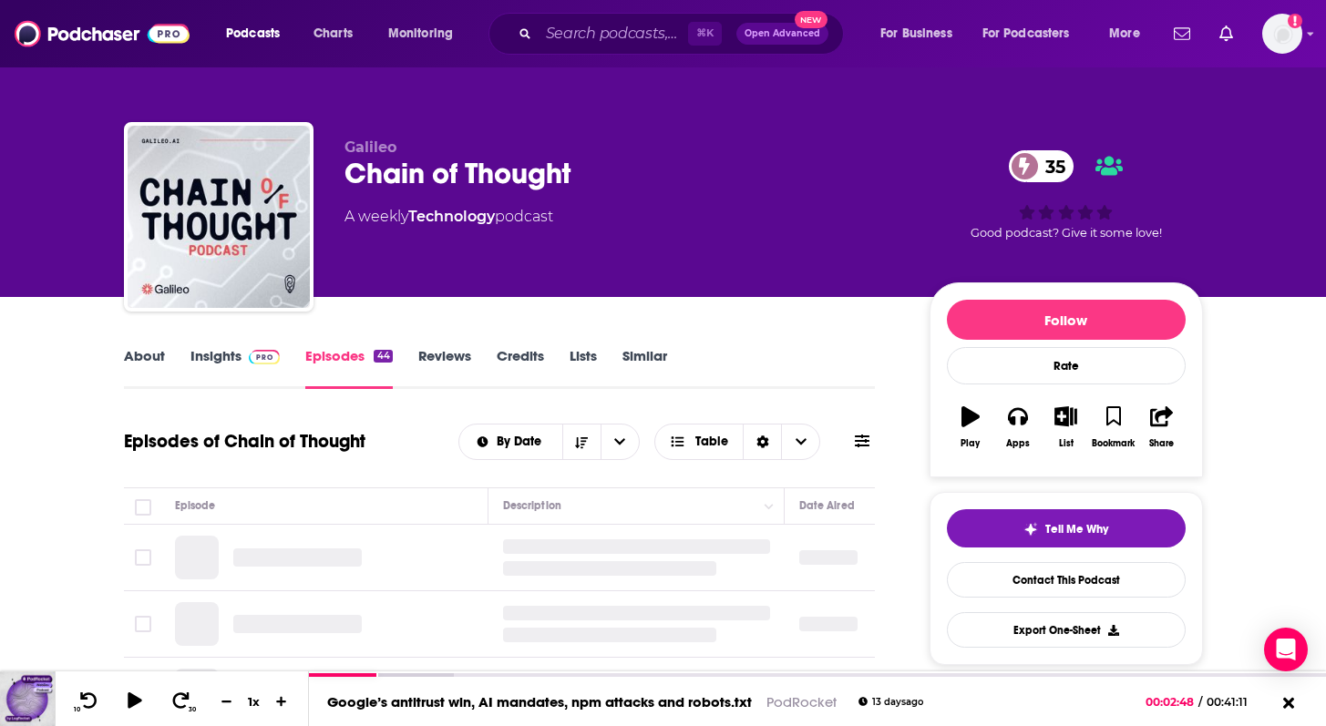
click at [151, 350] on link "About" at bounding box center [144, 368] width 41 height 42
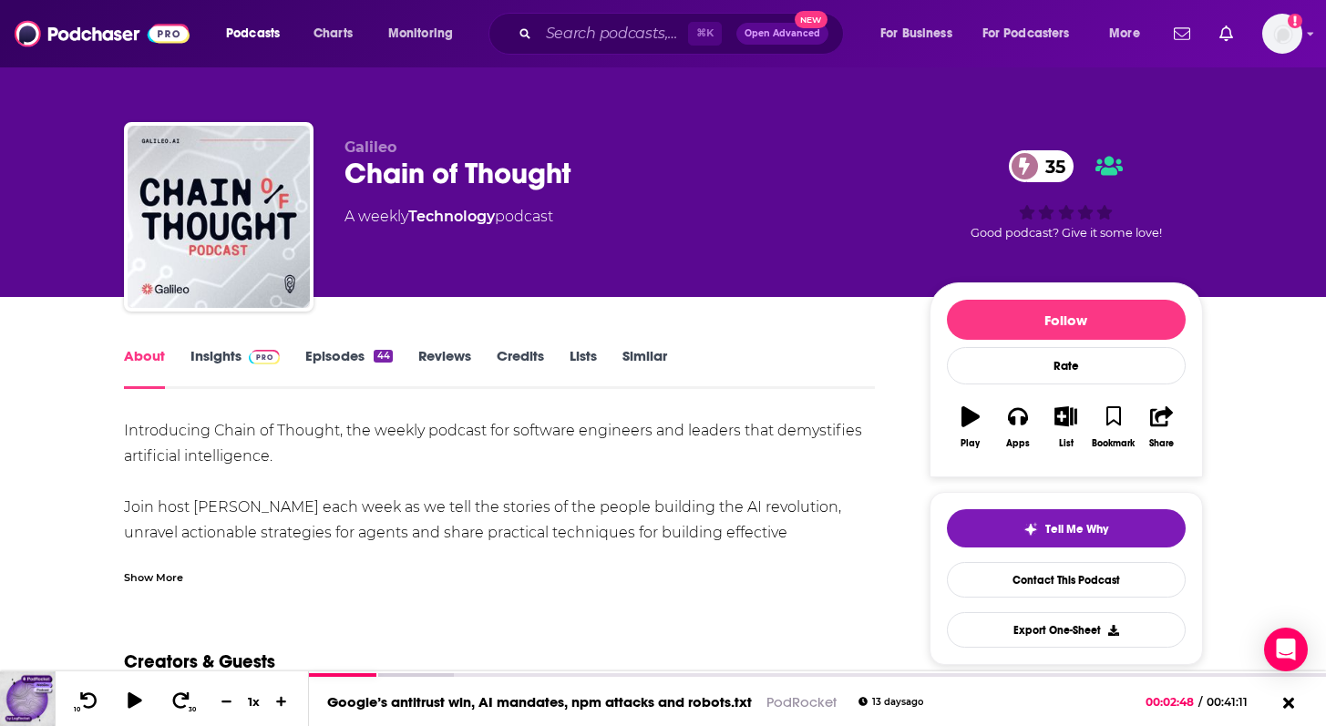
click at [348, 357] on link "Episodes 44" at bounding box center [348, 368] width 87 height 42
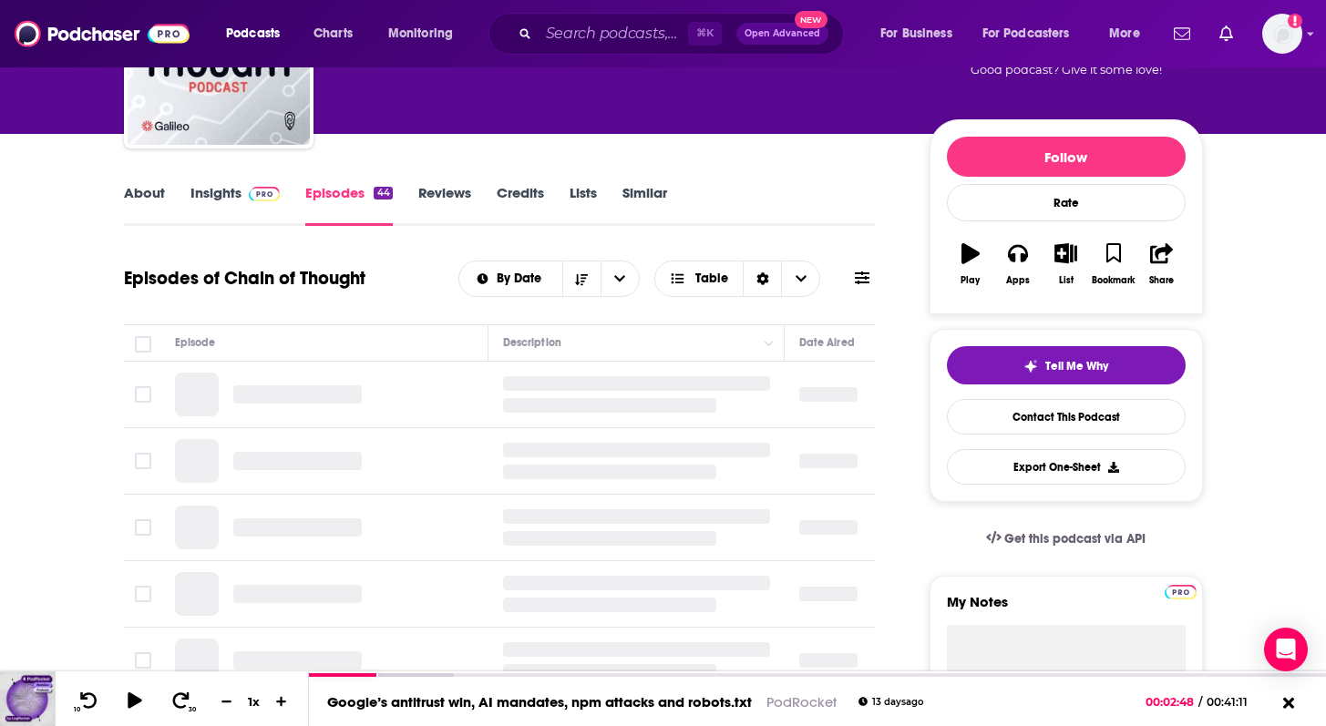
scroll to position [200, 0]
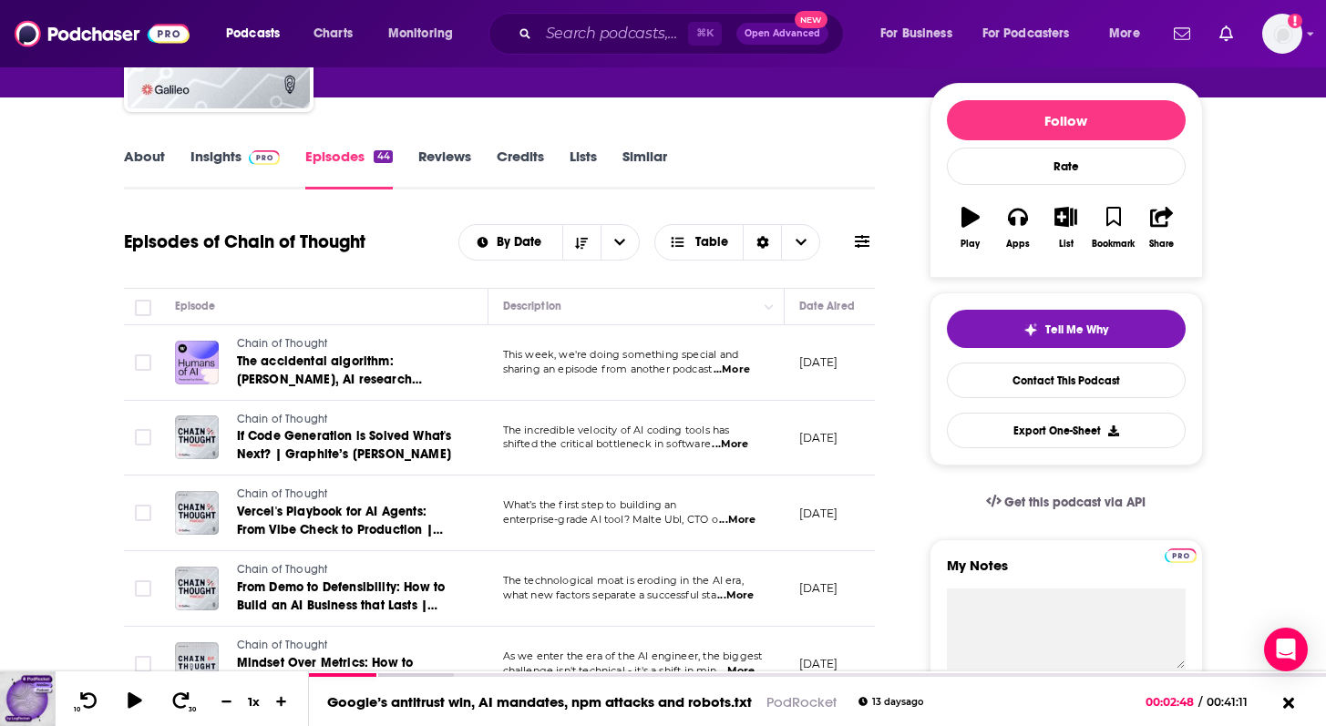
click at [742, 445] on span "...More" at bounding box center [730, 444] width 36 height 15
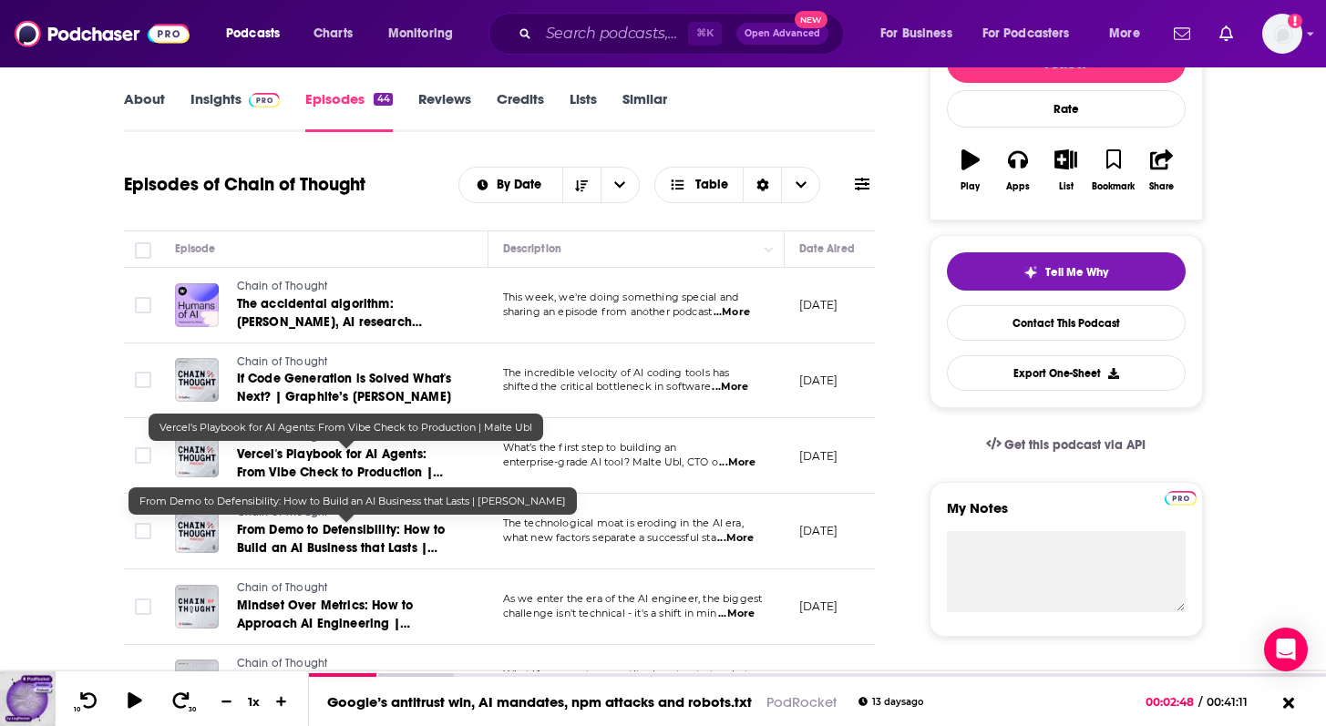
scroll to position [258, 0]
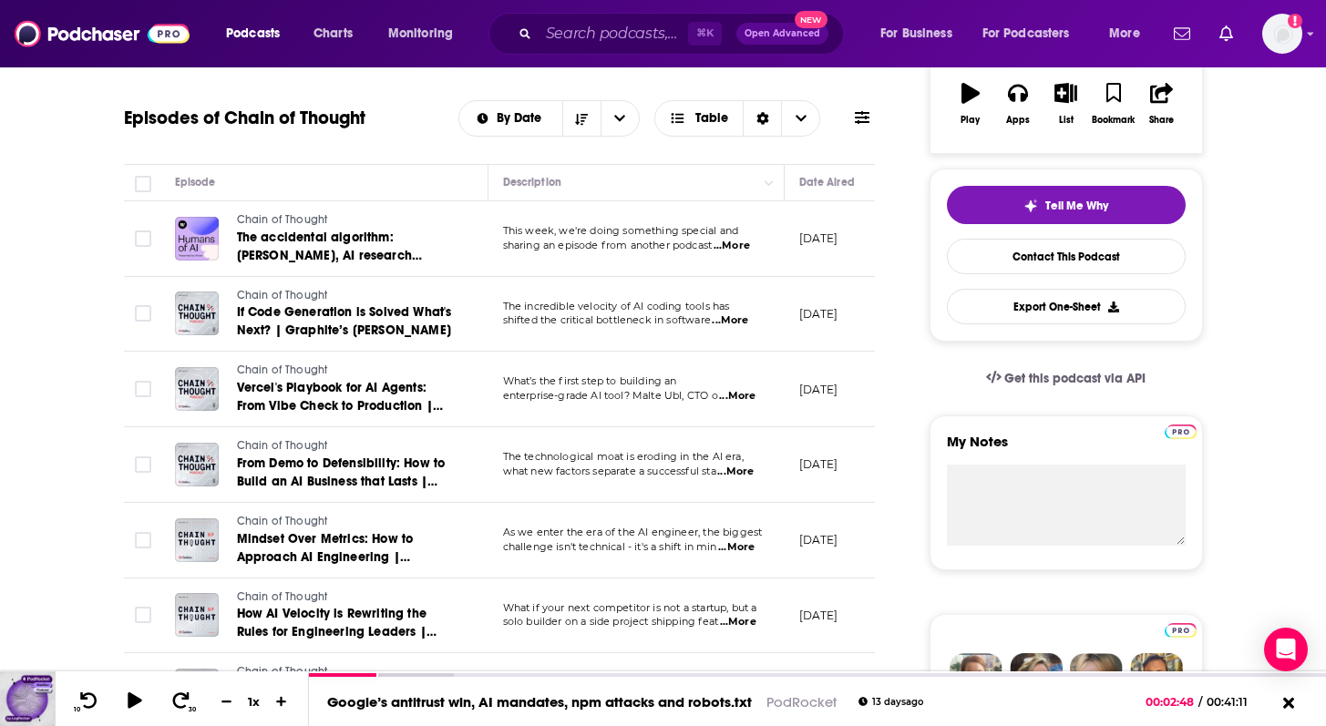
scroll to position [324, 0]
click at [749, 469] on span "...More" at bounding box center [735, 471] width 36 height 15
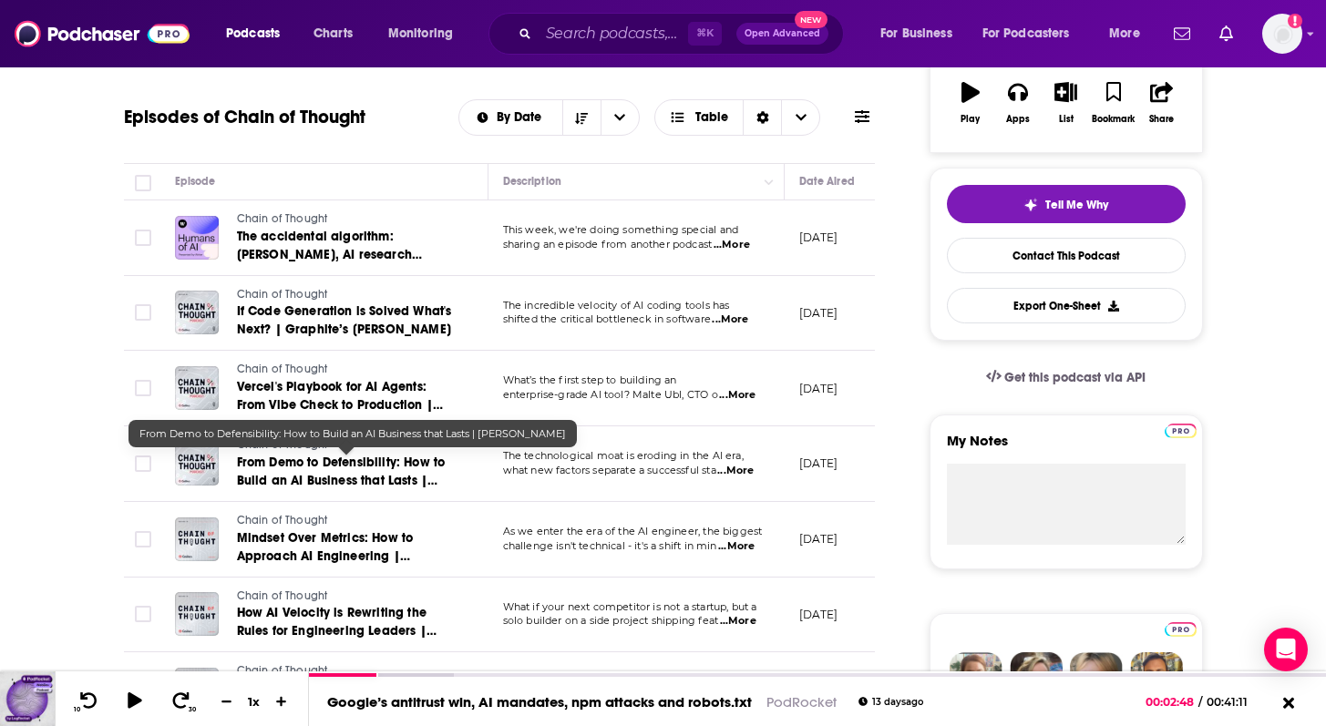
scroll to position [380, 0]
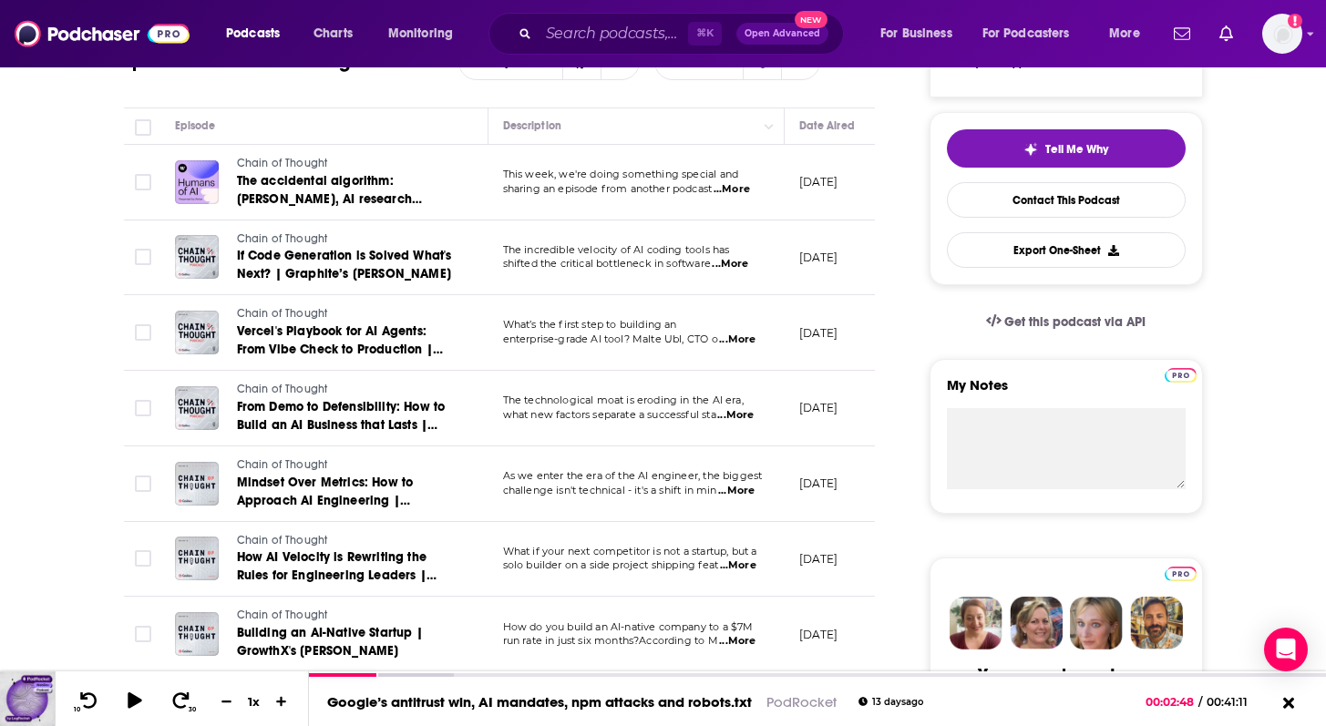
click at [749, 490] on span "...More" at bounding box center [736, 491] width 36 height 15
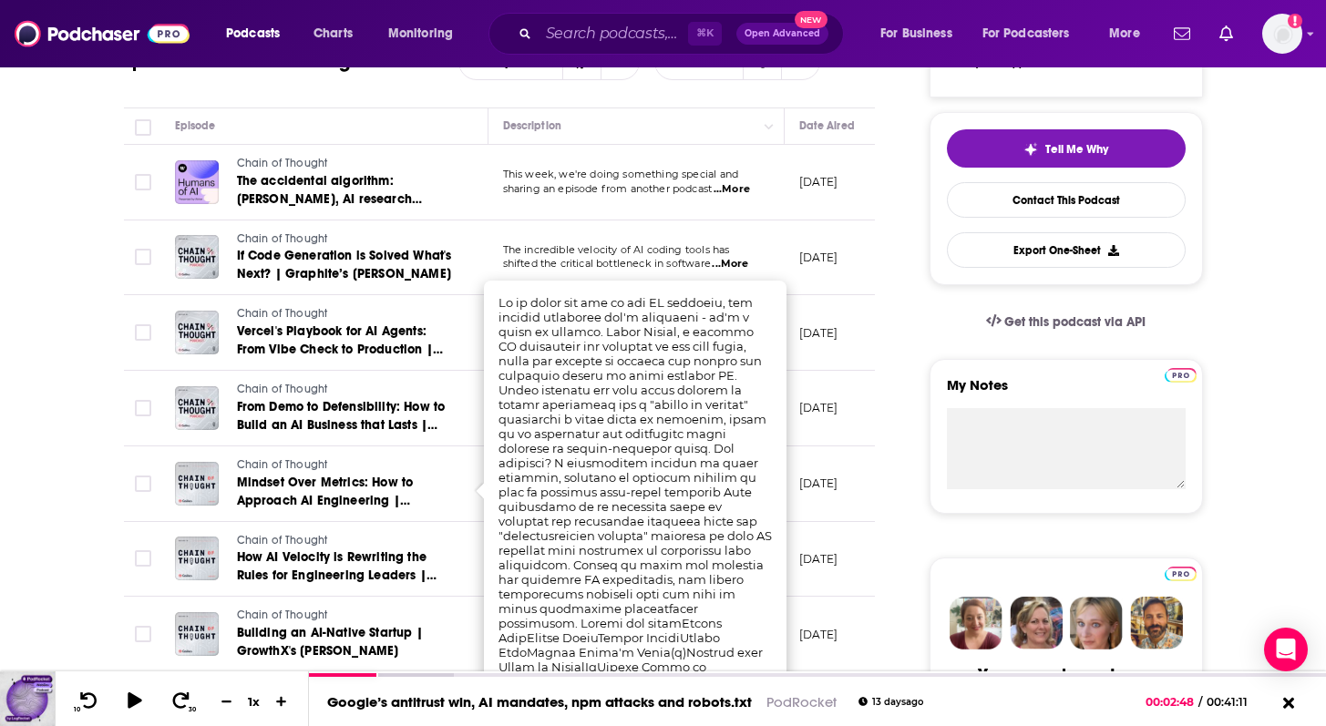
scroll to position [434, 0]
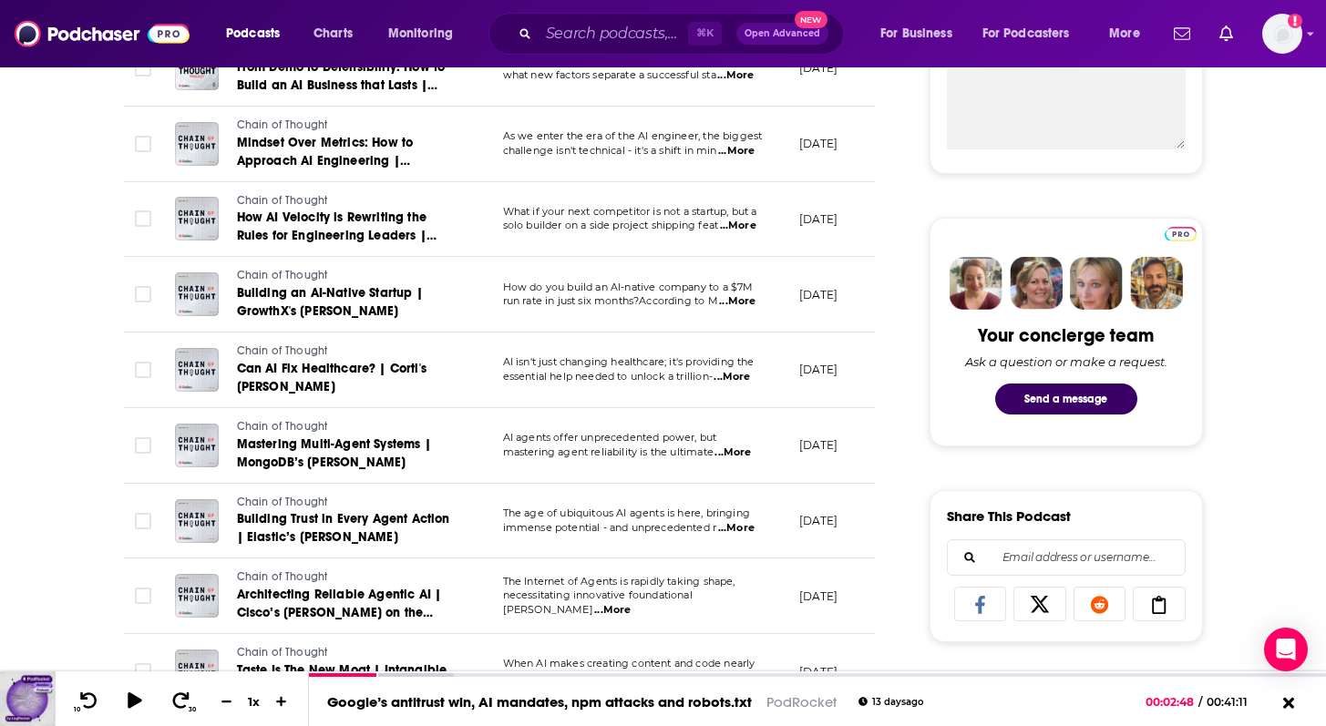
scroll to position [759, 0]
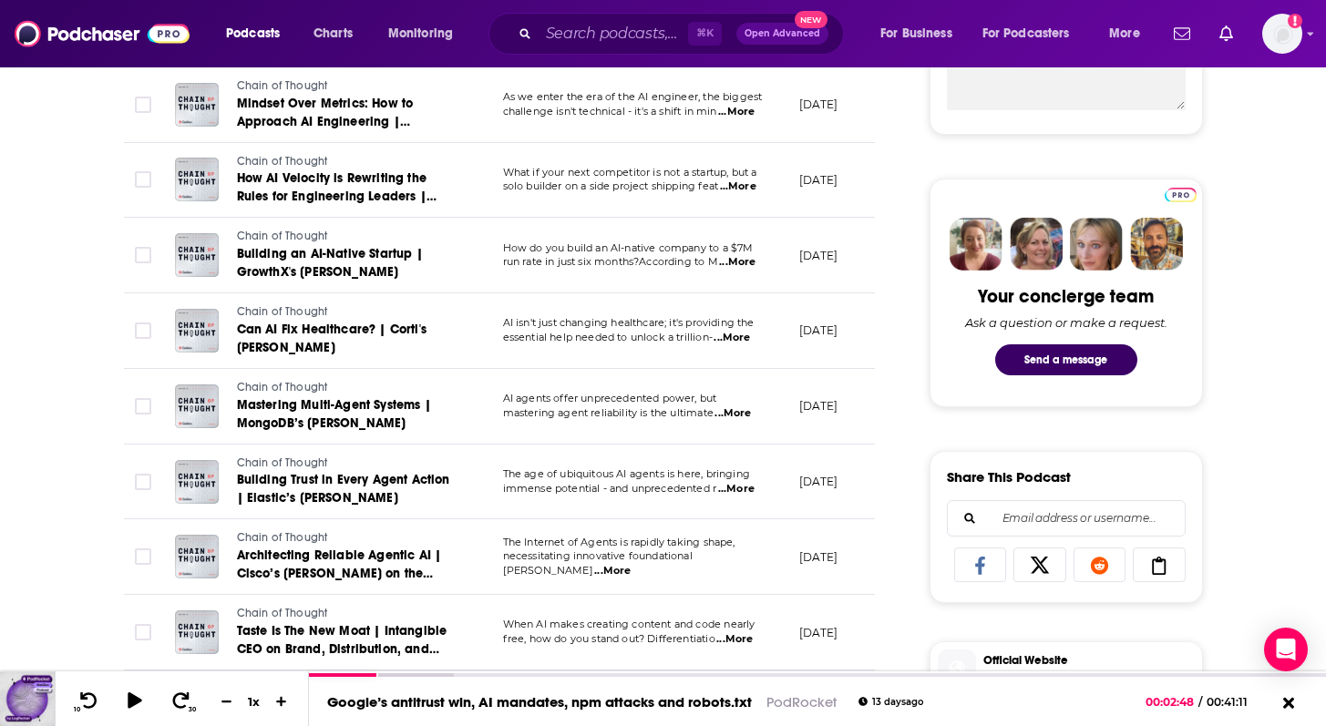
click at [751, 417] on span "...More" at bounding box center [732, 413] width 36 height 15
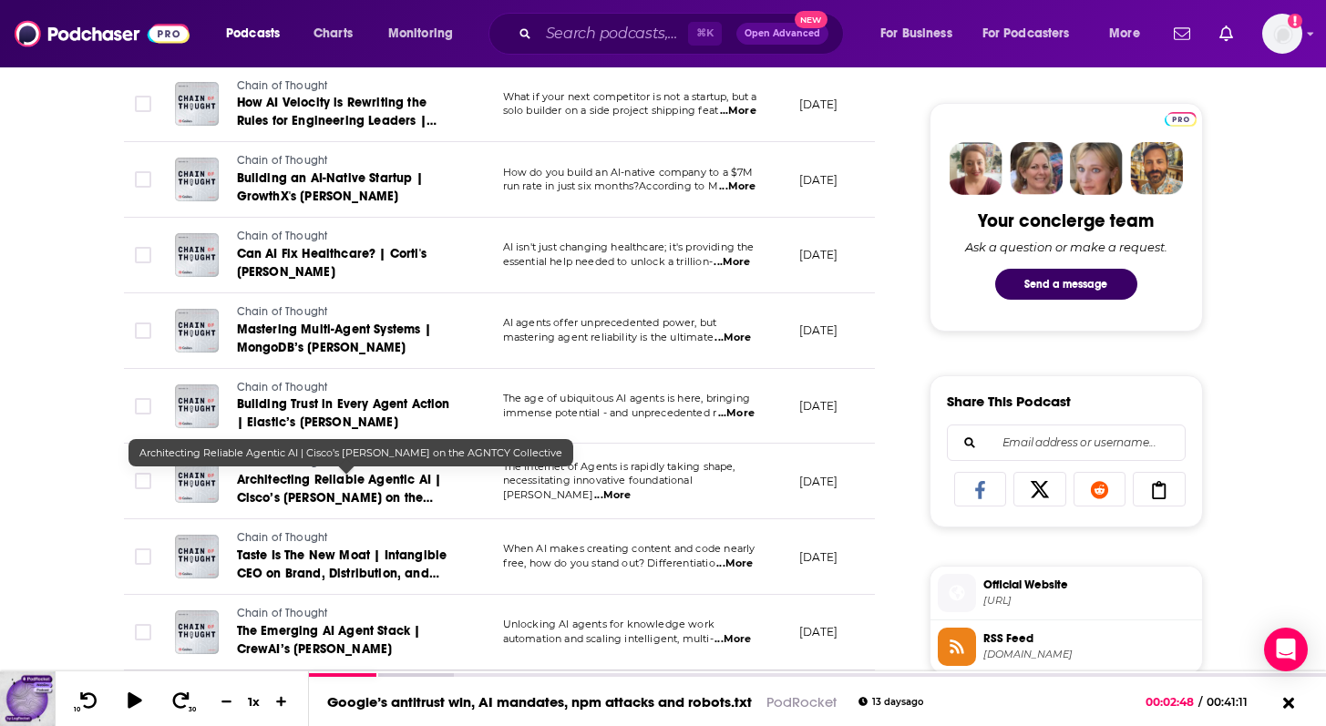
scroll to position [882, 0]
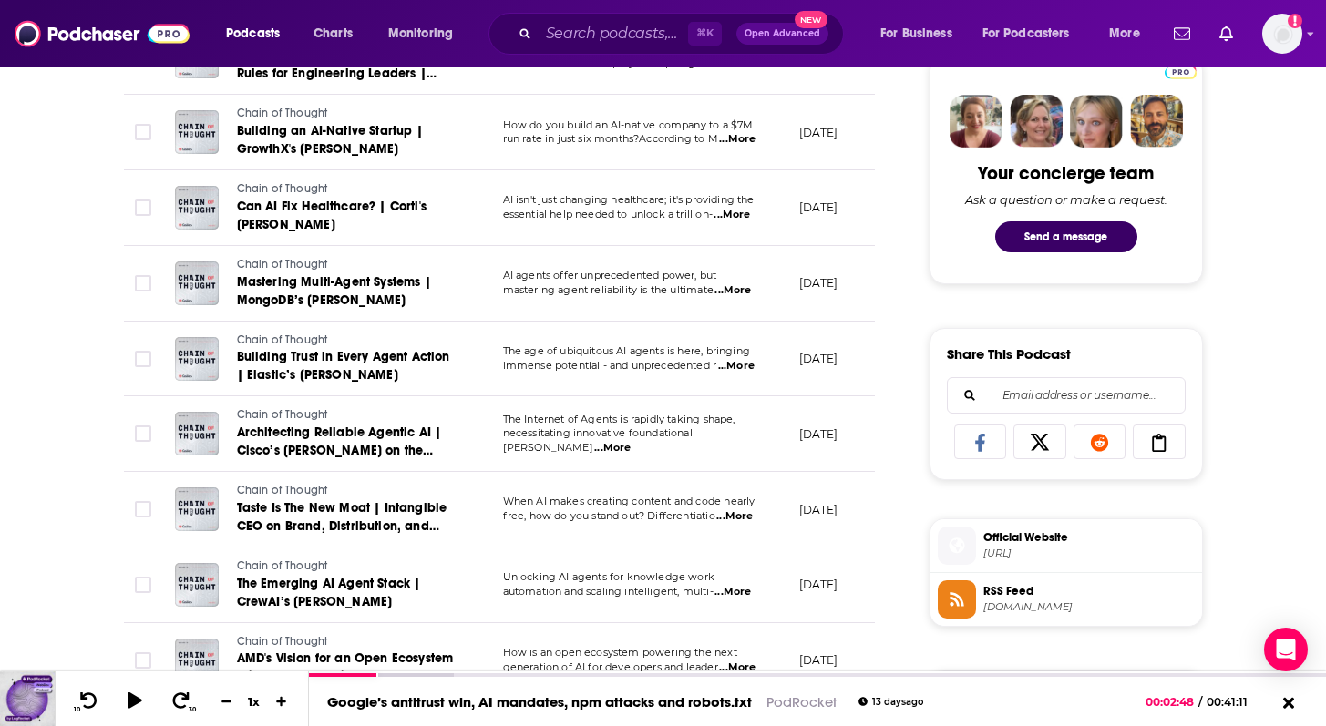
click at [745, 365] on span "...More" at bounding box center [736, 366] width 36 height 15
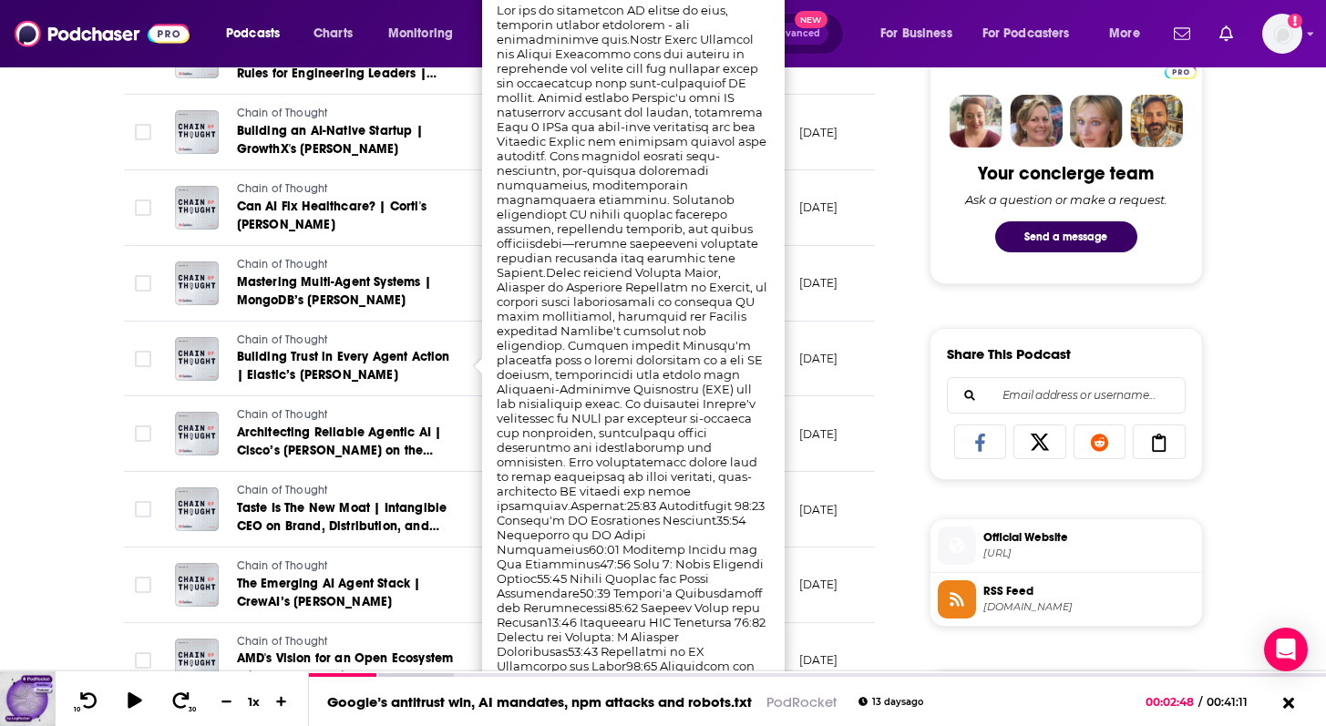
click at [93, 428] on div "About Insights Episodes 44 Reviews Credits Lists Similar Episodes of Chain of T…" at bounding box center [663, 634] width 1166 height 2439
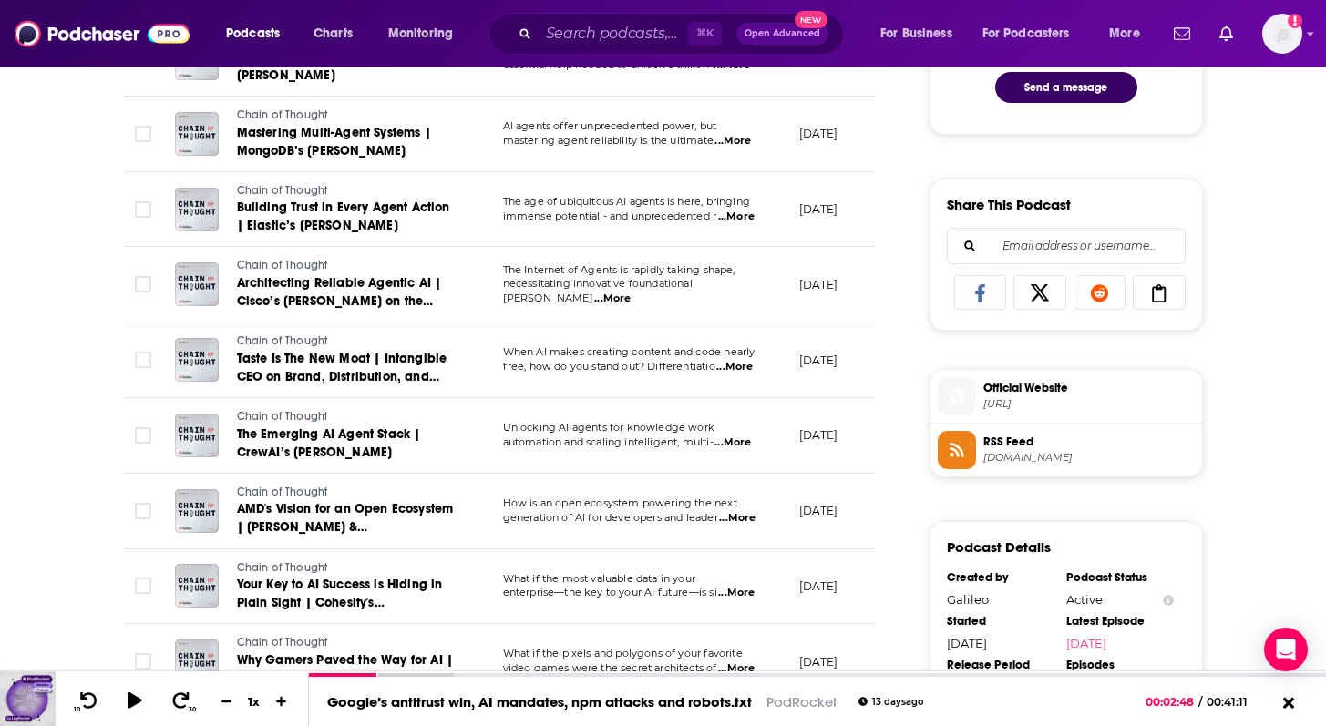
scroll to position [1204, 0]
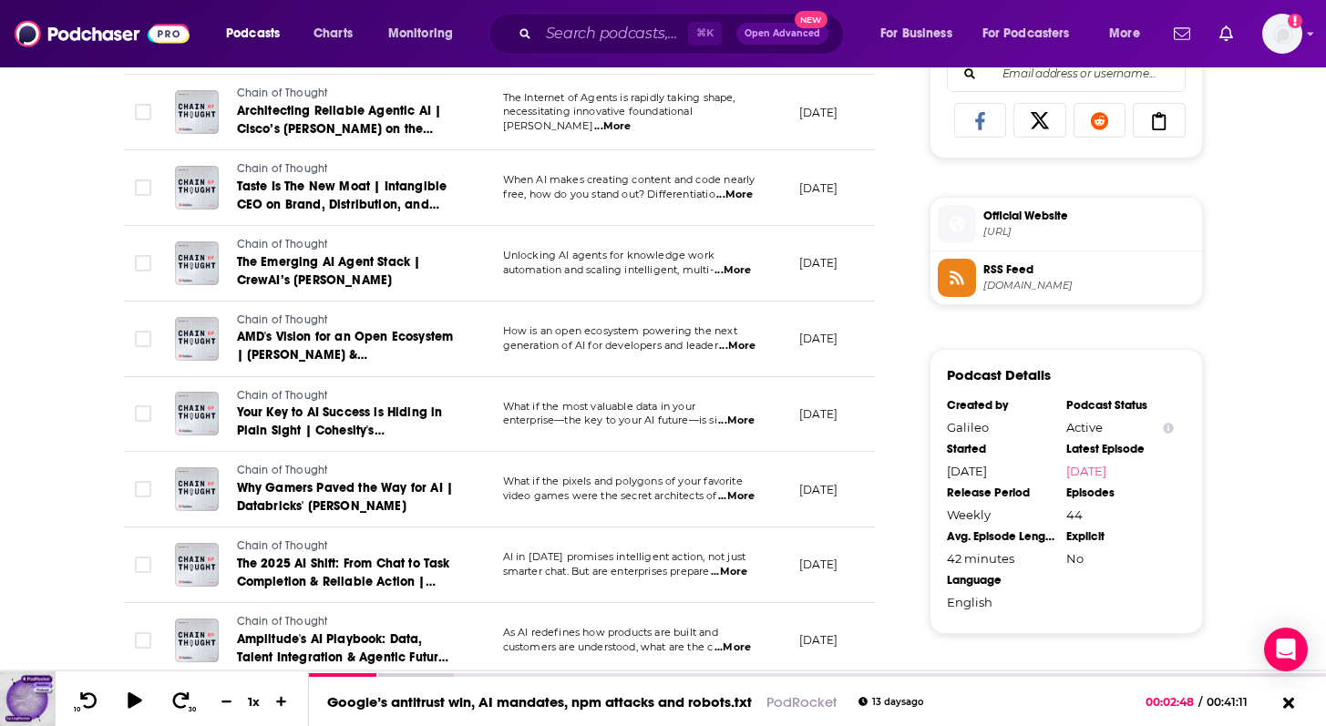
click at [751, 495] on span "...More" at bounding box center [736, 496] width 36 height 15
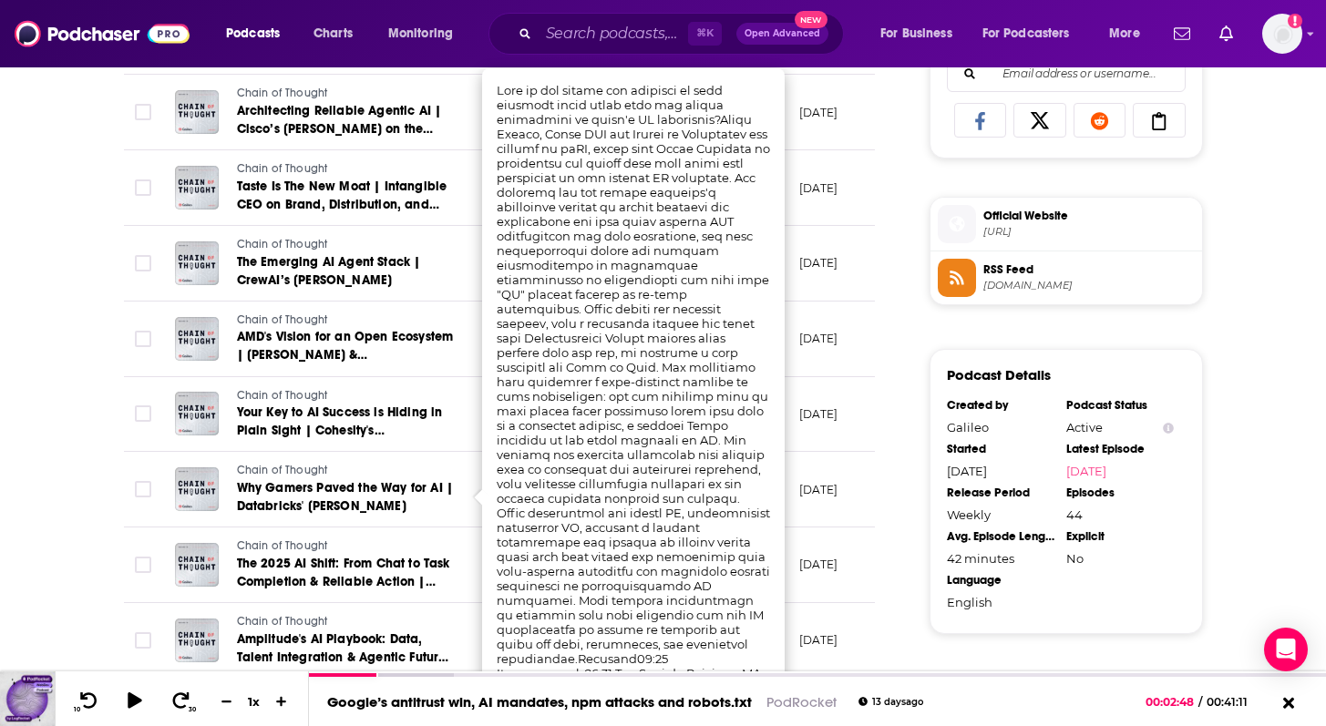
click at [589, 18] on div "⌘ K Open Advanced New" at bounding box center [665, 34] width 355 height 42
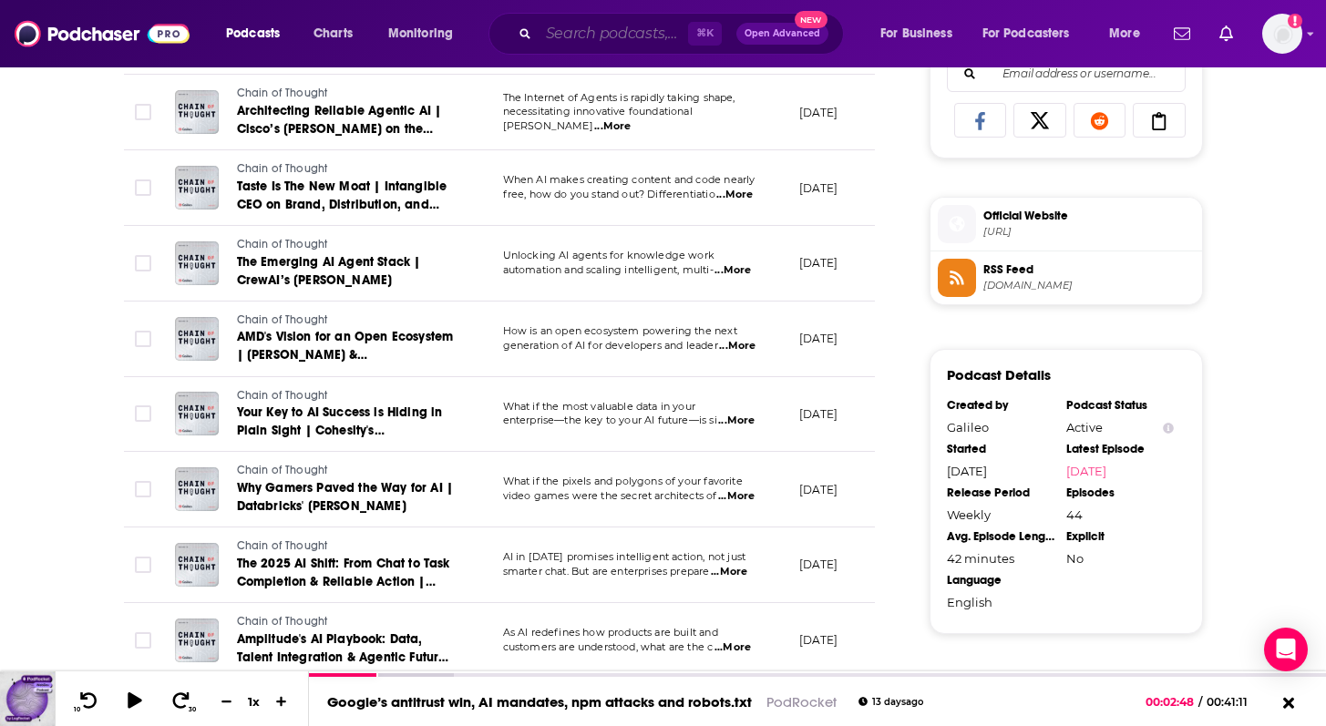
click at [589, 44] on input "Search podcasts, credits, & more..." at bounding box center [613, 33] width 149 height 29
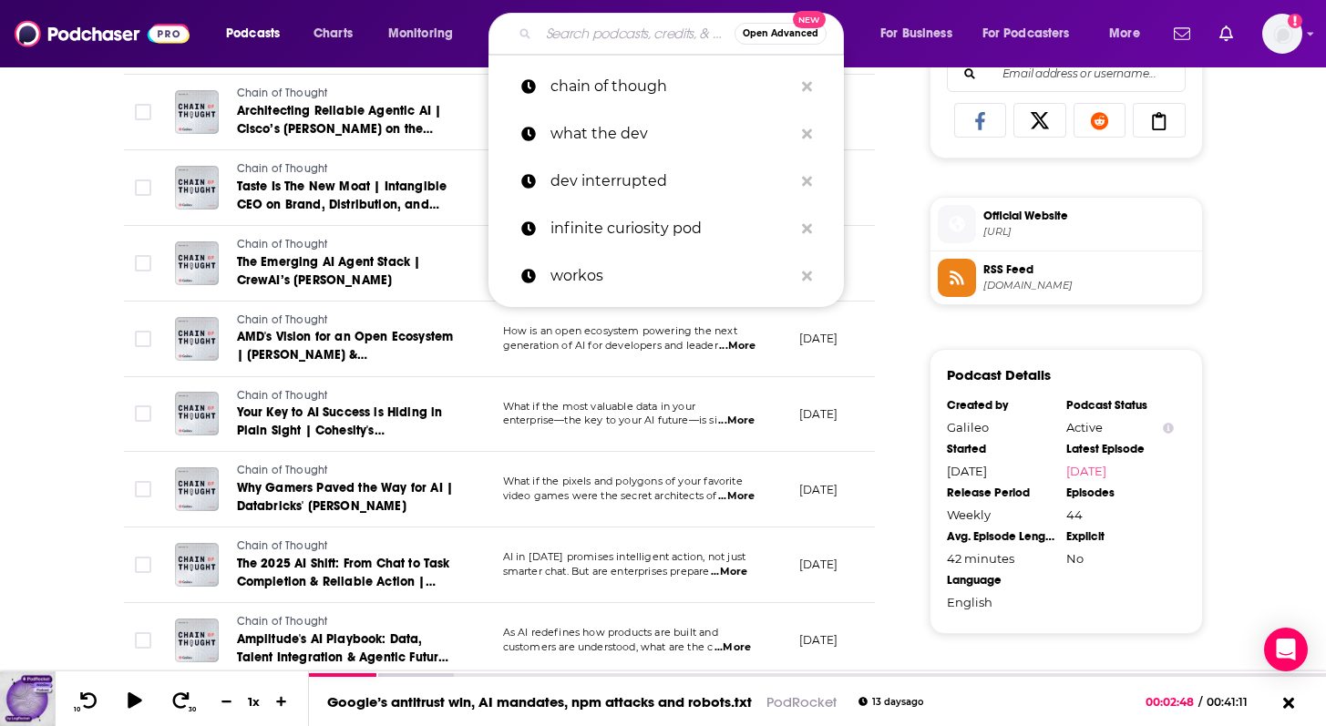
paste input "Modern CTO"
type input "Modern CTO"
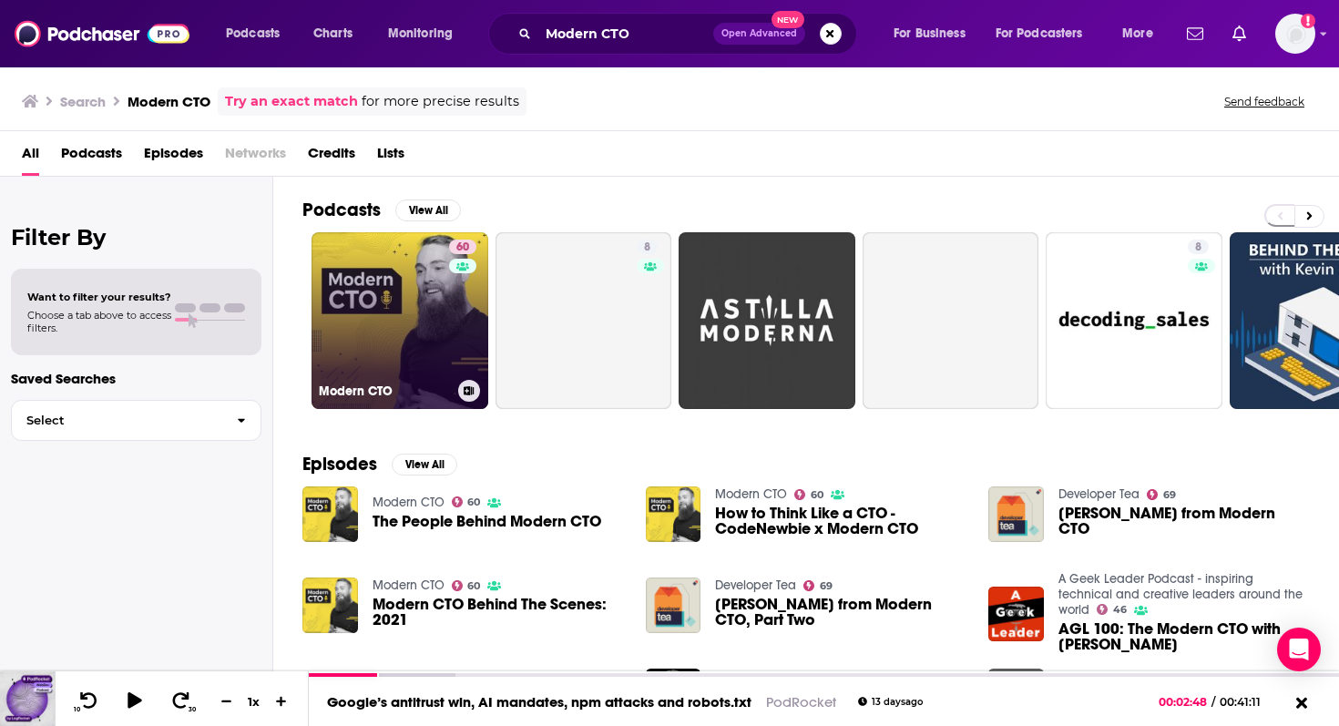
click at [395, 286] on link "60 Modern CTO" at bounding box center [400, 320] width 177 height 177
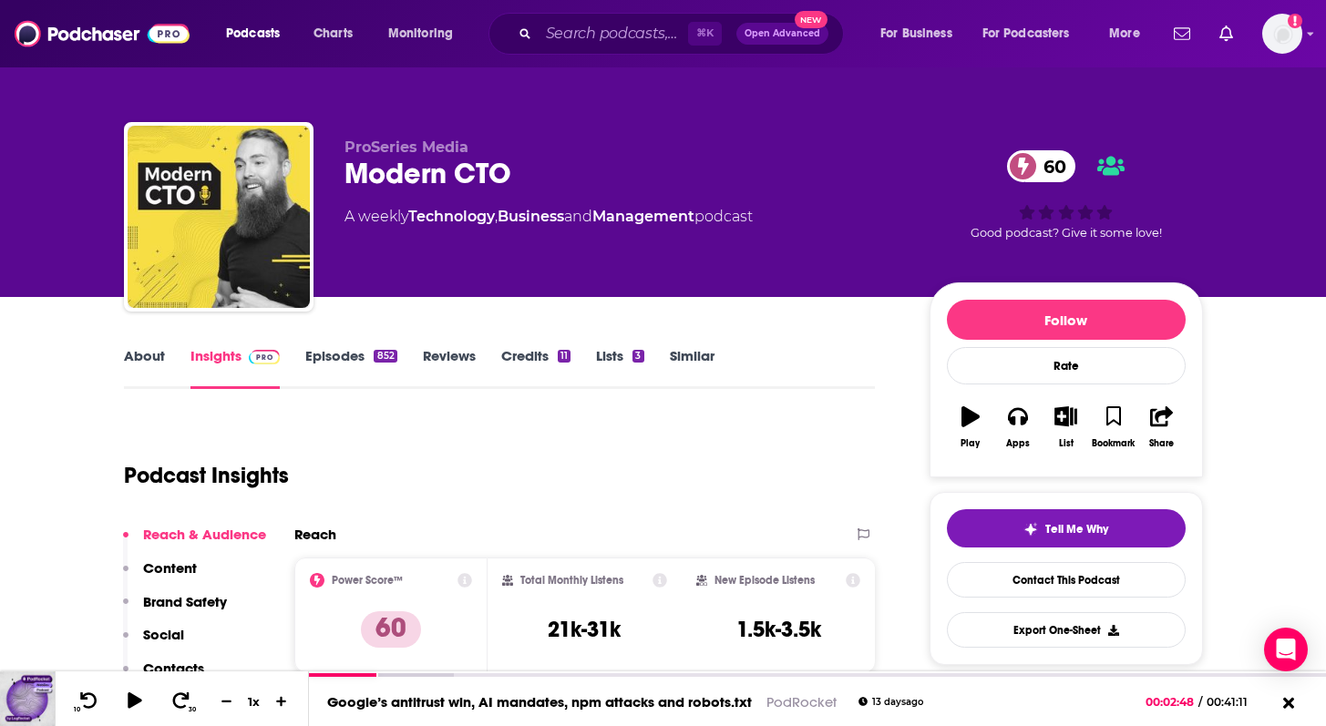
click at [364, 344] on div "About Insights Episodes 852 Reviews Credits 11 Lists 3 Similar" at bounding box center [500, 366] width 752 height 45
click at [352, 363] on link "Episodes 852" at bounding box center [350, 368] width 91 height 42
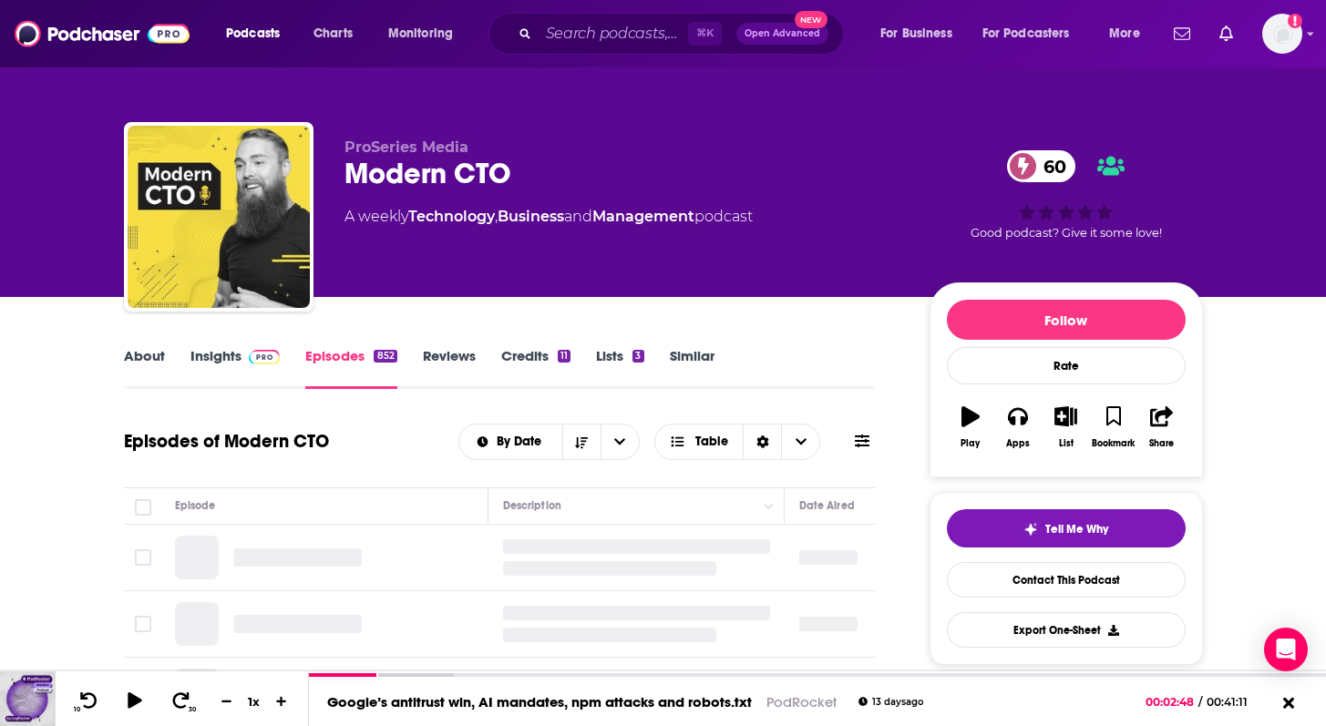
scroll to position [176, 0]
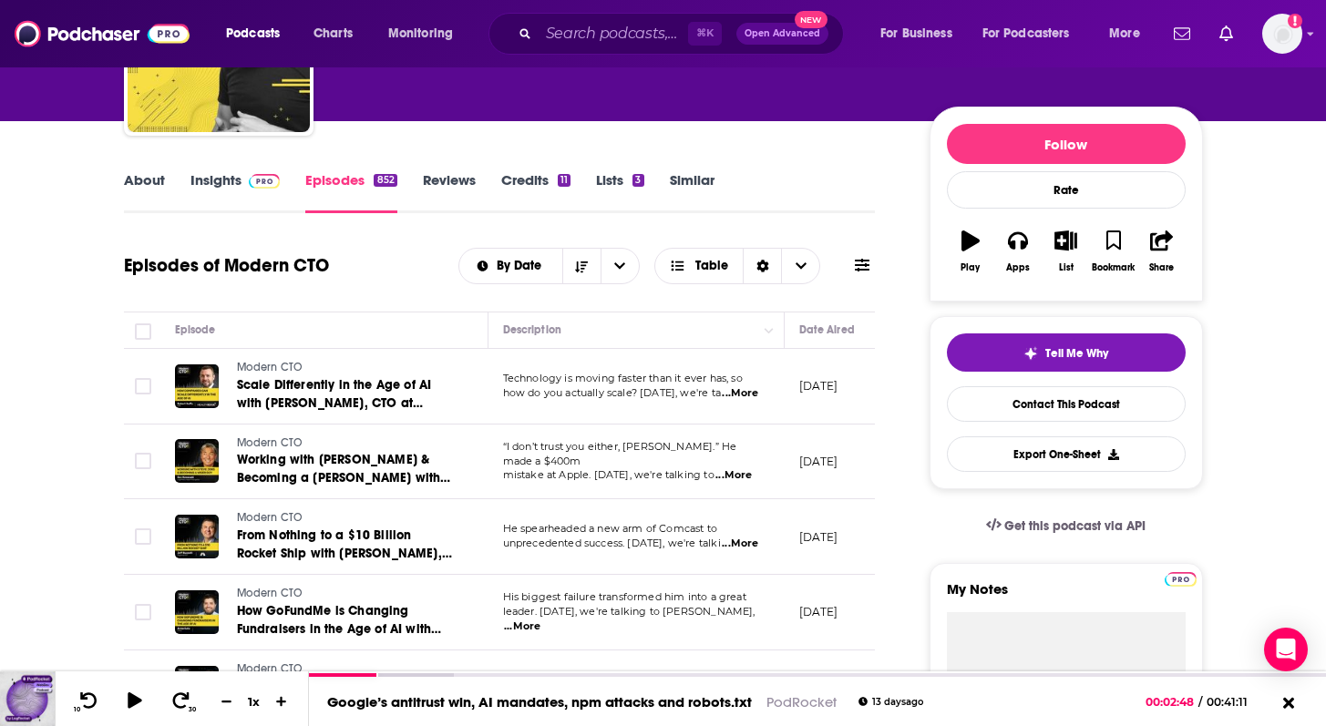
click at [744, 387] on span "...More" at bounding box center [740, 393] width 36 height 15
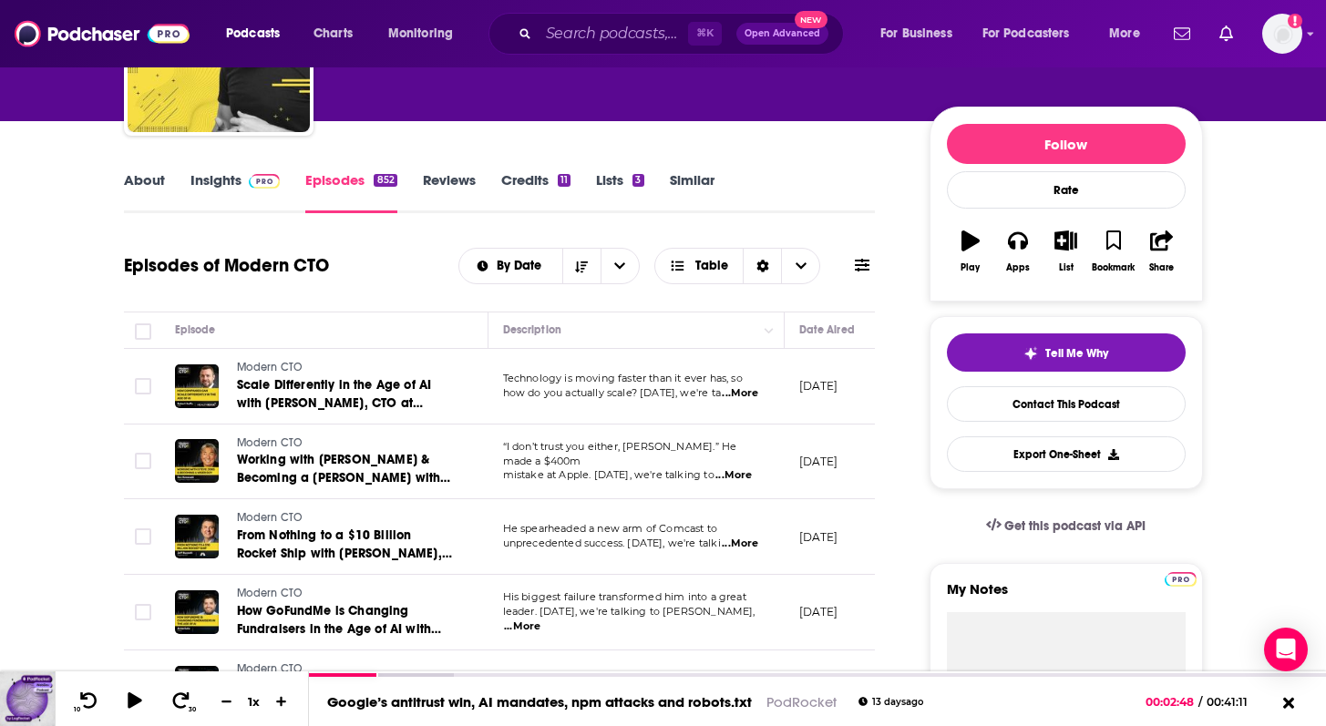
click at [732, 468] on span "...More" at bounding box center [733, 475] width 36 height 15
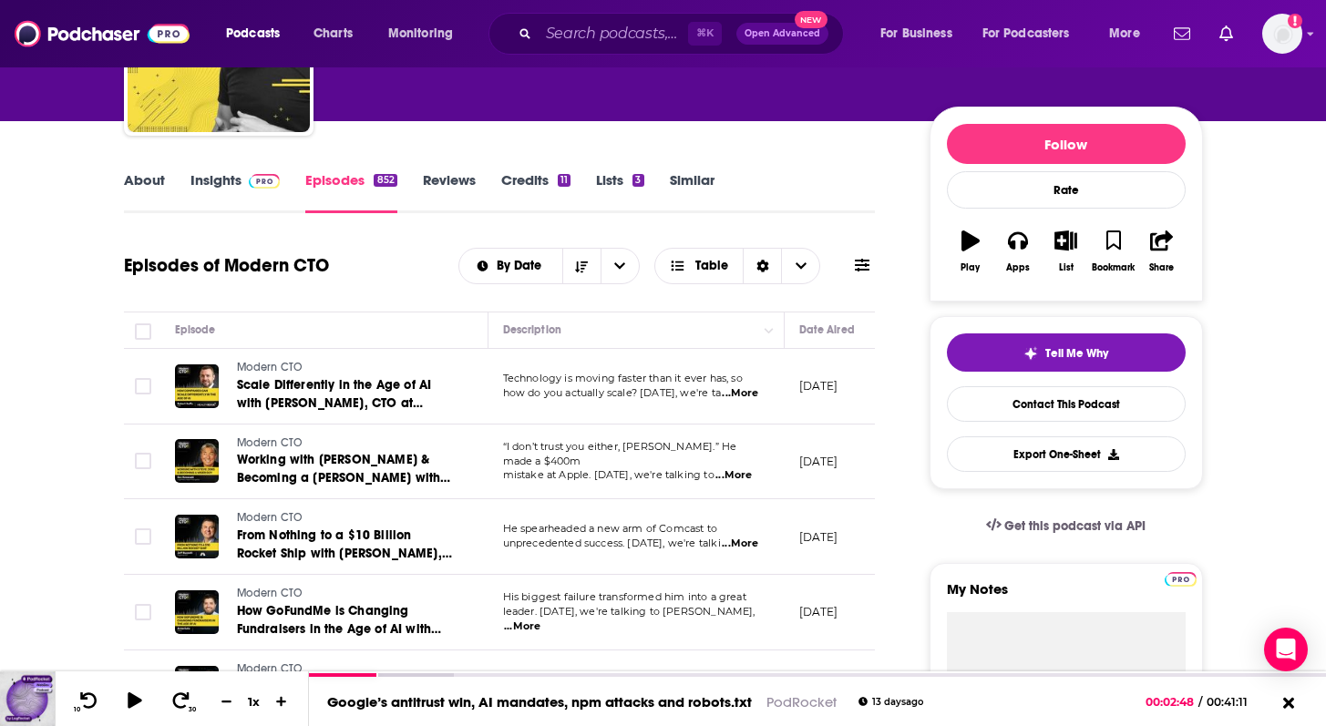
scroll to position [248, 0]
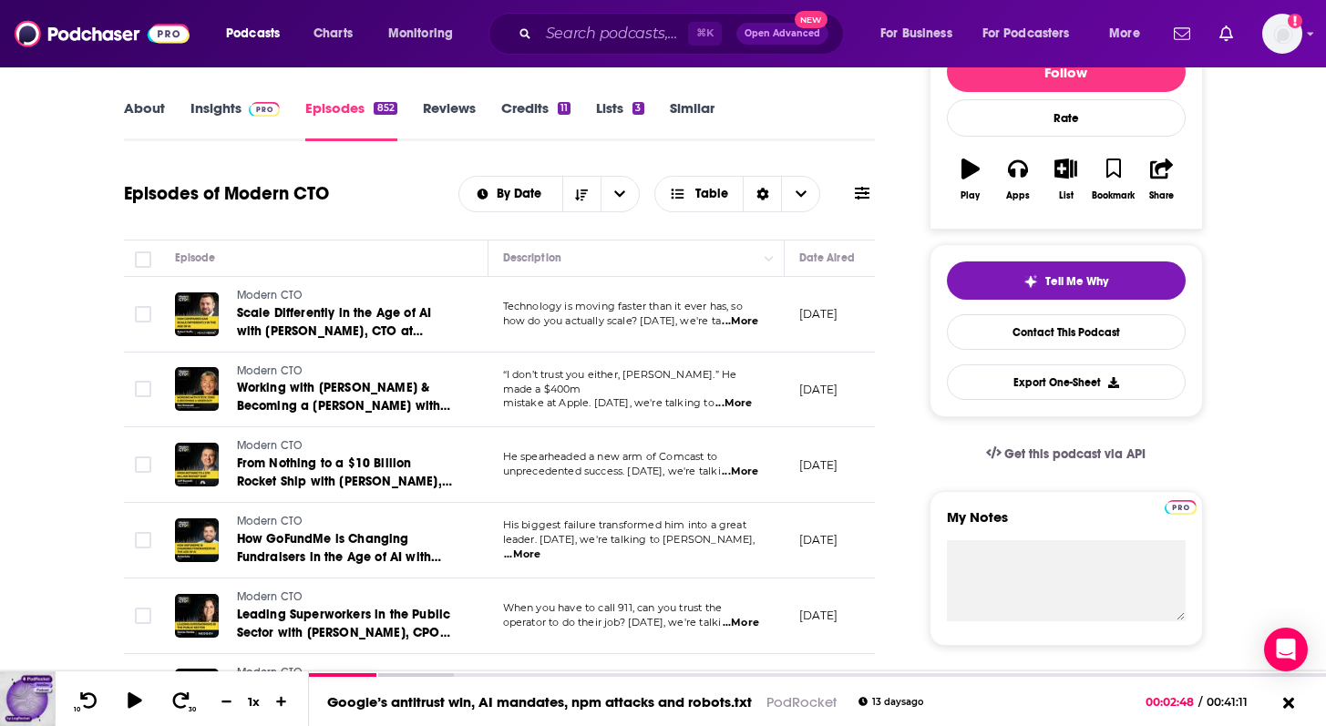
click at [741, 472] on span "...More" at bounding box center [740, 472] width 36 height 15
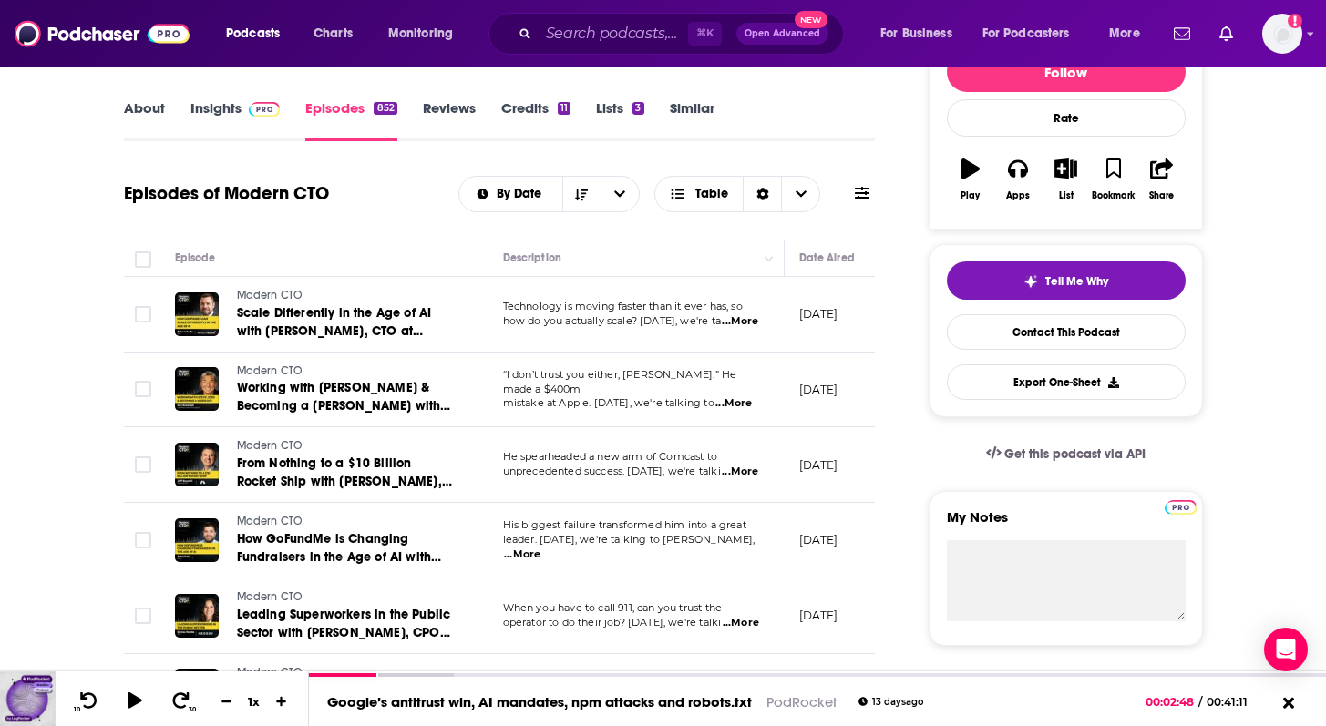
click at [540, 548] on span "...More" at bounding box center [522, 555] width 36 height 15
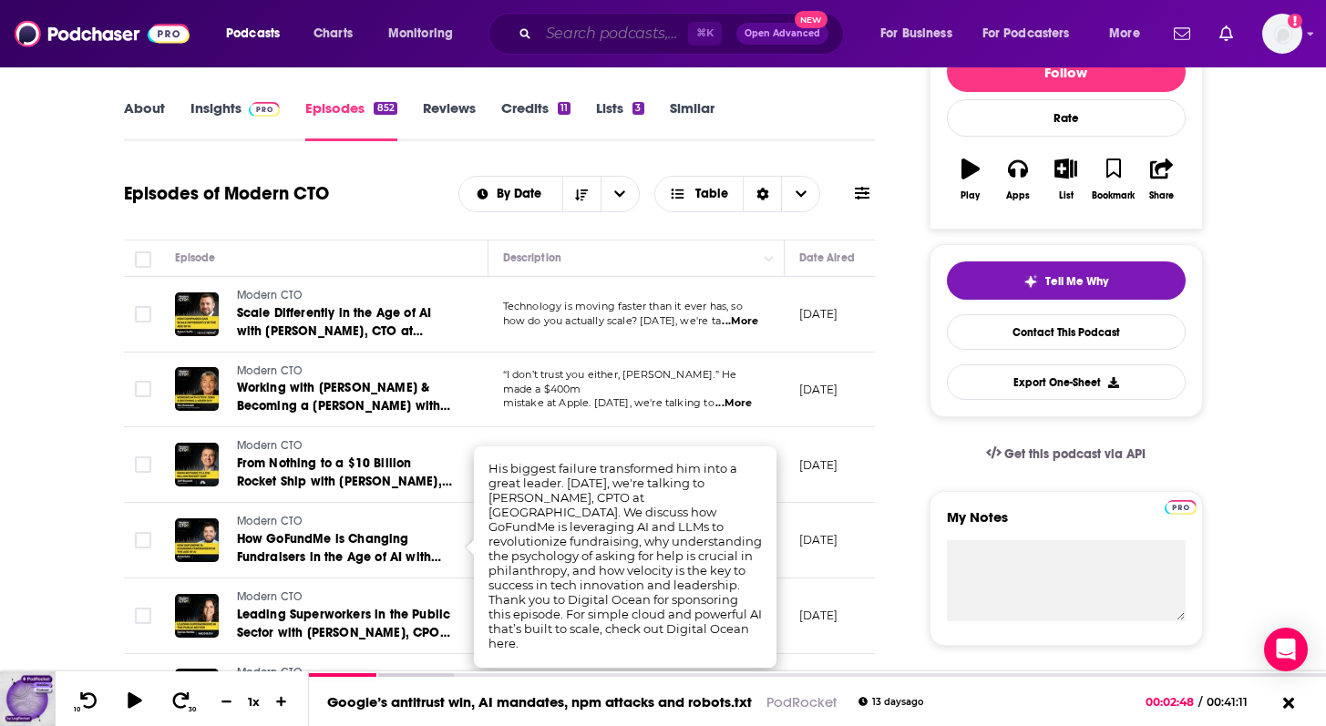
click at [573, 32] on input "Search podcasts, credits, & more..." at bounding box center [613, 33] width 149 height 29
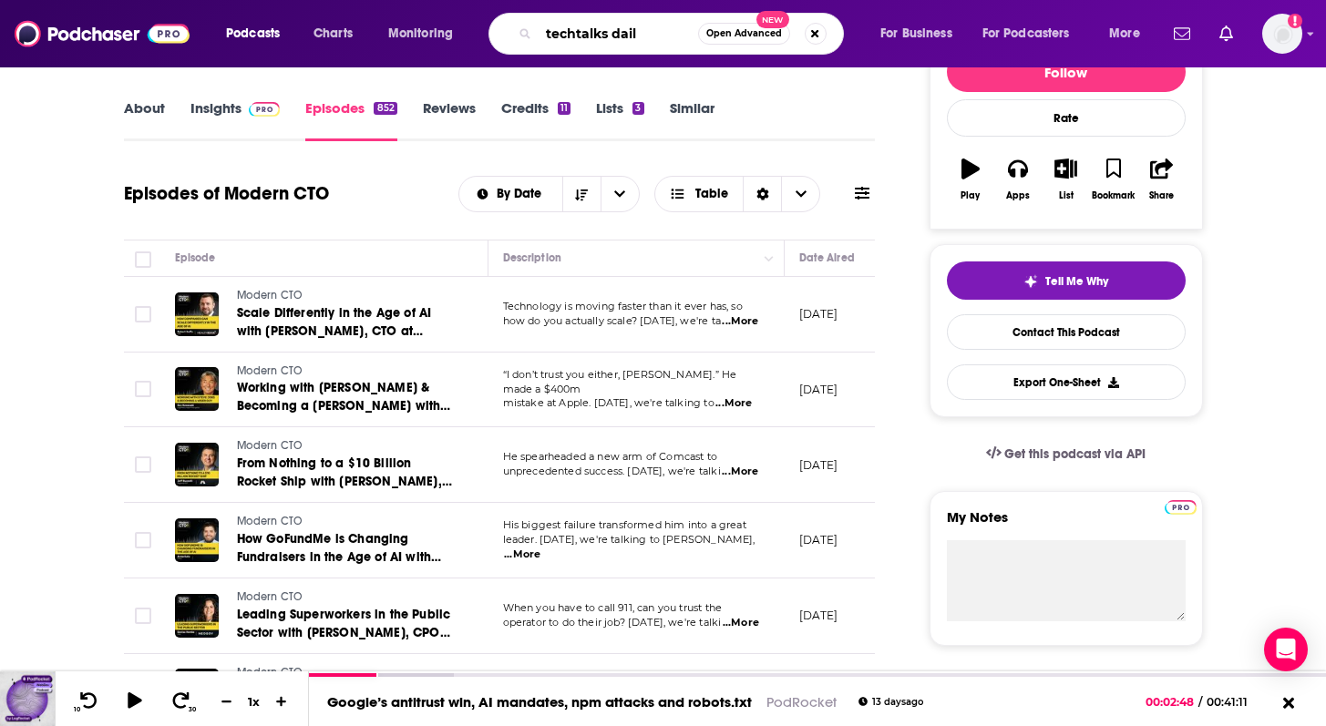
type input "techtalks daily"
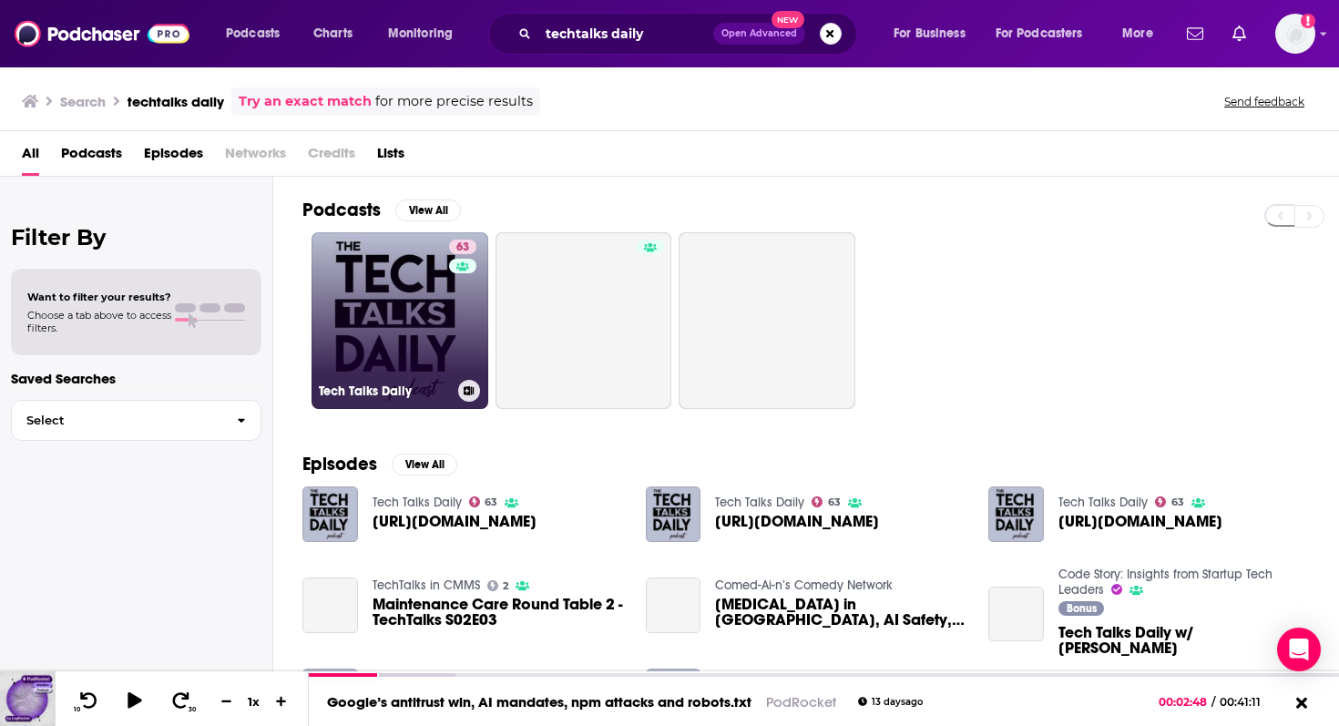
click at [416, 293] on link "63 Tech Talks Daily" at bounding box center [400, 320] width 177 height 177
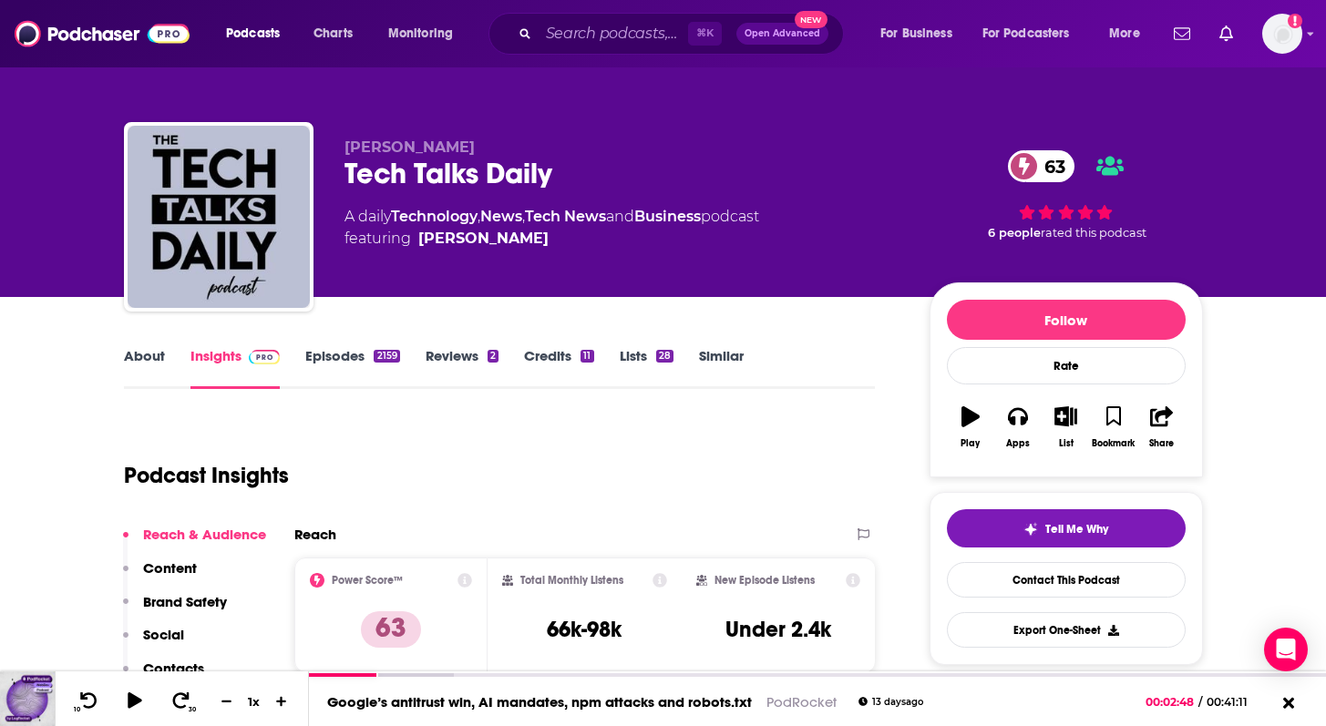
click at [340, 362] on link "Episodes 2159" at bounding box center [352, 368] width 94 height 42
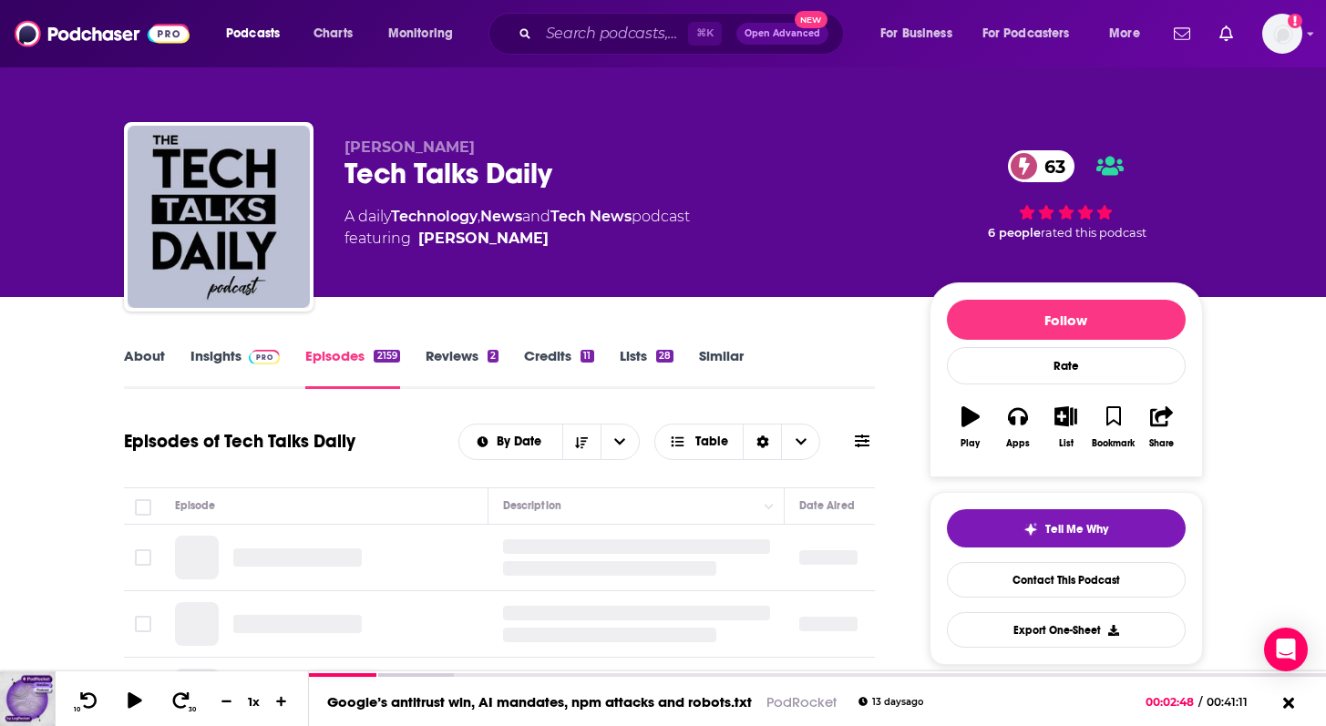
scroll to position [193, 0]
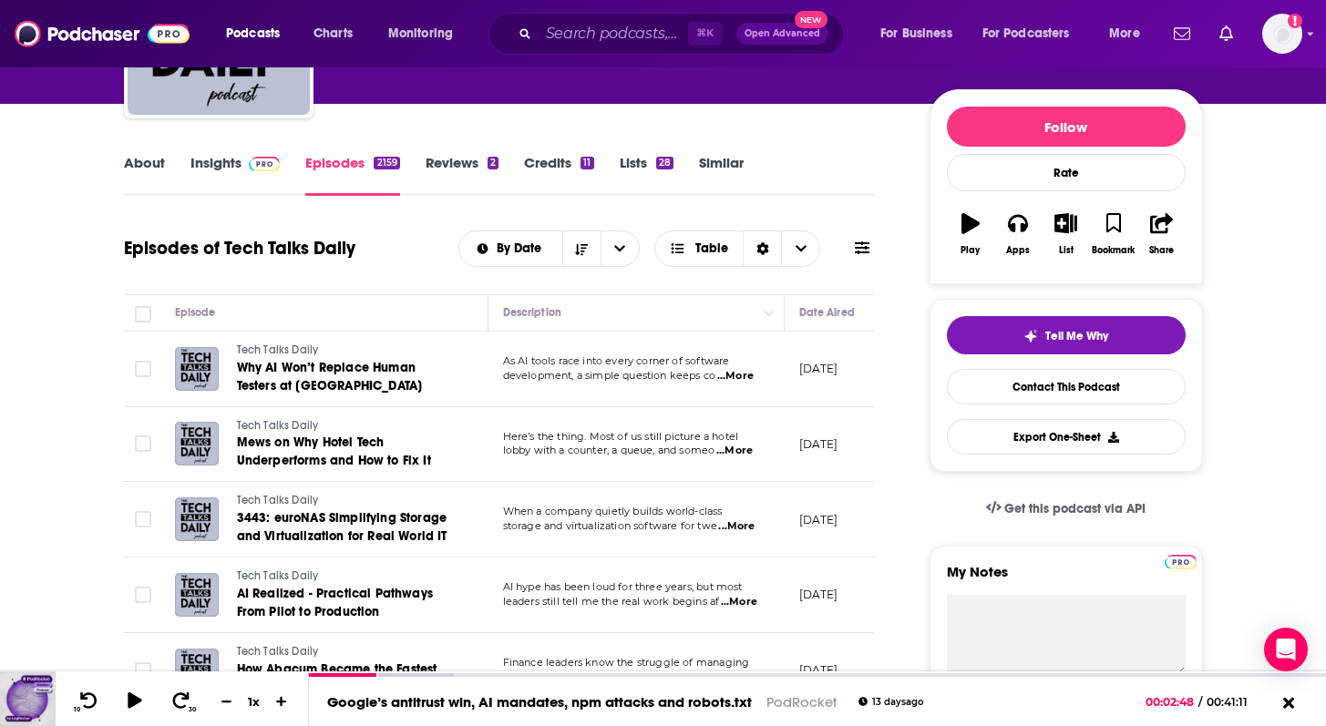
click at [737, 378] on span "...More" at bounding box center [735, 376] width 36 height 15
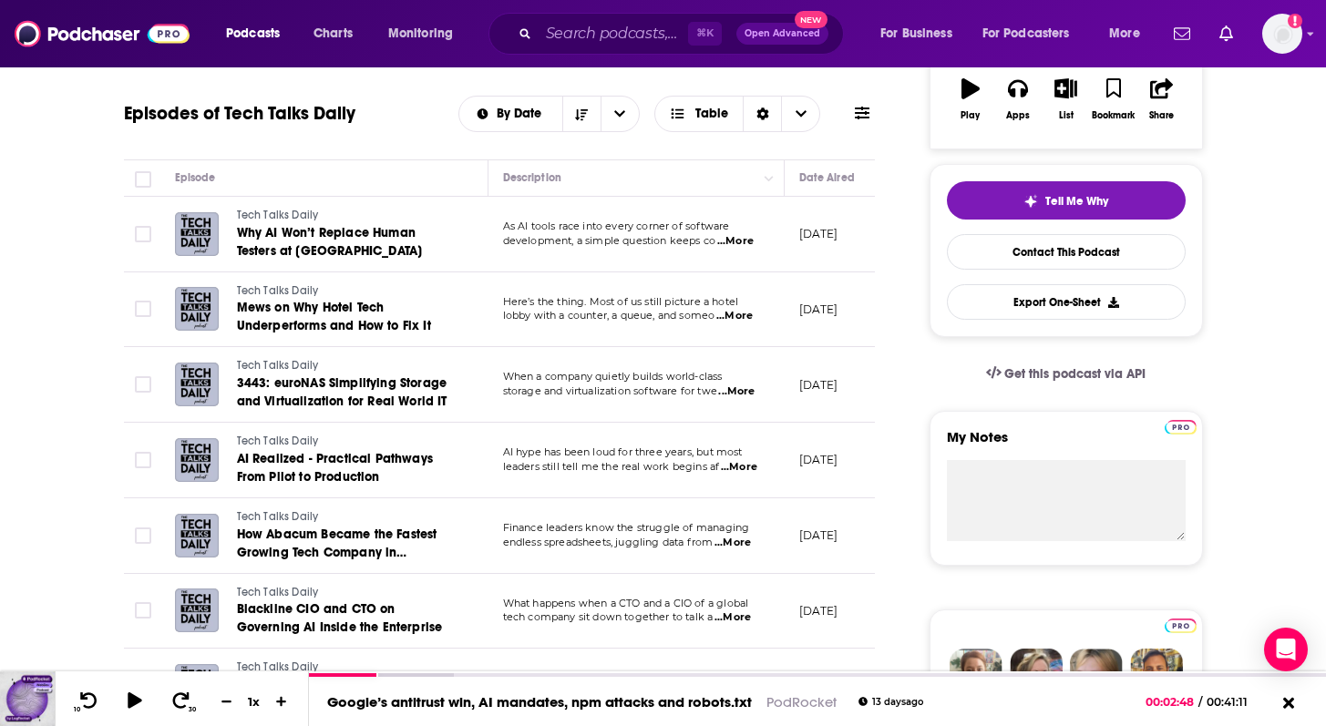
scroll to position [330, 0]
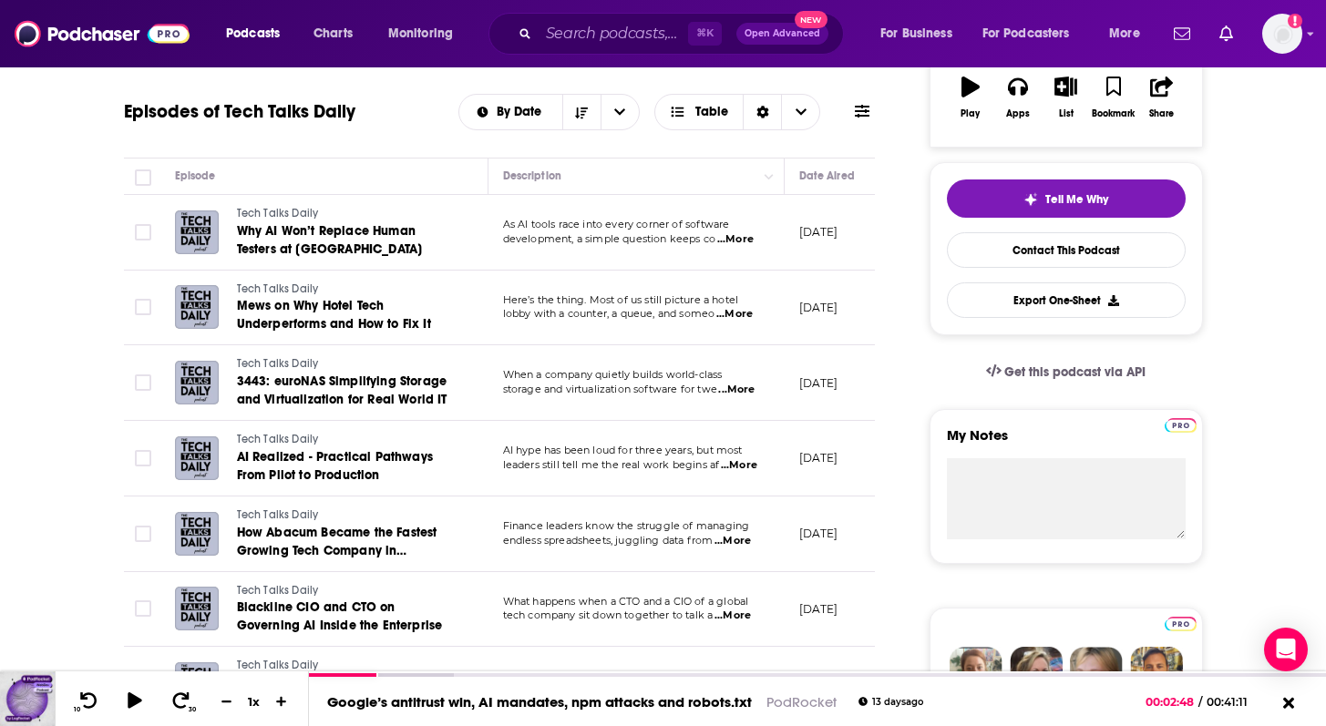
click at [733, 387] on span "...More" at bounding box center [736, 390] width 36 height 15
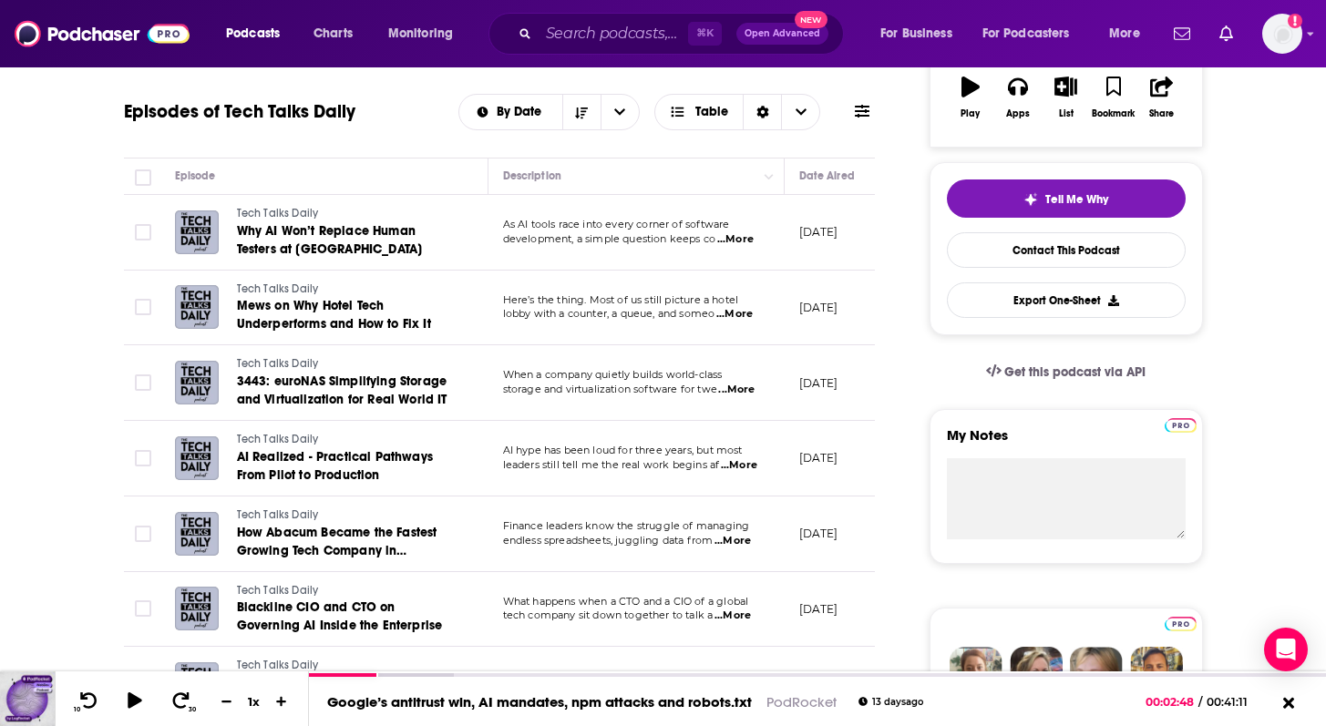
click at [750, 467] on span "...More" at bounding box center [739, 465] width 36 height 15
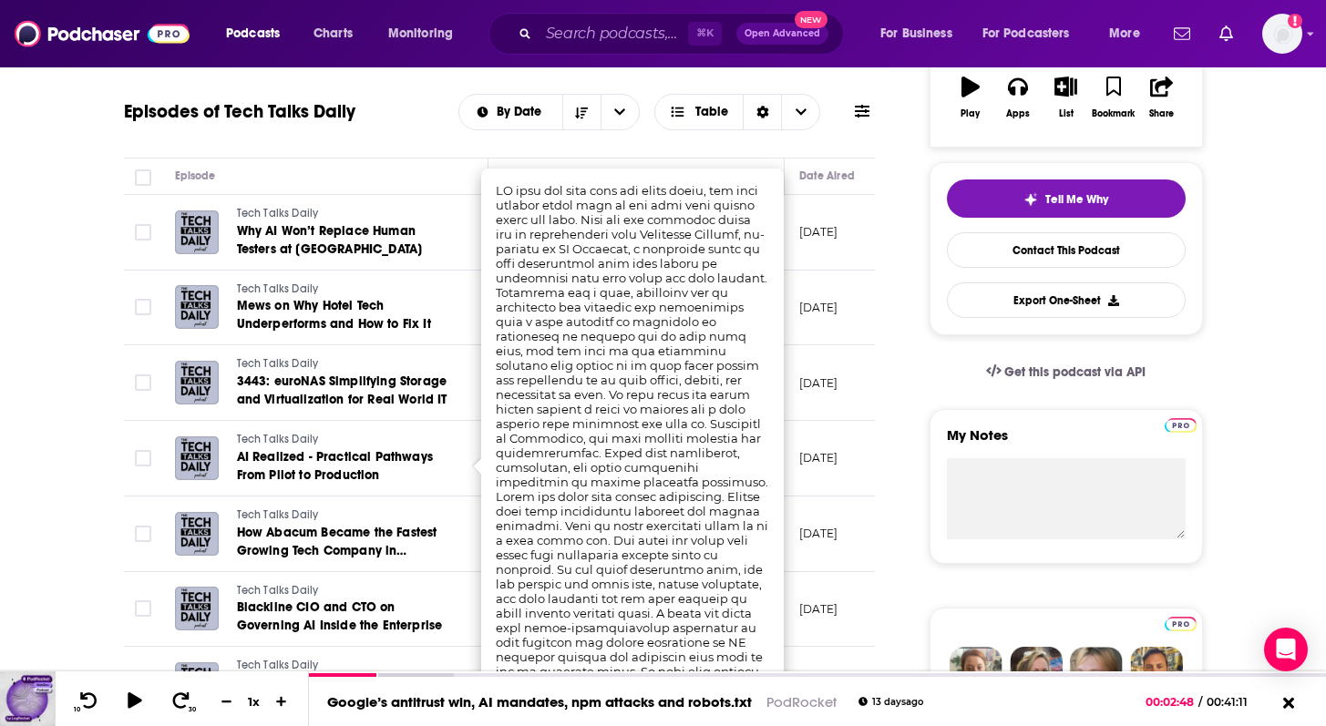
click at [125, 448] on td at bounding box center [142, 459] width 36 height 76
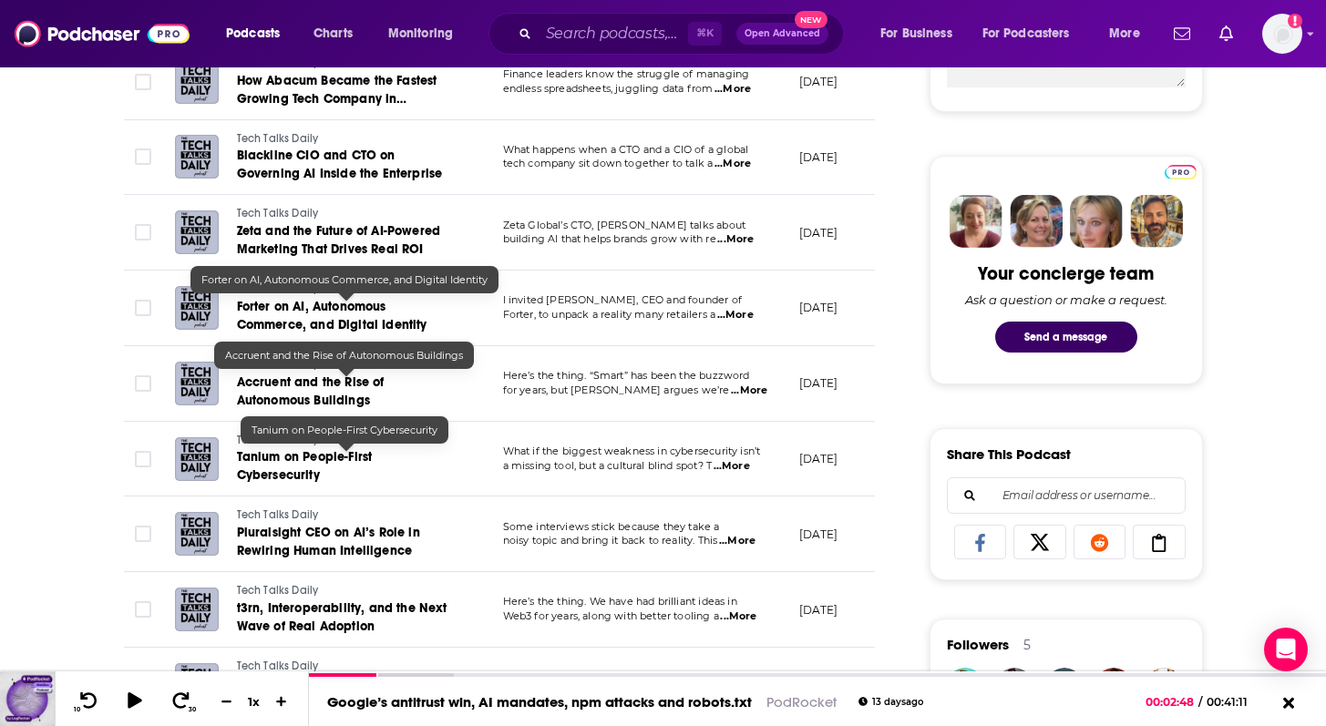
scroll to position [790, 0]
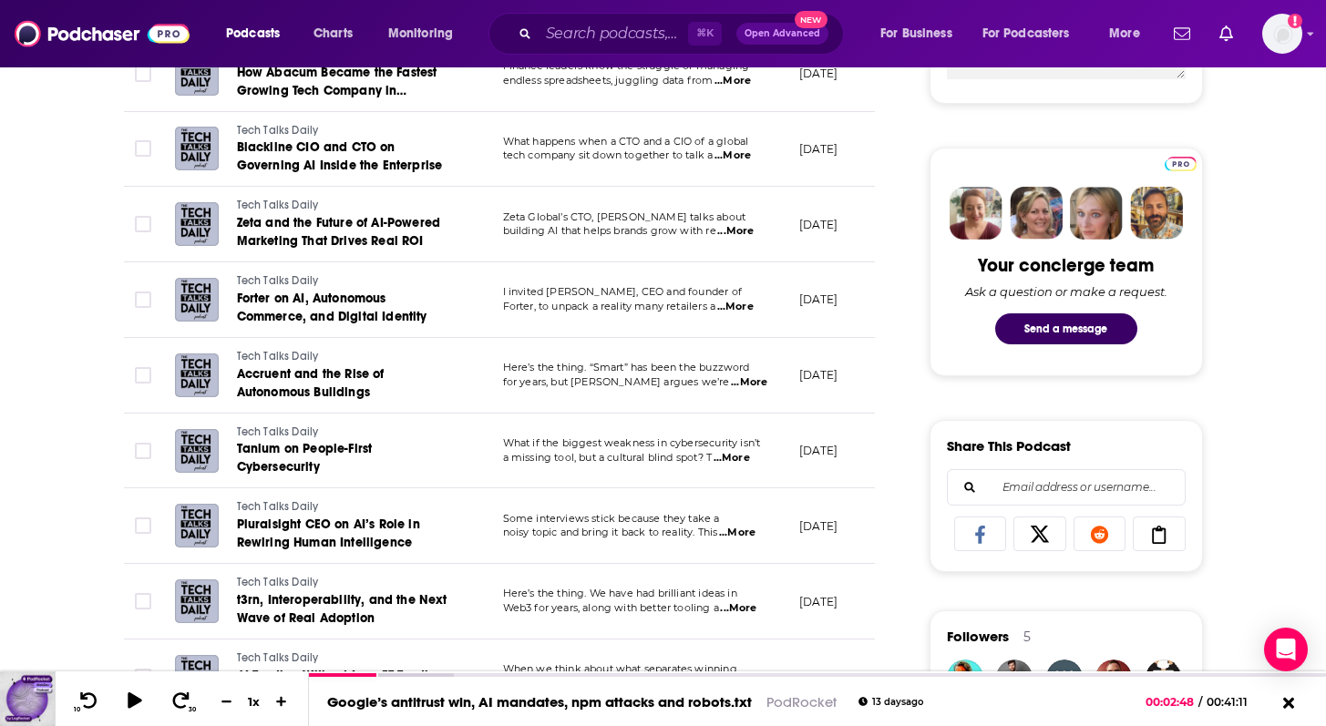
click at [750, 457] on span "...More" at bounding box center [731, 458] width 36 height 15
